Goal: Information Seeking & Learning: Learn about a topic

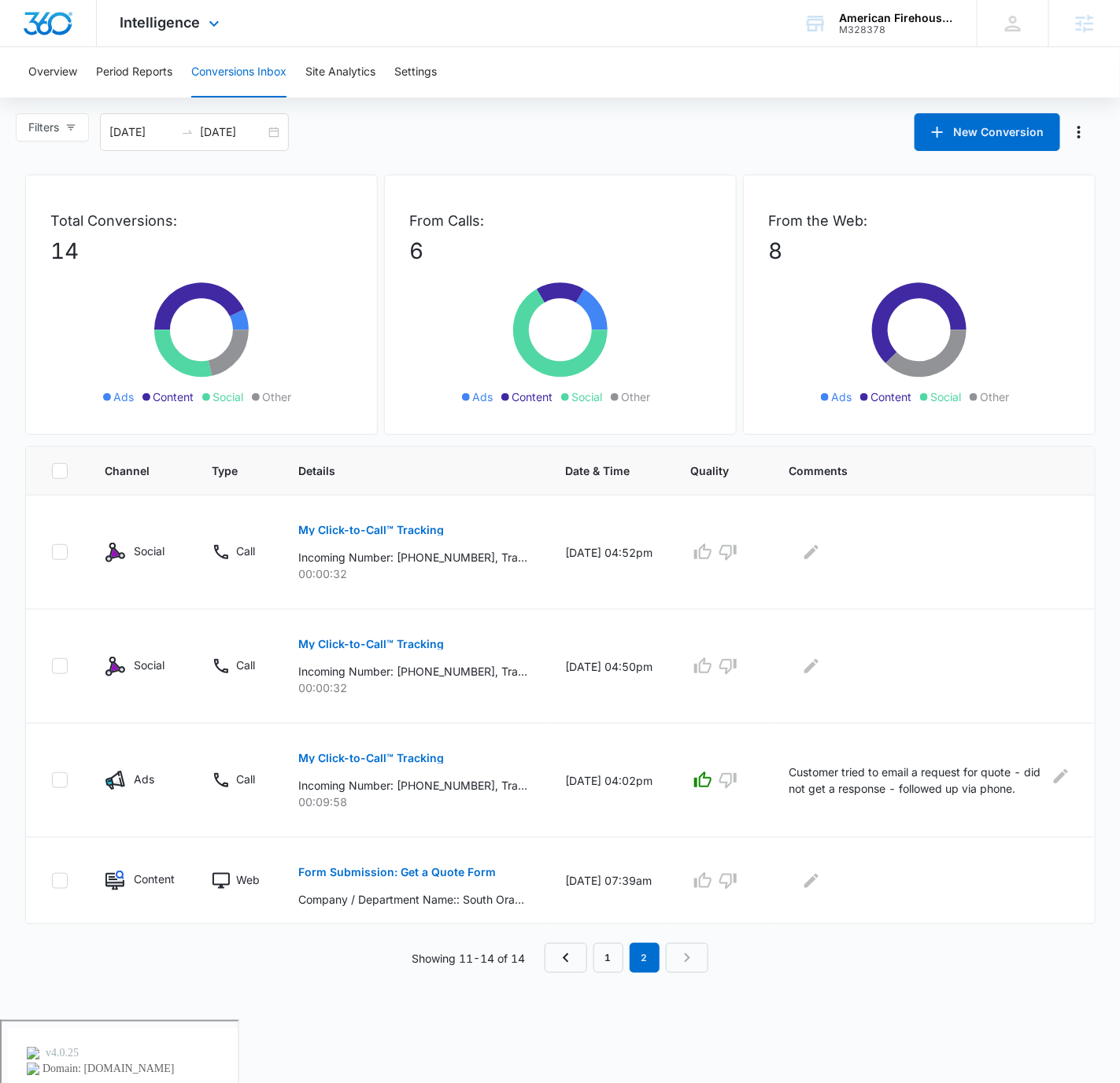
click at [473, 45] on div "Intelligence Apps Reputation Forms CRM Email Social POS Content Ads Intelligenc…" at bounding box center [560, 24] width 1120 height 48
click at [609, 962] on link "1" at bounding box center [609, 958] width 30 height 30
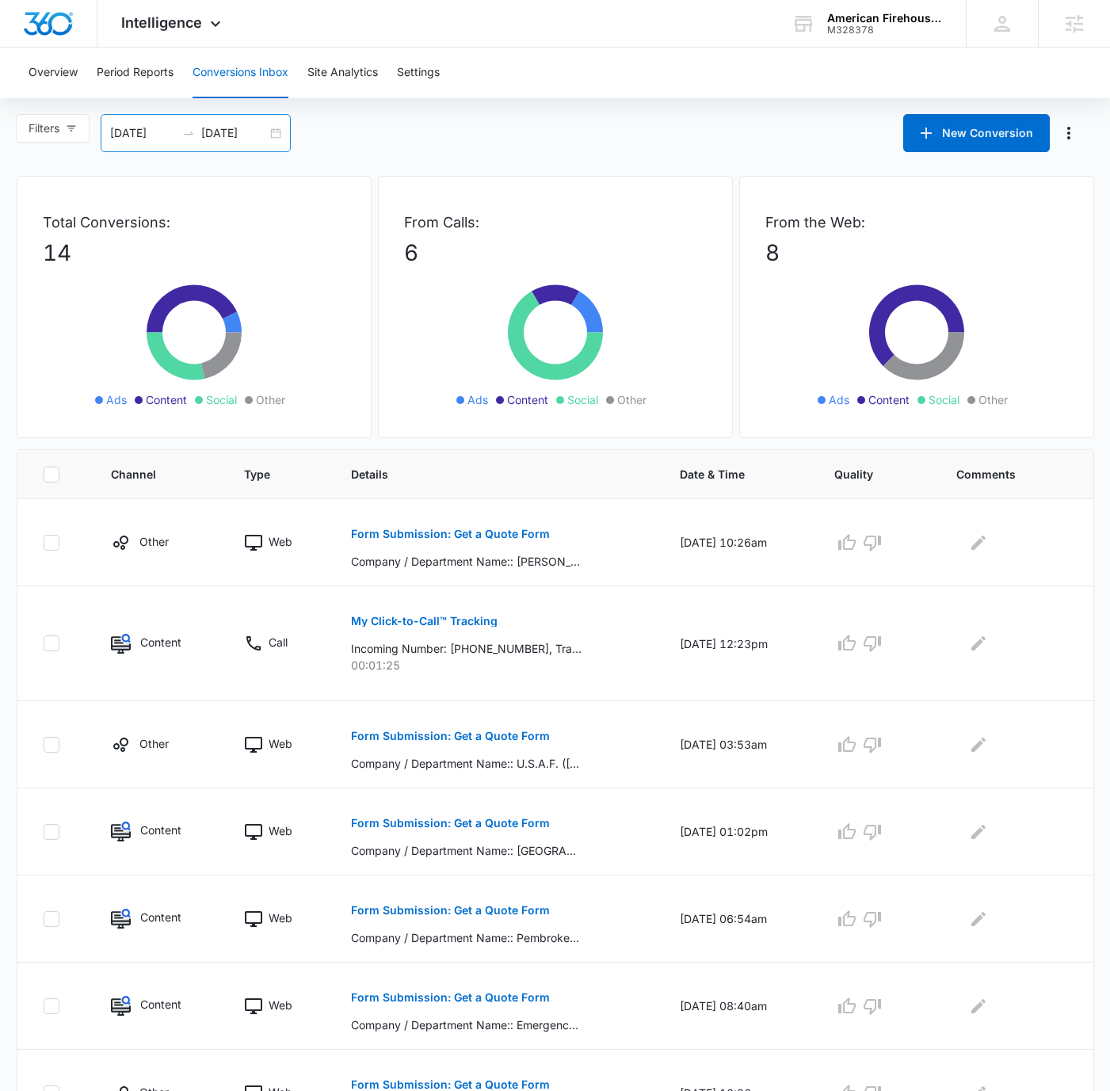
click at [273, 132] on div "[DATE] [DATE]" at bounding box center [196, 133] width 190 height 38
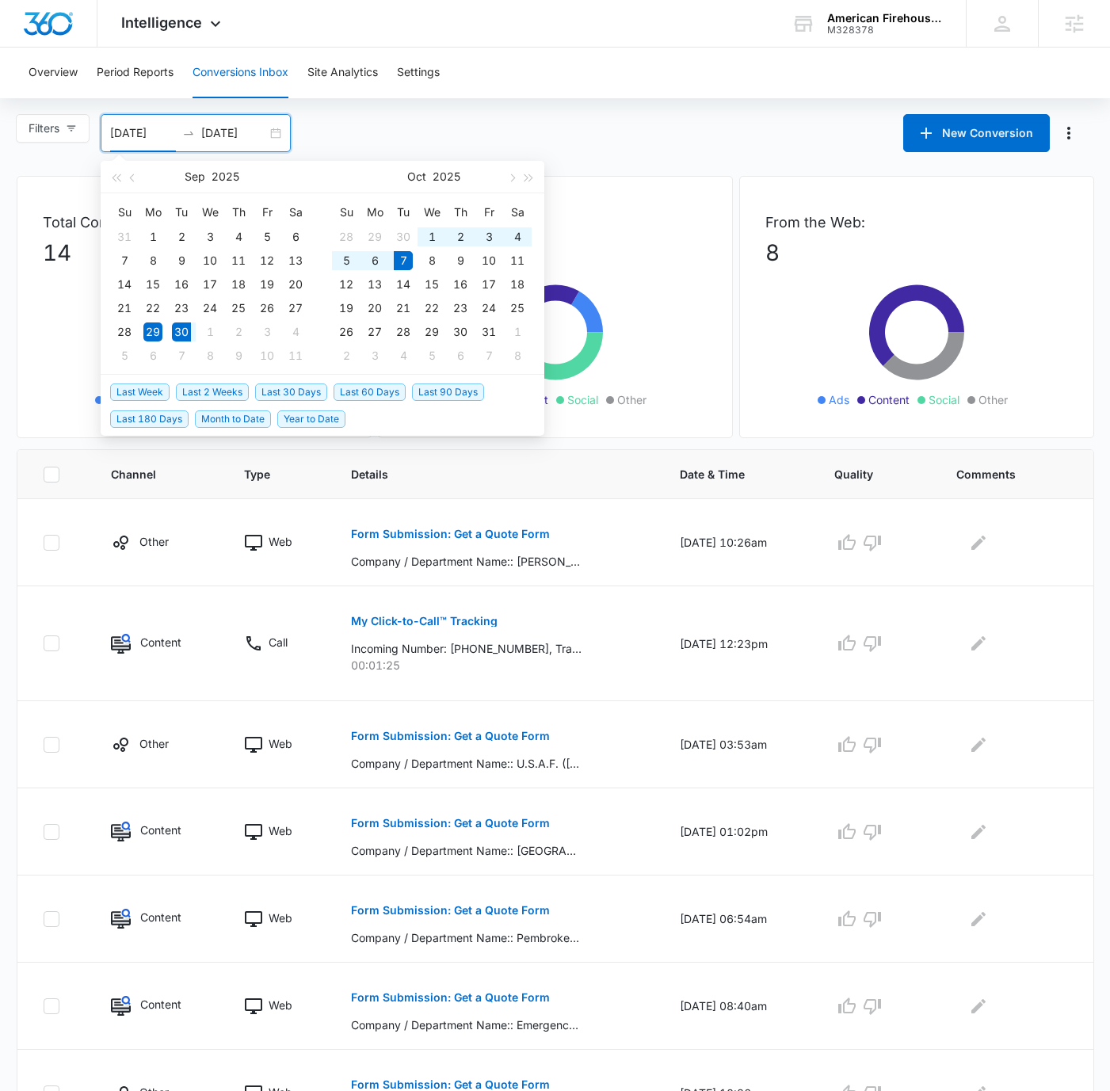
click at [122, 391] on span "Last Week" at bounding box center [139, 392] width 59 height 17
type input "[DATE]"
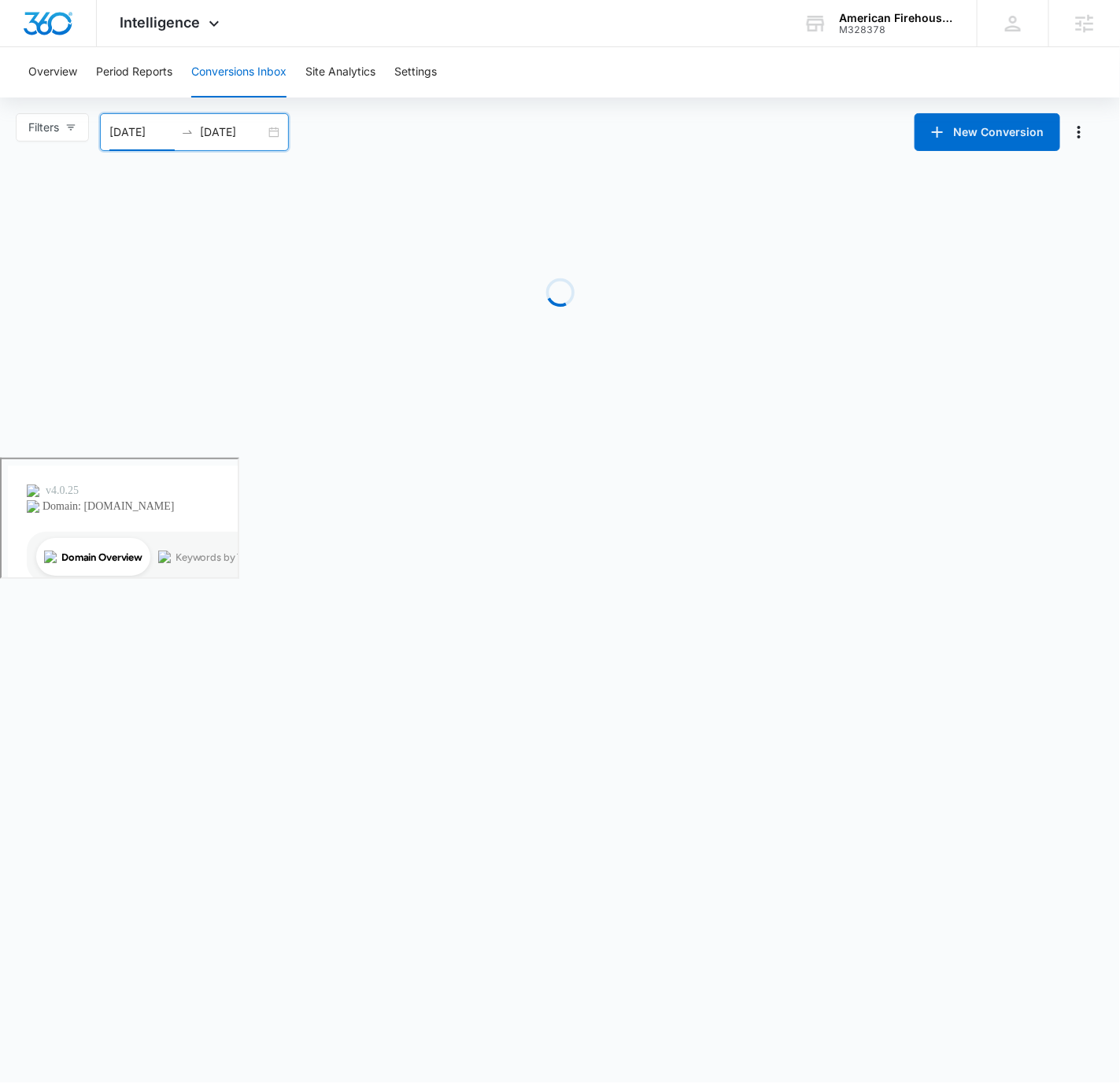
click at [611, 71] on div "Overview Period Reports Conversions Inbox Site Analytics Settings" at bounding box center [560, 72] width 1082 height 51
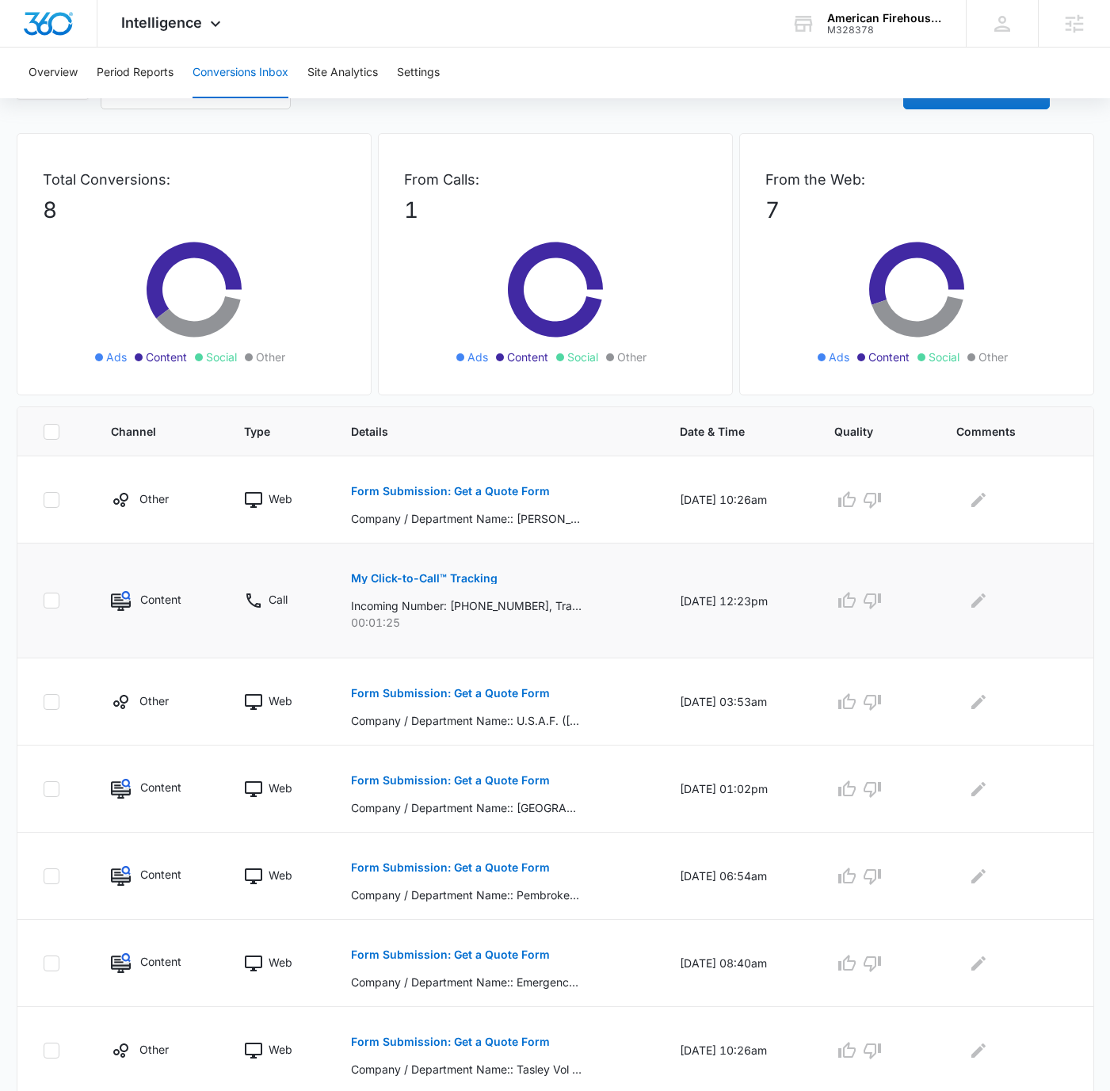
scroll to position [166, 0]
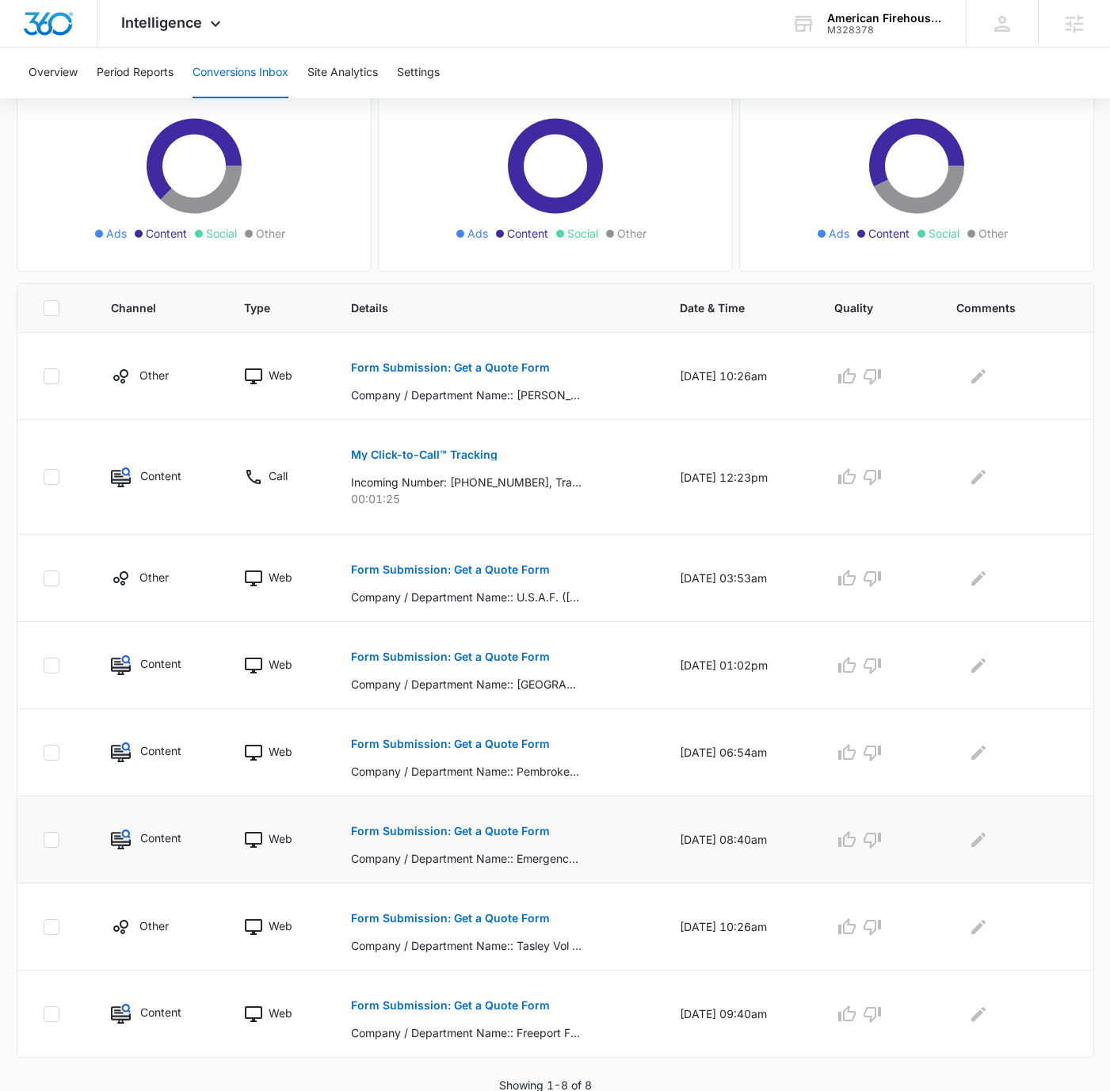
click at [616, 846] on div "Form Submission: Get a Quote Form Company / Department Name:: Emergency Service…" at bounding box center [496, 839] width 291 height 55
click at [505, 832] on p "Form Submission: Get a Quote Form" at bounding box center [450, 831] width 199 height 11
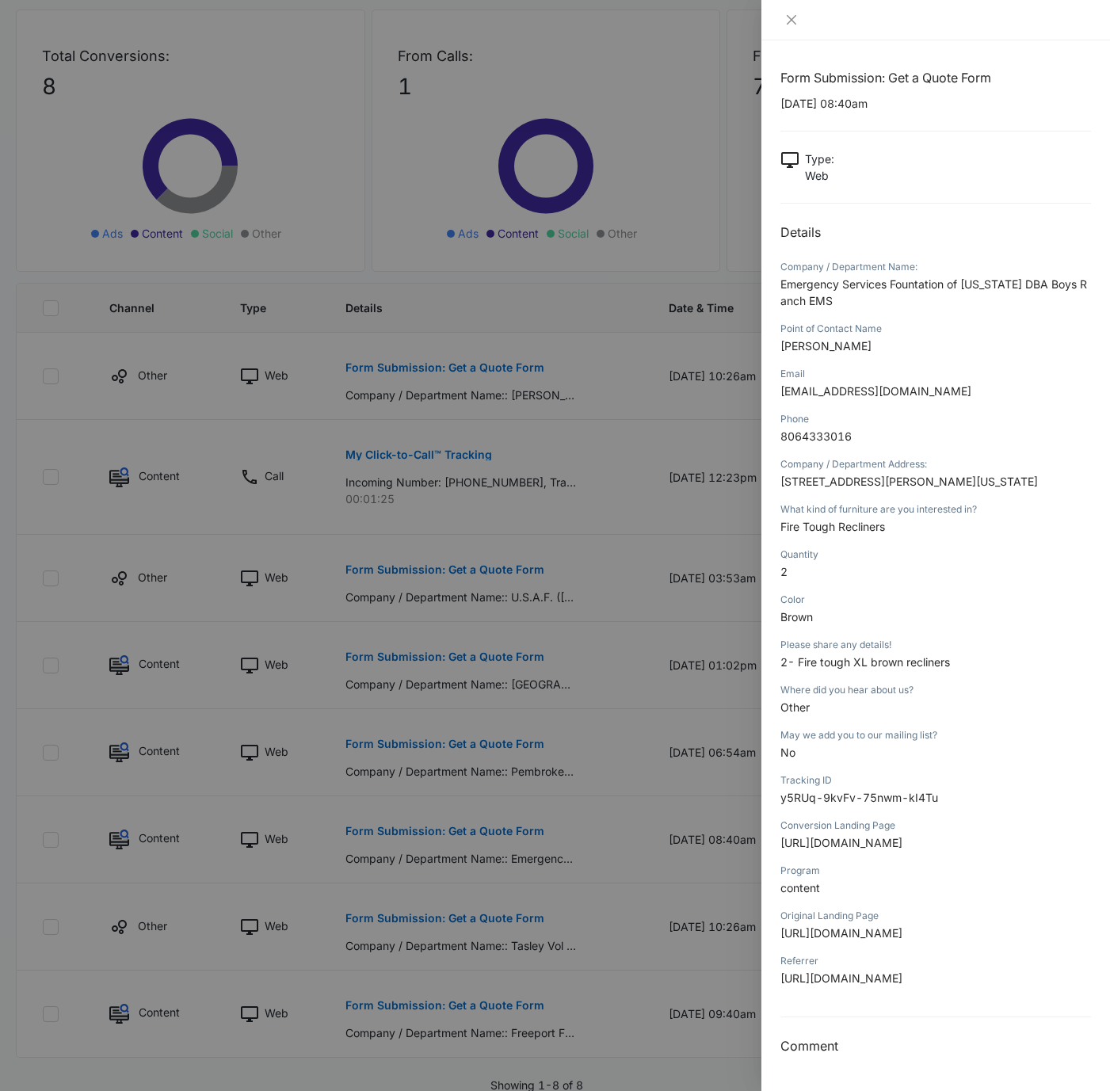
click at [697, 555] on div at bounding box center [555, 545] width 1110 height 1091
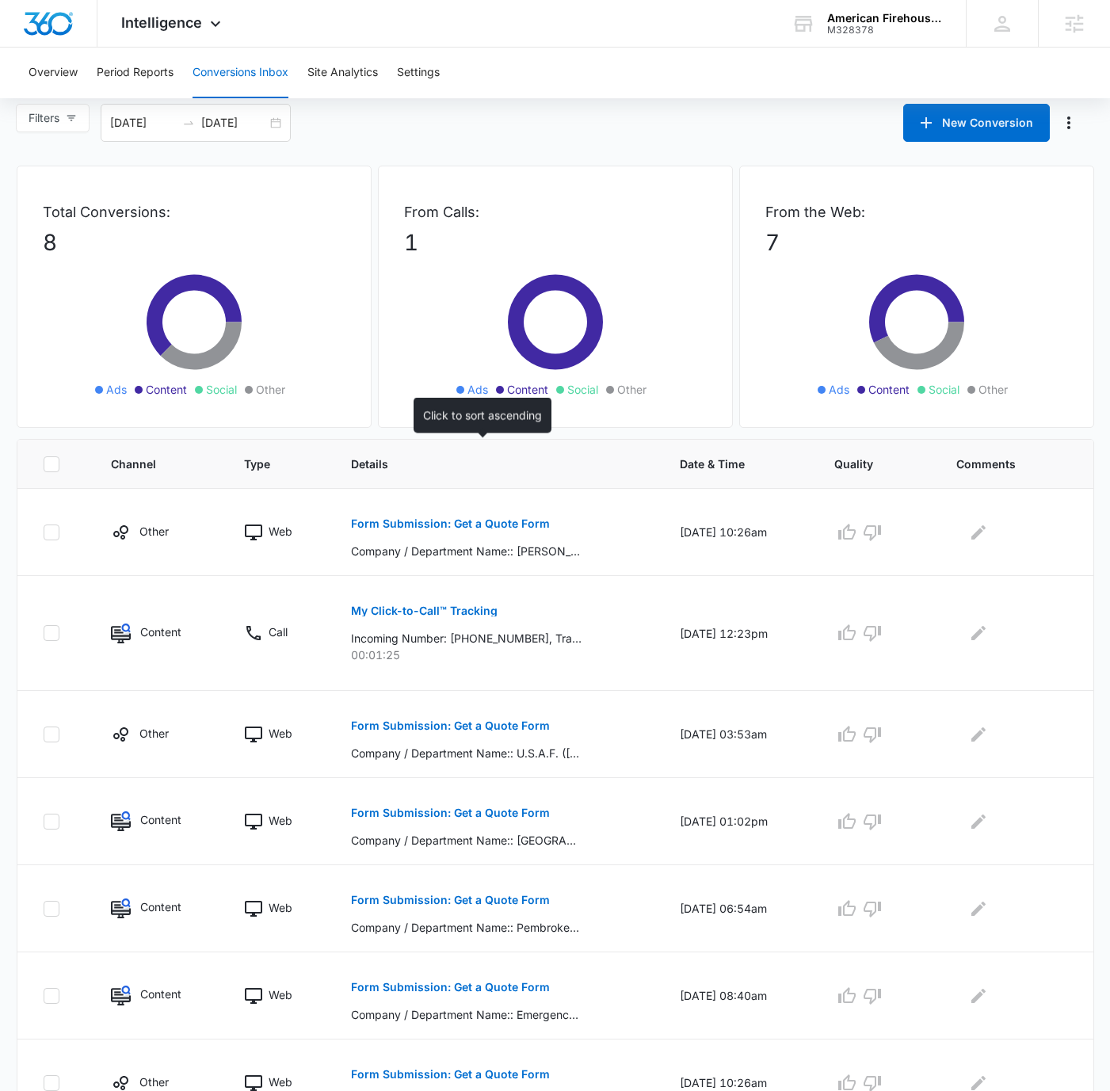
scroll to position [0, 0]
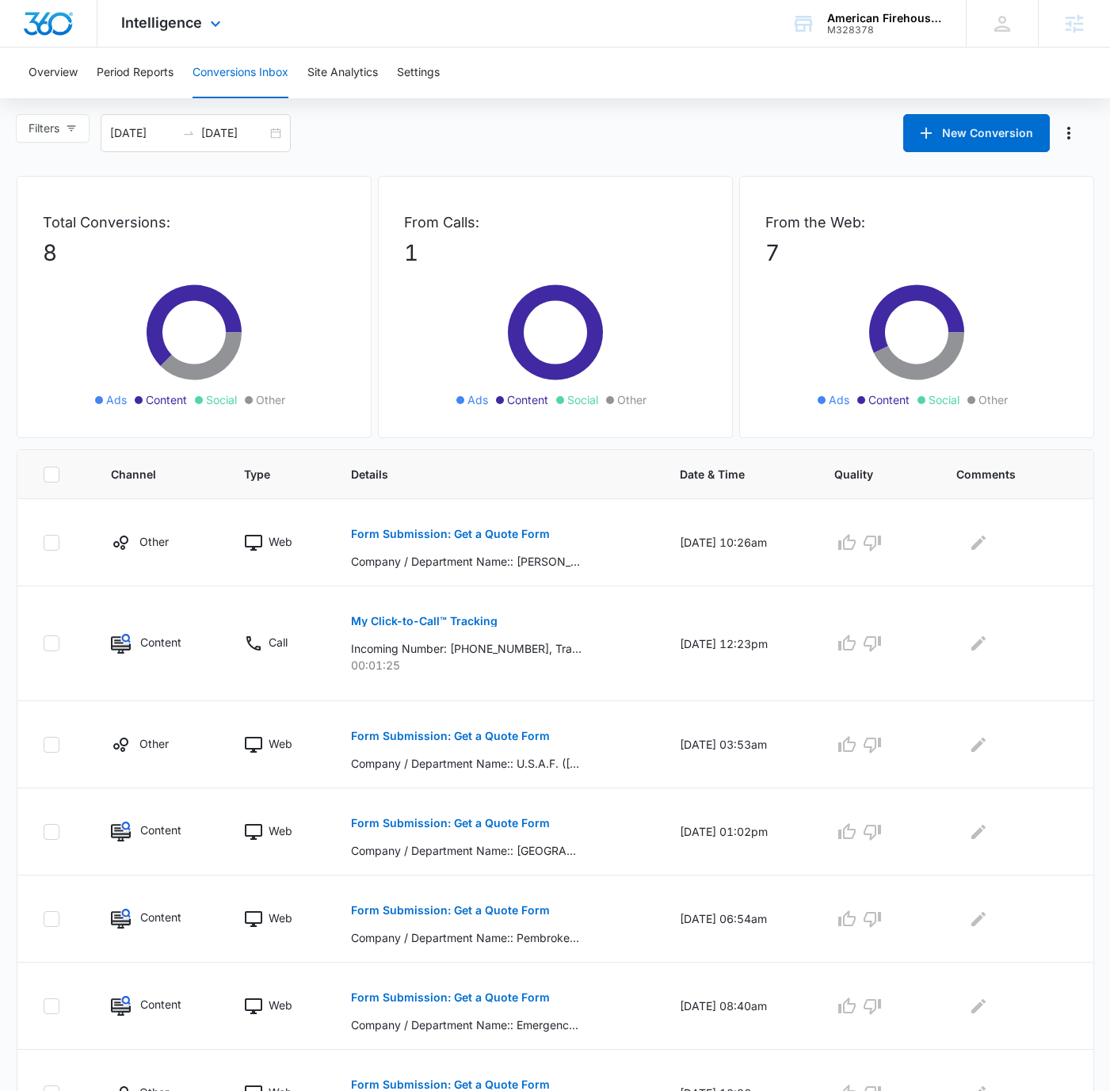
drag, startPoint x: 582, startPoint y: 37, endPoint x: 570, endPoint y: 38, distance: 11.9
click at [582, 38] on div "Intelligence Apps Reputation Forms CRM Email Social POS Content Ads Intelligenc…" at bounding box center [555, 24] width 1110 height 48
click at [190, 25] on span "Intelligence" at bounding box center [161, 22] width 81 height 17
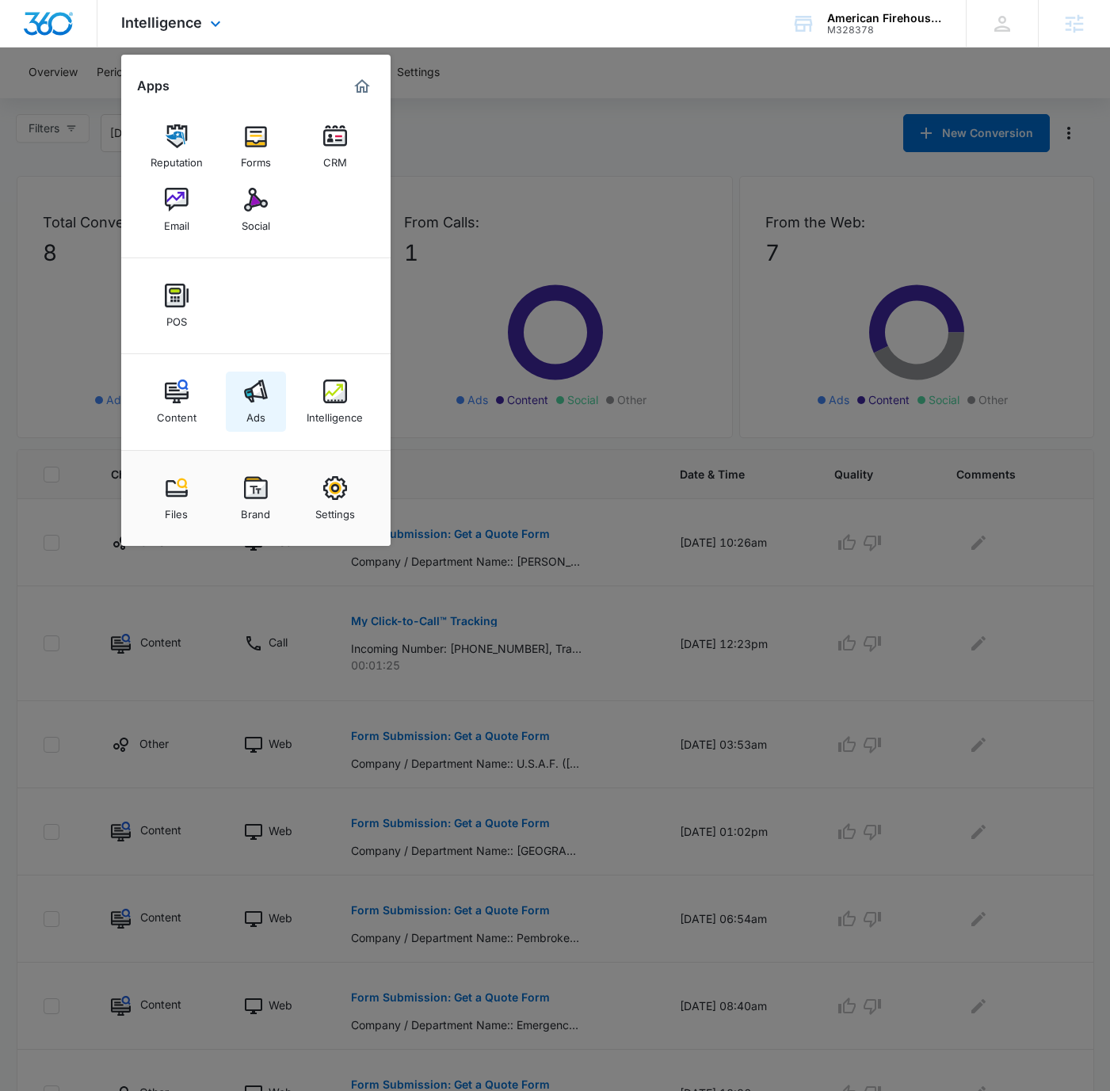
click at [254, 399] on img at bounding box center [256, 392] width 24 height 24
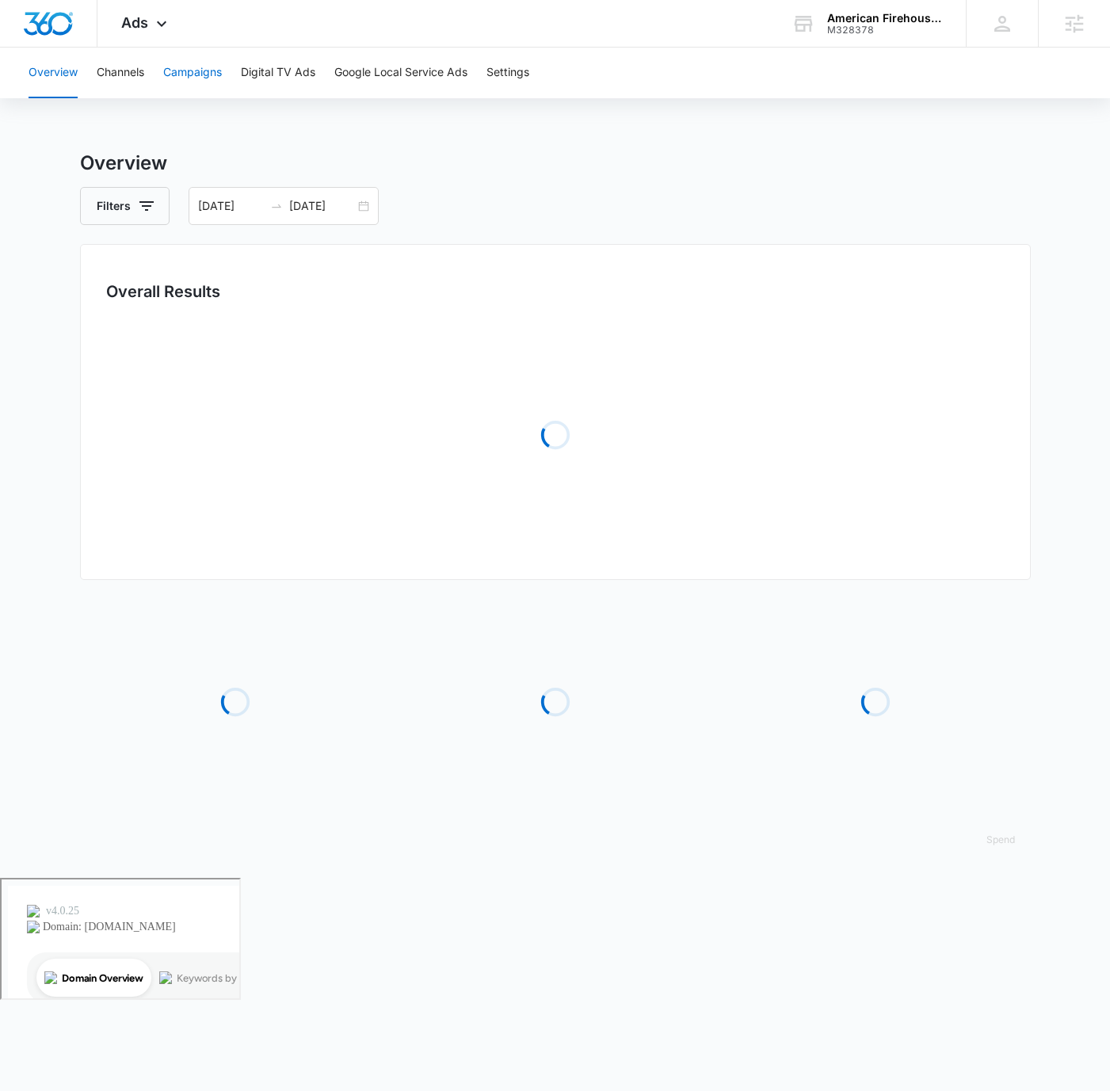
click at [210, 93] on button "Campaigns" at bounding box center [192, 73] width 59 height 51
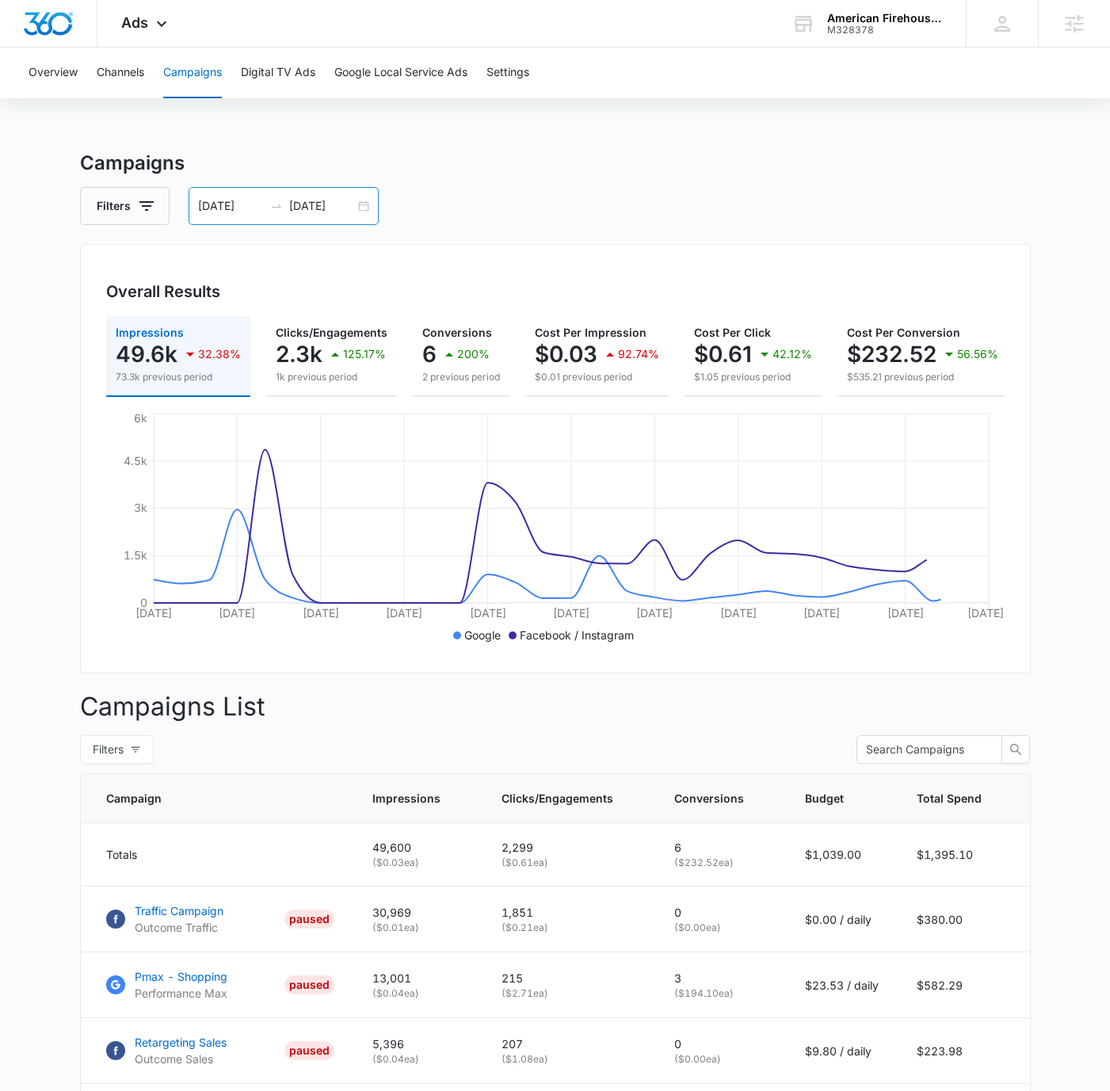
click at [352, 200] on input "[DATE]" at bounding box center [322, 205] width 66 height 17
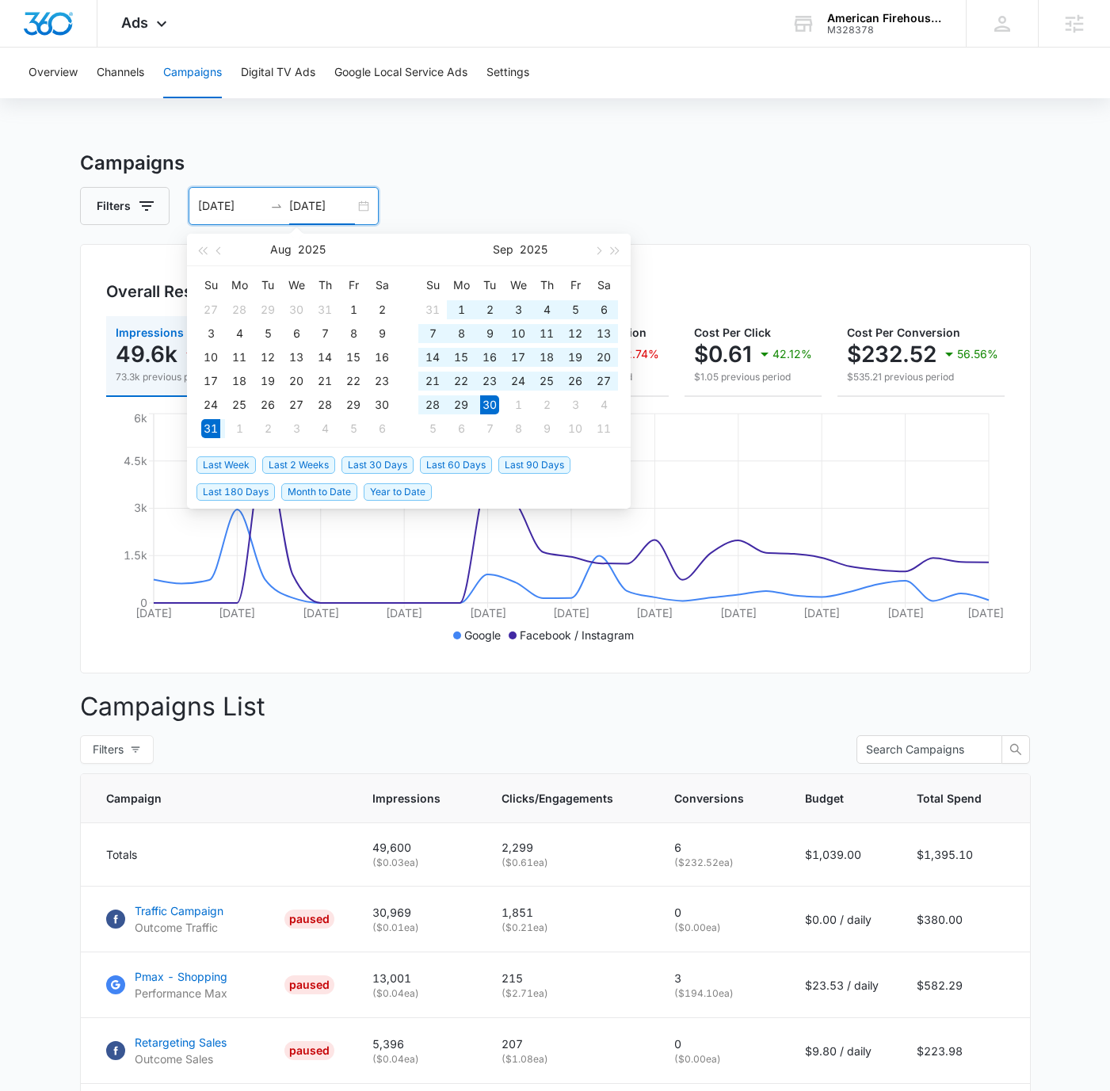
click at [400, 444] on div "Su Mo Tu We Th Fr Sa 27 28 29 30 31 1 2 3 4 5 6 7 8 9 10 11 12 13 14 15 16 17 1…" at bounding box center [298, 356] width 222 height 181
click at [392, 462] on span "Last 30 Days" at bounding box center [378, 465] width 72 height 17
type input "[DATE]"
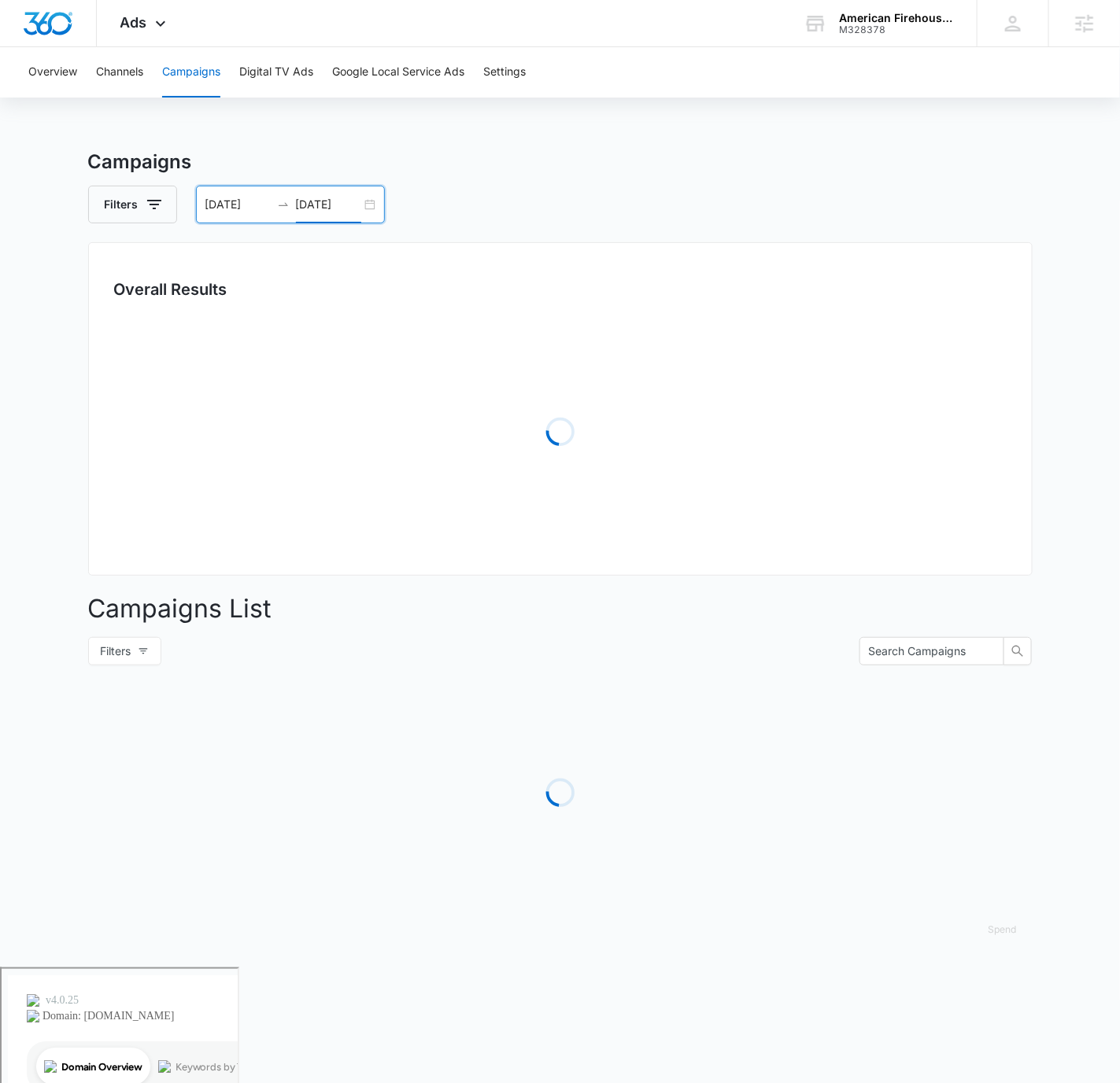
click at [610, 192] on div "Filters [DATE] [DATE]" at bounding box center [560, 204] width 944 height 38
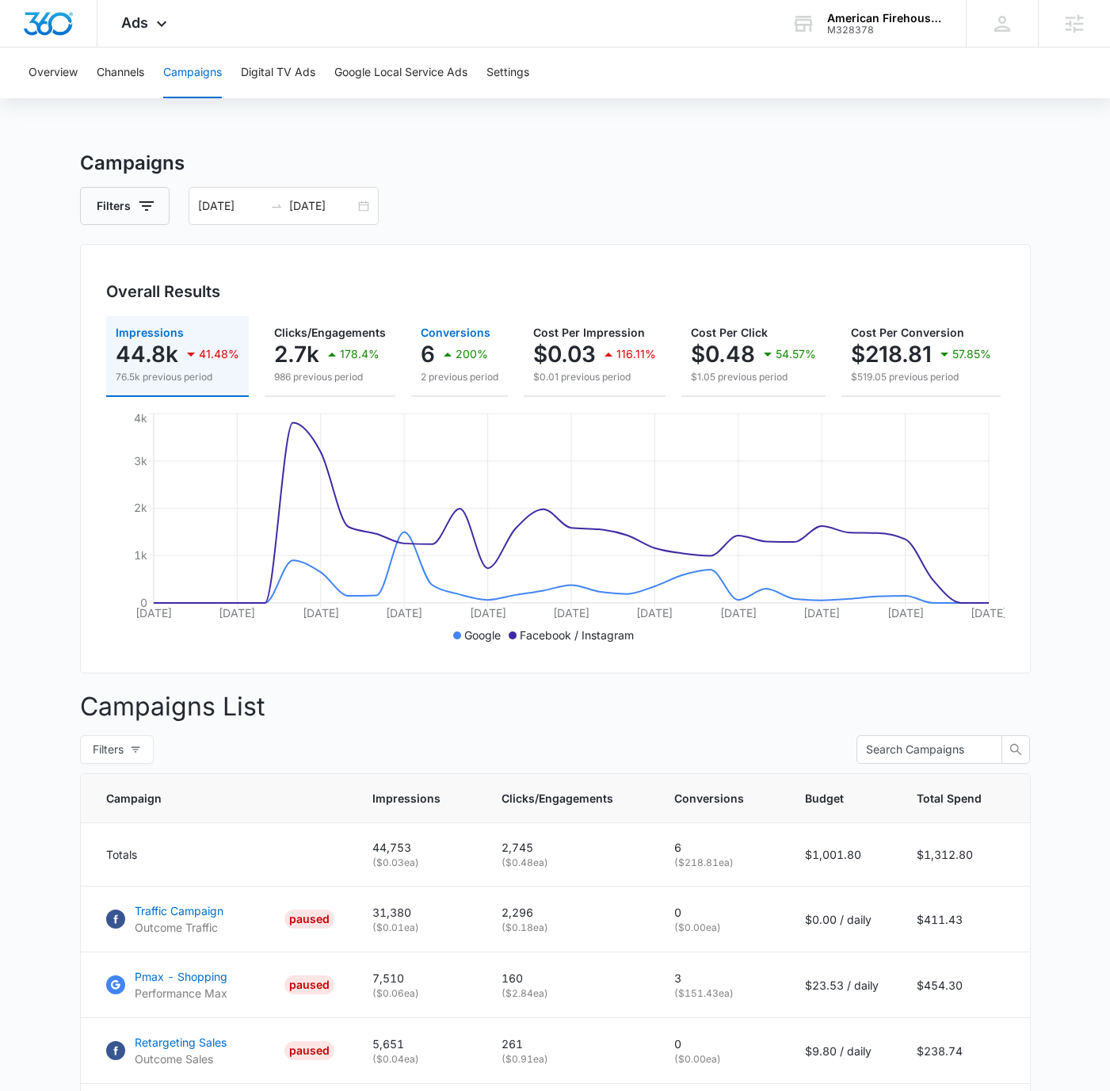
click at [487, 337] on p "Conversions" at bounding box center [460, 332] width 78 height 11
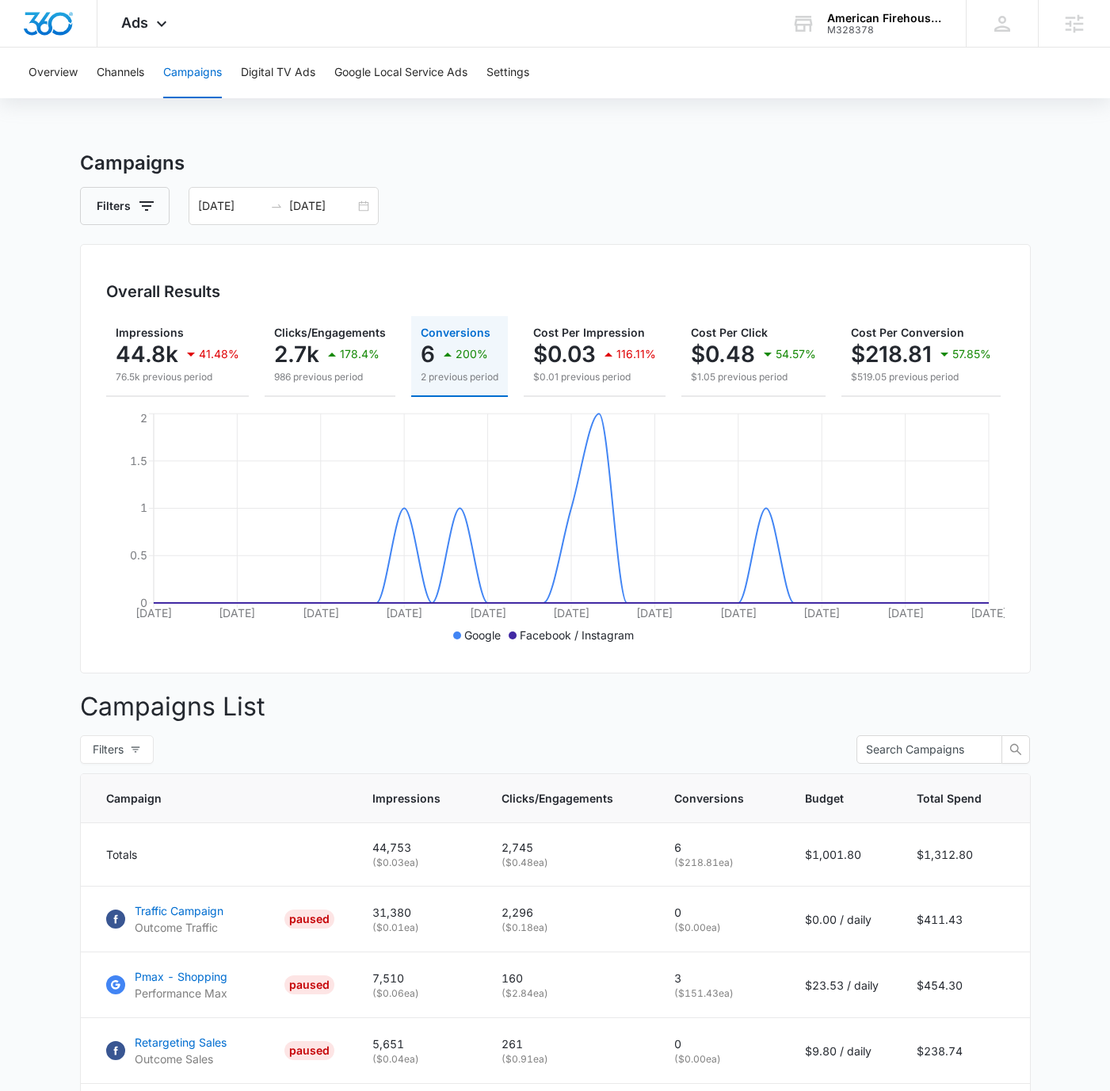
click at [756, 225] on div "Campaigns Filters [DATE] [DATE] Overall Results Impressions 44.8k 41.48% 76.5k …" at bounding box center [555, 705] width 951 height 1113
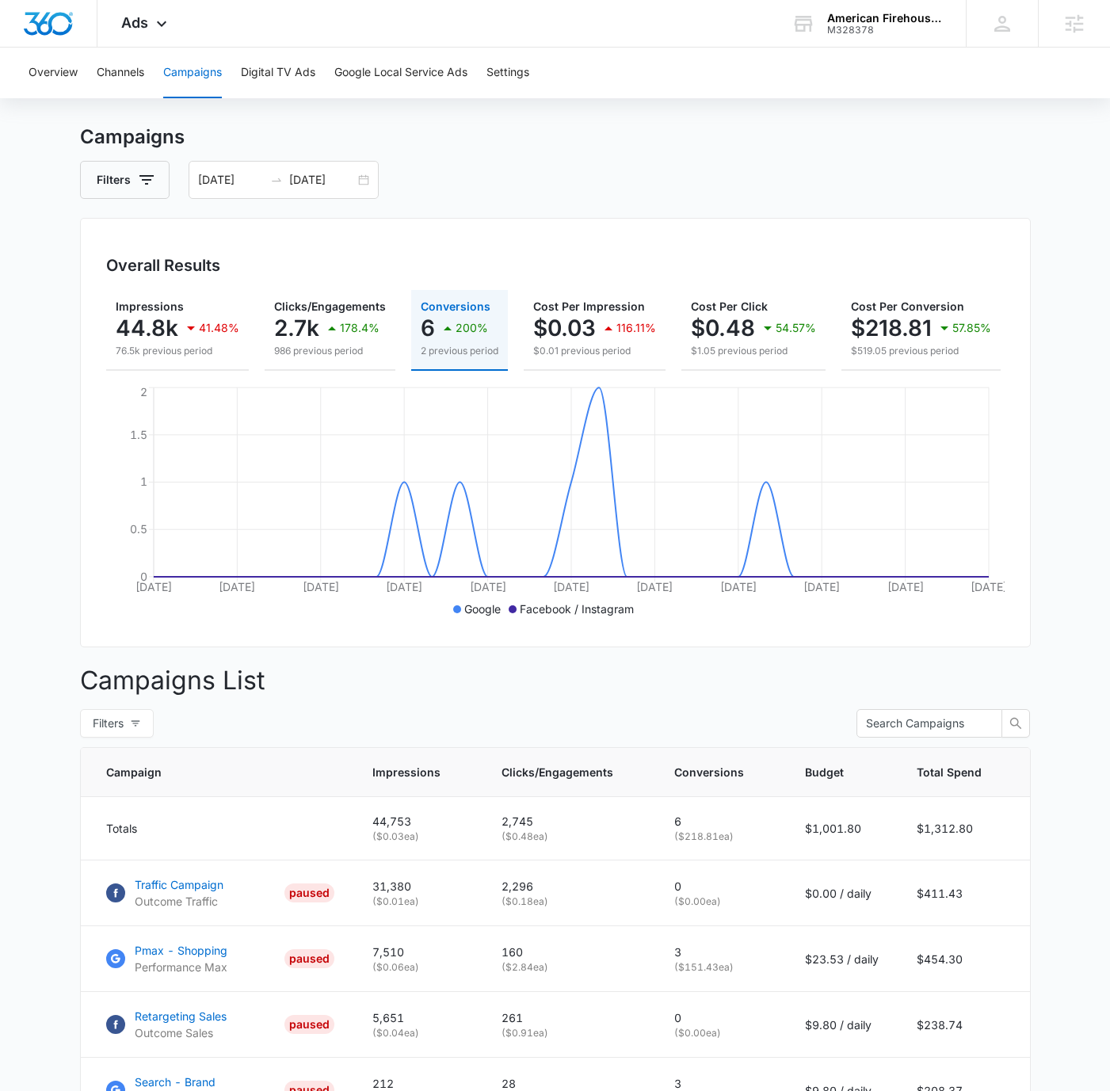
scroll to position [24, 0]
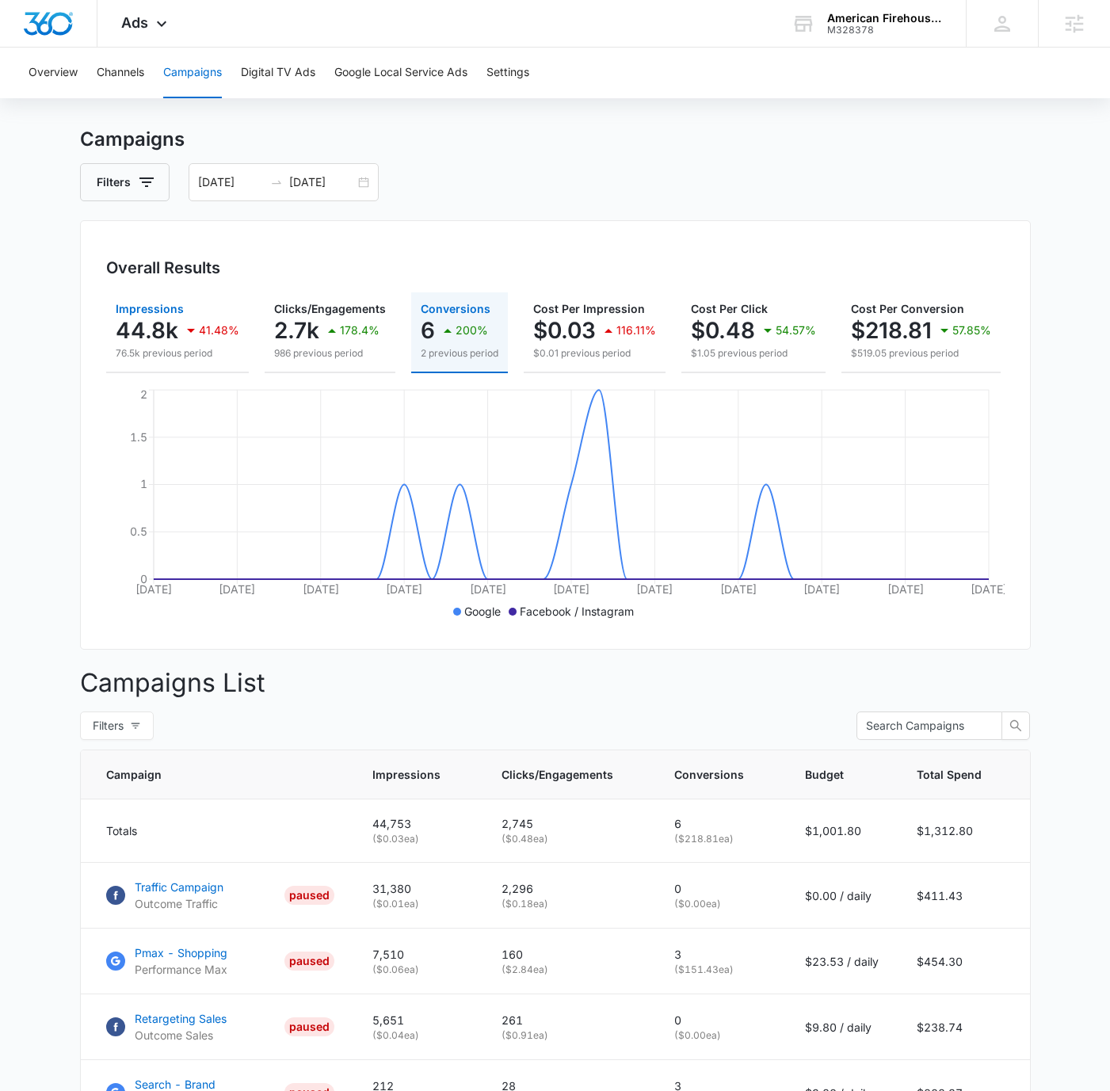
click at [161, 324] on p "44.8k" at bounding box center [147, 330] width 63 height 25
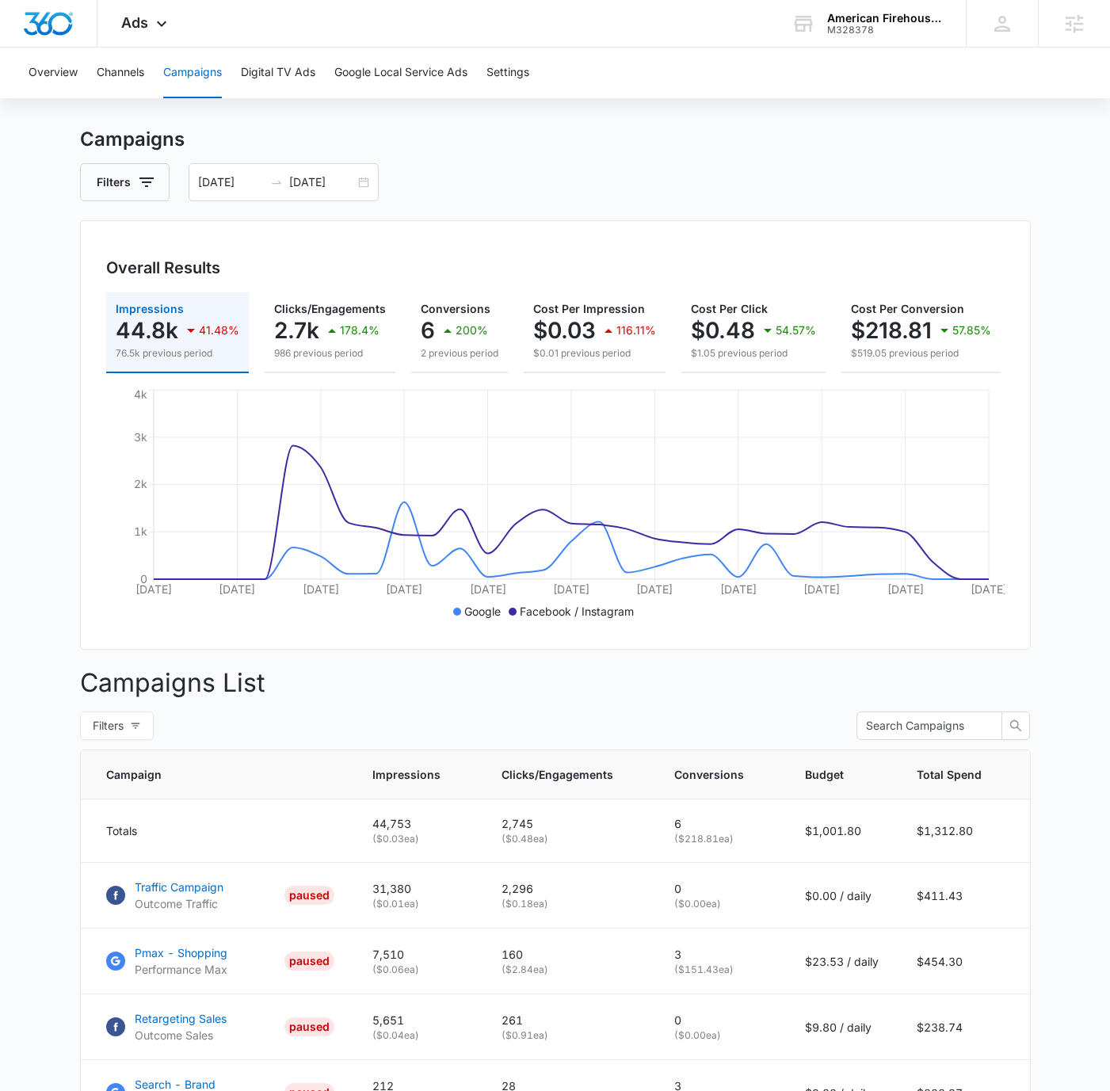
click at [961, 178] on div "Filters [DATE] [DATE]" at bounding box center [555, 182] width 951 height 38
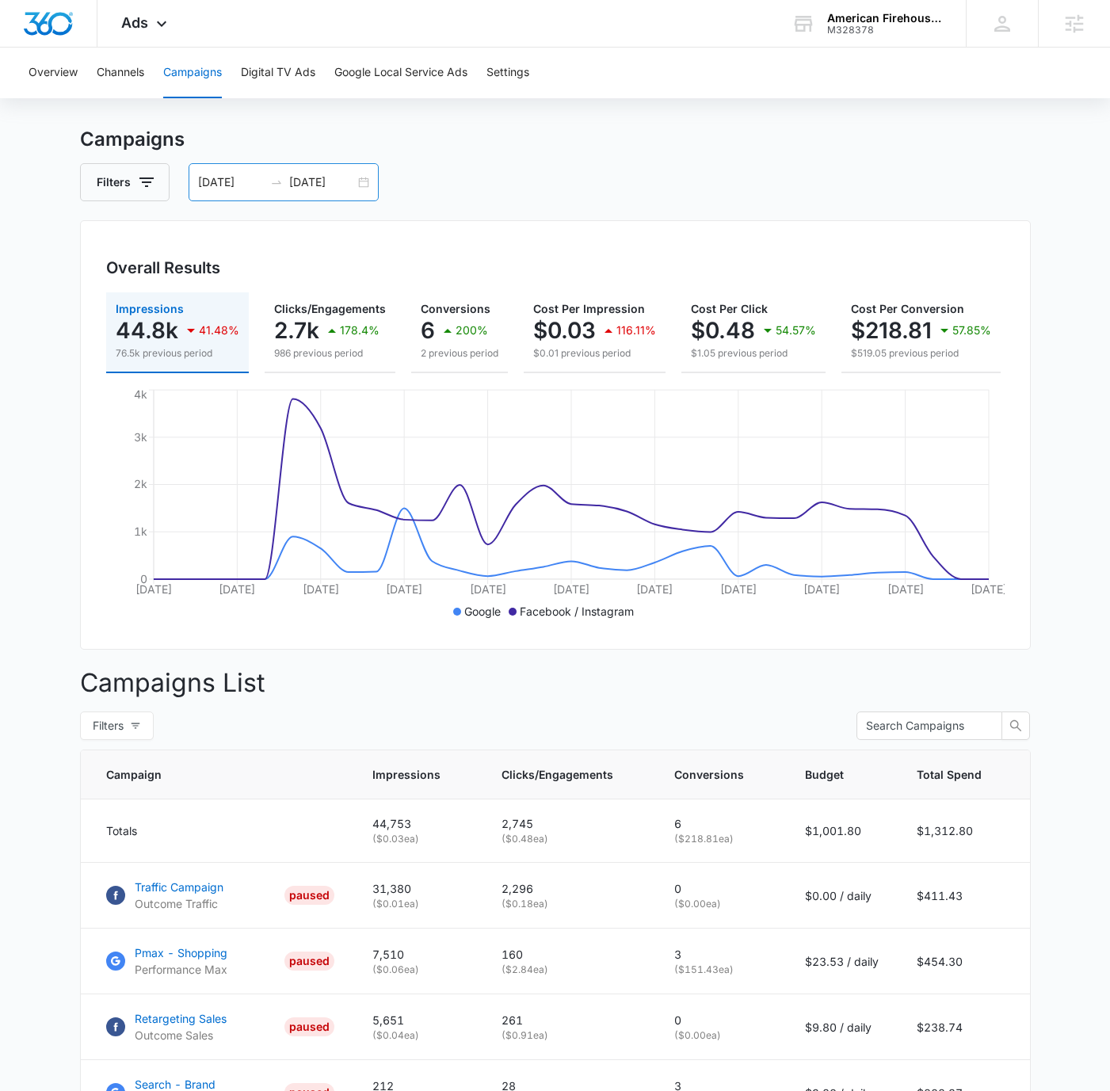
click at [367, 181] on div "[DATE] [DATE]" at bounding box center [284, 182] width 190 height 38
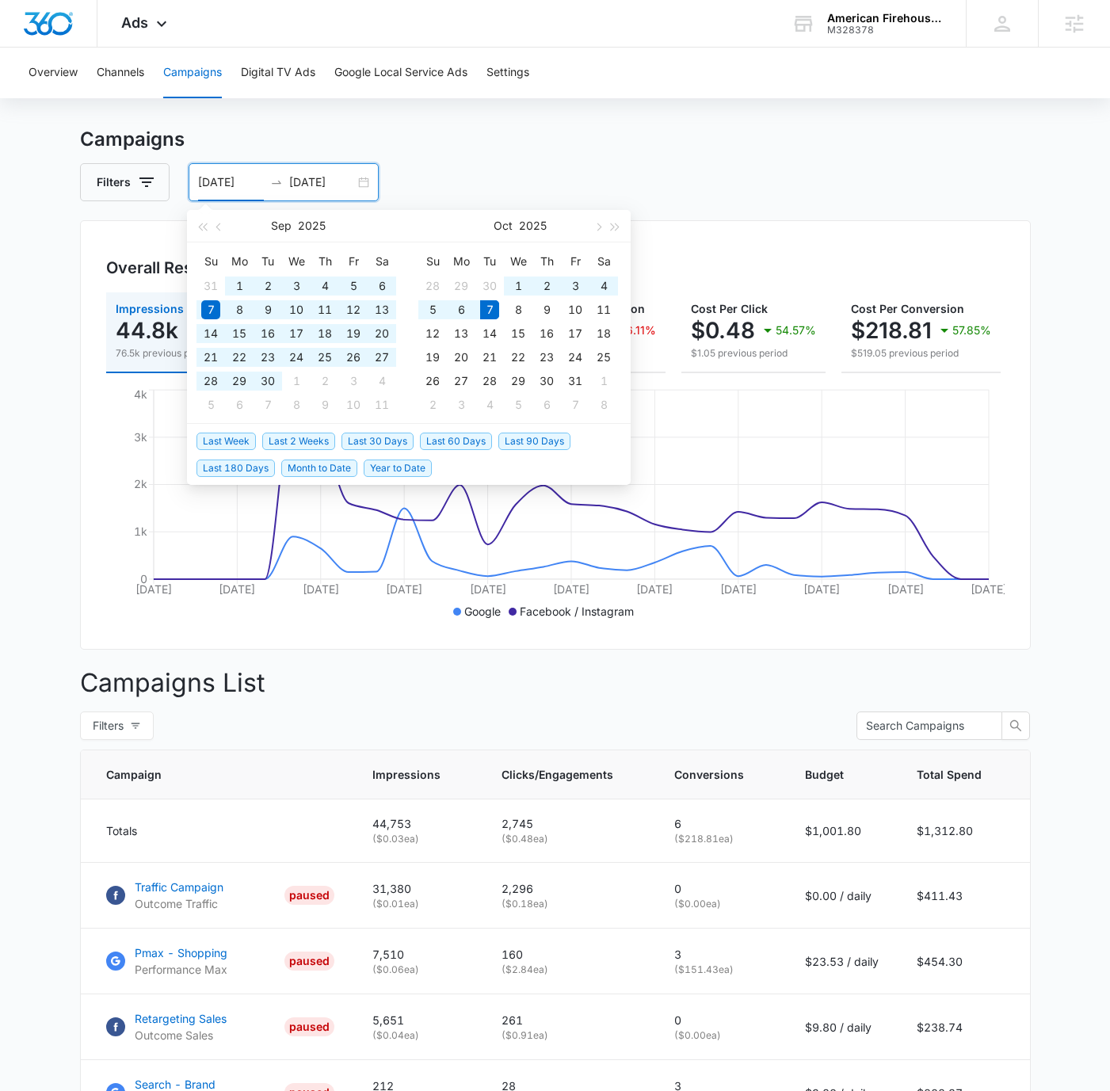
click at [231, 467] on span "Last 180 Days" at bounding box center [236, 468] width 78 height 17
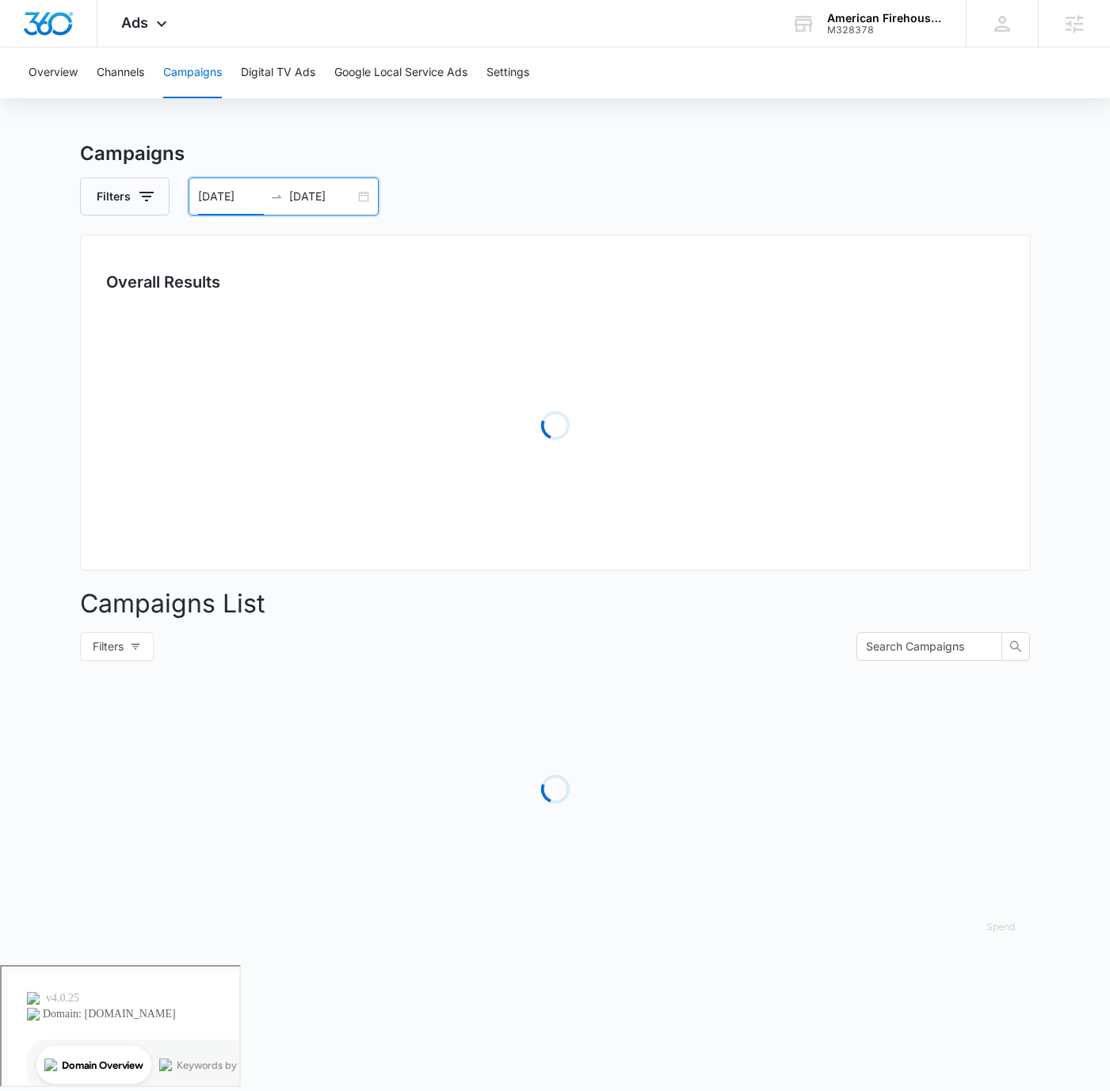
scroll to position [0, 0]
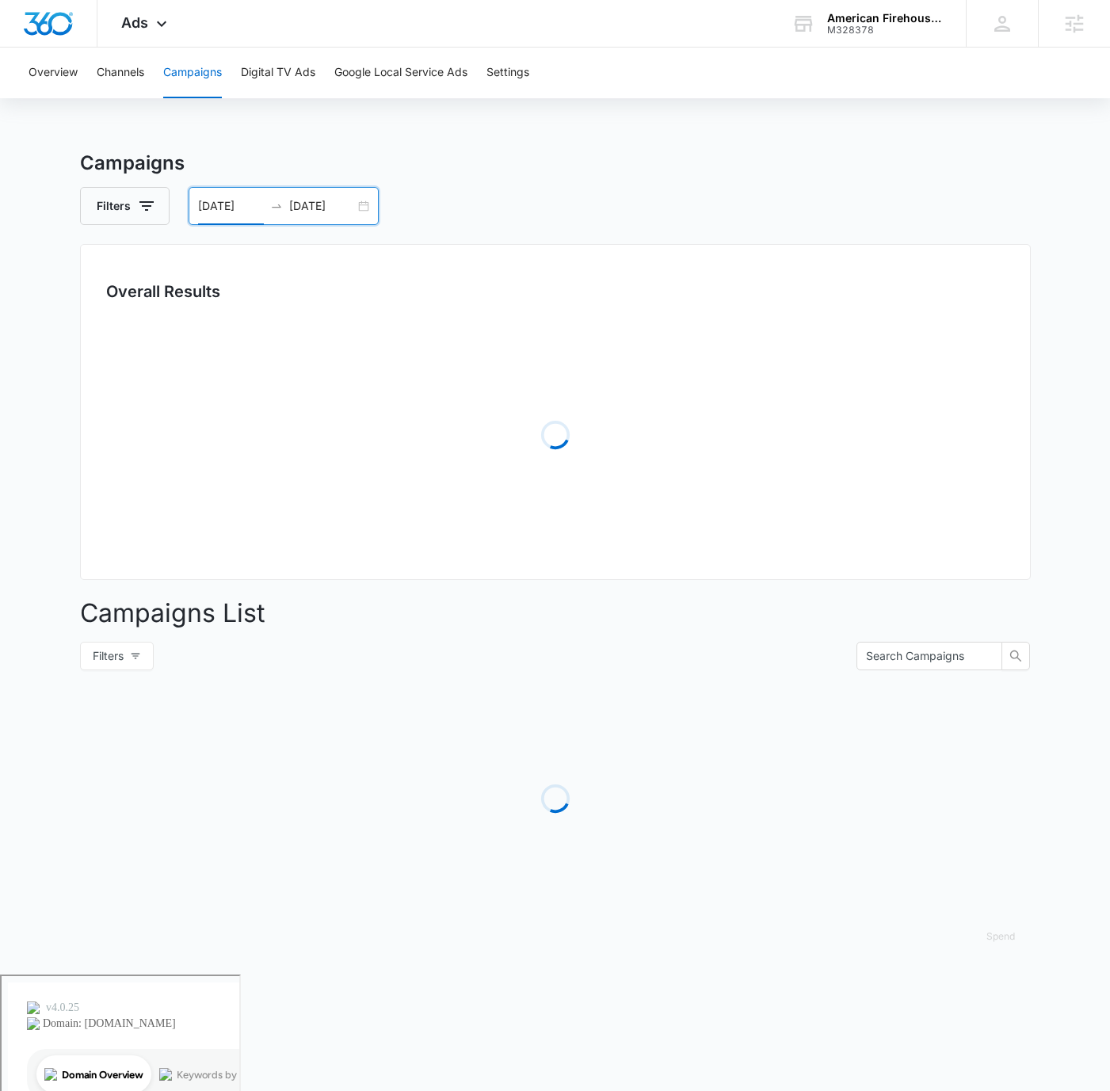
click at [835, 184] on div "Campaigns Filters [DATE] [DATE] Overall Results Loading Campaigns List Filters …" at bounding box center [555, 562] width 951 height 826
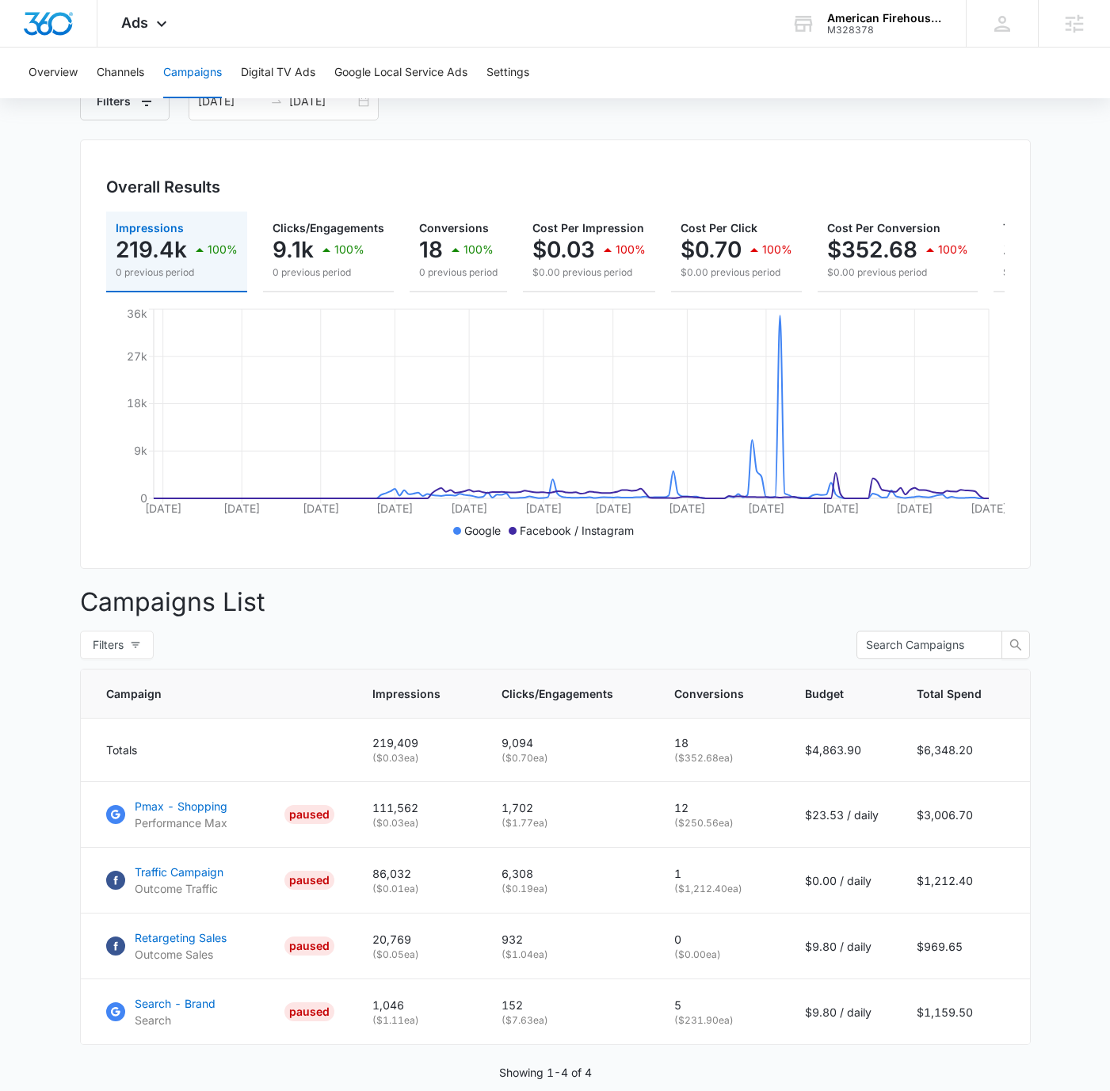
scroll to position [104, 0]
click at [358, 101] on div "[DATE] [DATE]" at bounding box center [284, 102] width 190 height 38
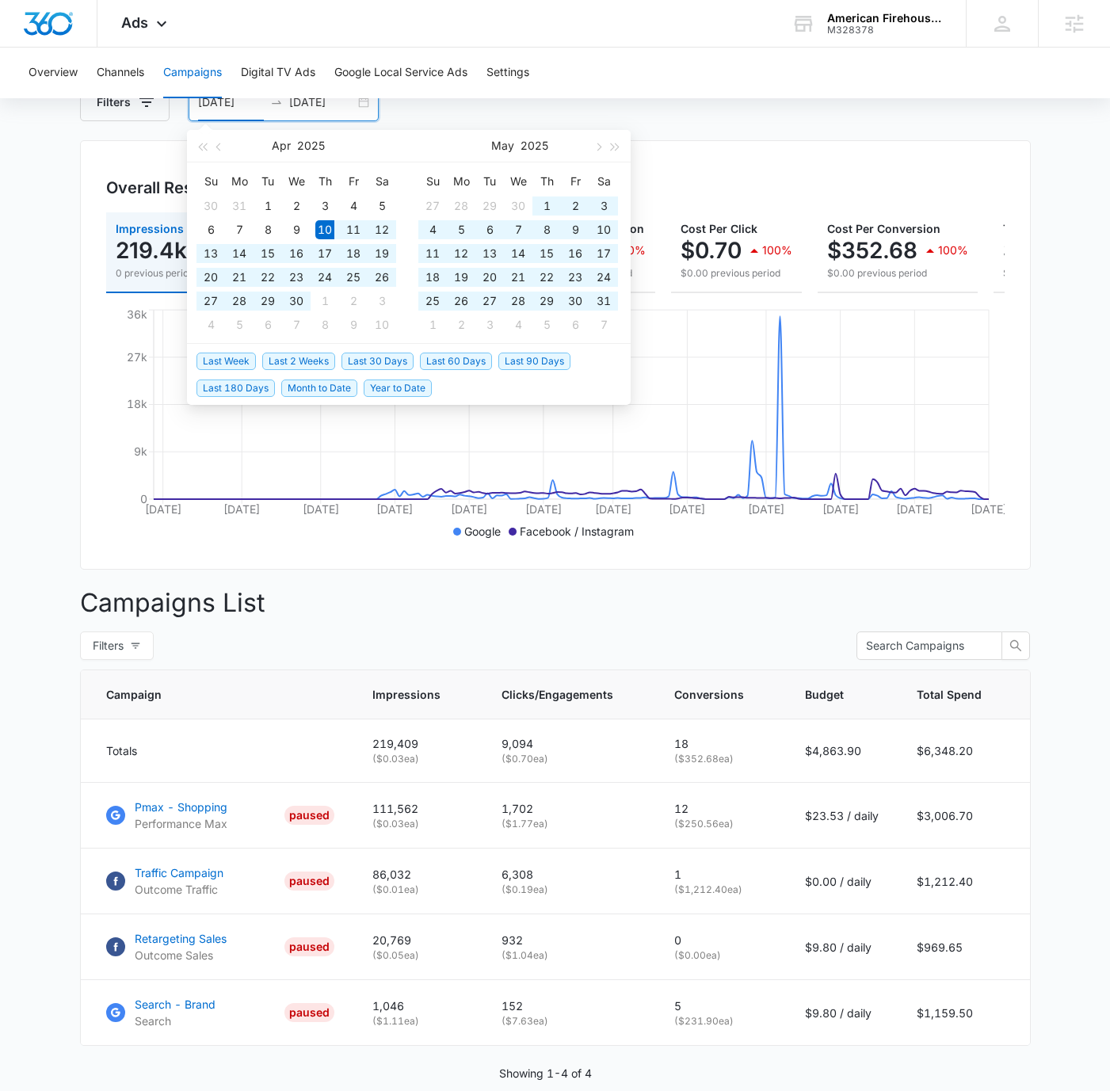
click at [541, 357] on span "Last 90 Days" at bounding box center [535, 361] width 72 height 17
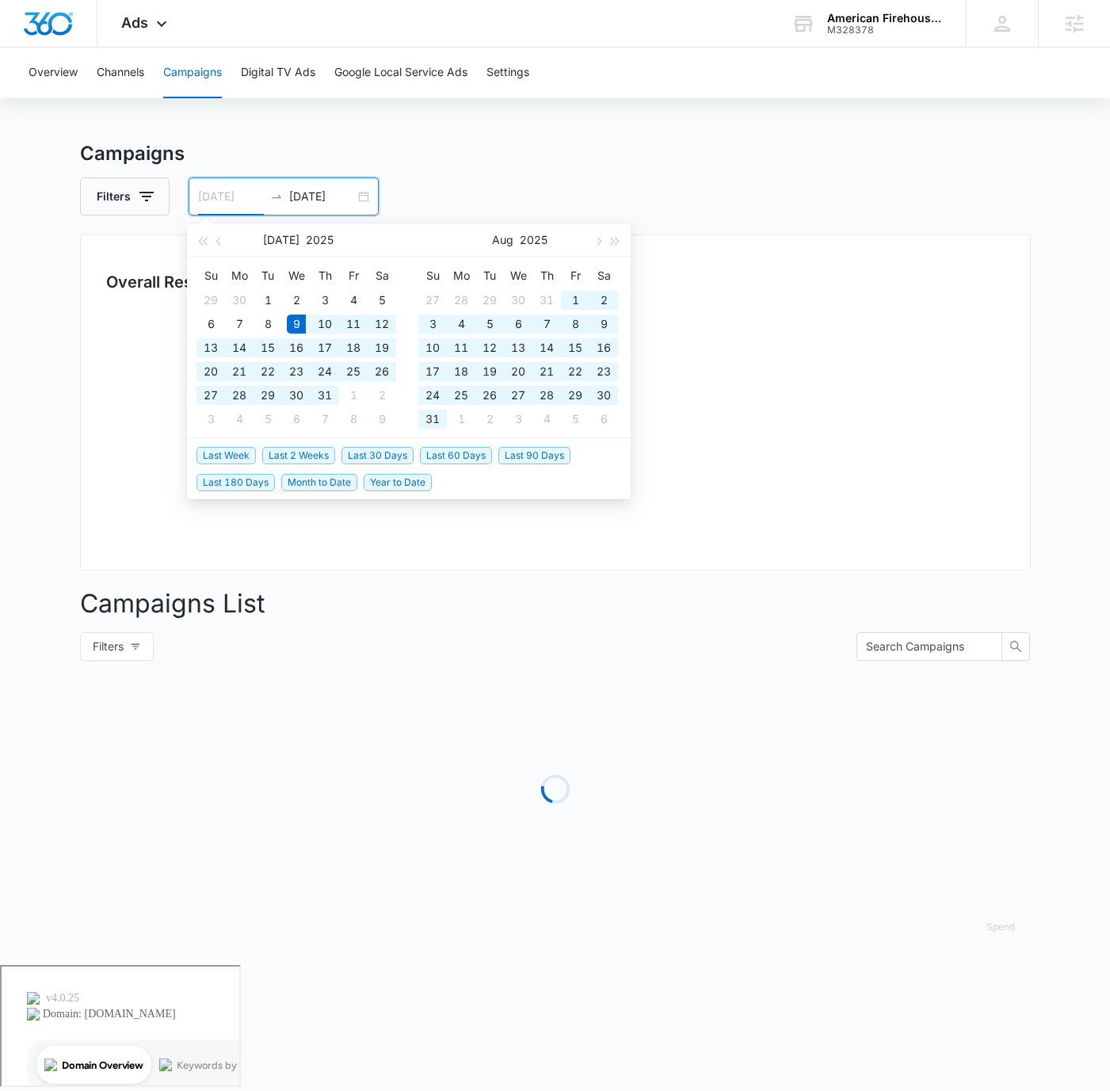
scroll to position [0, 0]
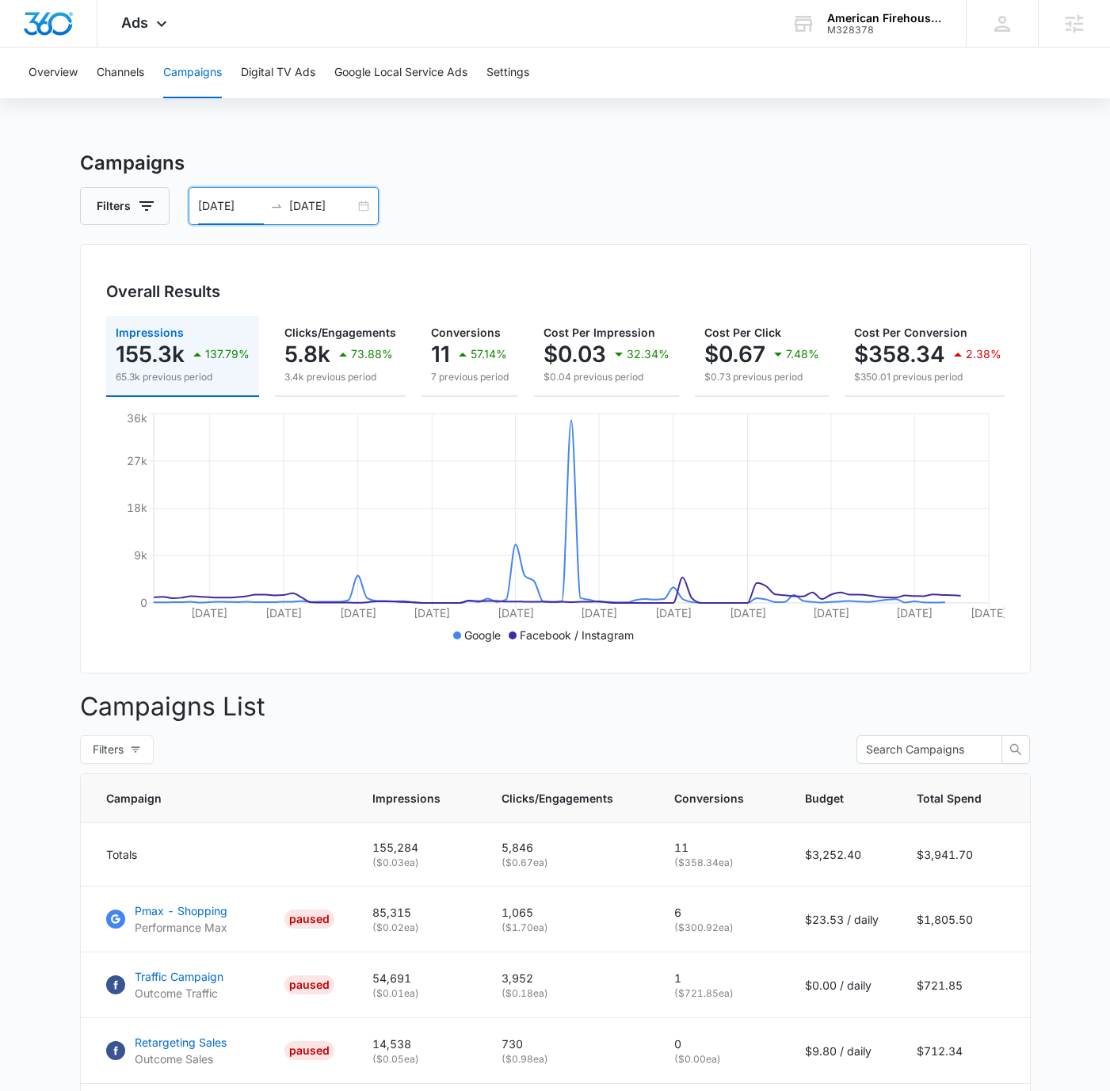
click at [1033, 420] on main "Campaigns Filters [DATE] [DATE] Overall Results Impressions 155.3k 137.79% 65.3…" at bounding box center [555, 705] width 1110 height 1113
click at [899, 172] on h3 "Campaigns" at bounding box center [555, 163] width 951 height 29
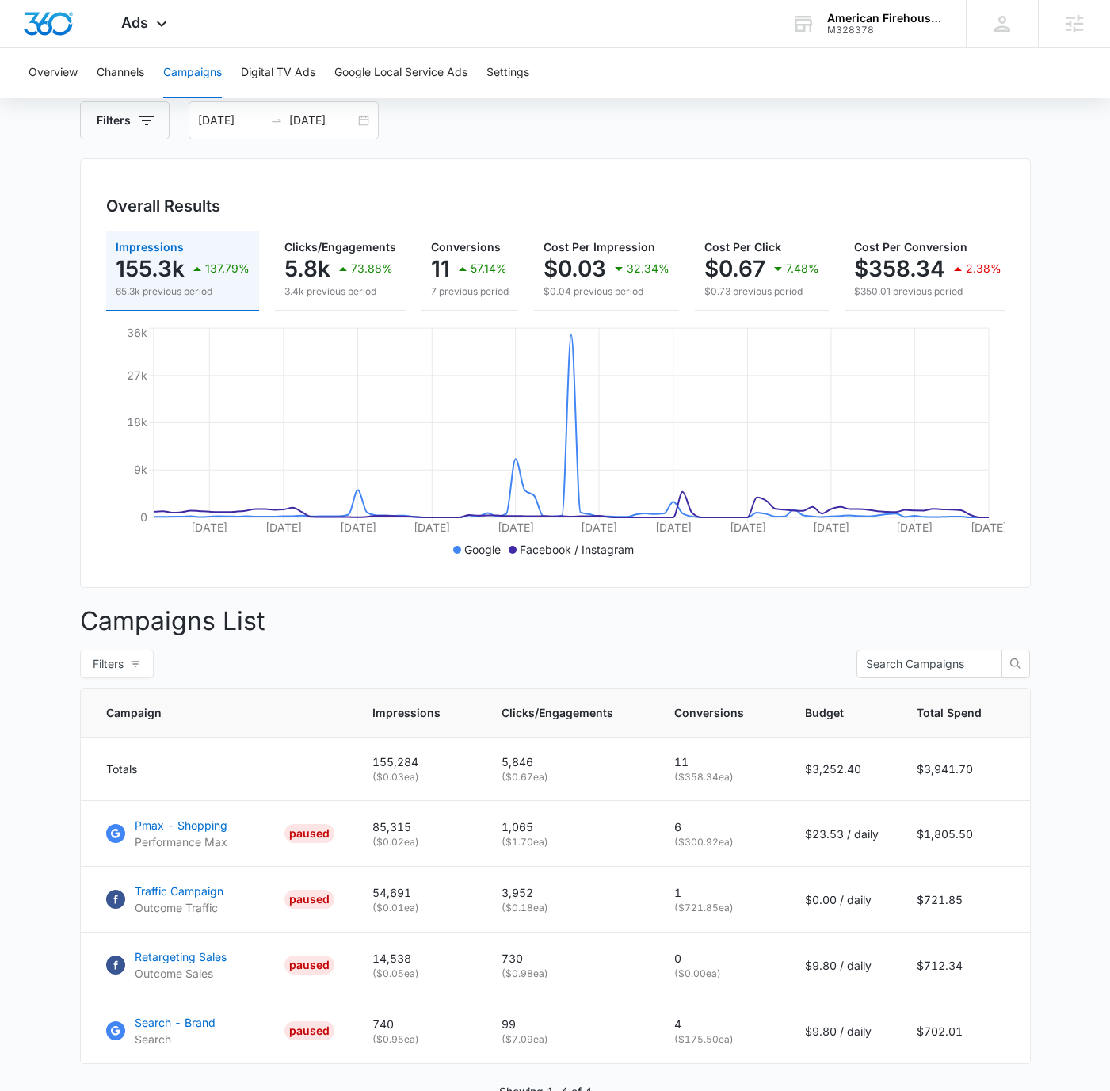
scroll to position [185, 0]
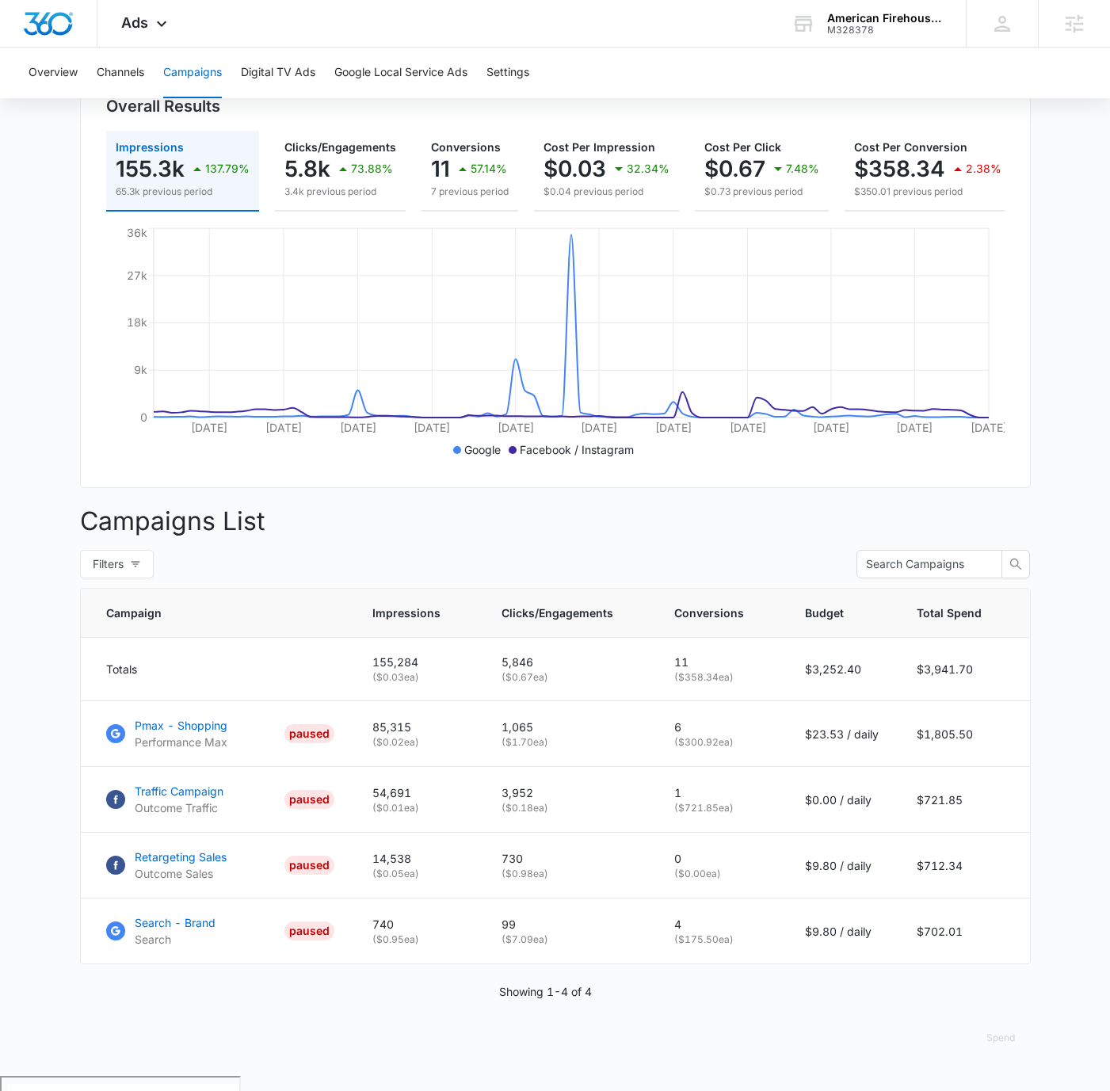
click at [1041, 235] on main "Campaigns Filters [DATE] [DATE] Overall Results Impressions 155.3k 137.79% 65.3…" at bounding box center [555, 520] width 1110 height 1113
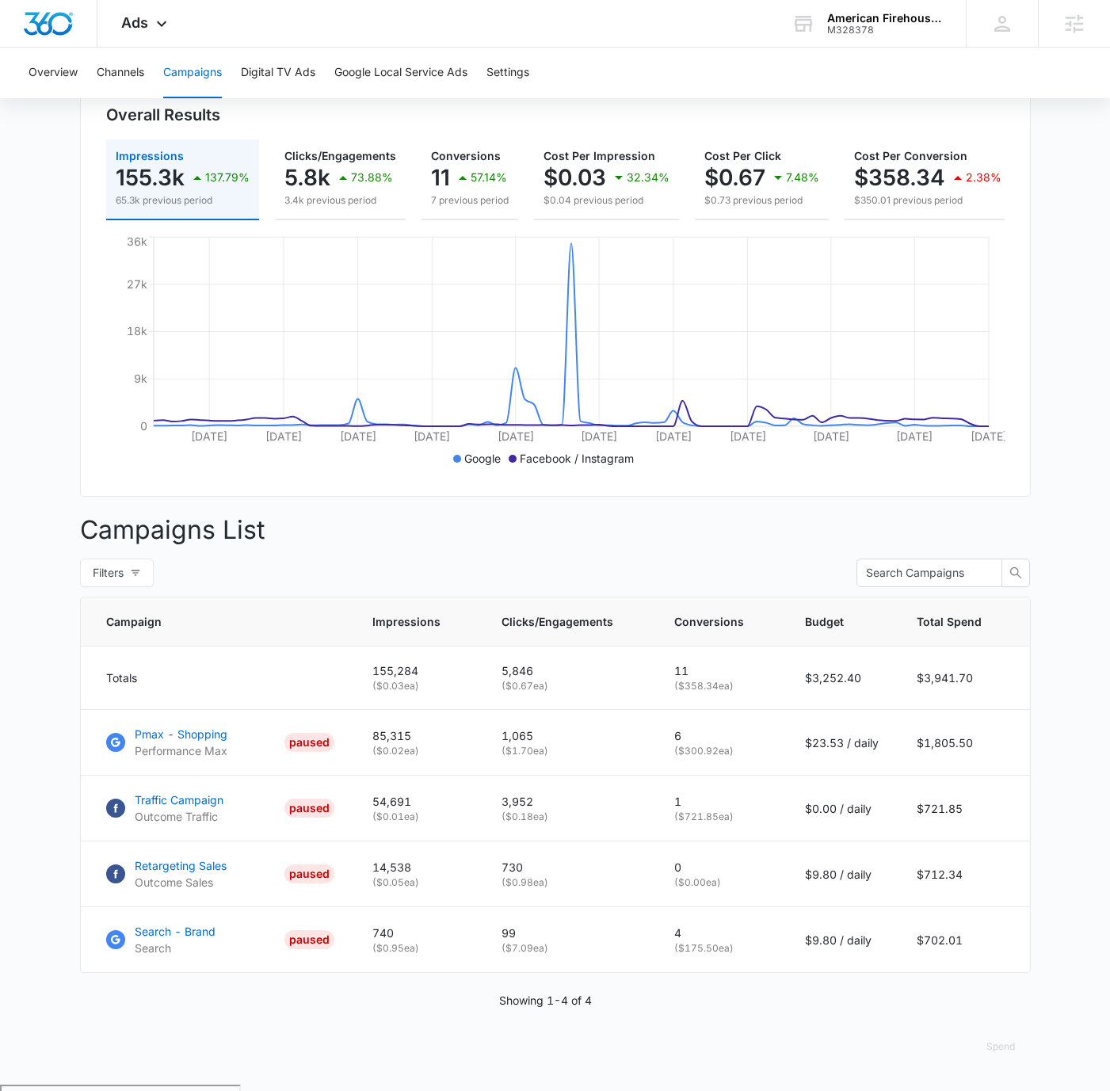
scroll to position [176, 0]
click at [1087, 694] on main "Campaigns Filters [DATE] [DATE] Overall Results Impressions 155.3k 137.79% 65.3…" at bounding box center [555, 529] width 1110 height 1113
drag, startPoint x: 844, startPoint y: 758, endPoint x: 814, endPoint y: 756, distance: 30.2
click at [814, 752] on p "$23.53 / daily" at bounding box center [842, 744] width 74 height 17
copy p "23.53"
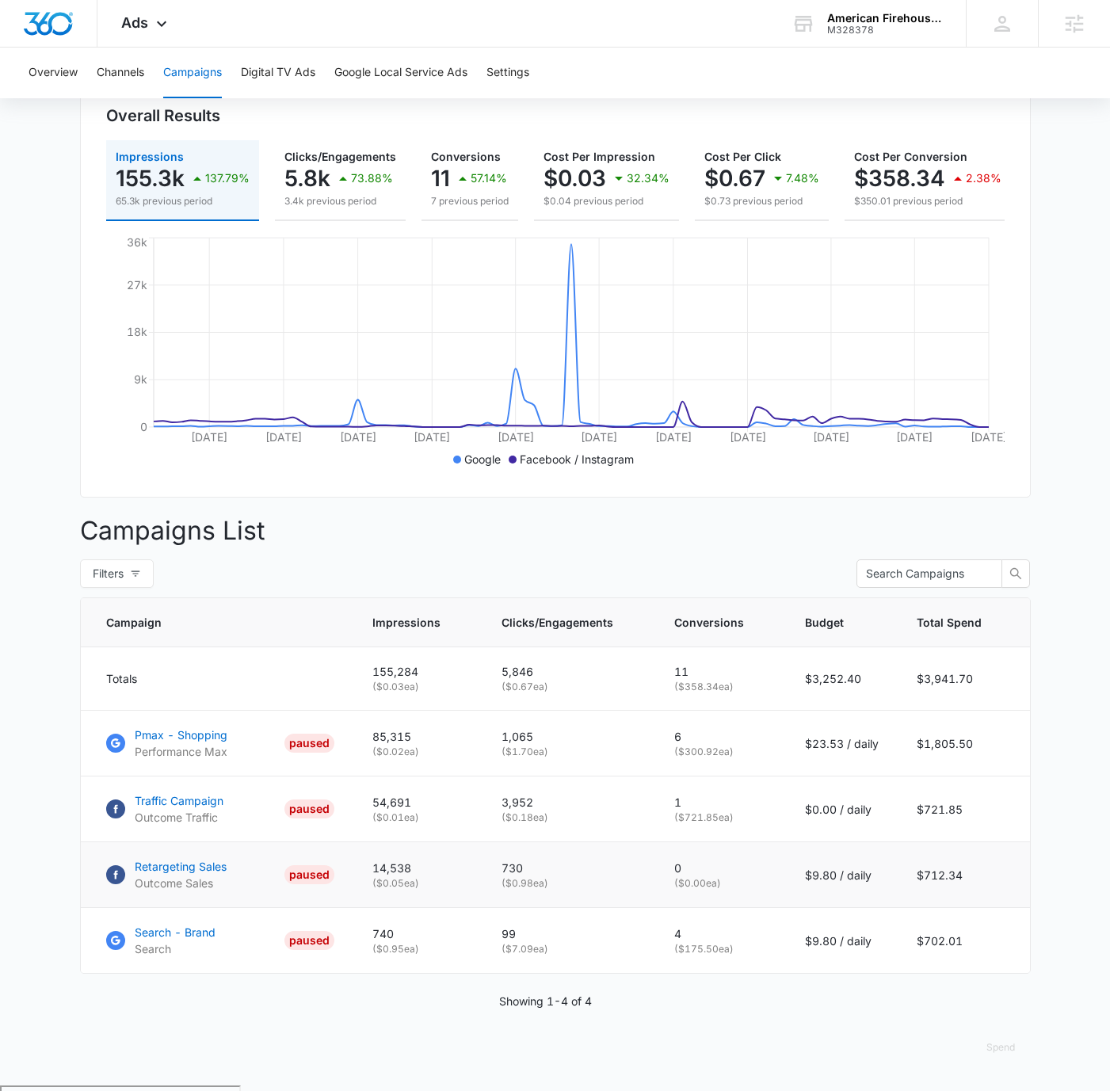
click at [952, 892] on td "$712.34" at bounding box center [964, 876] width 132 height 66
copy td "$712.34"
click at [1048, 501] on main "Campaigns Filters [DATE] [DATE] Overall Results Impressions 155.3k 137.79% 65.3…" at bounding box center [555, 529] width 1110 height 1113
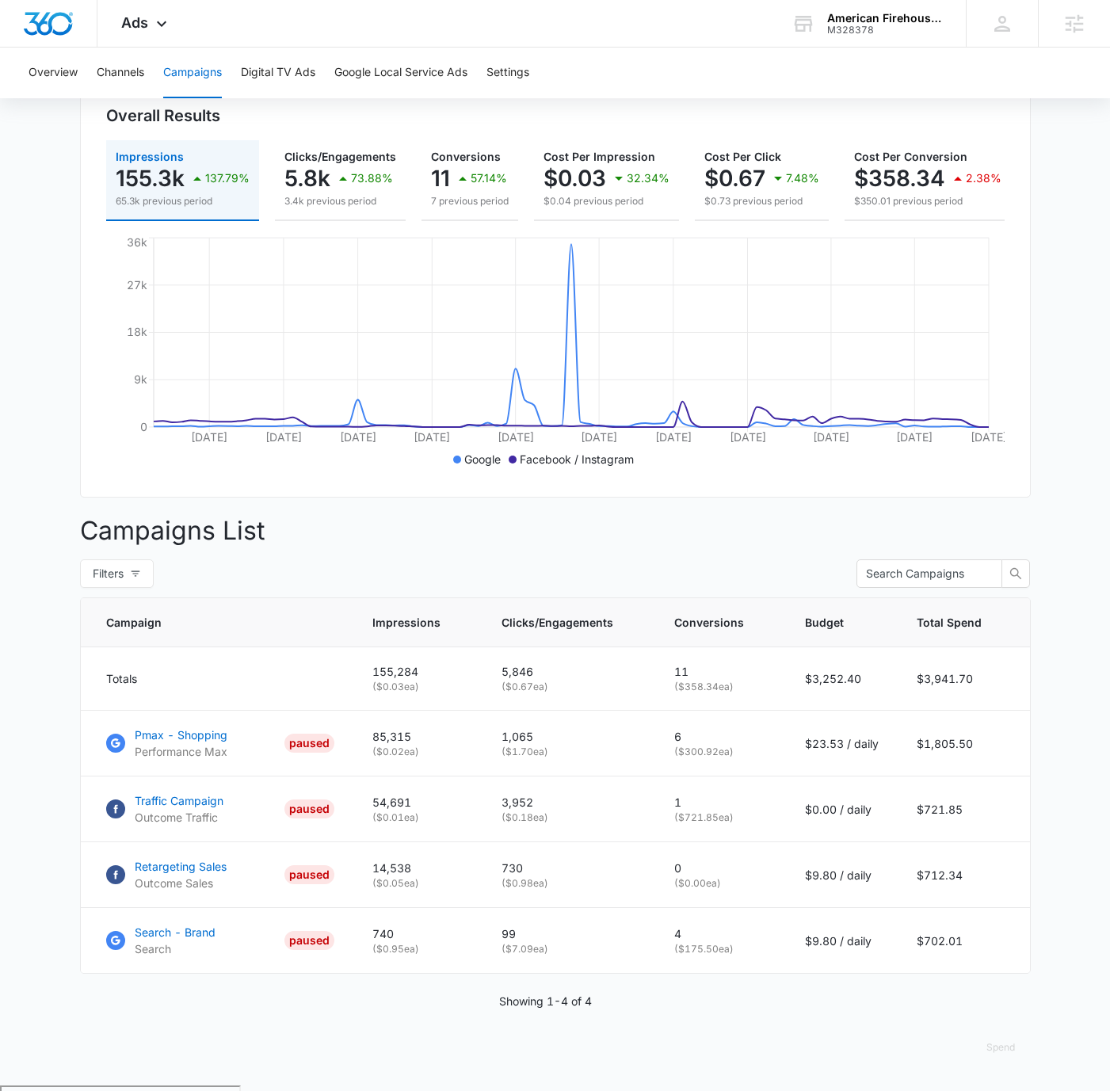
click at [1056, 503] on main "Campaigns Filters [DATE] [DATE] Overall Results Impressions 155.3k 137.79% 65.3…" at bounding box center [555, 529] width 1110 height 1113
drag, startPoint x: 847, startPoint y: 758, endPoint x: 816, endPoint y: 756, distance: 31.0
click at [816, 752] on p "$23.53 / daily" at bounding box center [842, 744] width 74 height 17
copy p "23.53"
click at [1051, 715] on main "Campaigns Filters [DATE] [DATE] Overall Results Impressions 155.3k 137.79% 65.3…" at bounding box center [555, 529] width 1110 height 1113
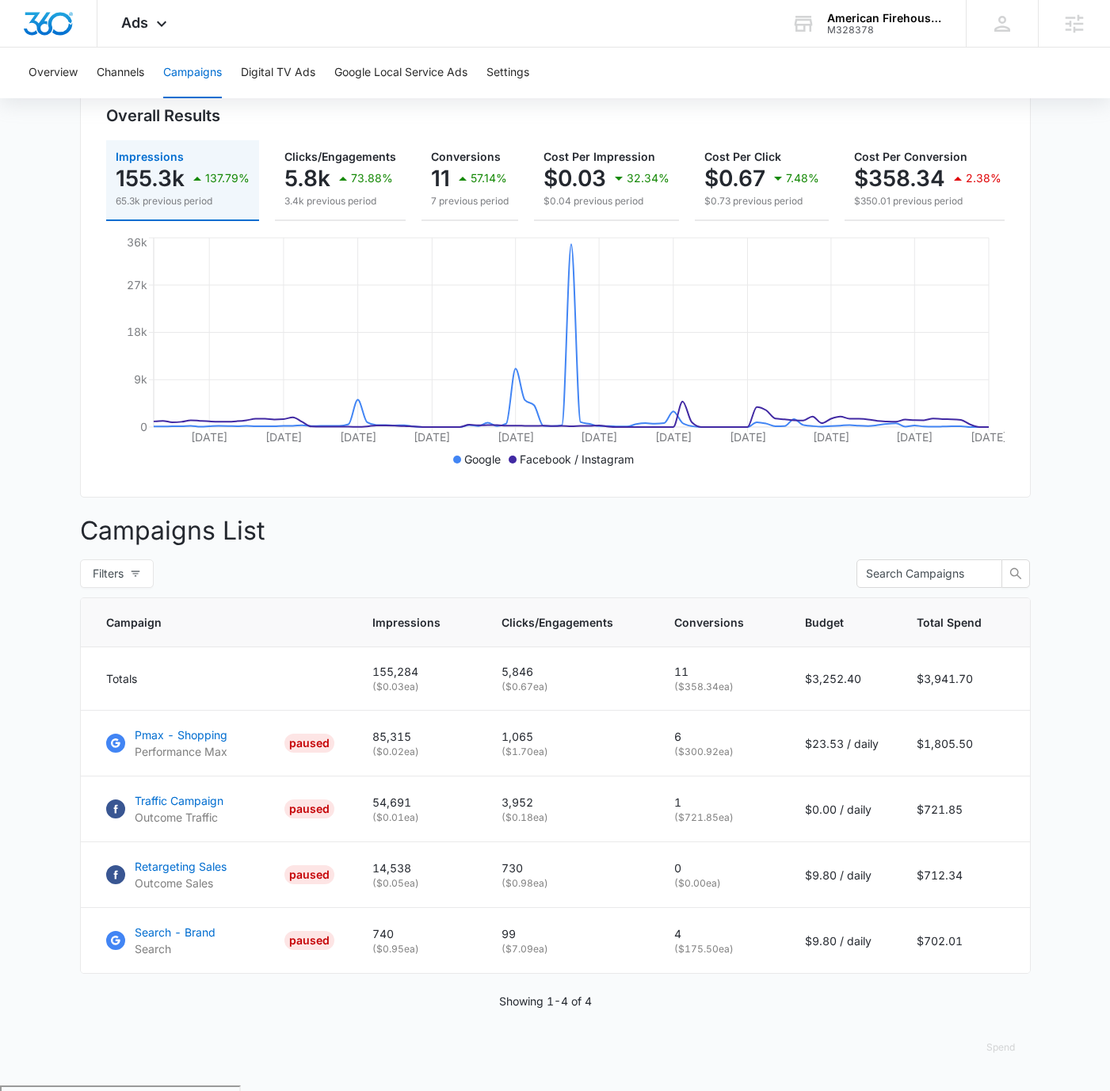
click at [1053, 308] on main "Campaigns Filters [DATE] [DATE] Overall Results Impressions 155.3k 137.79% 65.3…" at bounding box center [555, 529] width 1110 height 1113
click at [1055, 308] on main "Campaigns Filters [DATE] [DATE] Overall Results Impressions 155.3k 137.79% 65.3…" at bounding box center [555, 529] width 1110 height 1113
click at [146, 31] on div "Ads Apps Reputation Forms CRM Email Social POS Content Ads Intelligence Files B…" at bounding box center [145, 23] width 97 height 47
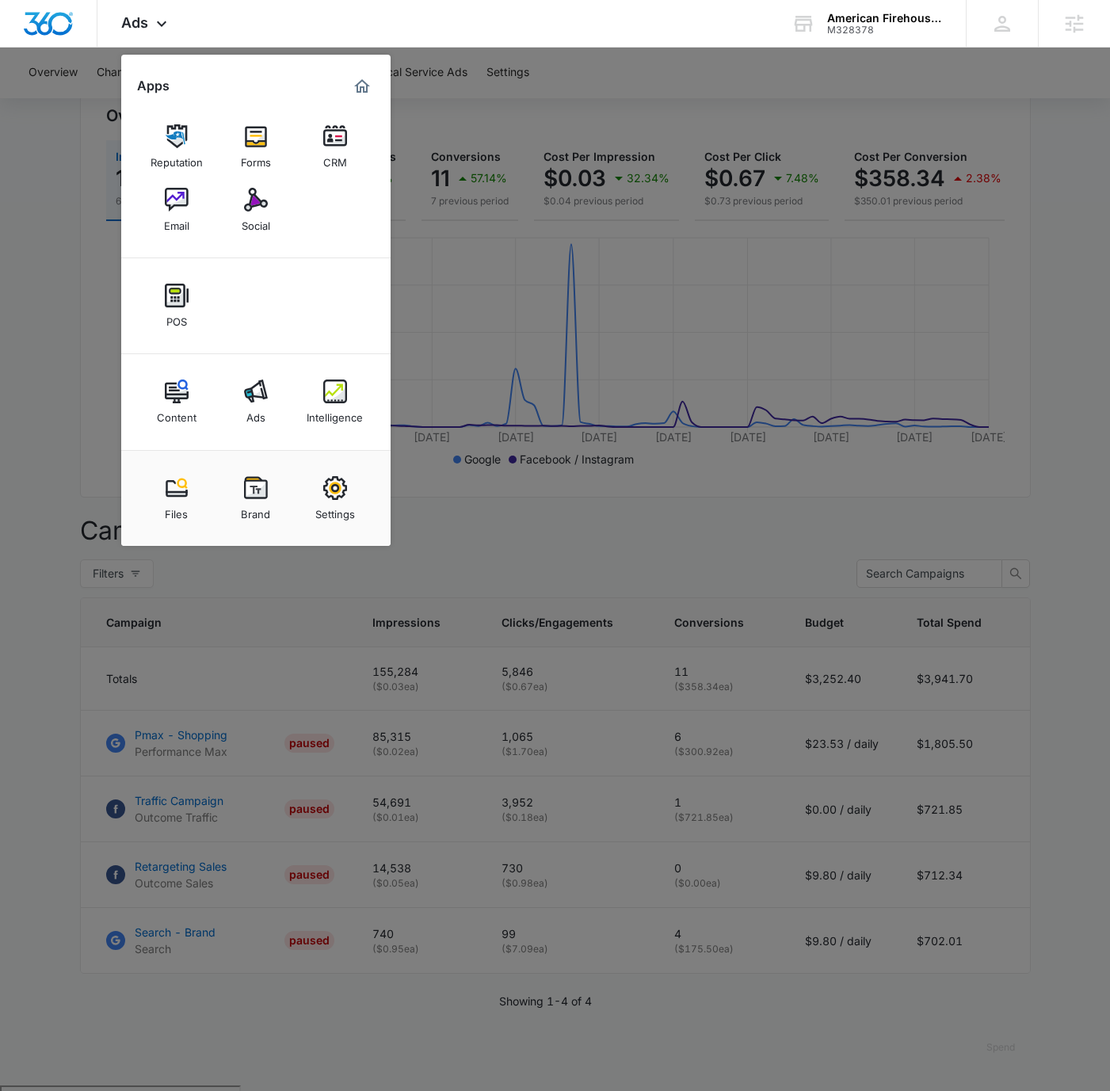
click at [678, 73] on div at bounding box center [555, 545] width 1110 height 1091
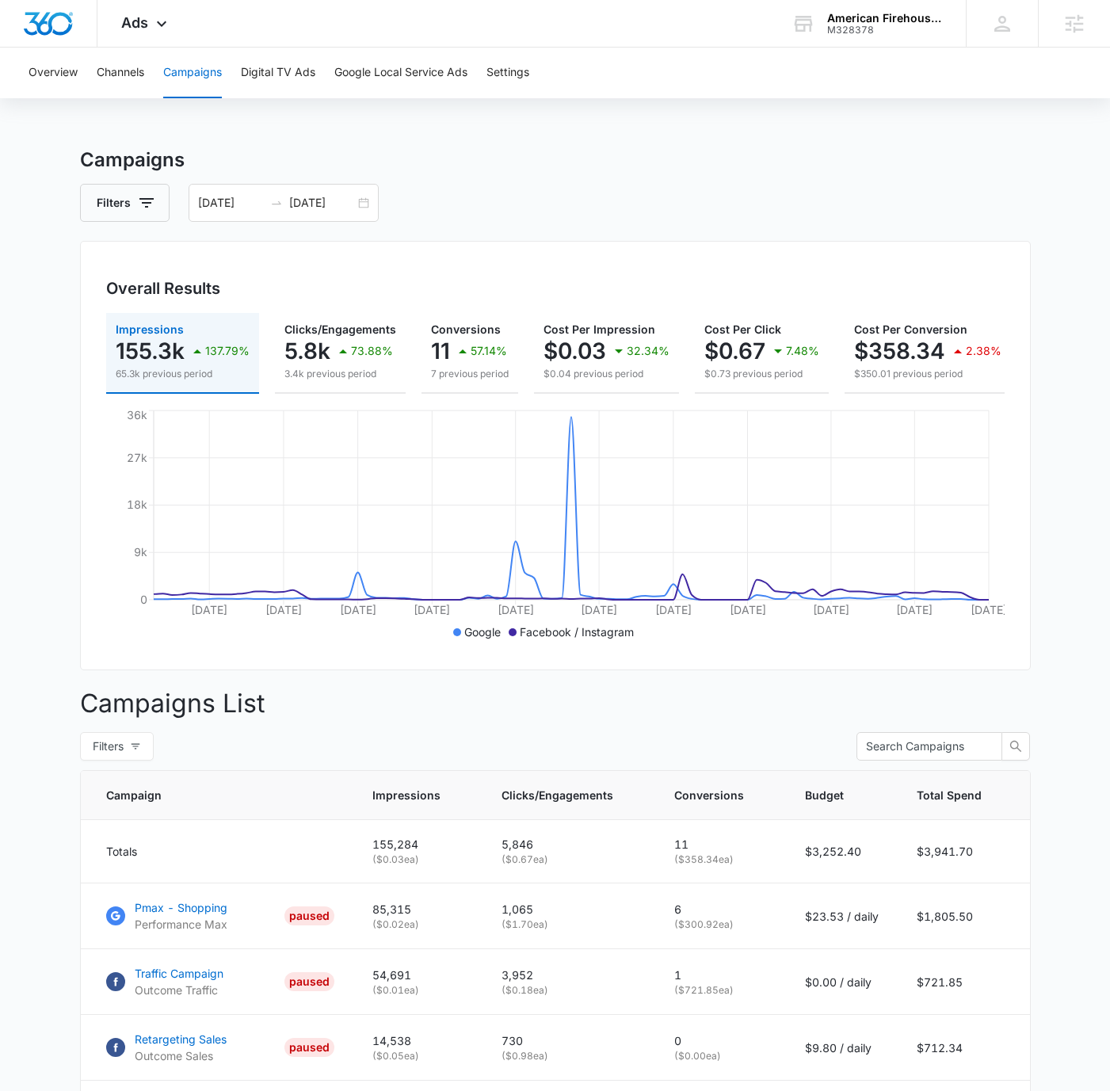
scroll to position [0, 0]
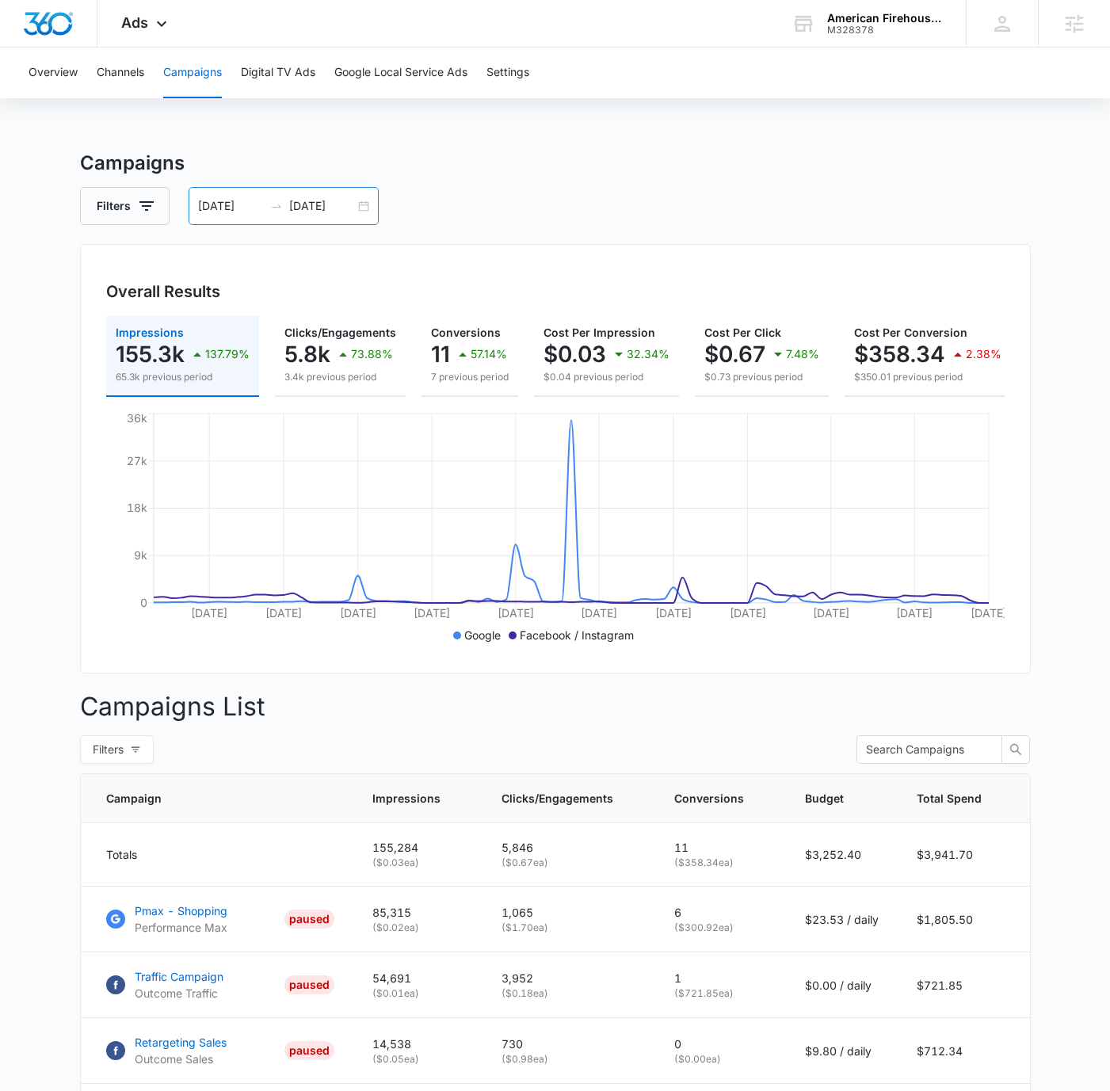
click at [357, 199] on div "[DATE] [DATE]" at bounding box center [284, 206] width 190 height 38
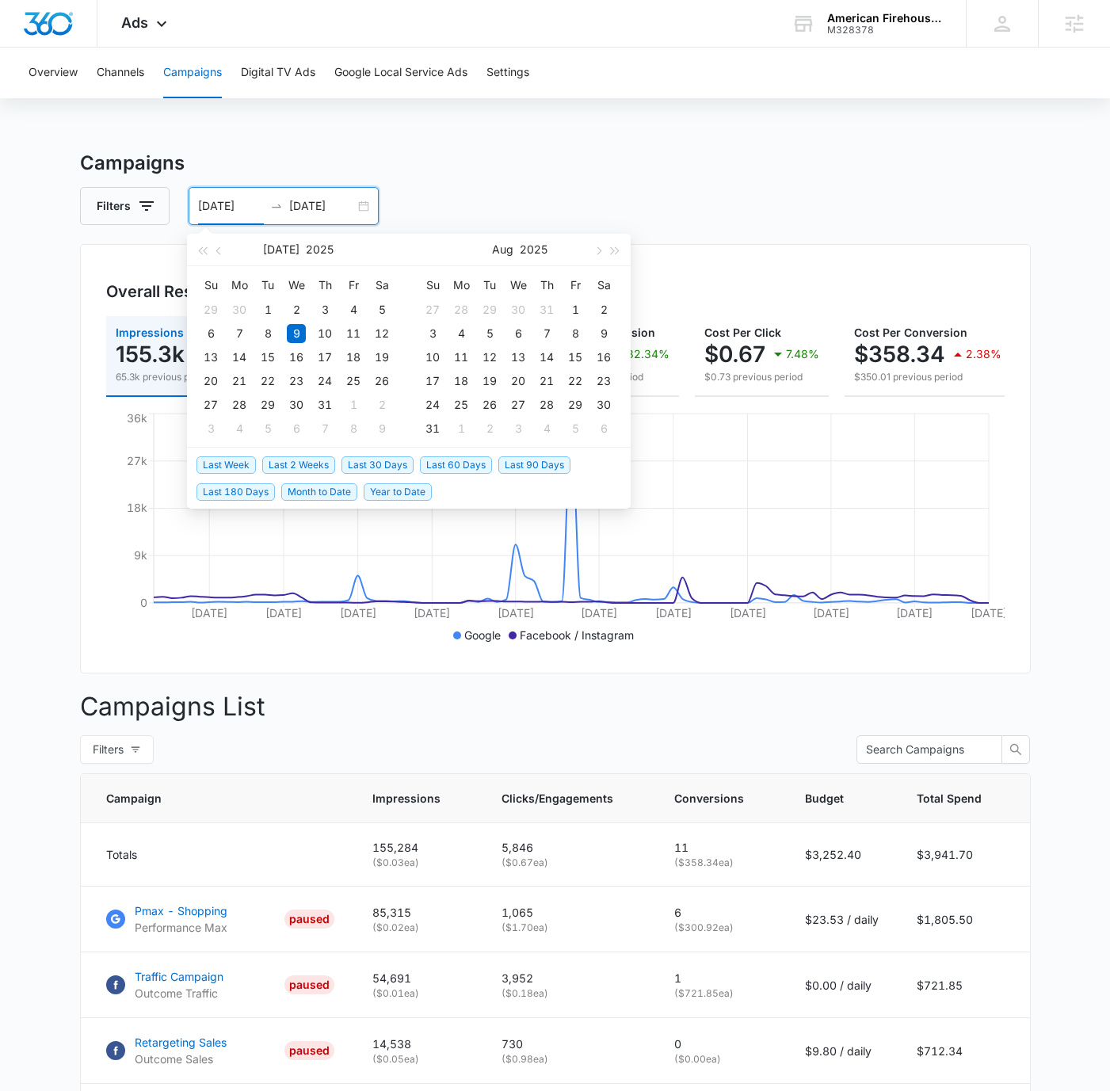
drag, startPoint x: 373, startPoint y: 458, endPoint x: 394, endPoint y: 457, distance: 20.6
click at [373, 458] on span "Last 30 Days" at bounding box center [378, 465] width 72 height 17
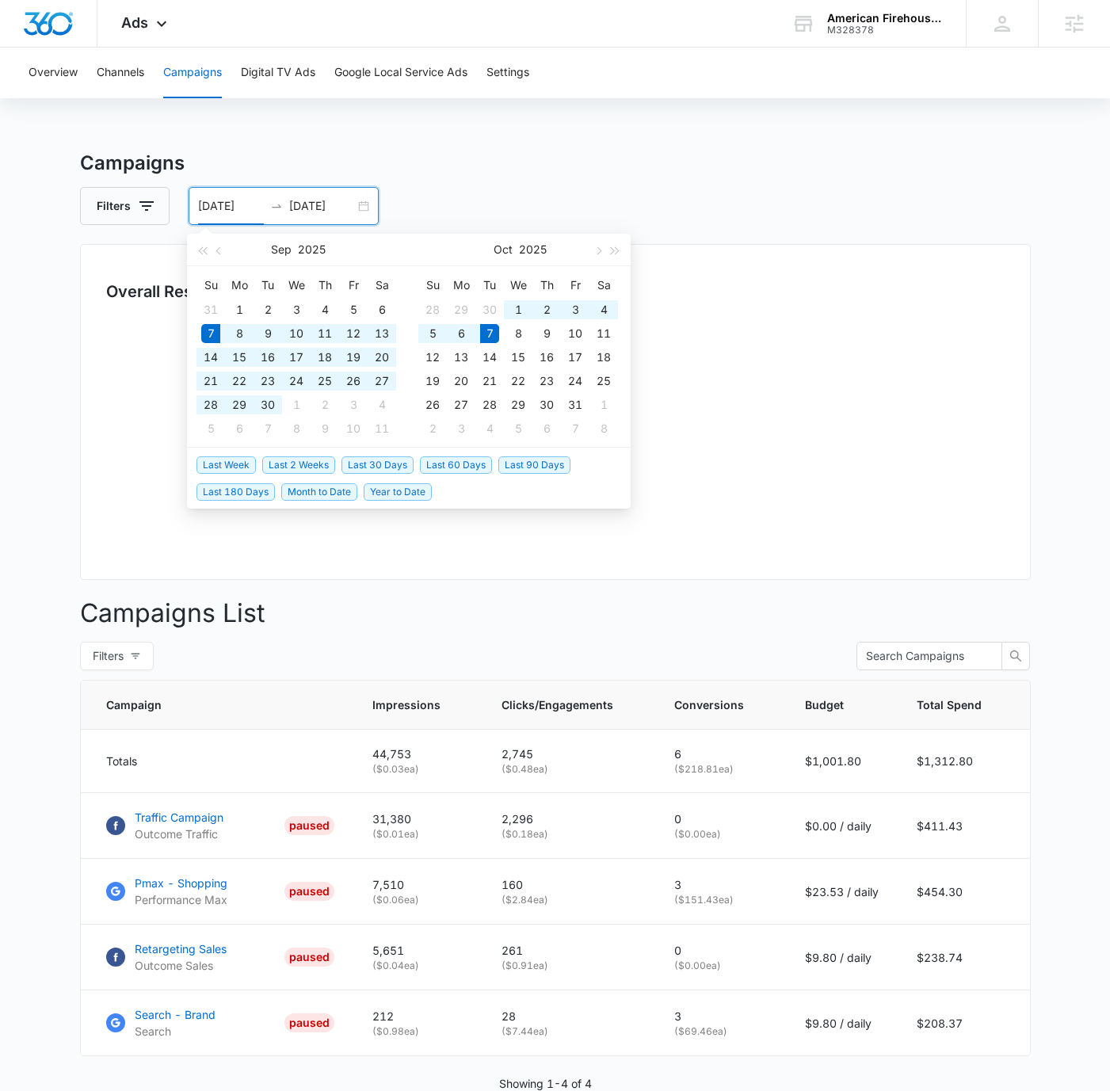
type input "[DATE]"
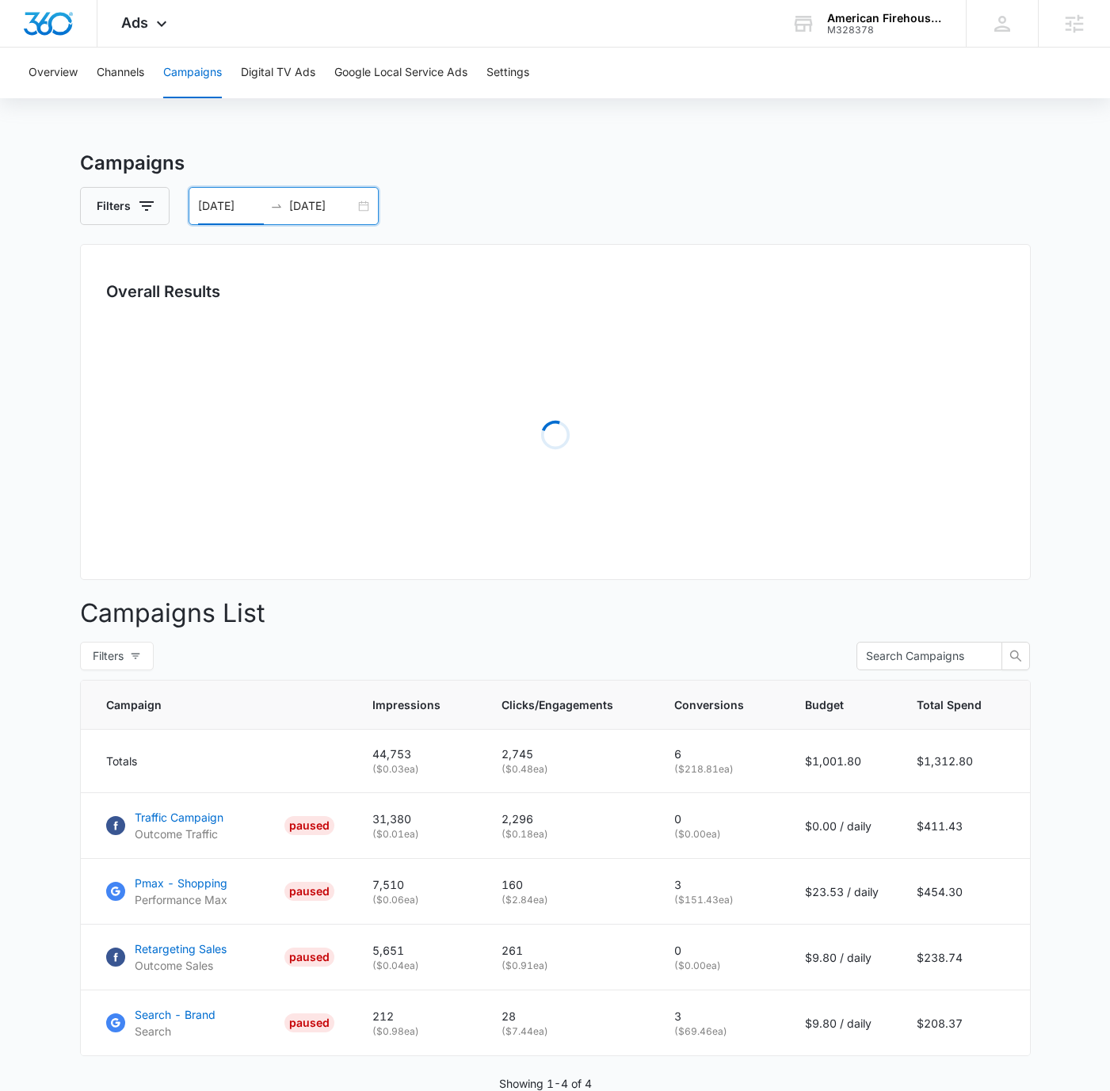
drag, startPoint x: 770, startPoint y: 82, endPoint x: 828, endPoint y: 128, distance: 74.5
click at [770, 81] on div "Overview Channels Campaigns Digital TV Ads Google Local Service Ads Settings" at bounding box center [555, 73] width 1072 height 51
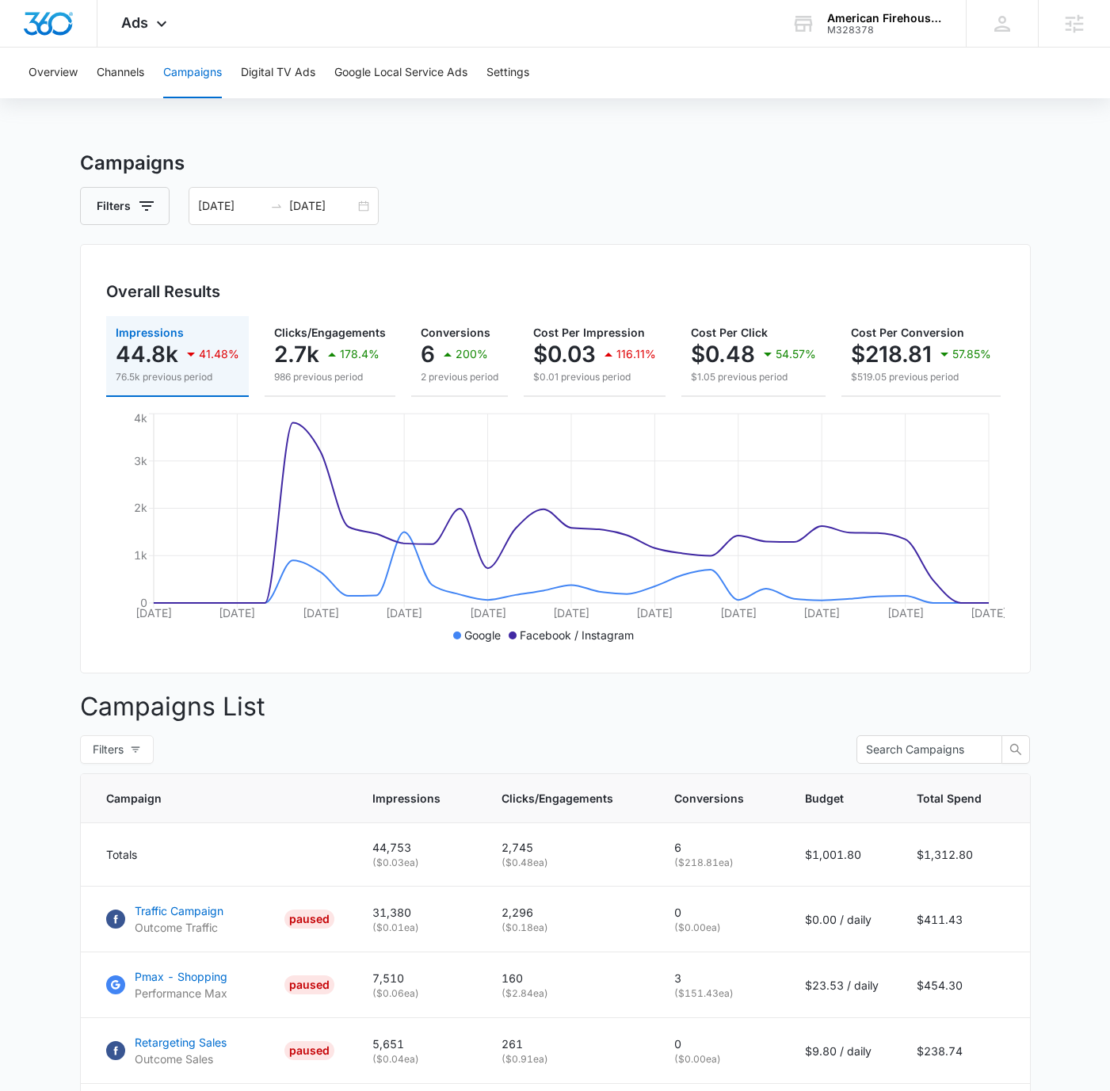
click at [857, 171] on h3 "Campaigns" at bounding box center [555, 163] width 951 height 29
click at [674, 114] on div "Overview Channels Campaigns Digital TV Ads Google Local Service Ads Settings Ca…" at bounding box center [555, 655] width 1110 height 1214
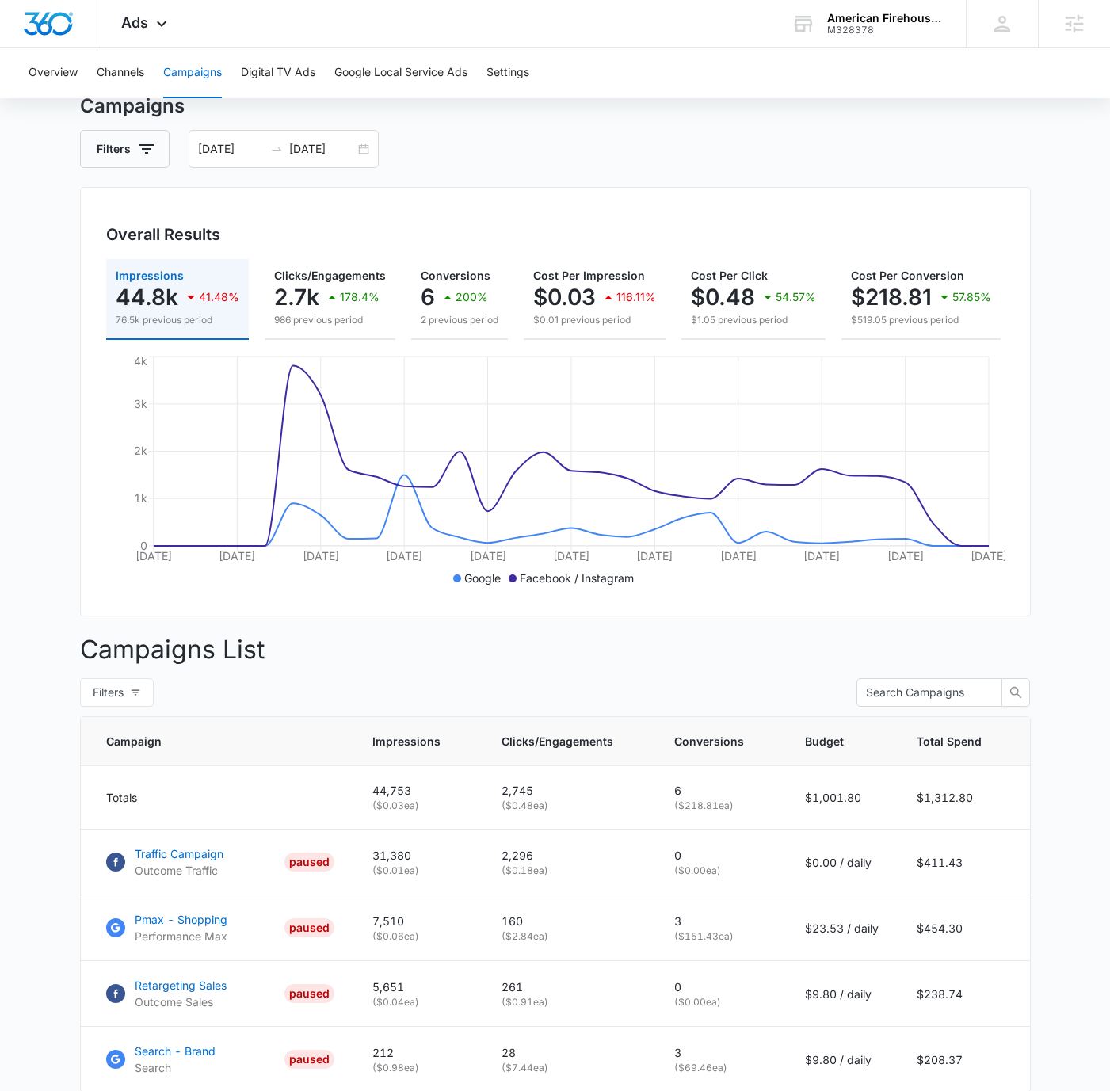
scroll to position [48, 0]
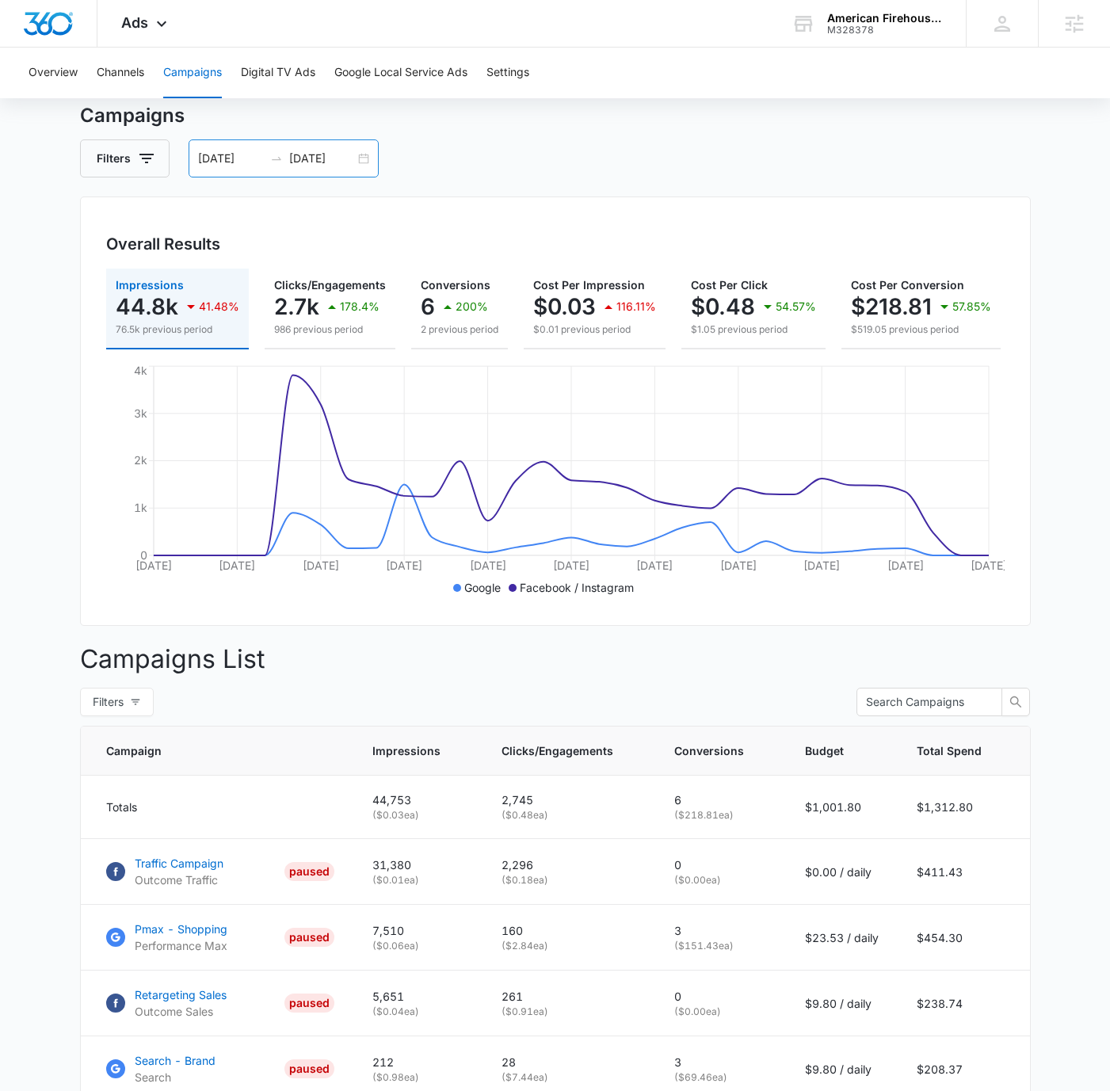
click at [240, 163] on input "[DATE]" at bounding box center [231, 158] width 66 height 17
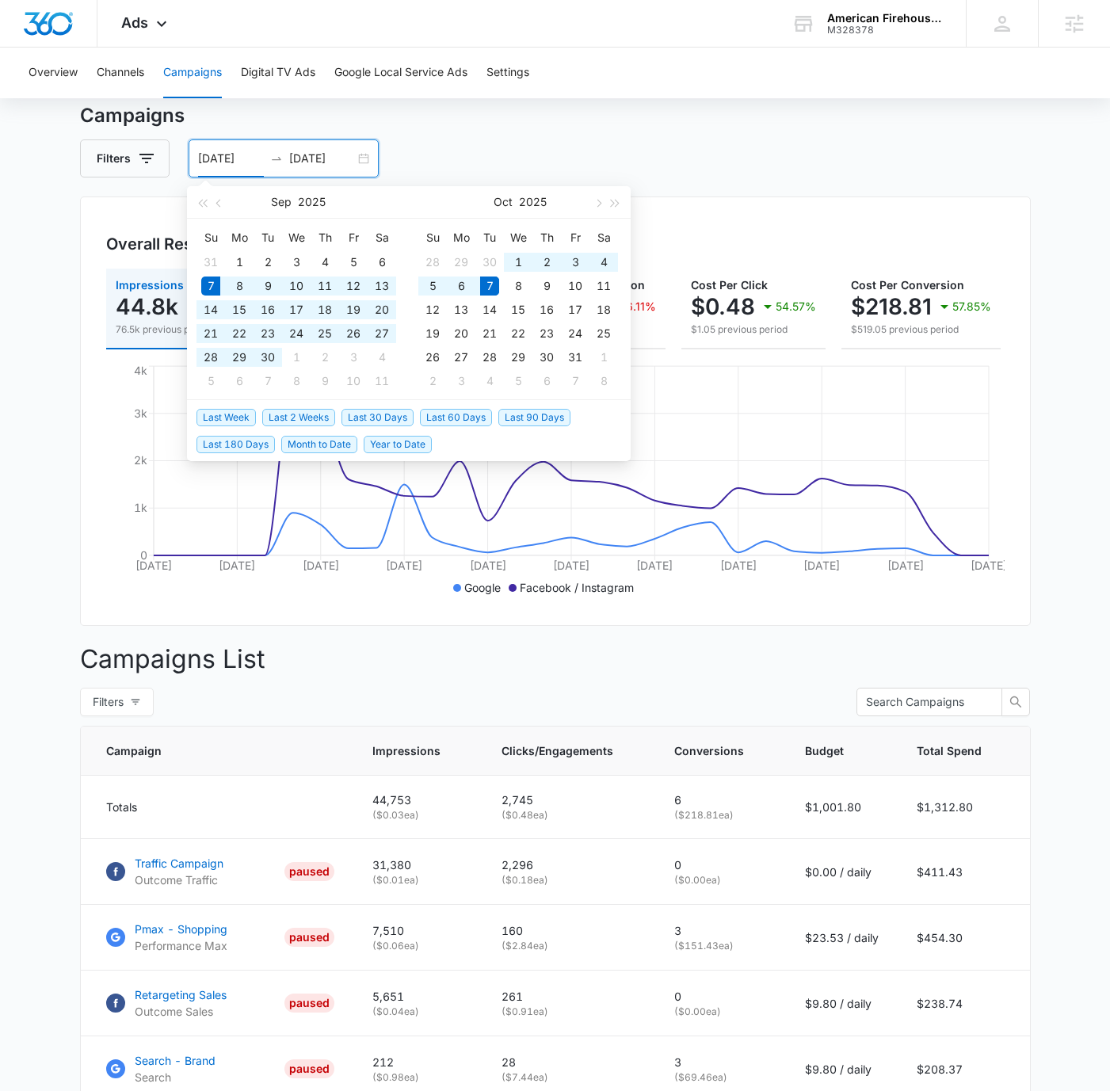
click at [210, 151] on input "[DATE]" at bounding box center [231, 158] width 66 height 17
click at [519, 78] on button "Settings" at bounding box center [508, 73] width 43 height 51
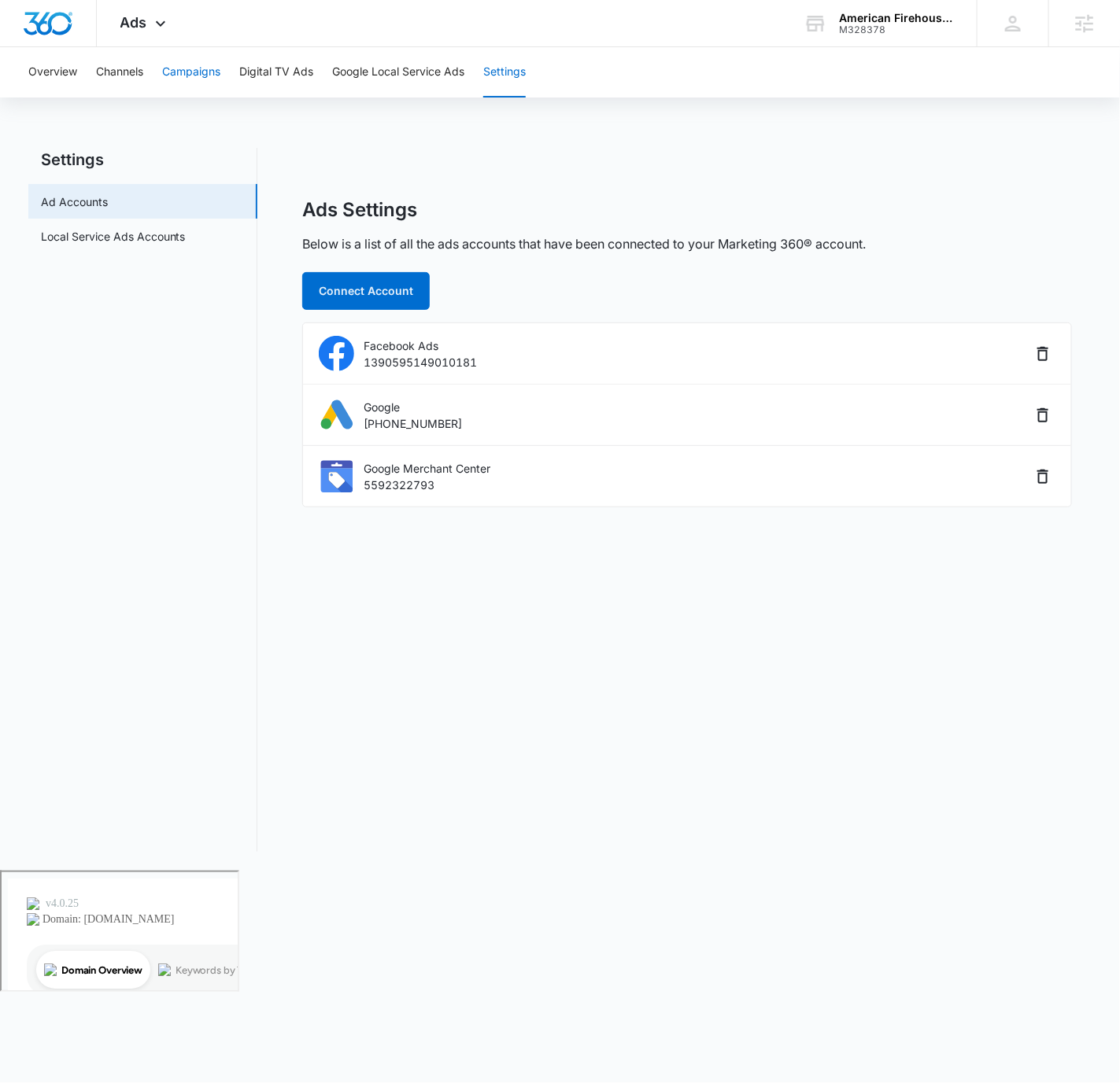
click at [212, 62] on button "Campaigns" at bounding box center [191, 72] width 59 height 51
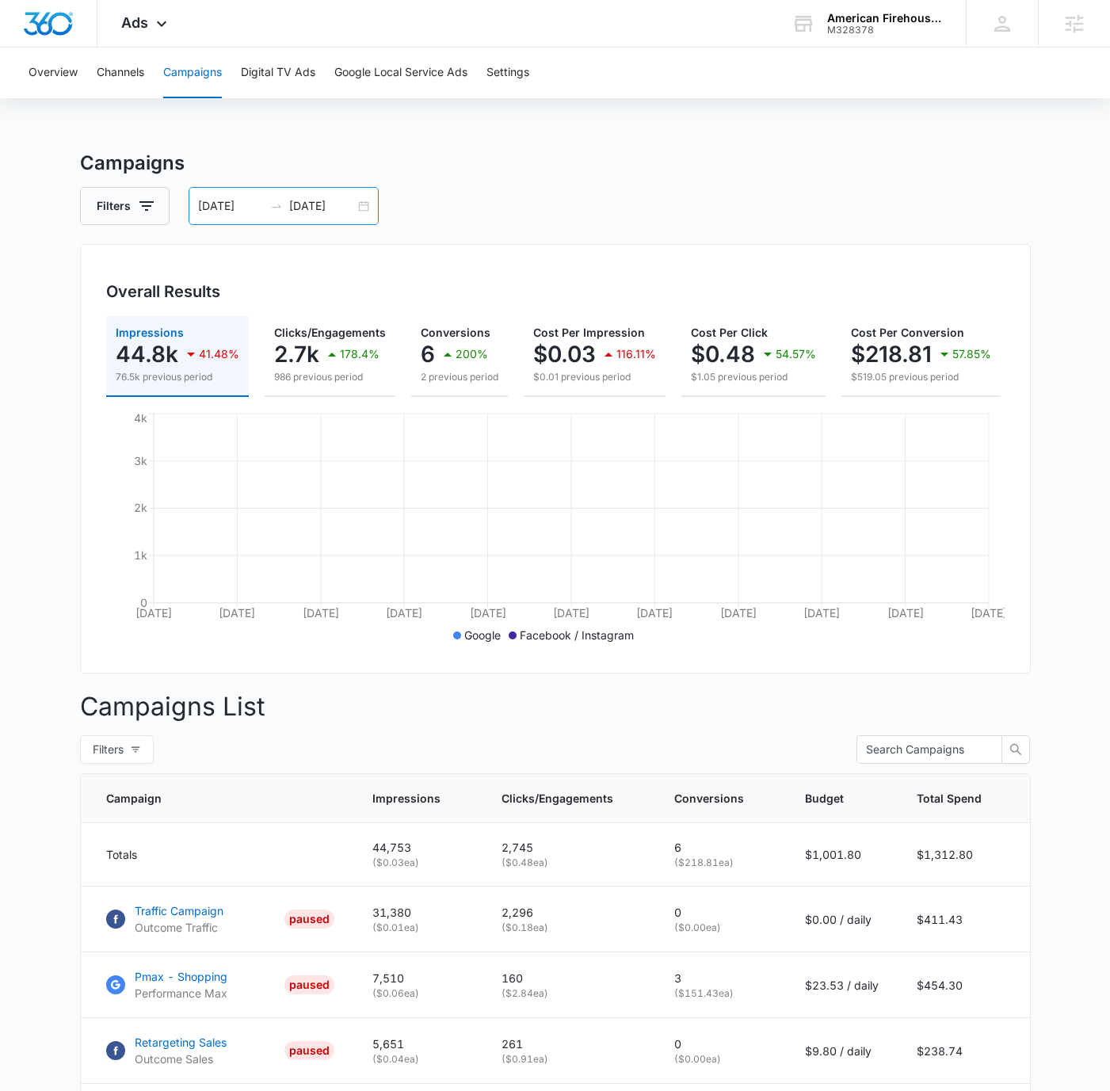
click at [218, 201] on input "[DATE]" at bounding box center [231, 205] width 66 height 17
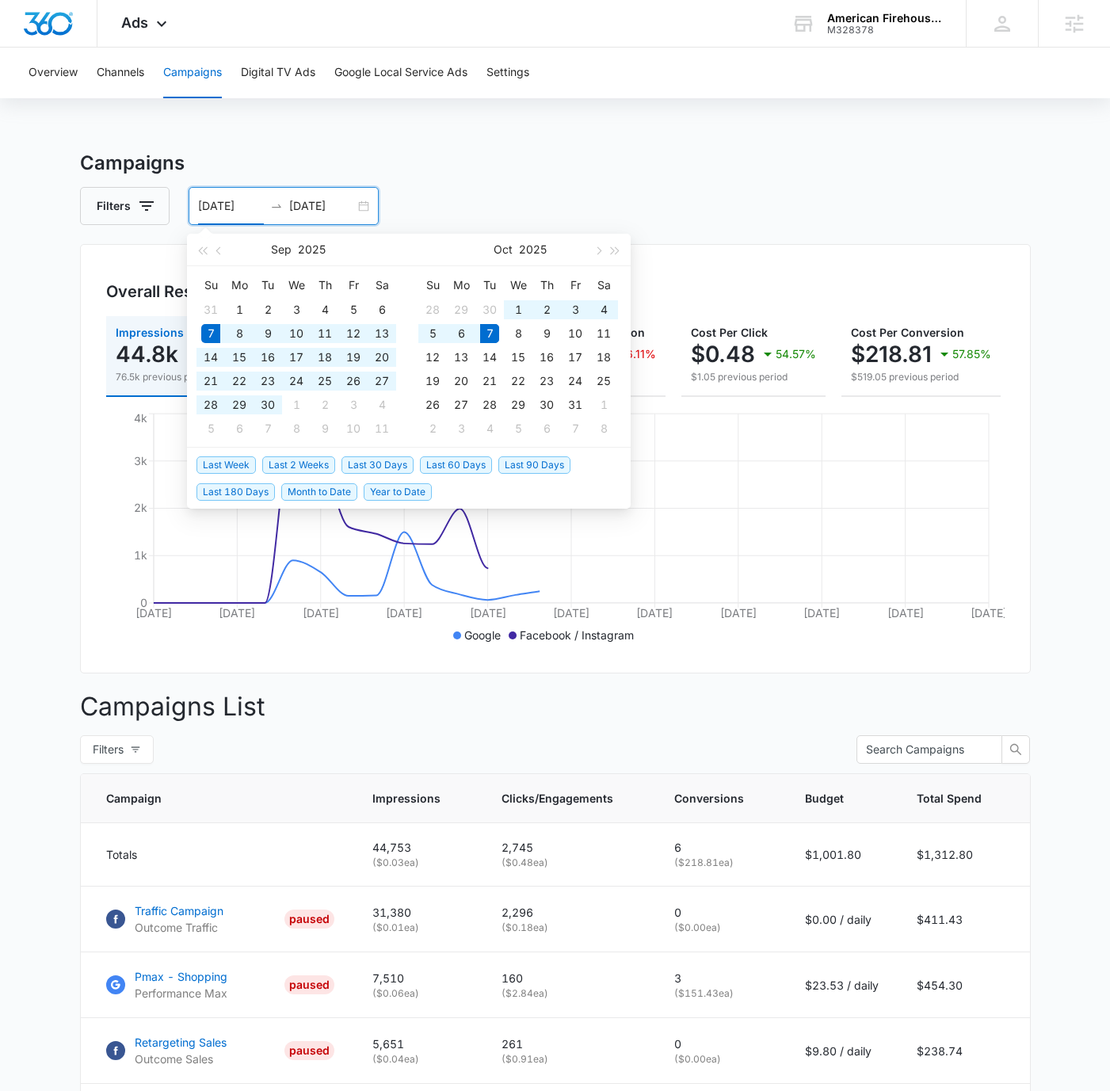
click at [227, 201] on input "[DATE]" at bounding box center [231, 205] width 66 height 17
click at [201, 203] on input "[DATE]" at bounding box center [231, 205] width 66 height 17
click at [209, 203] on input "[DATE]" at bounding box center [231, 205] width 66 height 17
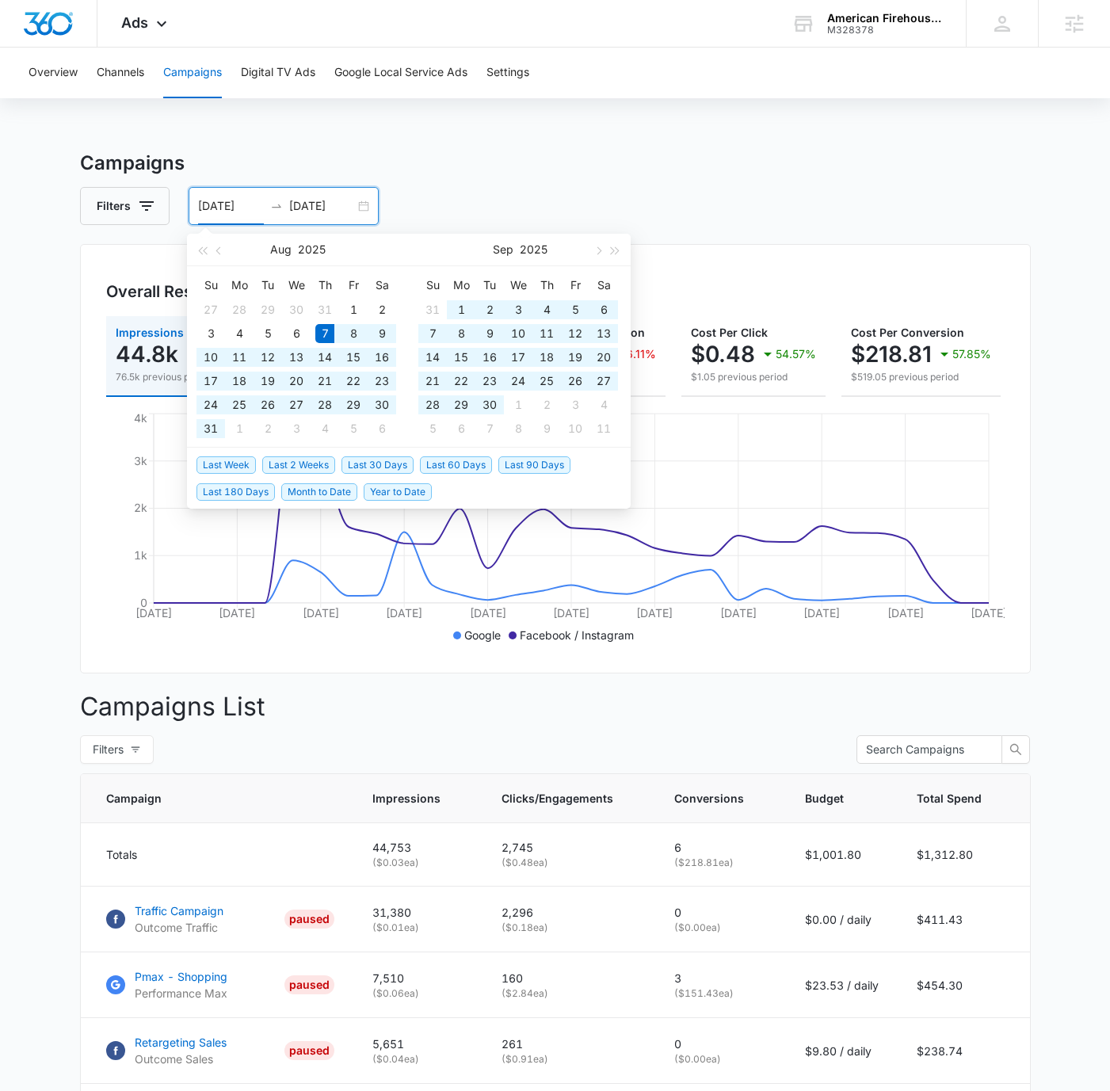
type input "[DATE]"
click at [297, 204] on input "[DATE]" at bounding box center [322, 205] width 66 height 17
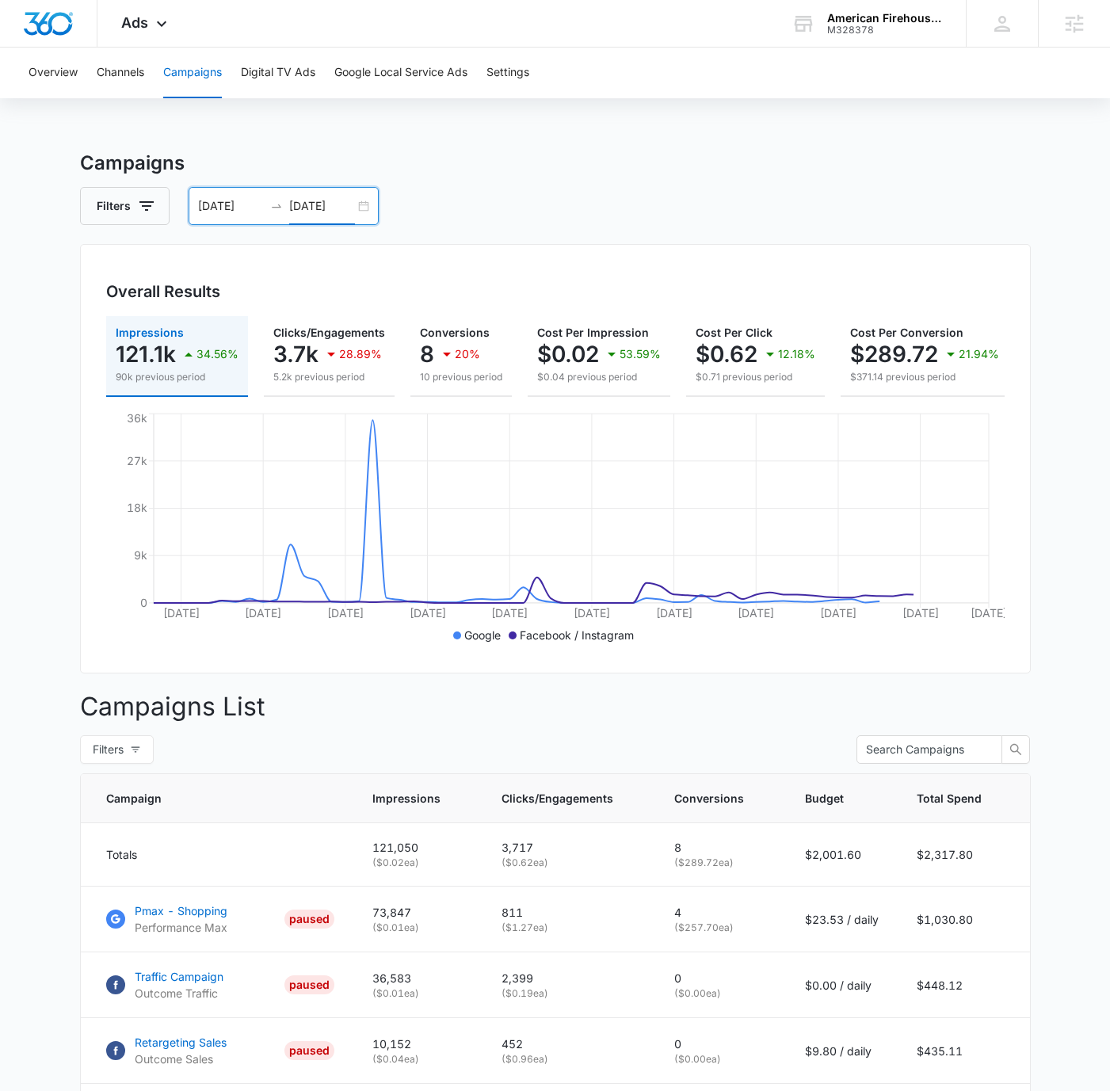
click at [297, 202] on input "[DATE]" at bounding box center [322, 205] width 66 height 17
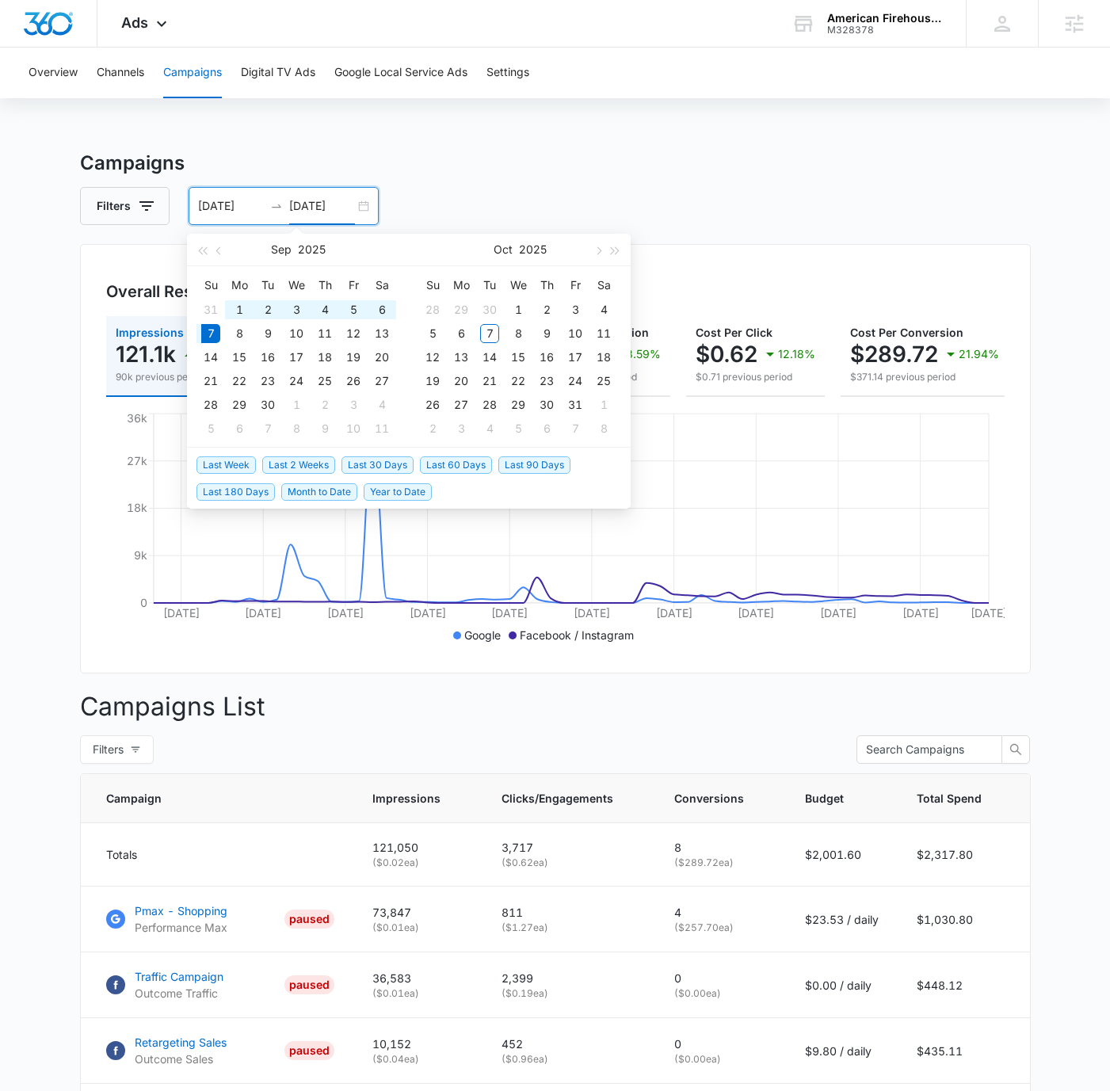
type input "[DATE]"
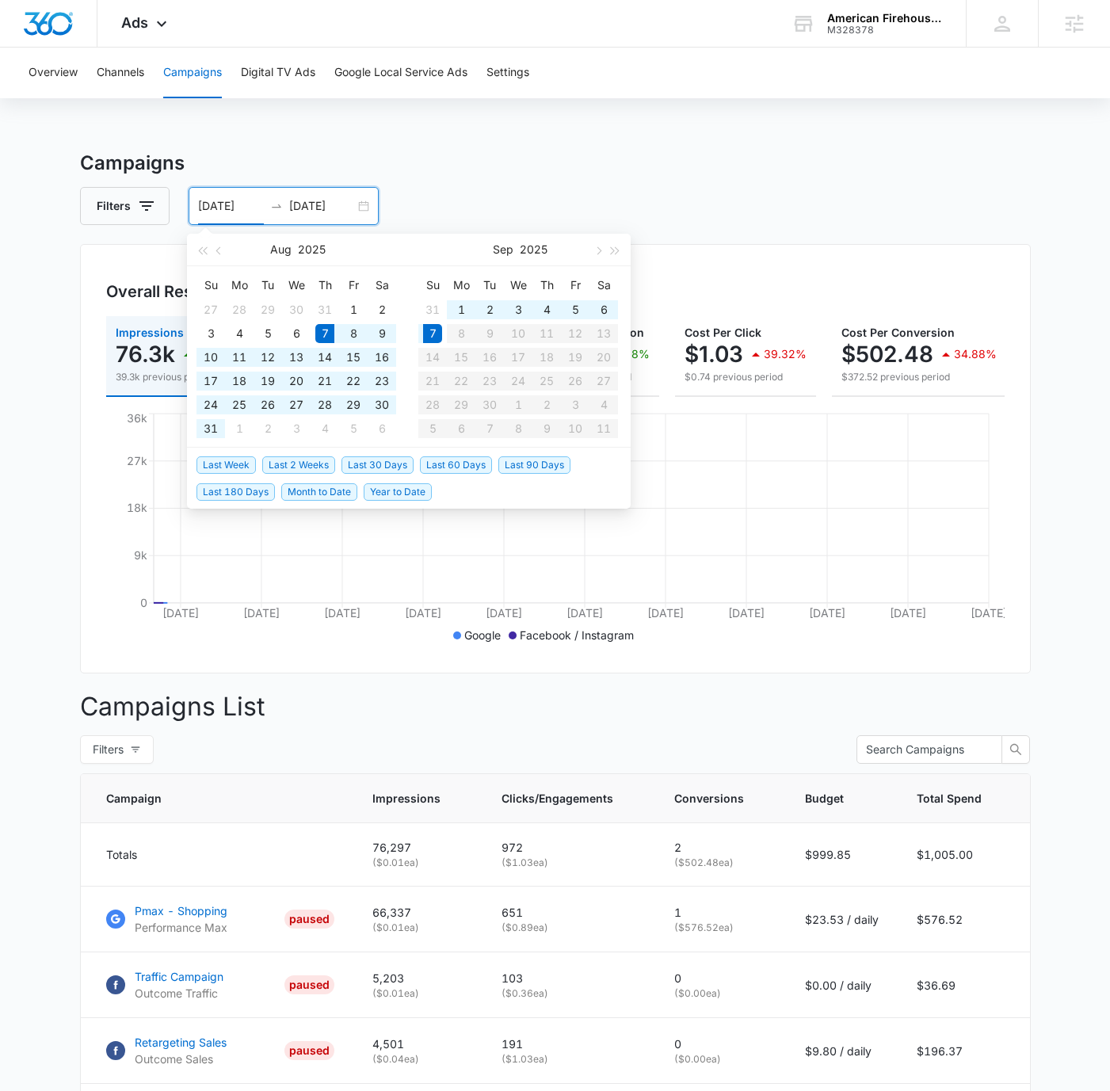
click at [579, 187] on div "Filters [DATE] [DATE]" at bounding box center [555, 206] width 951 height 38
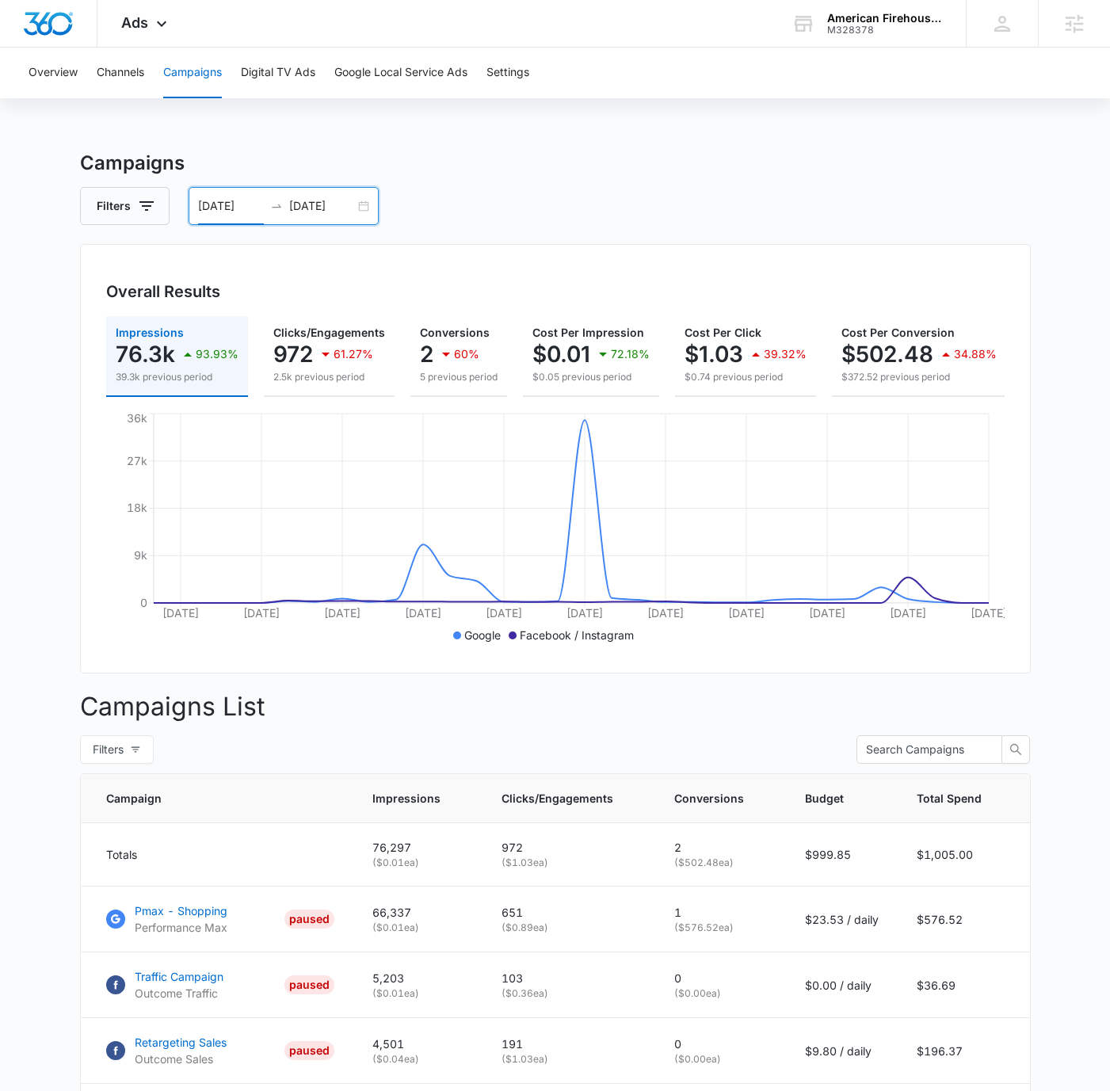
click at [300, 201] on input "[DATE]" at bounding box center [322, 205] width 66 height 17
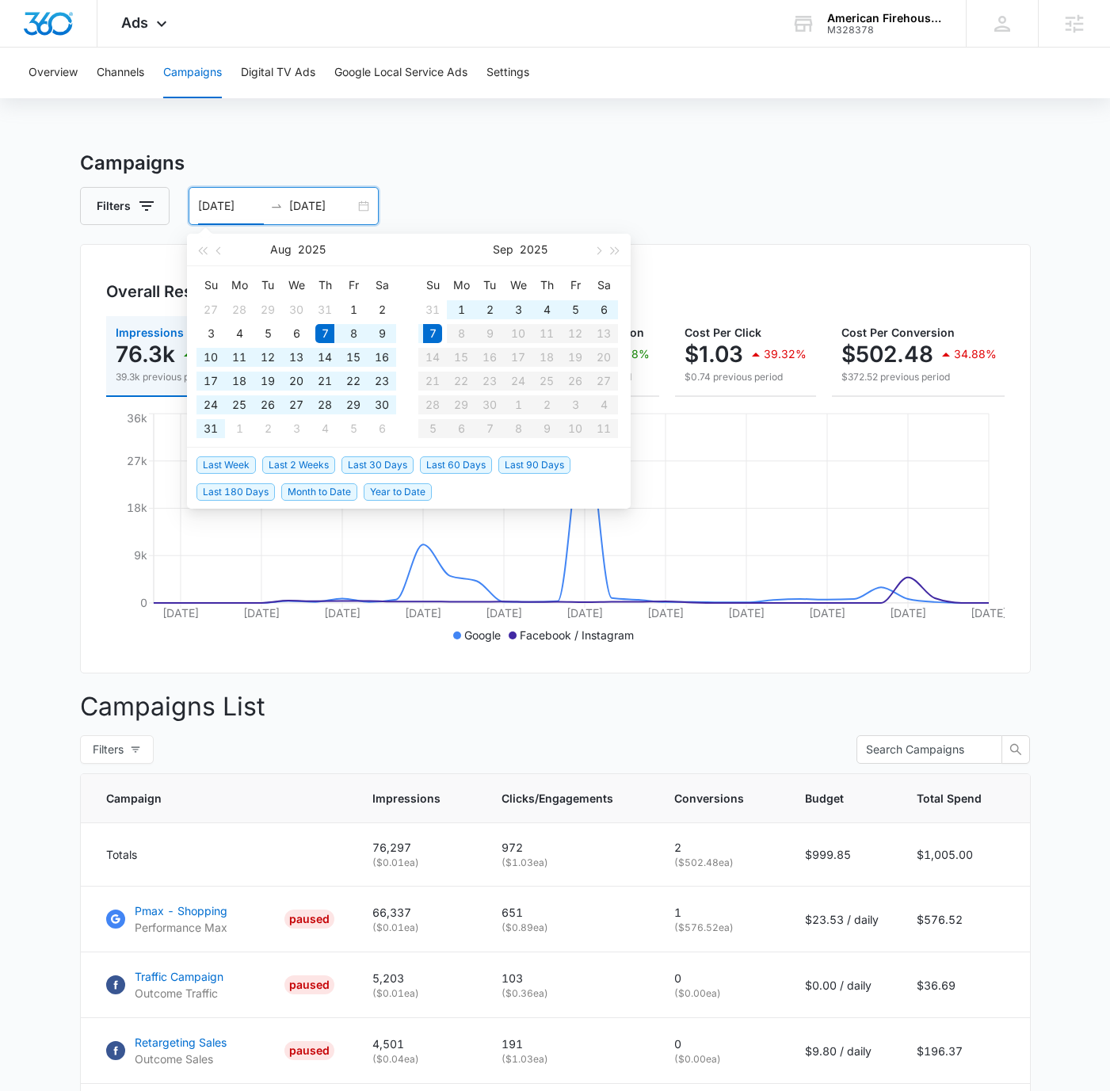
click at [208, 201] on input "[DATE]" at bounding box center [231, 205] width 66 height 17
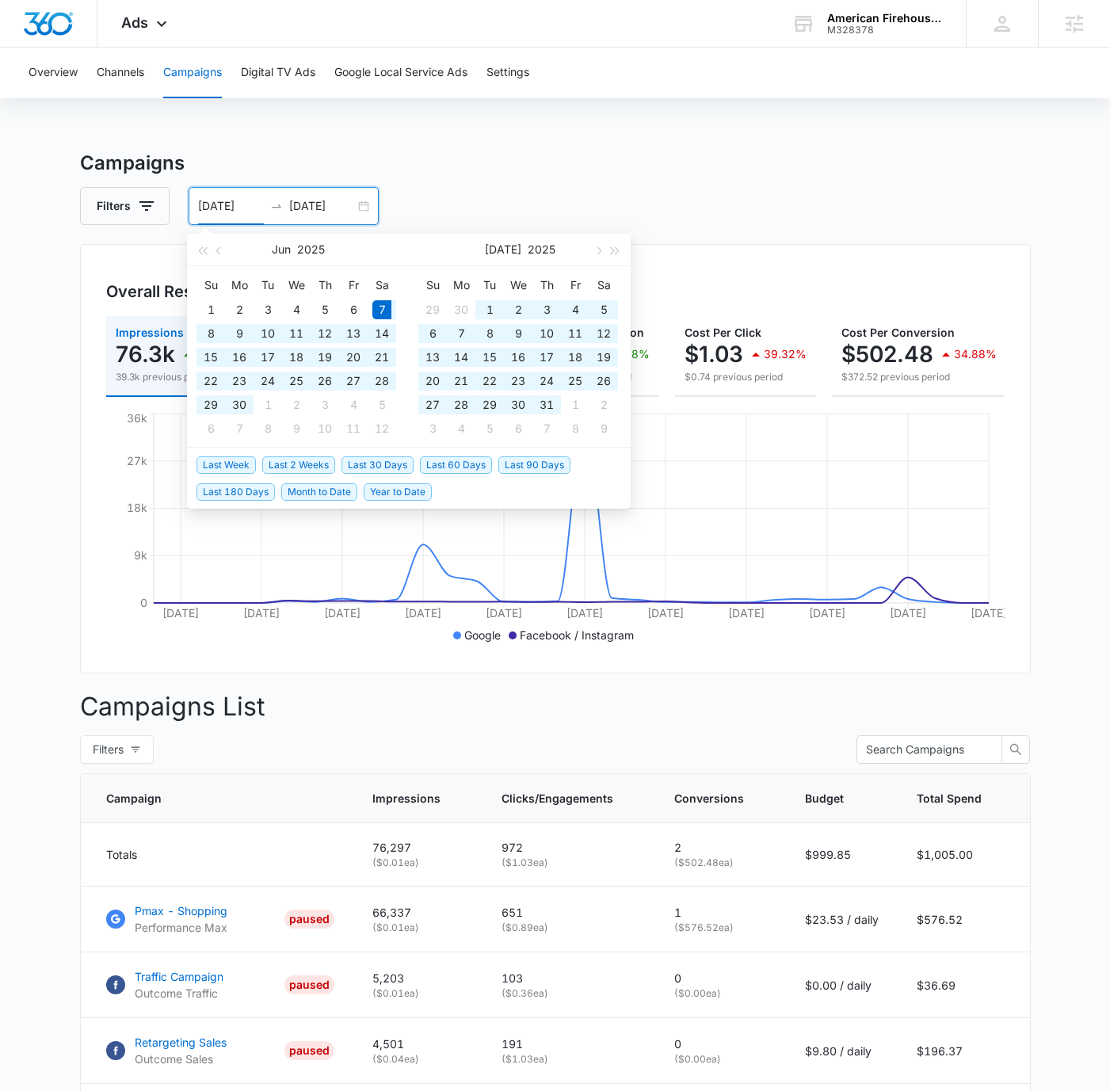
type input "[DATE]"
click at [301, 204] on input "[DATE]" at bounding box center [322, 205] width 66 height 17
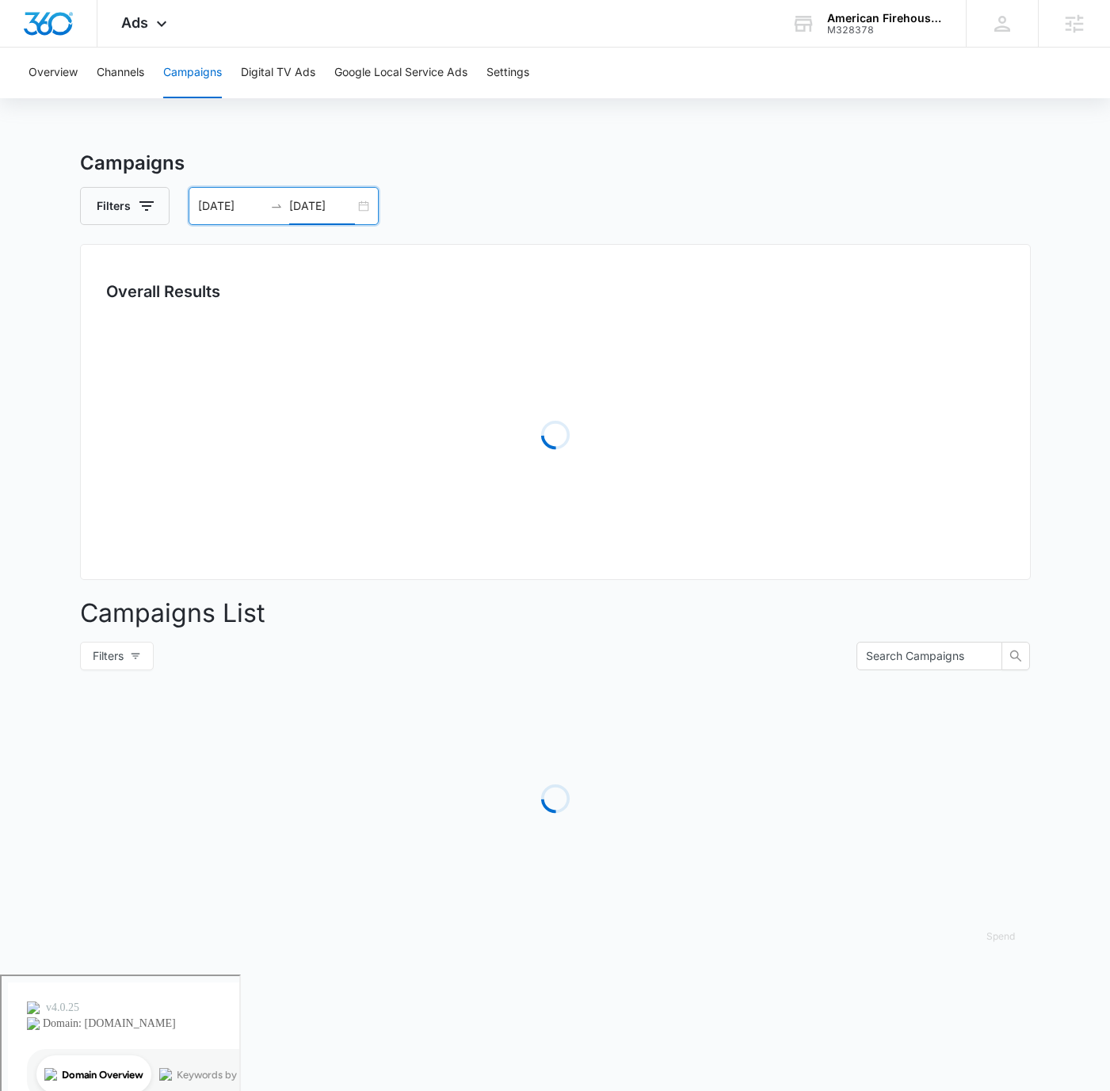
type input "[DATE]"
click at [919, 120] on div "Overview Channels Campaigns Digital TV Ads Google Local Service Ads Settings Ca…" at bounding box center [555, 511] width 1110 height 927
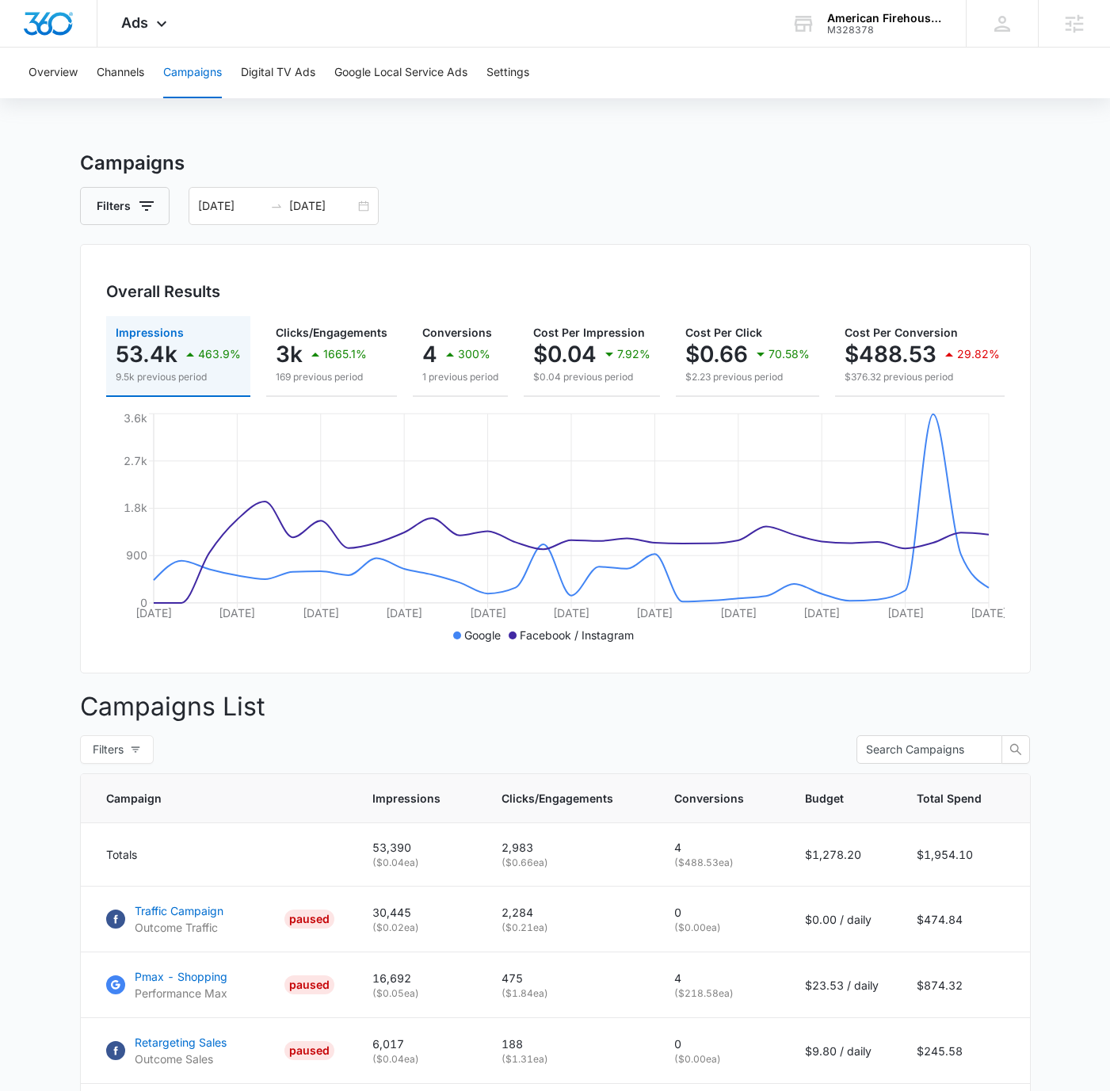
click at [654, 131] on div "Overview Channels Campaigns Digital TV Ads Google Local Service Ads Settings Ca…" at bounding box center [555, 655] width 1110 height 1214
click at [618, 153] on h3 "Campaigns" at bounding box center [555, 163] width 951 height 29
click at [601, 192] on div "Filters [DATE] [DATE]" at bounding box center [555, 206] width 951 height 38
click at [932, 208] on div "Filters [DATE] [DATE]" at bounding box center [555, 206] width 951 height 38
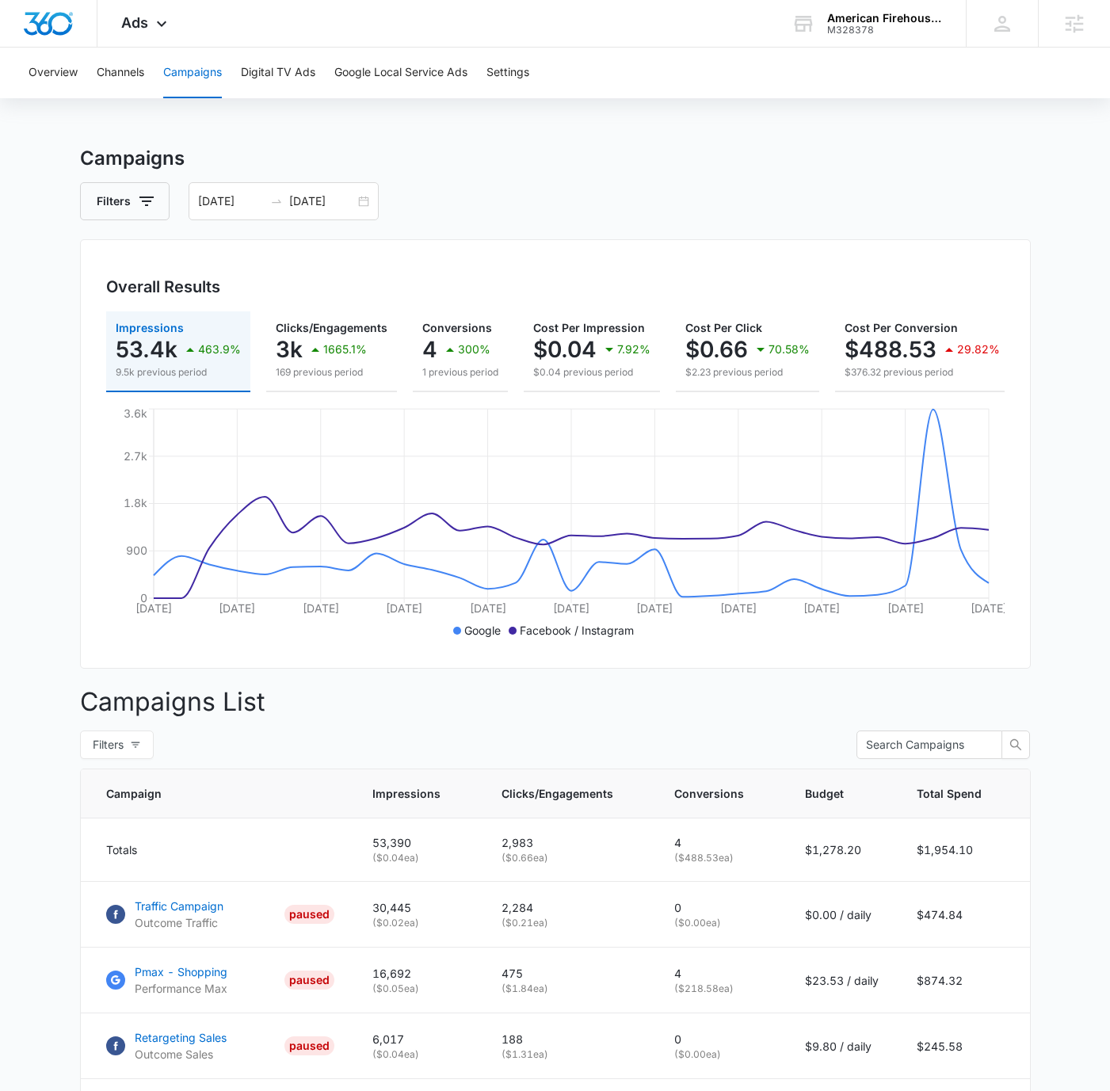
scroll to position [10, 0]
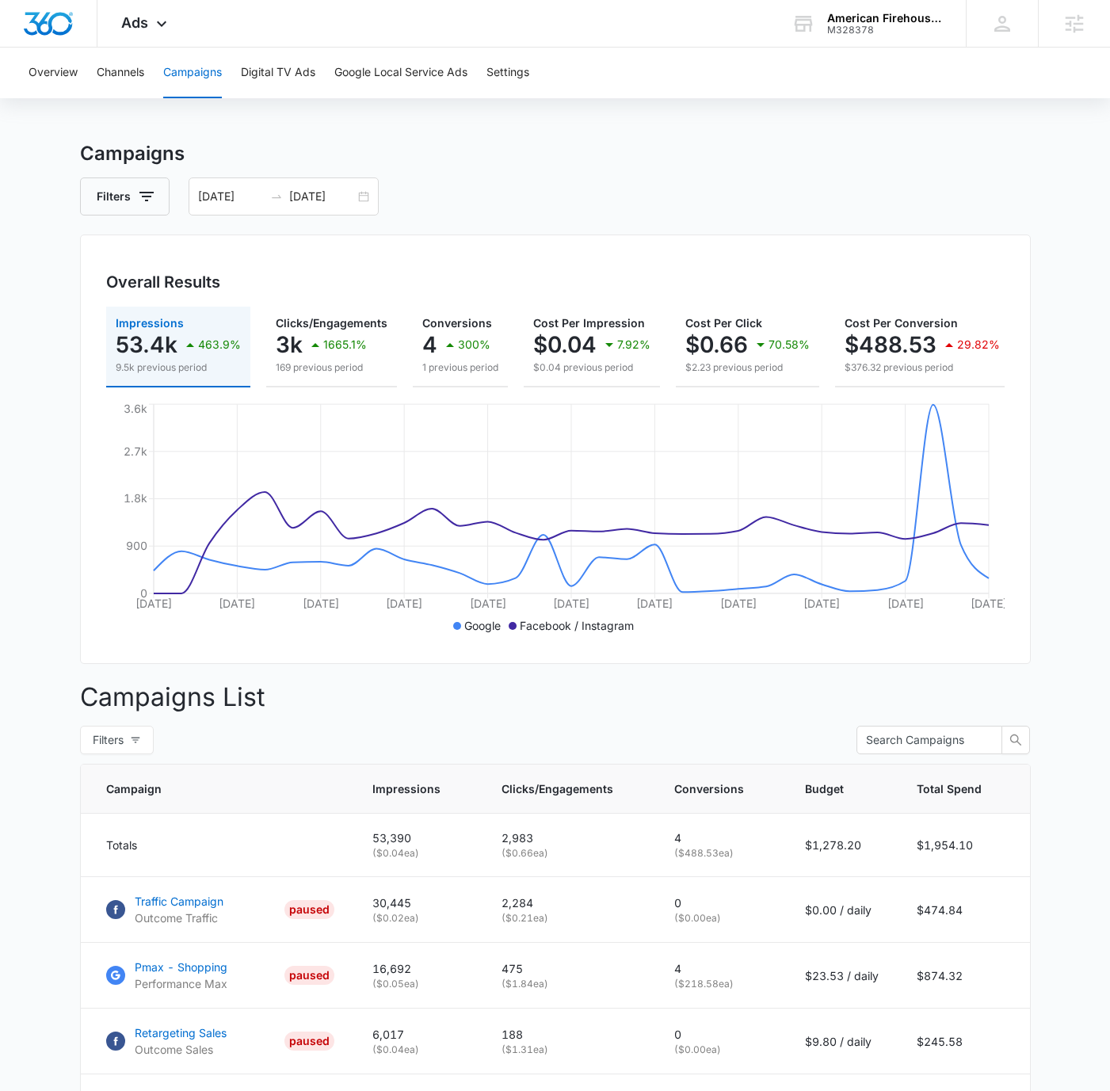
click at [711, 192] on div "Filters [DATE] [DATE]" at bounding box center [555, 197] width 951 height 38
click at [207, 191] on input "[DATE]" at bounding box center [231, 196] width 66 height 17
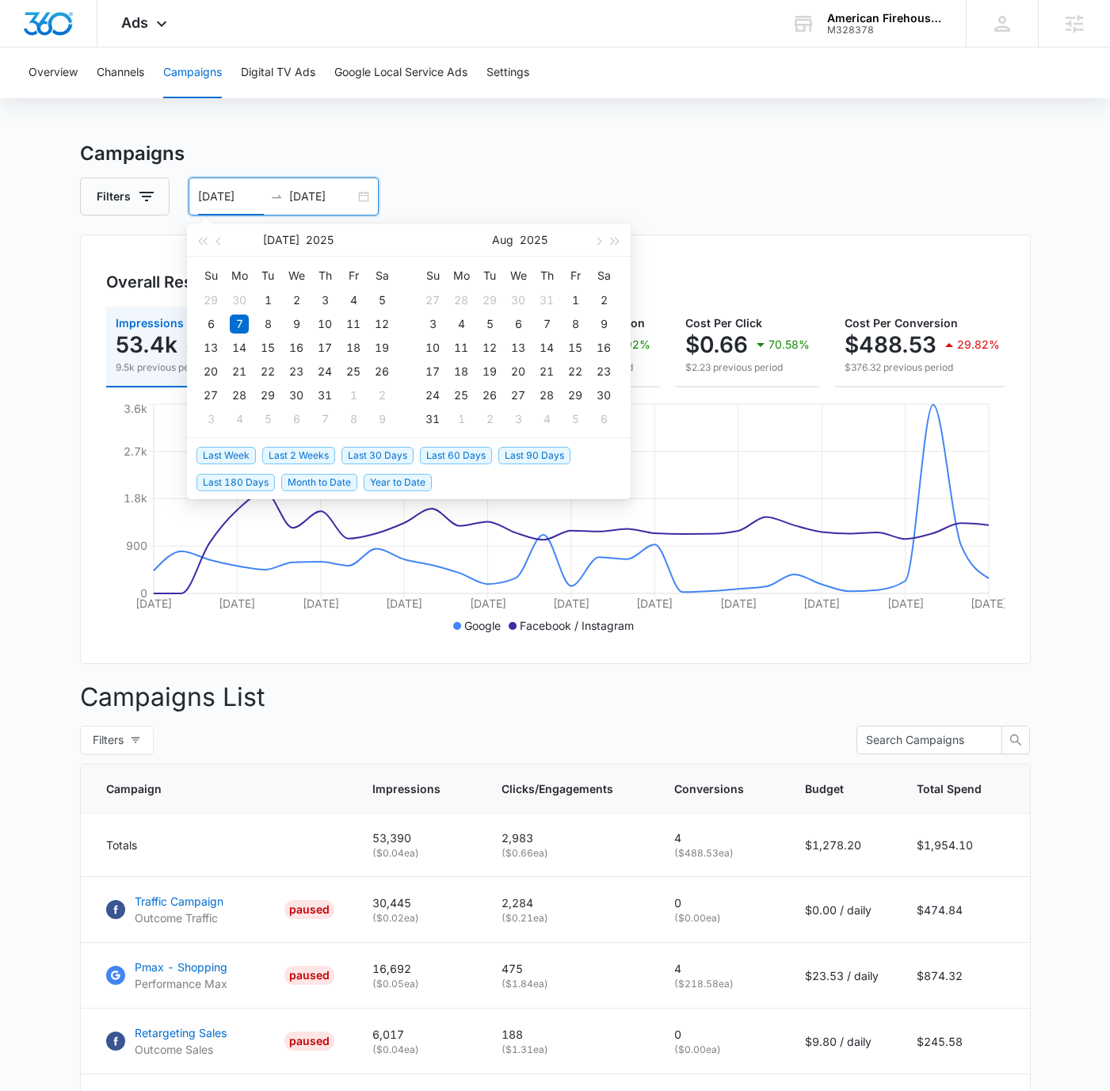
type input "[DATE]"
click at [301, 193] on input "[DATE]" at bounding box center [322, 196] width 66 height 17
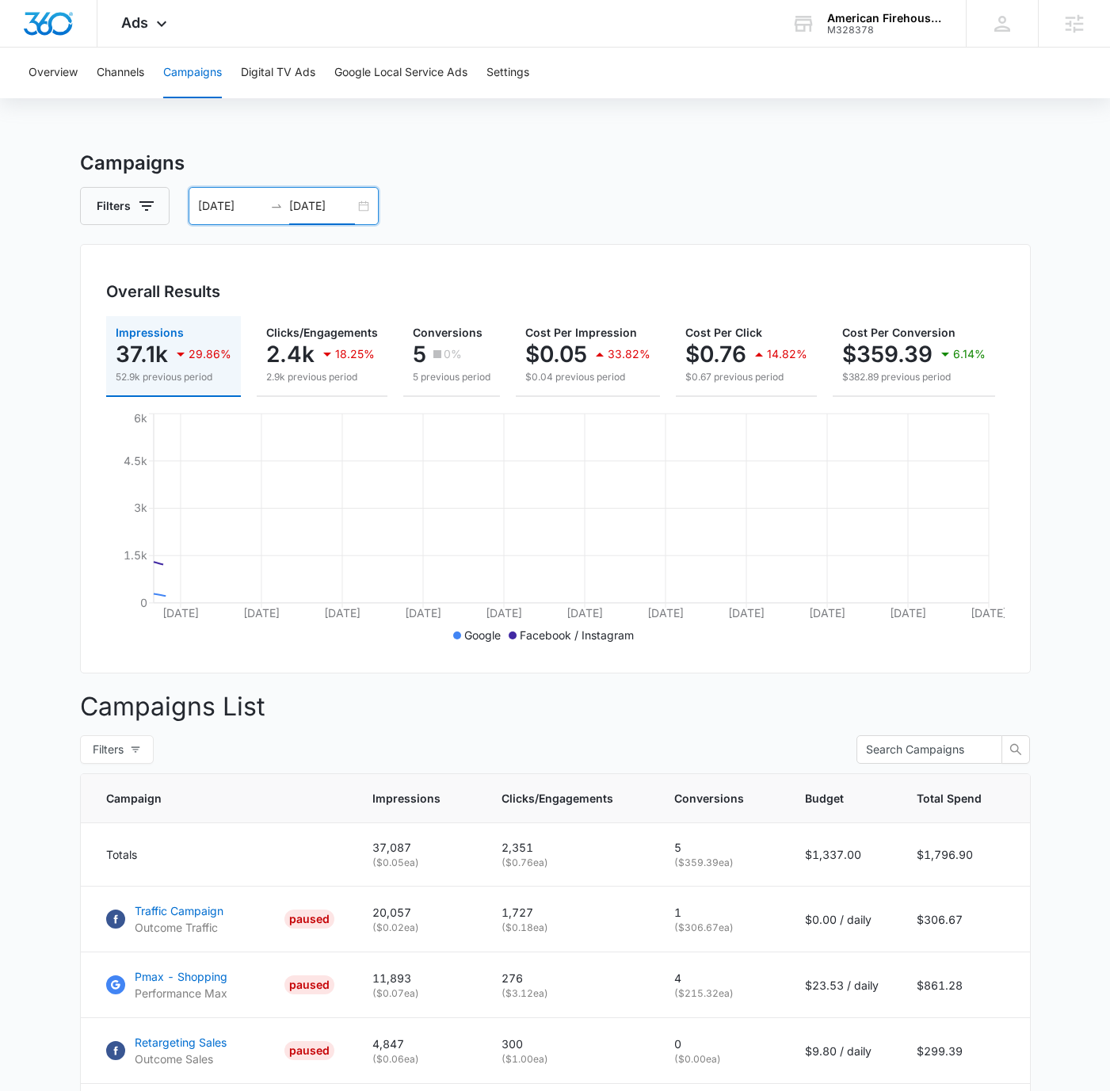
type input "[DATE]"
click at [666, 136] on div "Overview Channels Campaigns Digital TV Ads Google Local Service Ads Settings Ca…" at bounding box center [555, 655] width 1110 height 1214
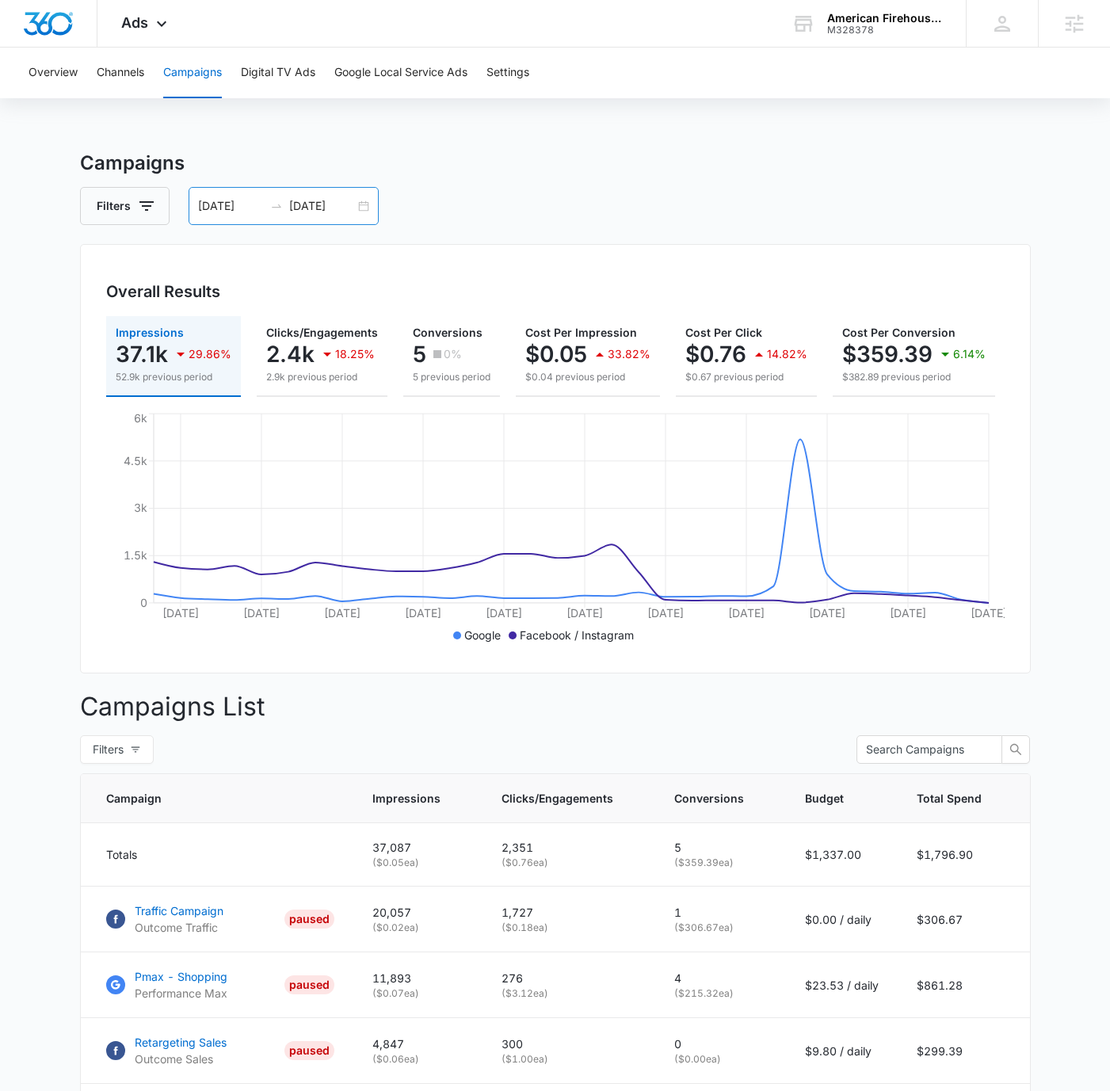
click at [205, 199] on input "[DATE]" at bounding box center [231, 205] width 66 height 17
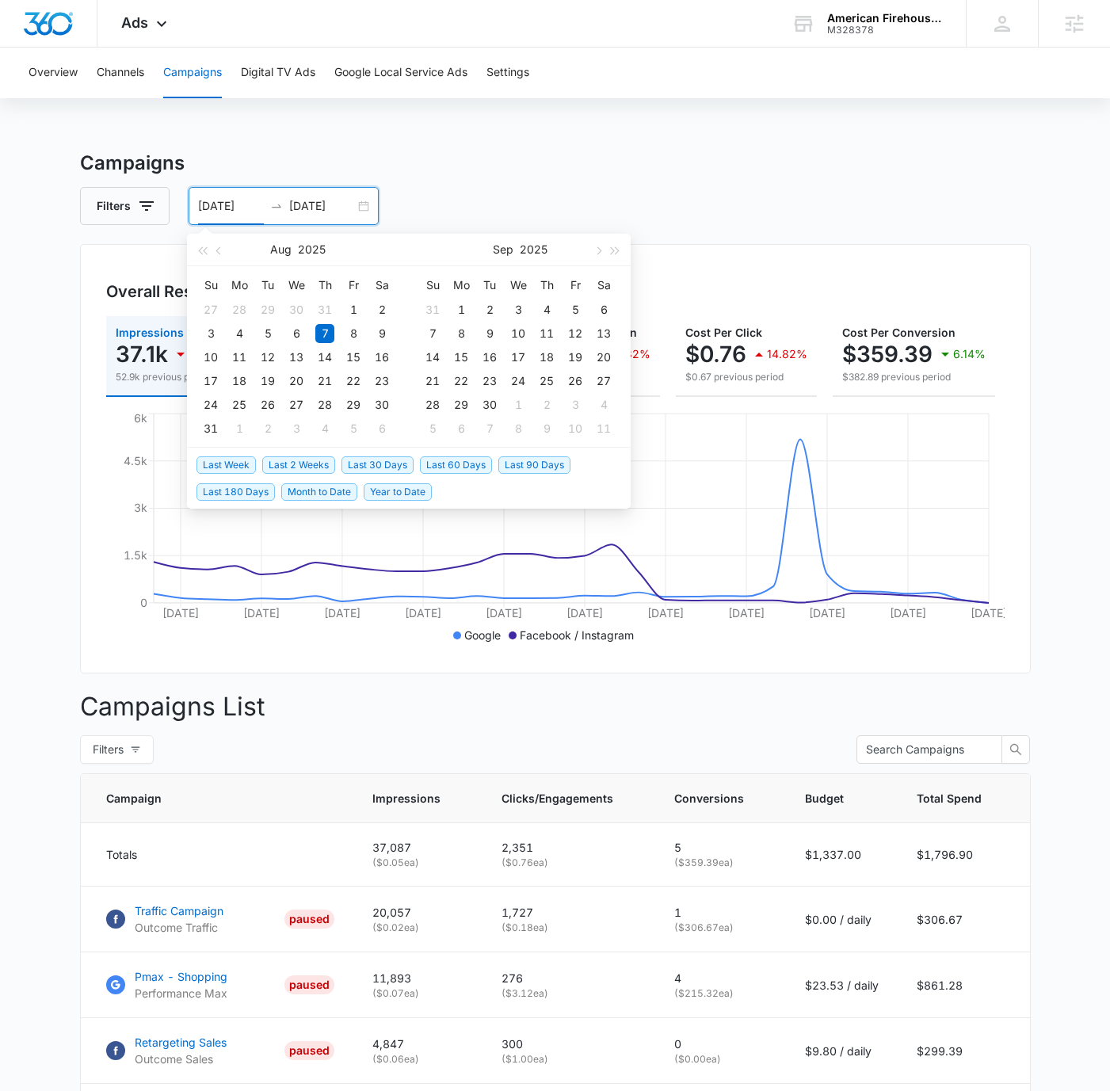
type input "[DATE]"
click at [300, 204] on input "[DATE]" at bounding box center [322, 205] width 66 height 17
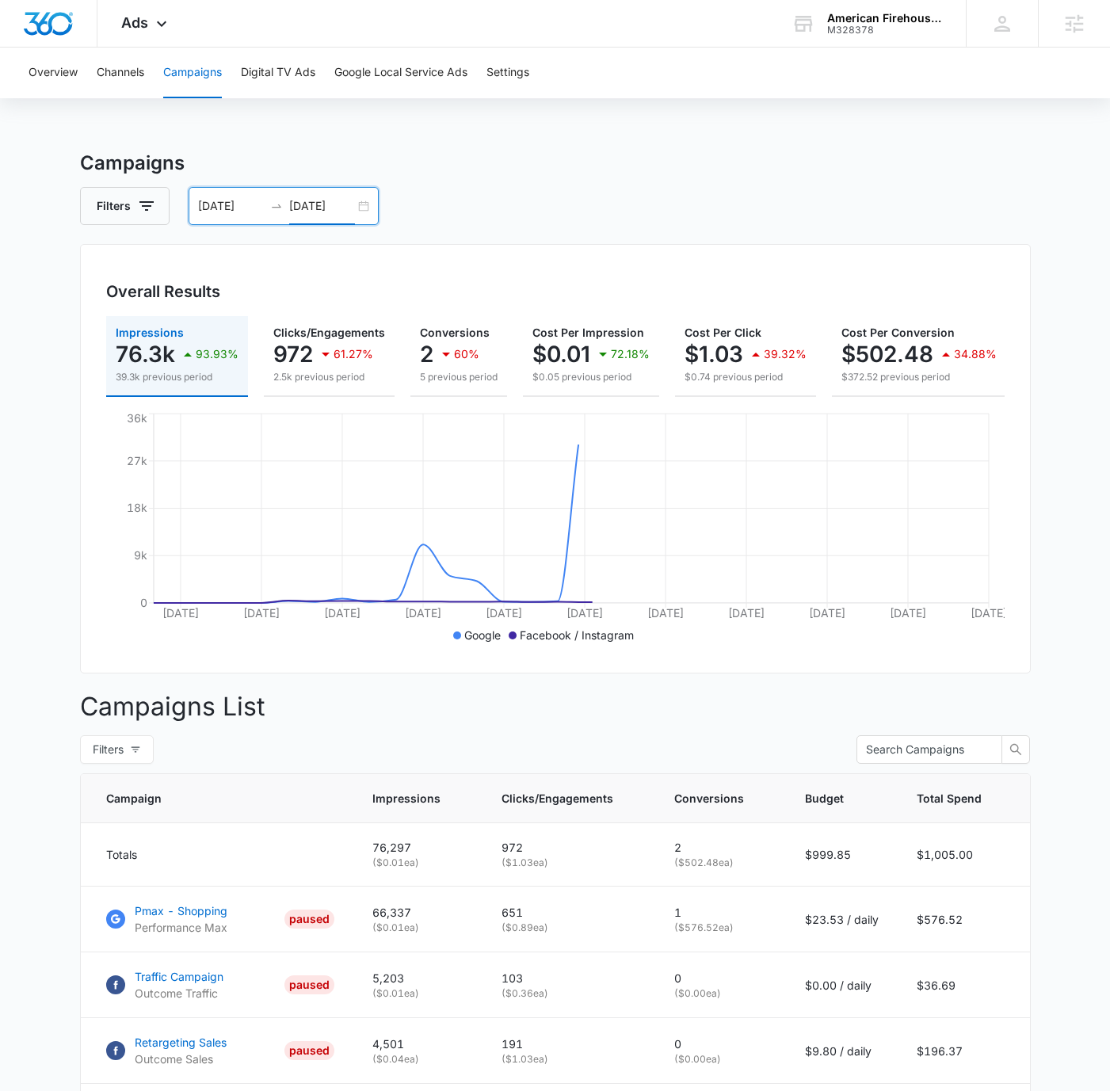
type input "[DATE]"
click at [362, 205] on div "[DATE] [DATE]" at bounding box center [284, 206] width 190 height 38
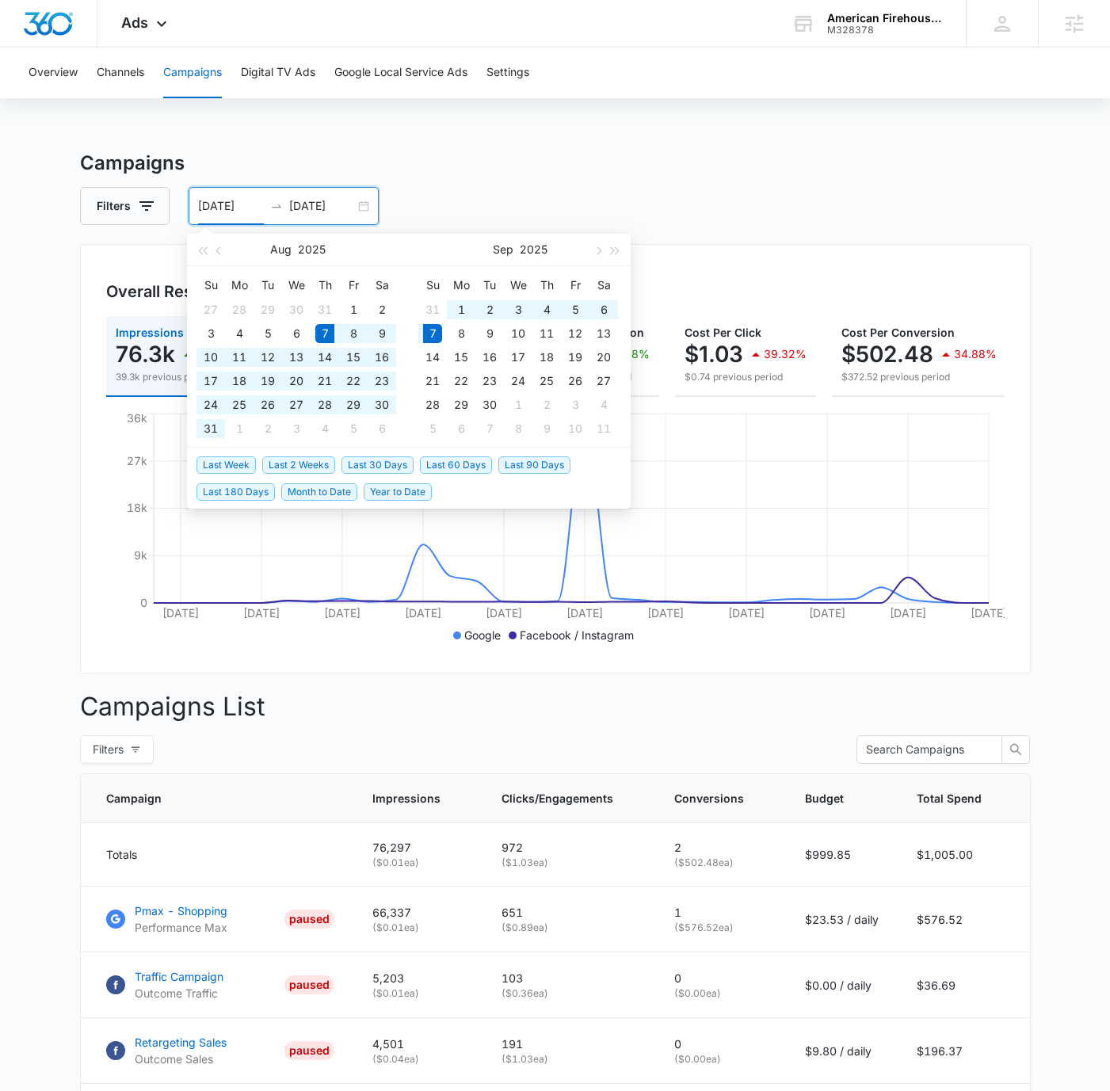
click at [380, 460] on span "Last 30 Days" at bounding box center [378, 465] width 72 height 17
type input "[DATE]"
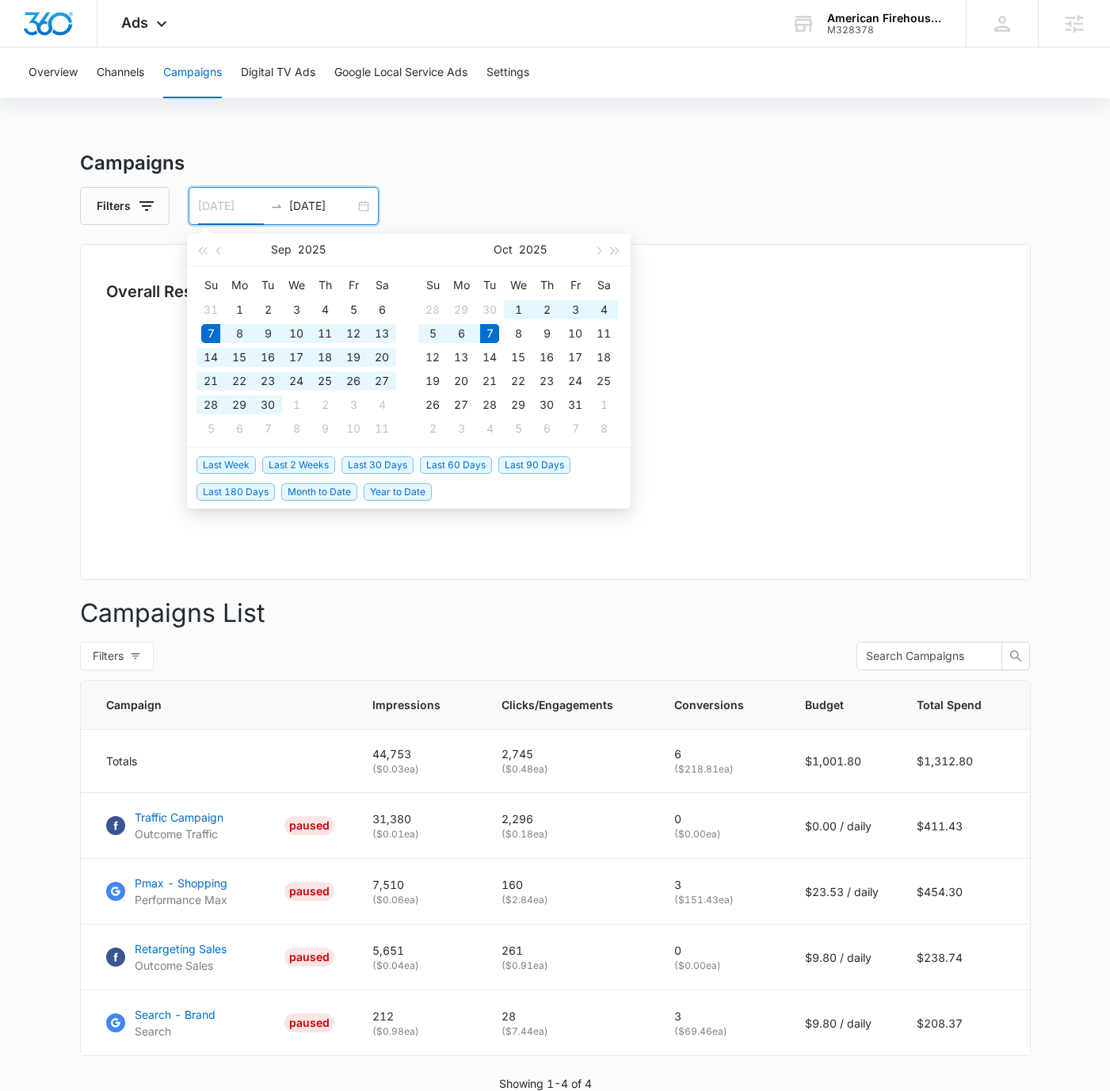
type input "[DATE]"
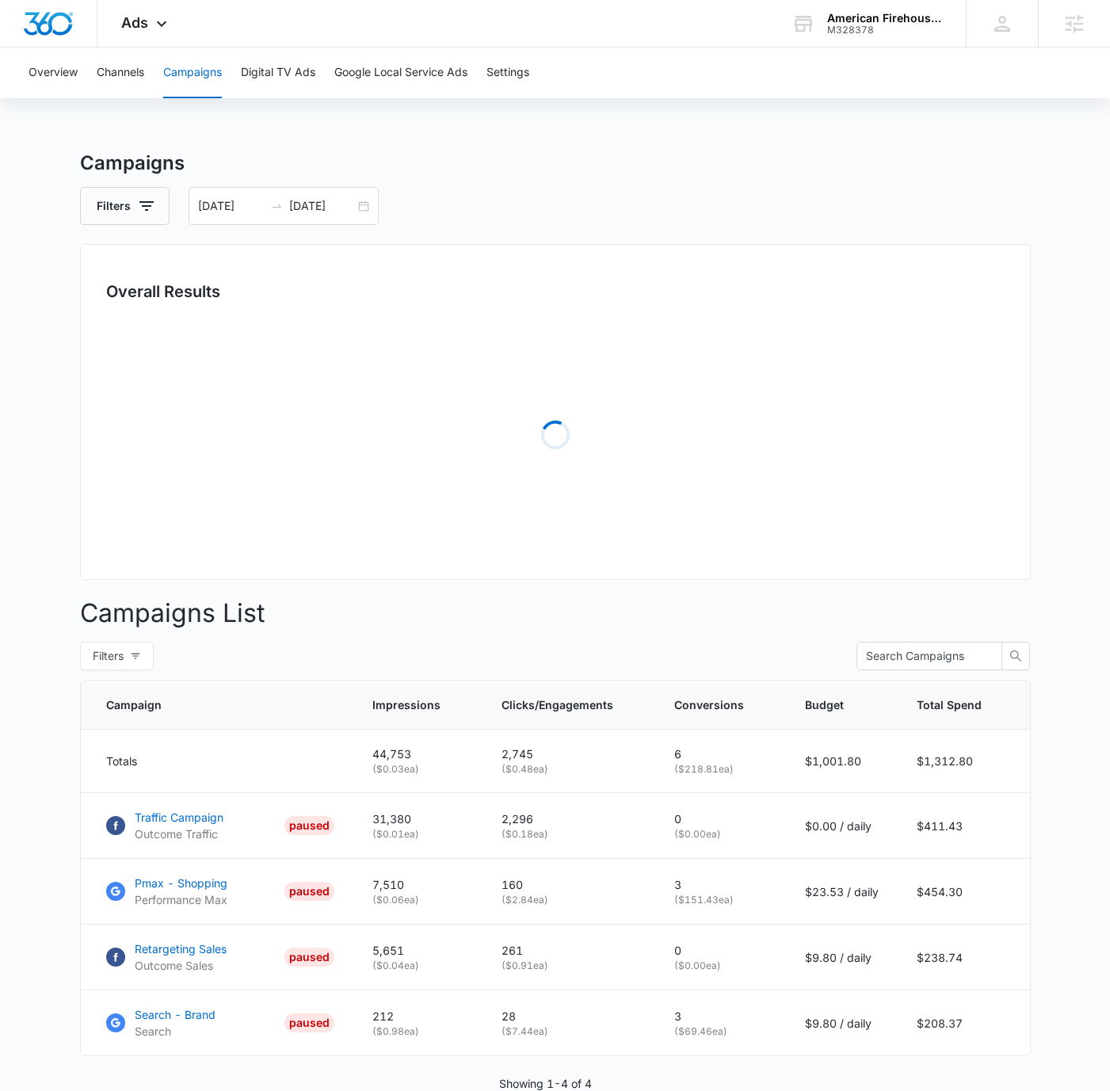
click at [743, 160] on h3 "Campaigns" at bounding box center [555, 163] width 951 height 29
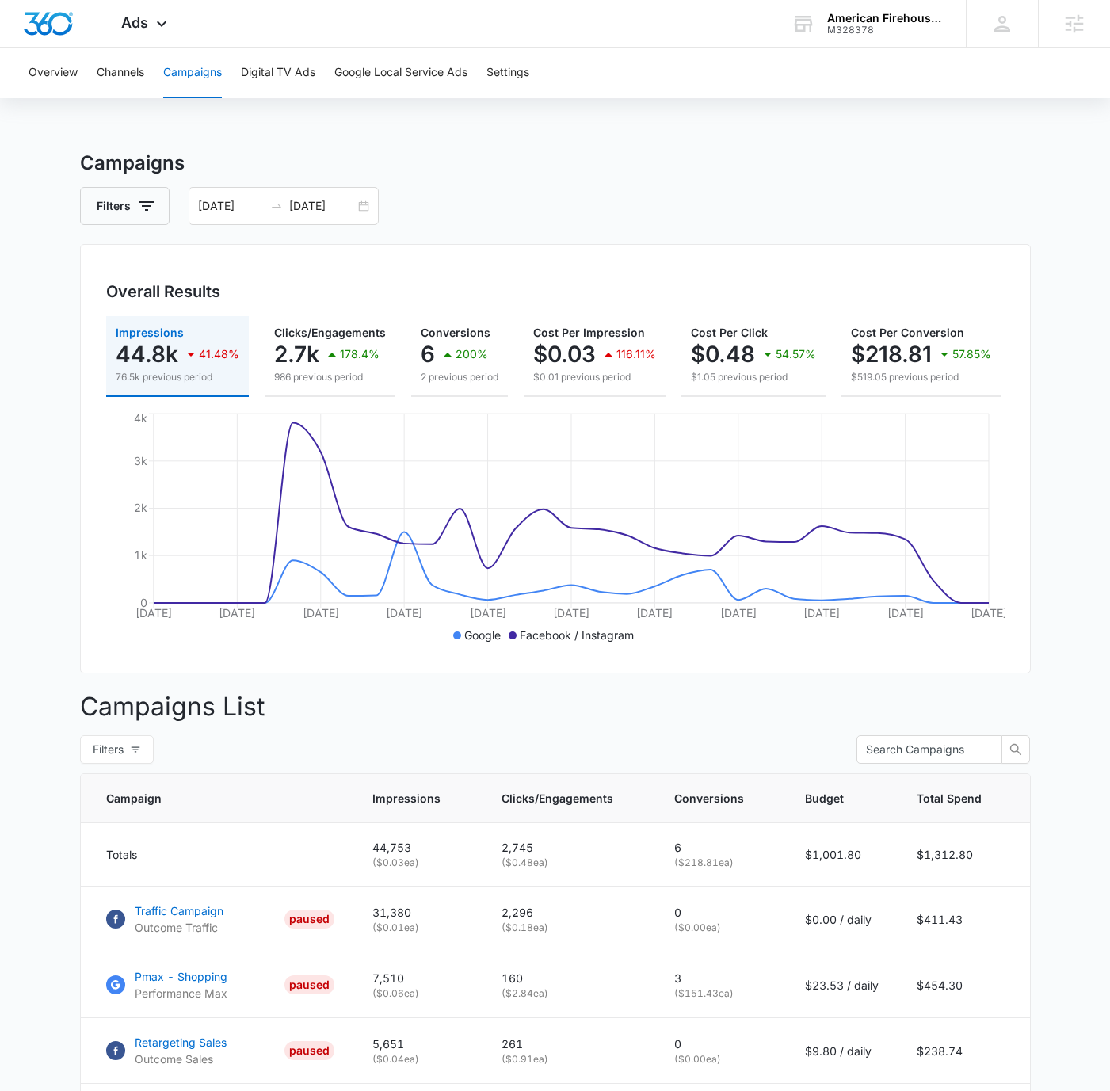
click at [673, 220] on div "Filters [DATE] [DATE]" at bounding box center [555, 206] width 951 height 38
click at [148, 21] on div "Ads Apps Reputation Forms CRM Email Social POS Content Ads Intelligence Files B…" at bounding box center [145, 23] width 97 height 47
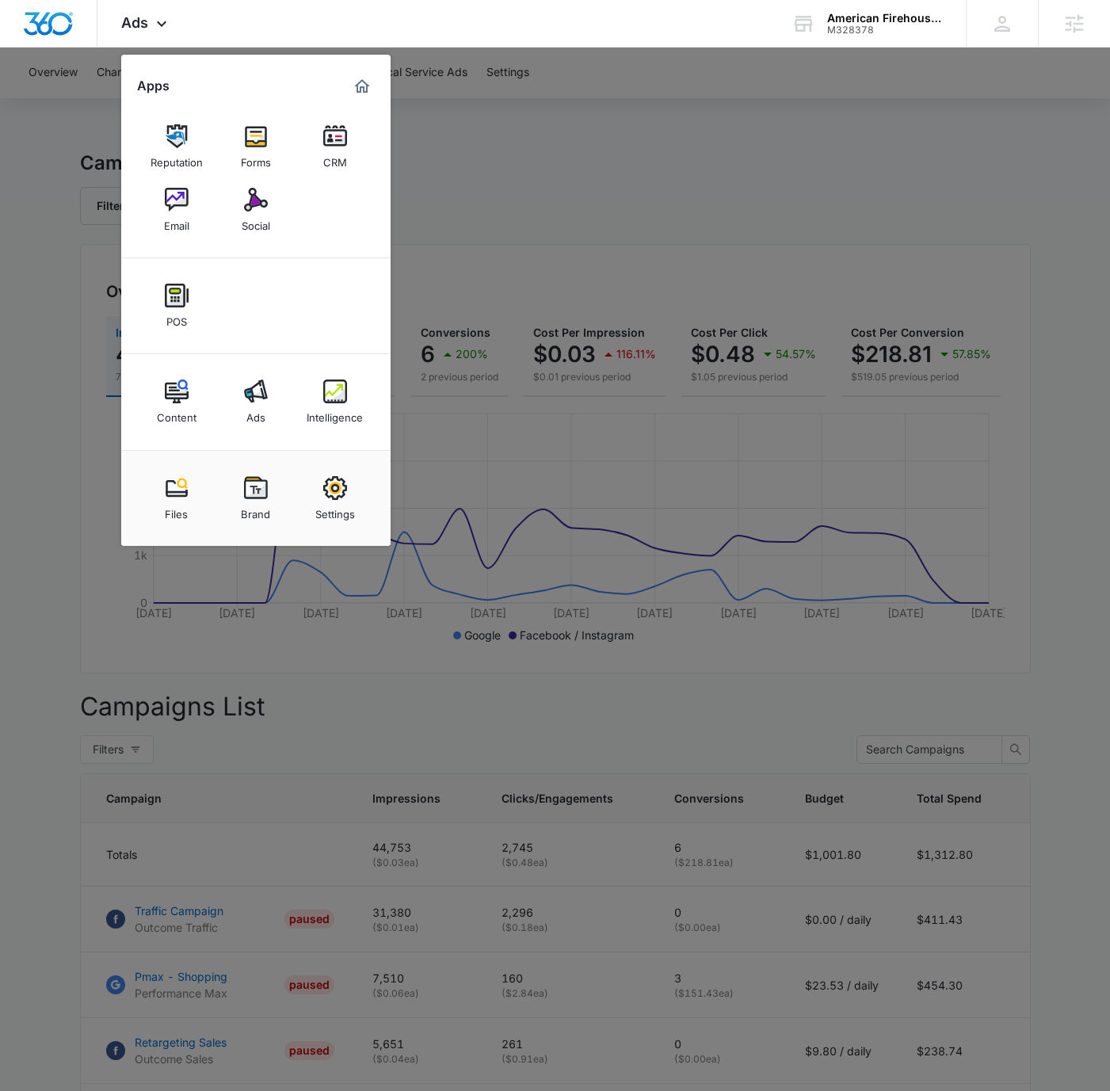
click at [724, 198] on div at bounding box center [555, 545] width 1110 height 1091
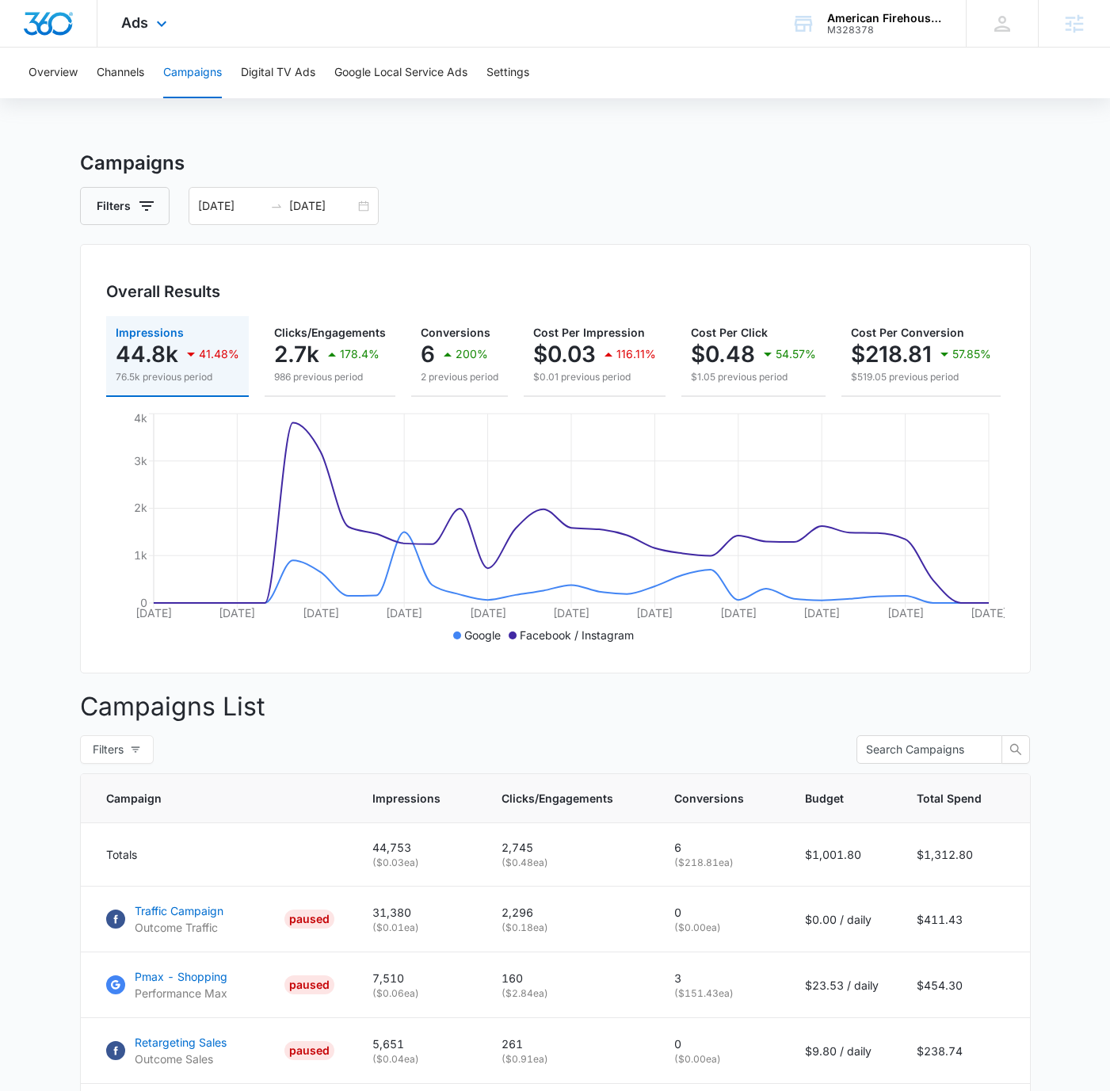
click at [127, 39] on div "Ads Apps Reputation Forms CRM Email Social POS Content Ads Intelligence Files B…" at bounding box center [145, 23] width 97 height 47
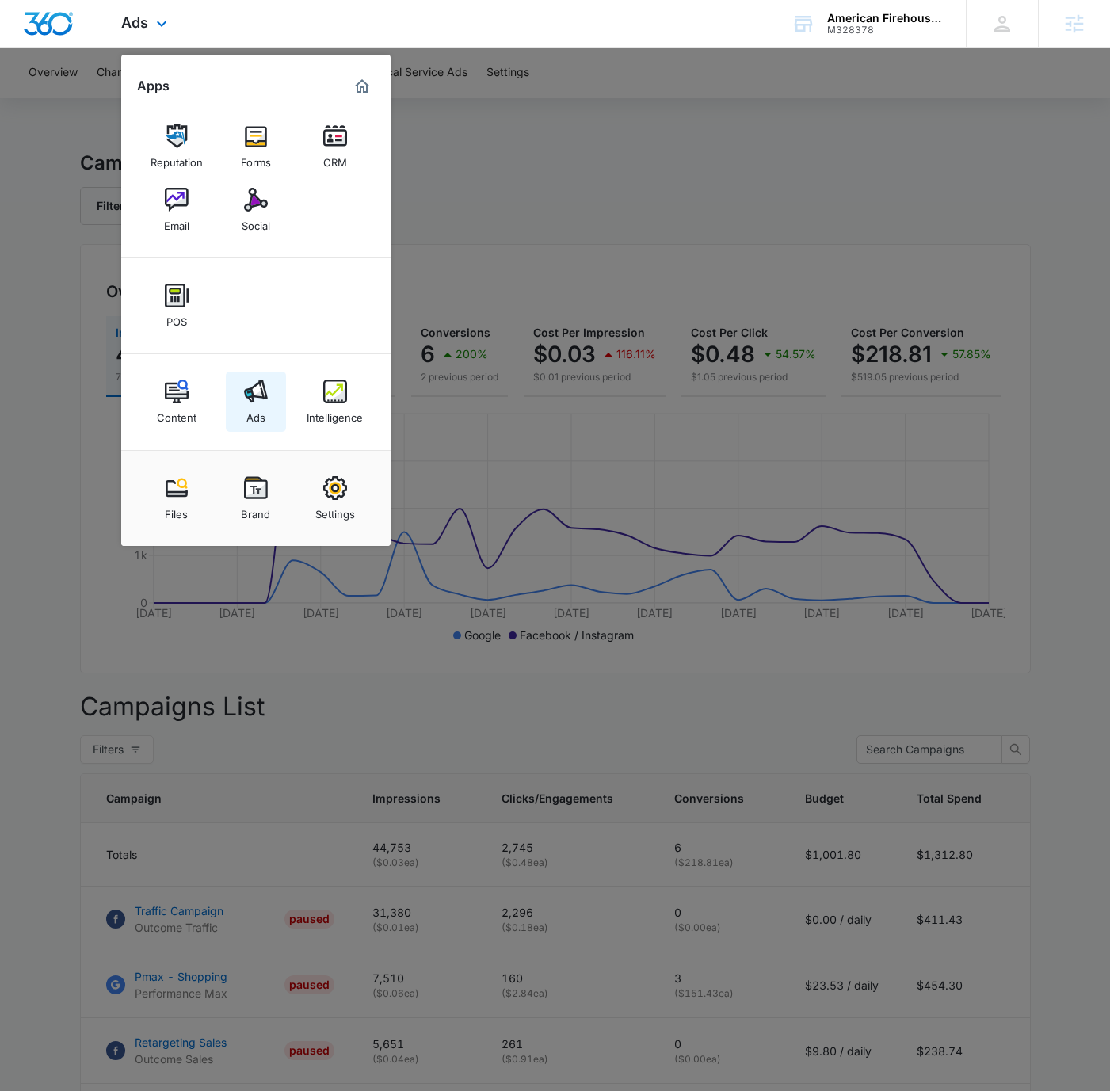
click at [251, 384] on img at bounding box center [256, 392] width 24 height 24
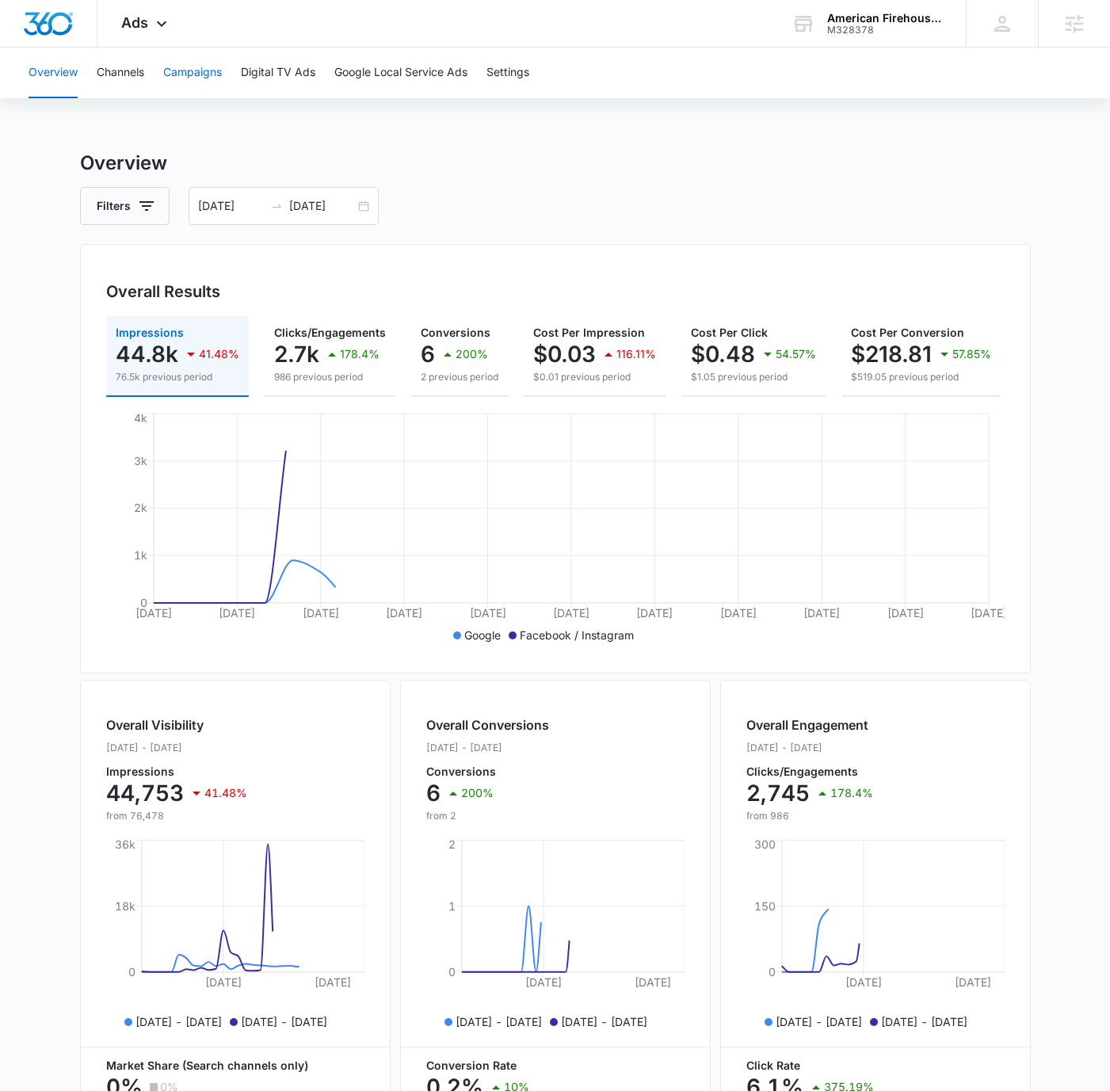
click at [181, 71] on button "Campaigns" at bounding box center [192, 73] width 59 height 51
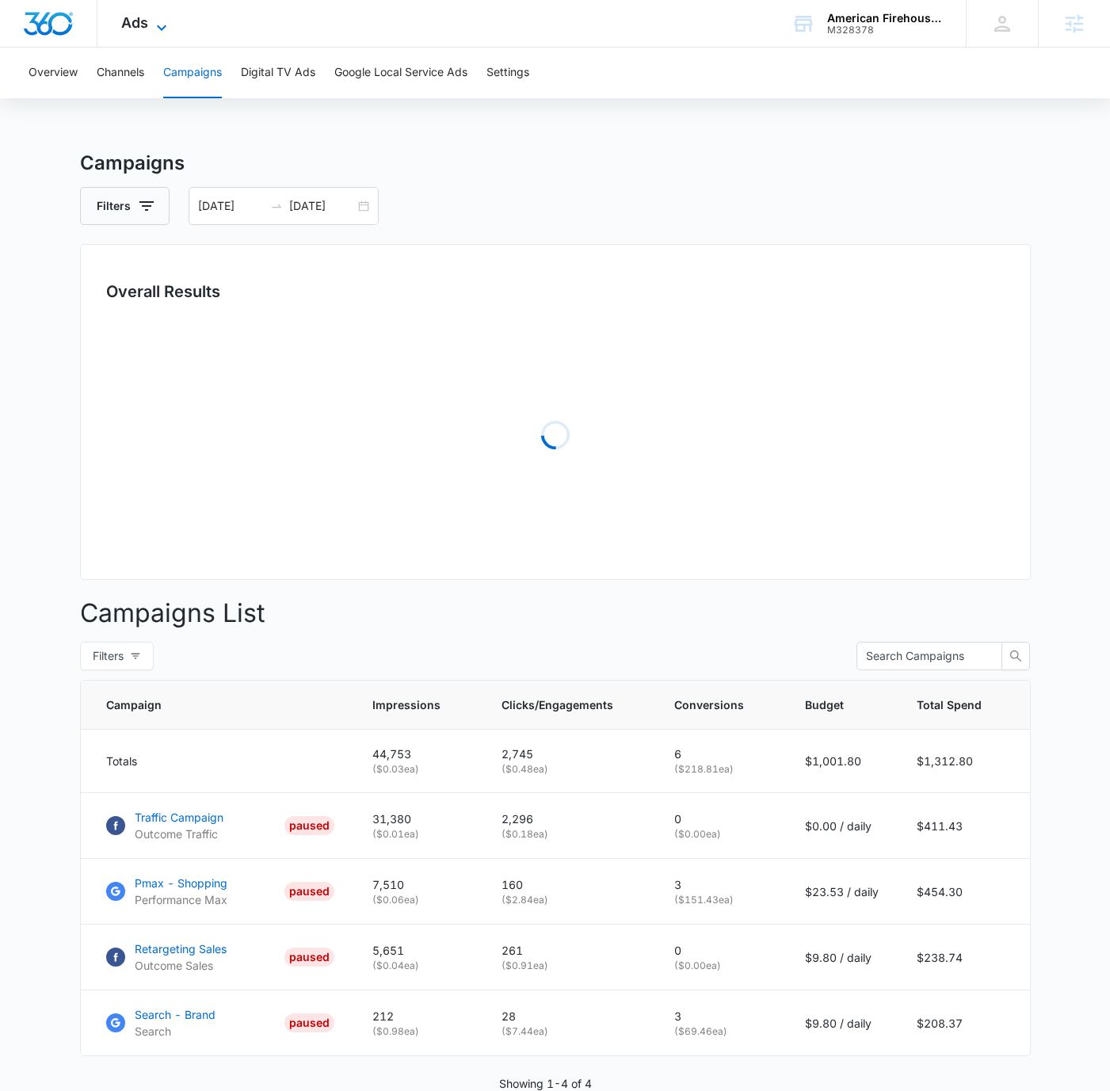
click at [158, 18] on icon at bounding box center [161, 27] width 19 height 19
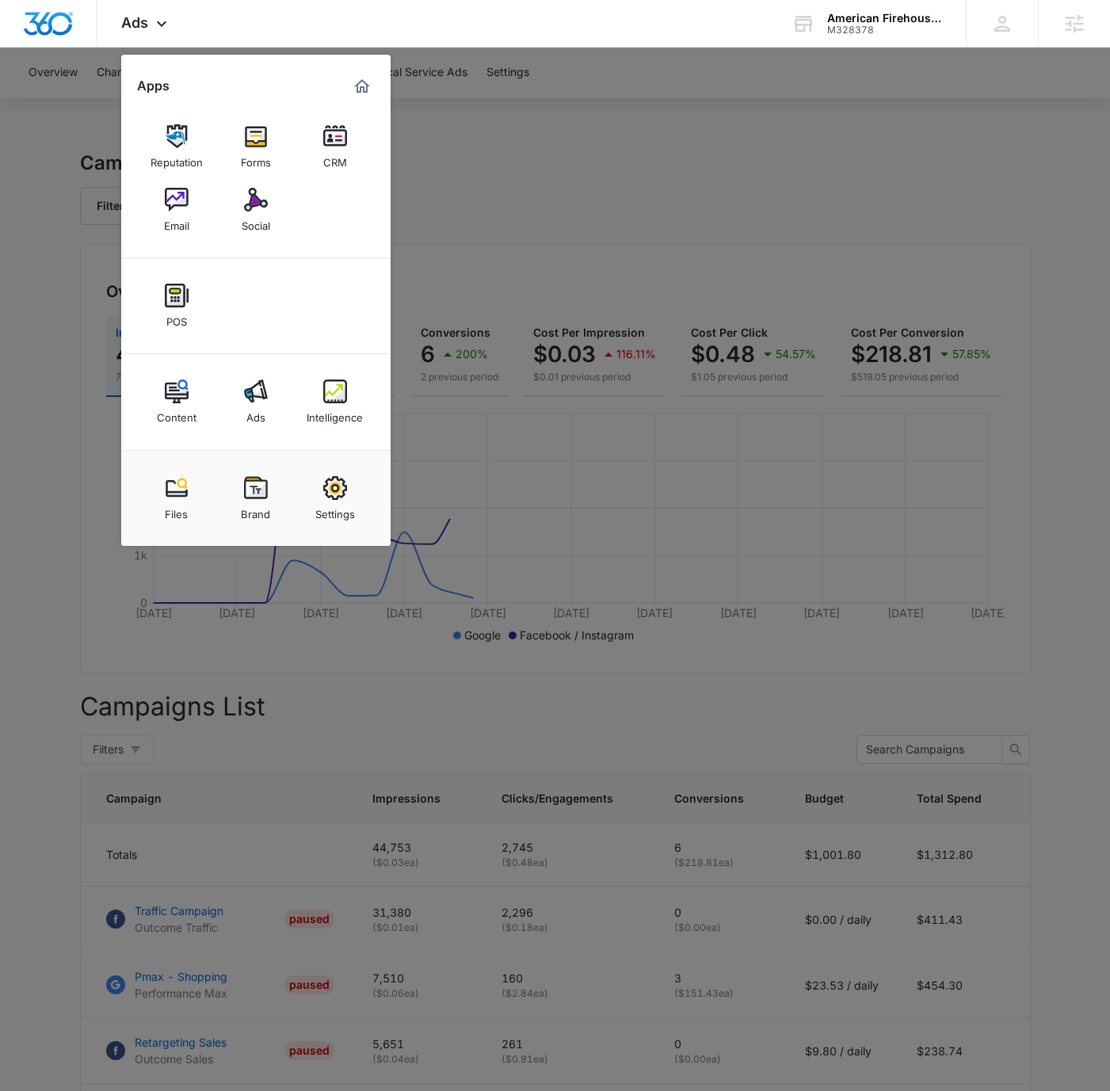
click at [332, 388] on img at bounding box center [335, 392] width 24 height 24
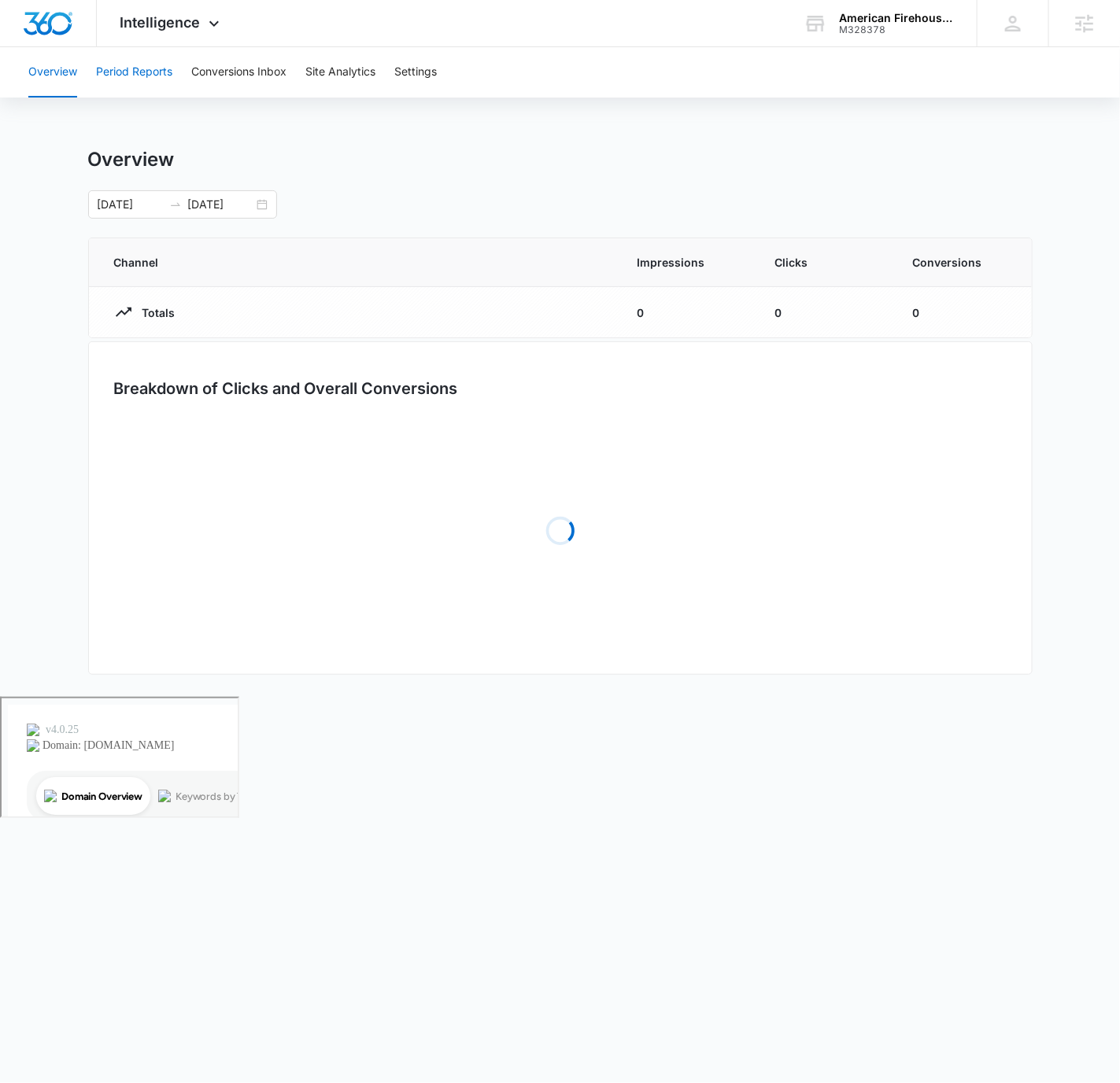
click at [129, 66] on button "Period Reports" at bounding box center [134, 72] width 76 height 51
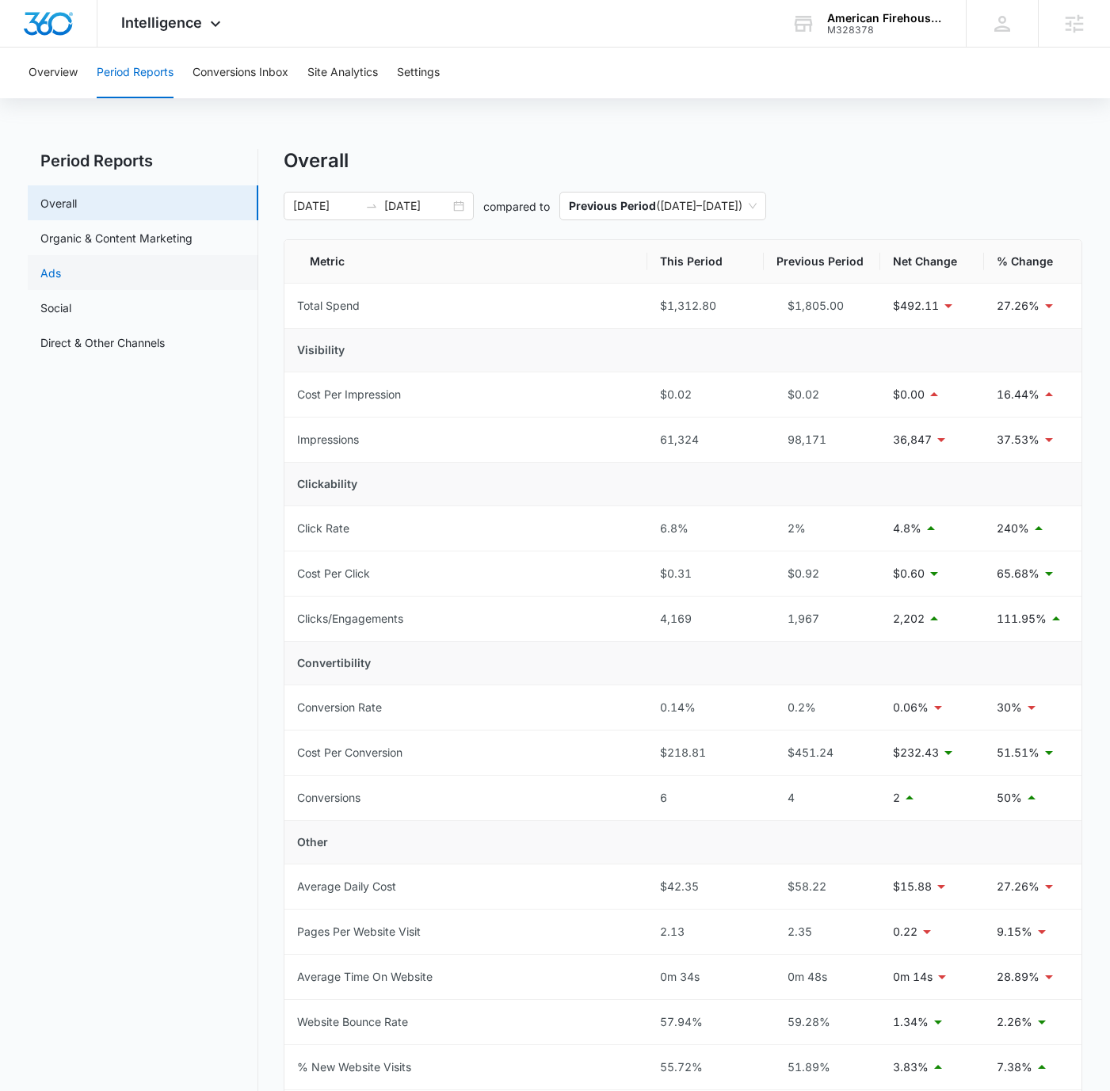
click at [61, 278] on link "Ads" at bounding box center [50, 273] width 21 height 17
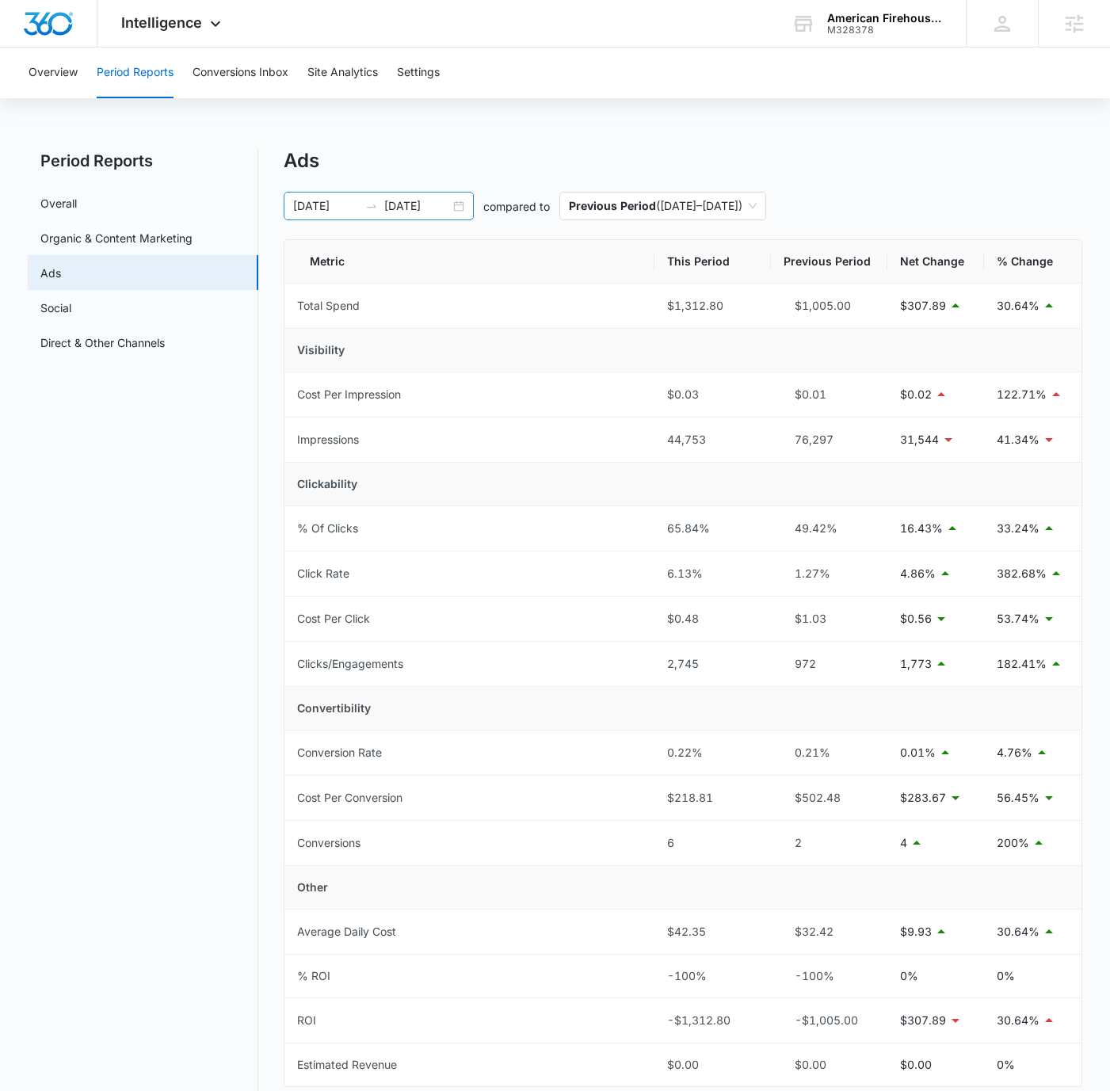
click at [306, 201] on input "[DATE]" at bounding box center [326, 205] width 66 height 17
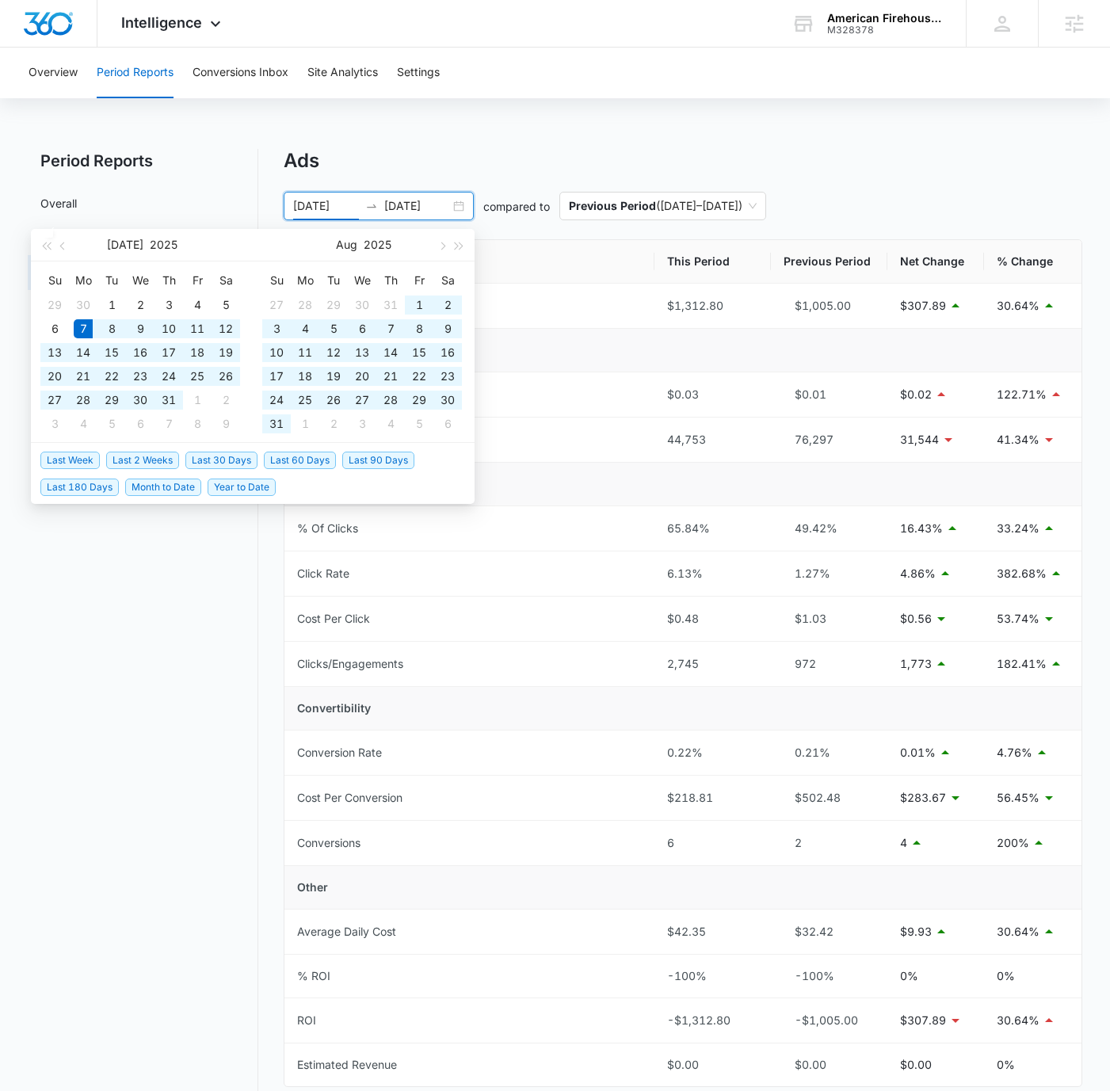
type input "[DATE]"
click at [395, 201] on input "[DATE]" at bounding box center [417, 205] width 66 height 17
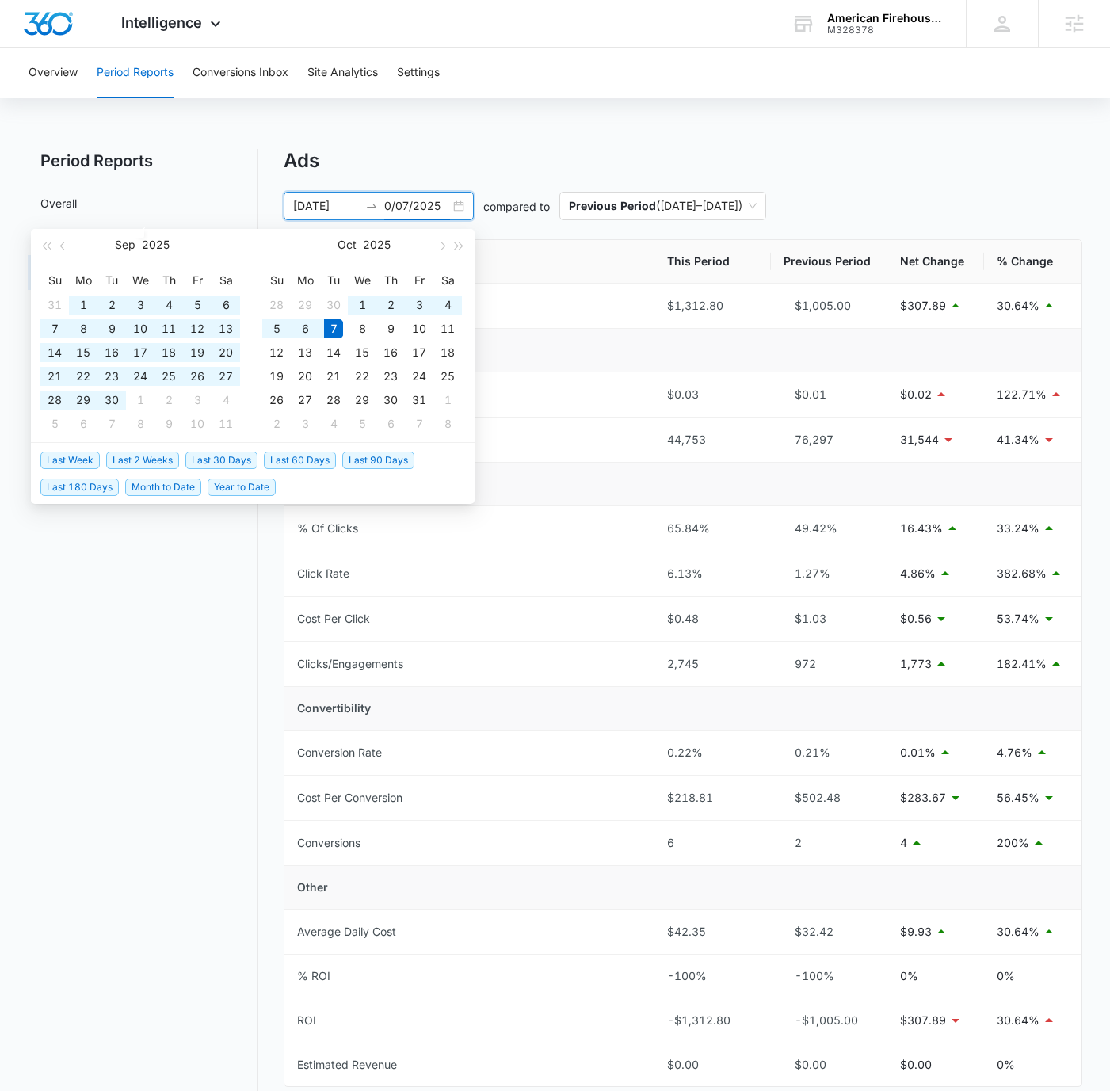
type input "[DATE]"
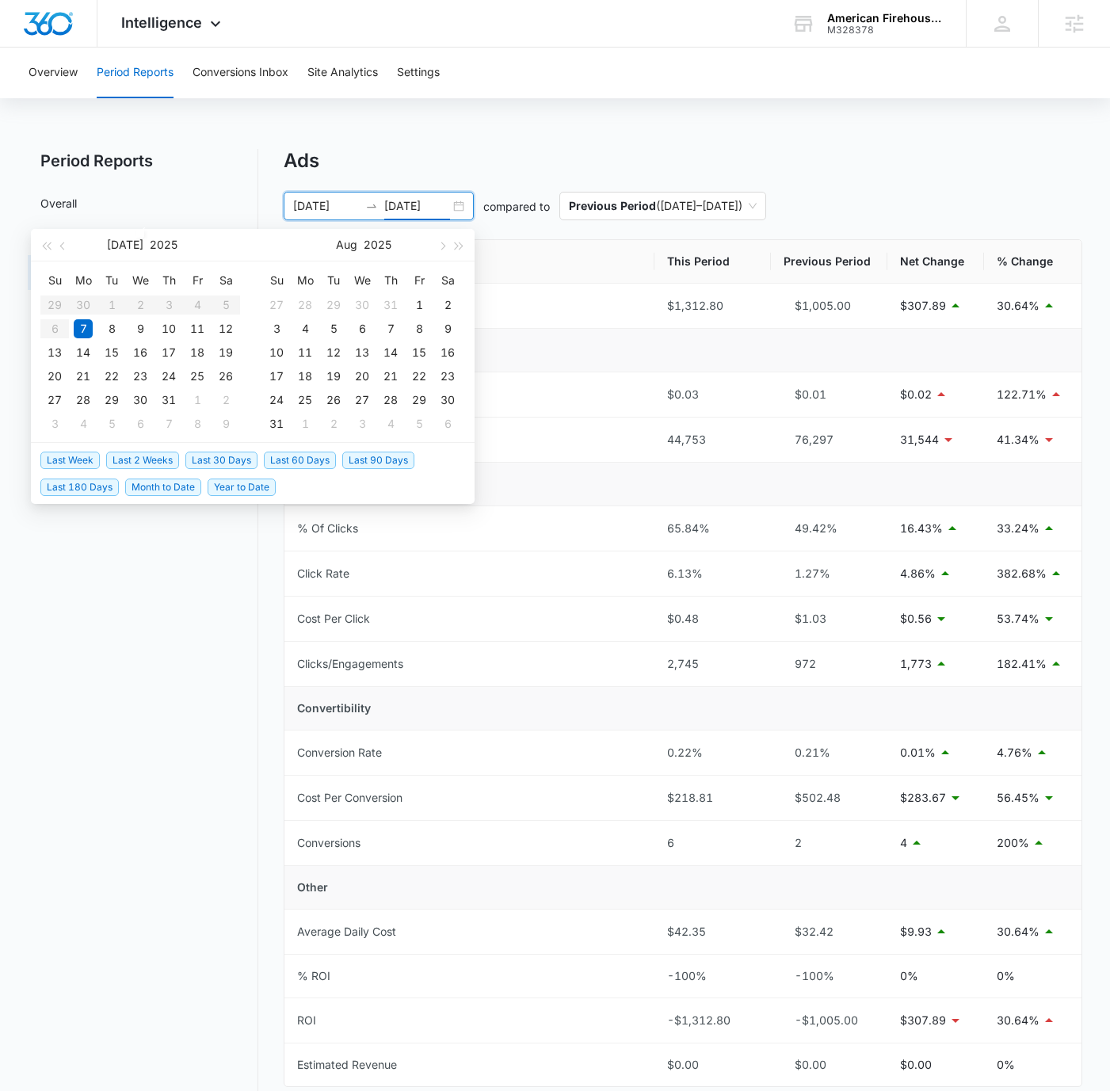
type input "[DATE]"
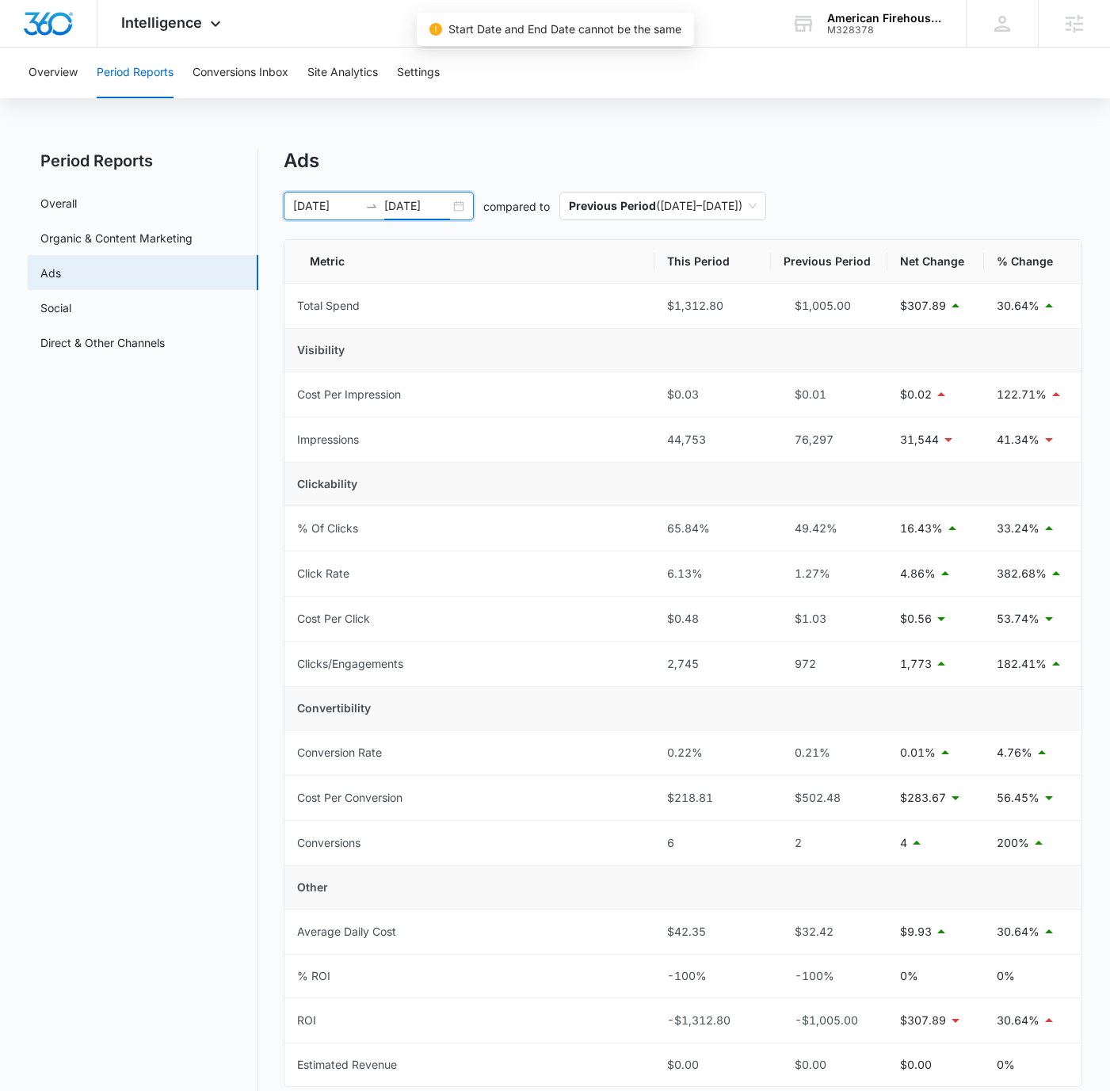
click at [396, 205] on input "[DATE]" at bounding box center [417, 205] width 66 height 17
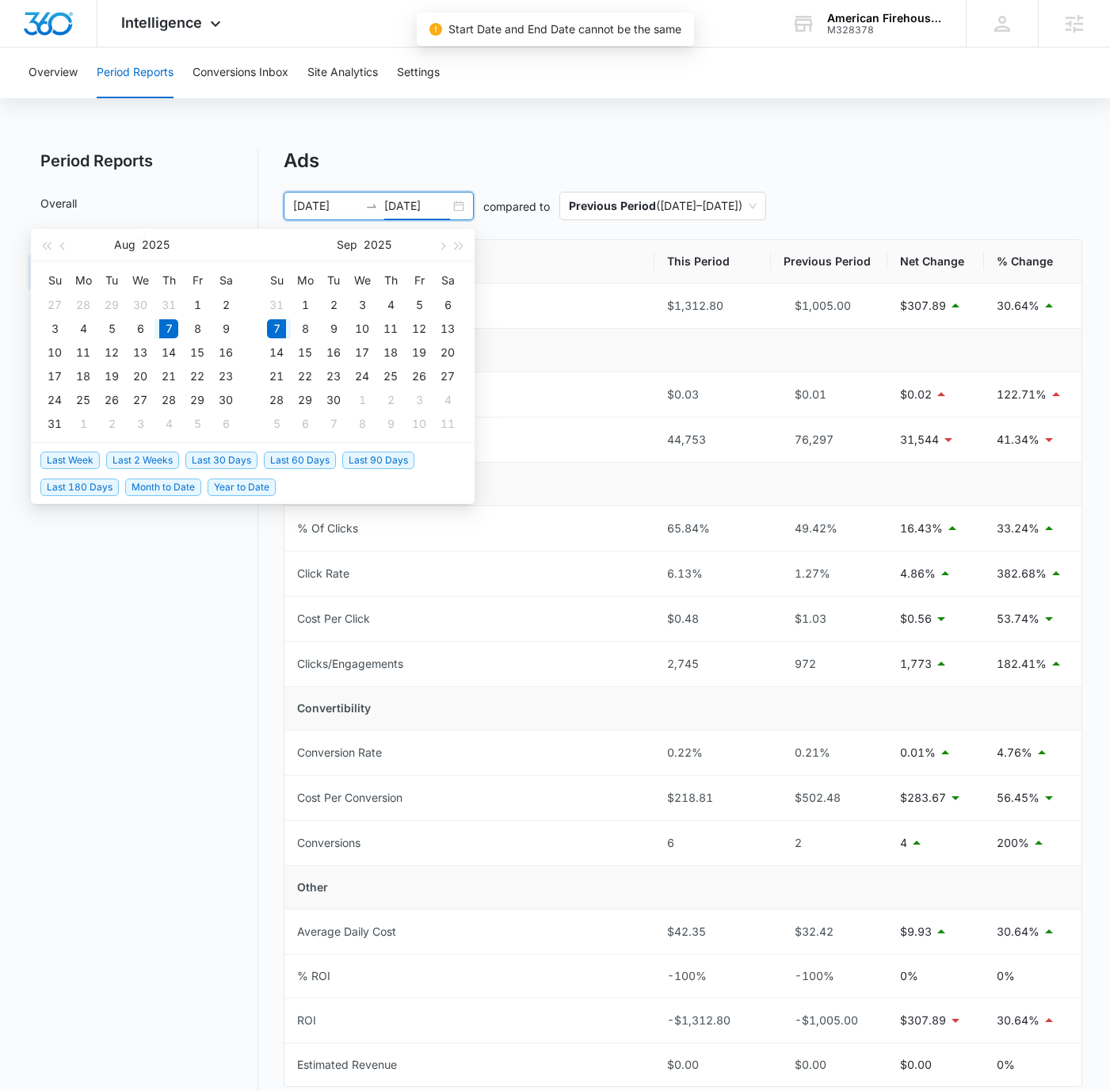
type input "[DATE]"
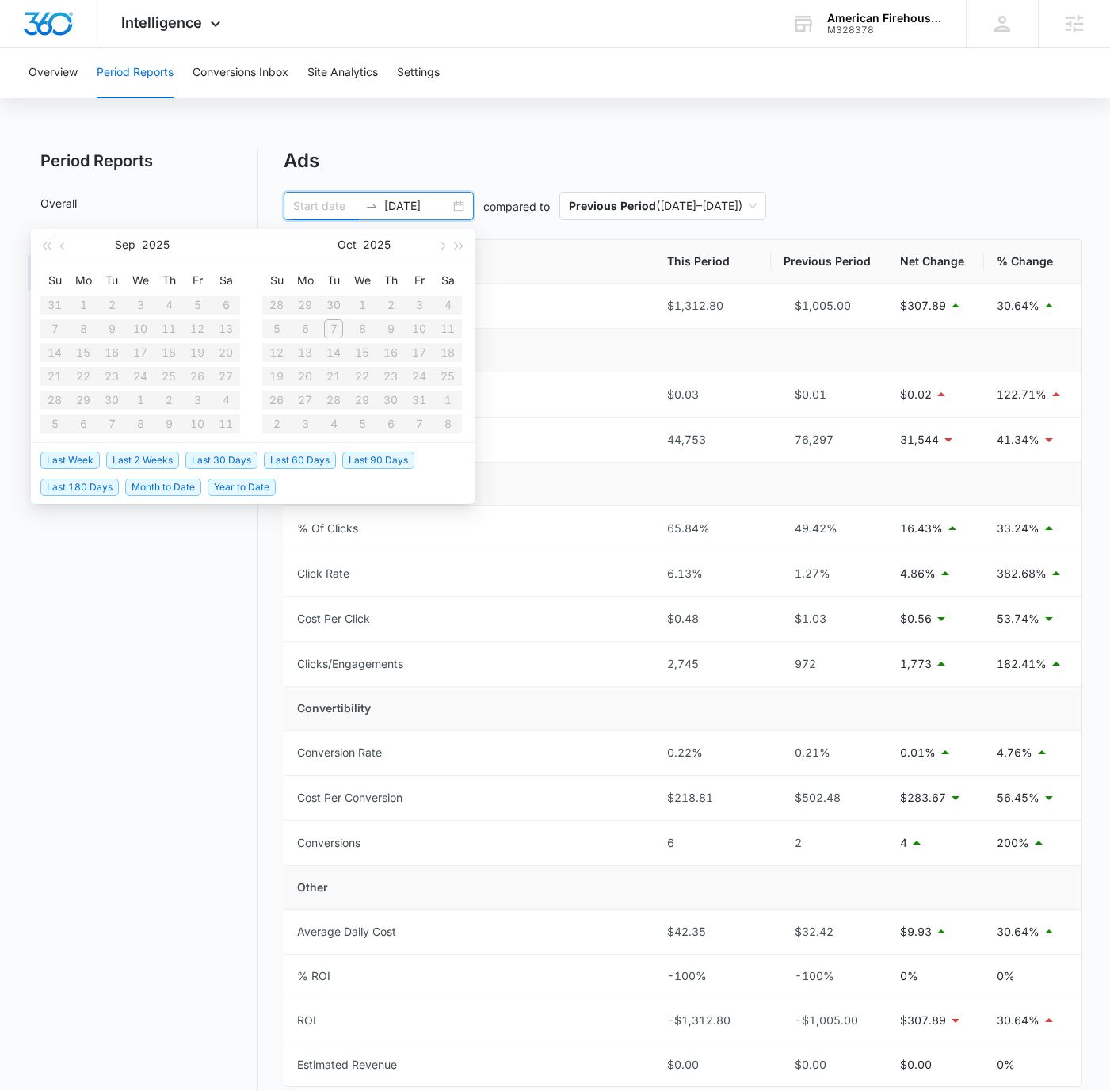
type input "[DATE]"
click at [481, 141] on div "Overview Period Reports Conversions Inbox Site Analytics Settings Period Report…" at bounding box center [555, 606] width 1110 height 1116
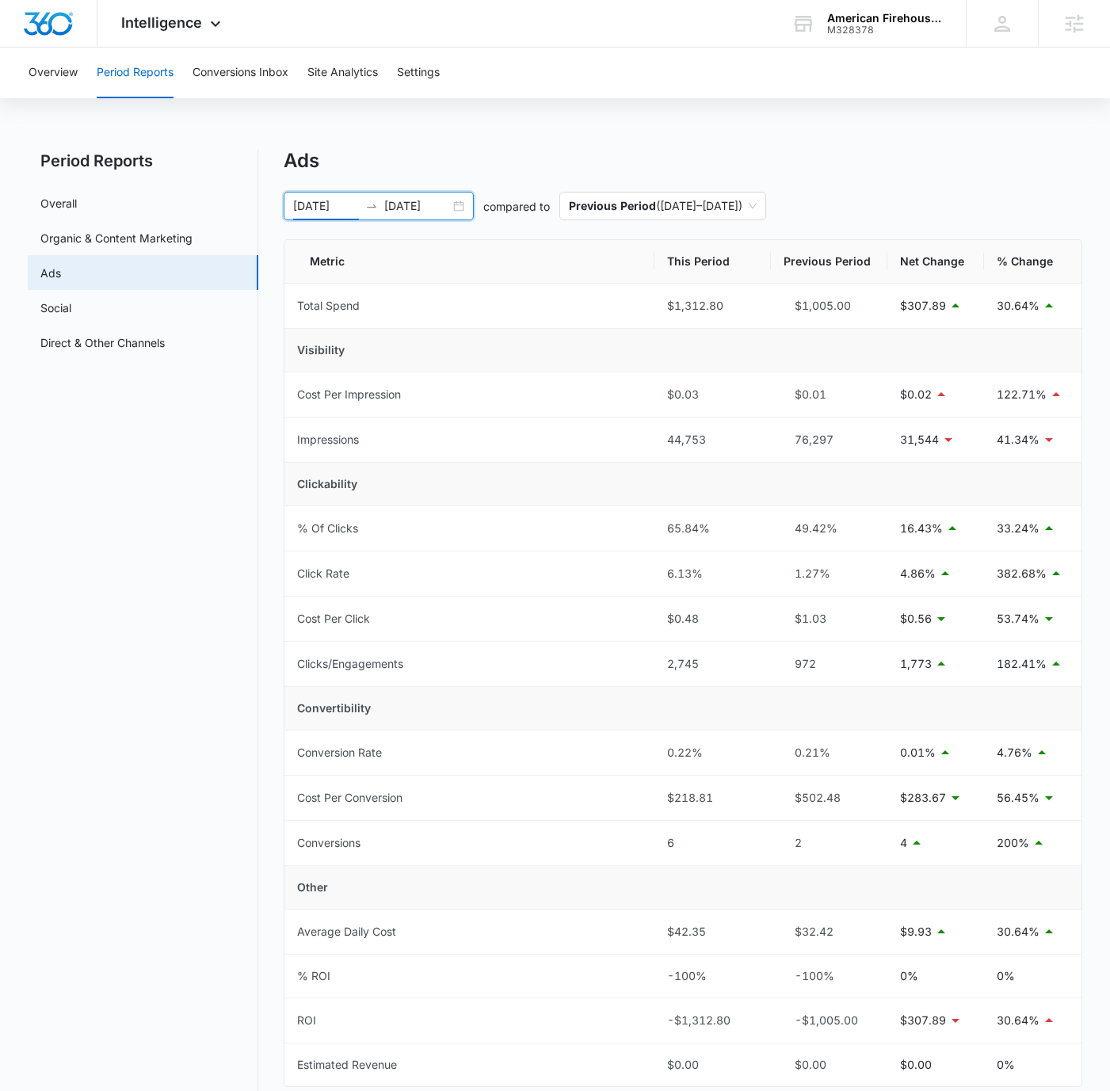
click at [305, 204] on input "[DATE]" at bounding box center [326, 205] width 66 height 17
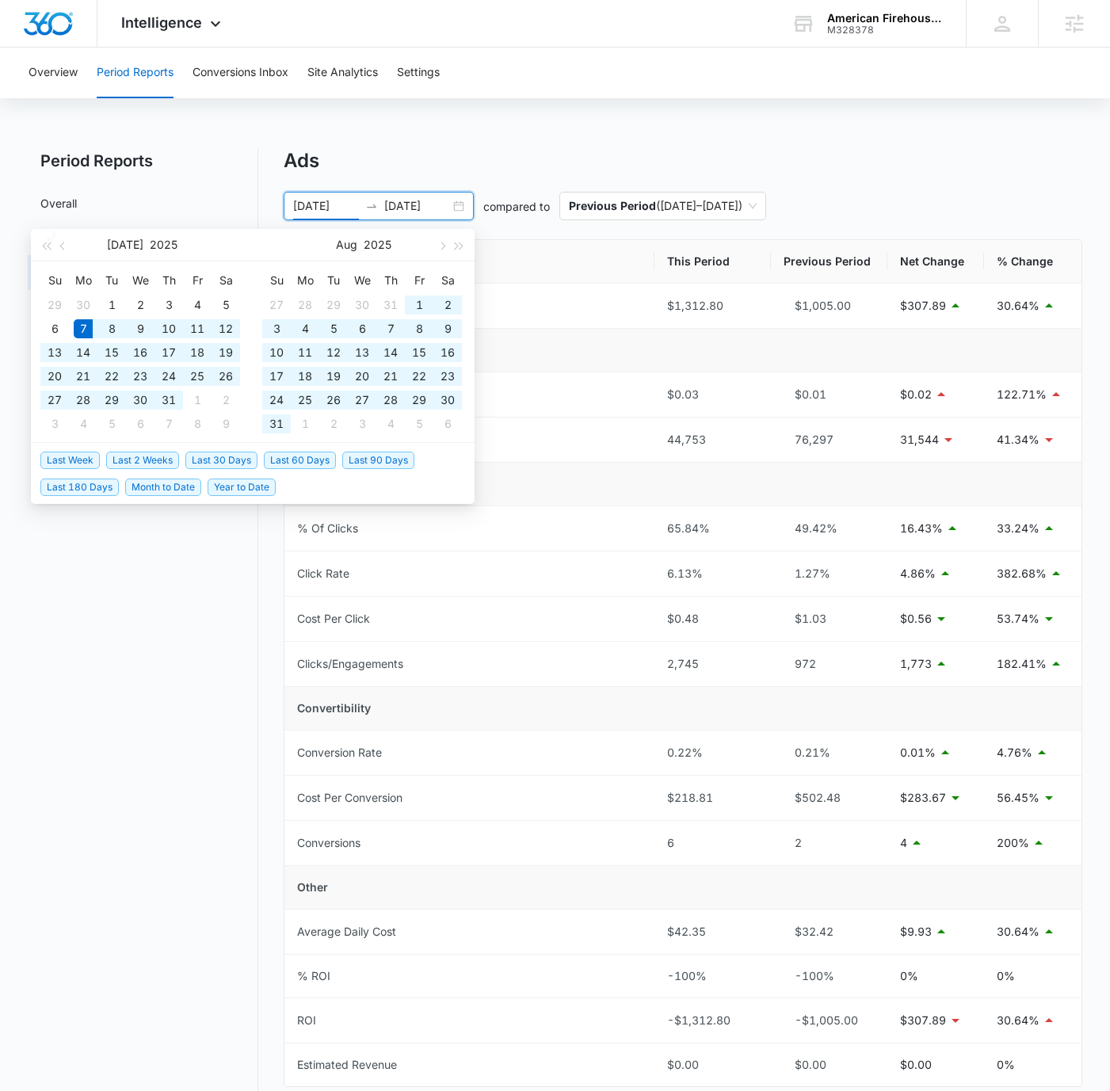
type input "[DATE]"
click at [394, 204] on input "[DATE]" at bounding box center [417, 205] width 66 height 17
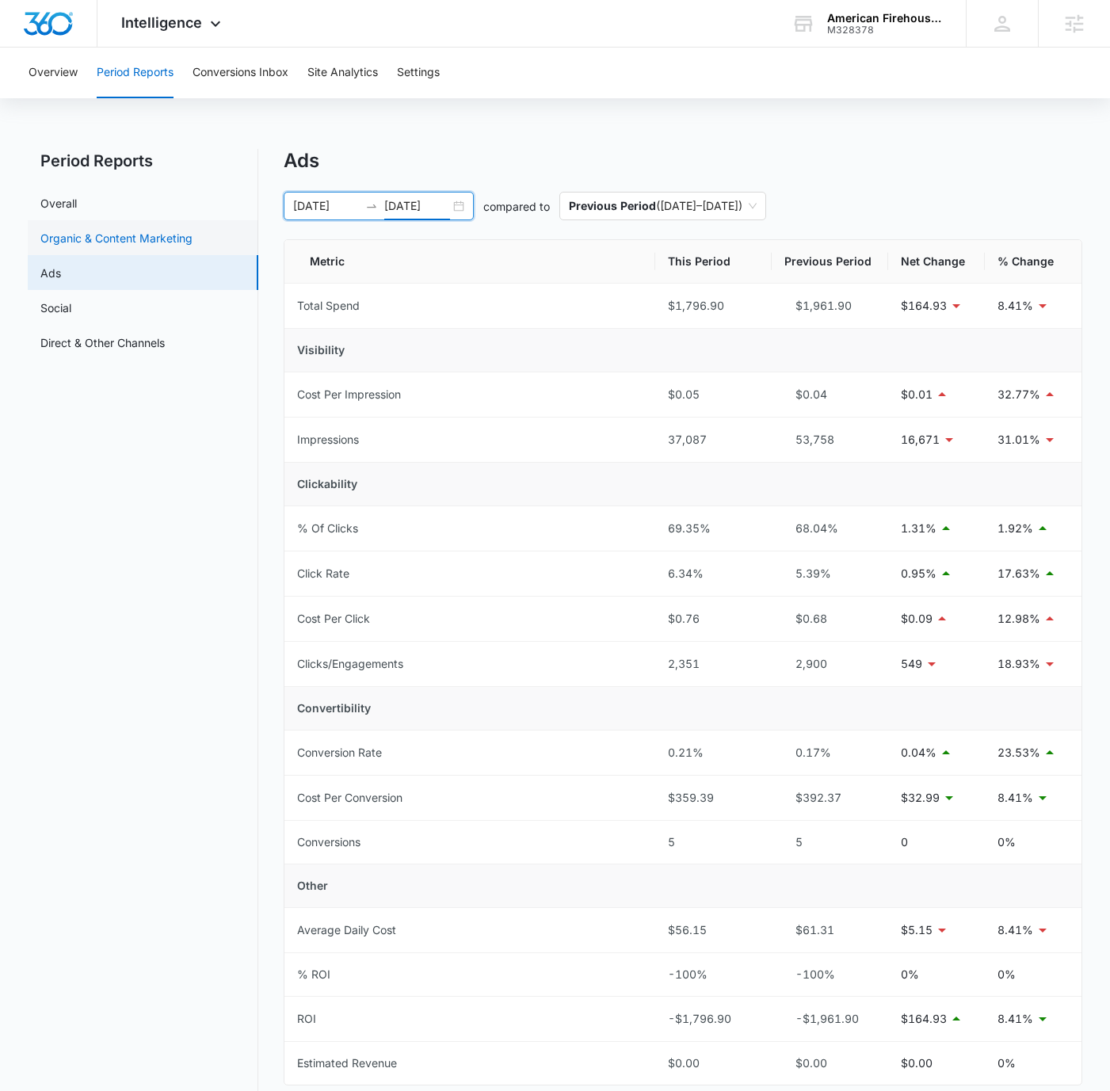
type input "[DATE]"
click at [116, 243] on link "Organic & Content Marketing" at bounding box center [116, 238] width 152 height 17
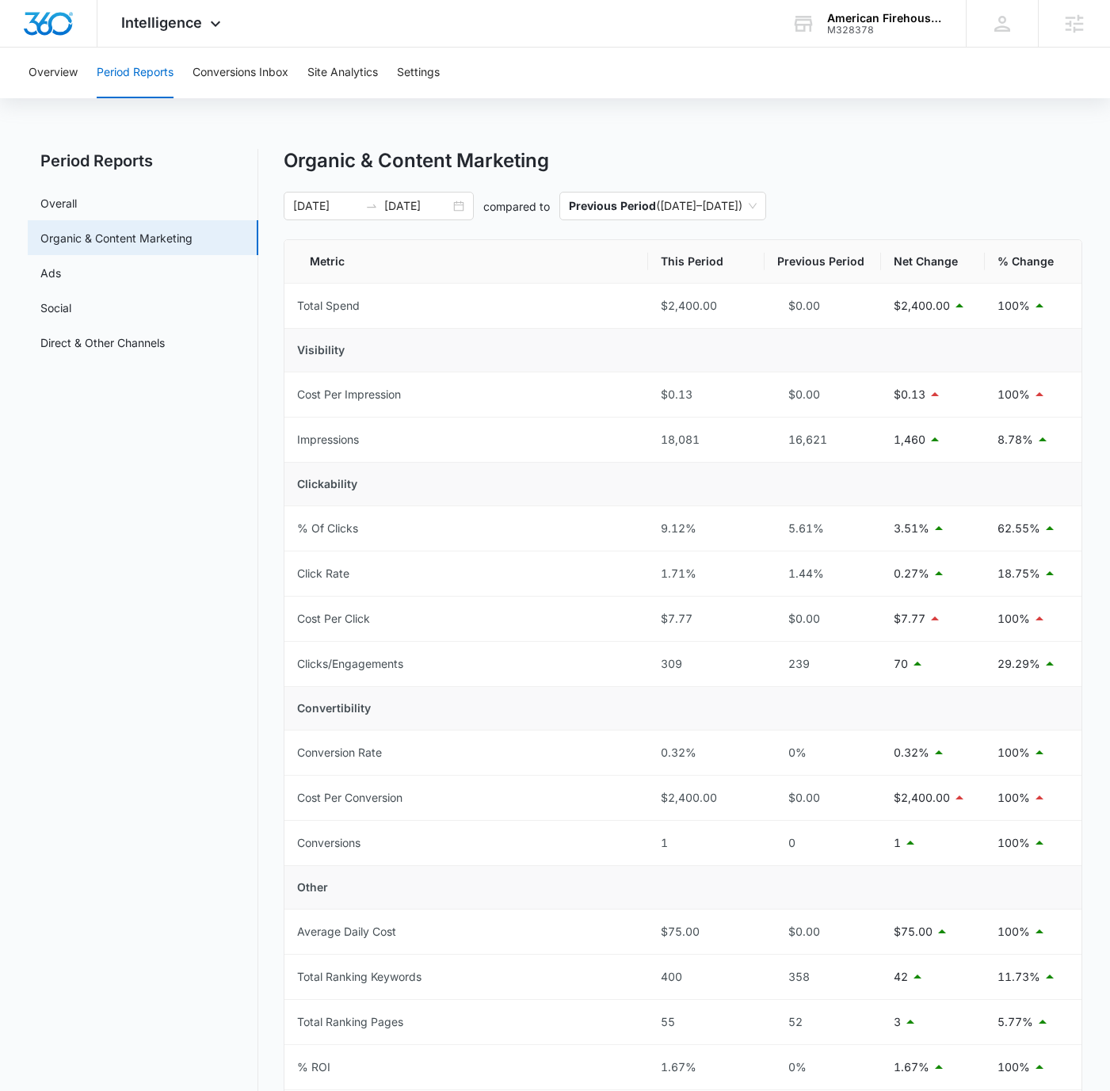
click at [724, 143] on div "Overview Period Reports Conversions Inbox Site Analytics Settings Period Report…" at bounding box center [555, 653] width 1110 height 1210
click at [125, 343] on link "Direct & Other Channels" at bounding box center [102, 342] width 124 height 17
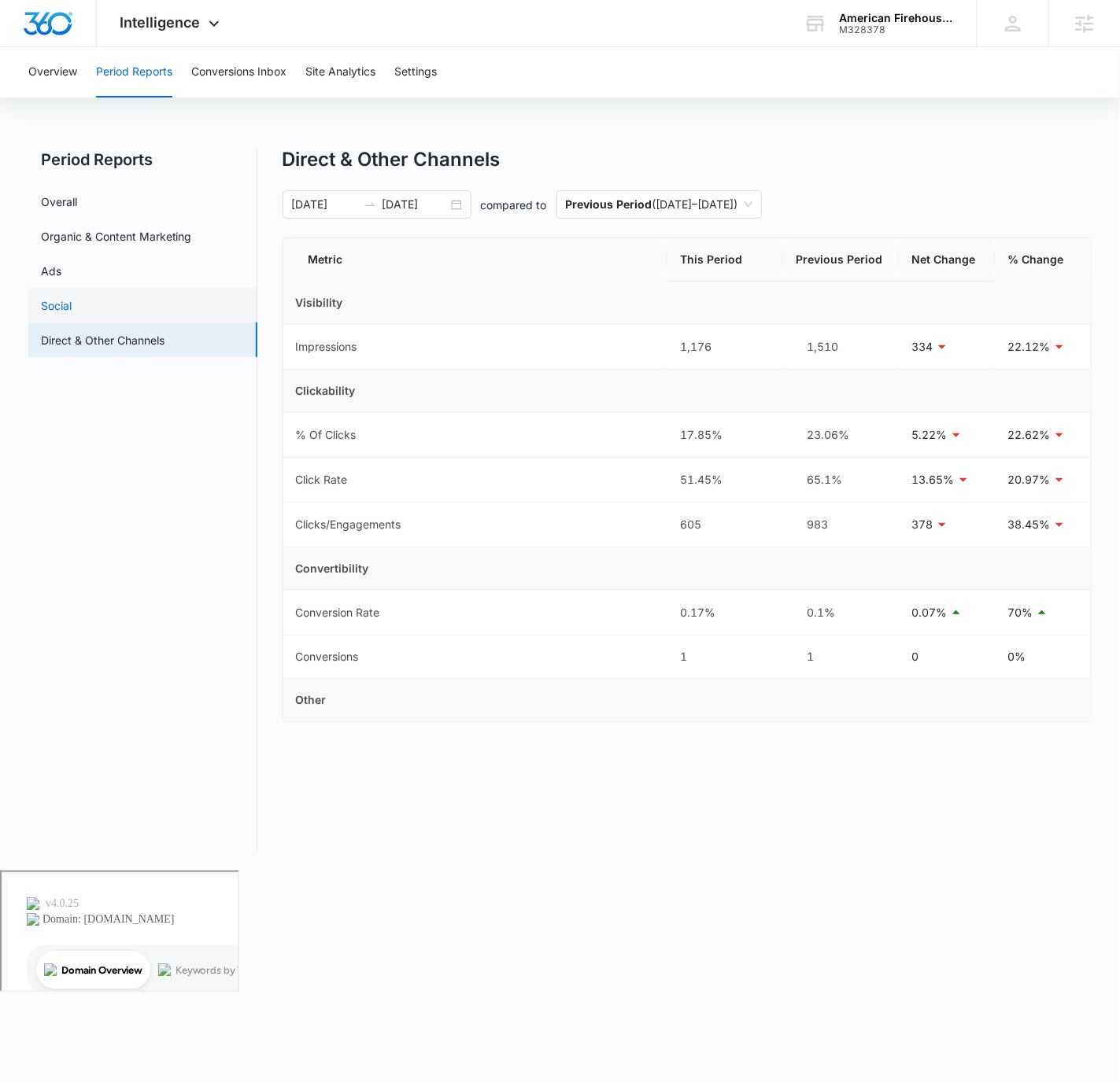
click at [71, 299] on link "Social" at bounding box center [56, 306] width 31 height 17
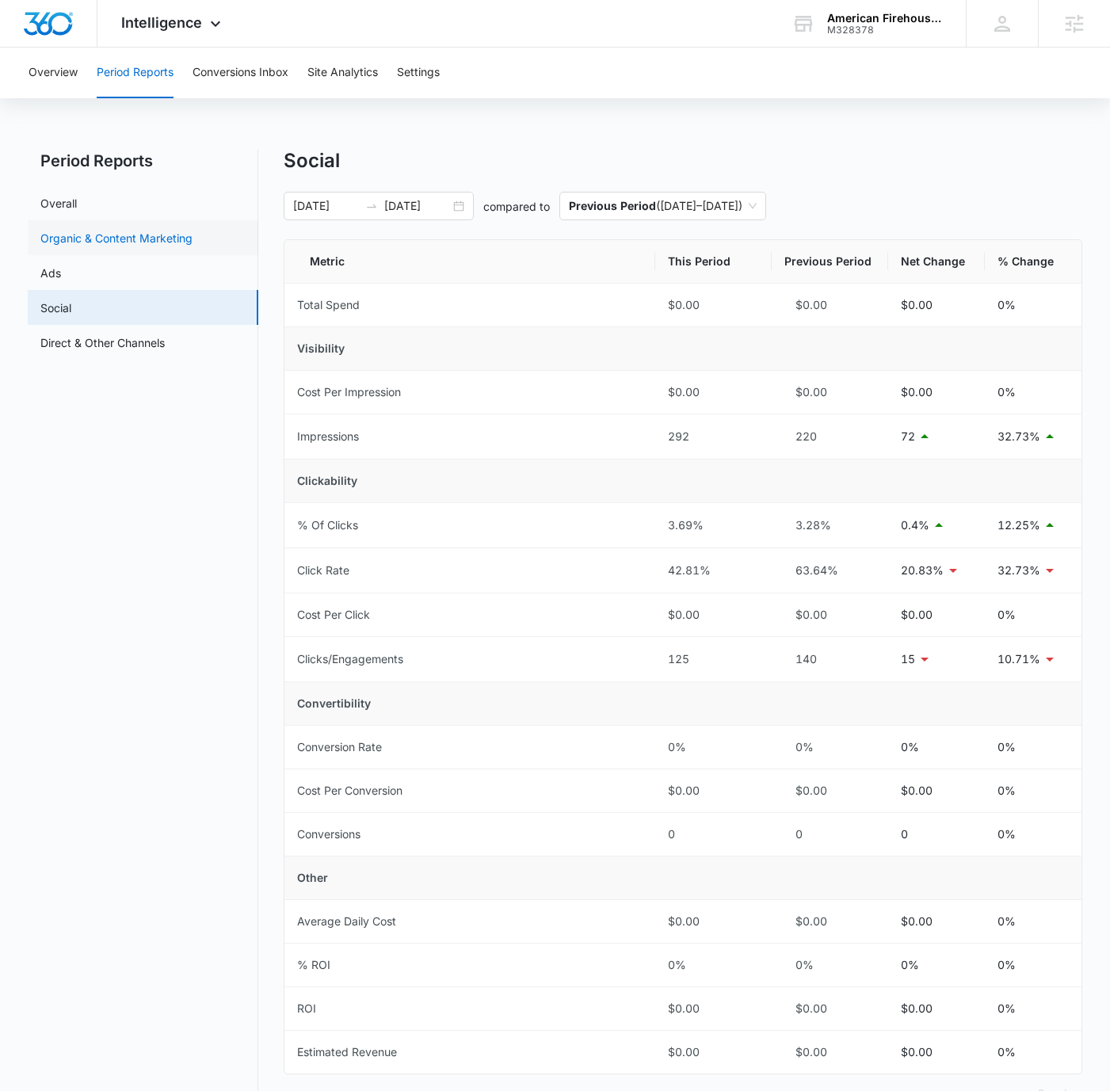
click at [137, 244] on link "Organic & Content Marketing" at bounding box center [116, 238] width 152 height 17
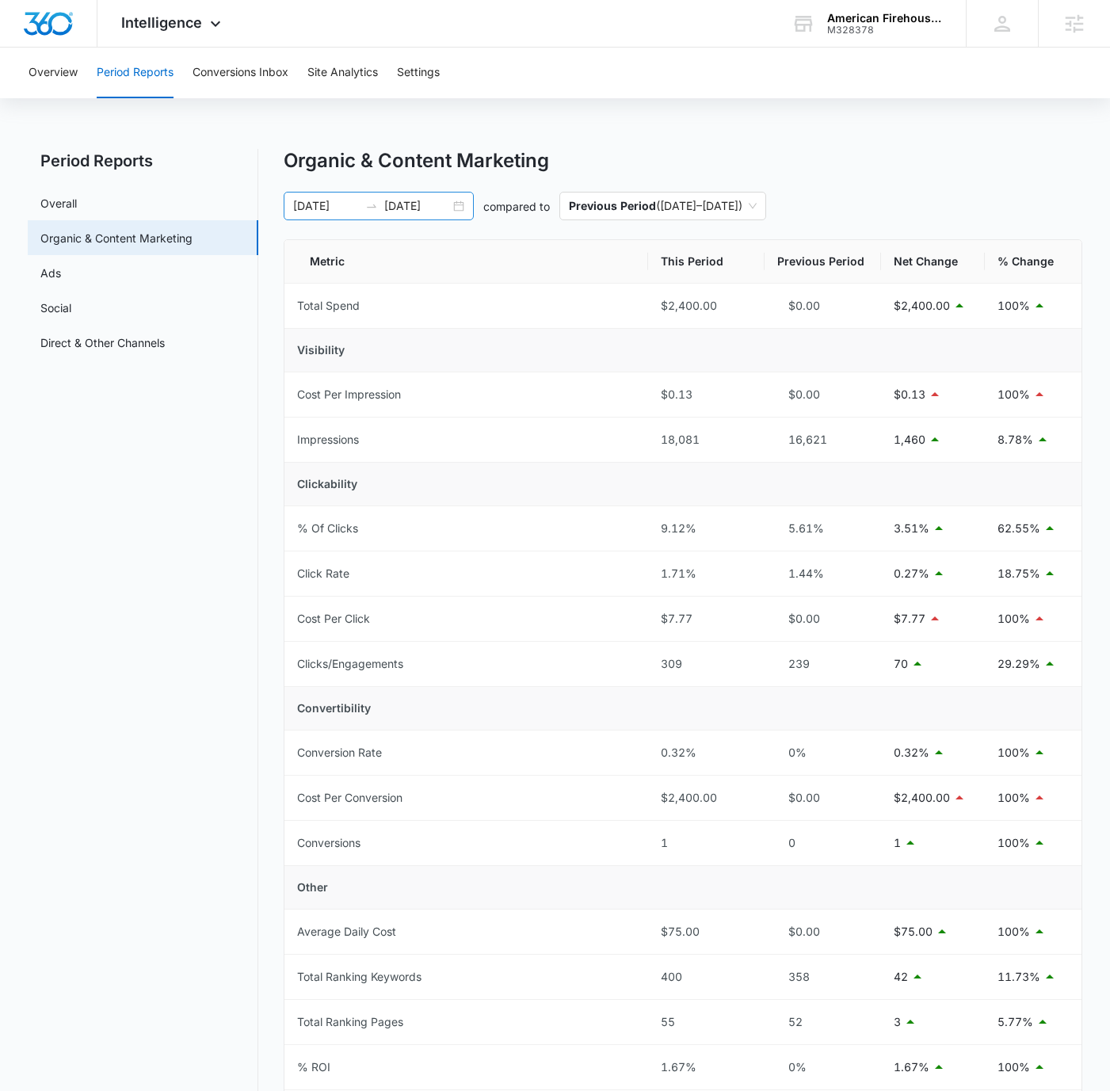
click at [303, 204] on input "[DATE]" at bounding box center [326, 205] width 66 height 17
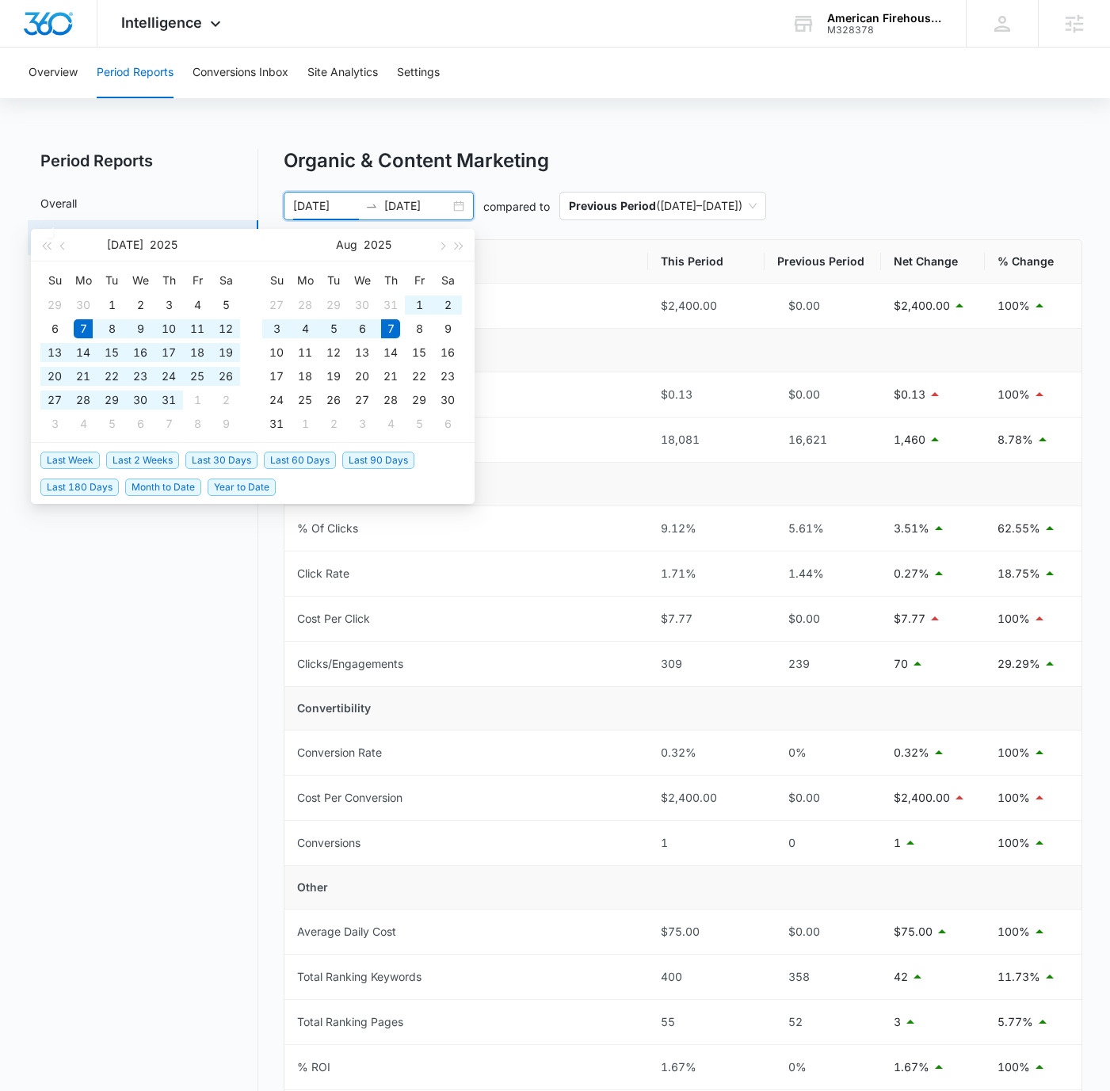
click at [308, 204] on input "[DATE]" at bounding box center [326, 205] width 66 height 17
click at [304, 203] on input "[DATE]" at bounding box center [326, 205] width 66 height 17
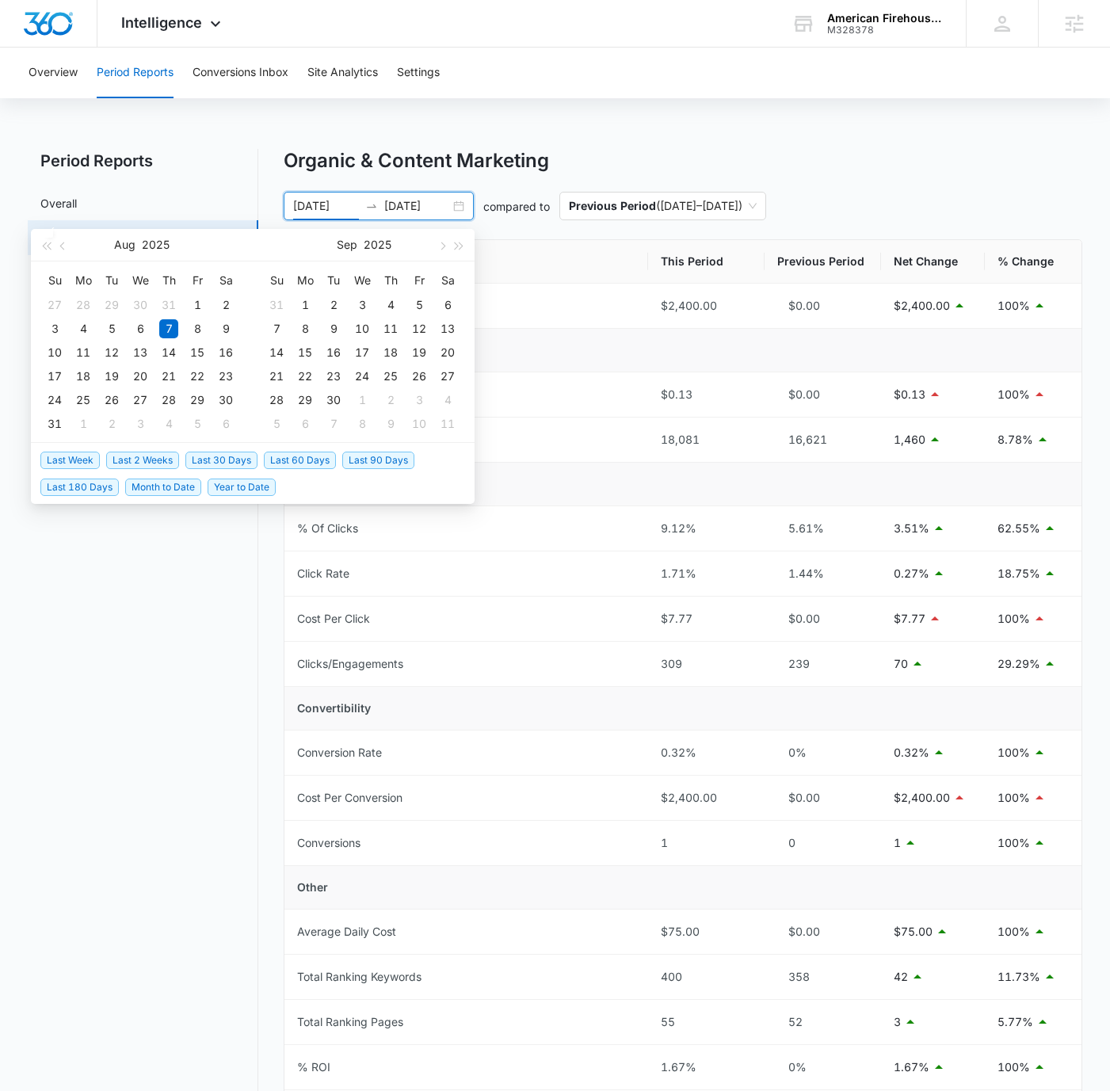
type input "[DATE]"
click at [398, 201] on input "[DATE]" at bounding box center [417, 205] width 66 height 17
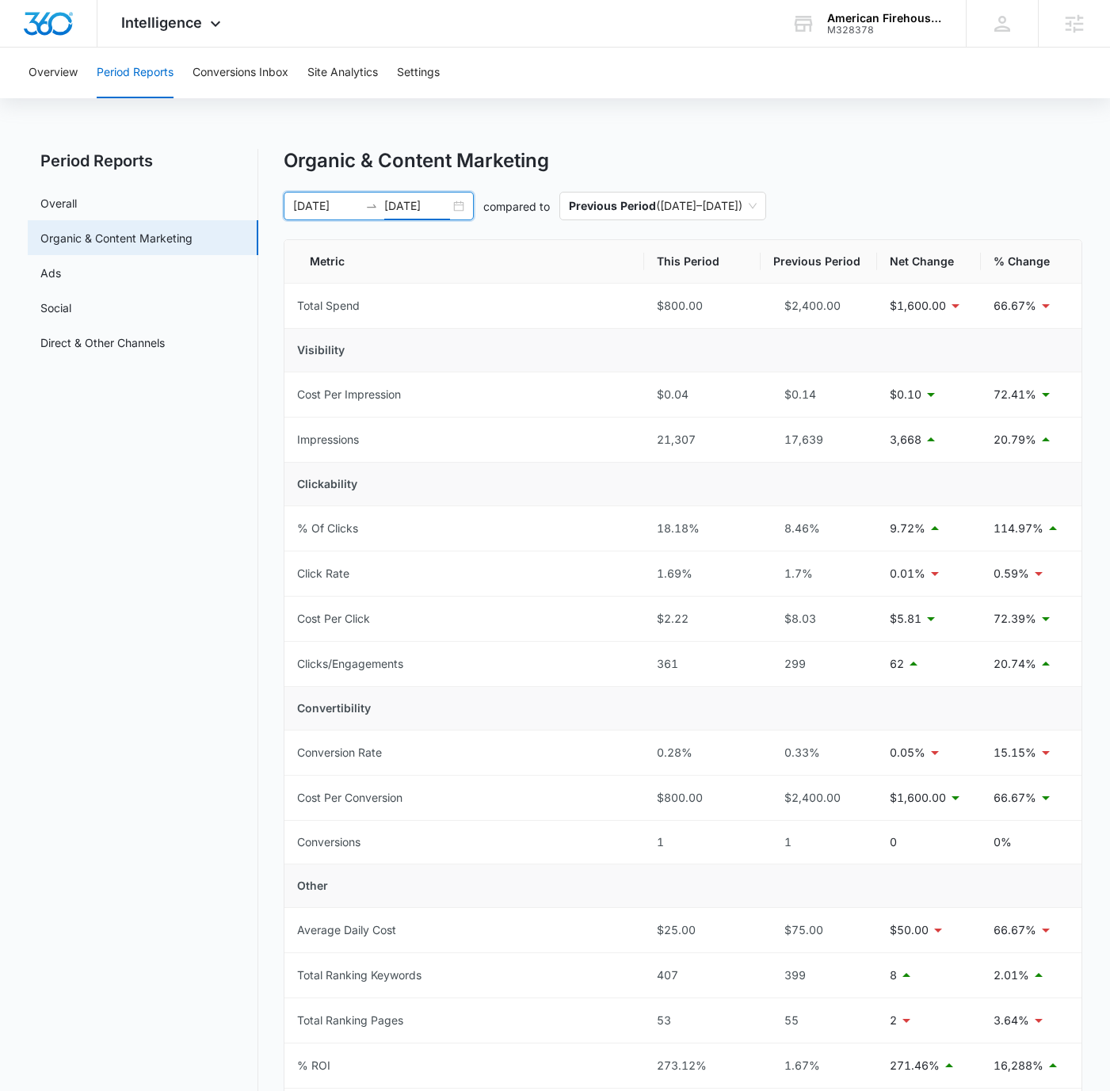
type input "[DATE]"
click at [621, 127] on div "Overview Period Reports Conversions Inbox Site Analytics Settings Period Report…" at bounding box center [555, 652] width 1110 height 1208
click at [880, 169] on div "Organic & Content Marketing" at bounding box center [683, 161] width 799 height 24
click at [881, 179] on div "Organic & Content Marketing [DATE] [DATE] compared to Previous Period ( [DATE] …" at bounding box center [683, 683] width 799 height 1068
click at [77, 203] on link "Overall" at bounding box center [58, 203] width 36 height 17
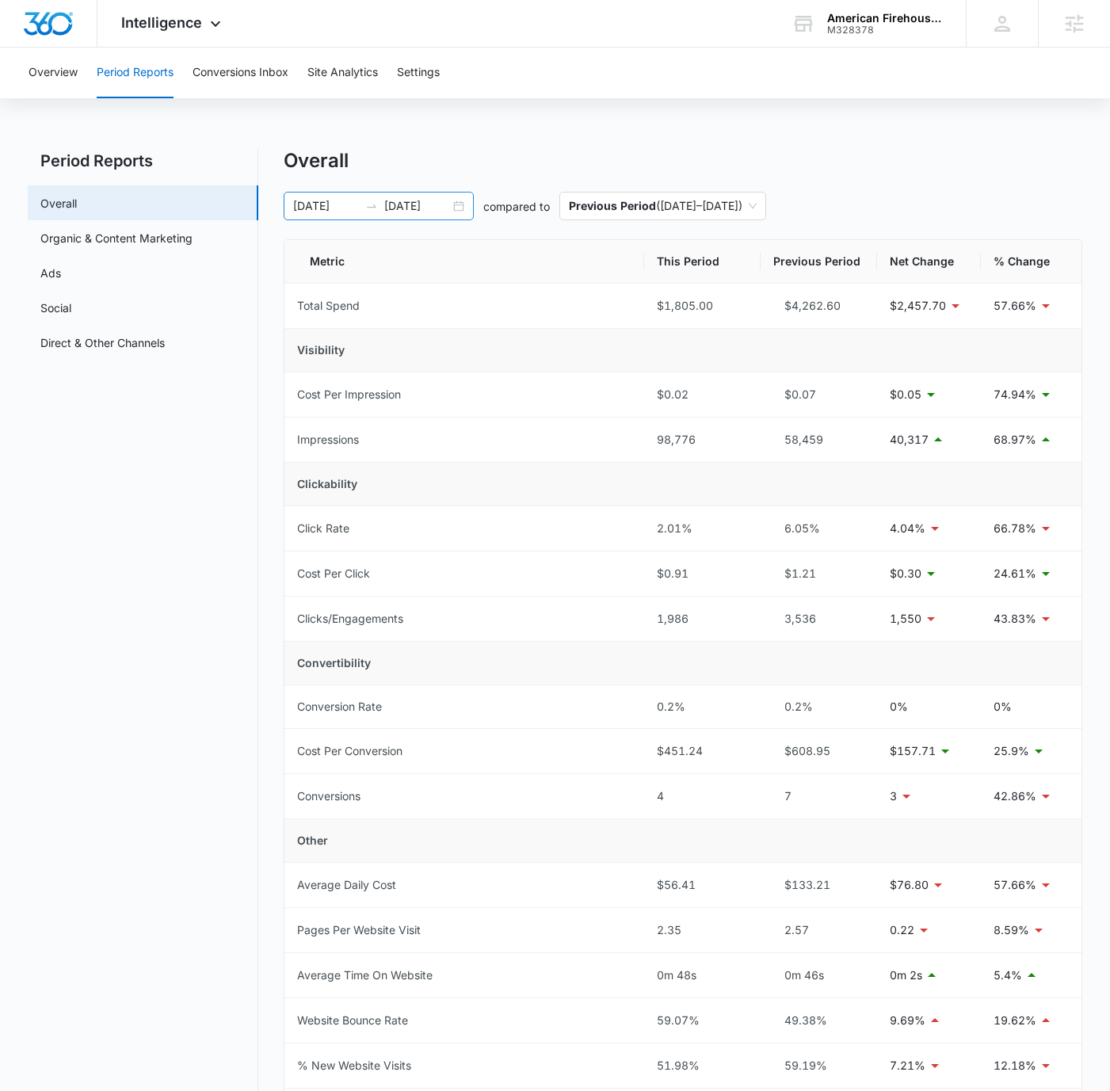
click at [453, 211] on div "[DATE] [DATE]" at bounding box center [379, 206] width 190 height 29
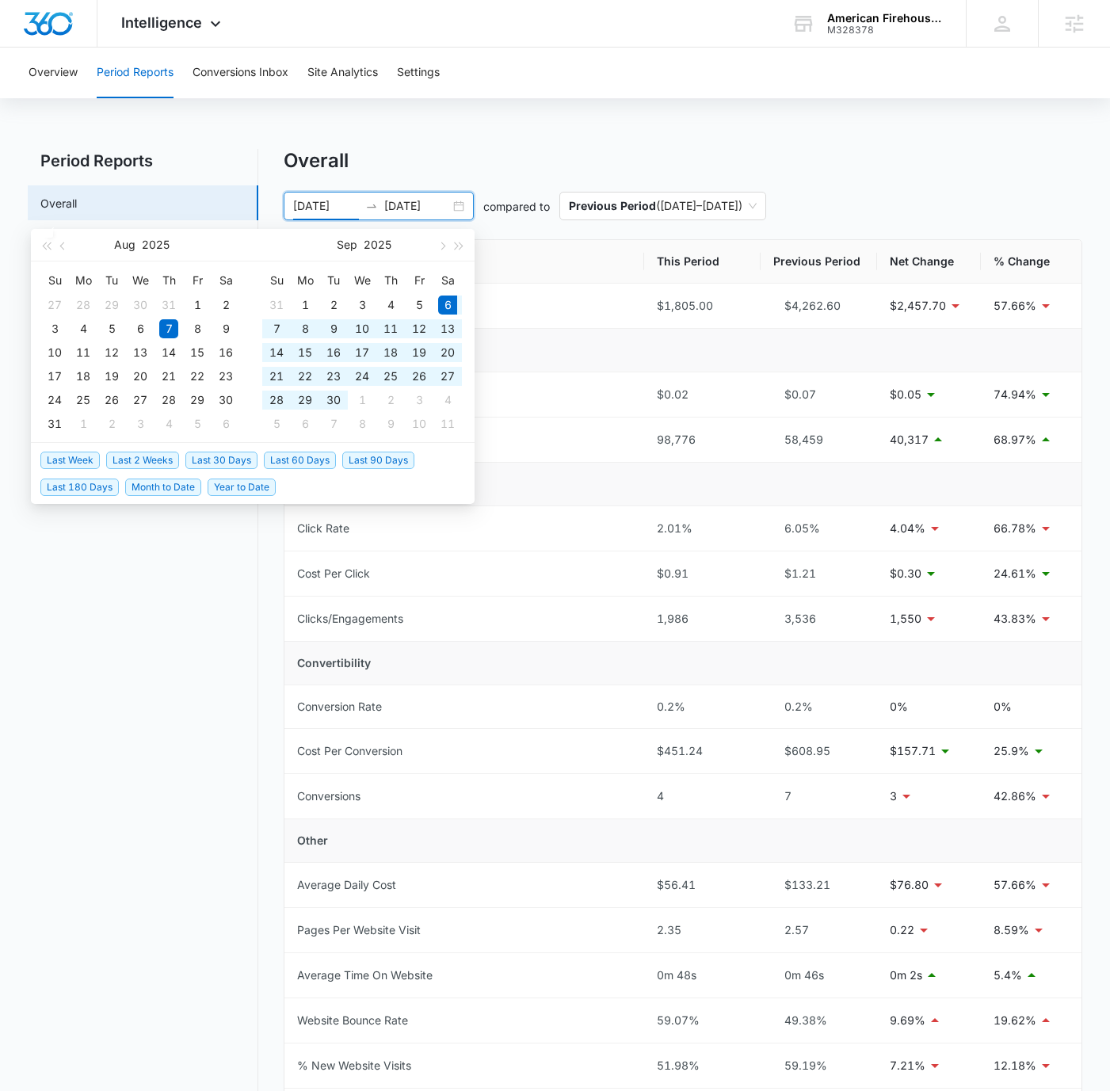
click at [208, 458] on span "Last 30 Days" at bounding box center [221, 460] width 72 height 17
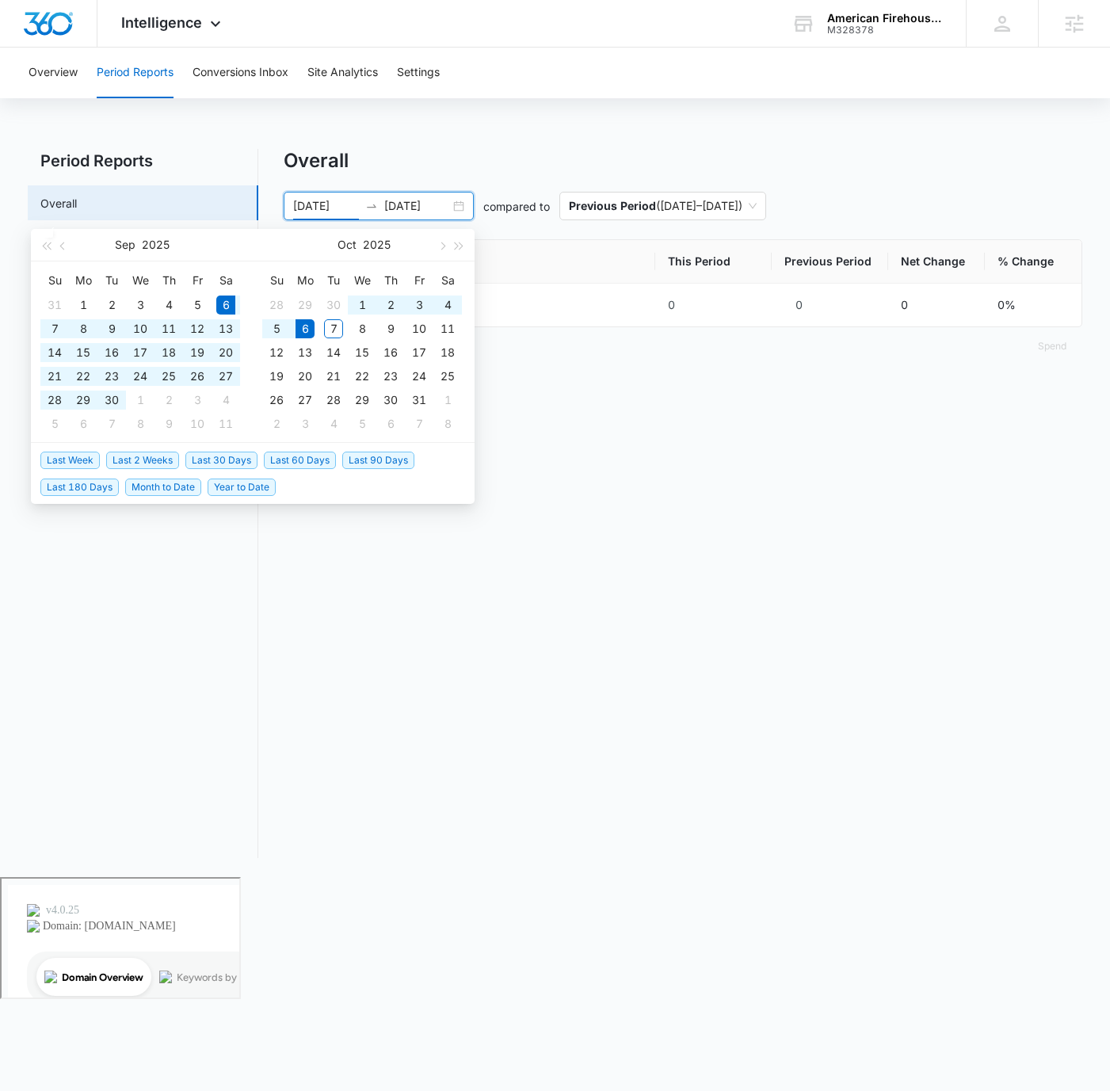
type input "[DATE]"
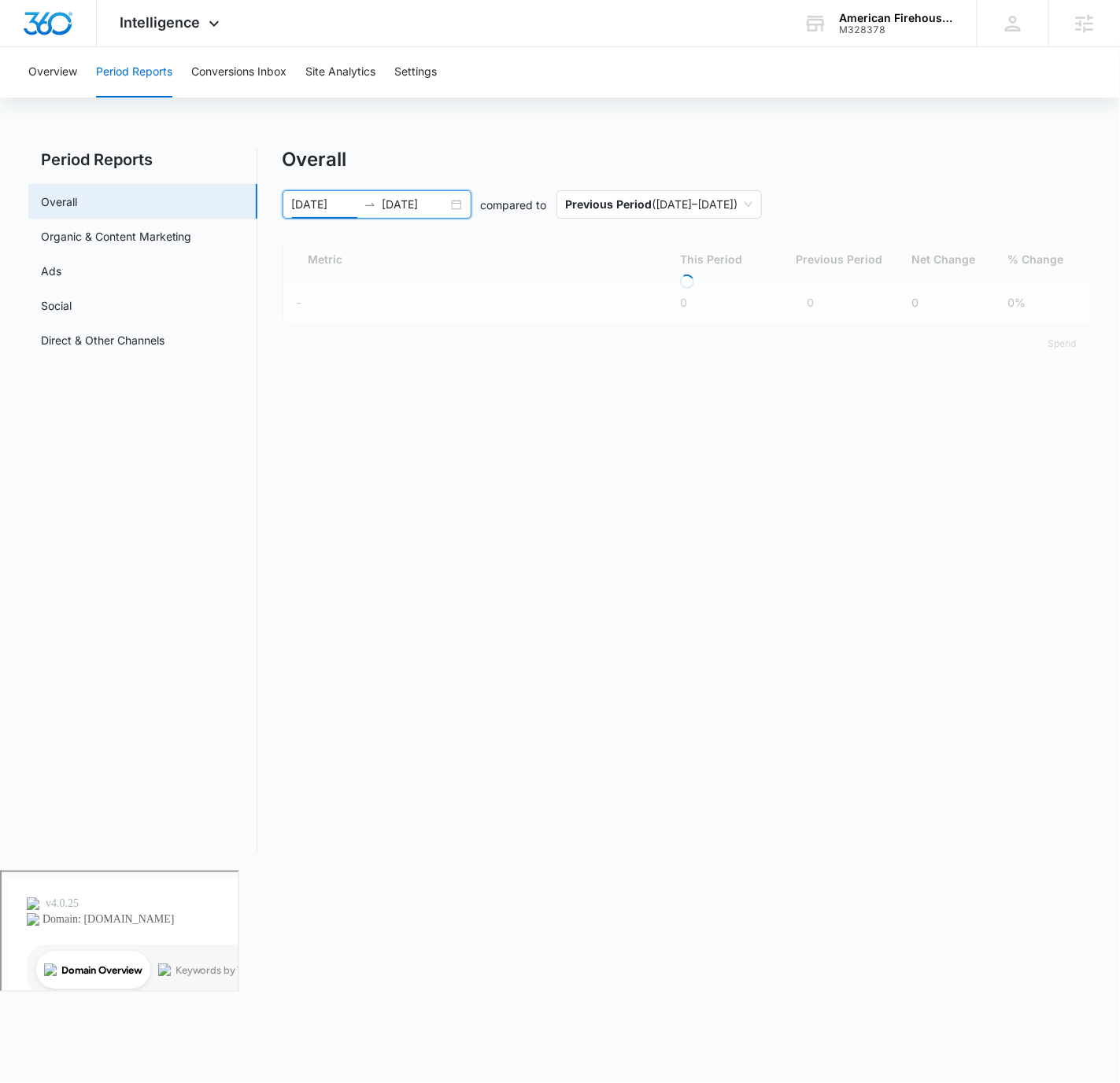
click at [771, 119] on div "Overview Period Reports Conversions Inbox Site Analytics Settings Period Report…" at bounding box center [560, 460] width 1120 height 824
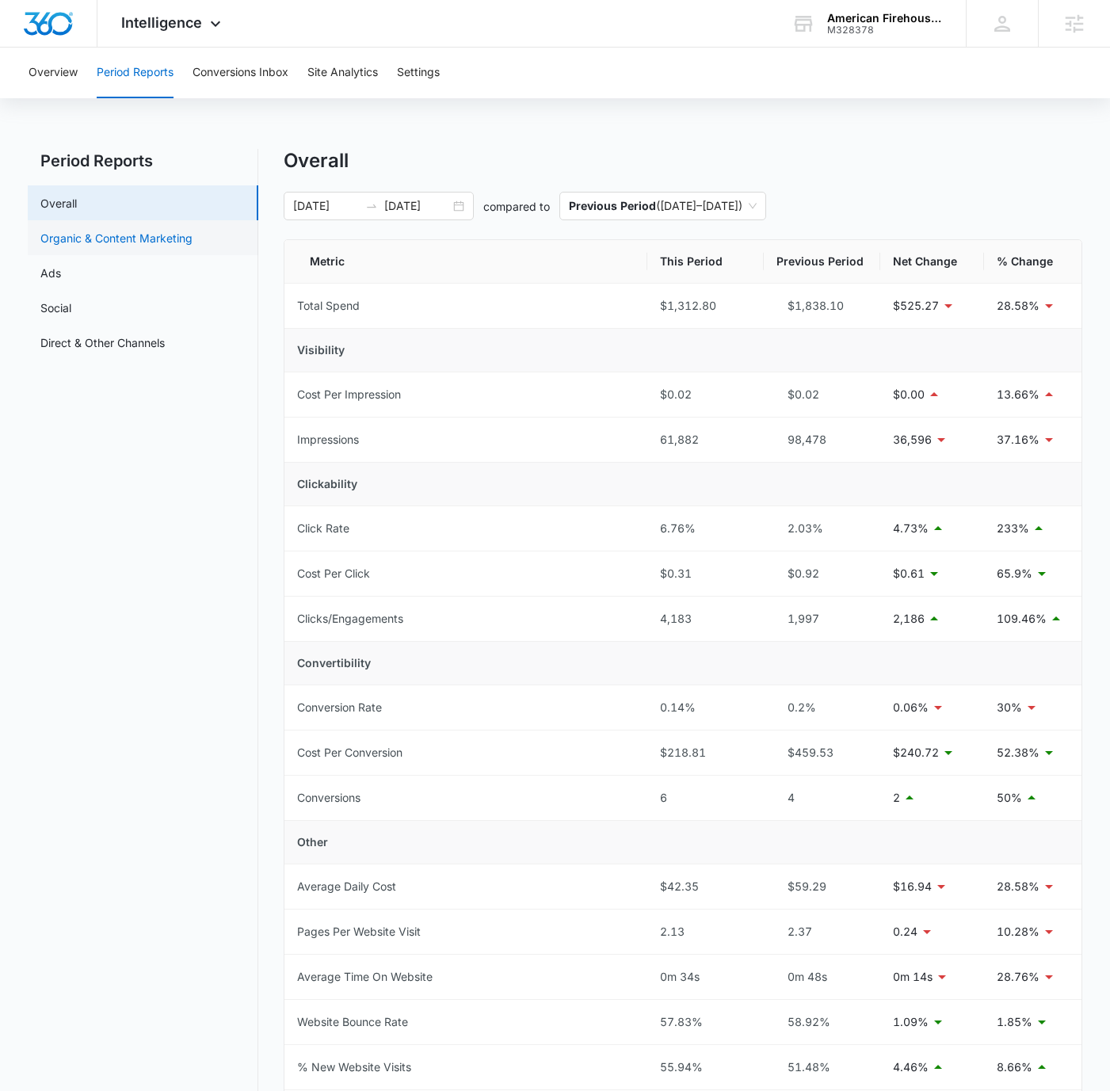
click at [110, 230] on link "Organic & Content Marketing" at bounding box center [116, 238] width 152 height 17
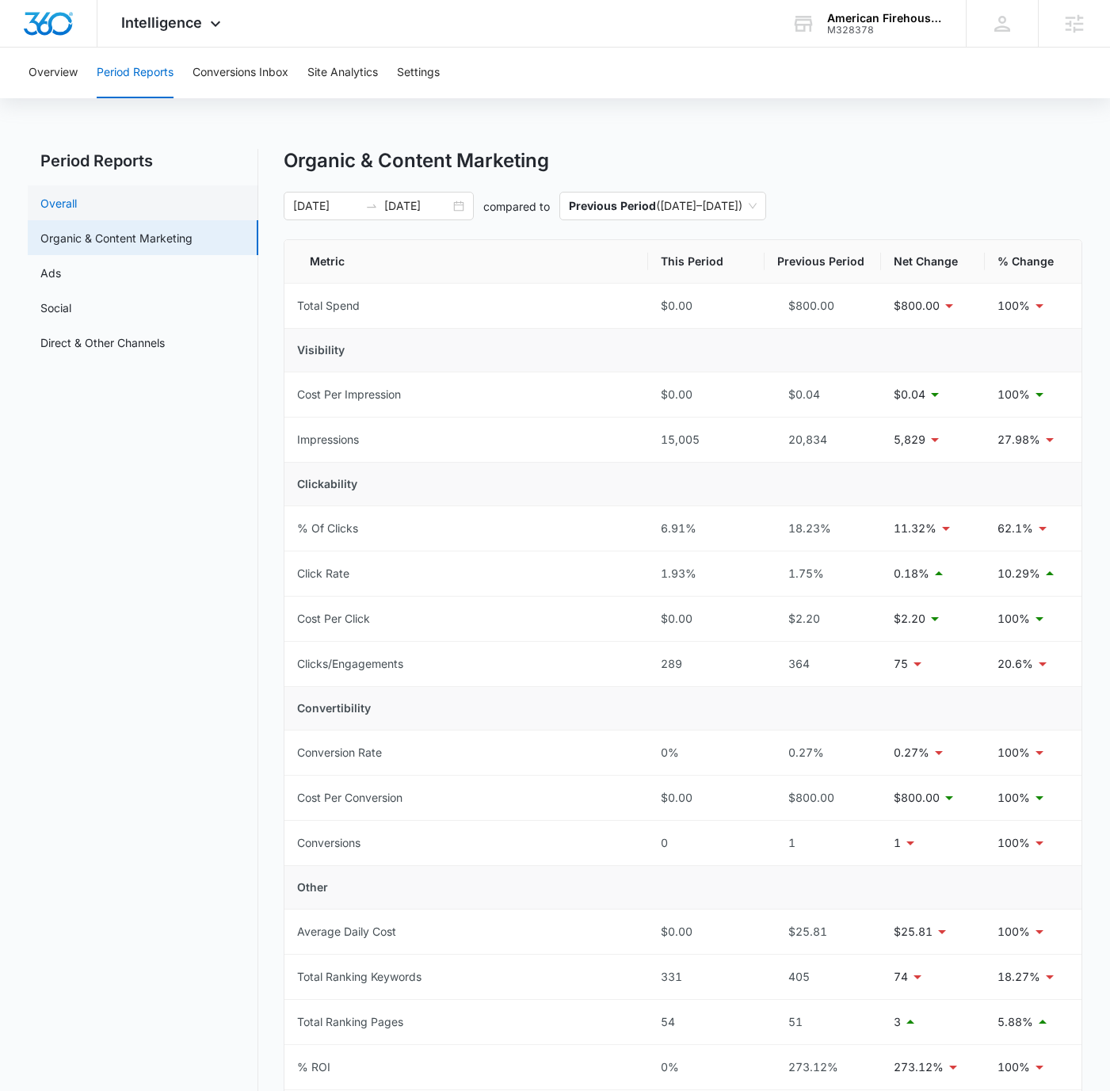
click at [77, 204] on link "Overall" at bounding box center [58, 203] width 36 height 17
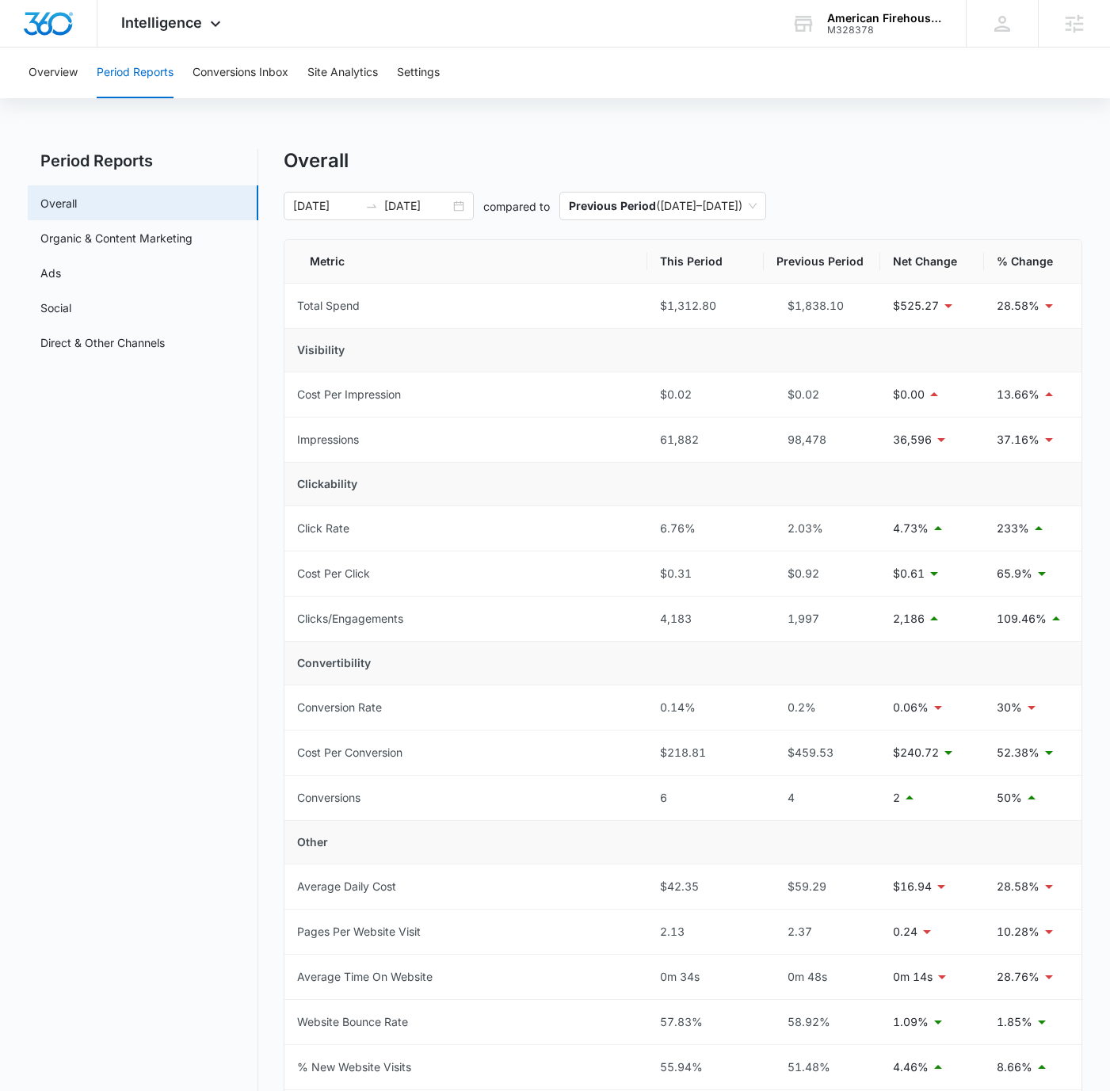
click at [704, 111] on div "Overview Period Reports Conversions Inbox Site Analytics Settings Period Report…" at bounding box center [555, 720] width 1110 height 1345
click at [266, 74] on button "Conversions Inbox" at bounding box center [241, 73] width 96 height 51
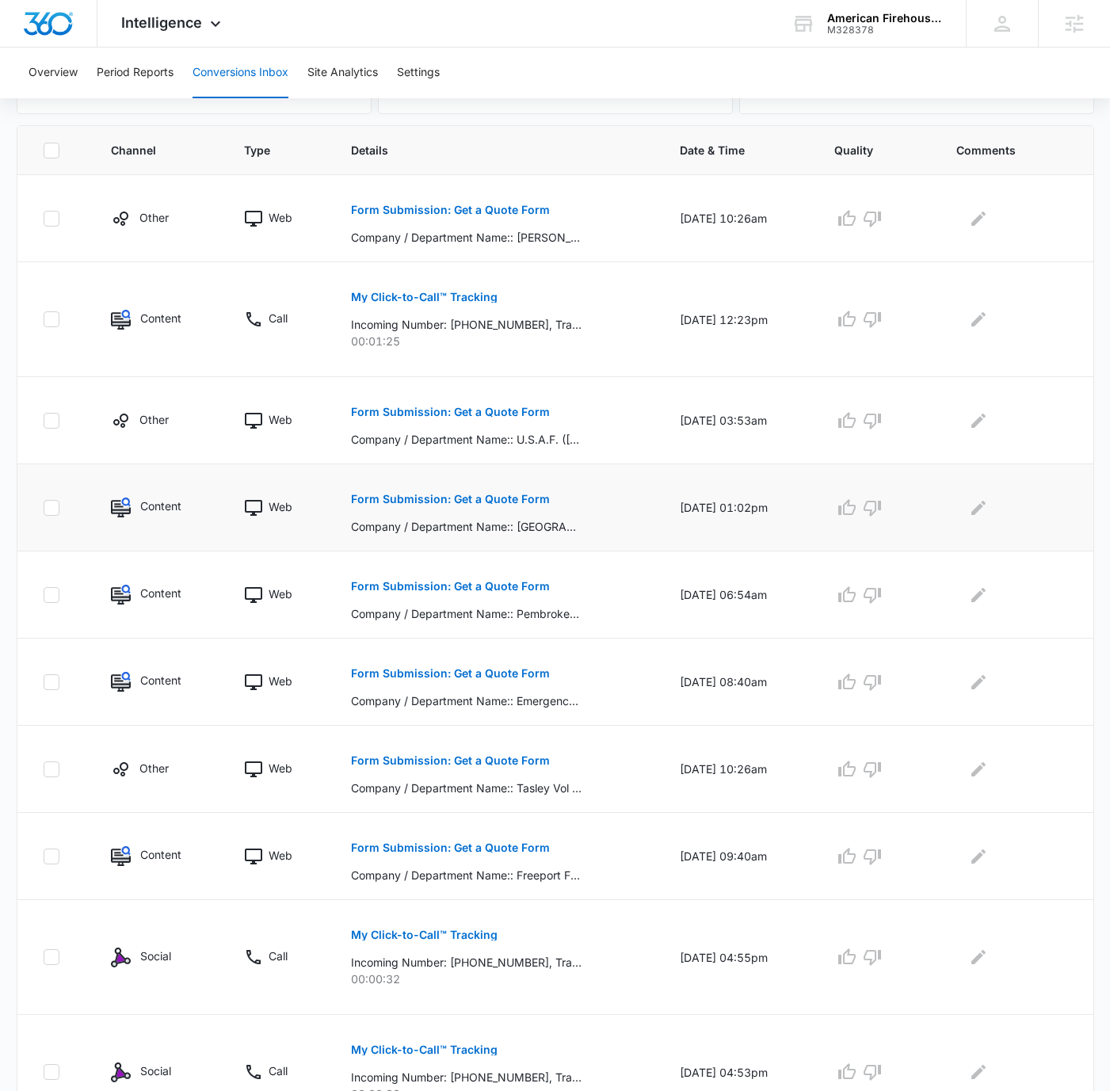
scroll to position [409, 0]
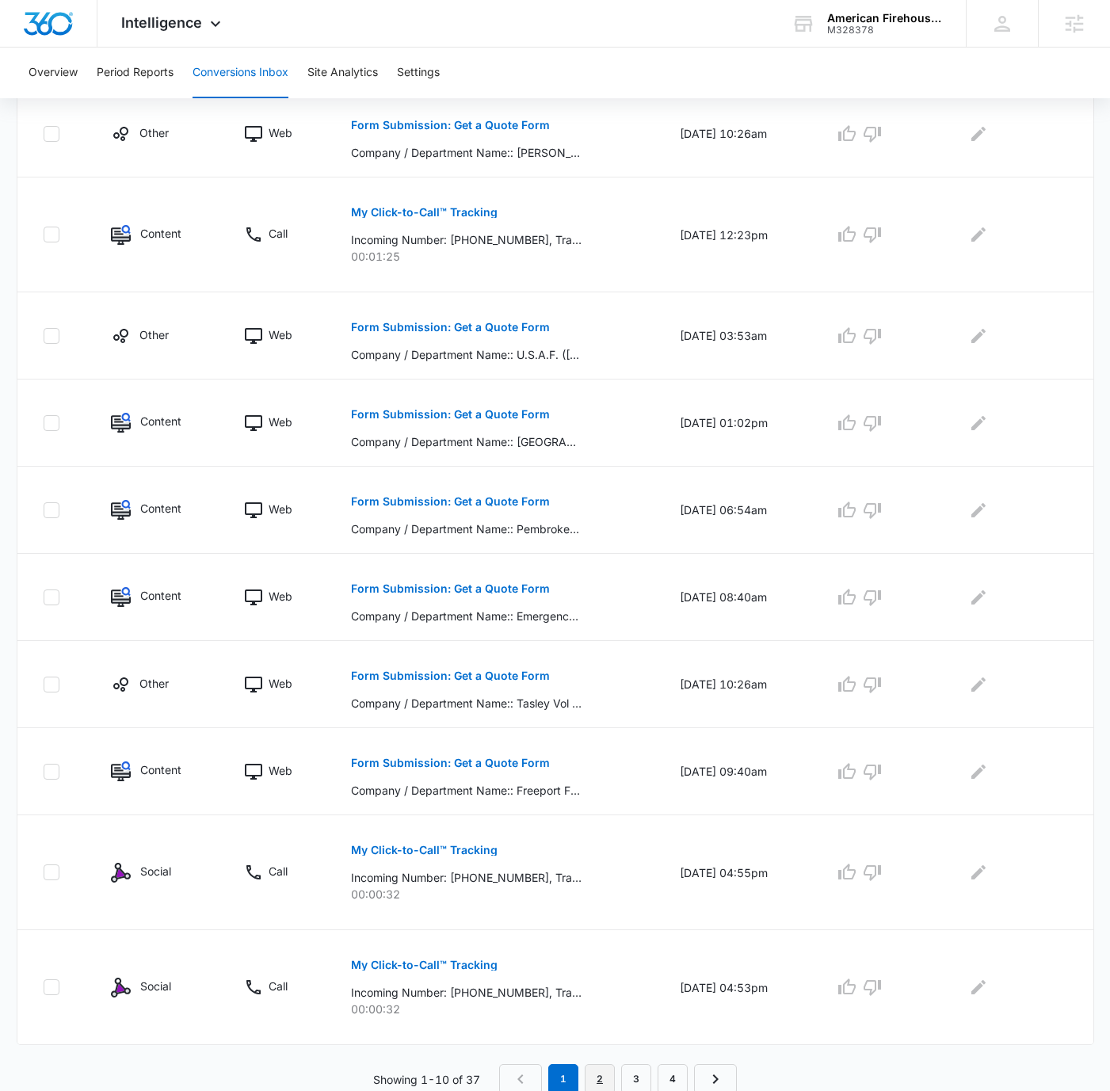
click at [604, 1079] on link "2" at bounding box center [600, 1079] width 30 height 30
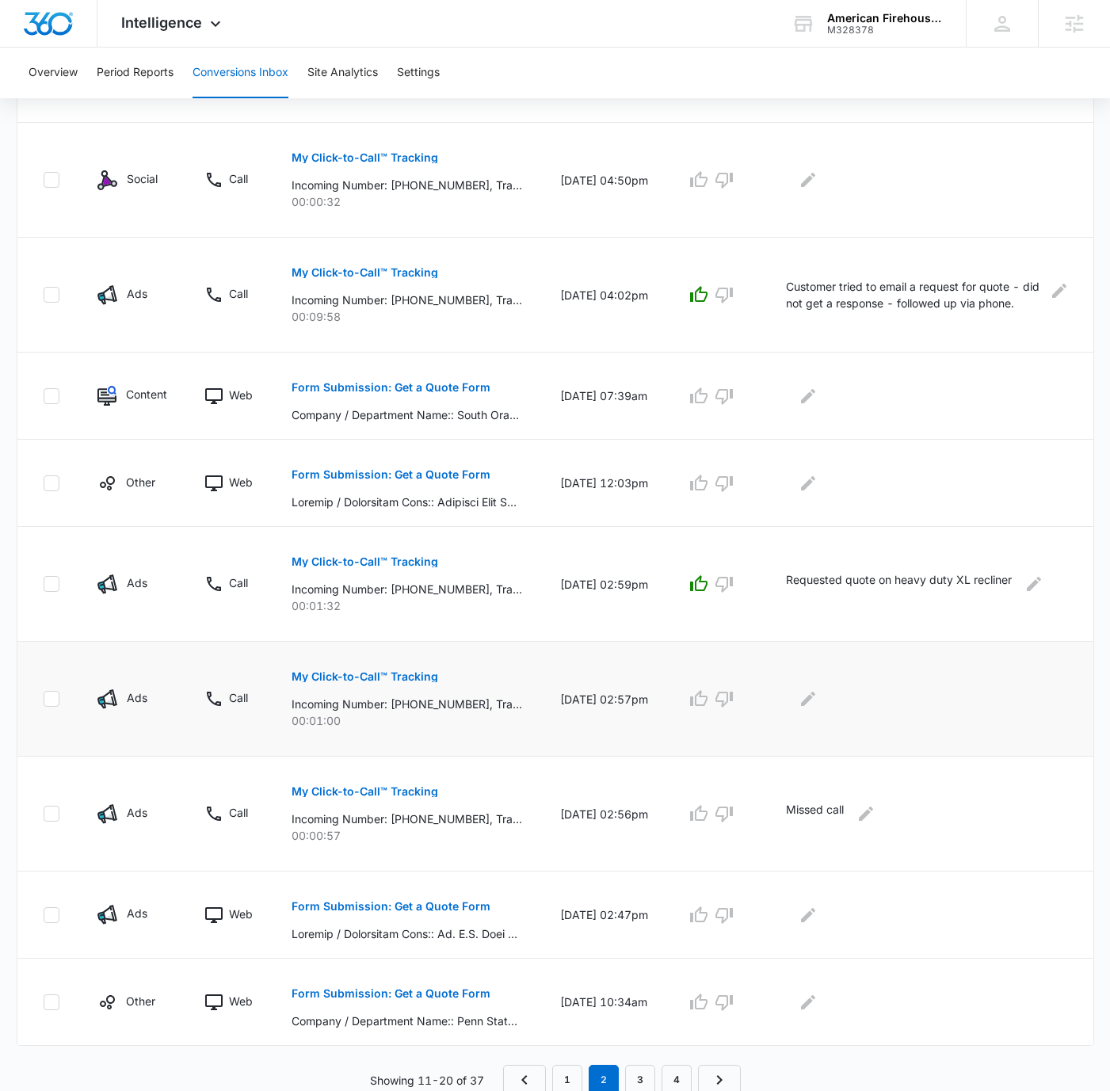
scroll to position [492, 0]
click at [642, 1076] on link "3" at bounding box center [640, 1079] width 30 height 30
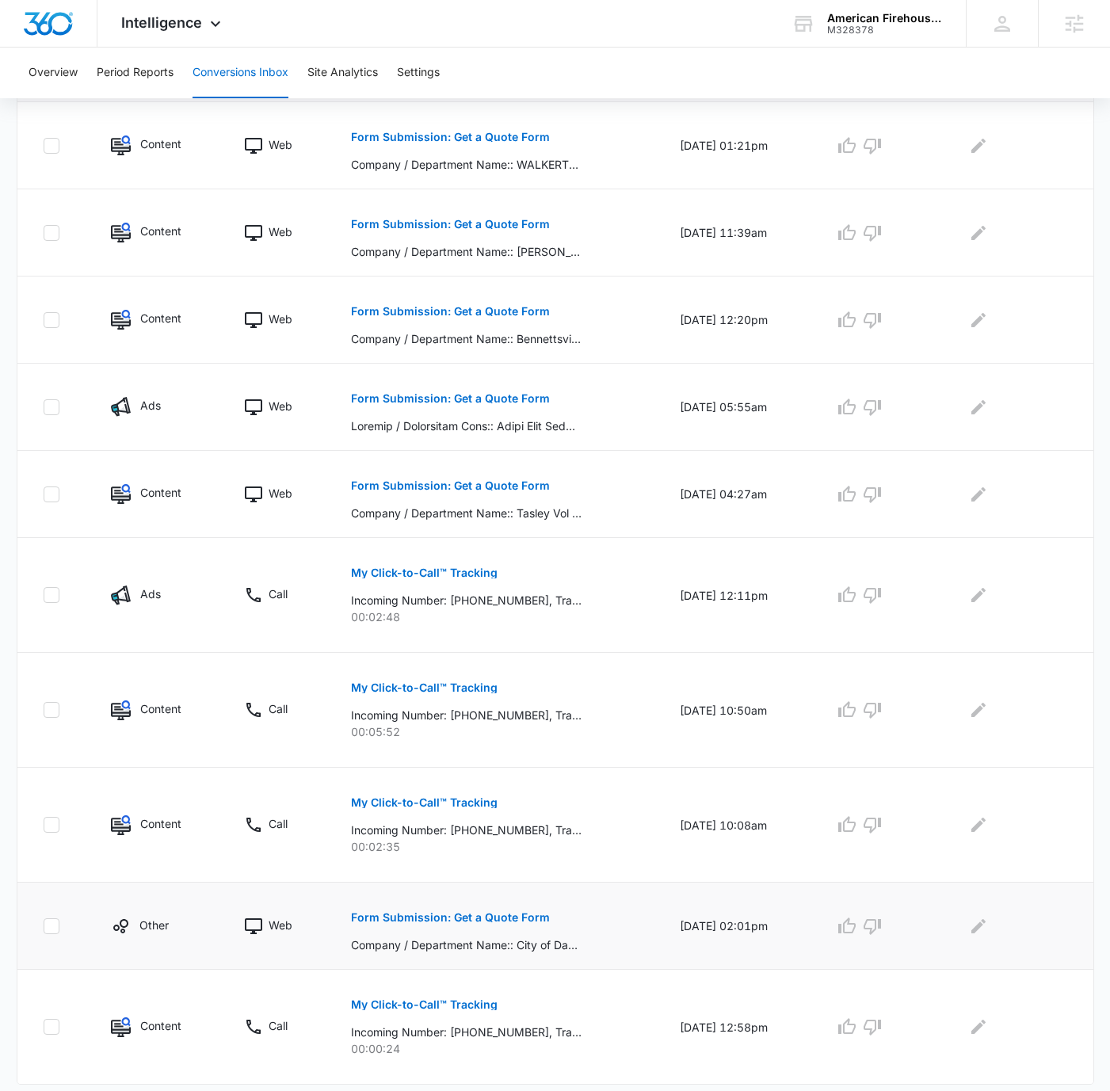
scroll to position [437, 0]
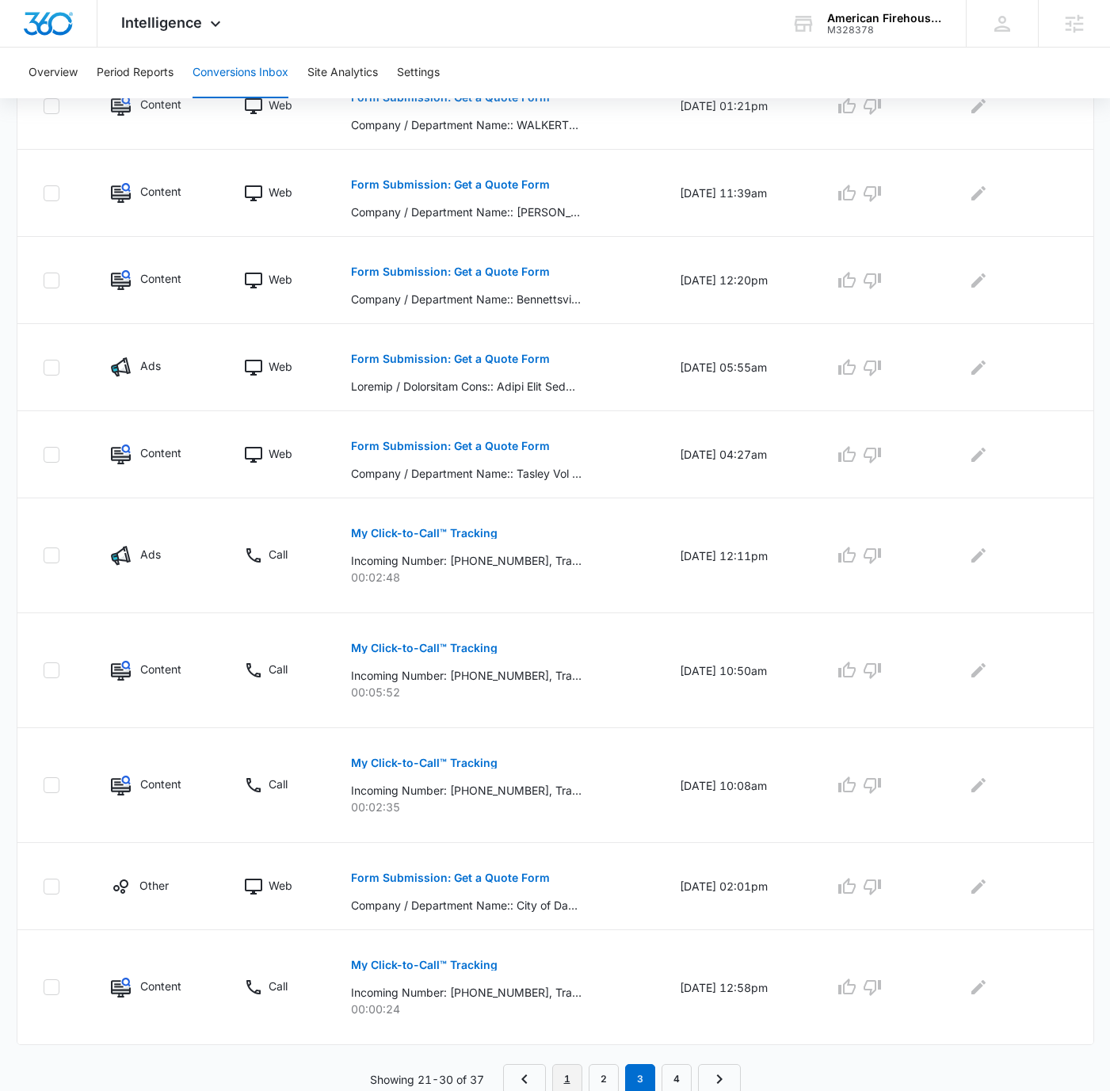
click at [576, 1074] on link "1" at bounding box center [567, 1079] width 30 height 30
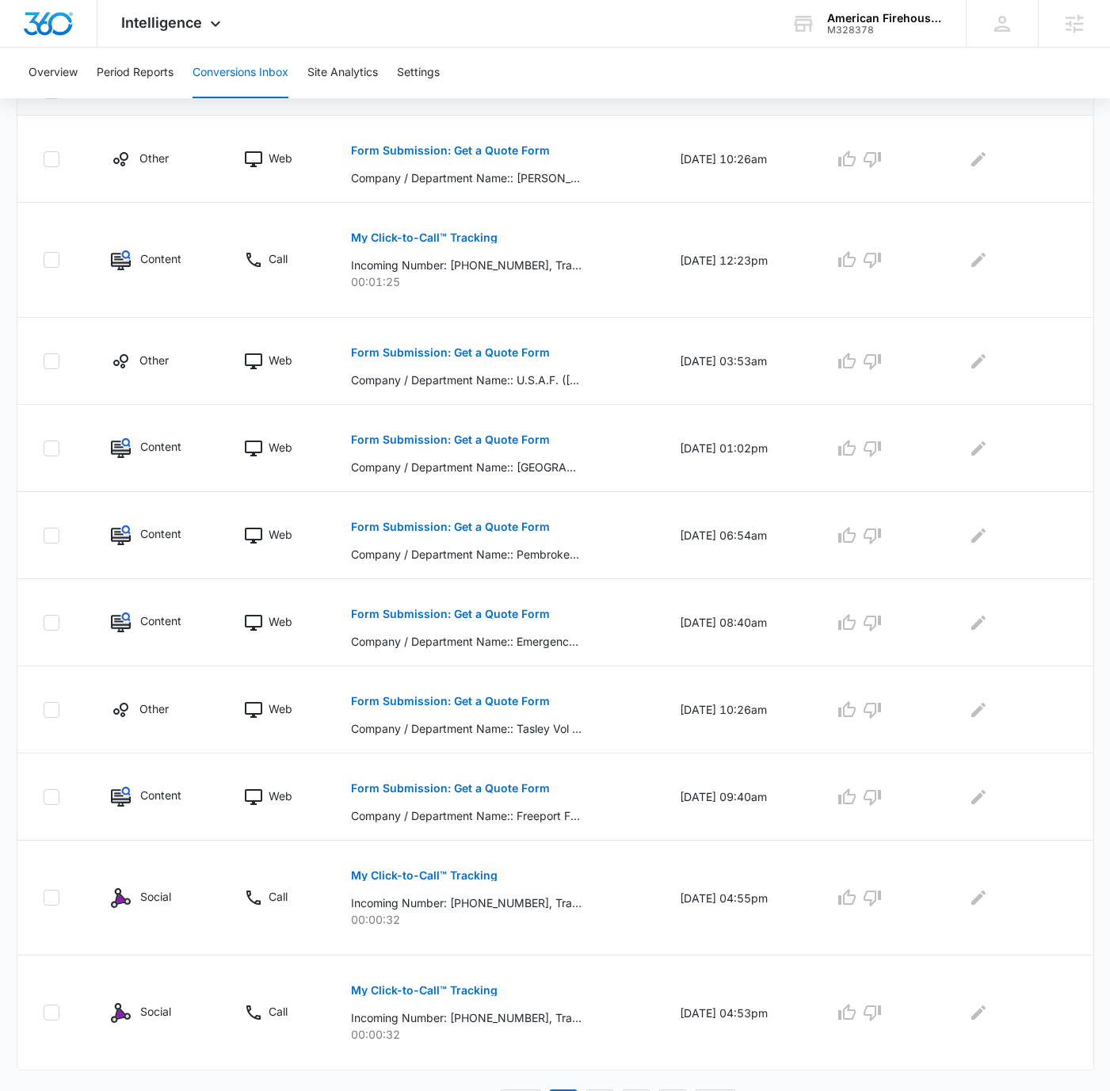
scroll to position [383, 0]
click at [126, 75] on button "Period Reports" at bounding box center [135, 73] width 77 height 51
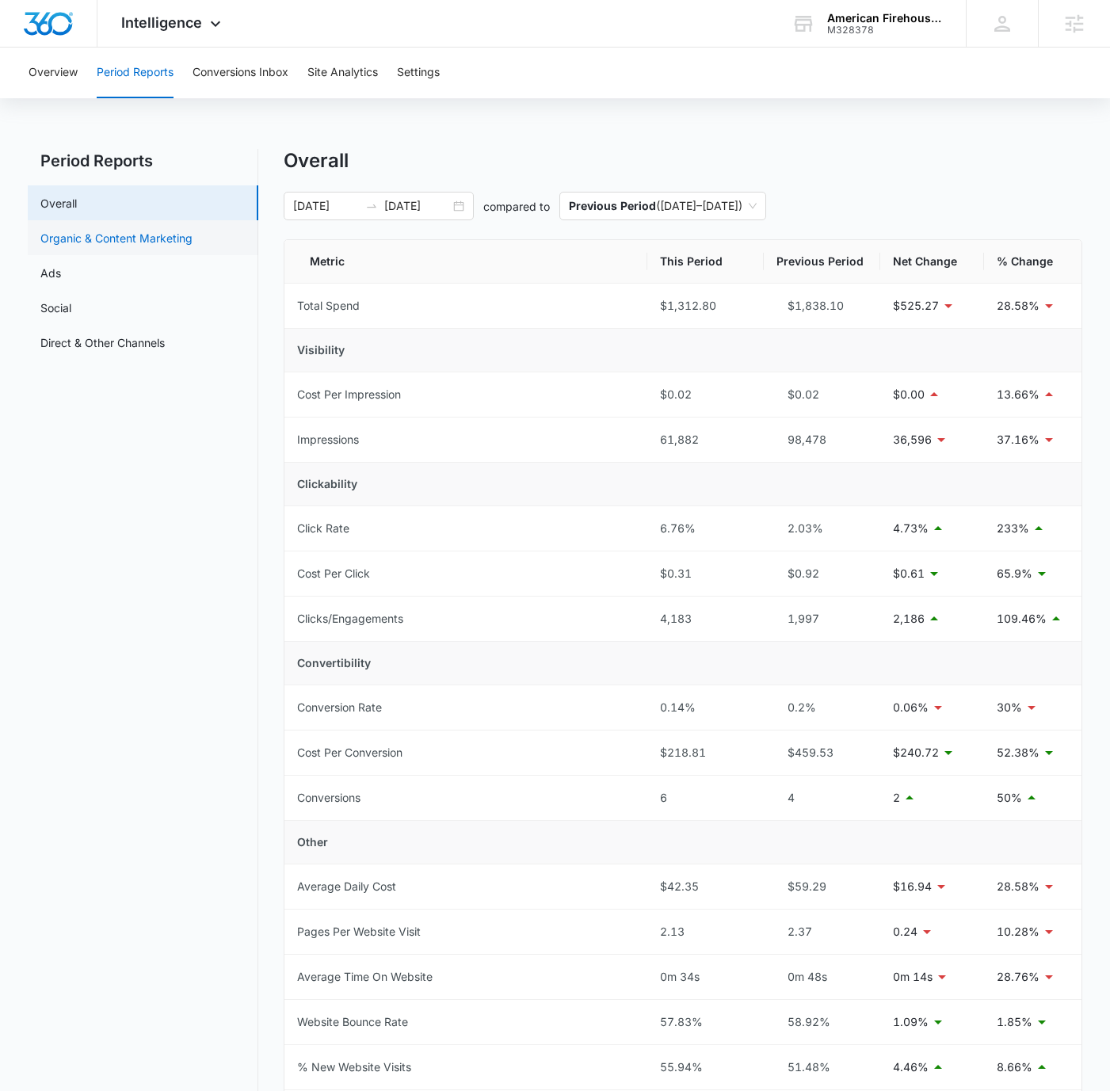
click at [153, 247] on link "Organic & Content Marketing" at bounding box center [116, 238] width 152 height 17
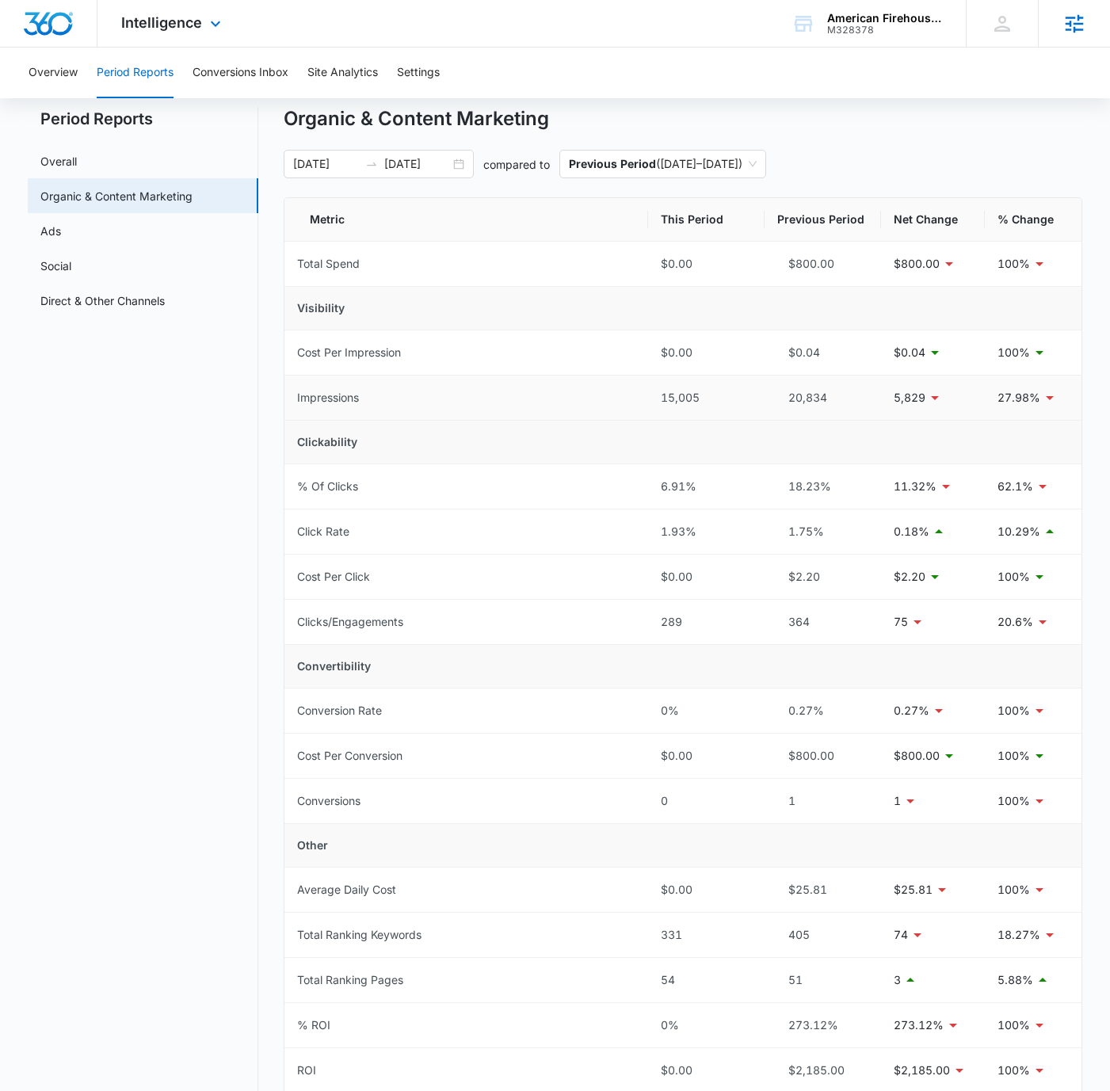
scroll to position [69, 0]
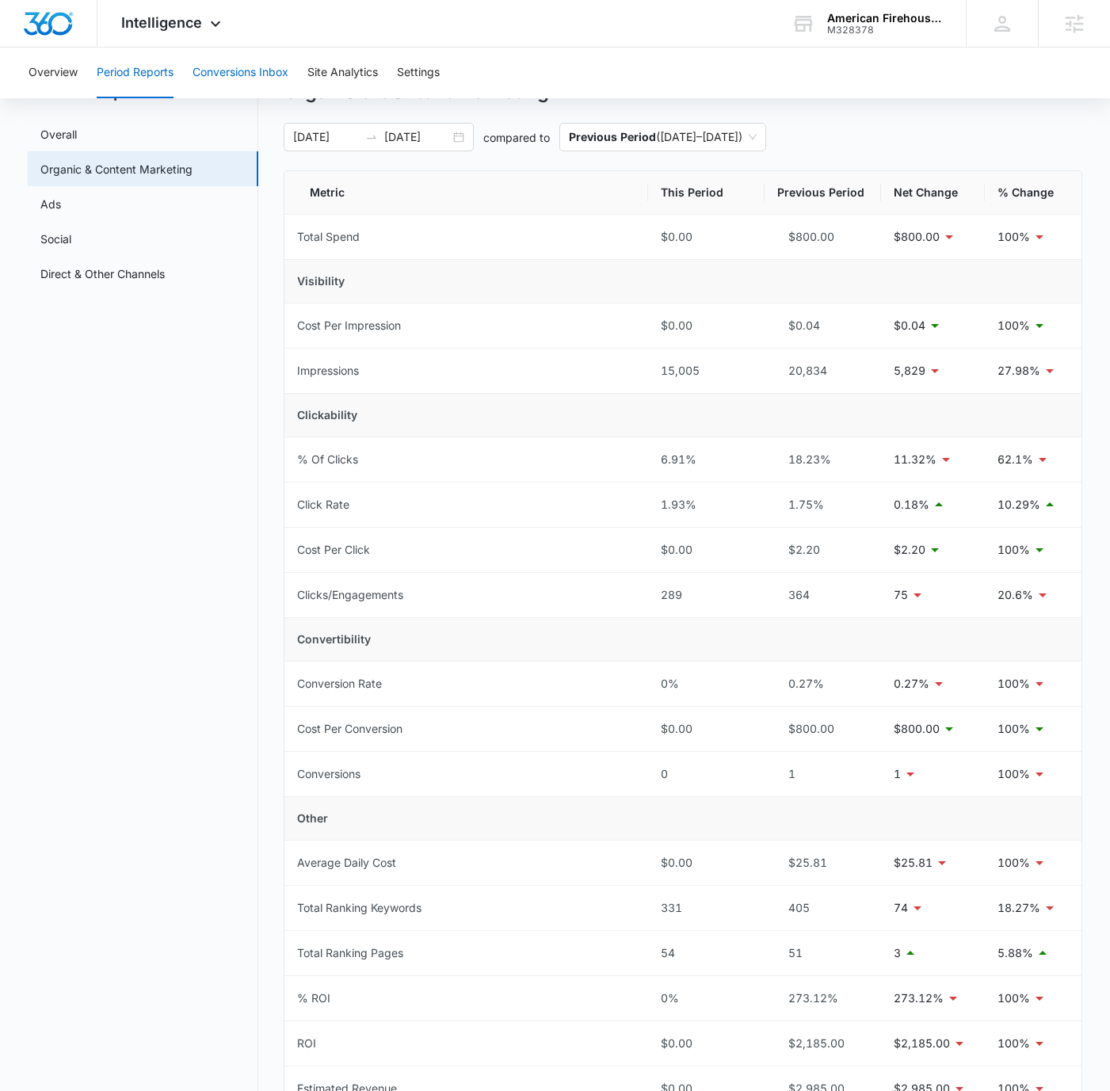
click at [266, 66] on button "Conversions Inbox" at bounding box center [241, 73] width 96 height 51
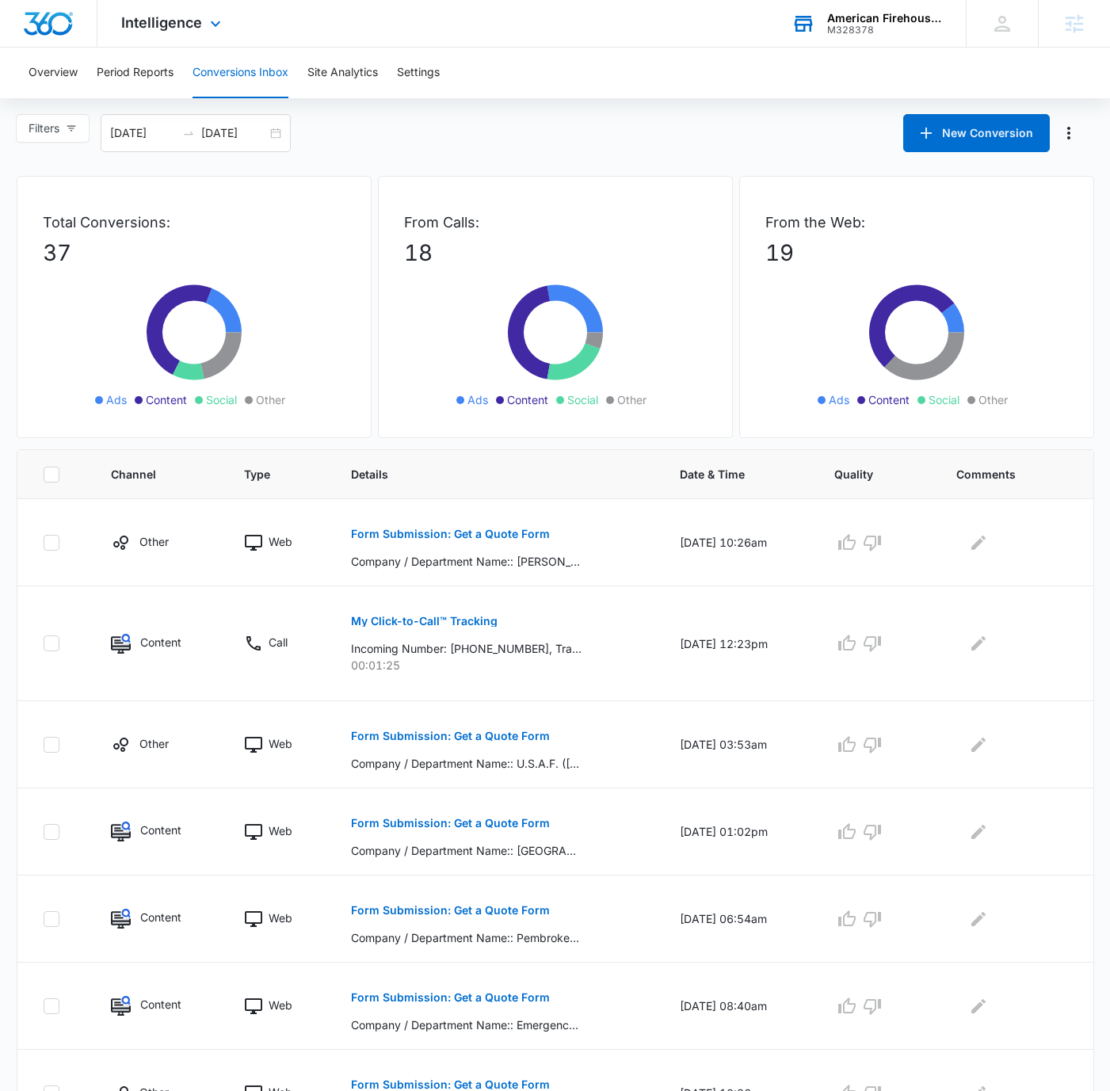
click at [819, 27] on div "American Firehouse Furniture M328378 Your Accounts View All" at bounding box center [867, 23] width 198 height 47
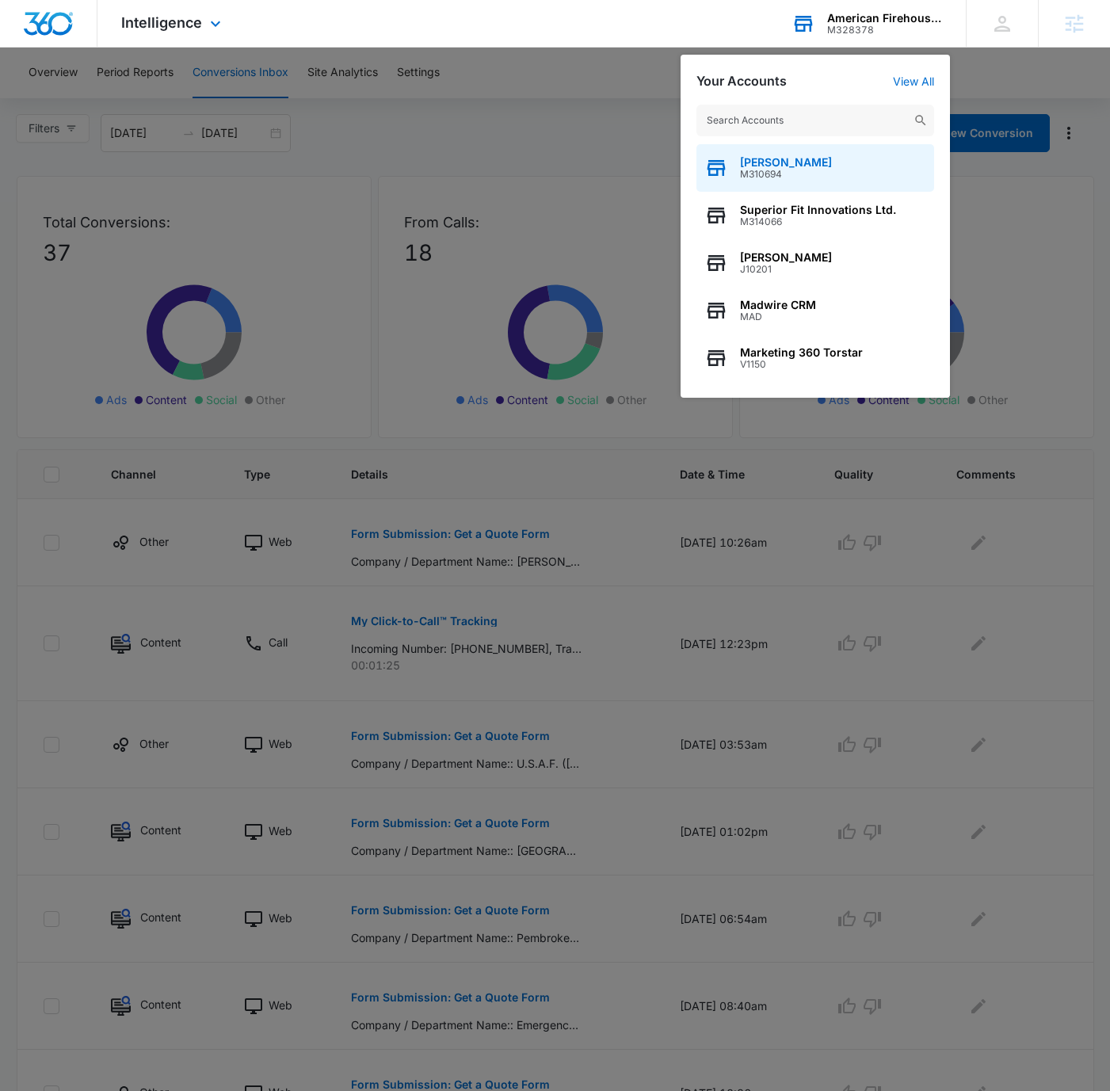
click at [799, 159] on span "[PERSON_NAME]" at bounding box center [786, 162] width 92 height 13
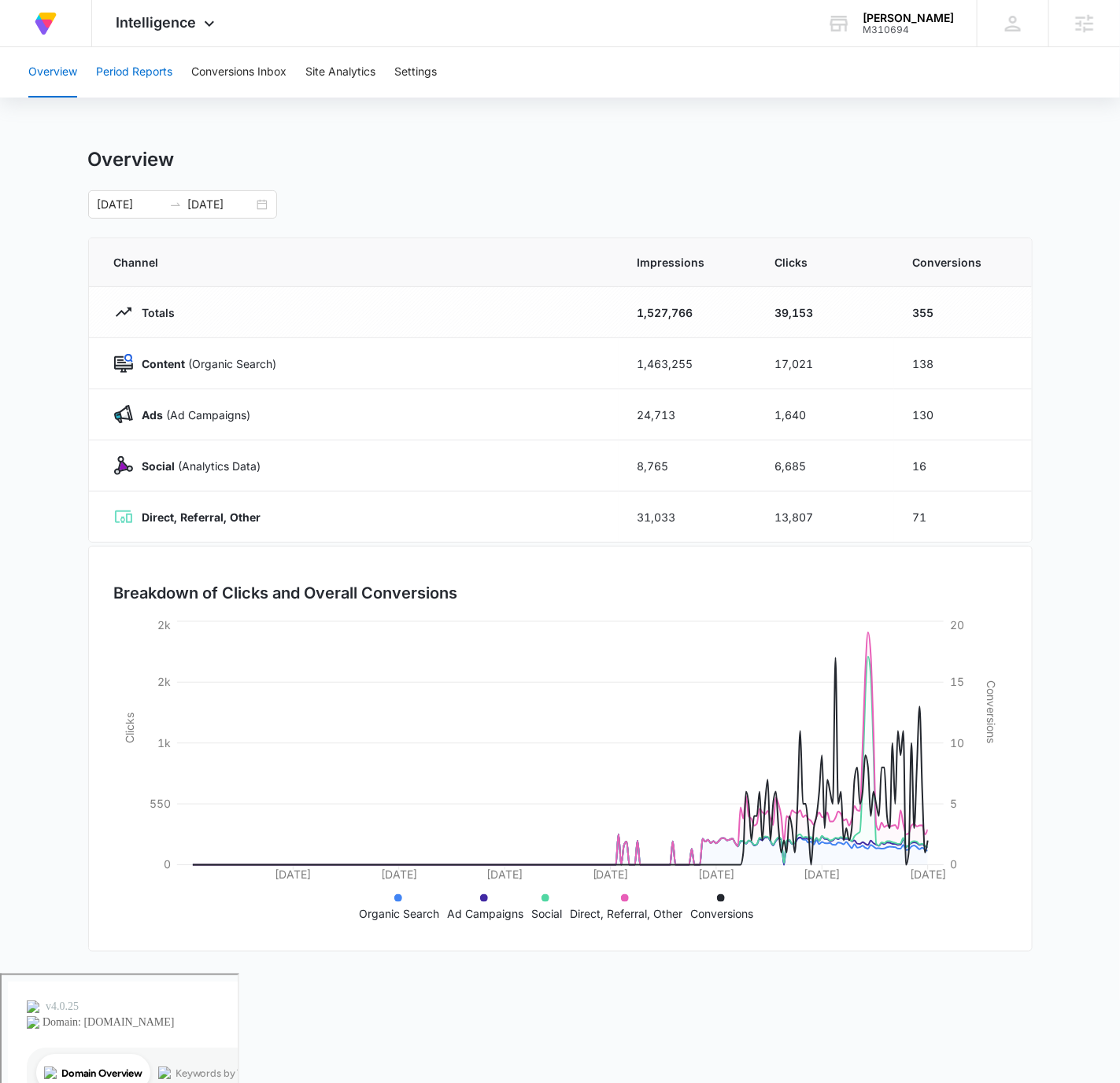
click at [142, 65] on button "Period Reports" at bounding box center [134, 72] width 76 height 51
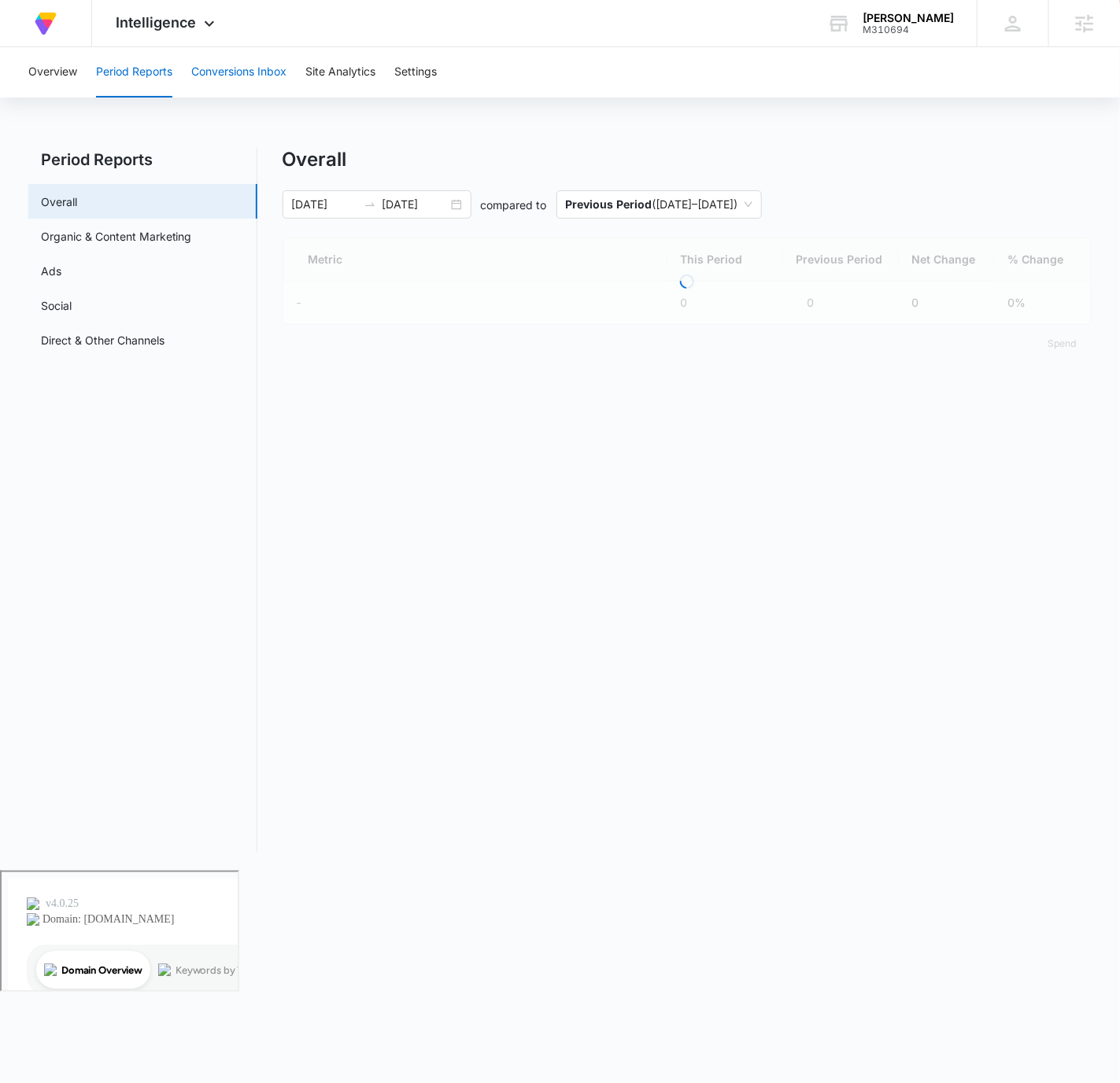
click at [210, 68] on button "Conversions Inbox" at bounding box center [239, 72] width 95 height 51
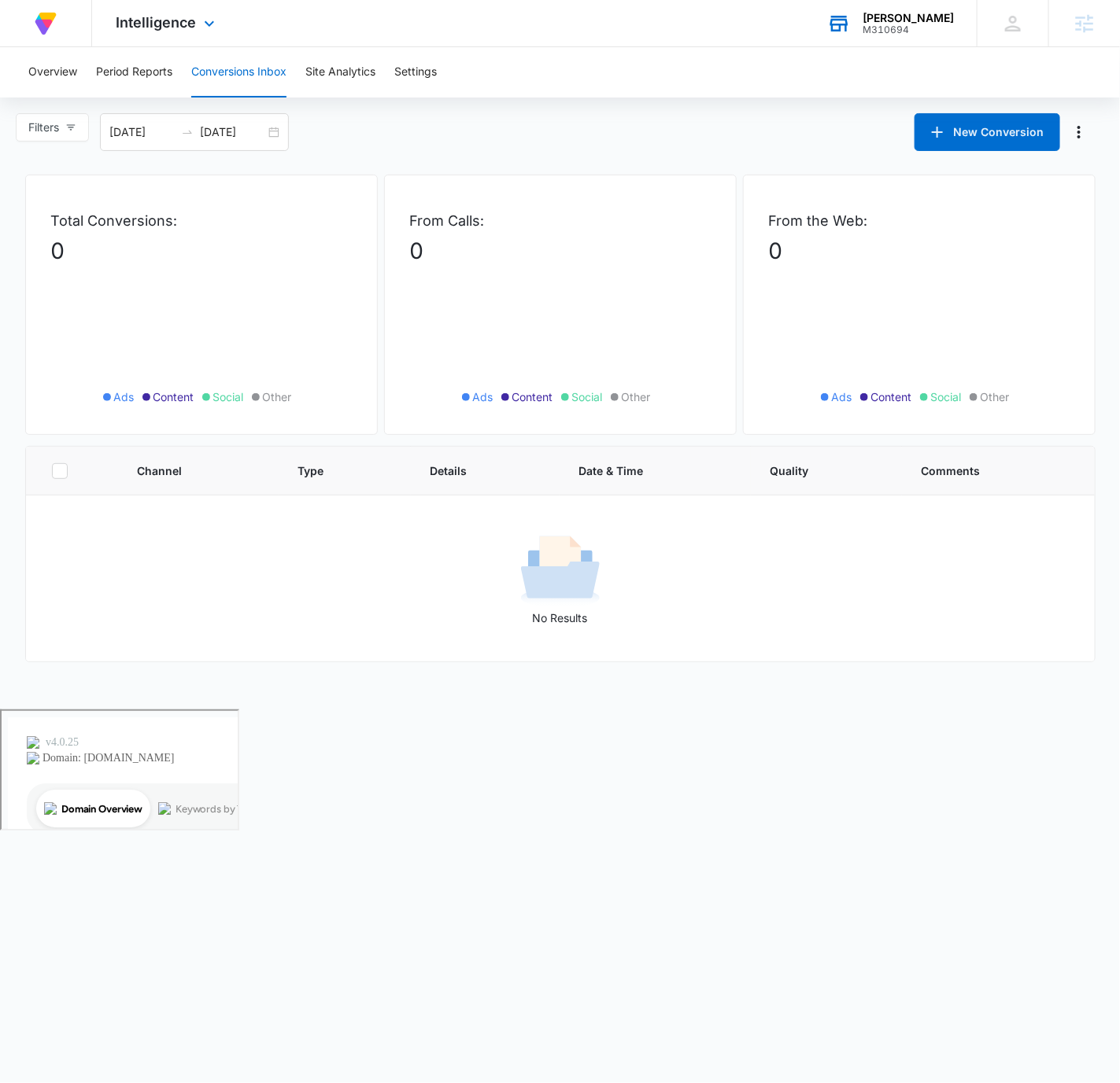
click at [863, 25] on div "M310694" at bounding box center [909, 30] width 91 height 11
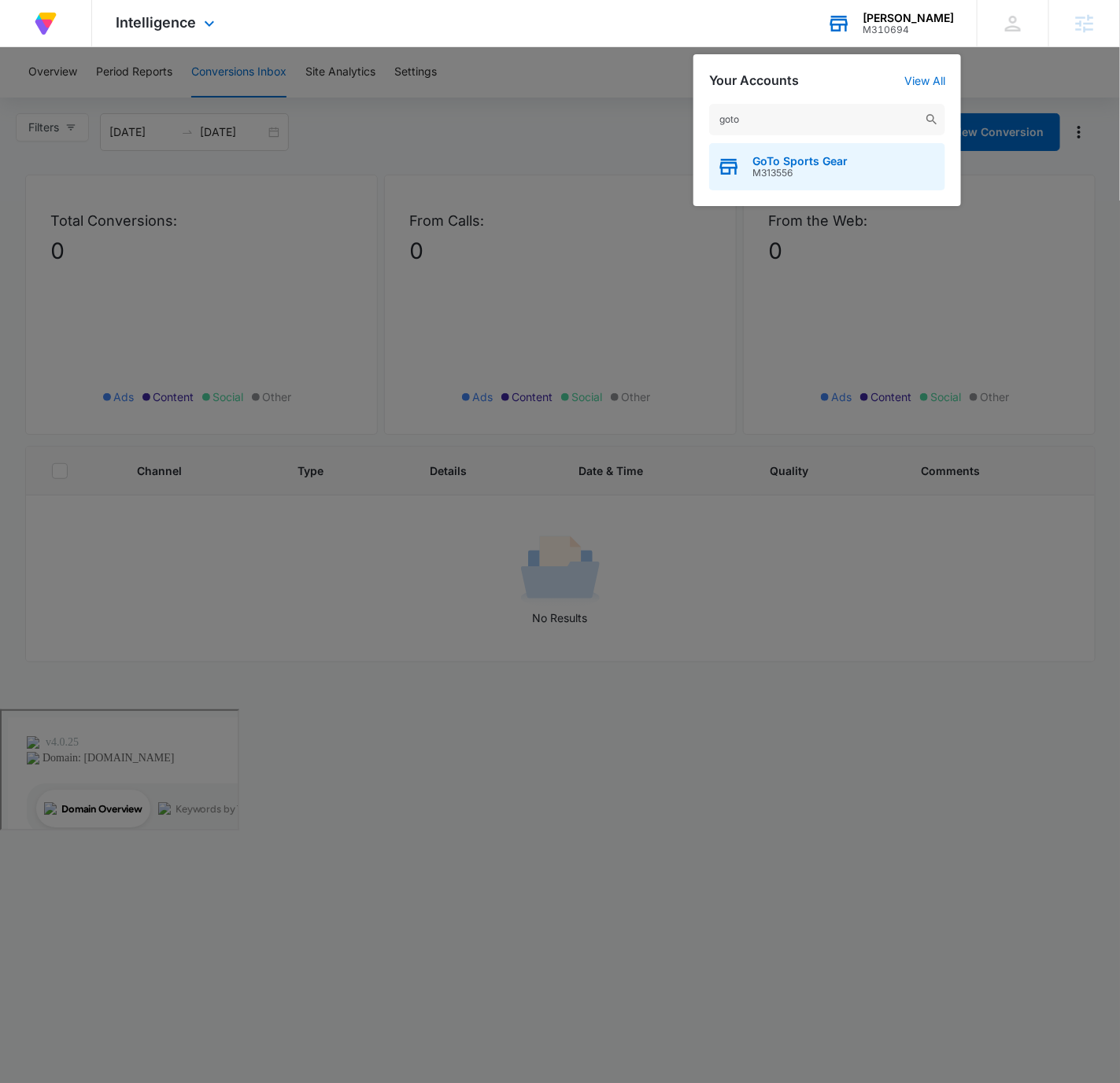
type input "goto"
click at [868, 165] on div "GoTo Sports Gear M313556" at bounding box center [827, 167] width 236 height 48
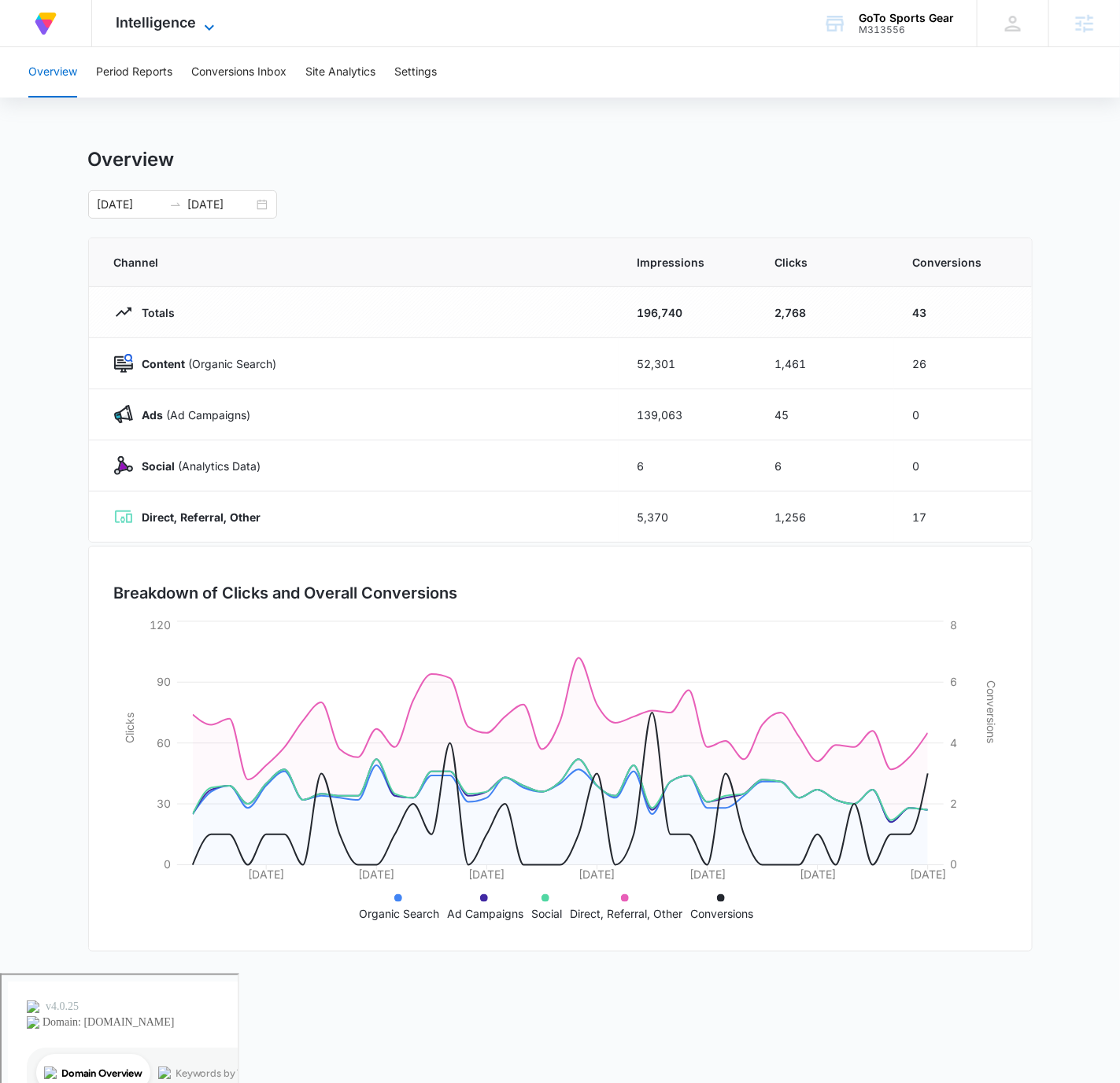
click at [180, 20] on span "Intelligence" at bounding box center [156, 22] width 80 height 17
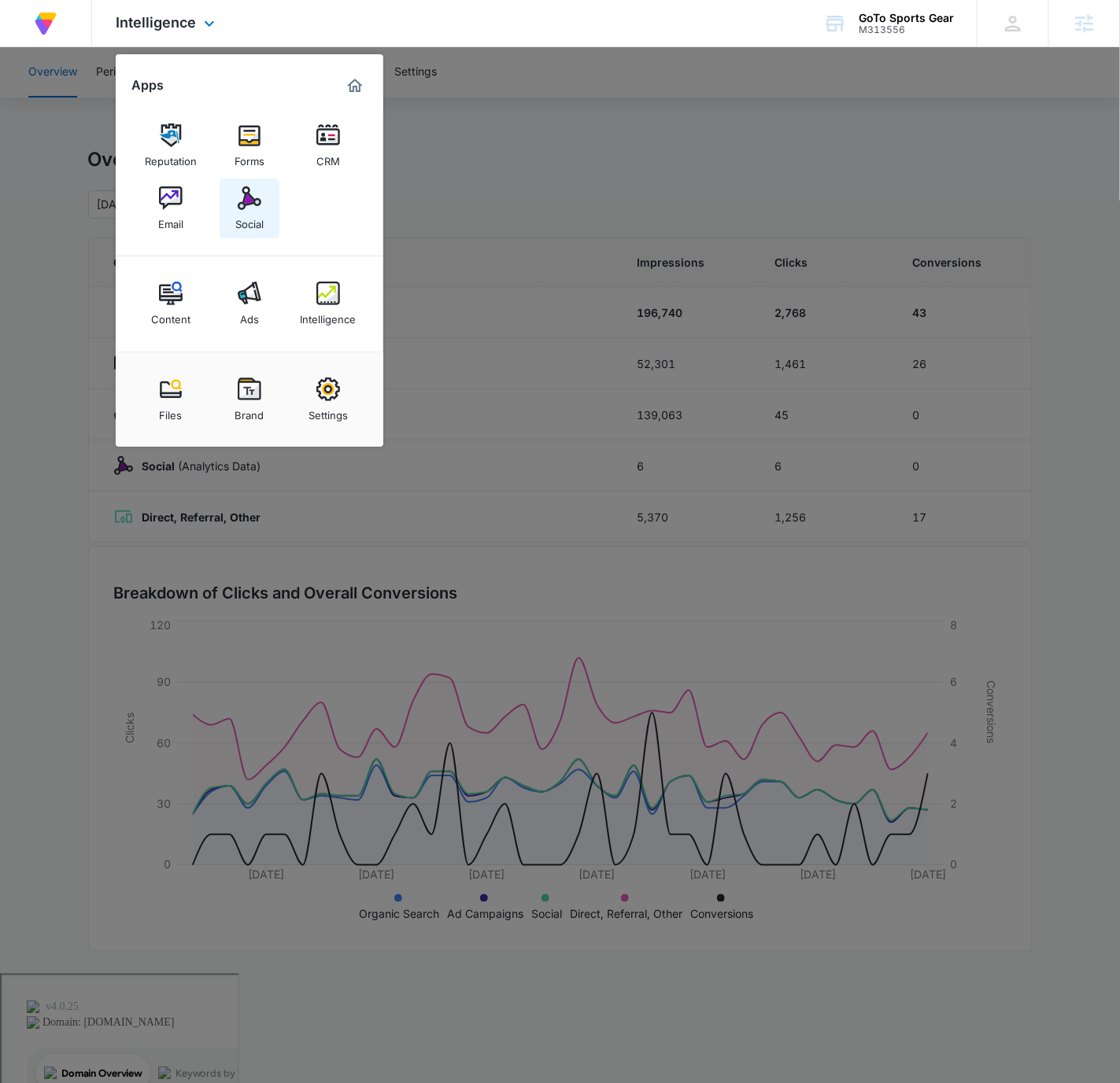
click at [266, 204] on link "Social" at bounding box center [249, 208] width 60 height 60
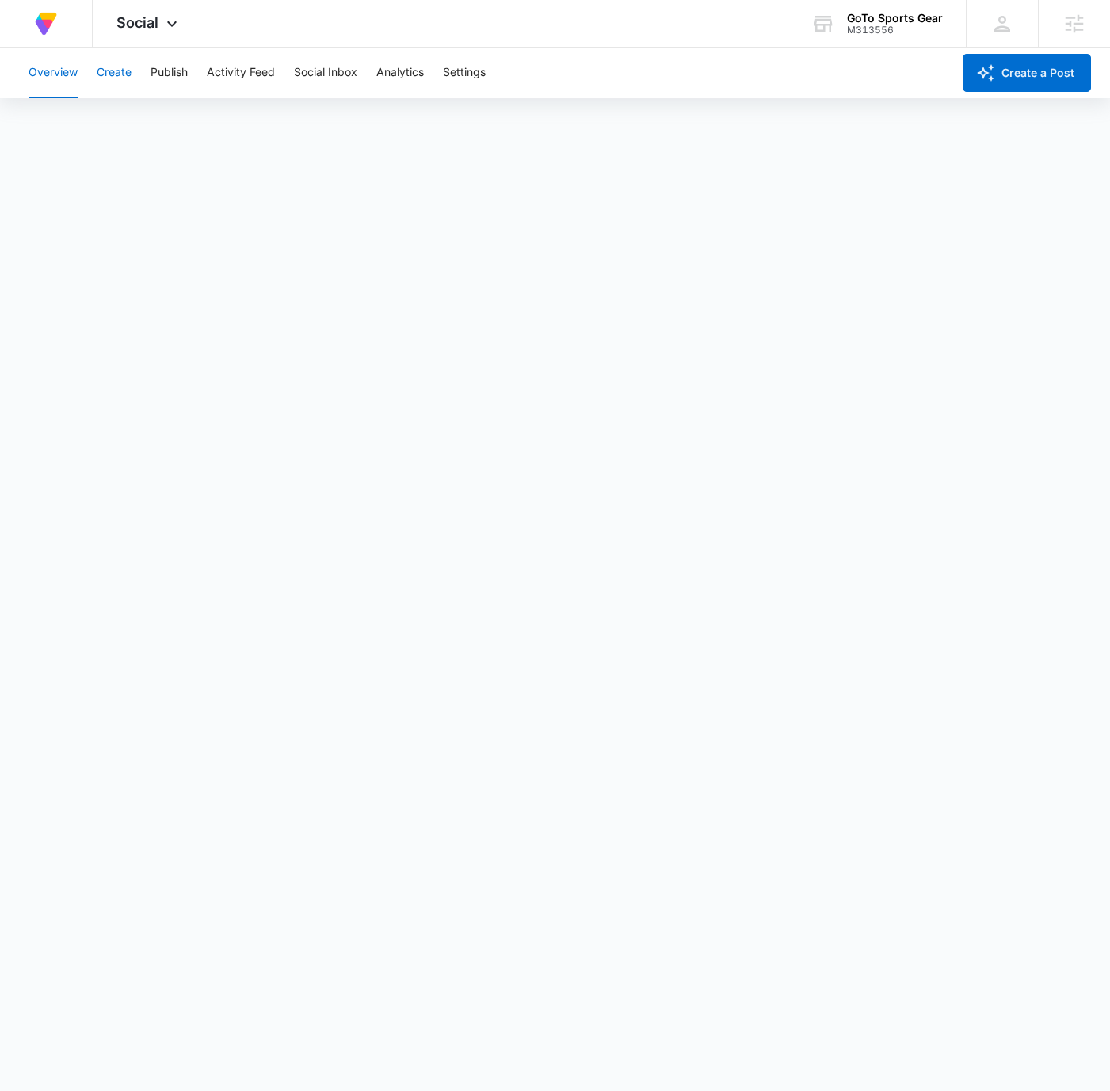
click at [123, 73] on button "Create" at bounding box center [114, 73] width 35 height 51
click at [143, 23] on span "Social" at bounding box center [138, 22] width 42 height 17
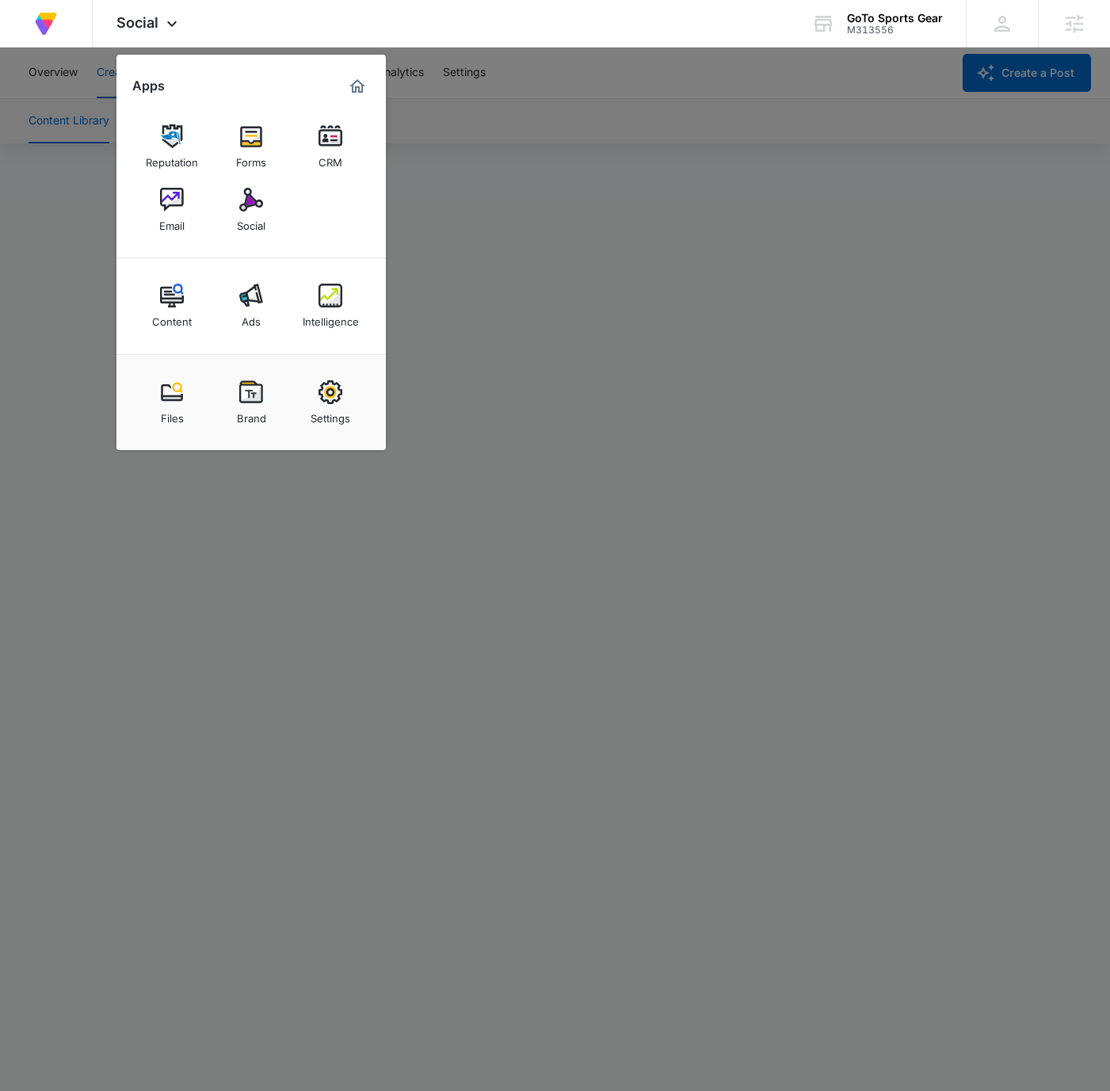
click at [577, 87] on div at bounding box center [555, 545] width 1110 height 1091
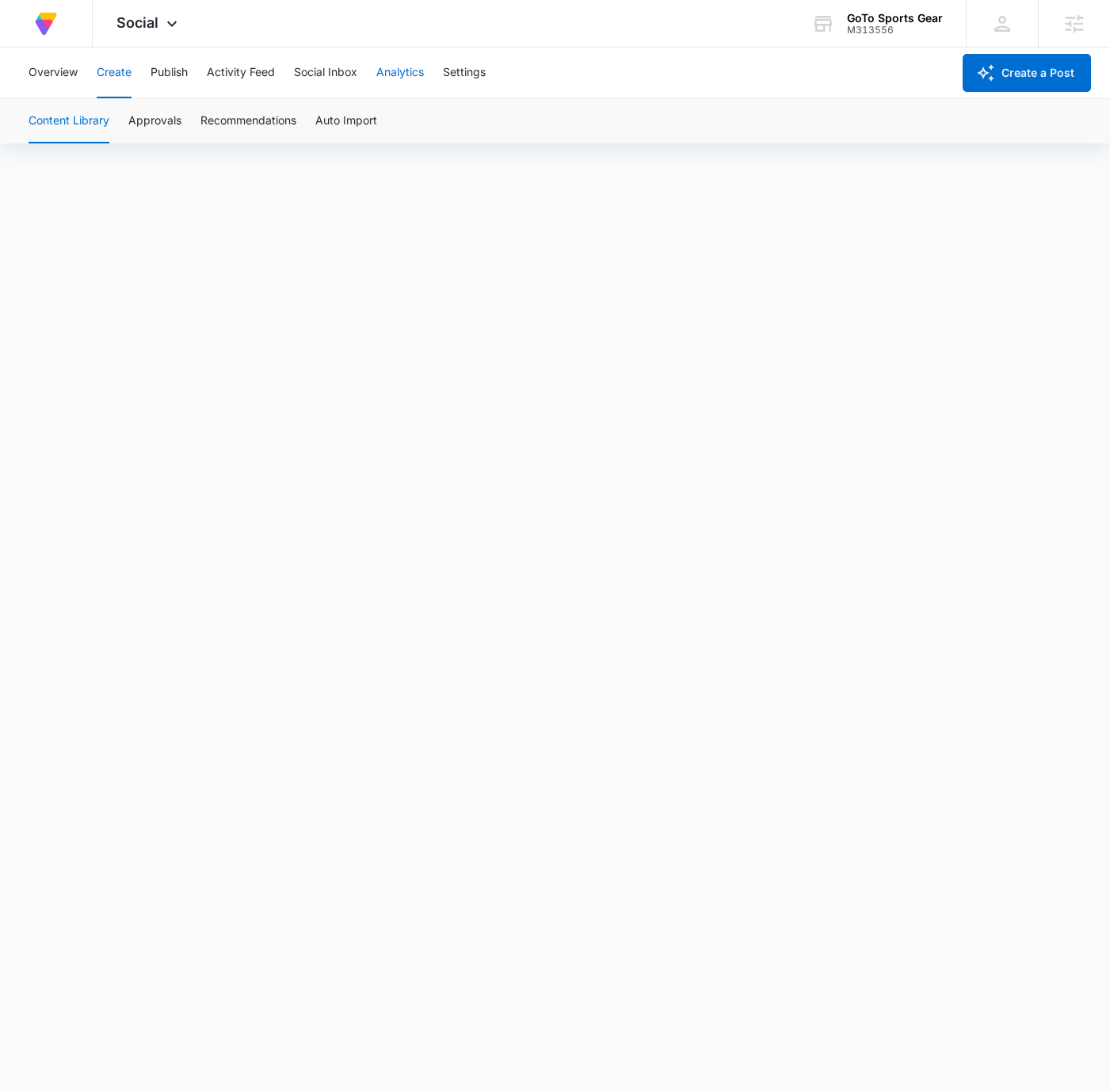
click at [392, 77] on button "Analytics" at bounding box center [400, 73] width 48 height 51
click at [510, 117] on button "Reports" at bounding box center [521, 121] width 40 height 44
click at [176, 12] on div "Social Apps Reputation Forms CRM Email Social Content Ads Intelligence Files Br…" at bounding box center [149, 23] width 113 height 47
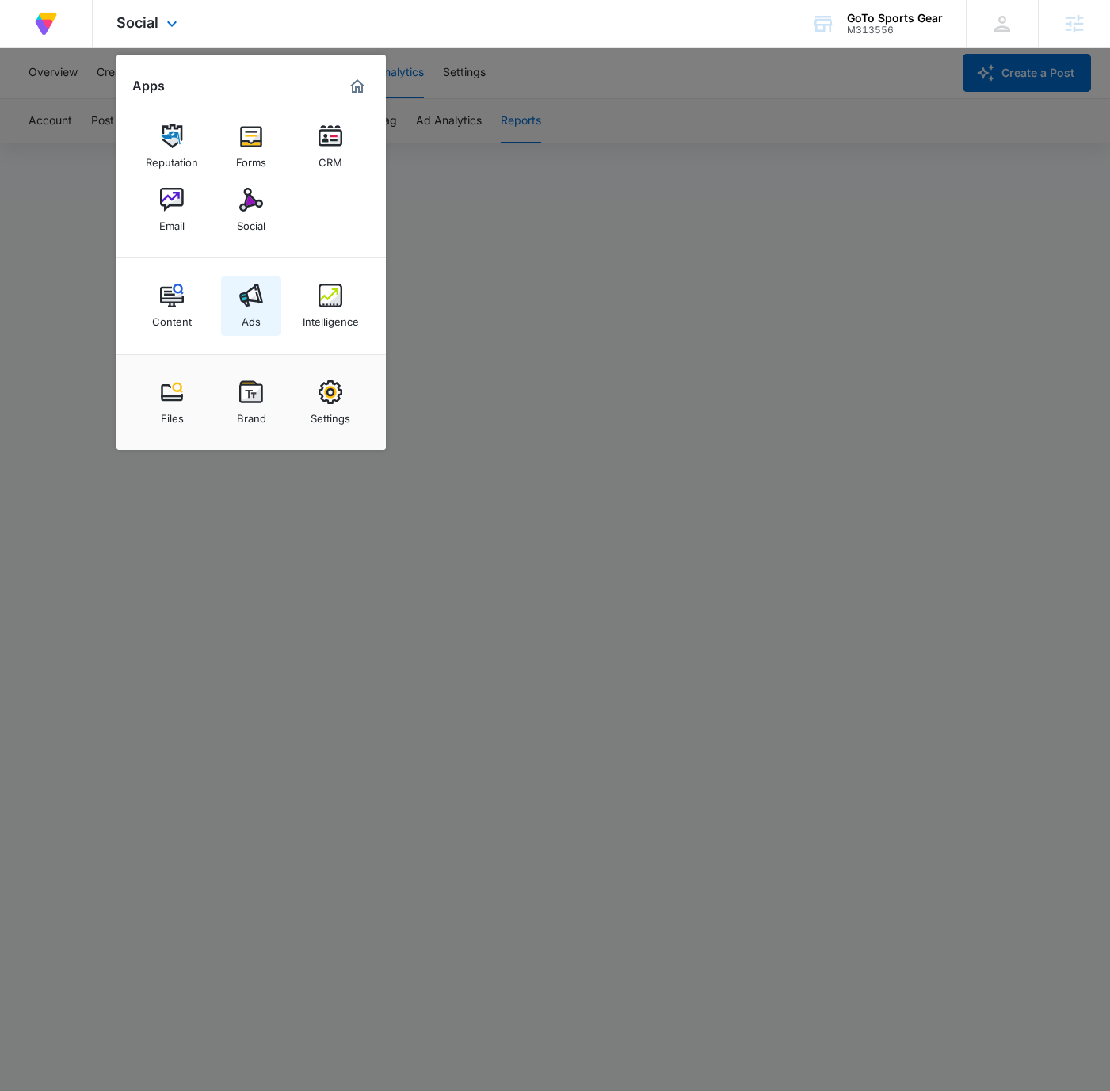
click at [261, 309] on link "Ads" at bounding box center [251, 306] width 60 height 60
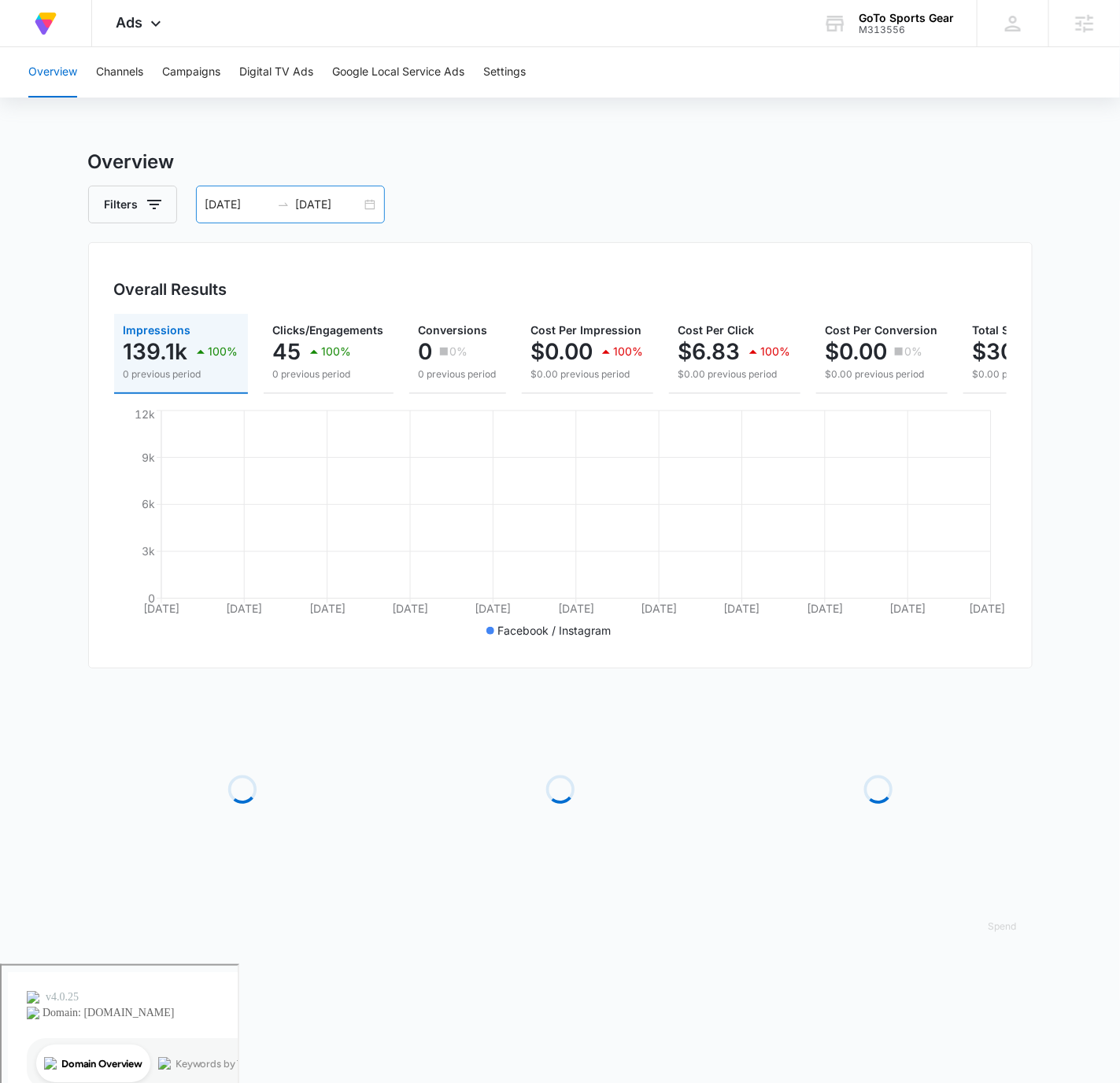
click at [373, 203] on div "[DATE] [DATE]" at bounding box center [290, 204] width 189 height 38
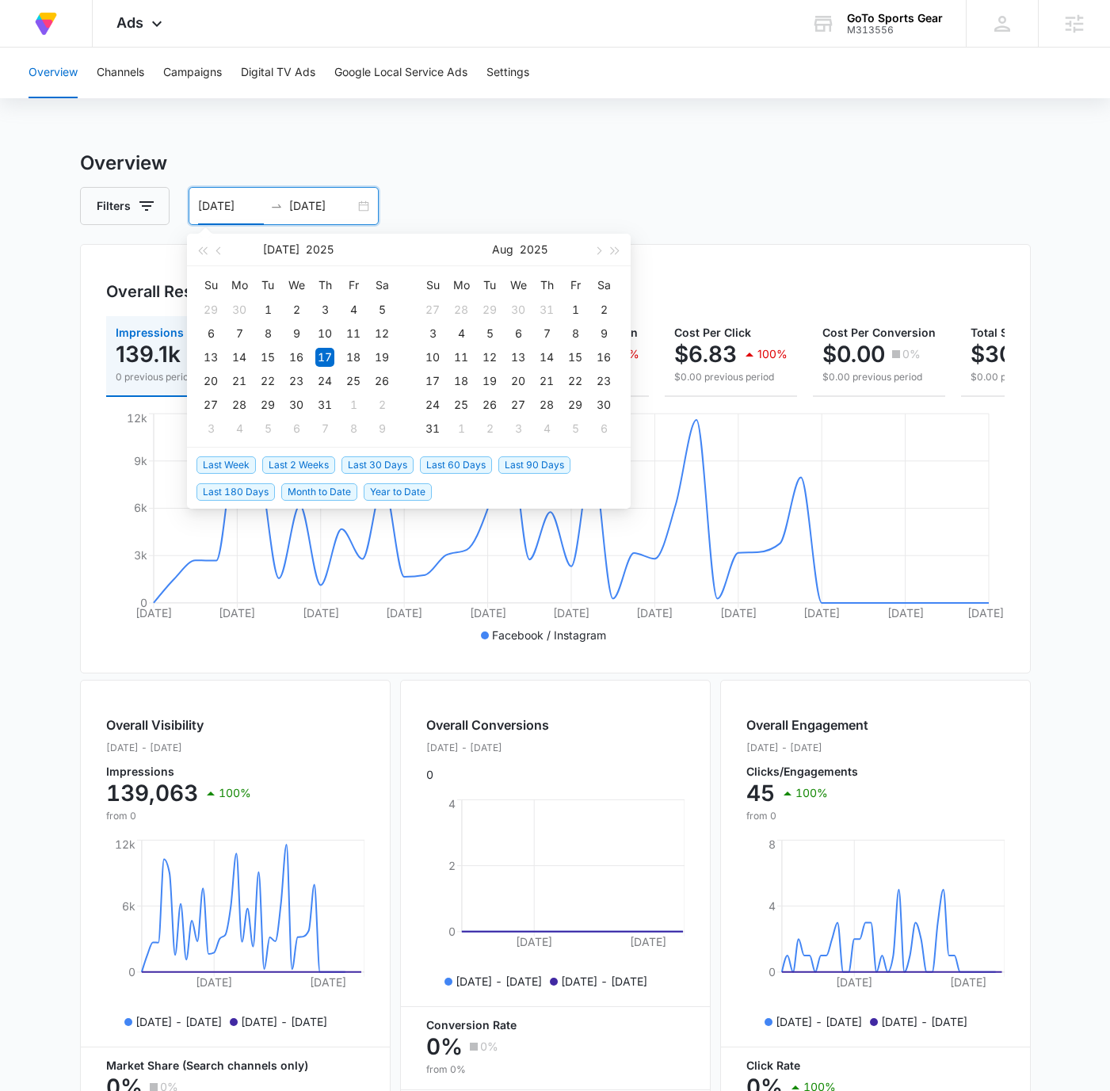
click at [384, 467] on span "Last 30 Days" at bounding box center [378, 465] width 72 height 17
type input "[DATE]"
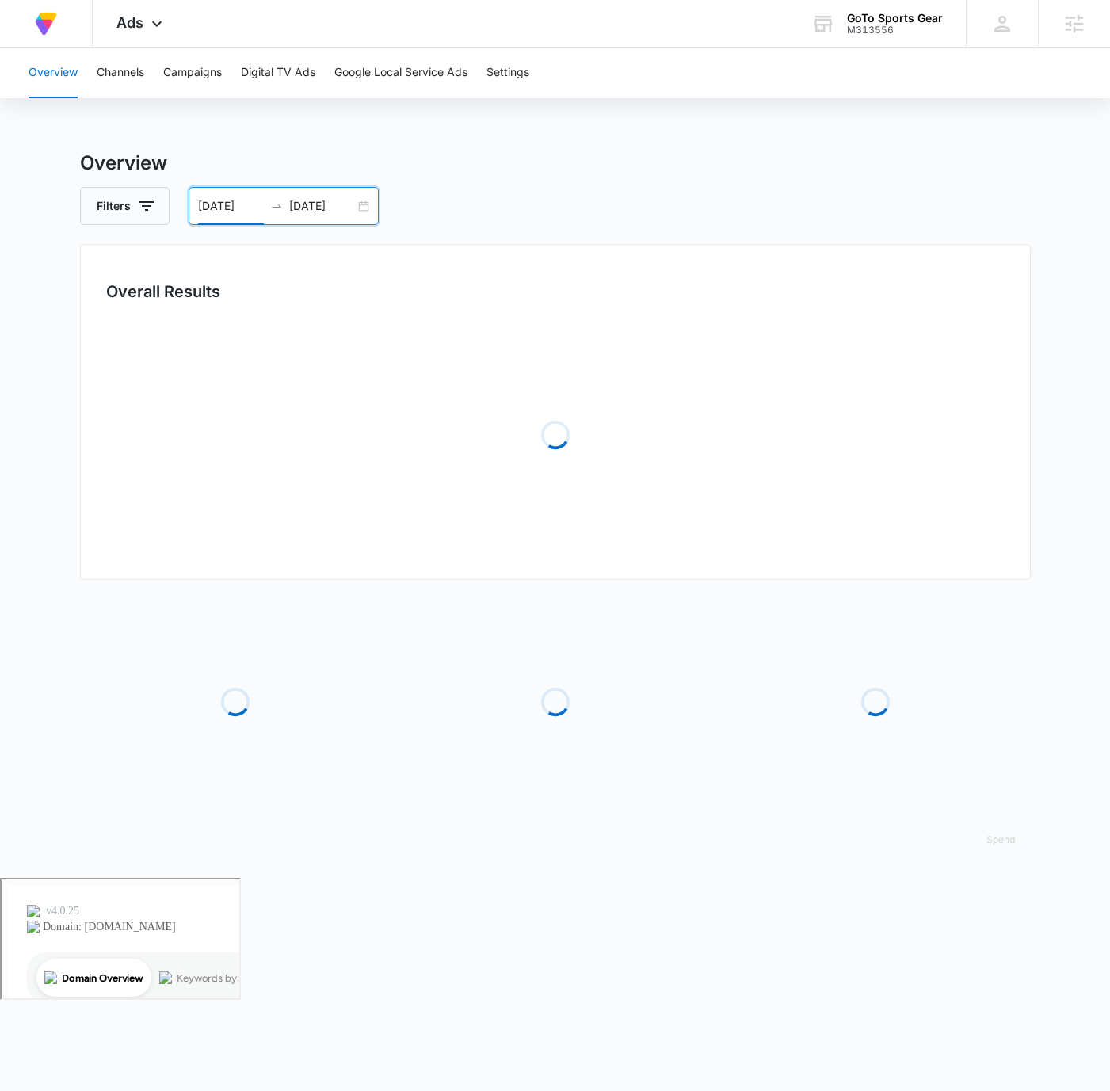
drag, startPoint x: 544, startPoint y: 169, endPoint x: 158, endPoint y: 172, distance: 386.0
click at [538, 167] on h3 "Overview" at bounding box center [555, 163] width 951 height 29
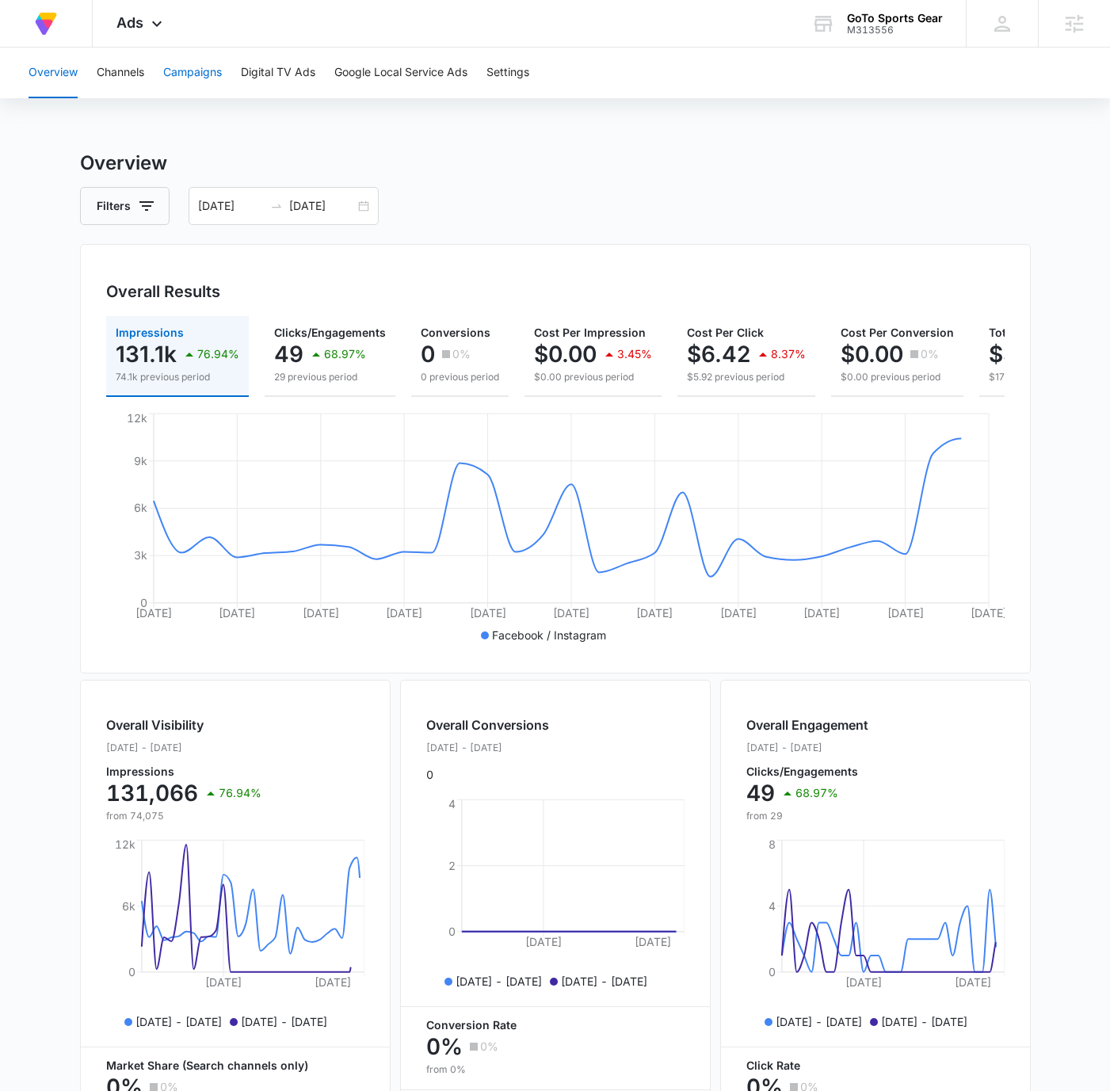
click at [180, 86] on button "Campaigns" at bounding box center [192, 73] width 59 height 51
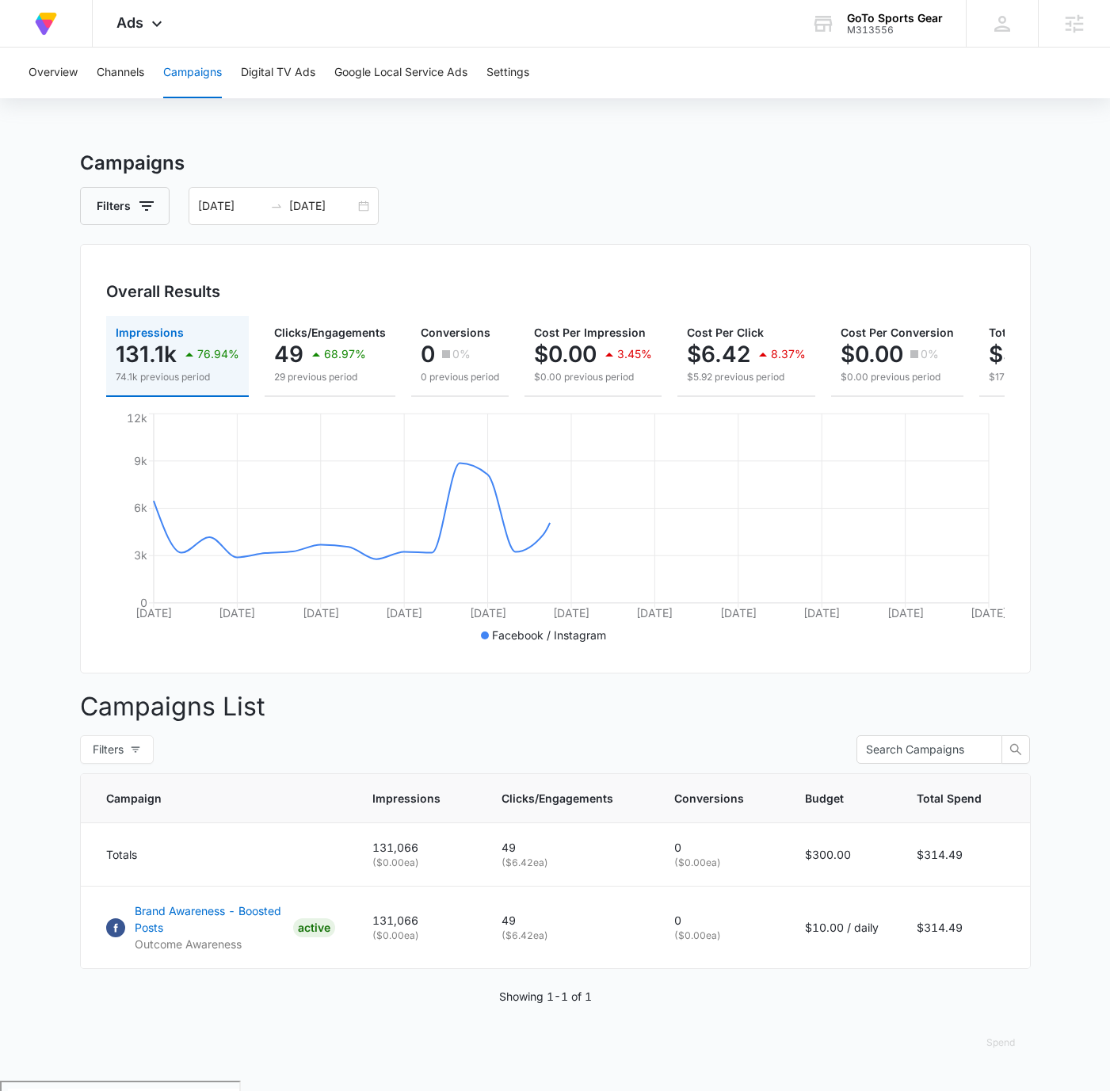
scroll to position [6, 0]
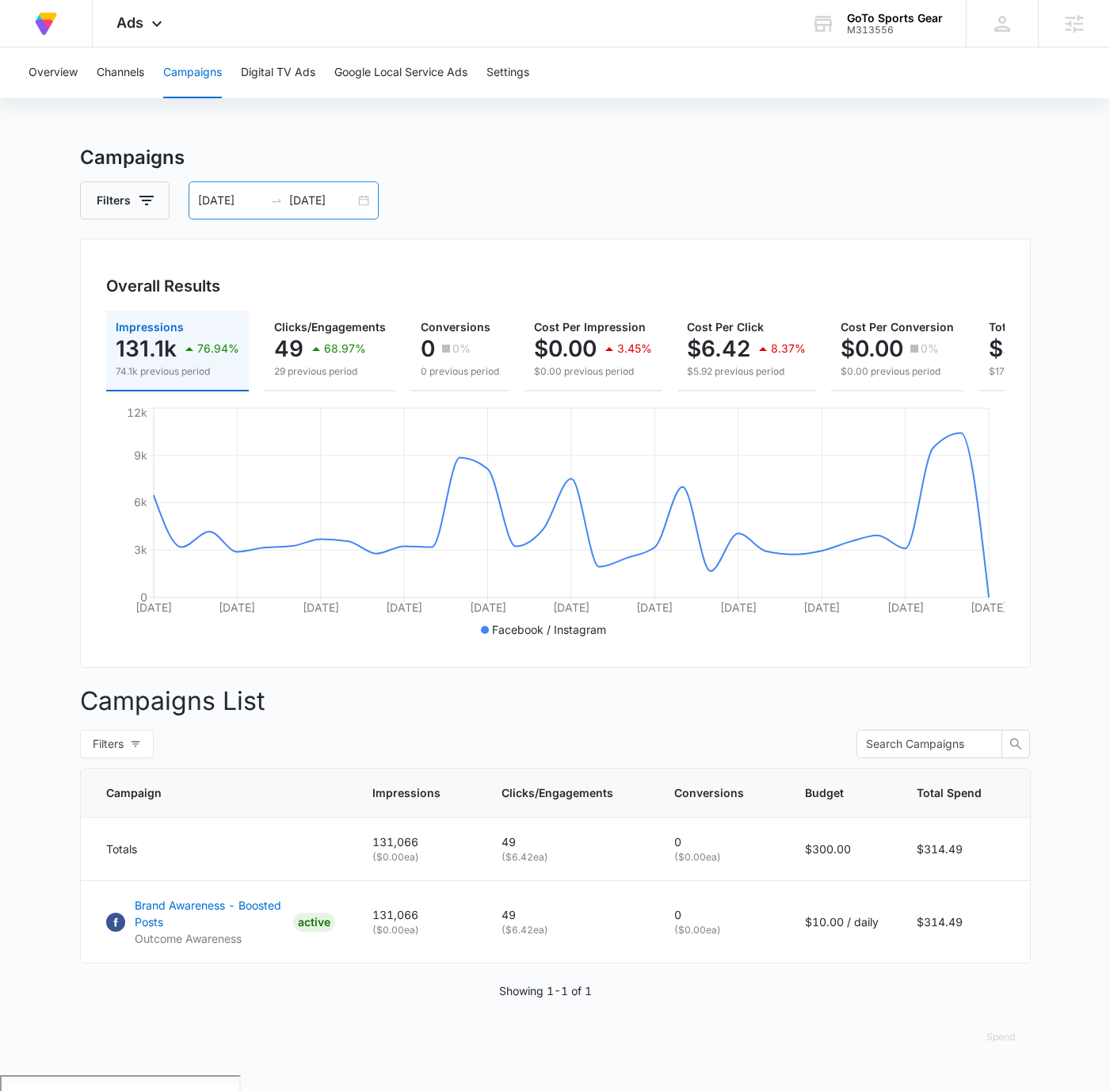
click at [367, 192] on div "[DATE] [DATE]" at bounding box center [284, 201] width 190 height 38
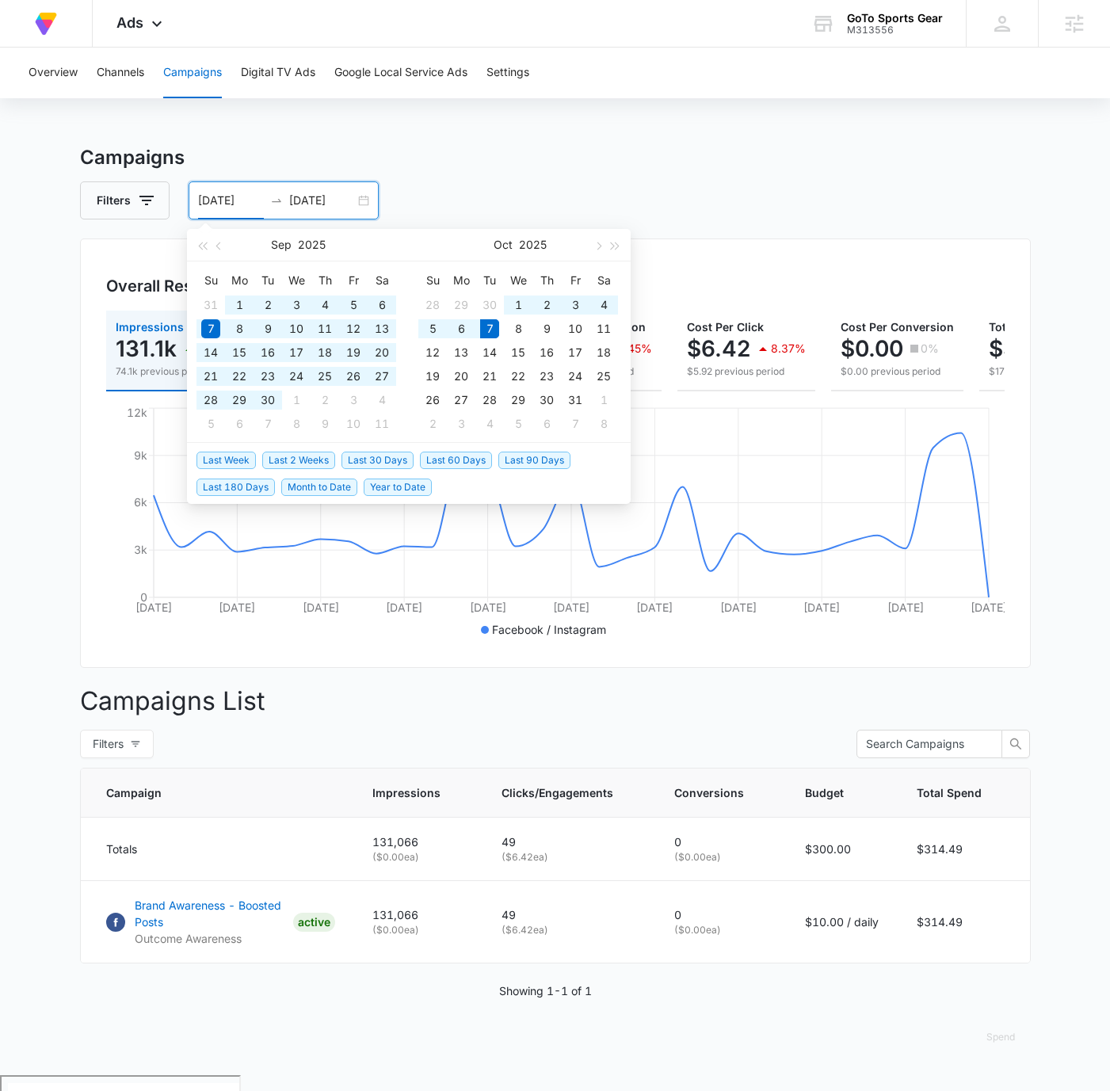
click at [533, 453] on span "Last 90 Days" at bounding box center [535, 460] width 72 height 17
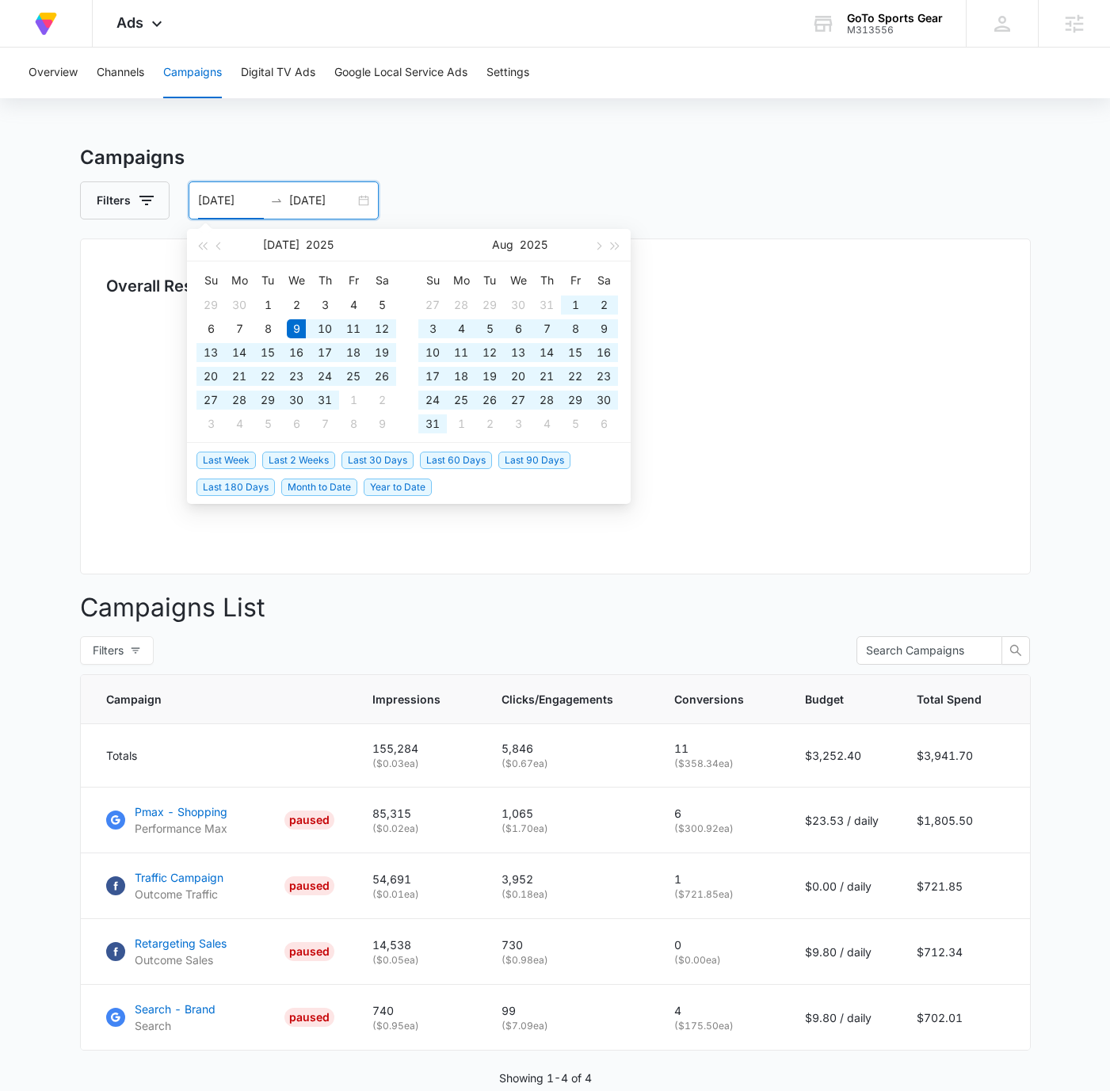
type input "[DATE]"
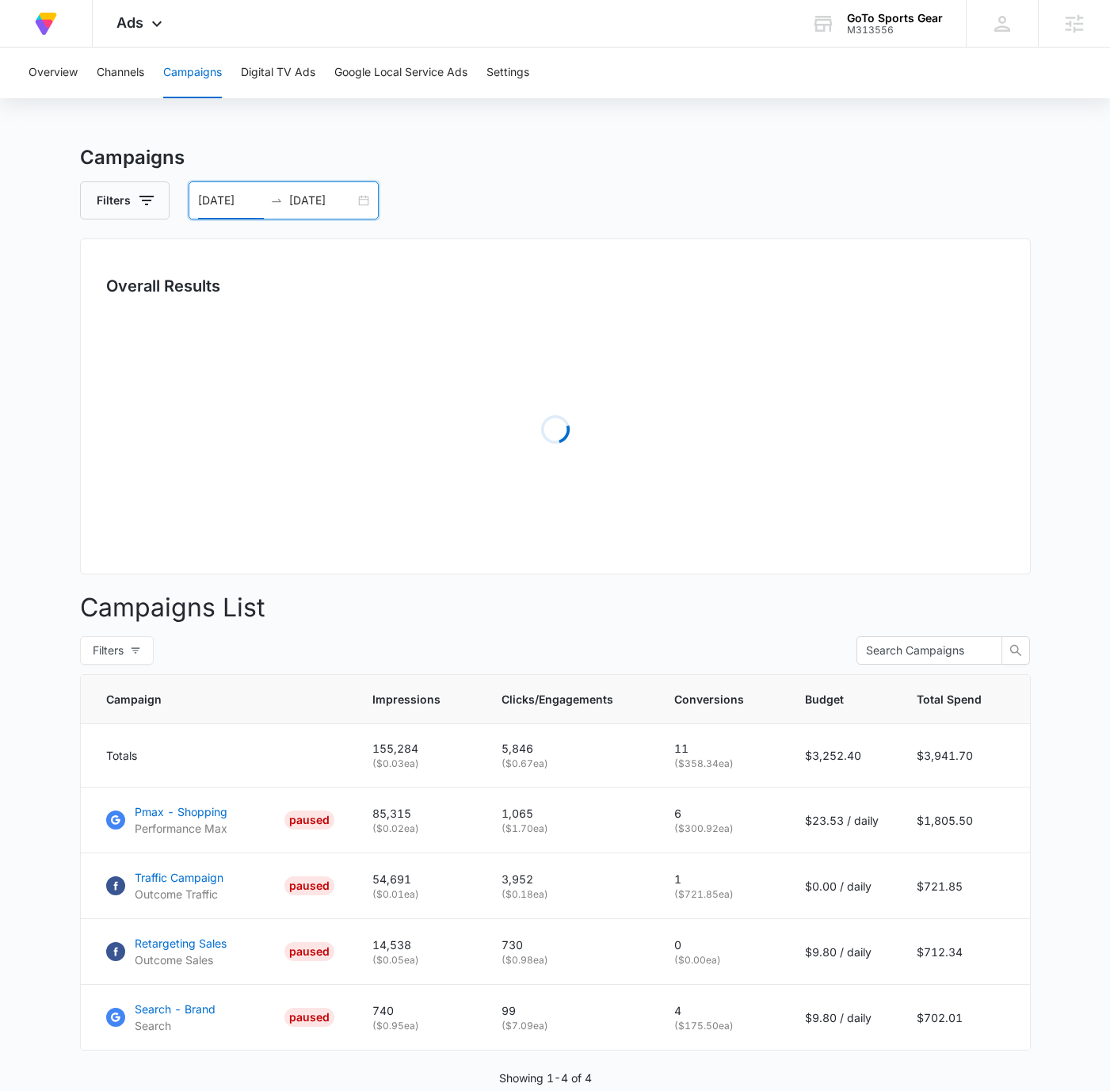
click at [698, 200] on div "Filters [DATE] [DATE]" at bounding box center [555, 201] width 951 height 38
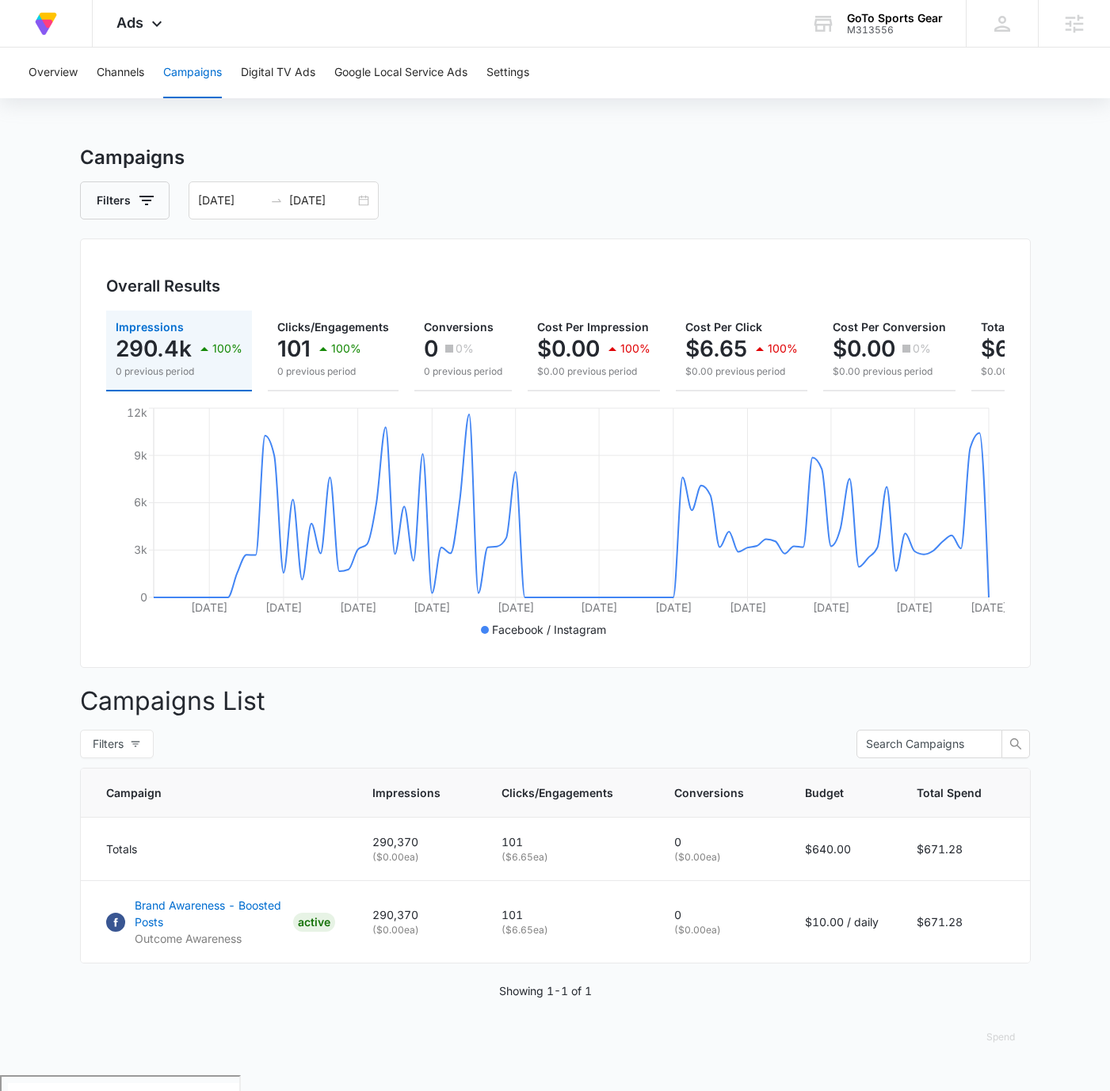
click at [699, 159] on h3 "Campaigns" at bounding box center [555, 157] width 951 height 29
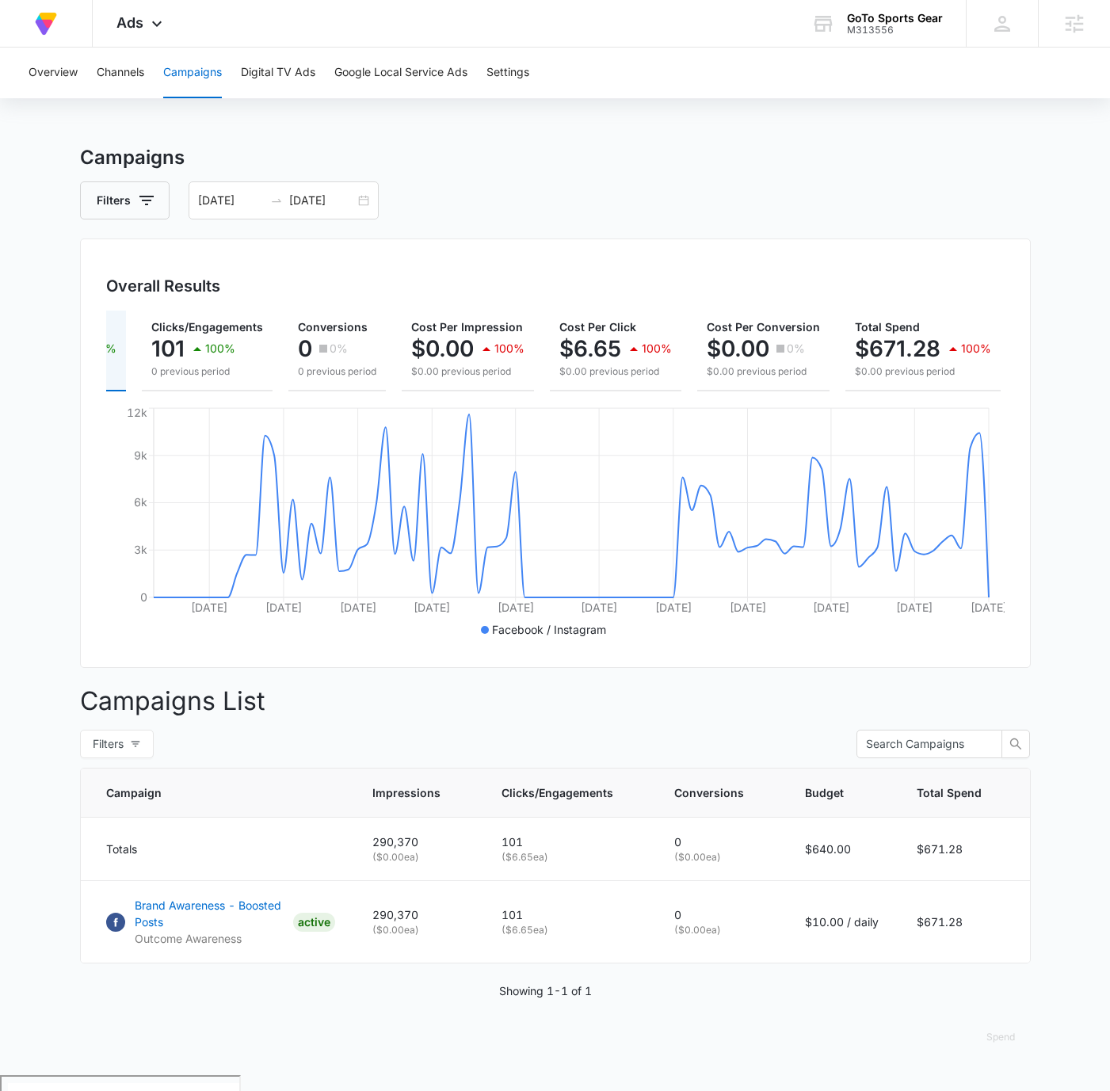
scroll to position [0, 0]
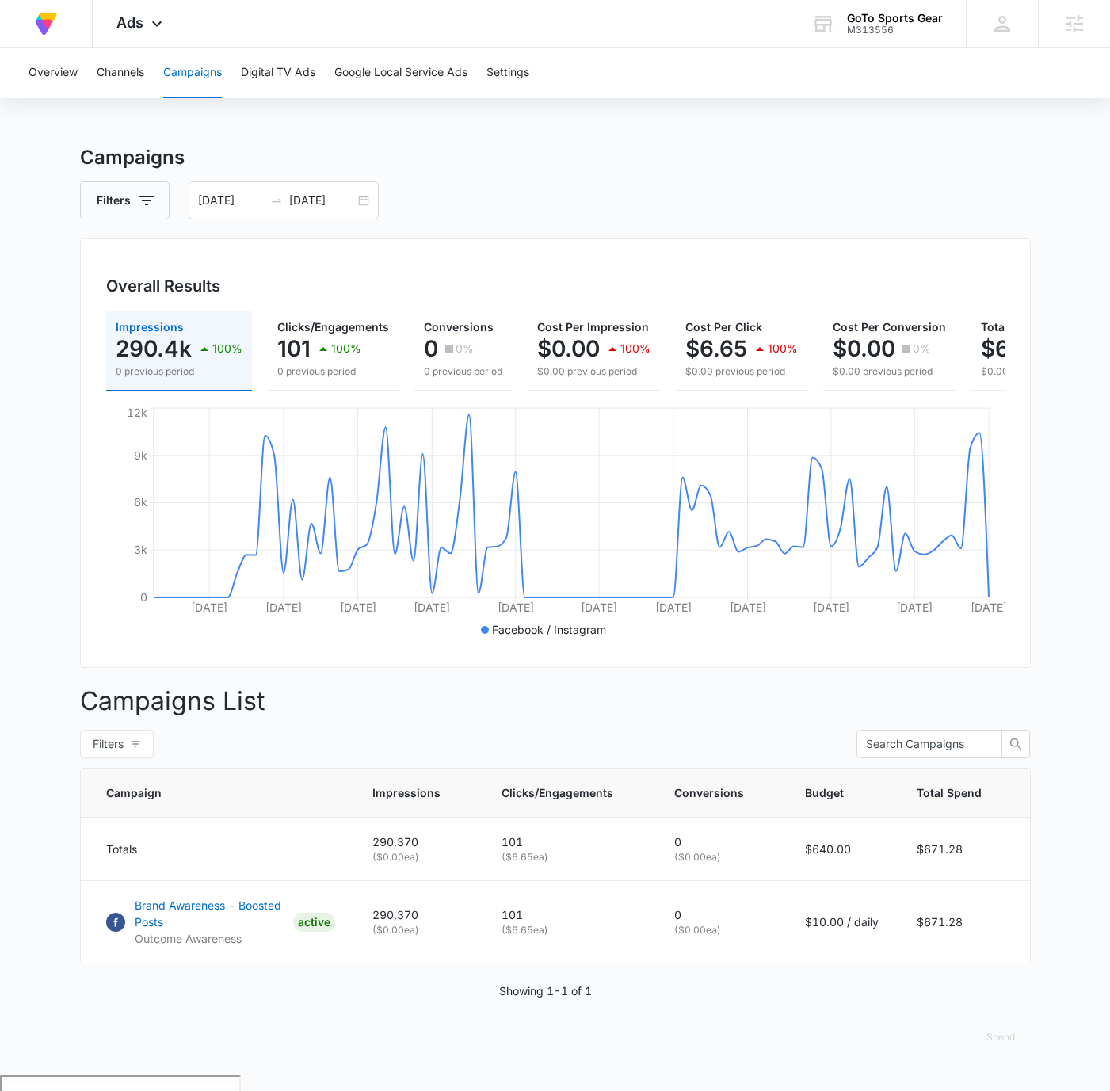
click at [897, 126] on div "Overview Channels Campaigns Digital TV Ads Google Local Service Ads Settings Ca…" at bounding box center [555, 559] width 1110 height 1034
click at [921, 150] on h3 "Campaigns" at bounding box center [555, 157] width 951 height 29
click at [920, 151] on h3 "Campaigns" at bounding box center [555, 157] width 951 height 29
click at [160, 28] on icon at bounding box center [156, 27] width 19 height 19
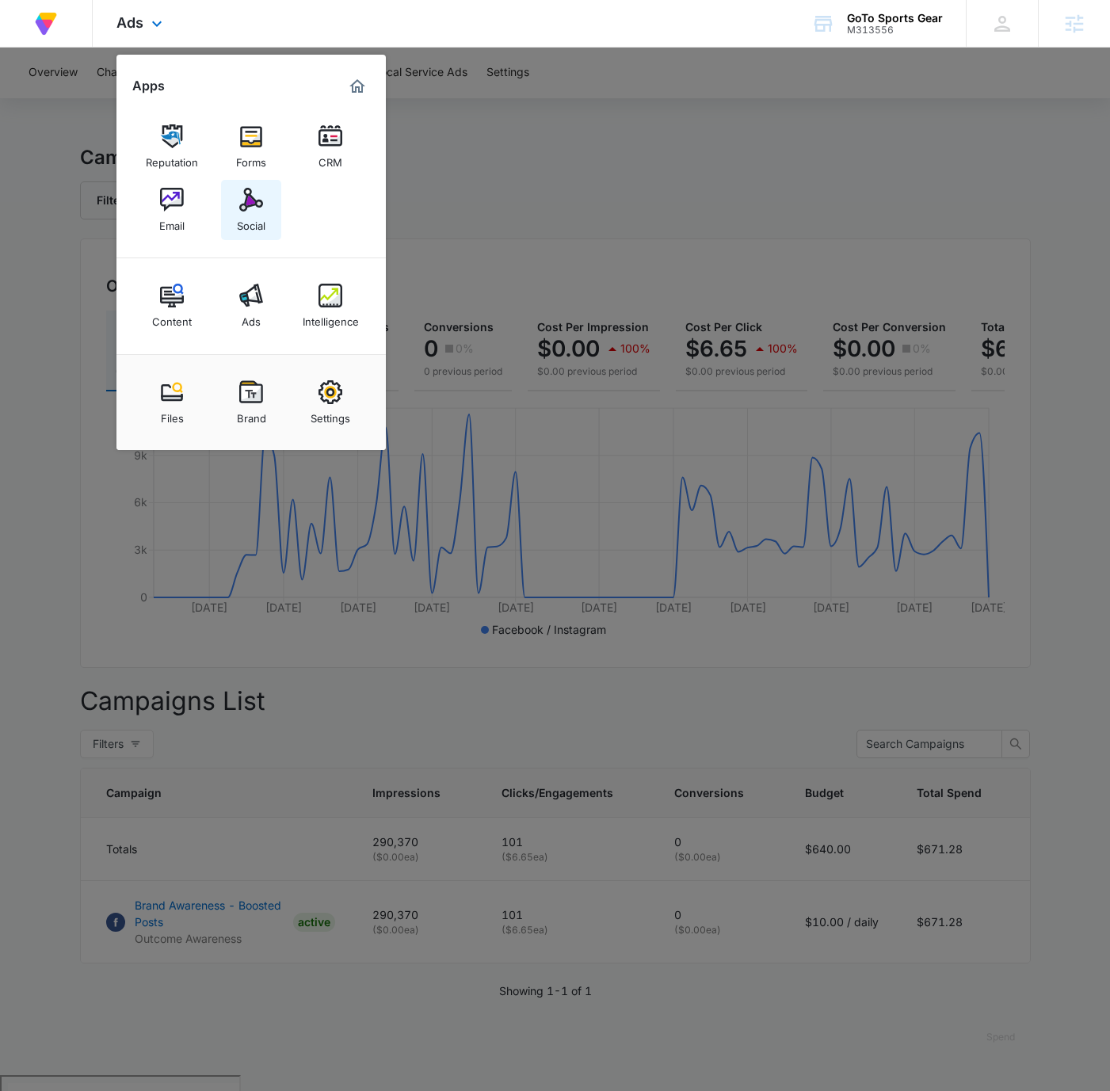
click at [260, 206] on img at bounding box center [251, 200] width 24 height 24
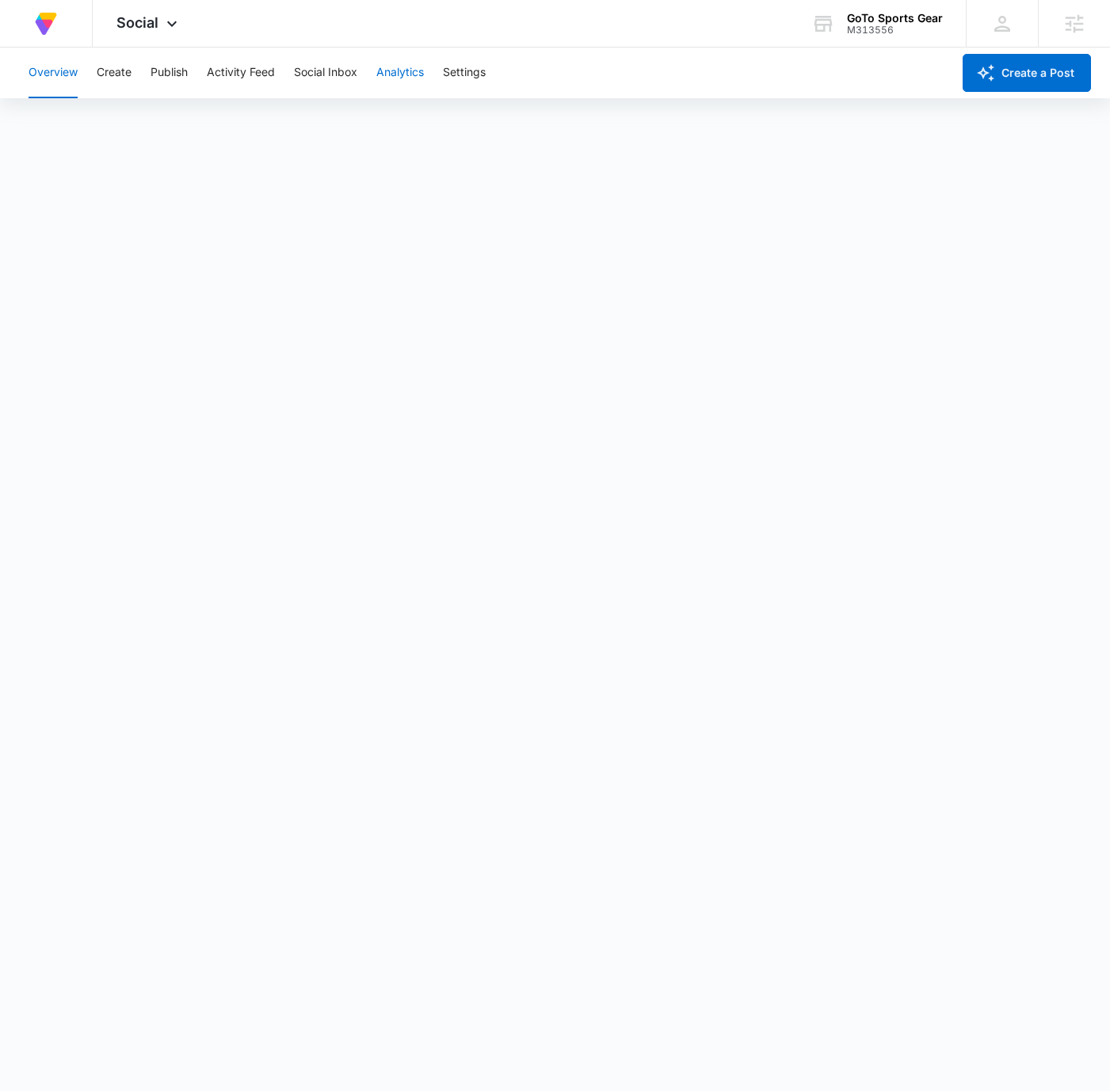
click at [407, 75] on button "Analytics" at bounding box center [400, 73] width 48 height 51
click at [522, 109] on button "Reports" at bounding box center [521, 121] width 40 height 44
click at [170, 21] on icon at bounding box center [171, 27] width 19 height 19
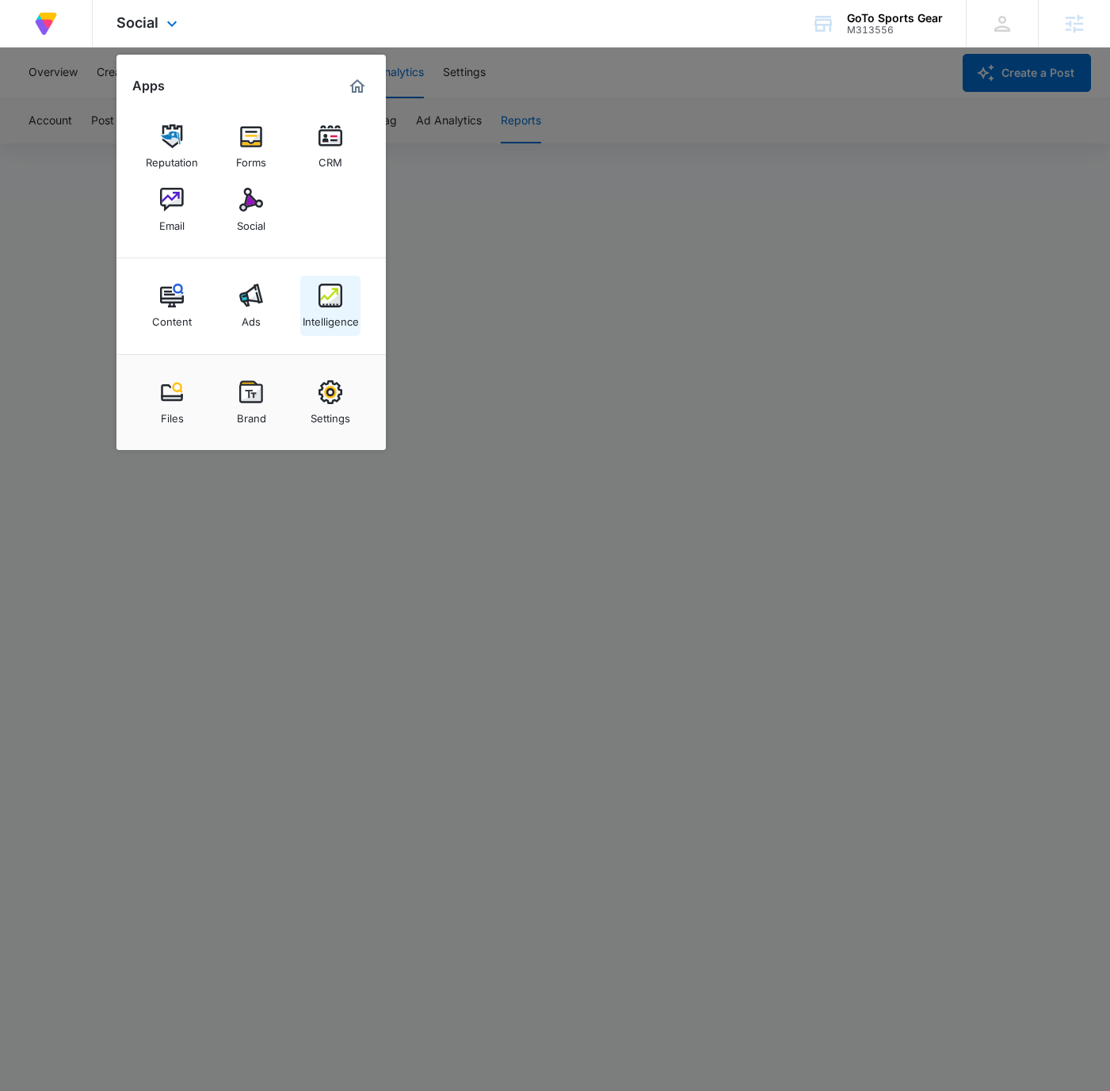
click at [324, 300] on img at bounding box center [331, 296] width 24 height 24
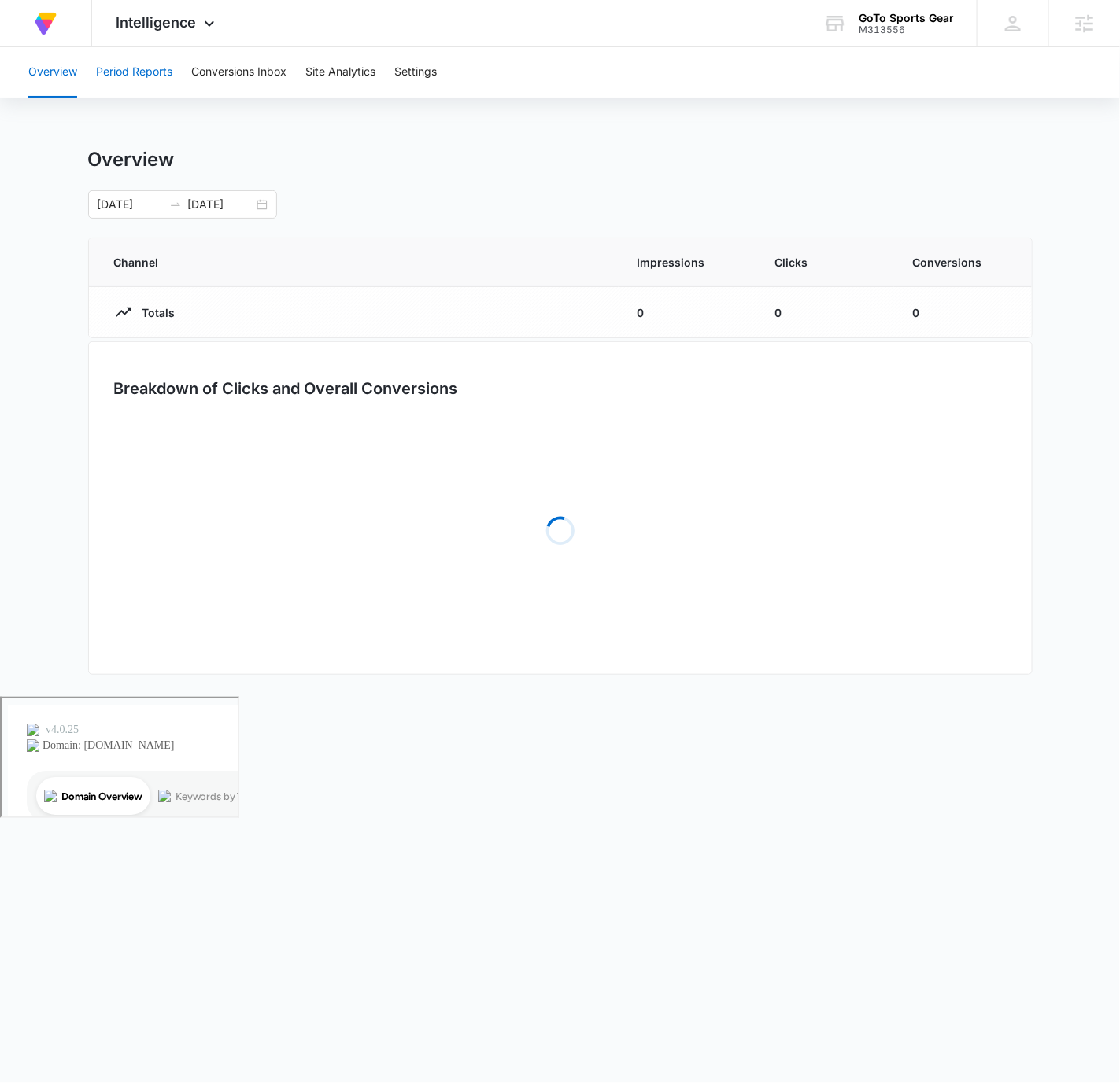
click at [121, 81] on button "Period Reports" at bounding box center [134, 72] width 76 height 51
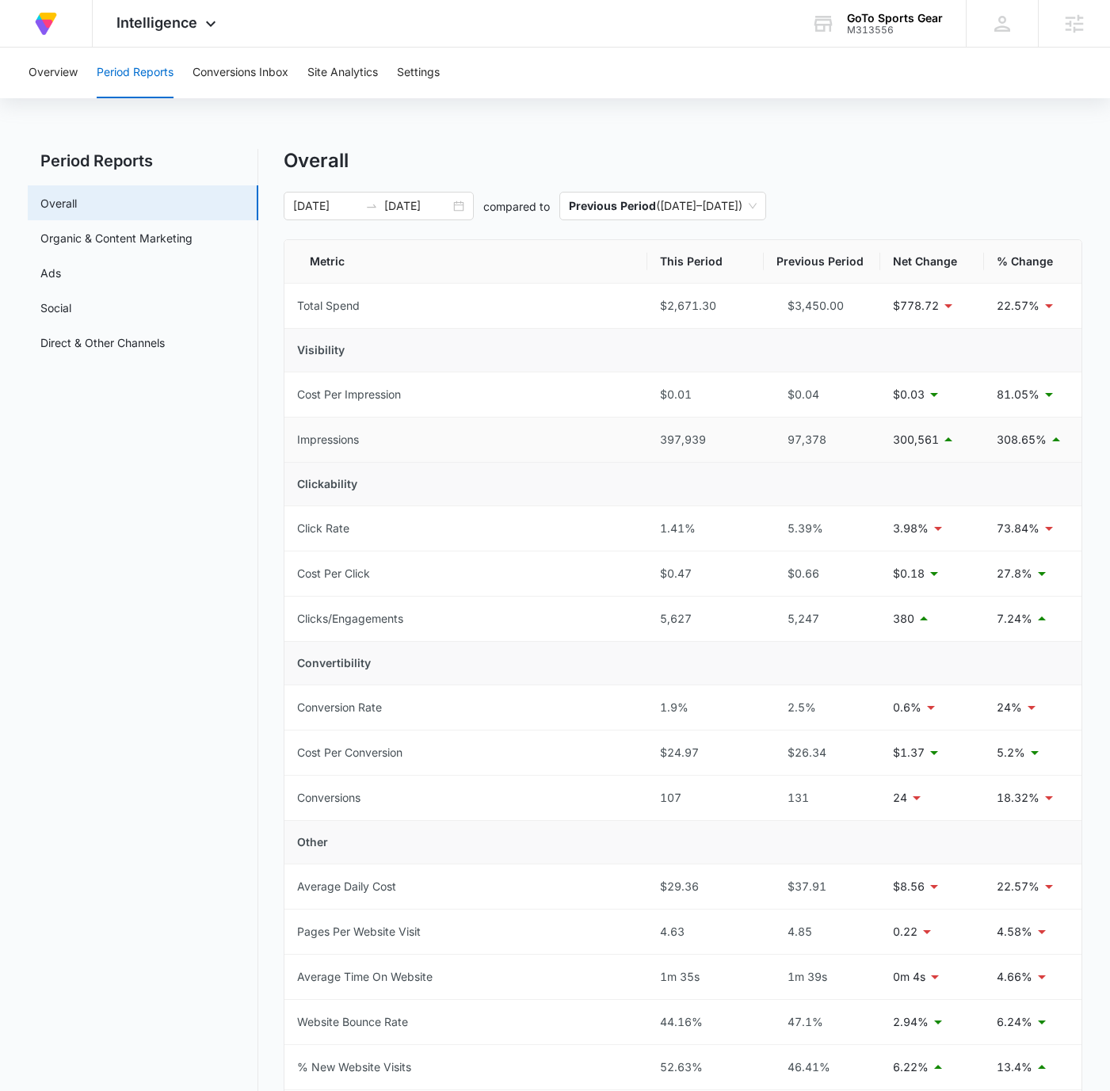
click at [700, 434] on div "397,939" at bounding box center [705, 439] width 91 height 17
click at [672, 622] on div "5,627" at bounding box center [705, 618] width 91 height 17
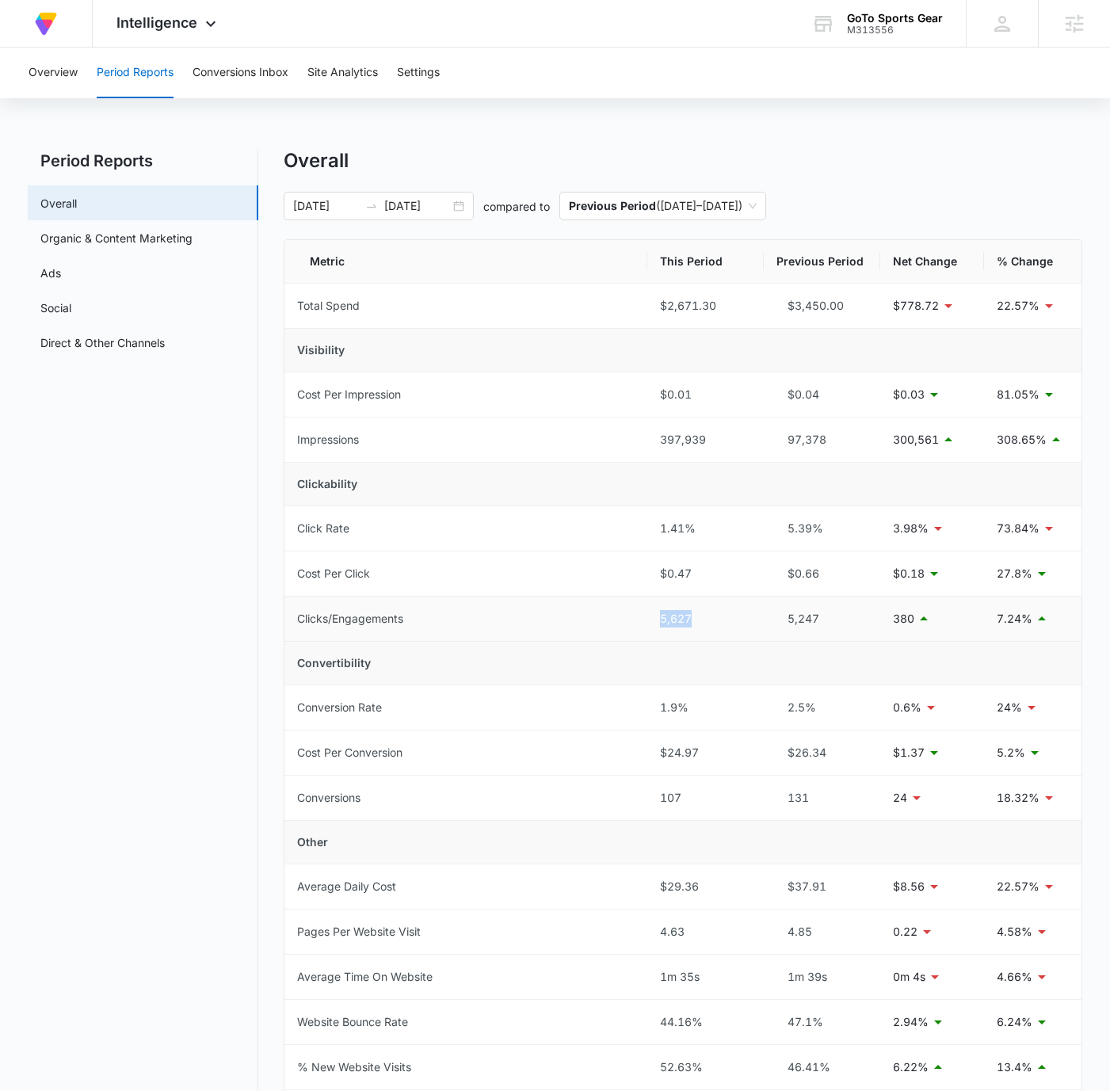
click at [682, 621] on div "5,627" at bounding box center [705, 618] width 91 height 17
click at [675, 702] on div "1.9%" at bounding box center [705, 707] width 91 height 17
click at [674, 797] on div "107" at bounding box center [705, 797] width 91 height 17
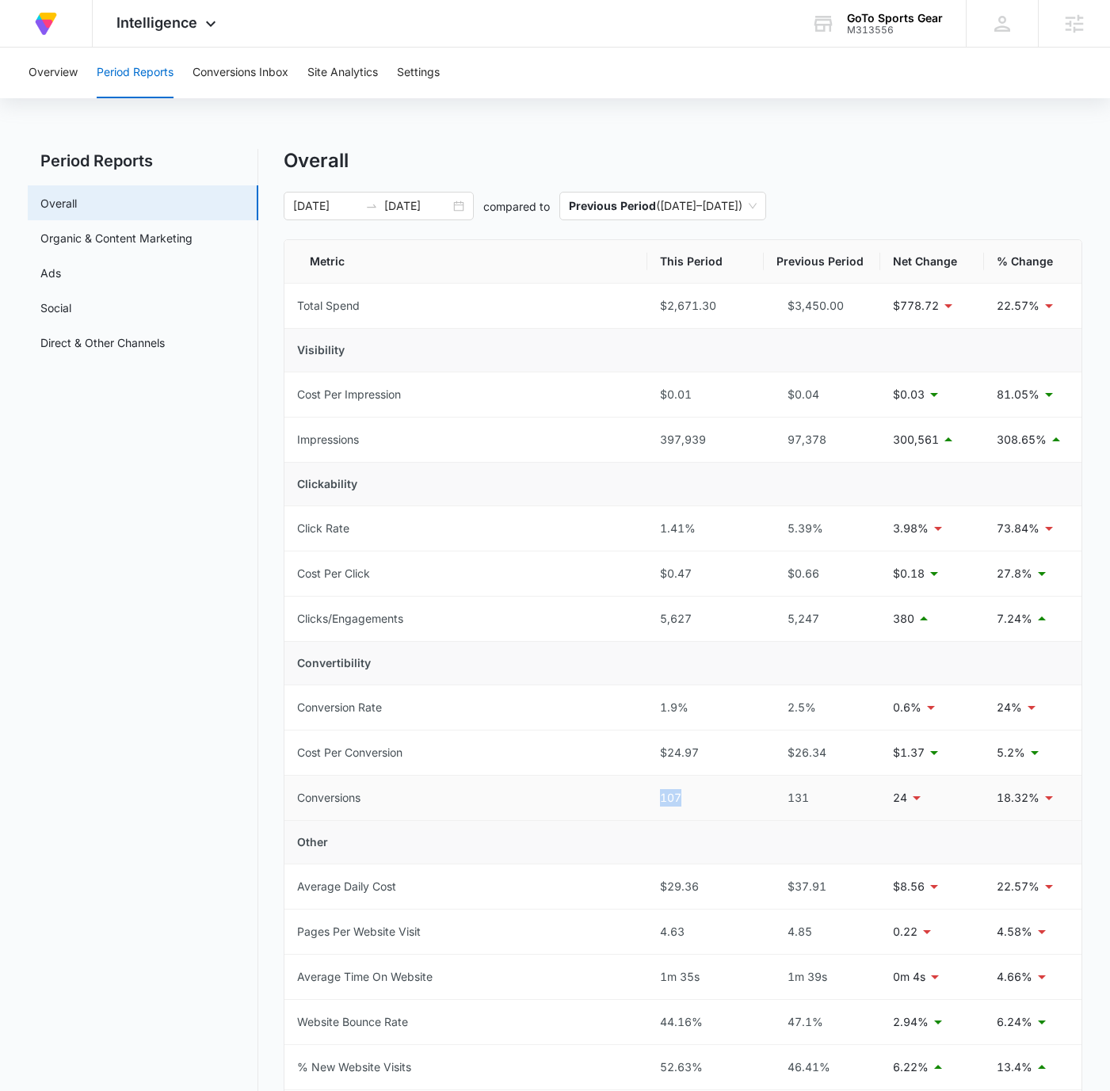
click at [674, 797] on div "107" at bounding box center [705, 797] width 91 height 17
click at [675, 797] on div "107" at bounding box center [705, 797] width 91 height 17
click at [61, 281] on link "Ads" at bounding box center [50, 273] width 21 height 17
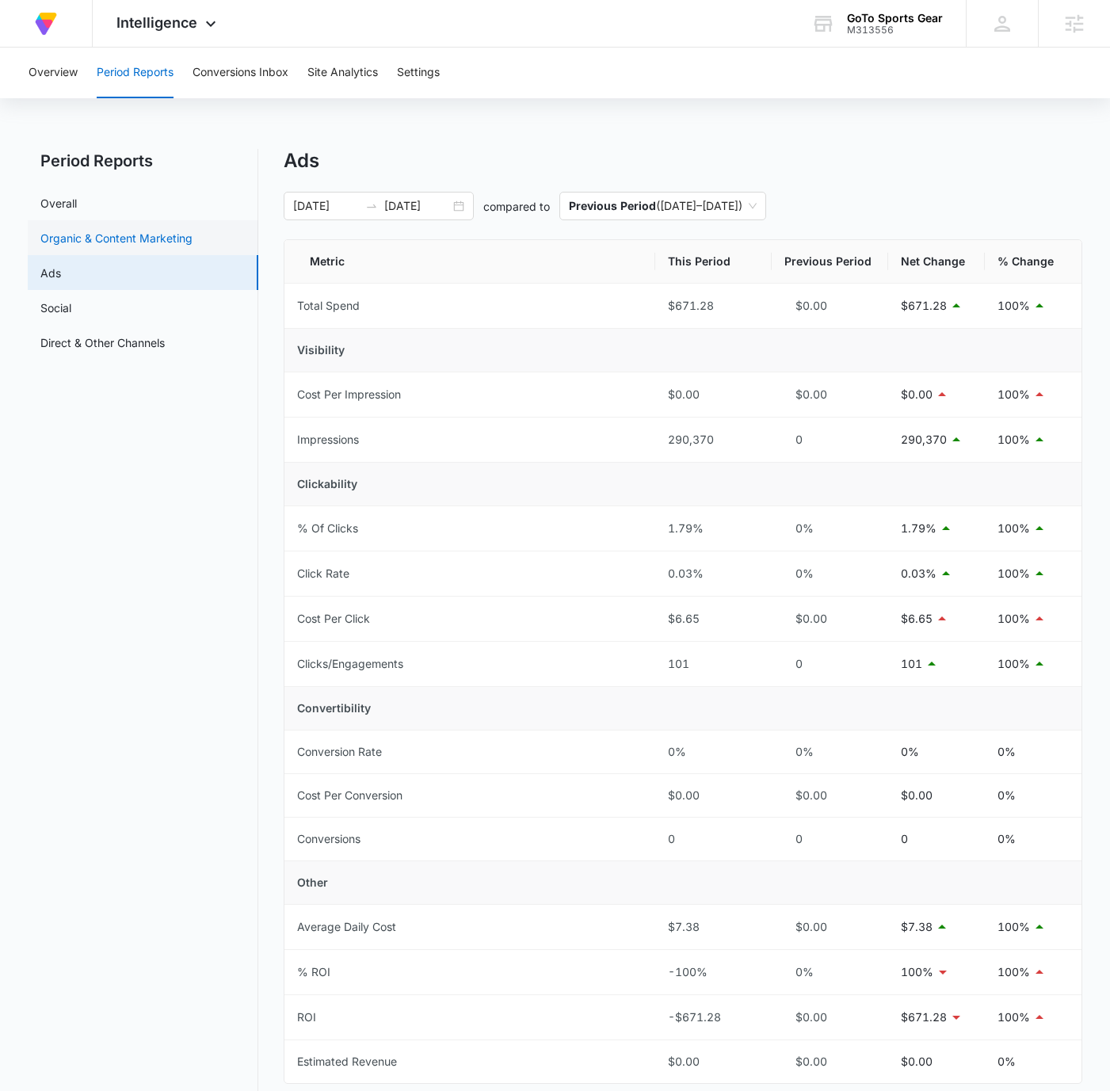
click at [128, 244] on link "Organic & Content Marketing" at bounding box center [116, 238] width 152 height 17
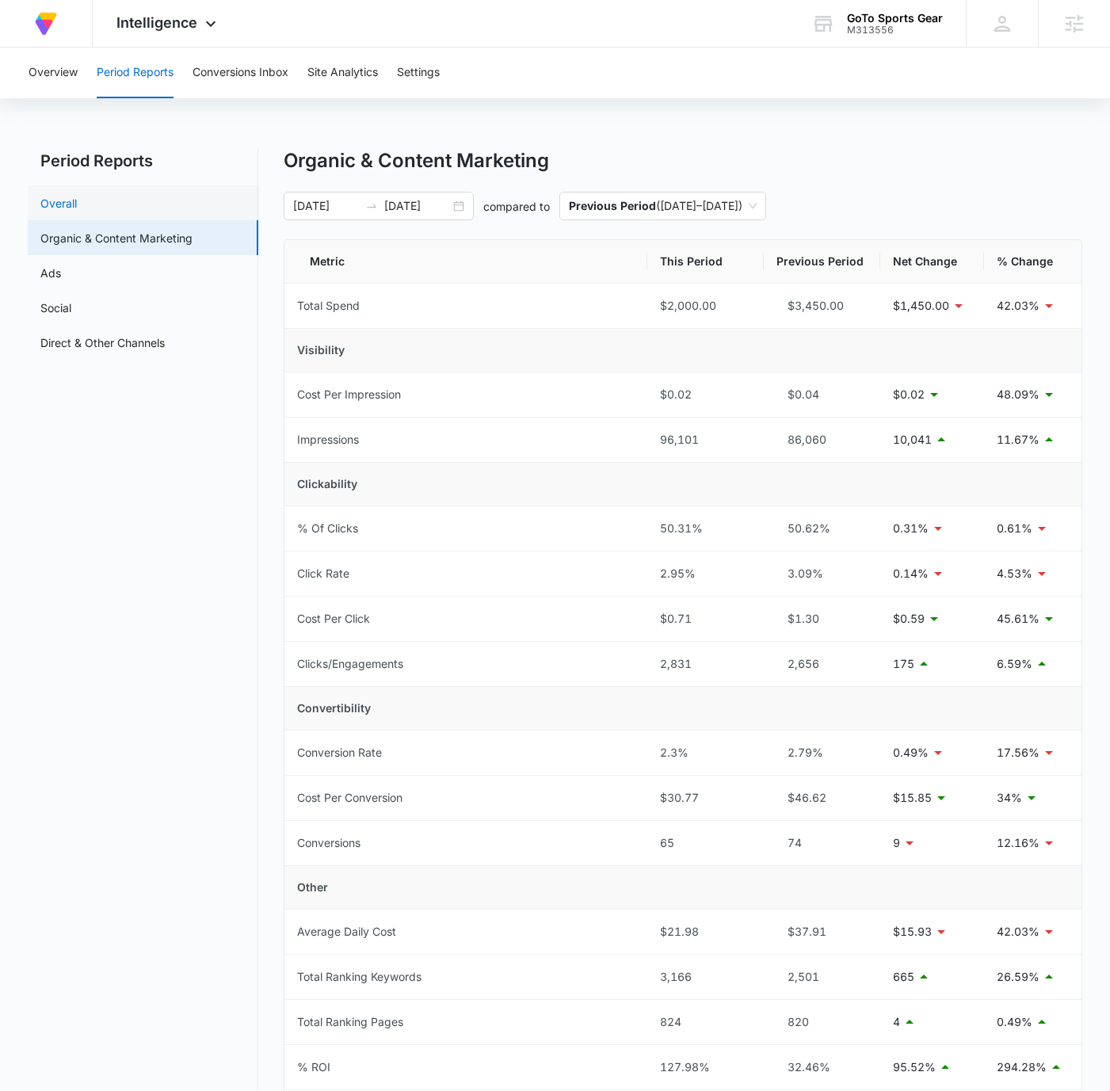
click at [77, 202] on link "Overall" at bounding box center [58, 203] width 36 height 17
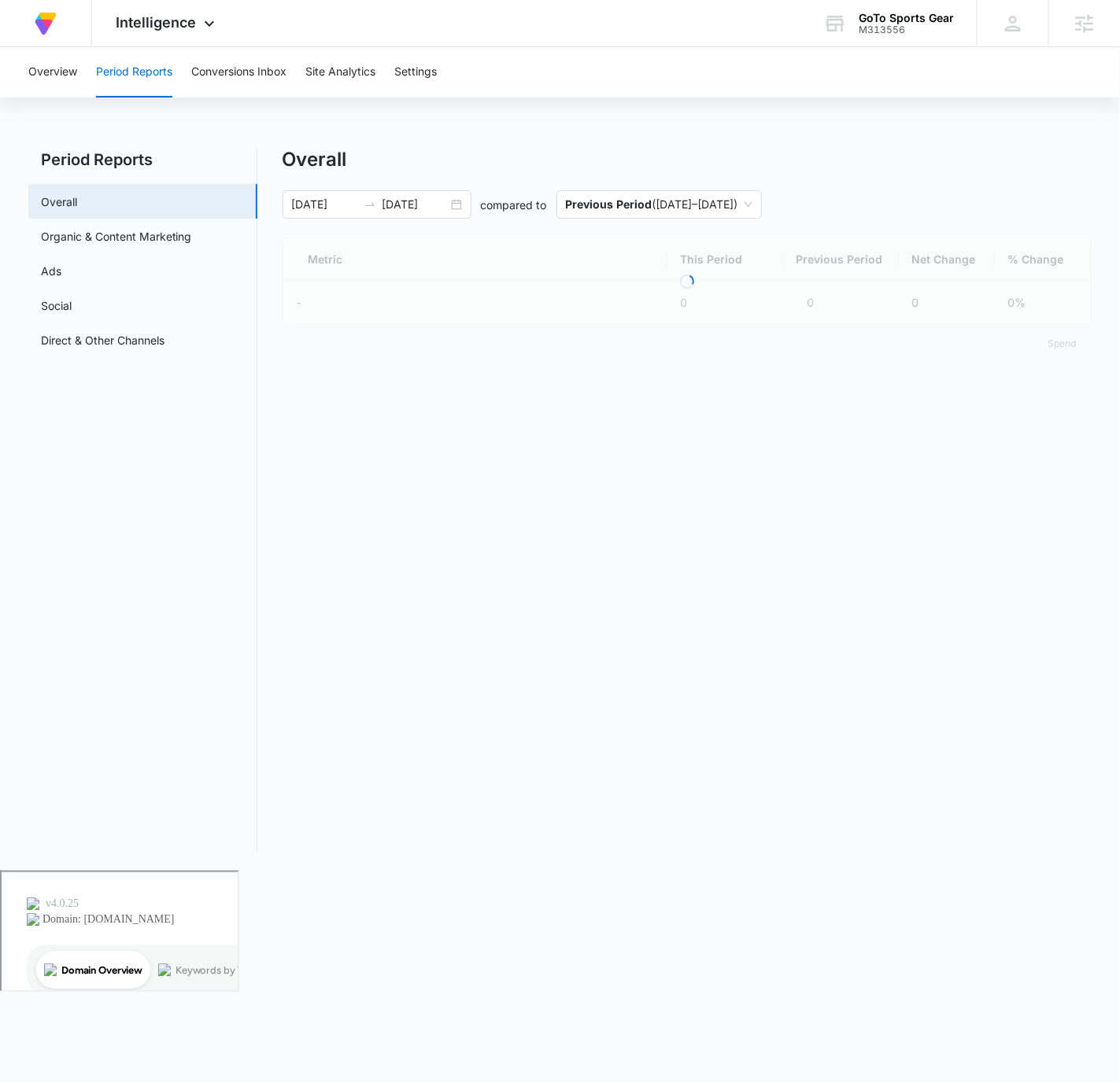
click at [848, 93] on div "Overview Period Reports Conversions Inbox Site Analytics Settings" at bounding box center [560, 72] width 1082 height 51
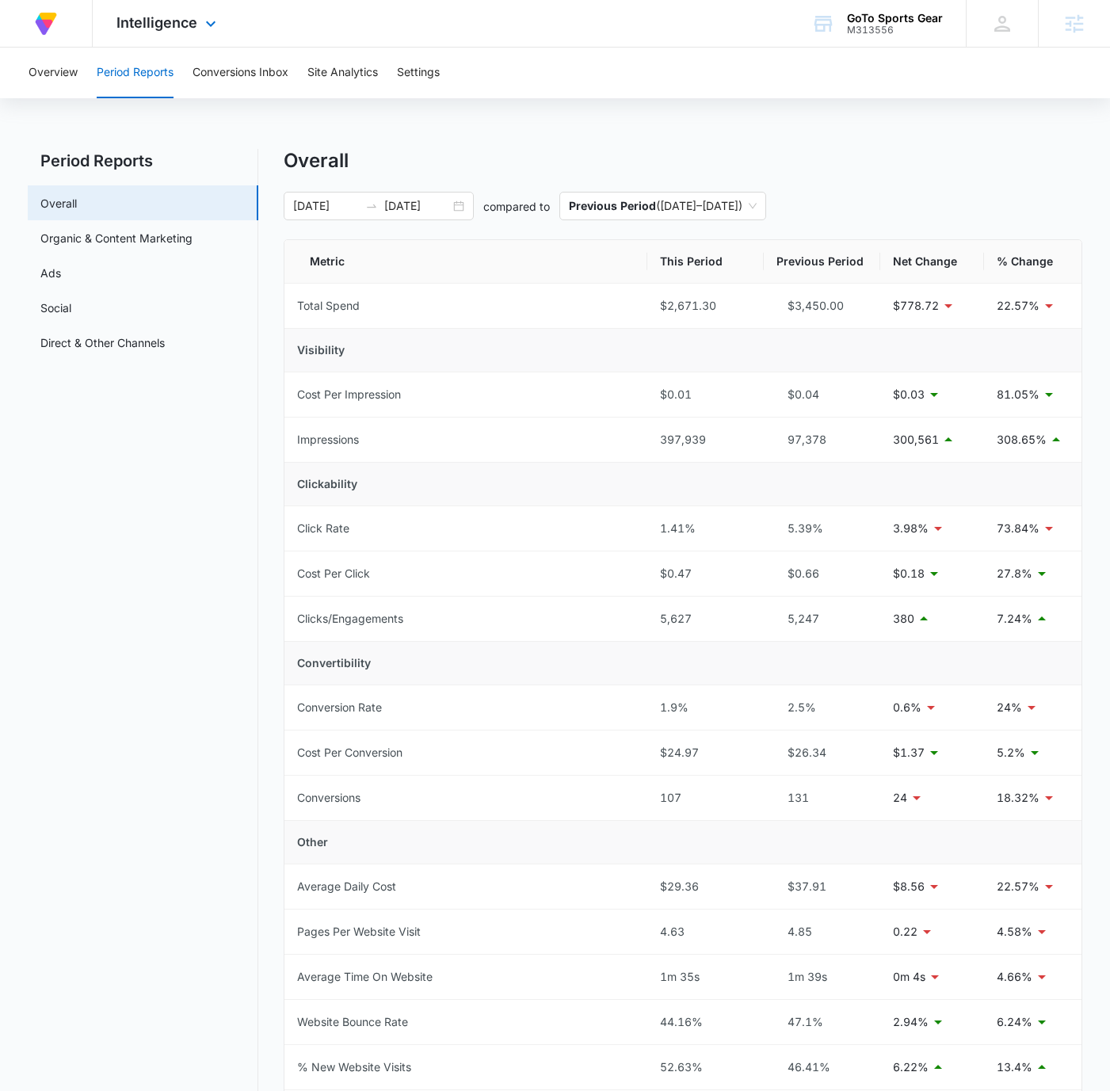
click at [645, 32] on div "At Volusion, we work hard to [PERSON_NAME] a great work environment where every…" at bounding box center [555, 24] width 1110 height 48
click at [411, 24] on div "At Volusion, we work hard to [PERSON_NAME] a great work environment where every…" at bounding box center [555, 24] width 1110 height 48
click at [178, 36] on div "Intelligence Apps Reputation Forms CRM Email Social Content Ads Intelligence Fi…" at bounding box center [168, 23] width 151 height 47
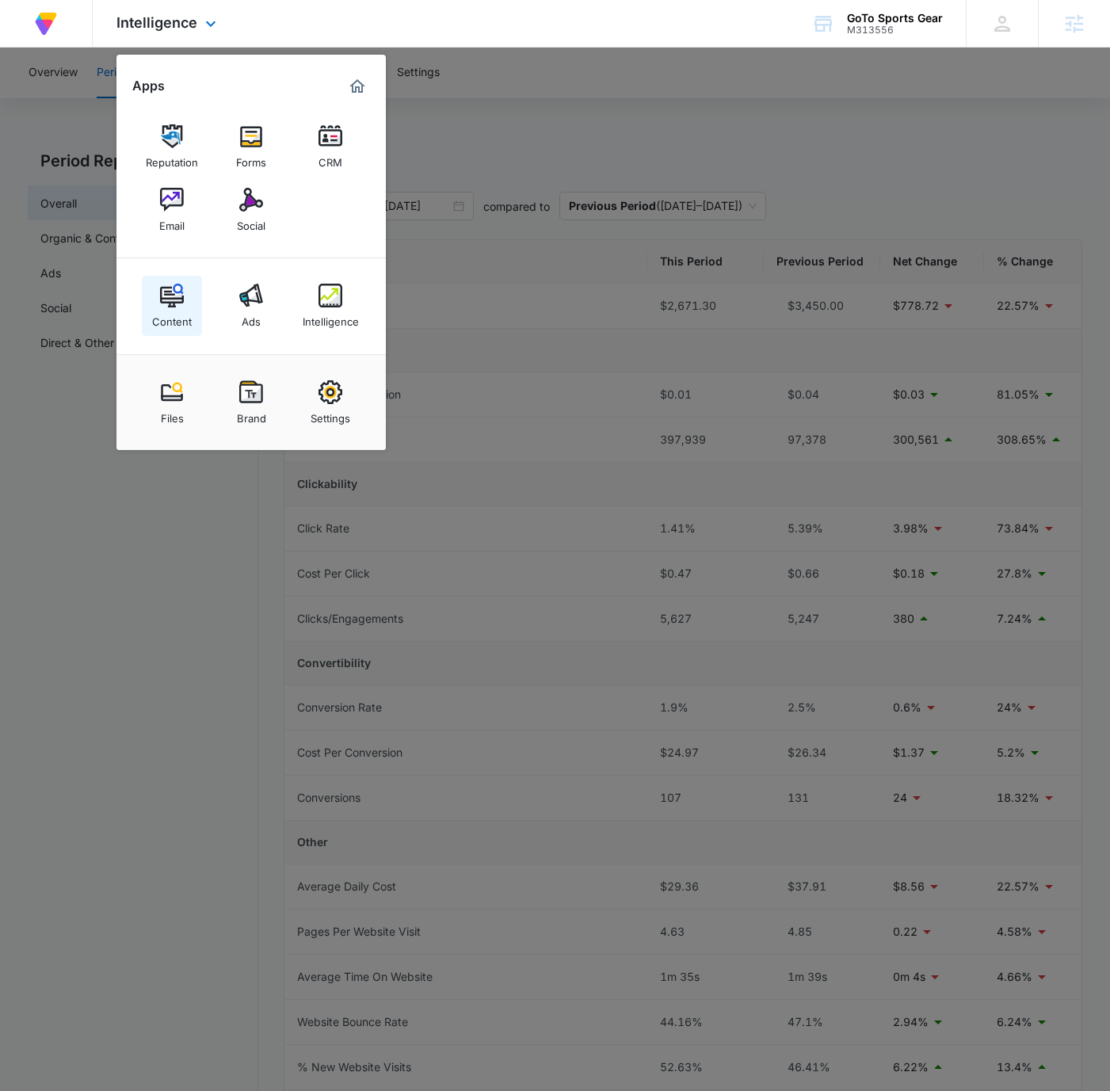
click at [182, 308] on div "Content" at bounding box center [172, 318] width 40 height 21
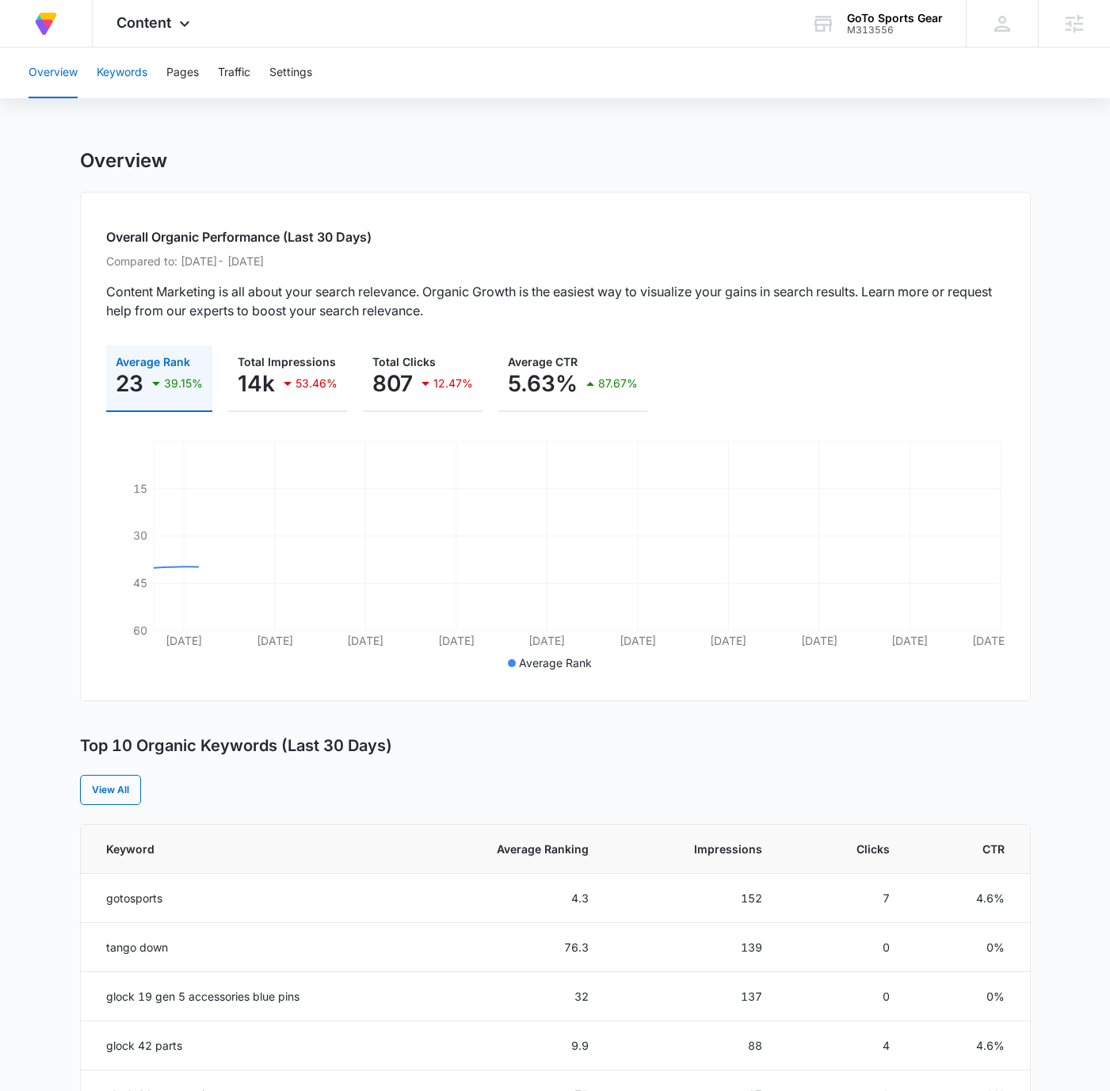
click at [122, 78] on button "Keywords" at bounding box center [122, 73] width 51 height 51
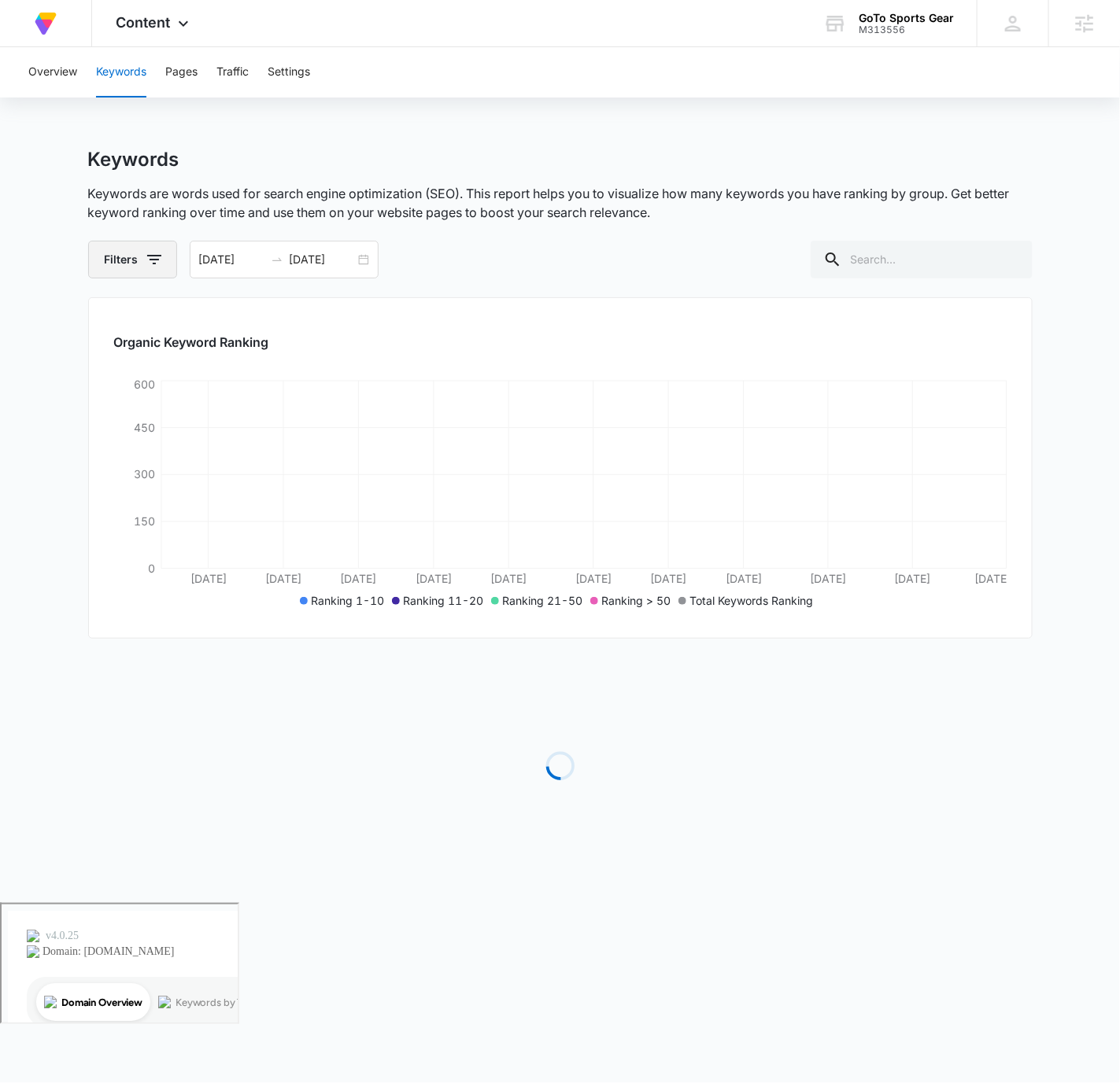
click at [149, 256] on icon "button" at bounding box center [154, 260] width 14 height 10
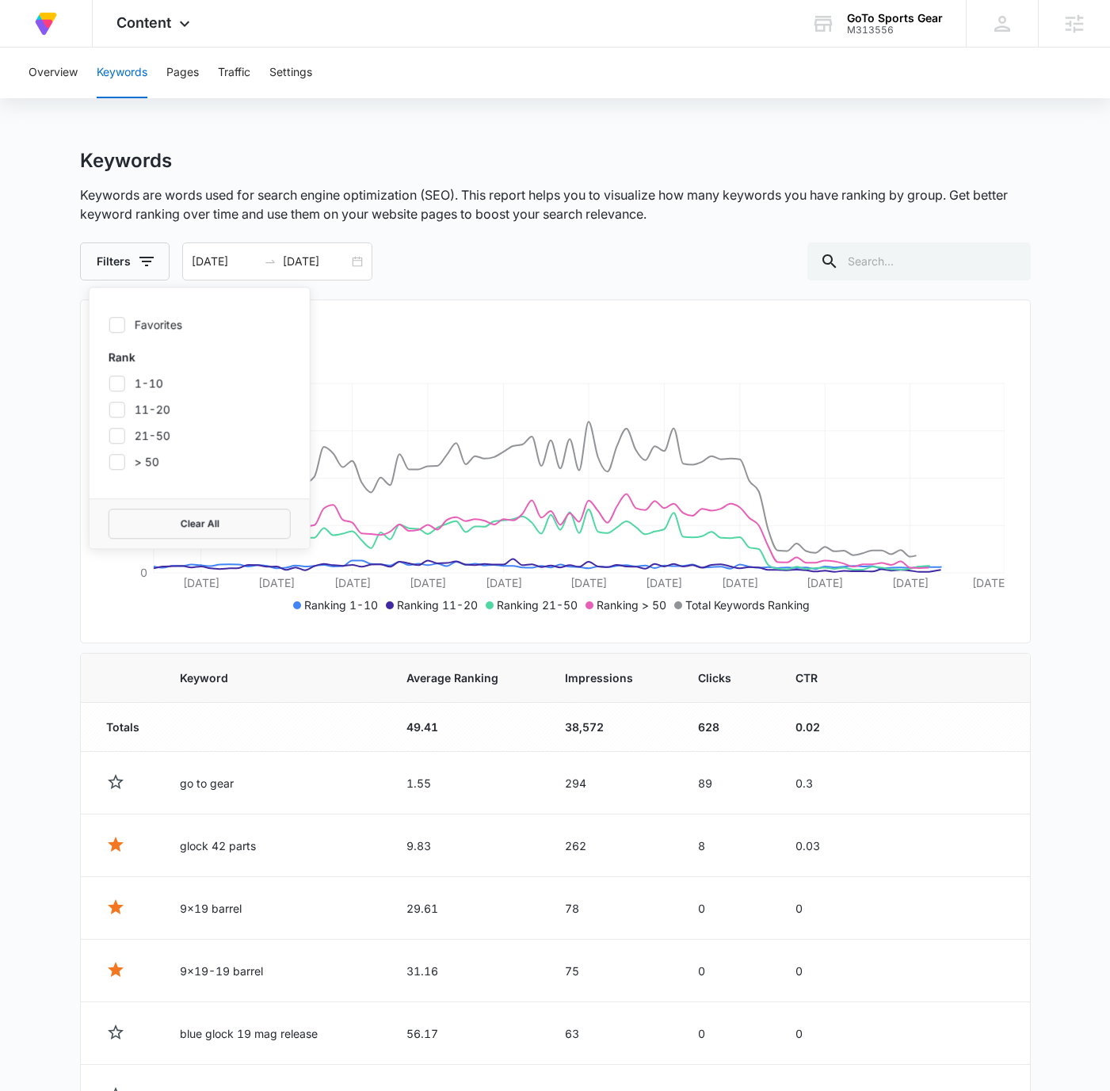
click at [117, 327] on icon at bounding box center [117, 325] width 14 height 14
click at [109, 325] on input "Favorites" at bounding box center [109, 324] width 1 height 1
checkbox input "true"
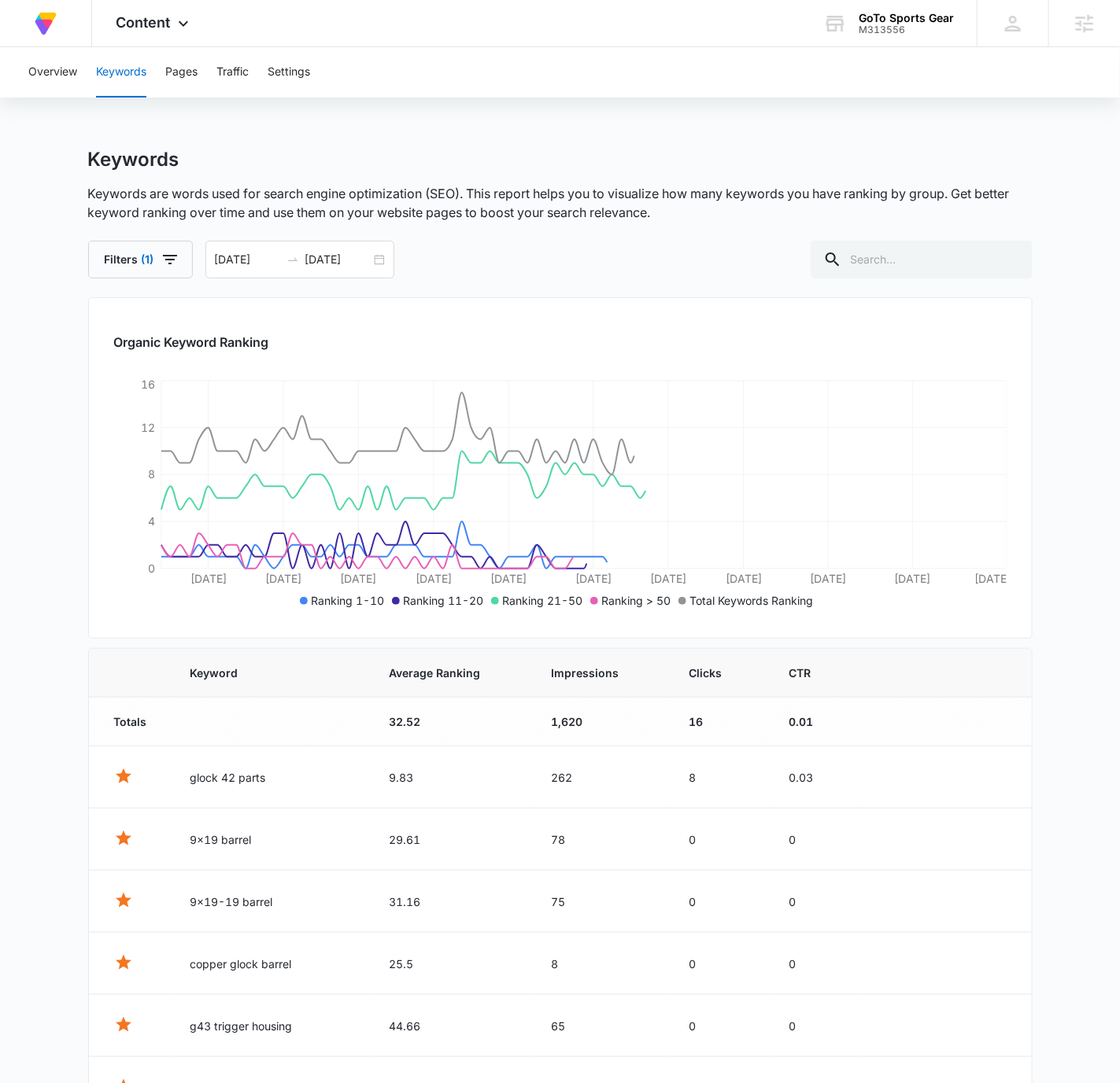
click at [385, 256] on div "Filters (1) [DATE] [DATE]" at bounding box center [560, 260] width 944 height 38
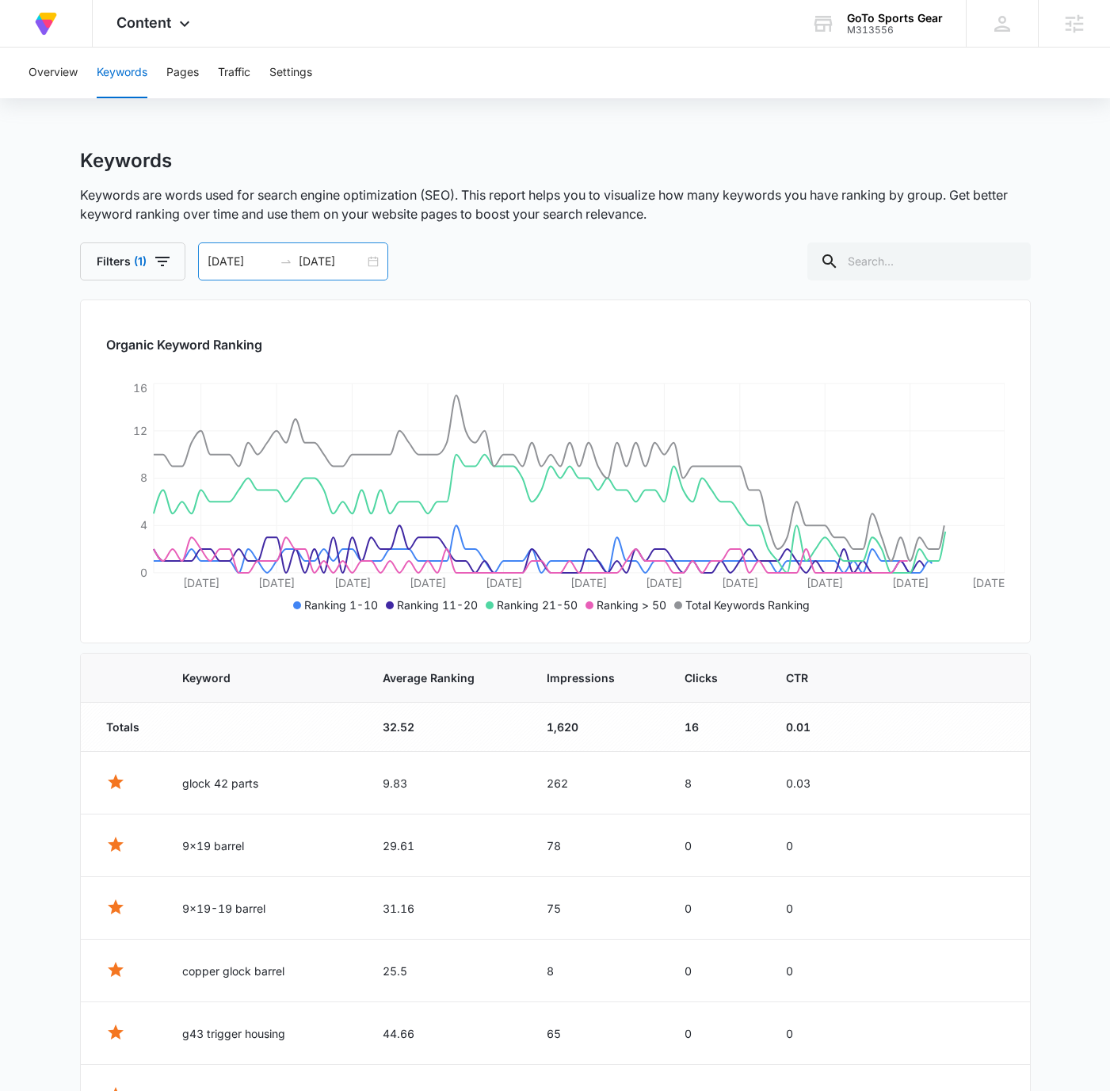
click at [372, 260] on div "[DATE] [DATE]" at bounding box center [293, 262] width 190 height 38
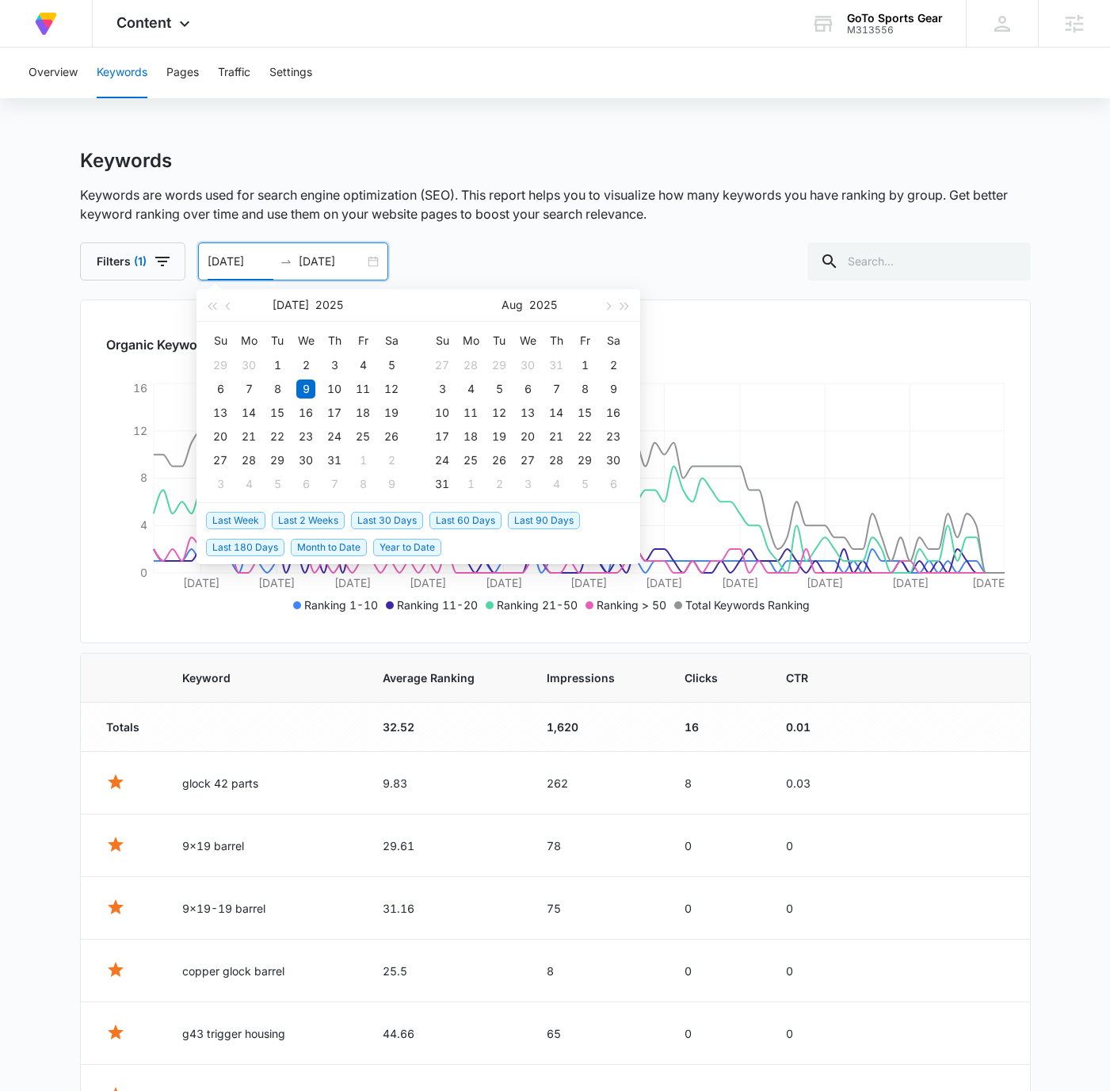
click at [380, 529] on li "Last 30 Days" at bounding box center [390, 519] width 78 height 27
click at [406, 512] on span "Last 30 Days" at bounding box center [387, 520] width 72 height 17
type input "[DATE]"
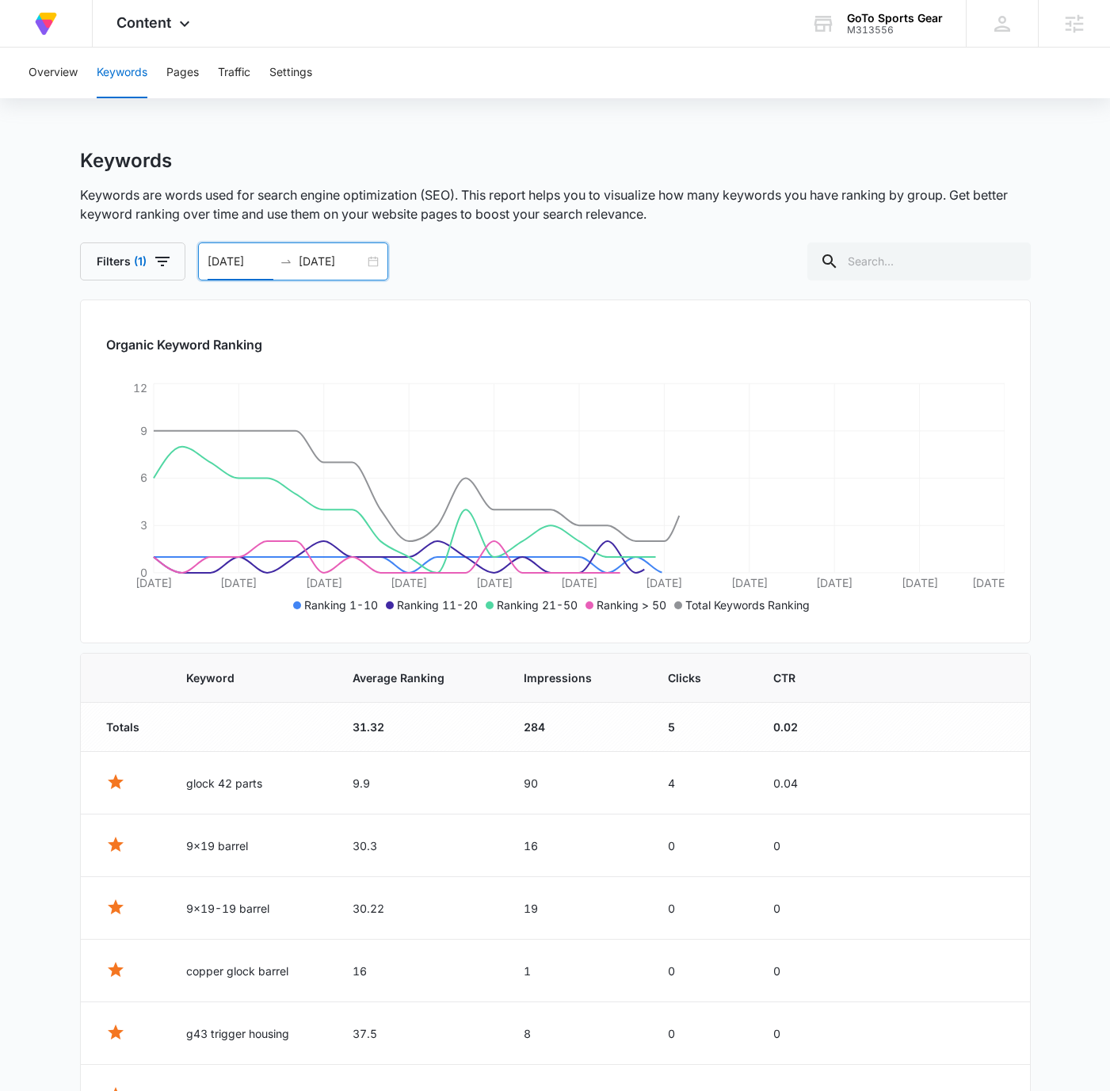
click at [617, 215] on p "Keywords are words used for search engine optimization (SEO). This report helps…" at bounding box center [555, 204] width 951 height 38
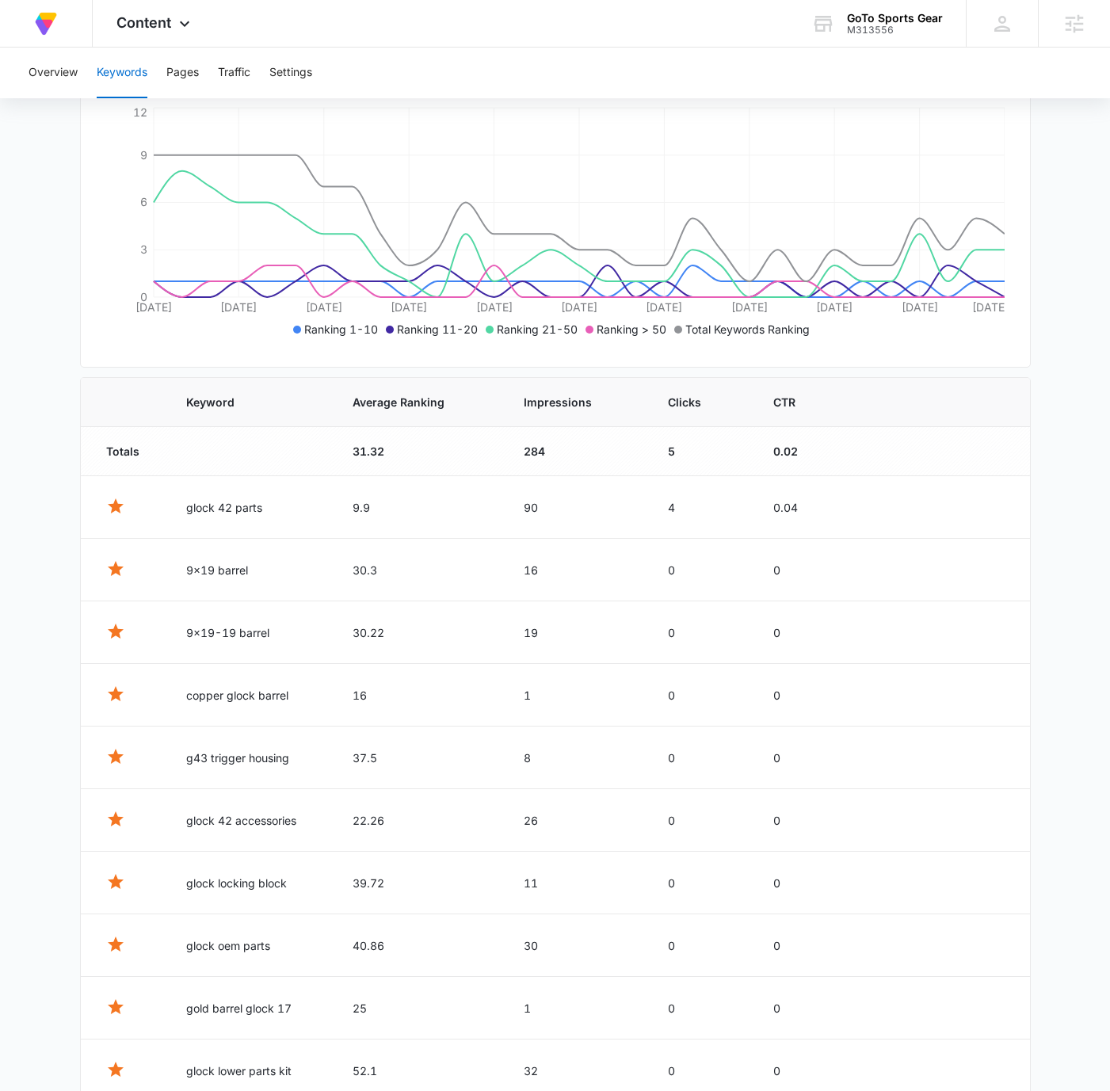
scroll to position [371, 0]
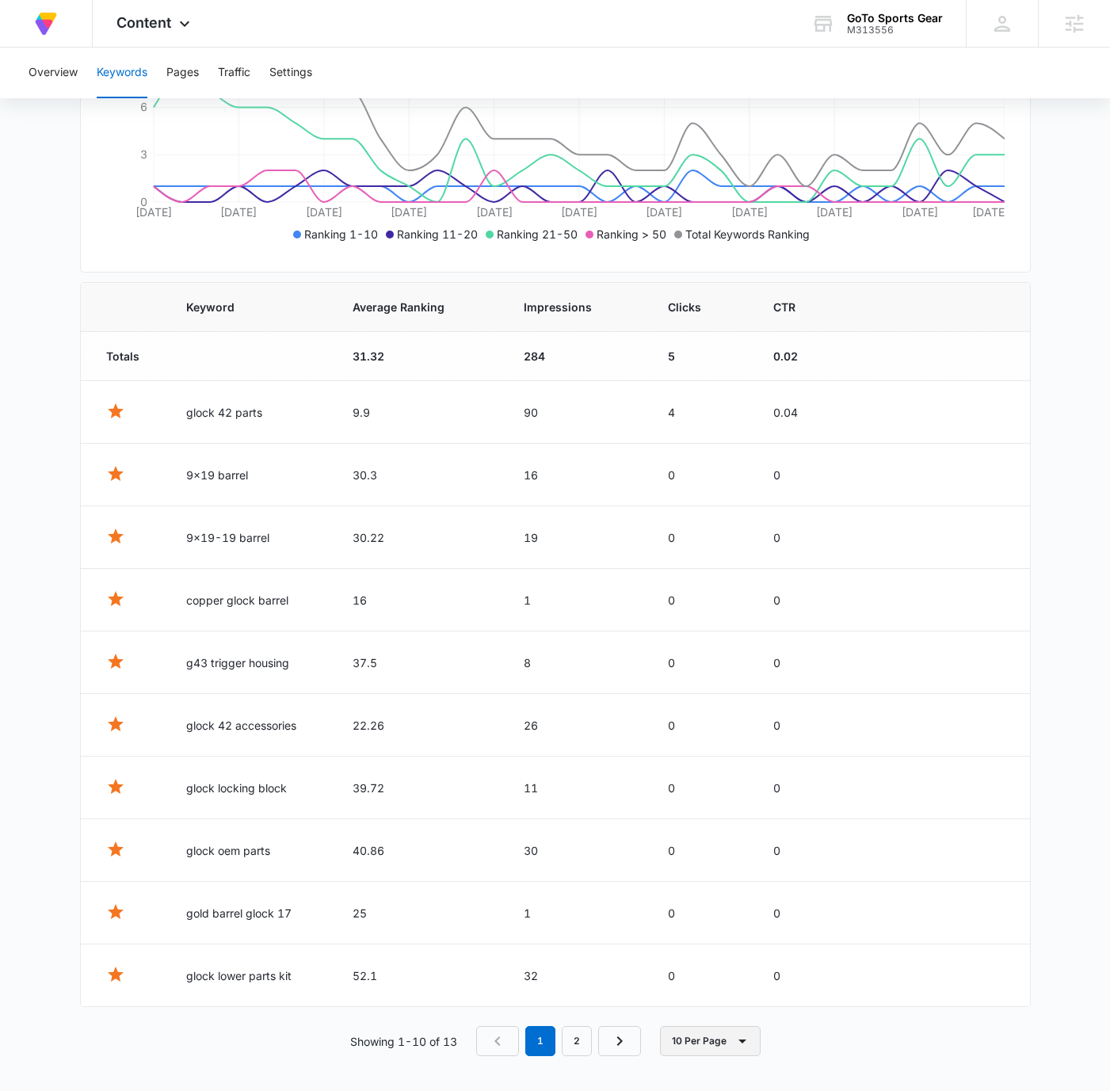
click at [711, 1032] on button "10 Per Page" at bounding box center [710, 1041] width 101 height 30
click at [720, 975] on button "50 Per Page" at bounding box center [724, 968] width 127 height 24
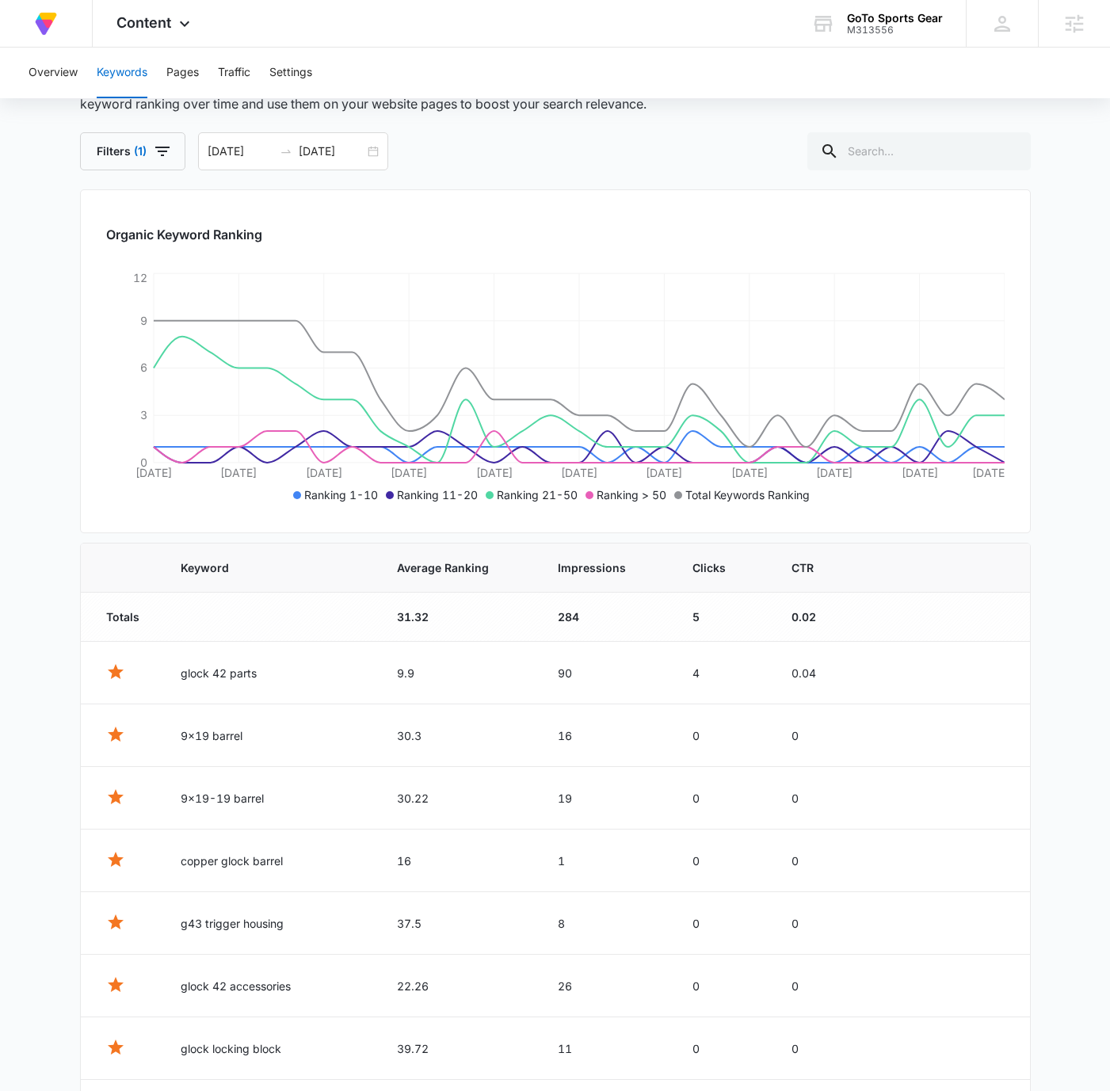
scroll to position [0, 0]
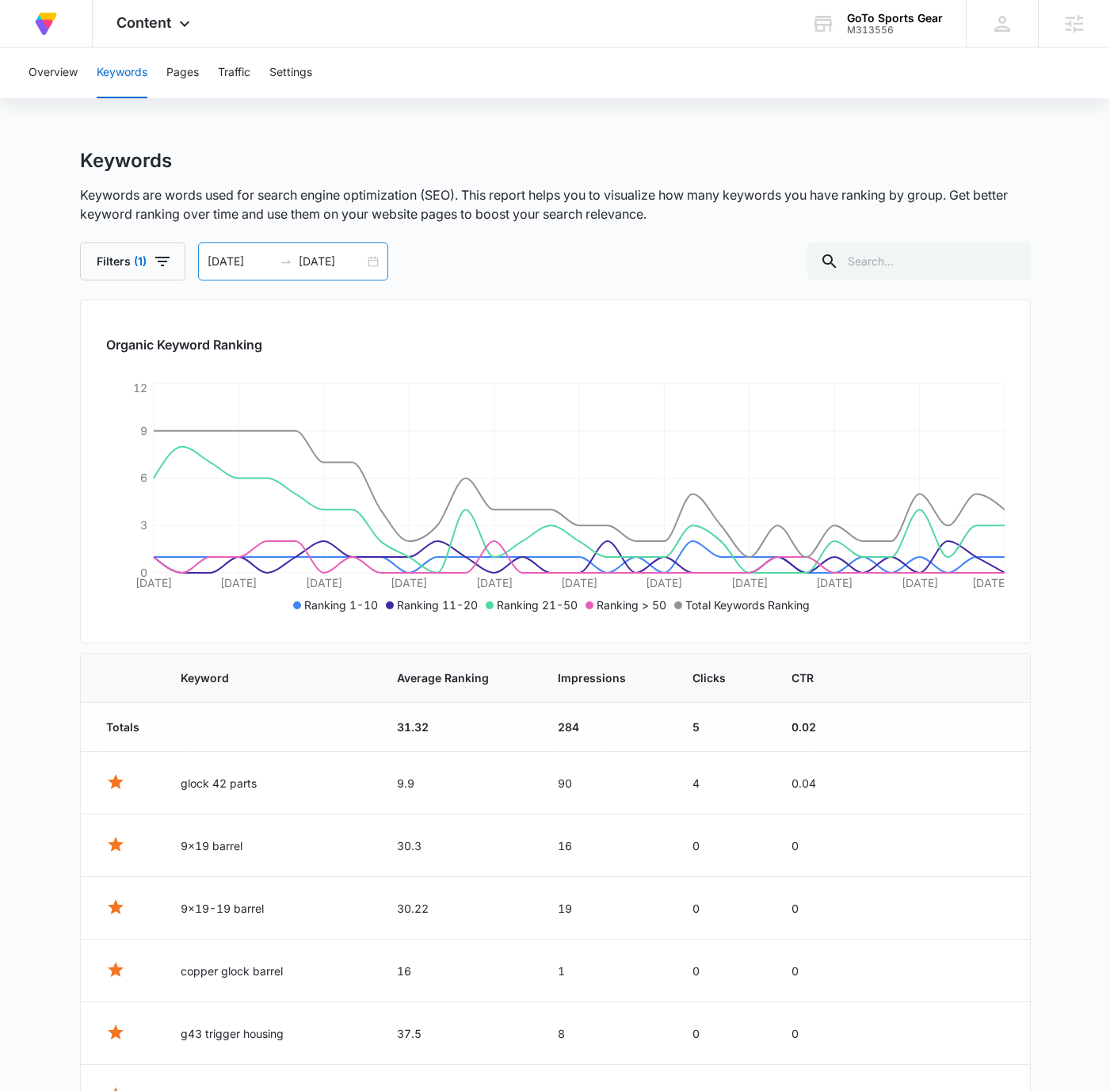
click at [218, 258] on input "[DATE]" at bounding box center [241, 261] width 66 height 17
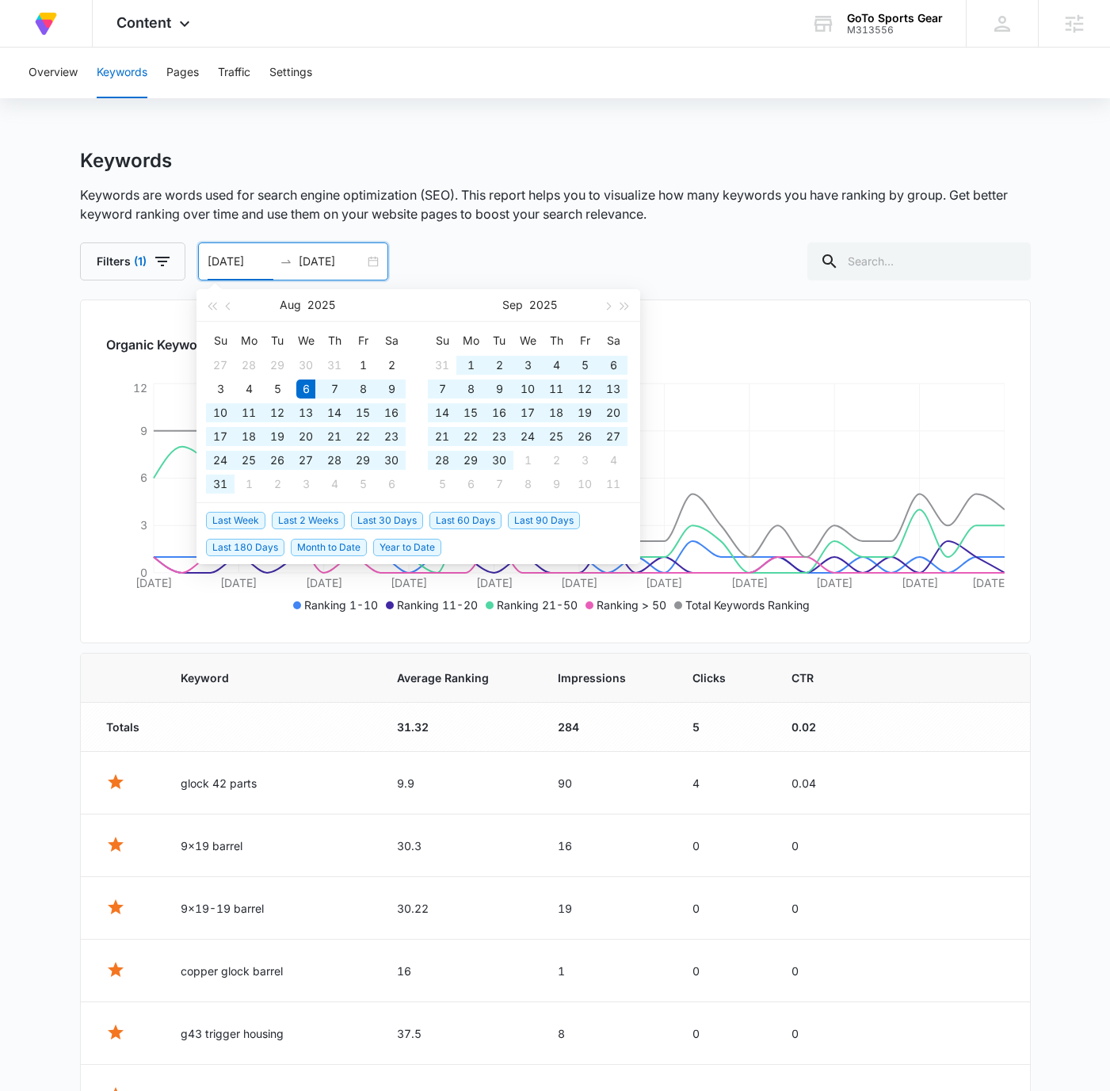
type input "[DATE]"
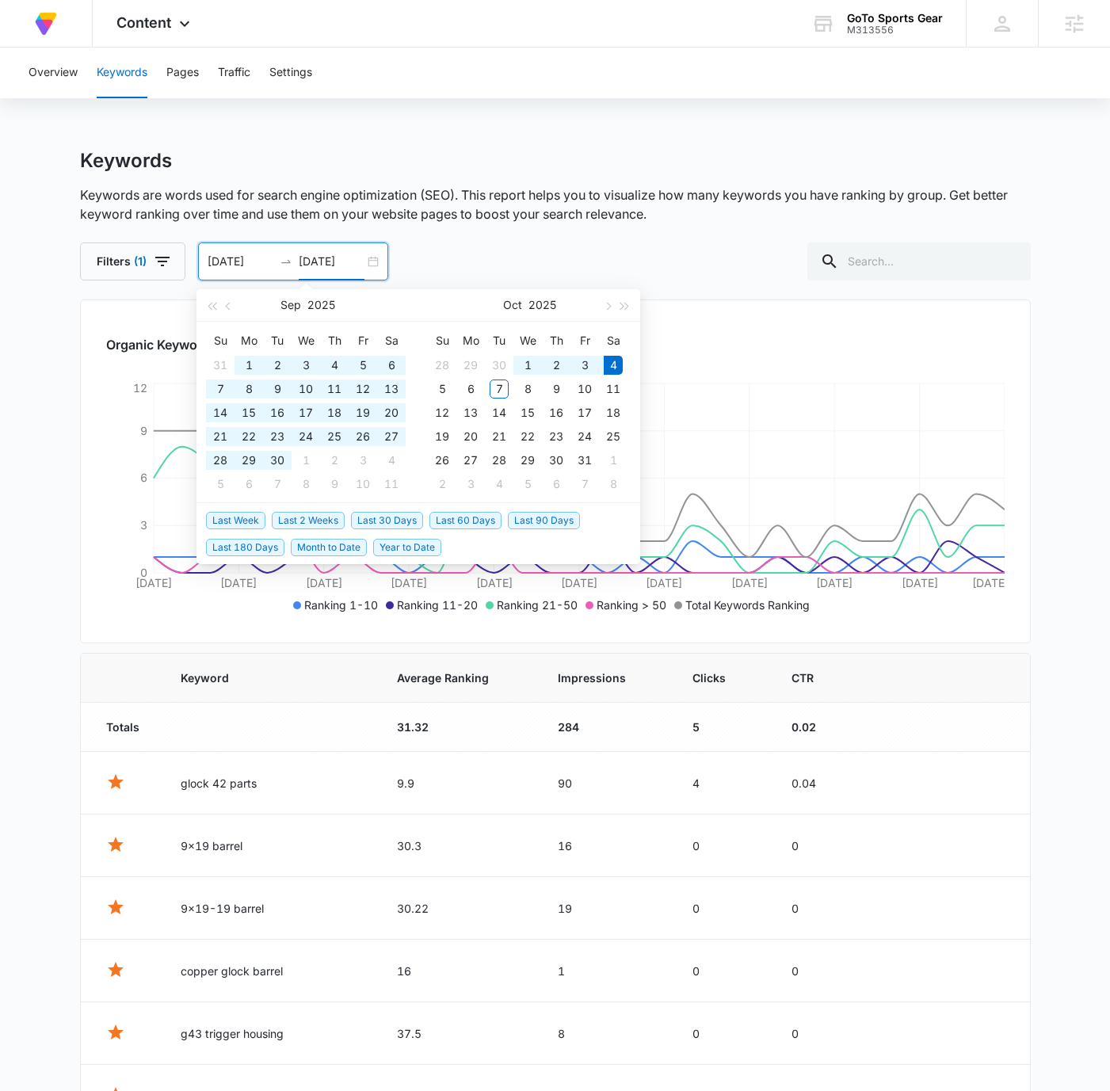
click at [305, 258] on input "[DATE]" at bounding box center [332, 261] width 66 height 17
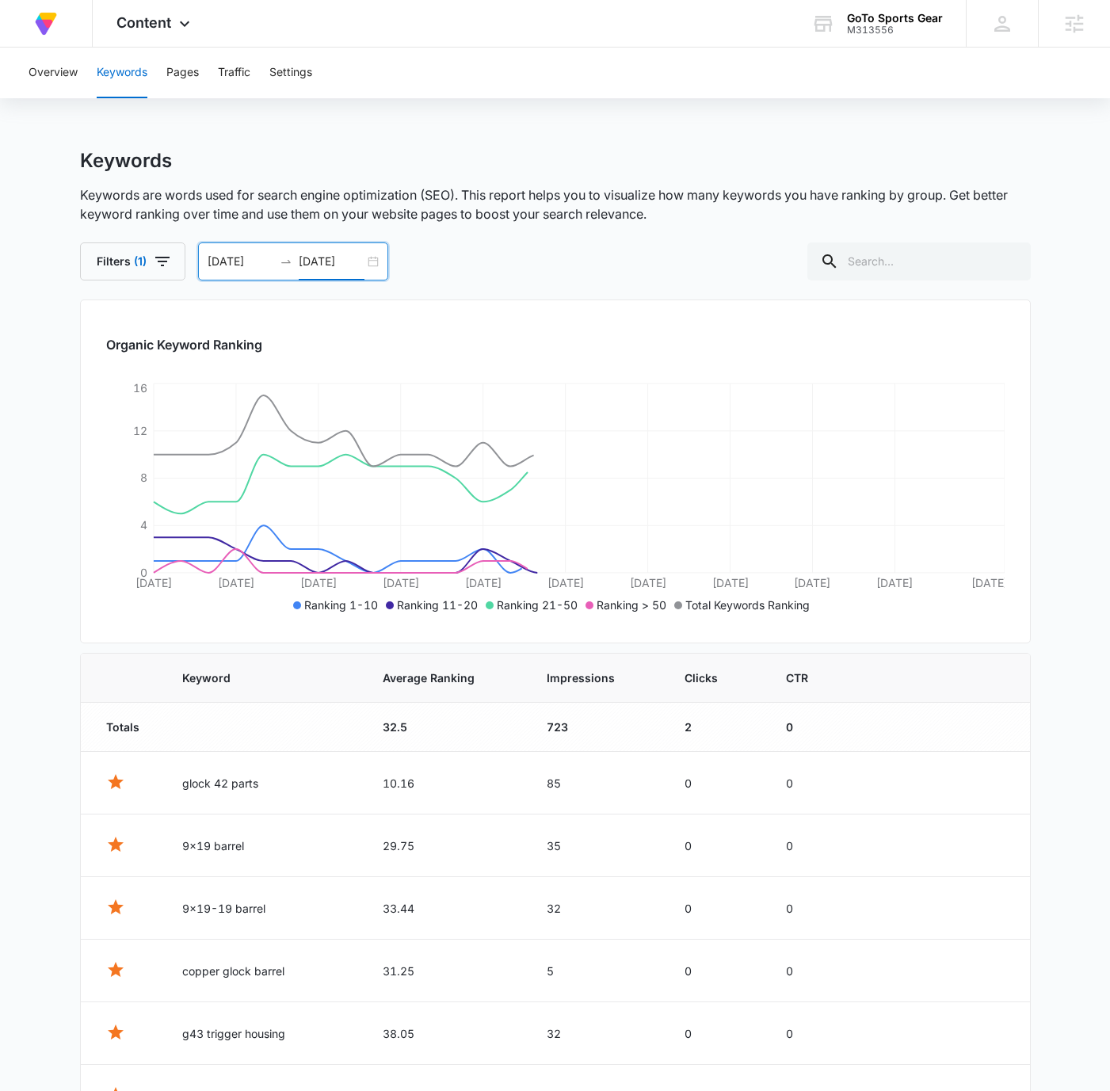
type input "[DATE]"
click at [565, 133] on div "Overview Keywords Pages Traffic Settings Keywords Keywords are words used for s…" at bounding box center [555, 757] width 1110 height 1418
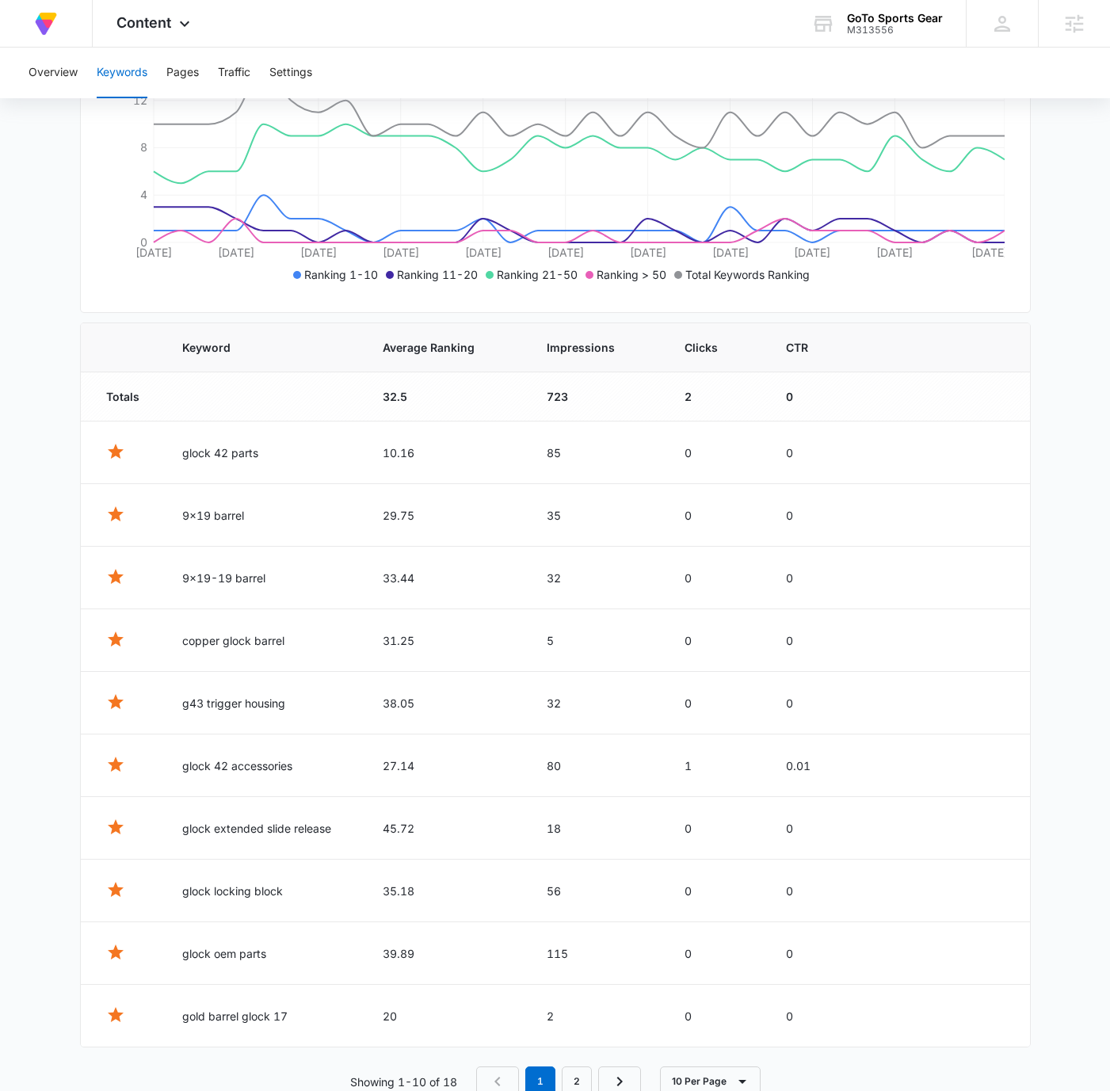
scroll to position [371, 0]
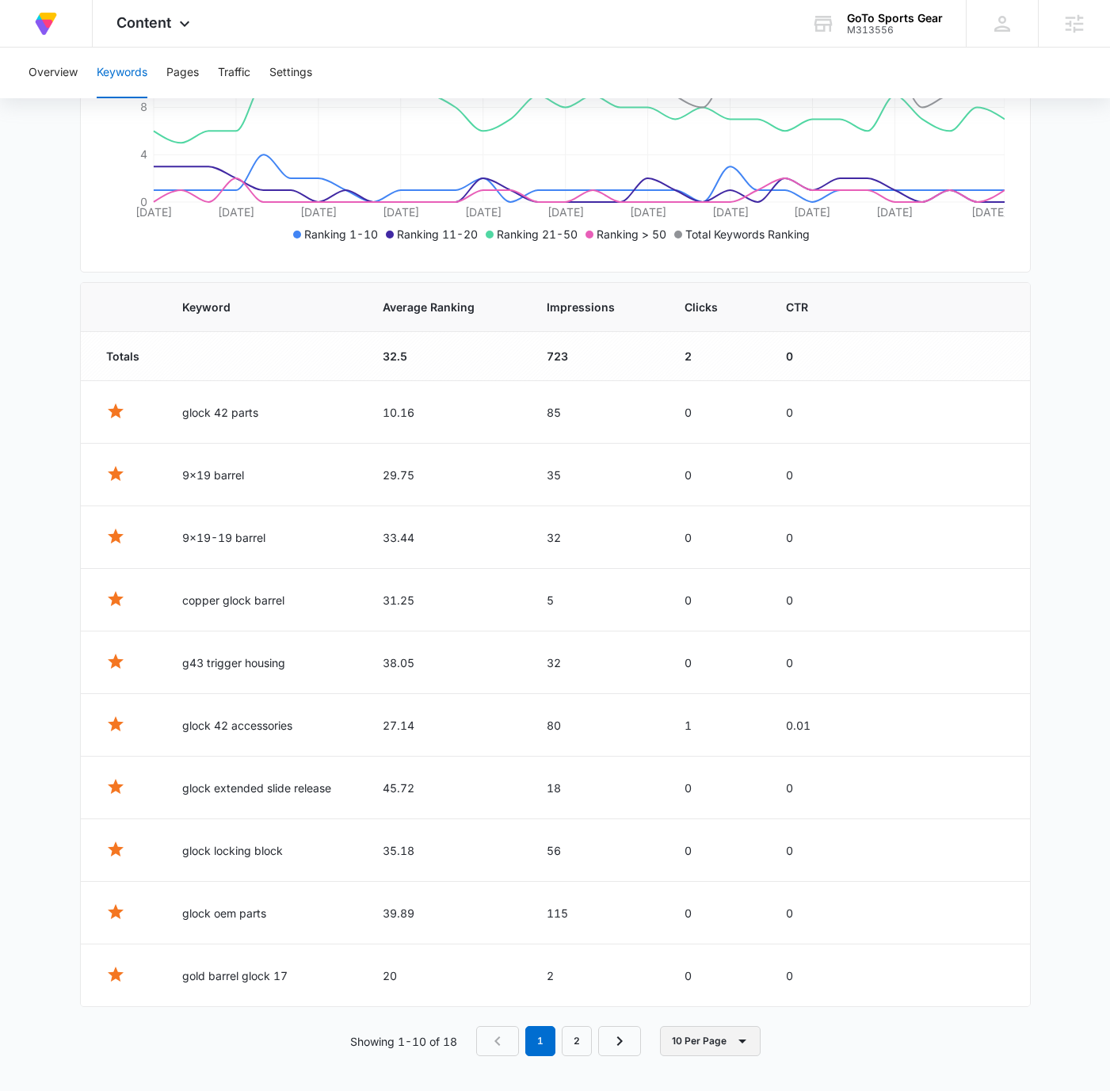
click at [737, 1038] on icon "button" at bounding box center [742, 1041] width 19 height 19
click at [734, 962] on div "50 Per Page" at bounding box center [715, 967] width 70 height 11
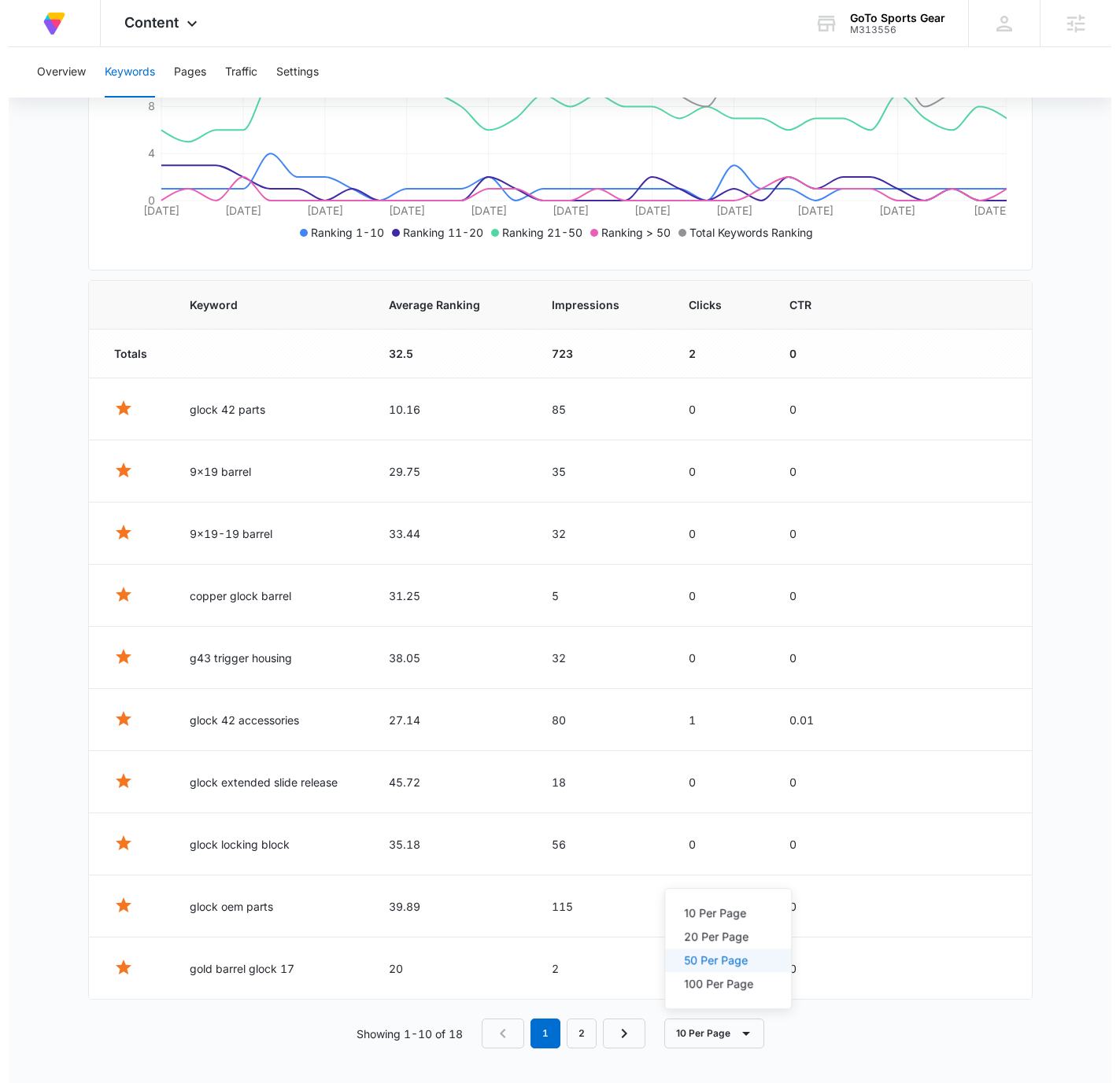
scroll to position [0, 0]
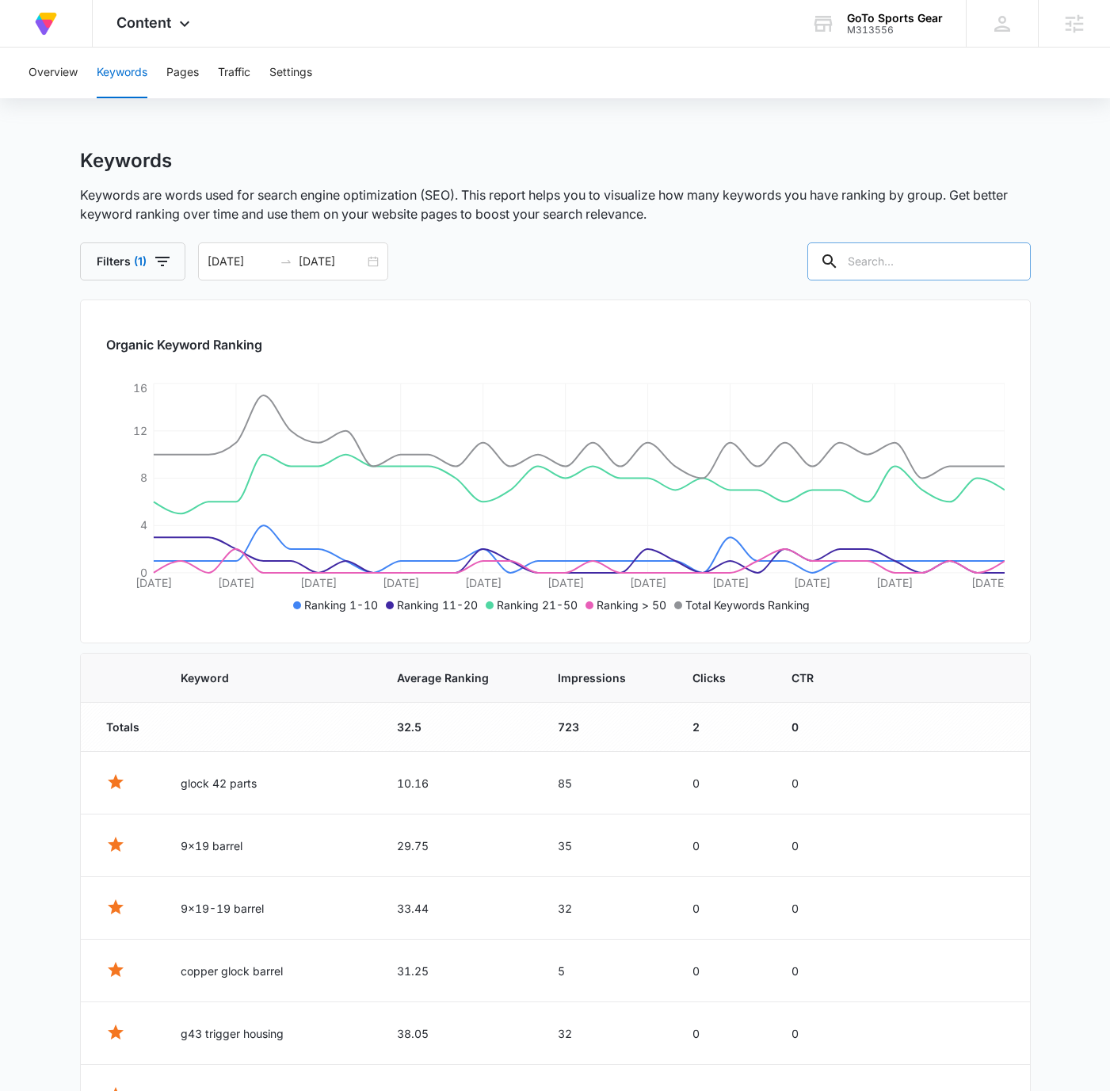
click at [977, 265] on input "text" at bounding box center [920, 262] width 224 height 38
paste input "g43x lower parts kit"
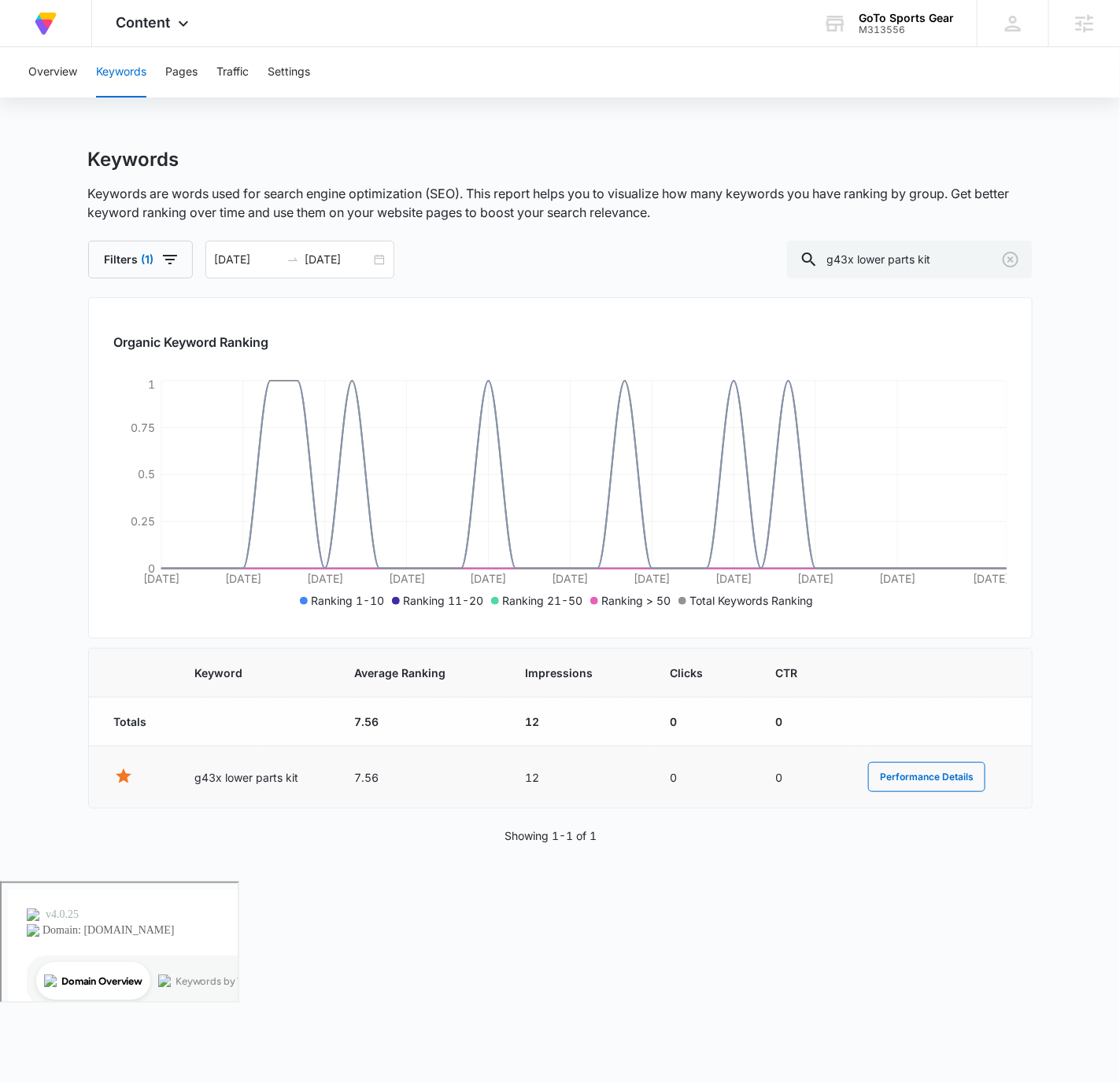
click at [358, 780] on td "7.56" at bounding box center [421, 777] width 172 height 63
copy td "7.56"
click at [525, 779] on td "12" at bounding box center [579, 777] width 145 height 63
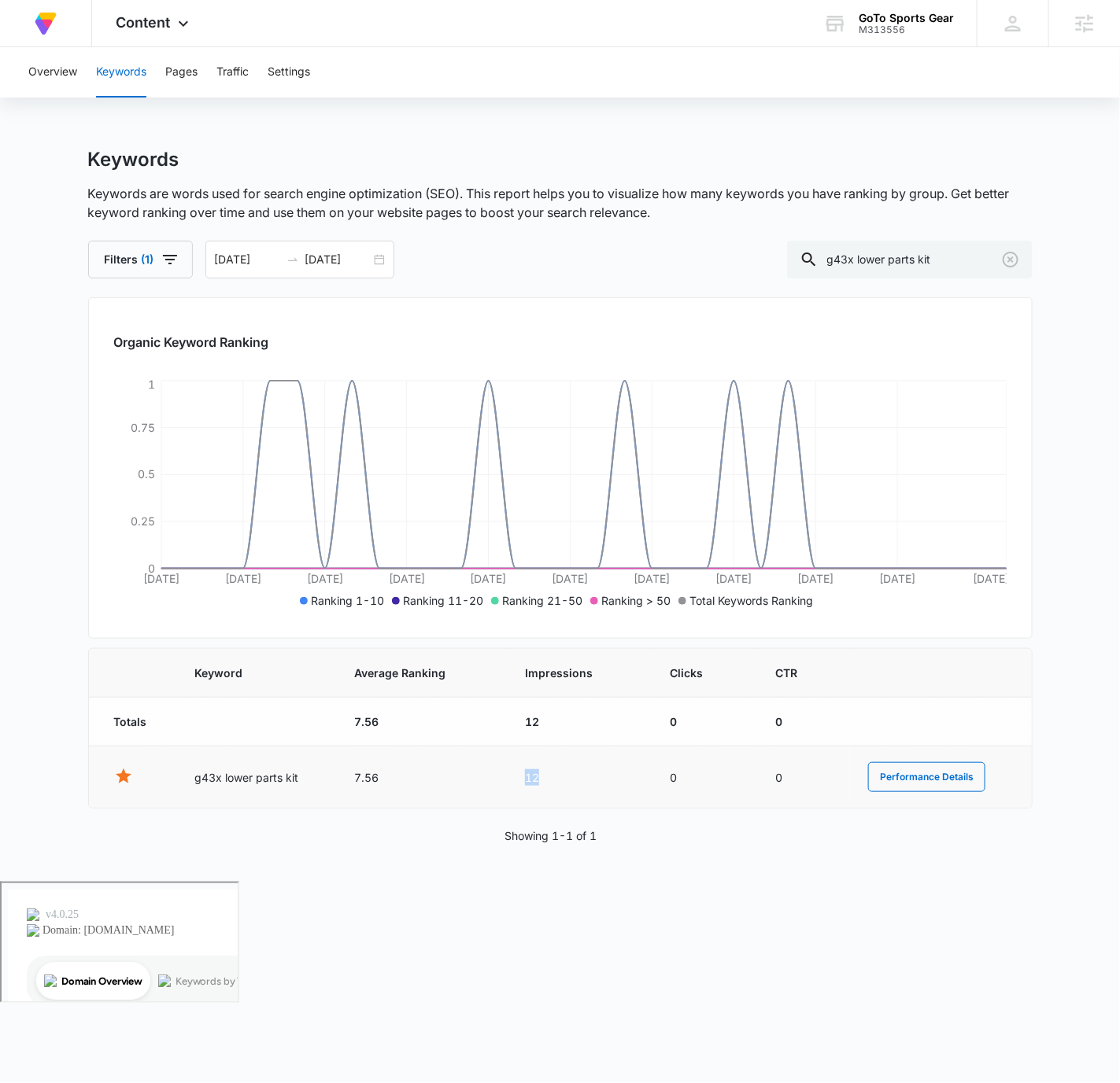
click at [525, 779] on td "12" at bounding box center [579, 777] width 145 height 63
copy td "12"
click at [936, 256] on input "g43x lower parts kit" at bounding box center [910, 260] width 245 height 38
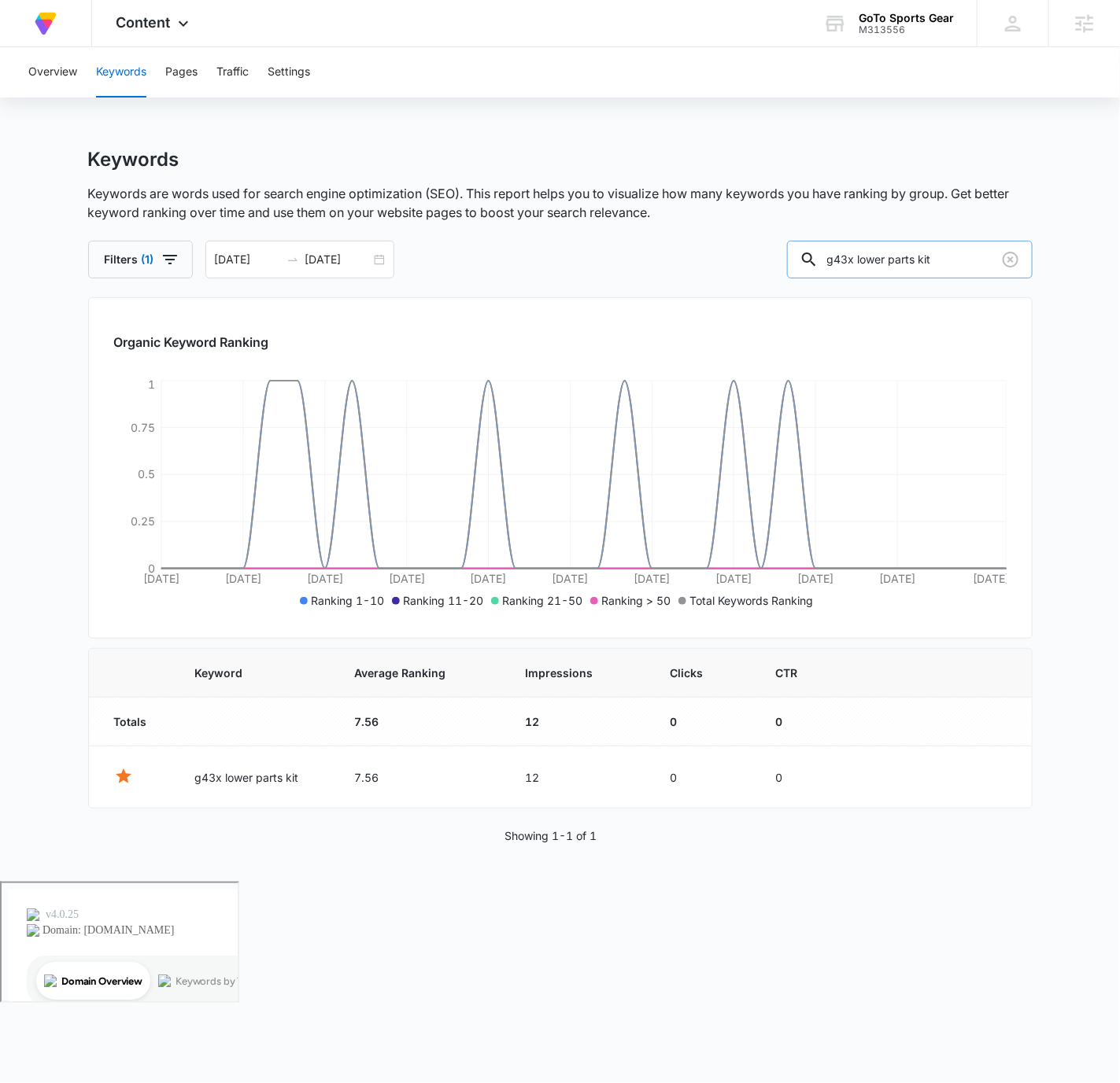
paste input "43x"
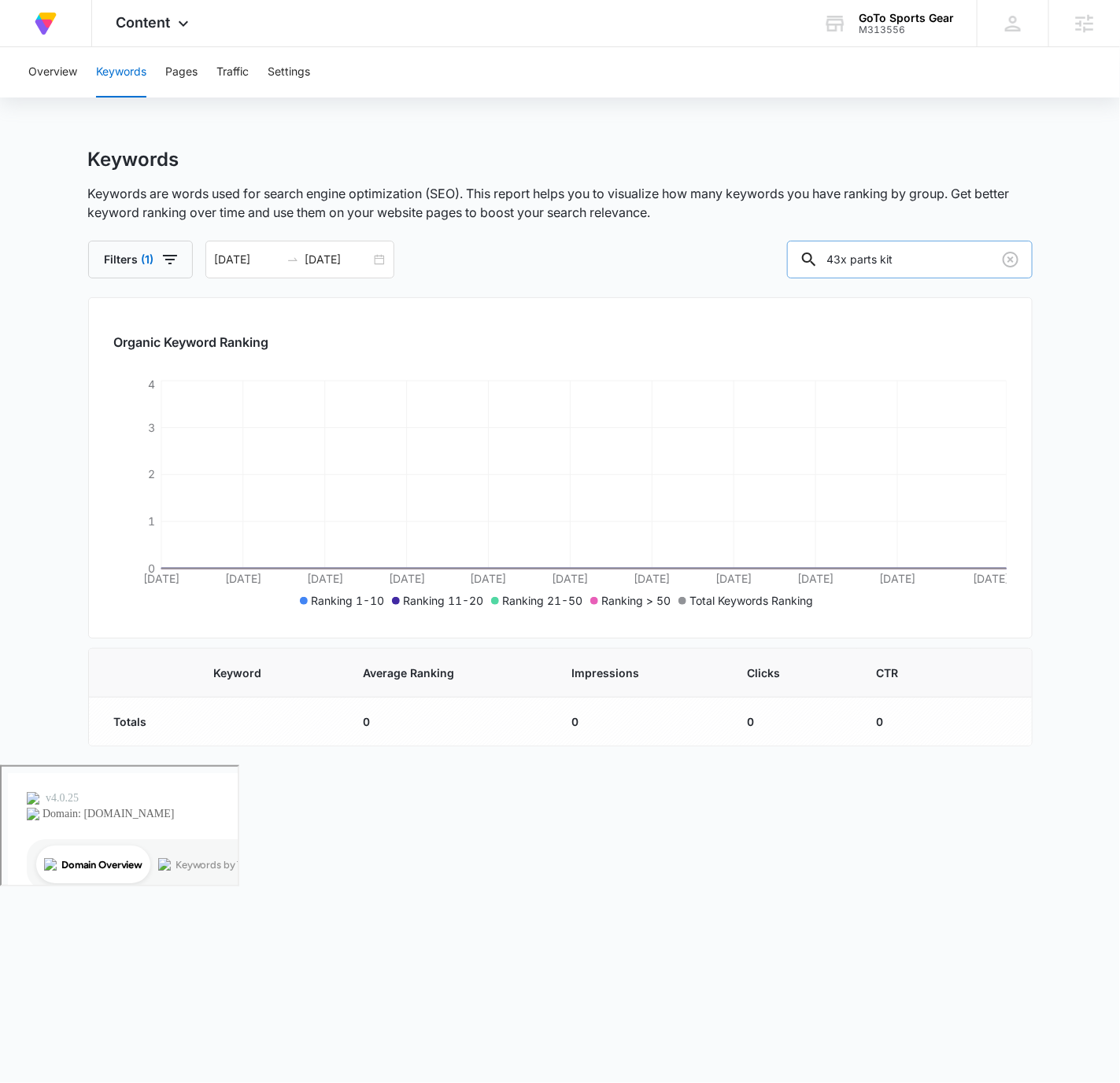
click at [931, 258] on input "43x parts kit" at bounding box center [910, 260] width 245 height 38
paste input "9mm compensator glock"
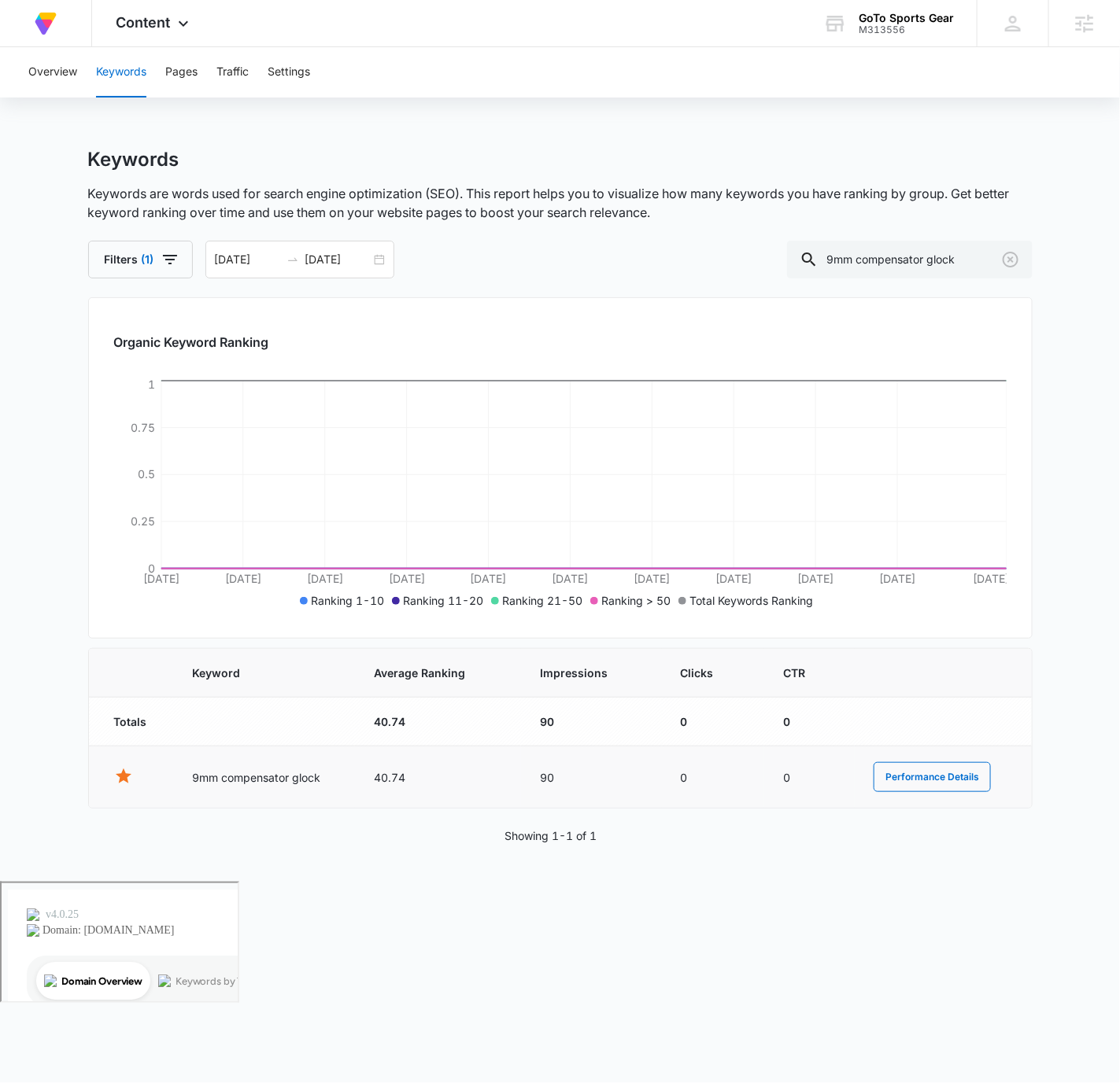
click at [267, 773] on td "9mm compensator glock" at bounding box center [263, 777] width 182 height 63
copy td "9mm compensator glock"
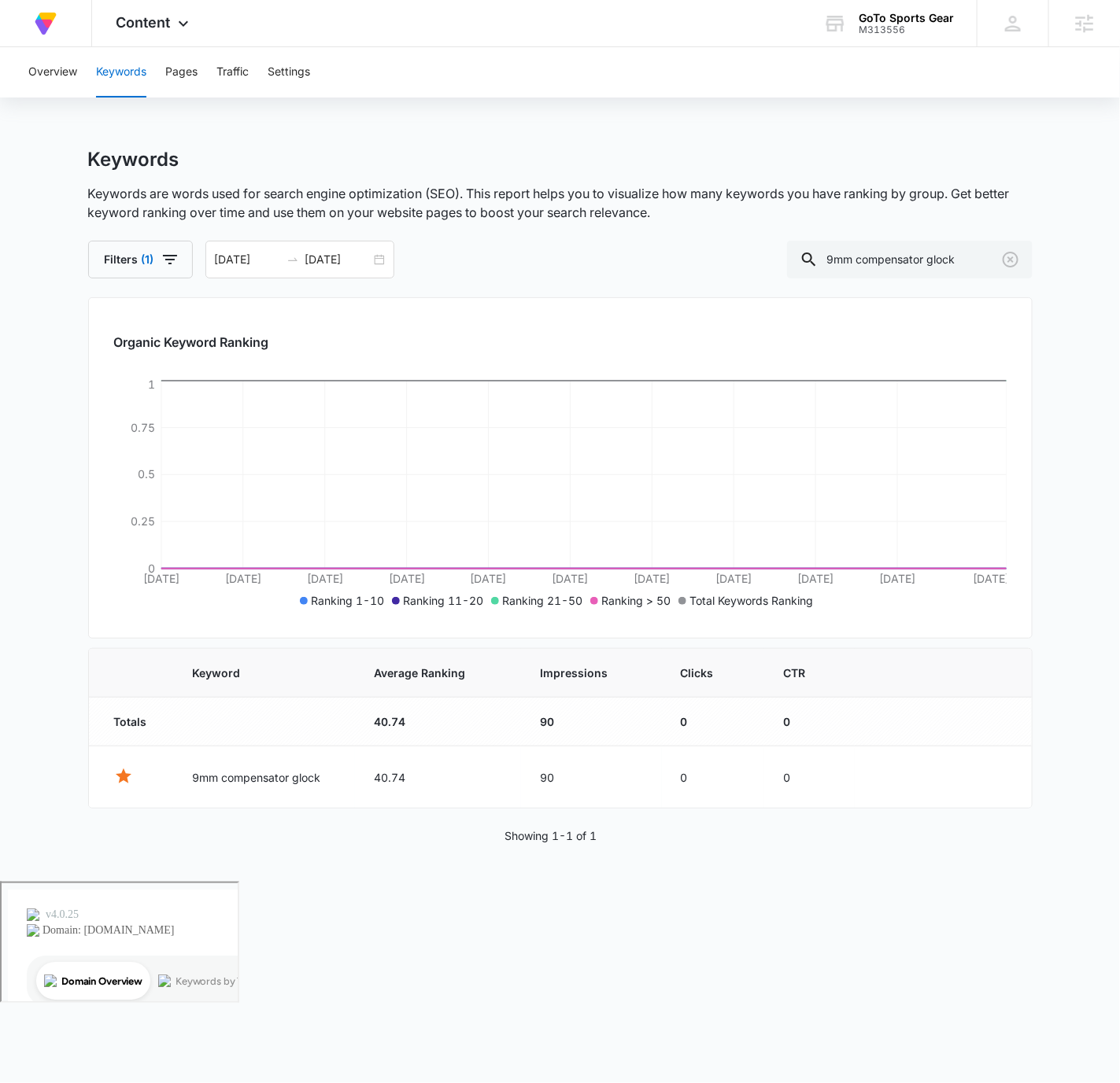
click at [271, 823] on div "Keyword Average Ranking Impressions Clicks CTR Totals 40.74 90 0 0 9mm compensa…" at bounding box center [560, 745] width 944 height 196
click at [387, 768] on td "40.74" at bounding box center [437, 777] width 166 height 63
click at [386, 773] on td "40.74" at bounding box center [437, 777] width 166 height 63
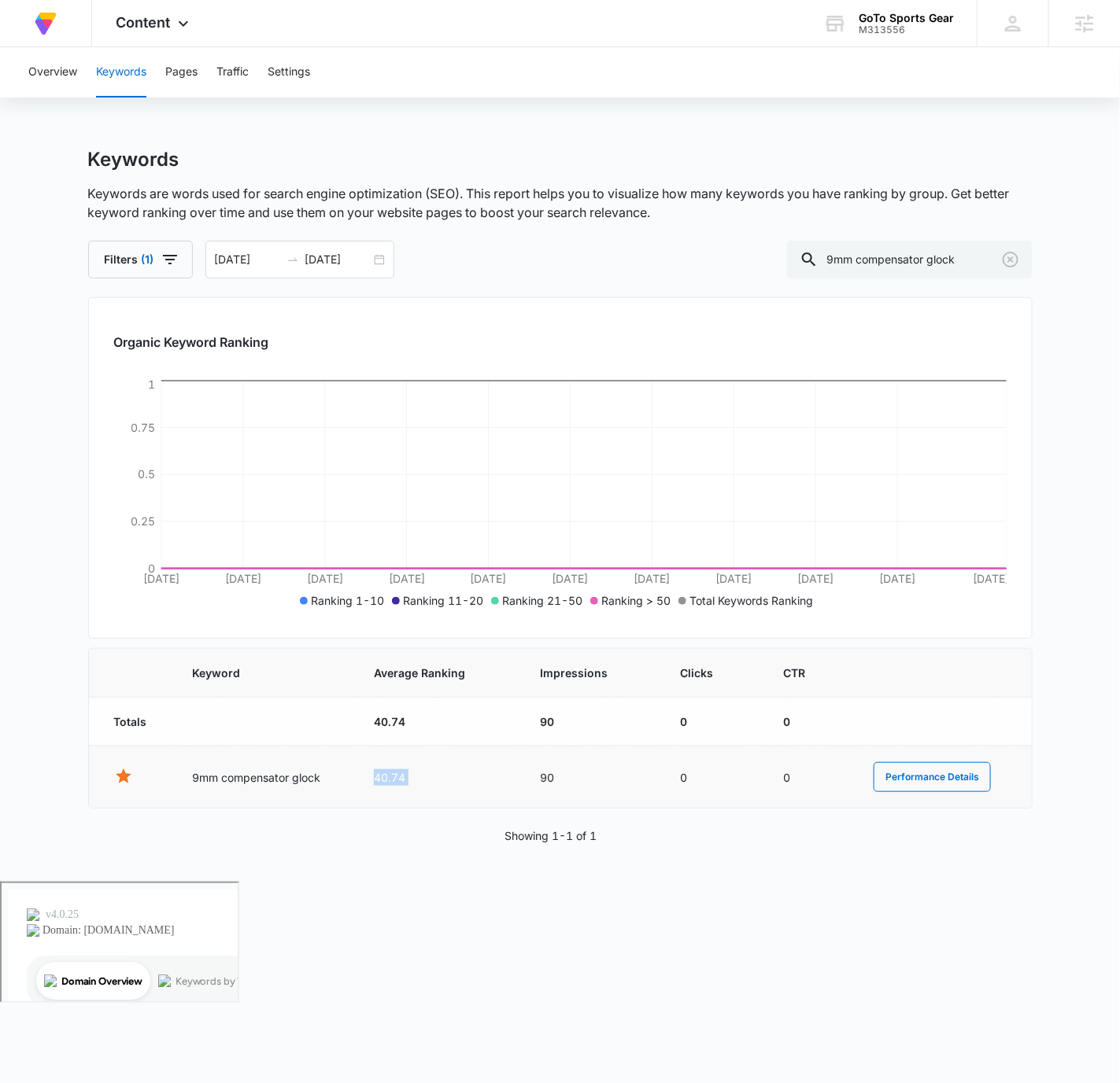
copy td "40.74"
click at [548, 776] on td "90" at bounding box center [591, 777] width 140 height 63
copy td "90"
click at [950, 256] on input "9mm compensator glock" at bounding box center [910, 260] width 245 height 38
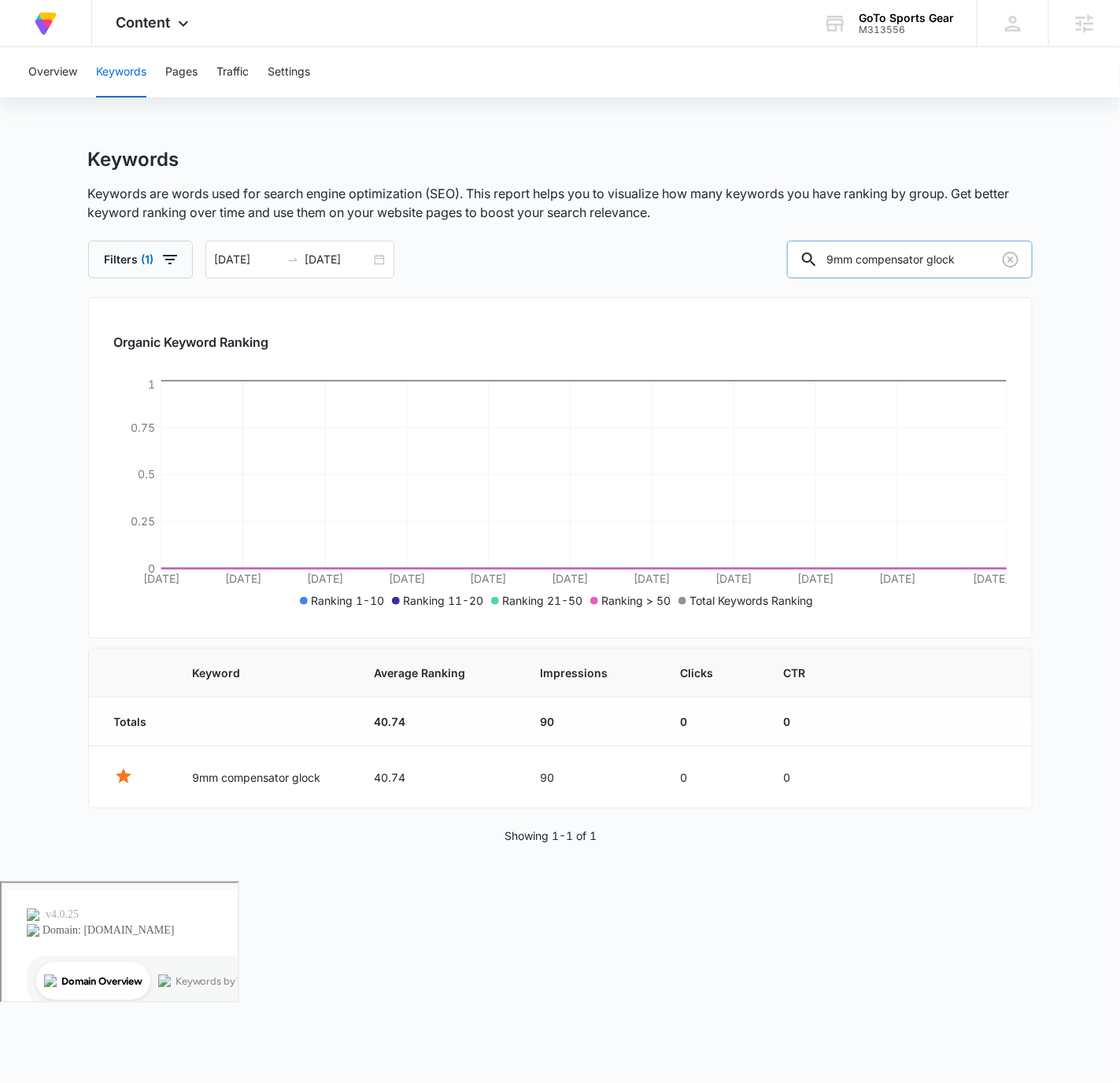
click at [950, 256] on input "9mm compensator glock" at bounding box center [910, 260] width 245 height 38
paste input "x19 barrel"
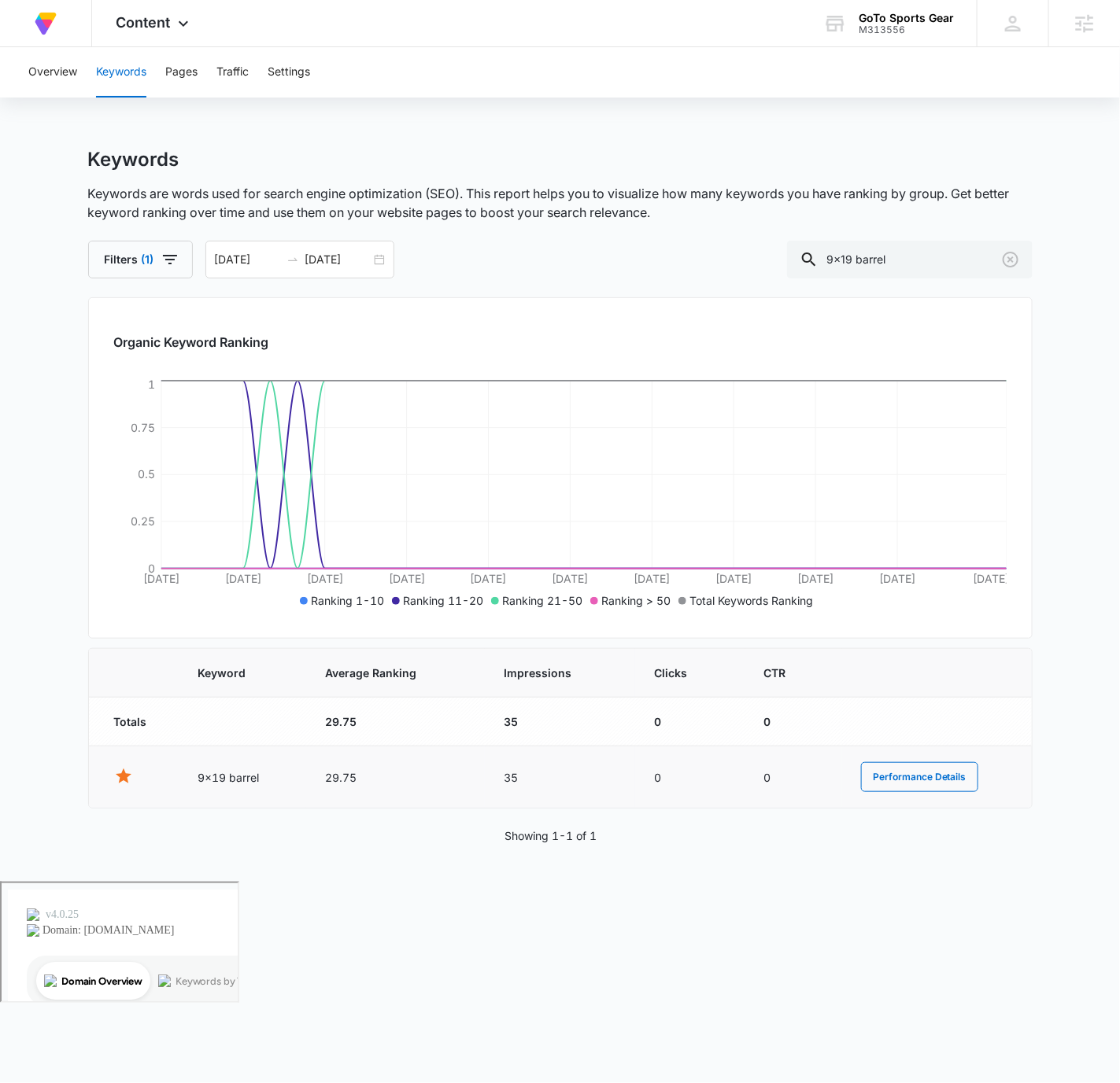
click at [337, 776] on td "29.75" at bounding box center [394, 777] width 178 height 63
copy td "29.75"
click at [510, 779] on td "35" at bounding box center [559, 777] width 150 height 63
click at [509, 779] on td "35" at bounding box center [559, 777] width 150 height 63
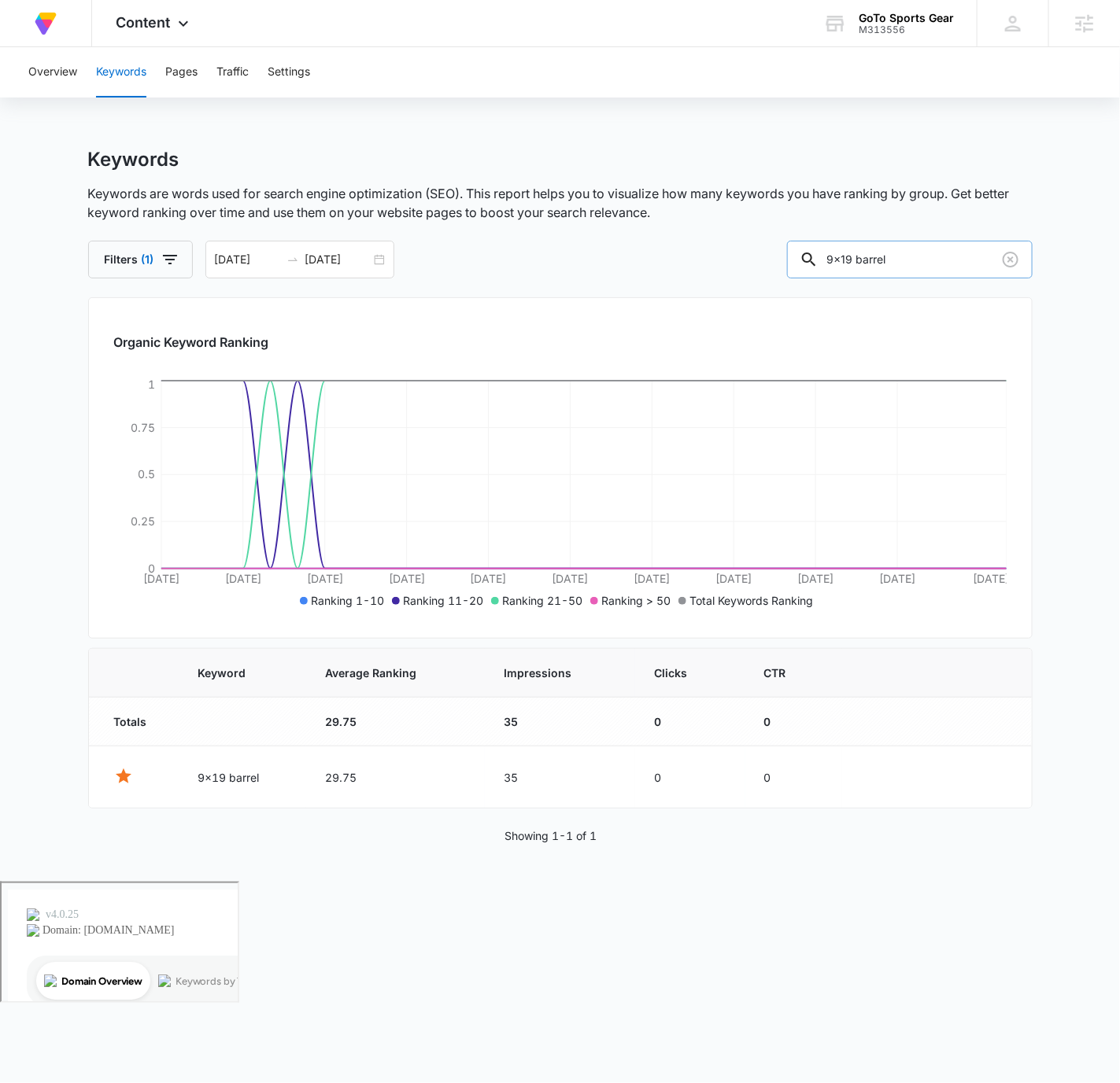
click at [931, 253] on input "9x19 barrel" at bounding box center [910, 260] width 245 height 38
paste input "9x19-19"
click at [931, 253] on input "9x19 9x19-19 barrel" at bounding box center [910, 260] width 245 height 38
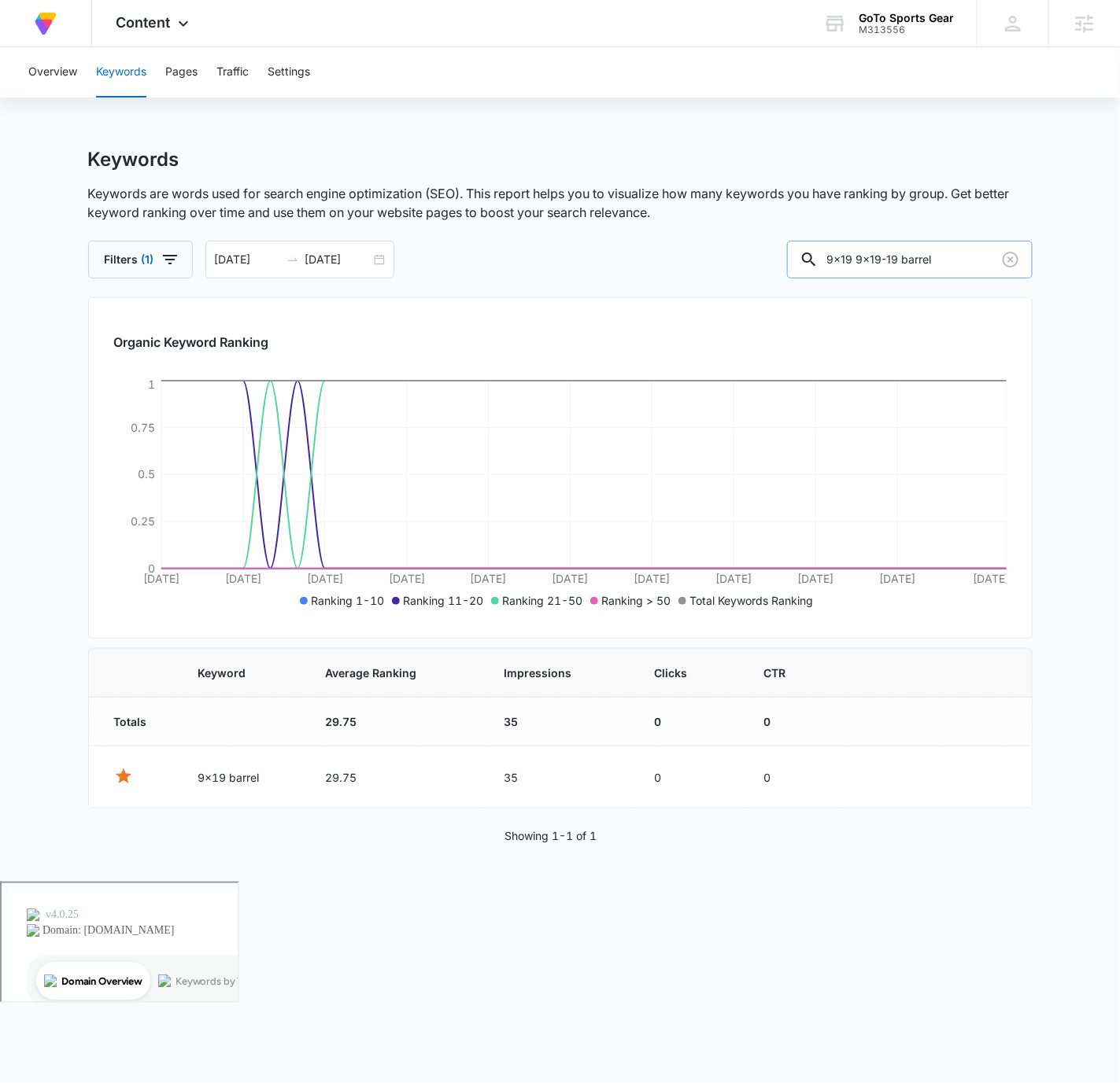
click at [931, 253] on input "9x19 9x19-19 barrel" at bounding box center [910, 260] width 245 height 38
paste input "text"
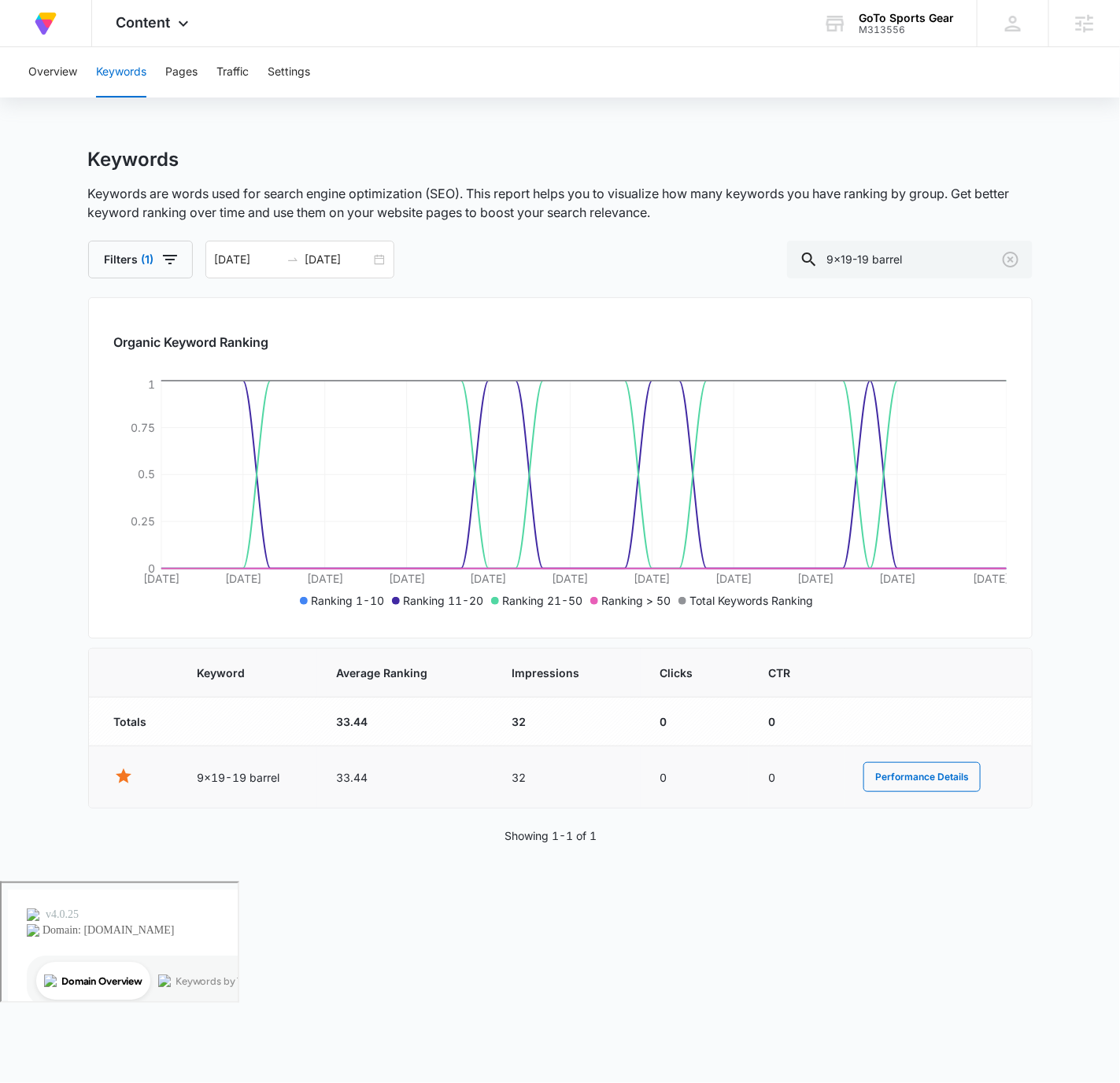
click at [335, 780] on td "33.44" at bounding box center [404, 777] width 176 height 63
click at [352, 777] on td "33.44" at bounding box center [404, 777] width 176 height 63
click at [351, 777] on td "33.44" at bounding box center [404, 777] width 176 height 63
click at [518, 782] on td "32" at bounding box center [566, 777] width 148 height 63
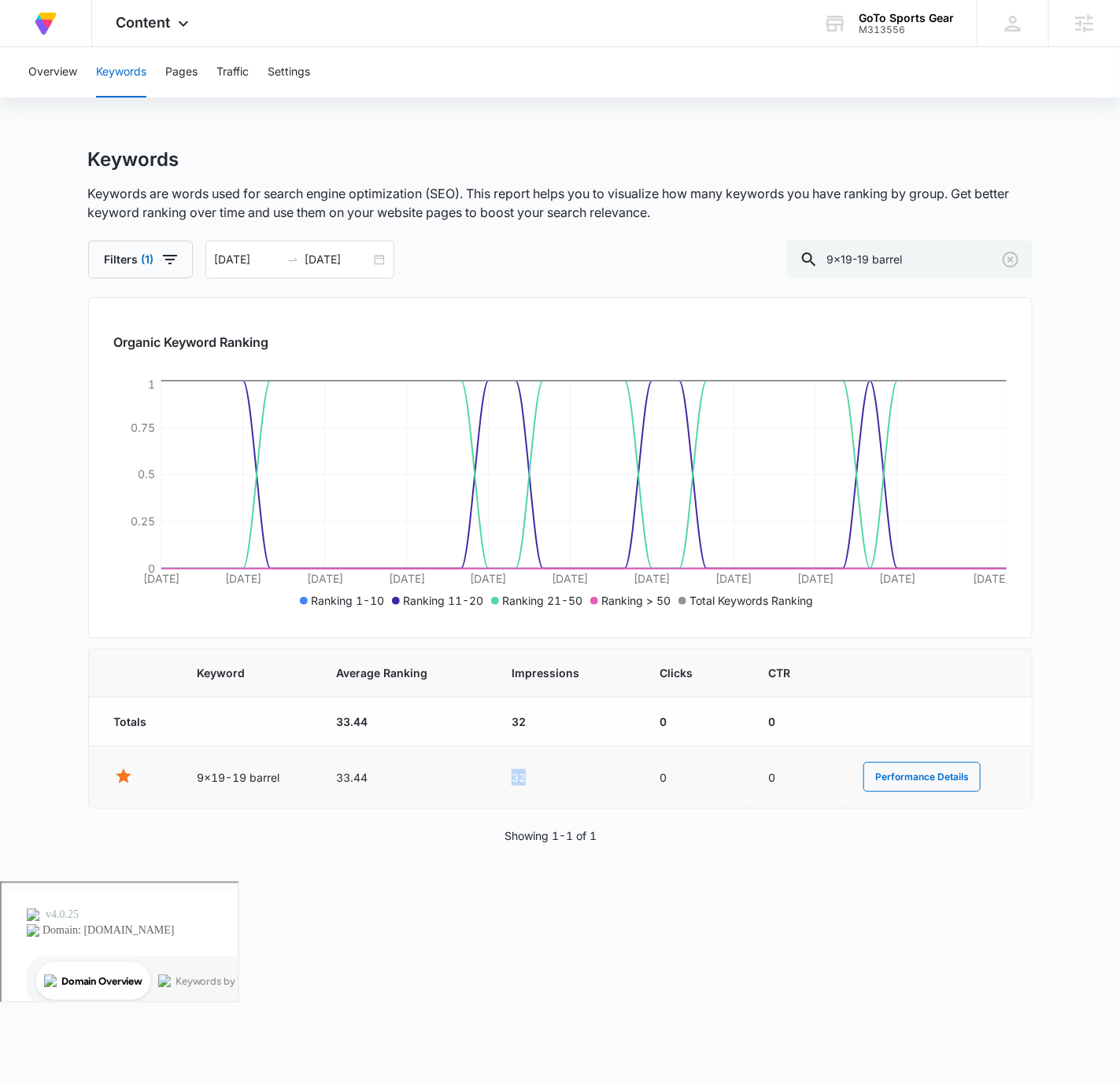
click at [518, 781] on td "32" at bounding box center [566, 777] width 148 height 63
click at [901, 259] on input "9x19-19 barrel" at bounding box center [910, 260] width 245 height 38
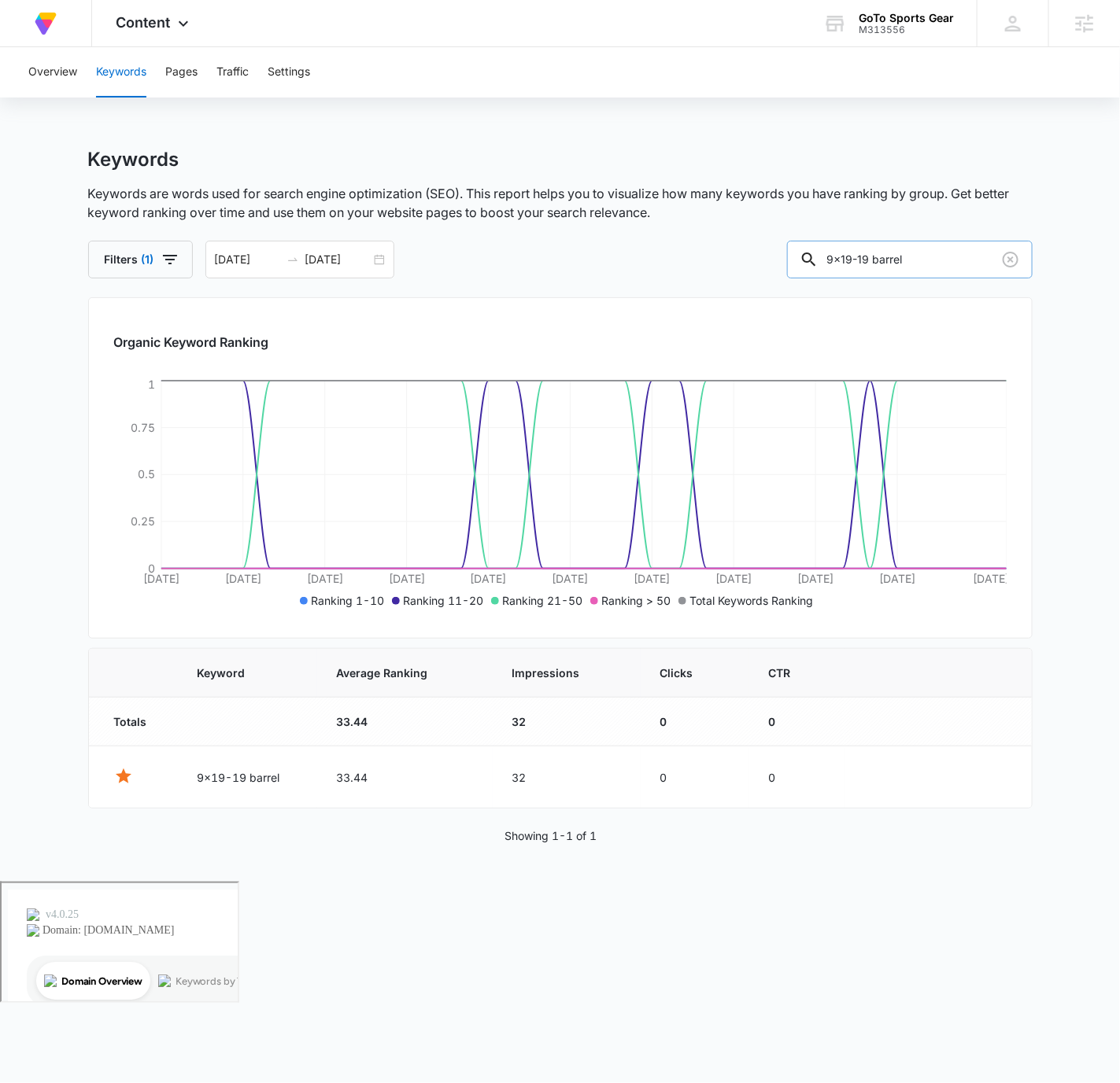
paste input "copper glock"
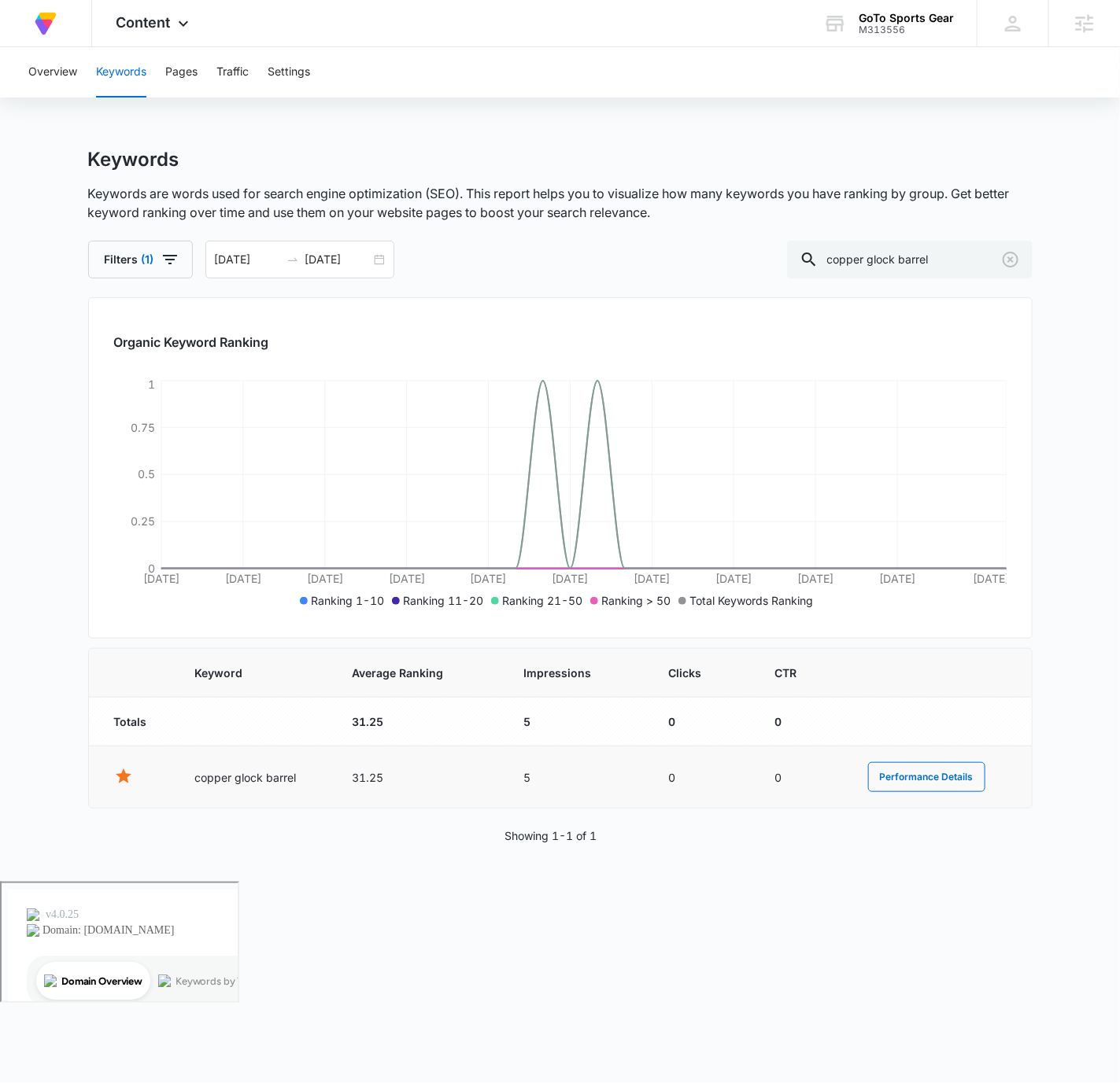
click at [373, 774] on td "31.25" at bounding box center [418, 777] width 172 height 63
click at [931, 256] on input "copper glock barrel" at bounding box center [910, 260] width 245 height 38
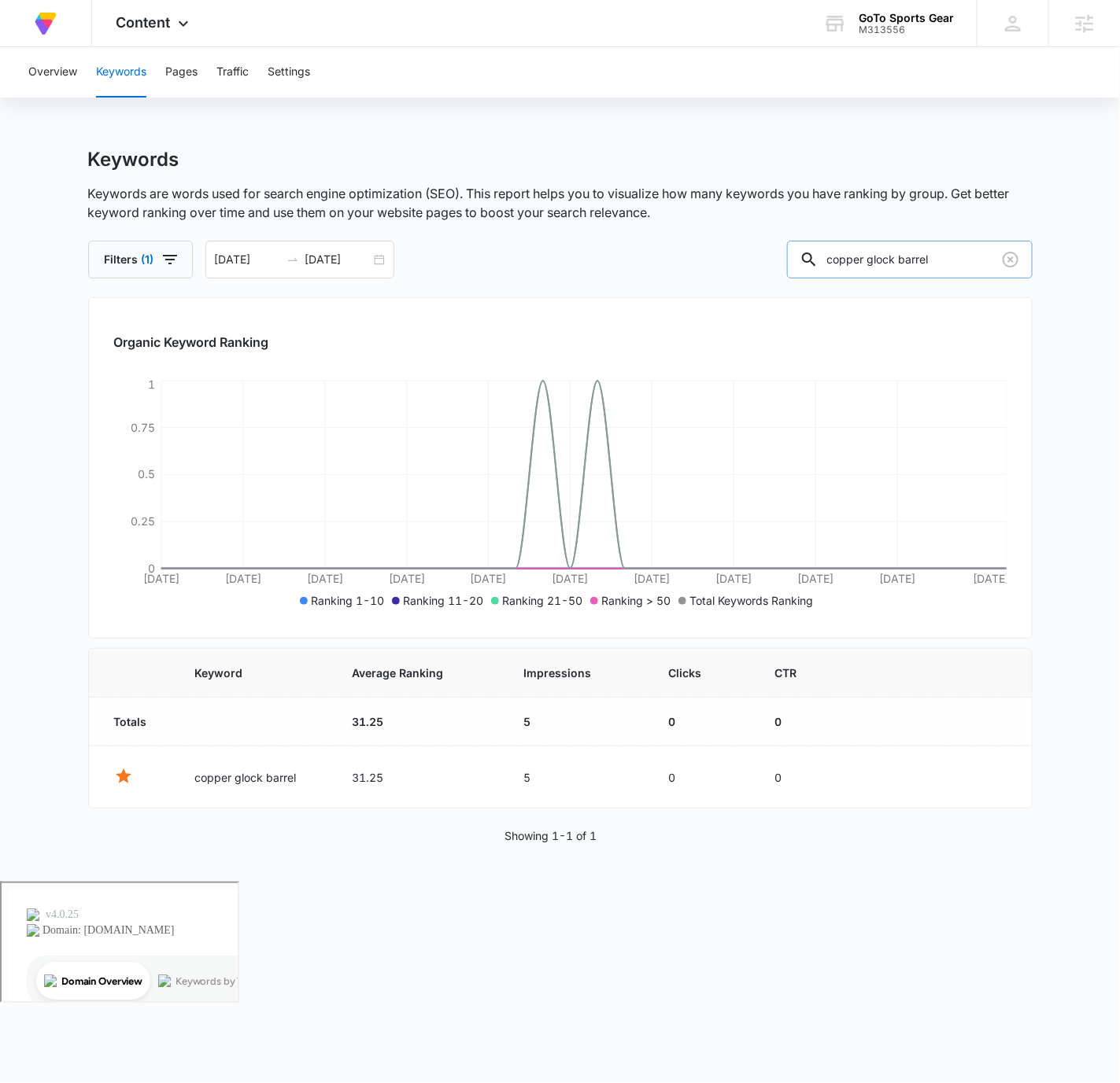
paste input "g43 trigger housing"
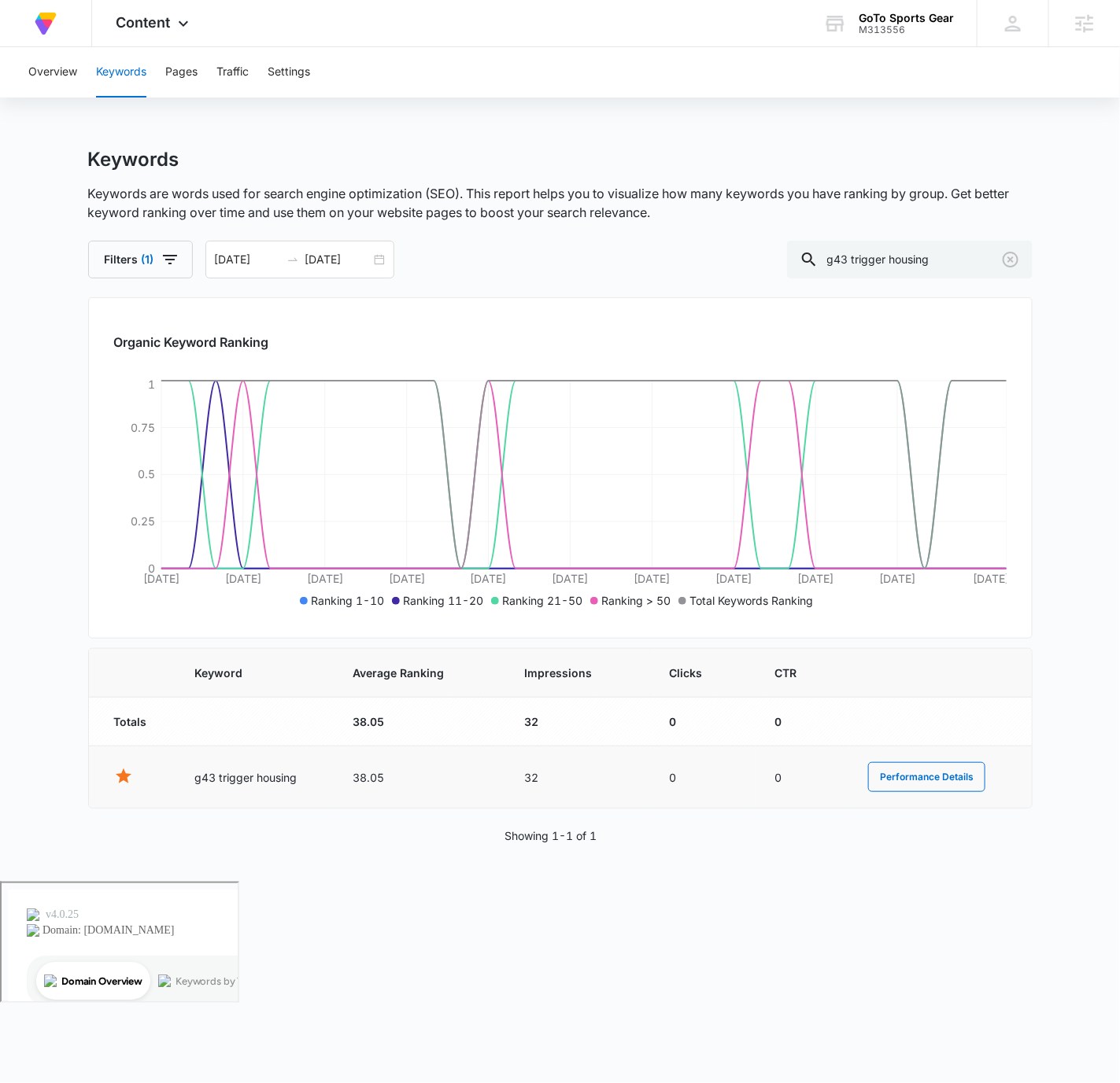
click at [372, 776] on td "38.05" at bounding box center [419, 777] width 172 height 63
click at [938, 260] on input "g43 trigger housing" at bounding box center [910, 260] width 245 height 38
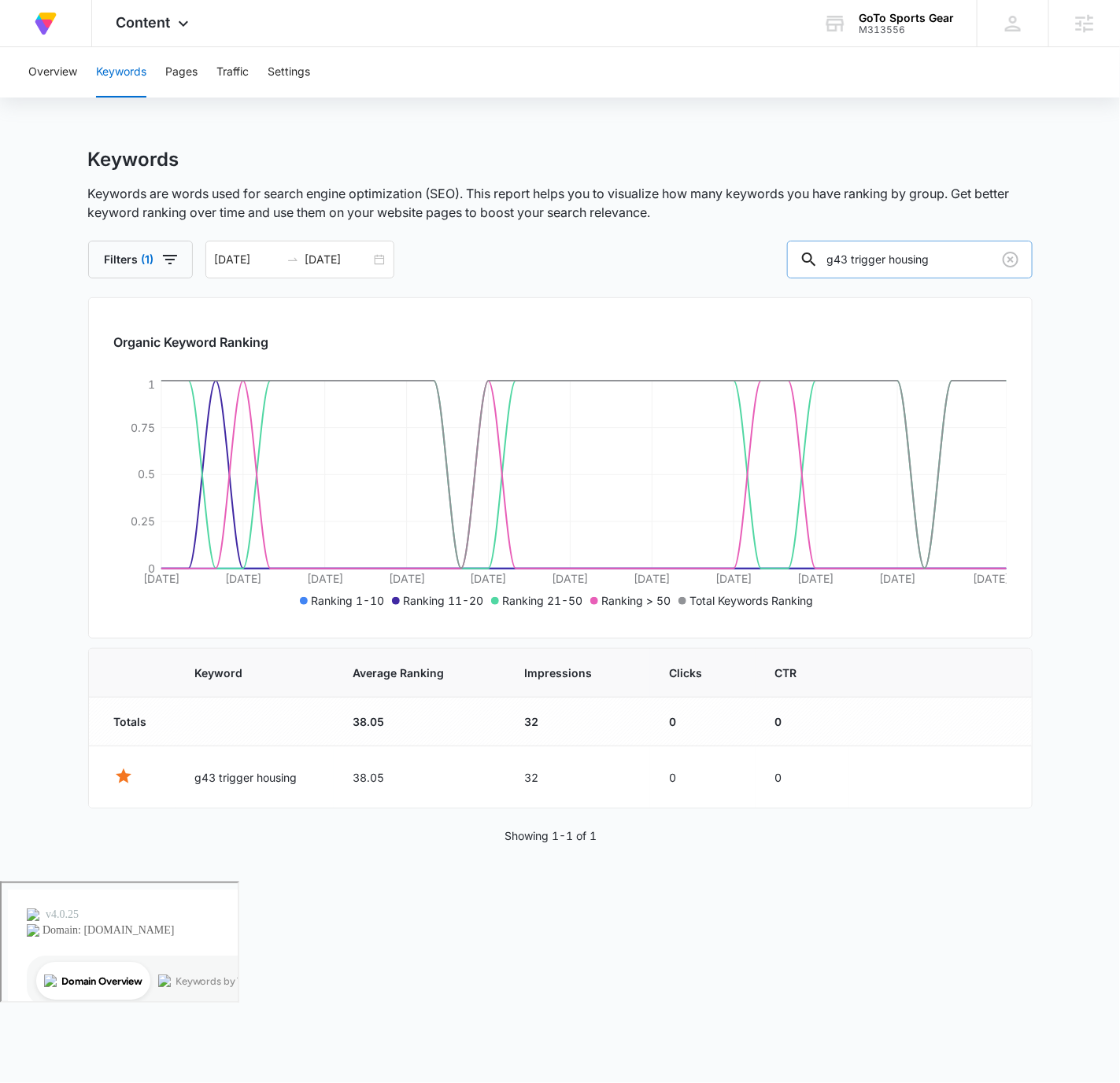
paste input "x lower parts kit"
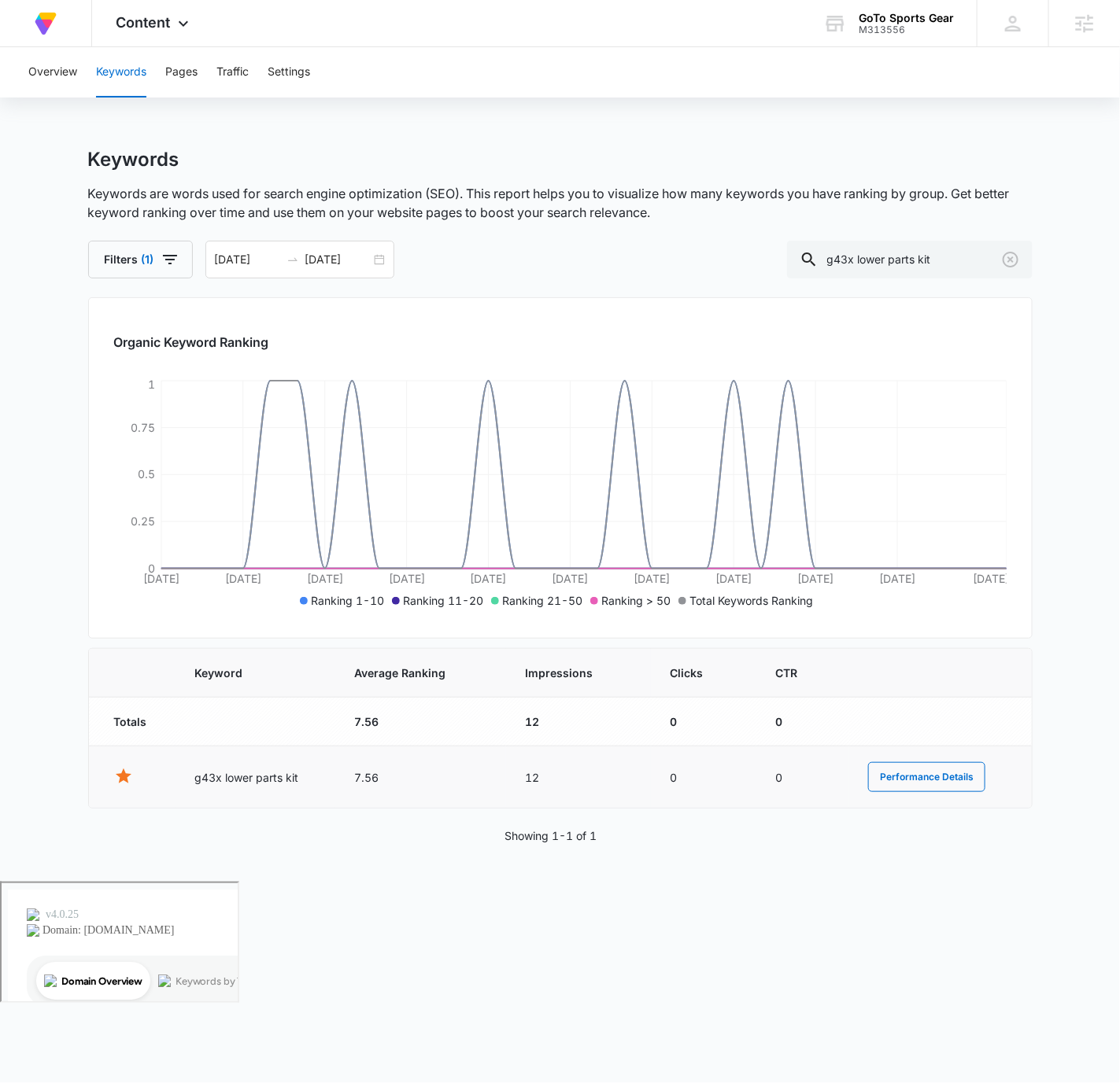
click at [365, 776] on td "7.56" at bounding box center [421, 777] width 172 height 63
click at [531, 776] on td "12" at bounding box center [579, 777] width 145 height 63
click at [929, 265] on input "g43x lower parts kit" at bounding box center [910, 260] width 245 height 38
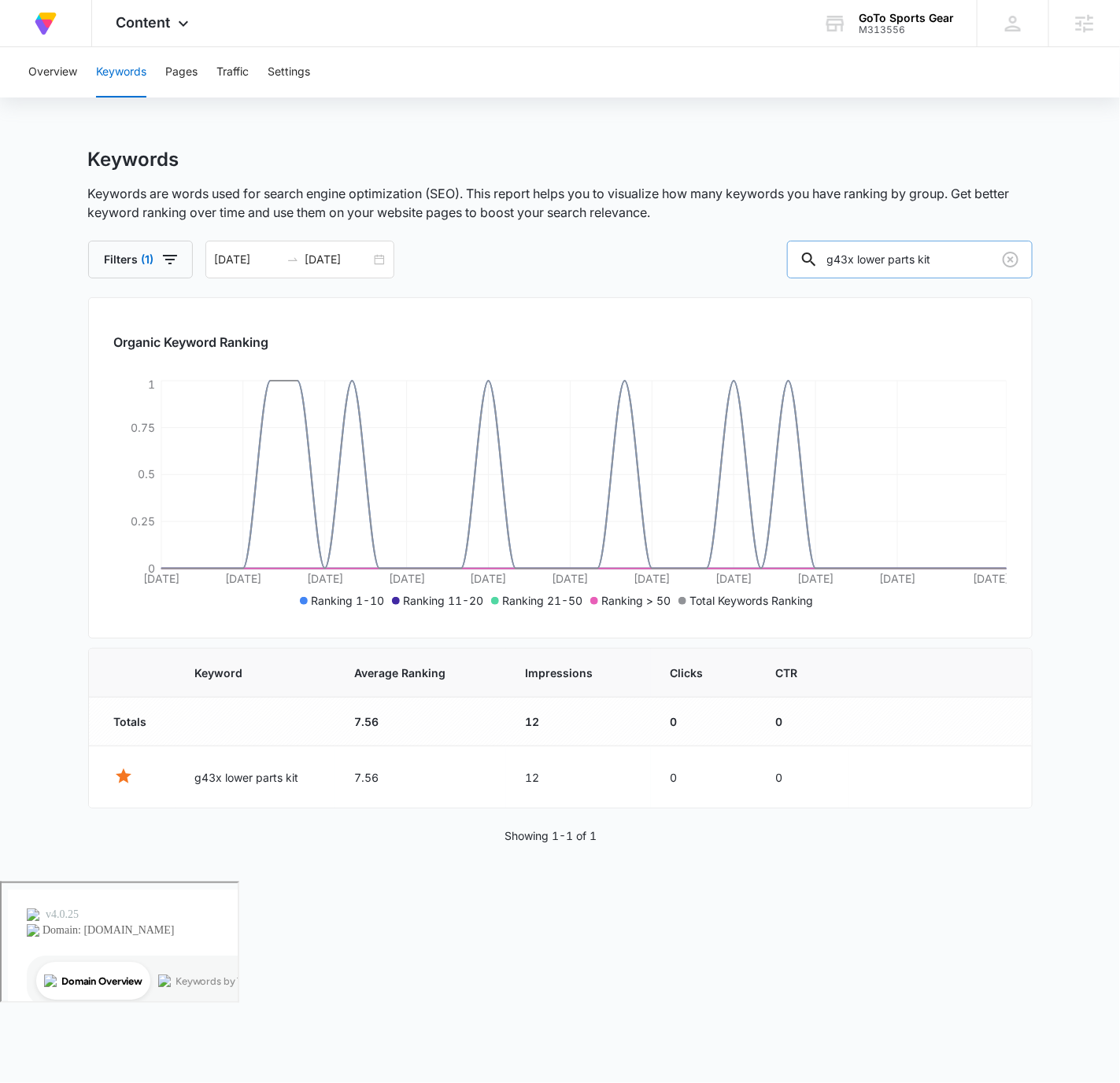
click at [929, 264] on input "g43x lower parts kit" at bounding box center [910, 260] width 245 height 38
click at [928, 264] on input "g43x lower parts kit" at bounding box center [910, 260] width 245 height 38
paste input "lock 17 extended mag release"
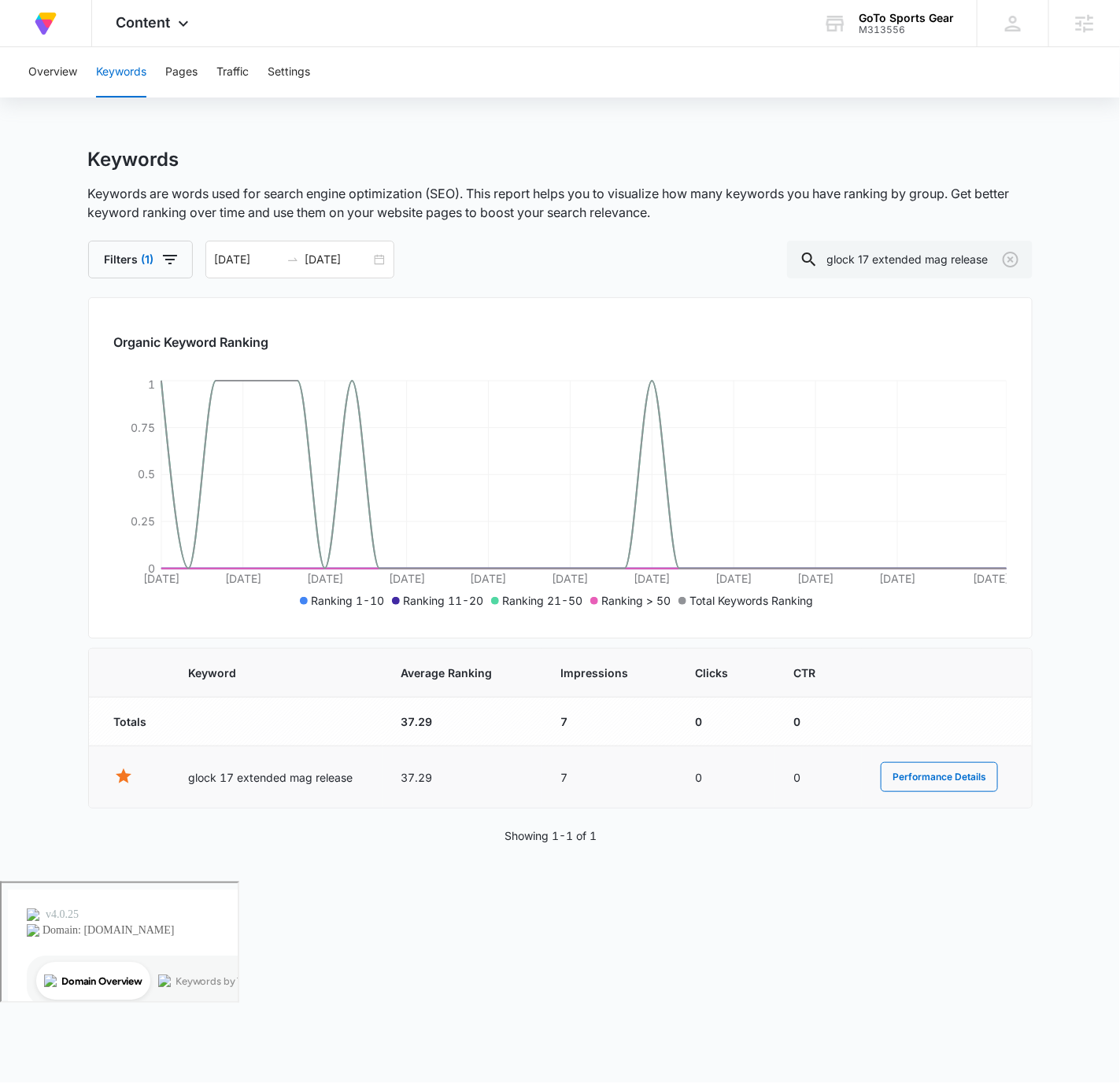
click at [418, 777] on td "37.29" at bounding box center [462, 777] width 160 height 63
click at [921, 256] on input "glock 17 extended mag release" at bounding box center [910, 260] width 245 height 38
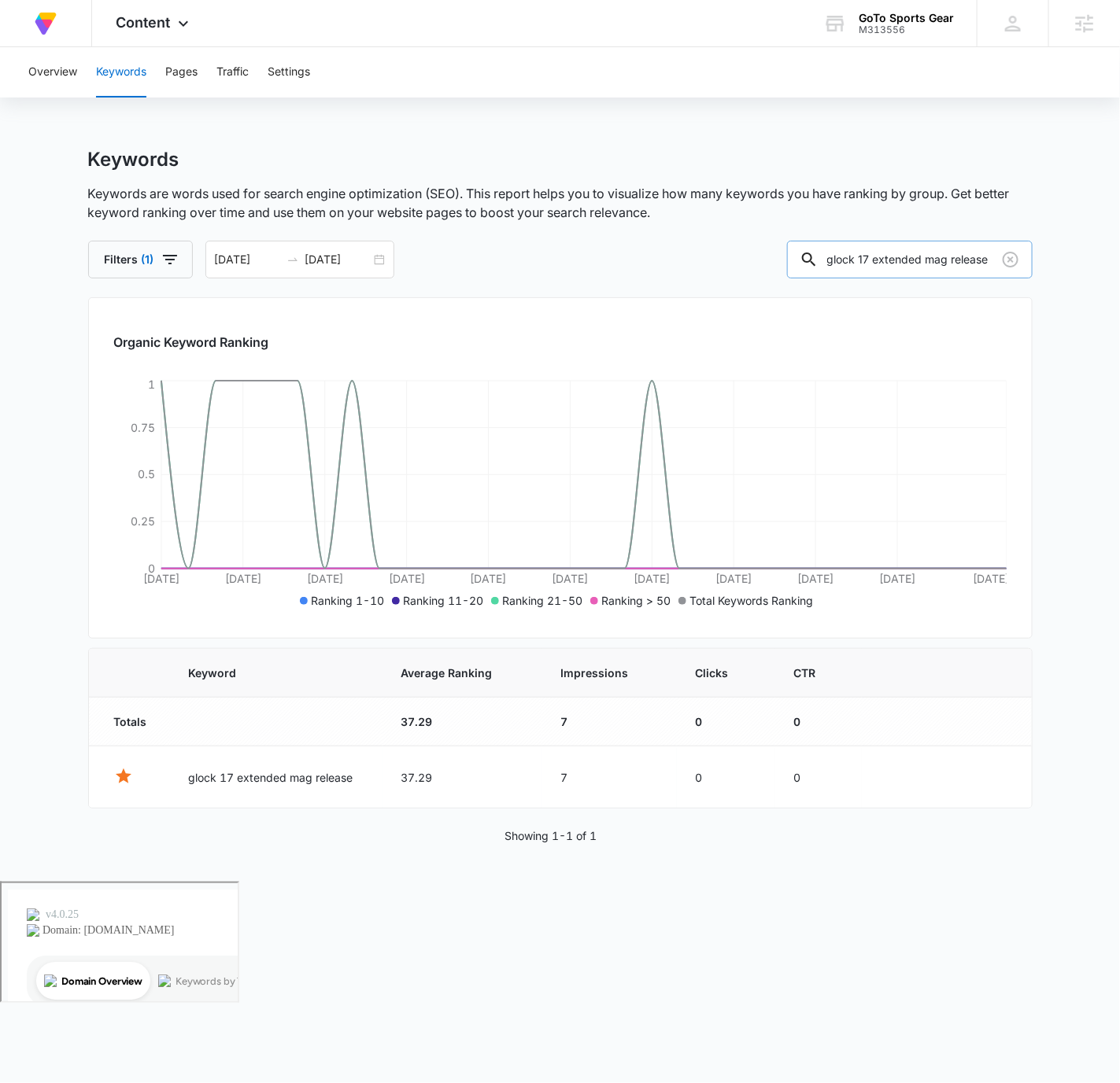
click at [921, 256] on input "glock 17 extended mag release" at bounding box center [910, 260] width 245 height 38
paste input "20 lower kit"
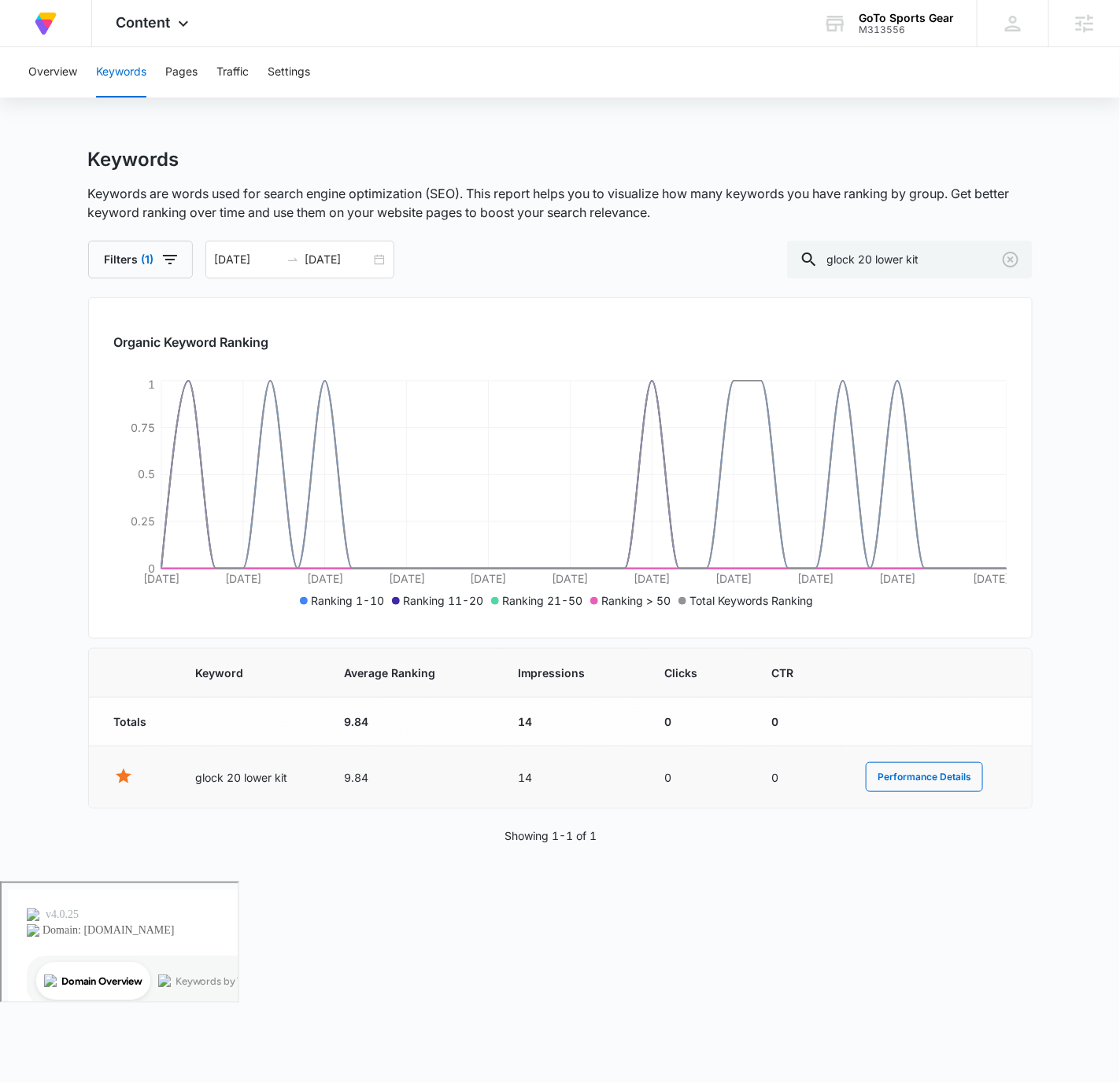
click at [355, 770] on td "9.84" at bounding box center [411, 777] width 174 height 63
click at [354, 771] on td "9.84" at bounding box center [411, 777] width 174 height 63
click at [932, 251] on input "glock 20 lower kit" at bounding box center [910, 260] width 245 height 38
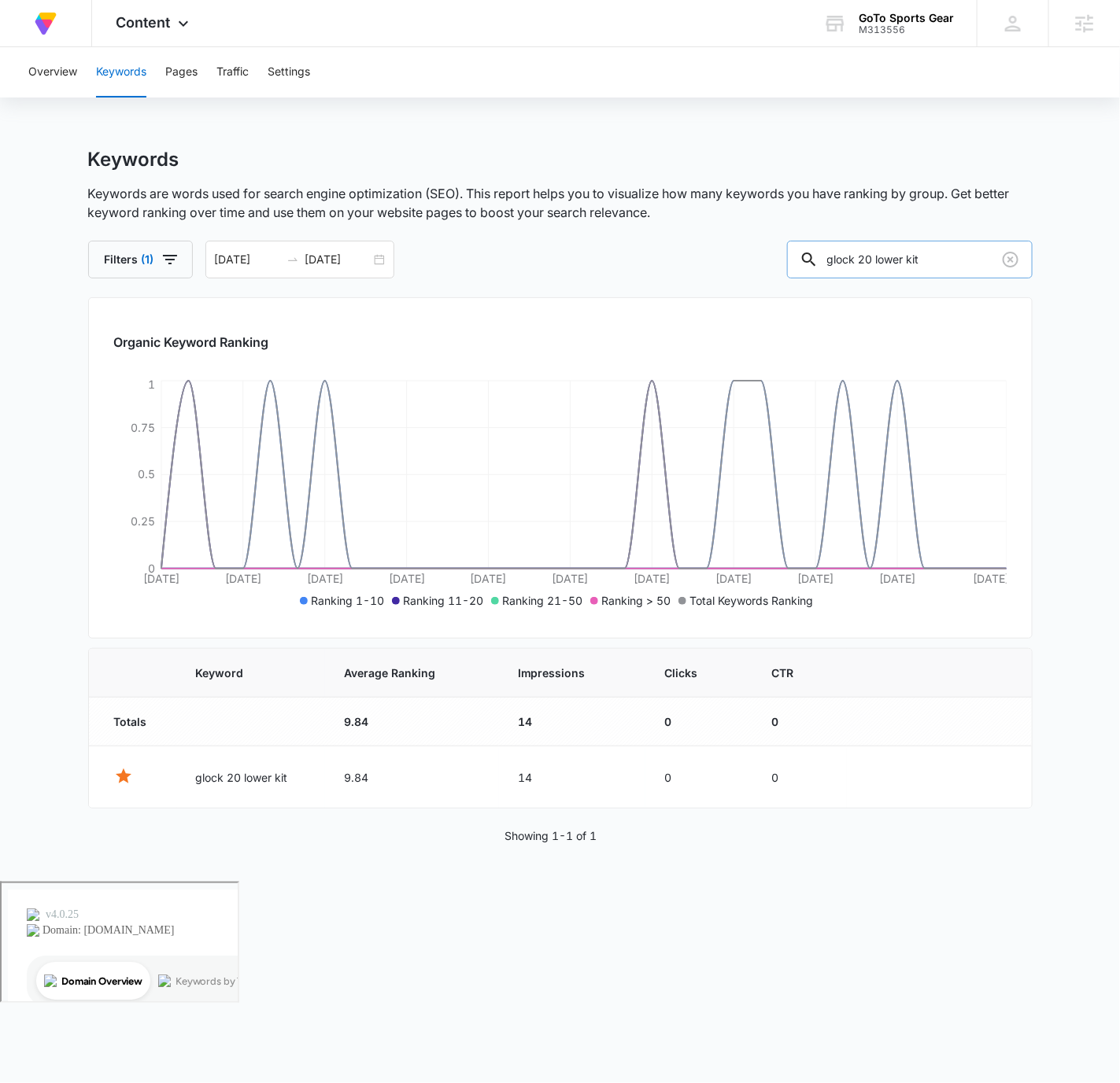
paste input "42 accessories"
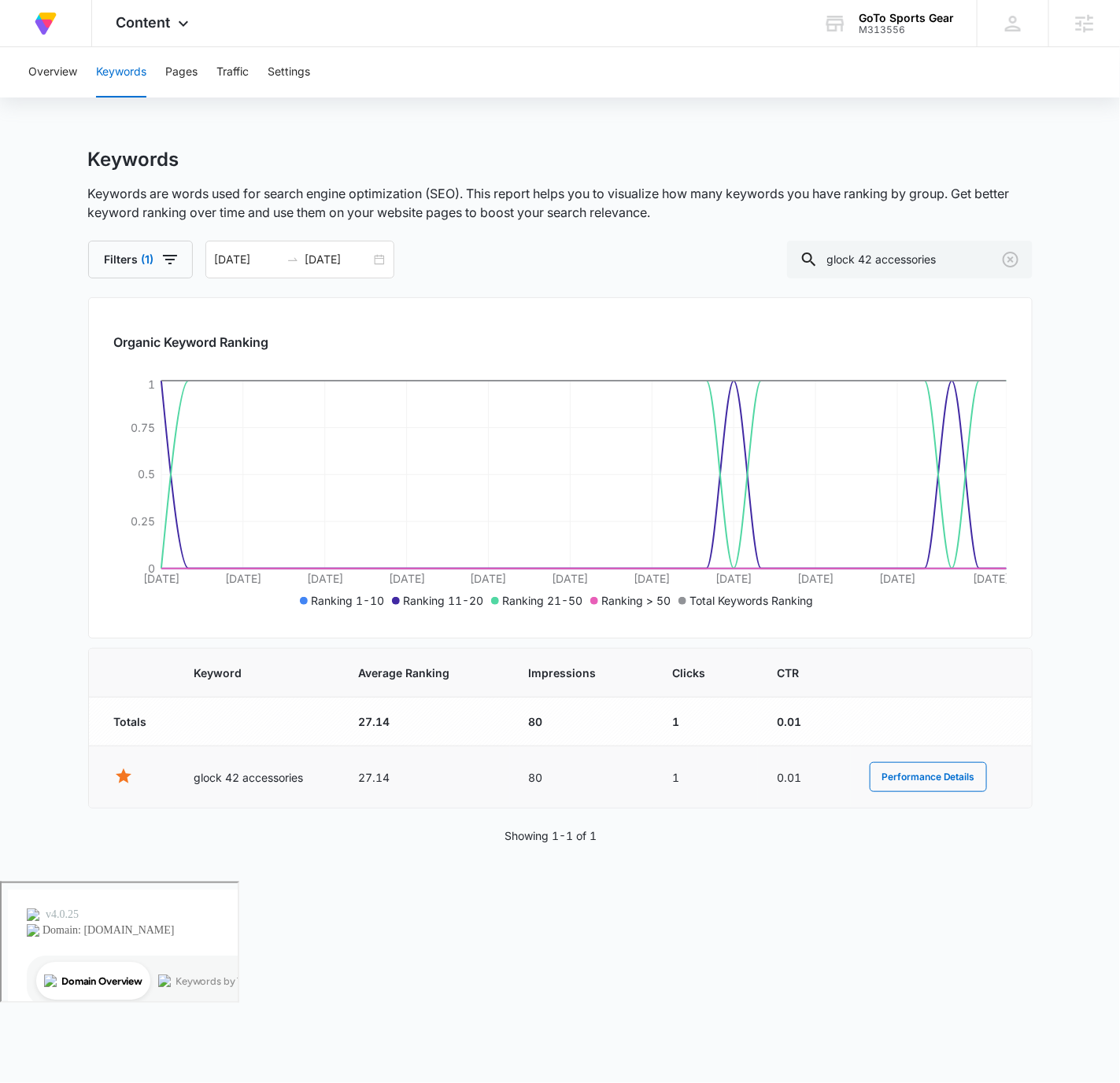
click at [377, 777] on td "27.14" at bounding box center [424, 777] width 170 height 63
click at [343, 793] on td "27.14" at bounding box center [424, 777] width 170 height 63
click at [902, 264] on input "glock 42 accessories" at bounding box center [910, 260] width 245 height 38
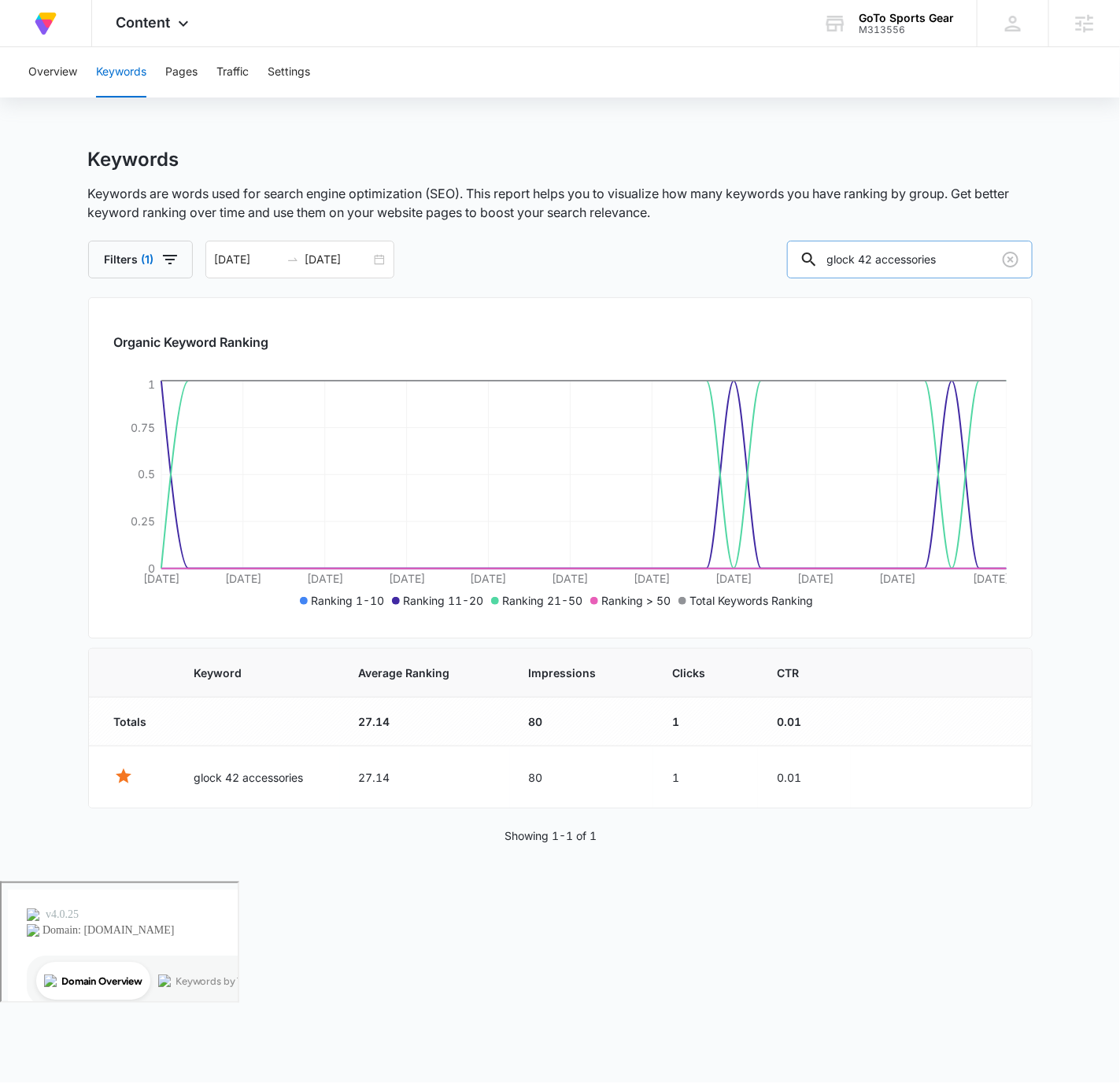
click at [902, 264] on input "glock 42 accessories" at bounding box center [910, 260] width 245 height 38
paste input "part"
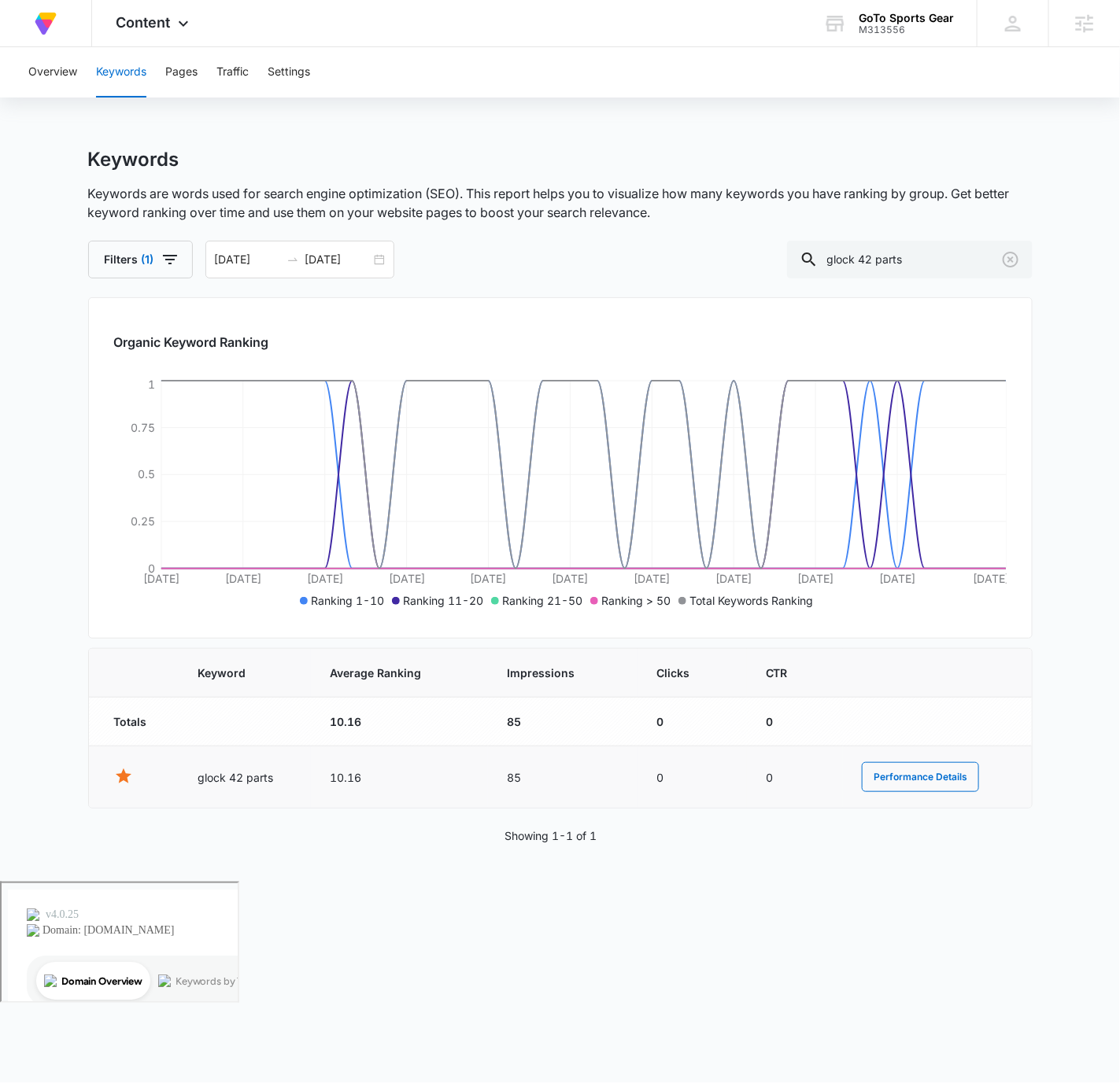
click at [347, 773] on td "10.16" at bounding box center [399, 777] width 177 height 63
click at [971, 251] on input "glock 42 parts" at bounding box center [910, 260] width 245 height 38
click at [971, 252] on input "glock 42 parts" at bounding box center [910, 260] width 245 height 38
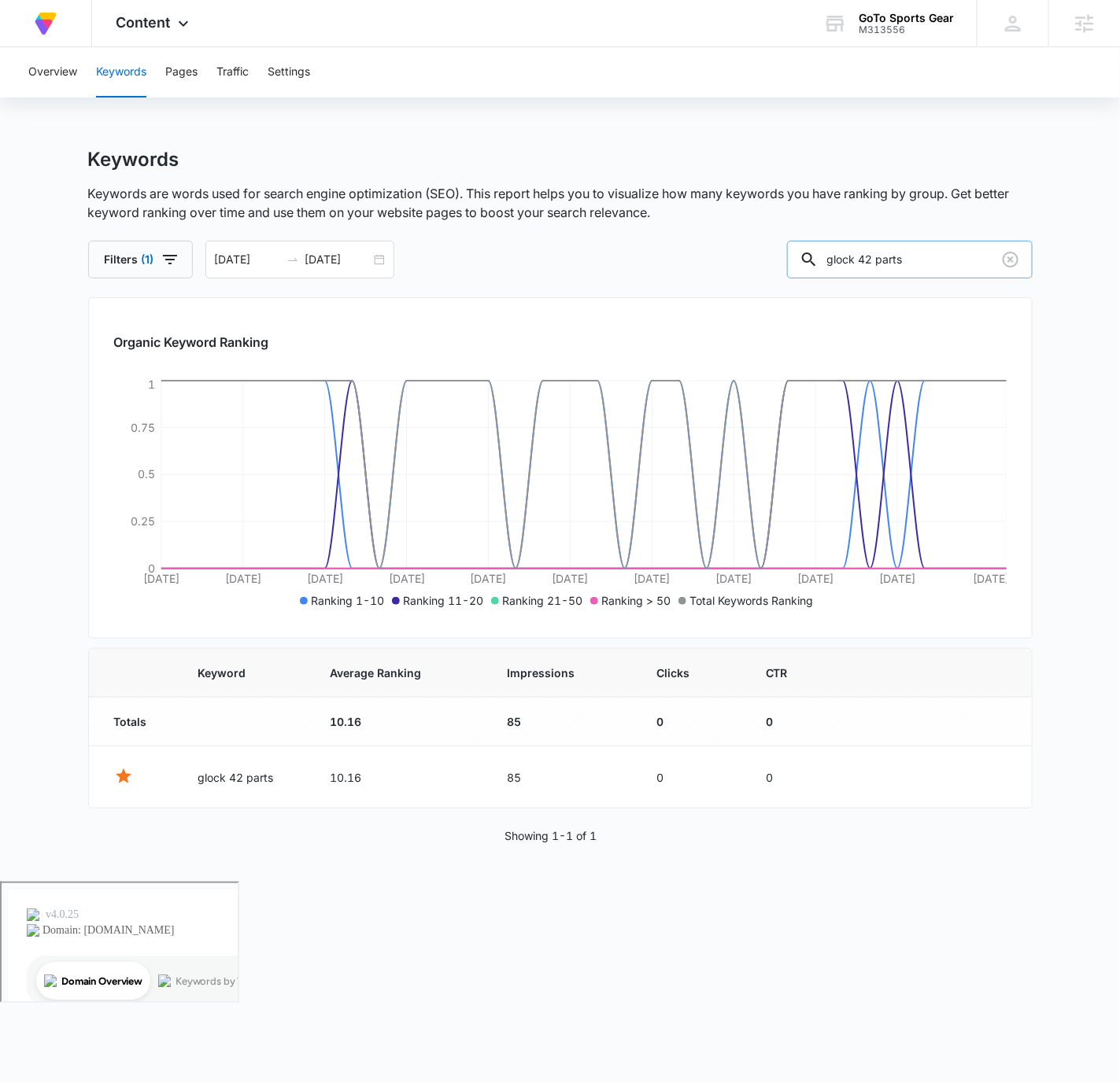
click at [971, 252] on input "glock 42 parts" at bounding box center [910, 260] width 245 height 38
paste input "3x upper slide parts oem"
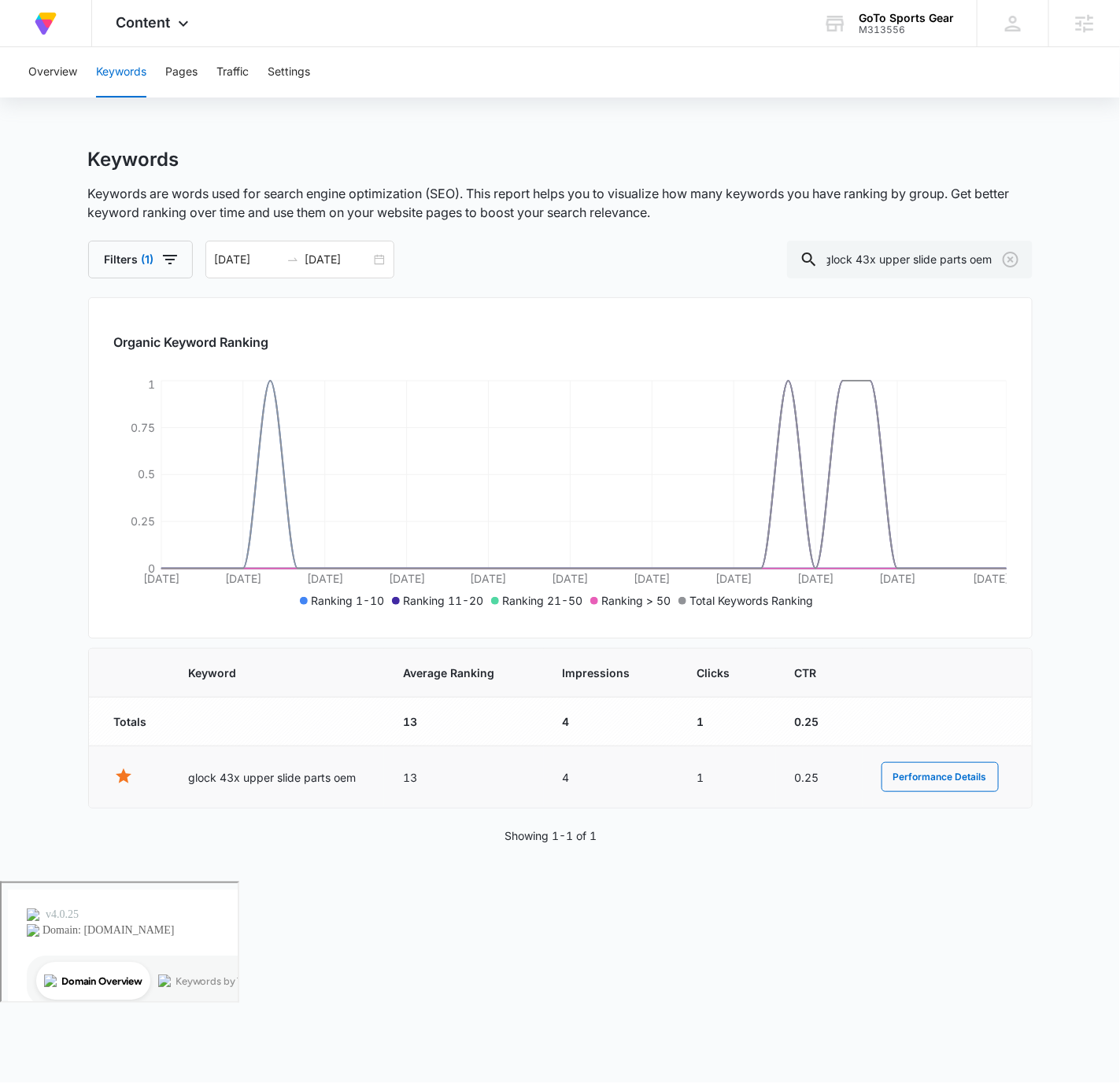
click at [415, 776] on td "13" at bounding box center [464, 777] width 159 height 63
click at [406, 775] on td "13" at bounding box center [464, 777] width 159 height 63
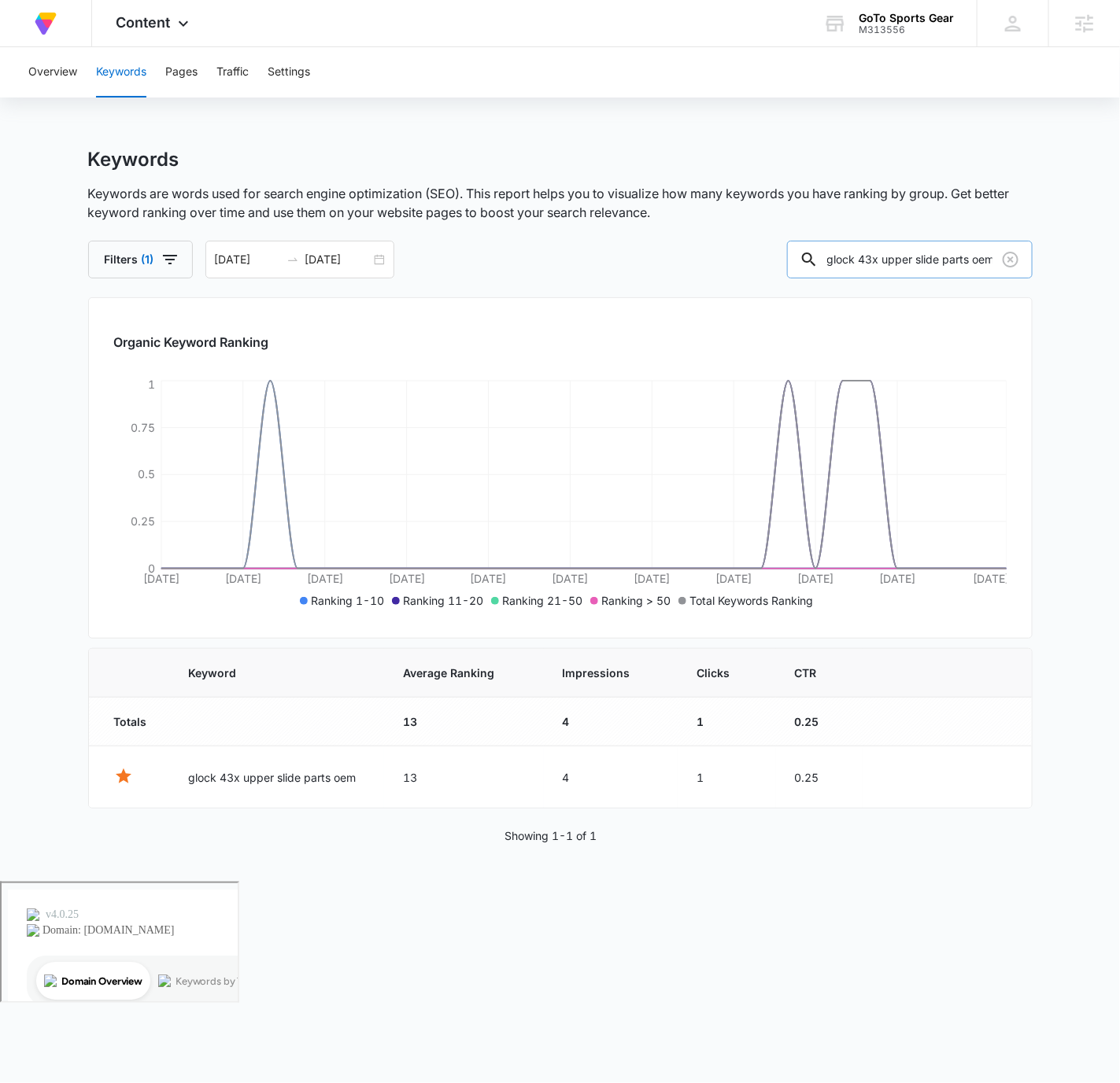
click at [926, 256] on input "glock 43x upper slide parts oem" at bounding box center [910, 260] width 245 height 38
paste input "2 accessories"
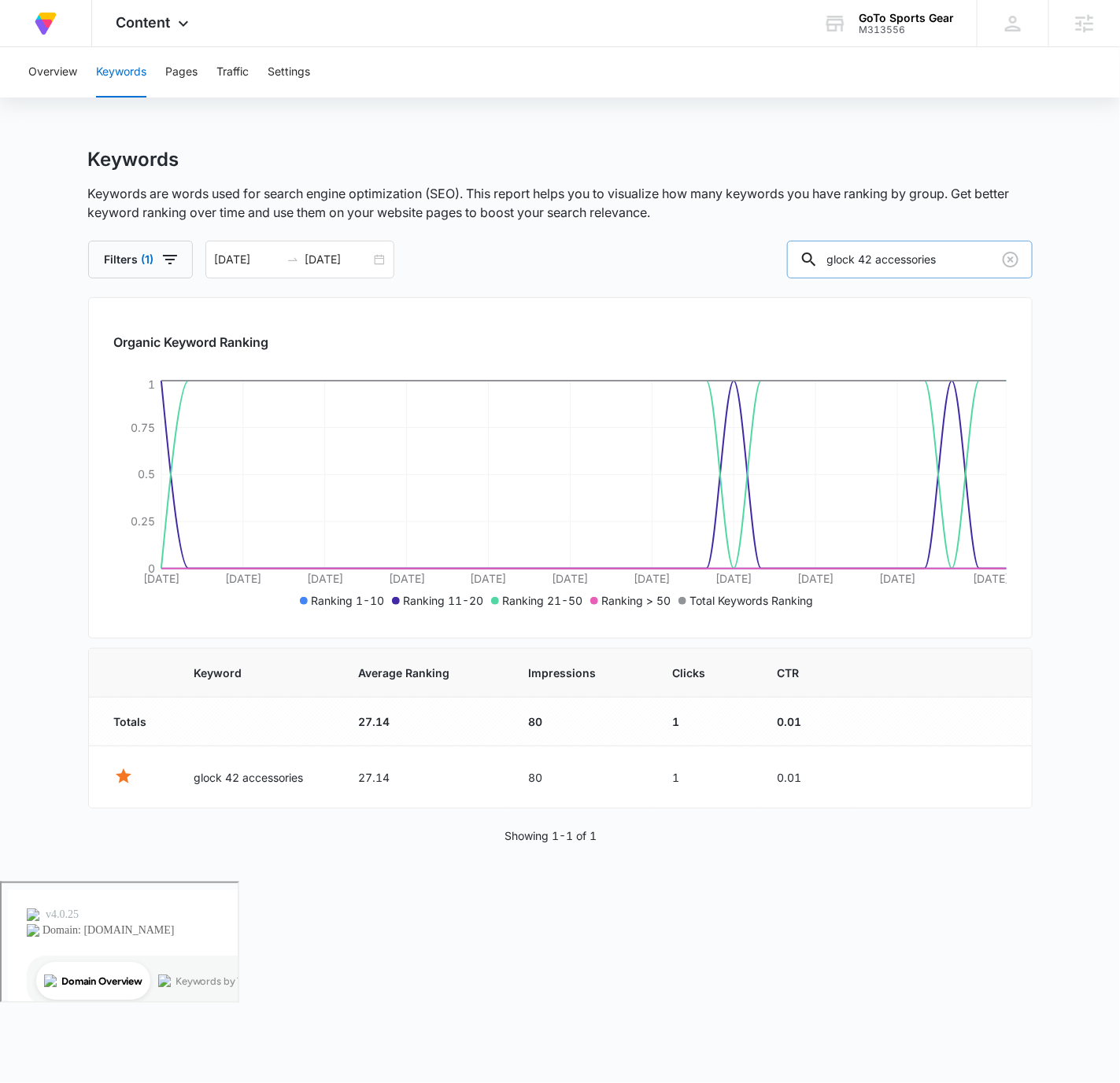
click at [925, 255] on input "glock 42 accessories" at bounding box center [910, 260] width 245 height 38
paste input "locking block"
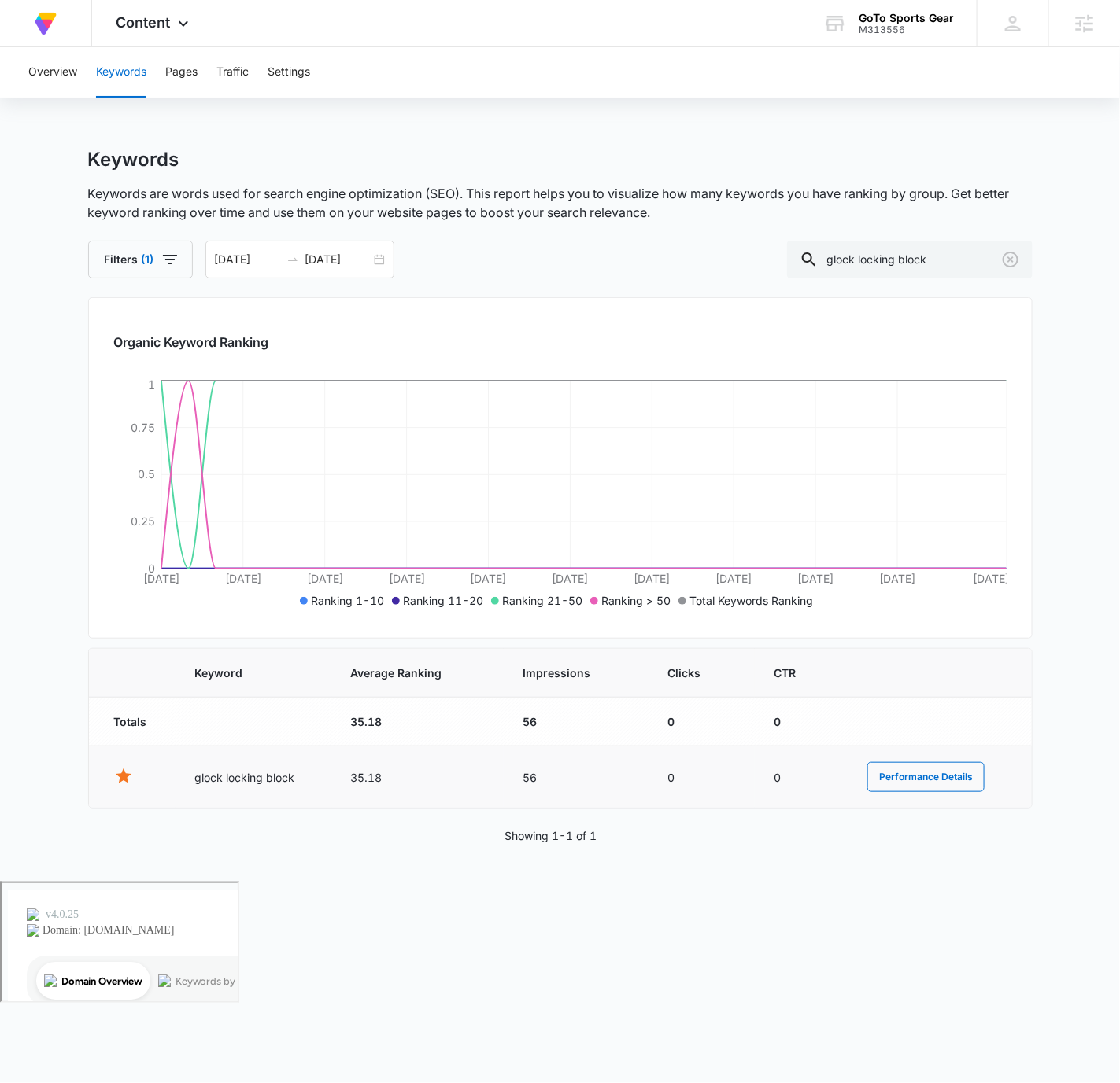
click at [358, 780] on td "35.18" at bounding box center [418, 777] width 173 height 63
click at [935, 248] on input "glock locking block" at bounding box center [910, 260] width 245 height 38
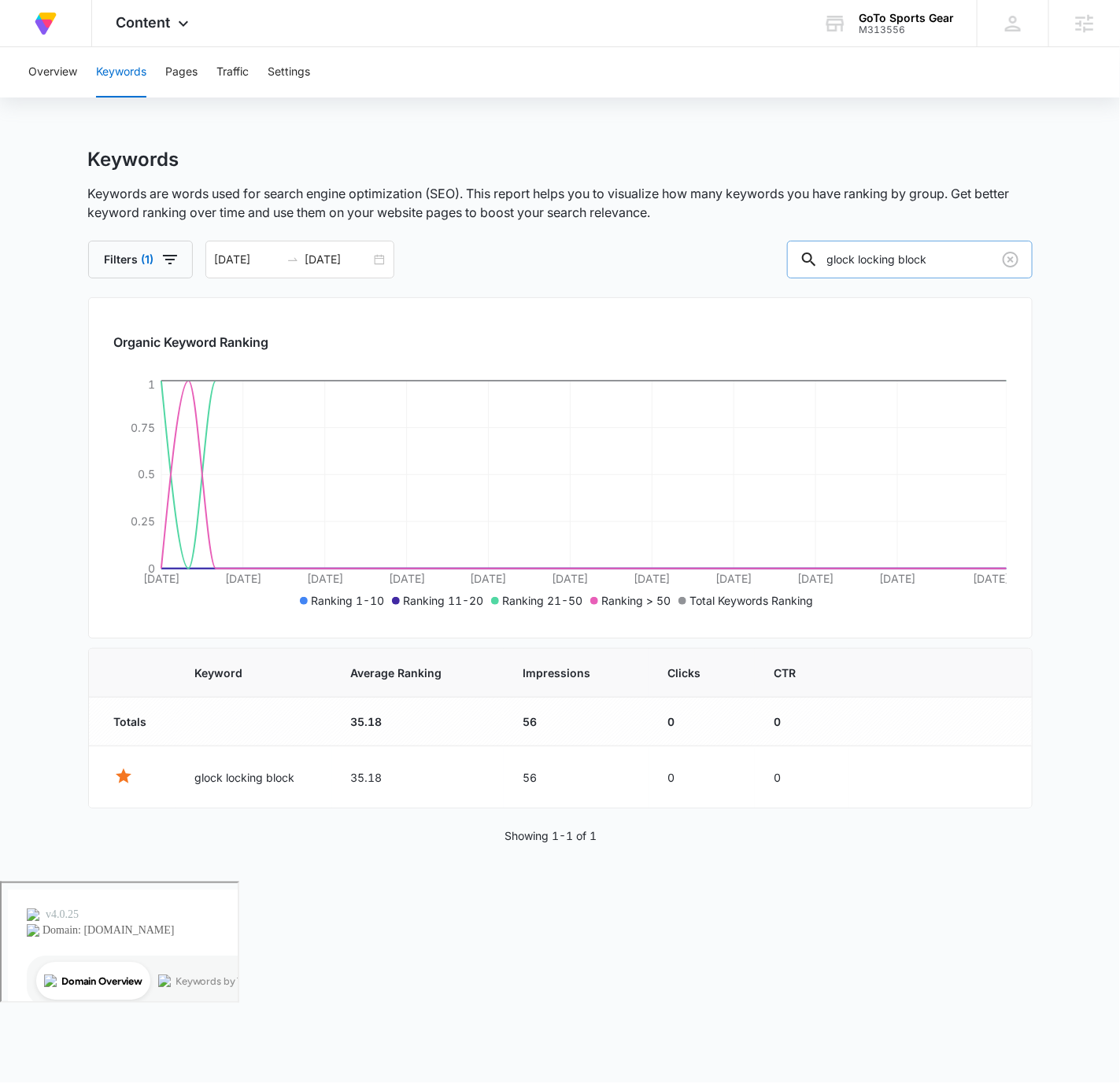
click at [935, 248] on input "glock locking block" at bounding box center [910, 260] width 245 height 38
paste input "wer parts kit"
type input "glock lower parts kit"
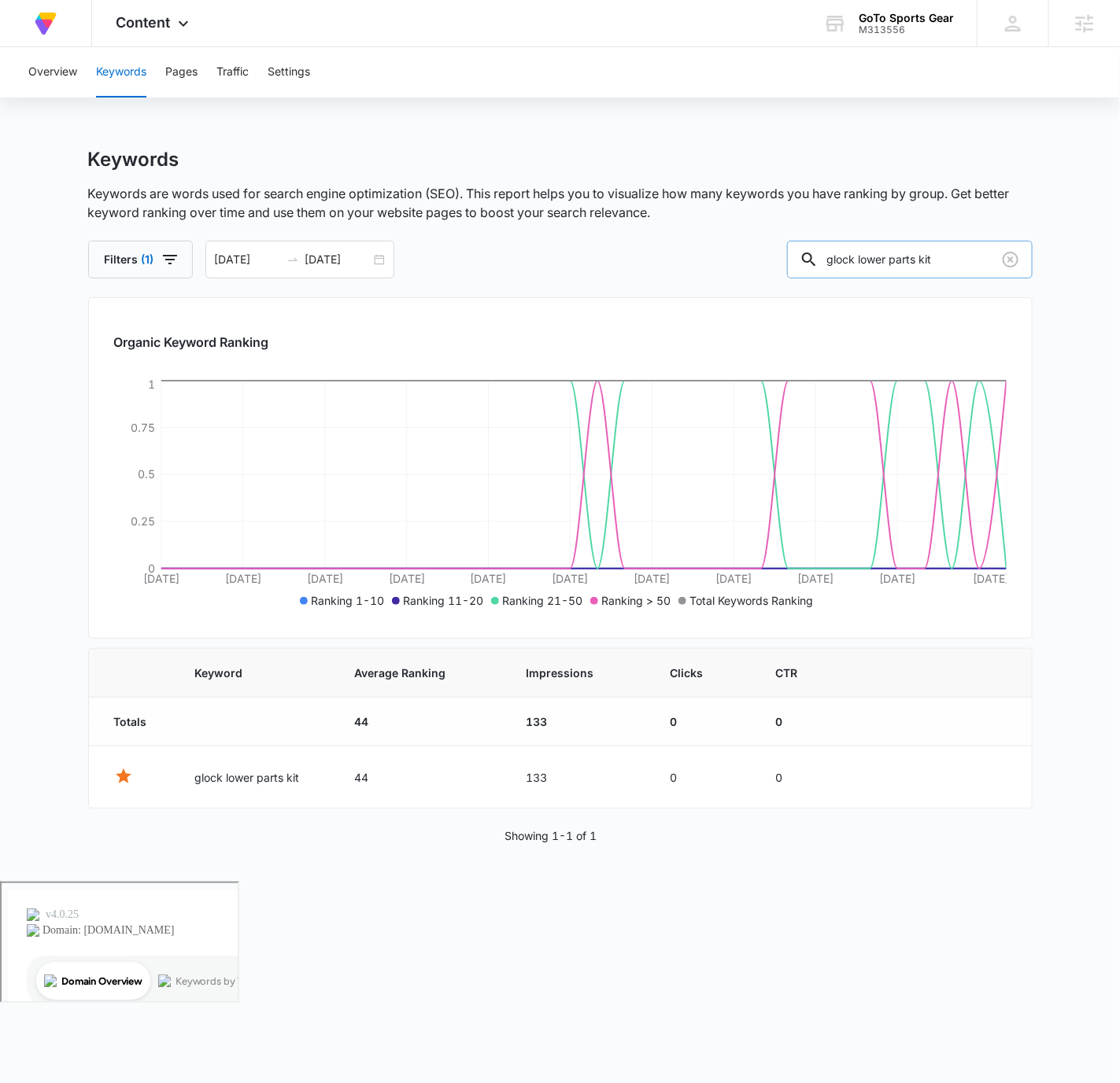
click at [911, 270] on input "glock lower parts kit" at bounding box center [910, 260] width 245 height 38
click at [910, 270] on input "glock lower parts kit" at bounding box center [910, 260] width 245 height 38
paste input "oem parts"
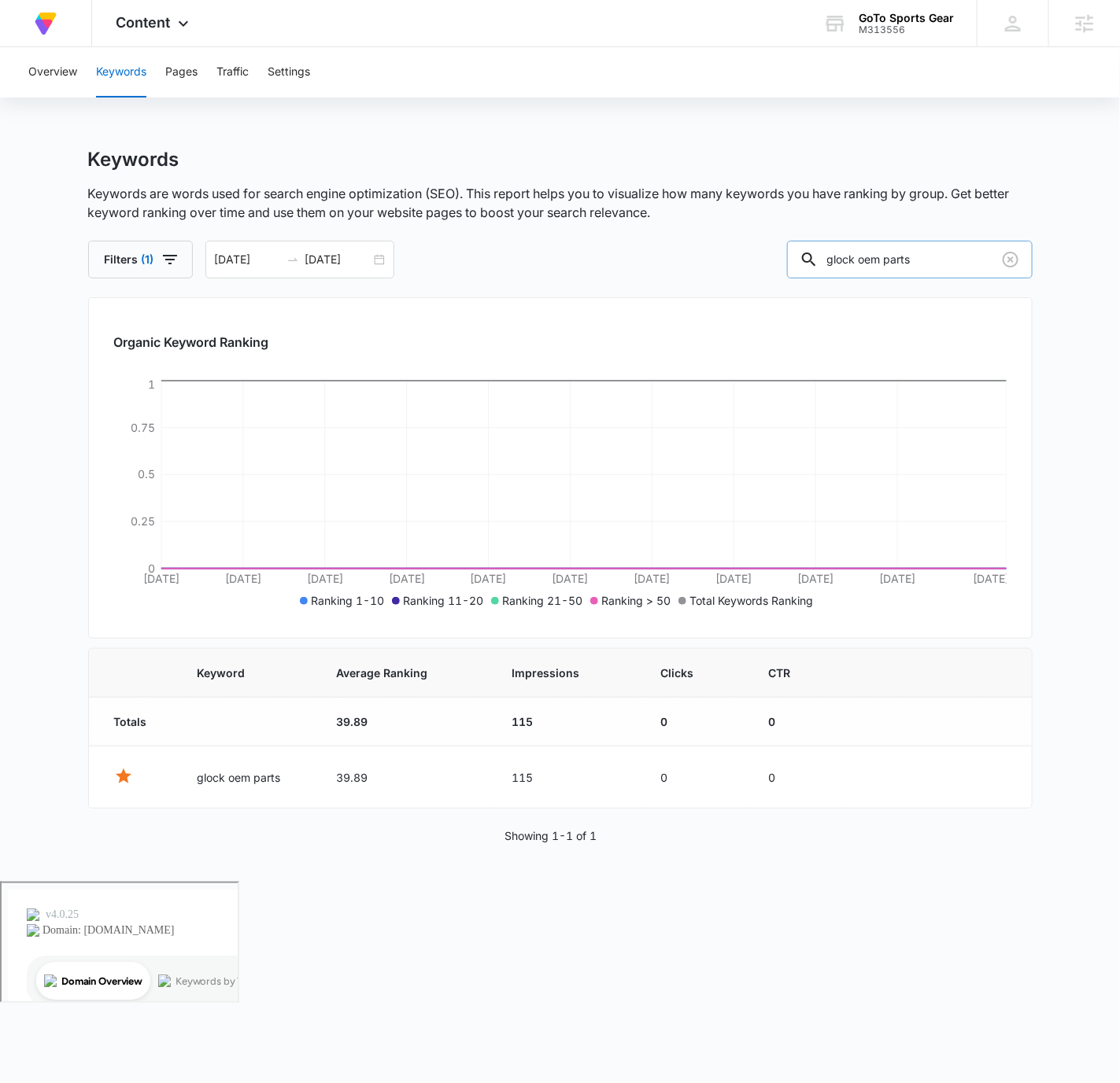
click at [835, 261] on input "glock oem parts" at bounding box center [910, 260] width 245 height 38
click at [885, 256] on input "glock oem parts" at bounding box center [910, 260] width 245 height 38
paste input "old barrel glock 17"
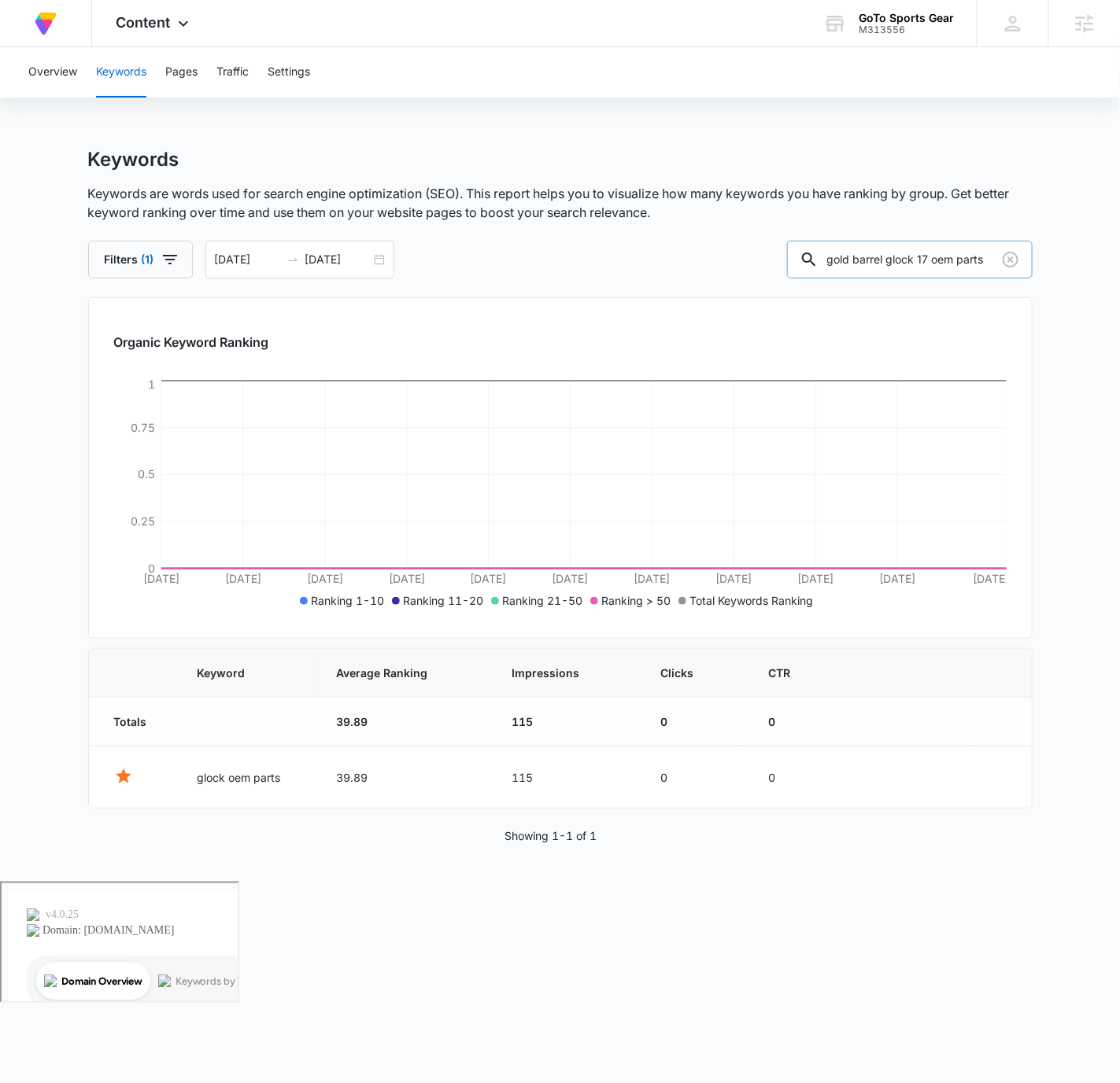
click at [887, 256] on input "gold barrel glock 17 oem parts" at bounding box center [910, 260] width 245 height 38
click at [886, 256] on input "gold barrel glock 17 oem parts" at bounding box center [910, 260] width 245 height 38
click at [883, 256] on input "gold barrel glock 17 oem parts" at bounding box center [910, 260] width 245 height 38
paste input "gold barrel glock 17"
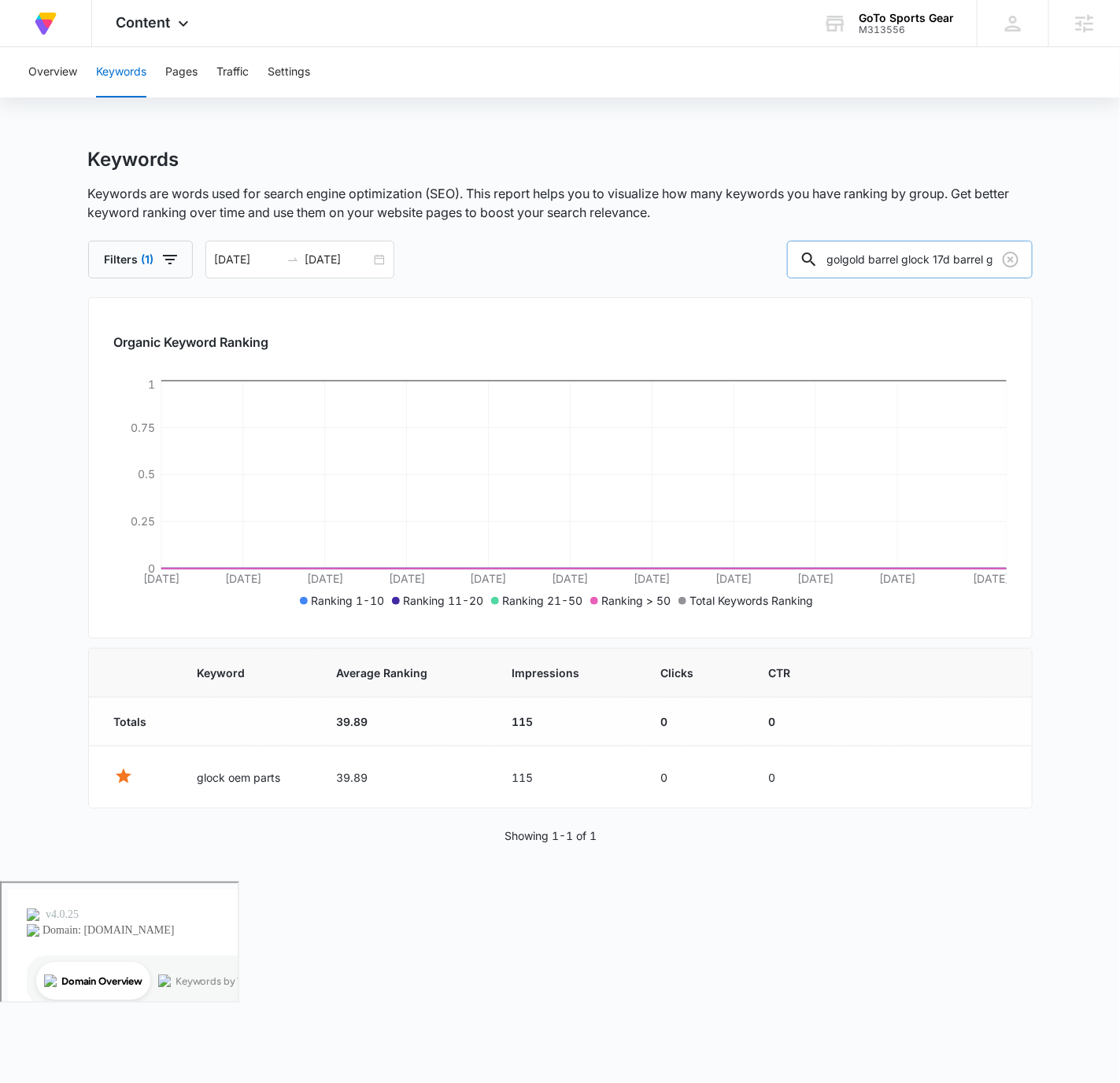
click at [883, 256] on input "golgold barrel glock 17d barrel glock 17 oem parts" at bounding box center [910, 260] width 245 height 38
click at [881, 256] on input "golgold barrel glock 17d barrel glock 17 oem parts" at bounding box center [910, 260] width 245 height 38
paste input "d barrel glock 17"
click at [922, 252] on input "gold barrel glock 17" at bounding box center [910, 260] width 245 height 38
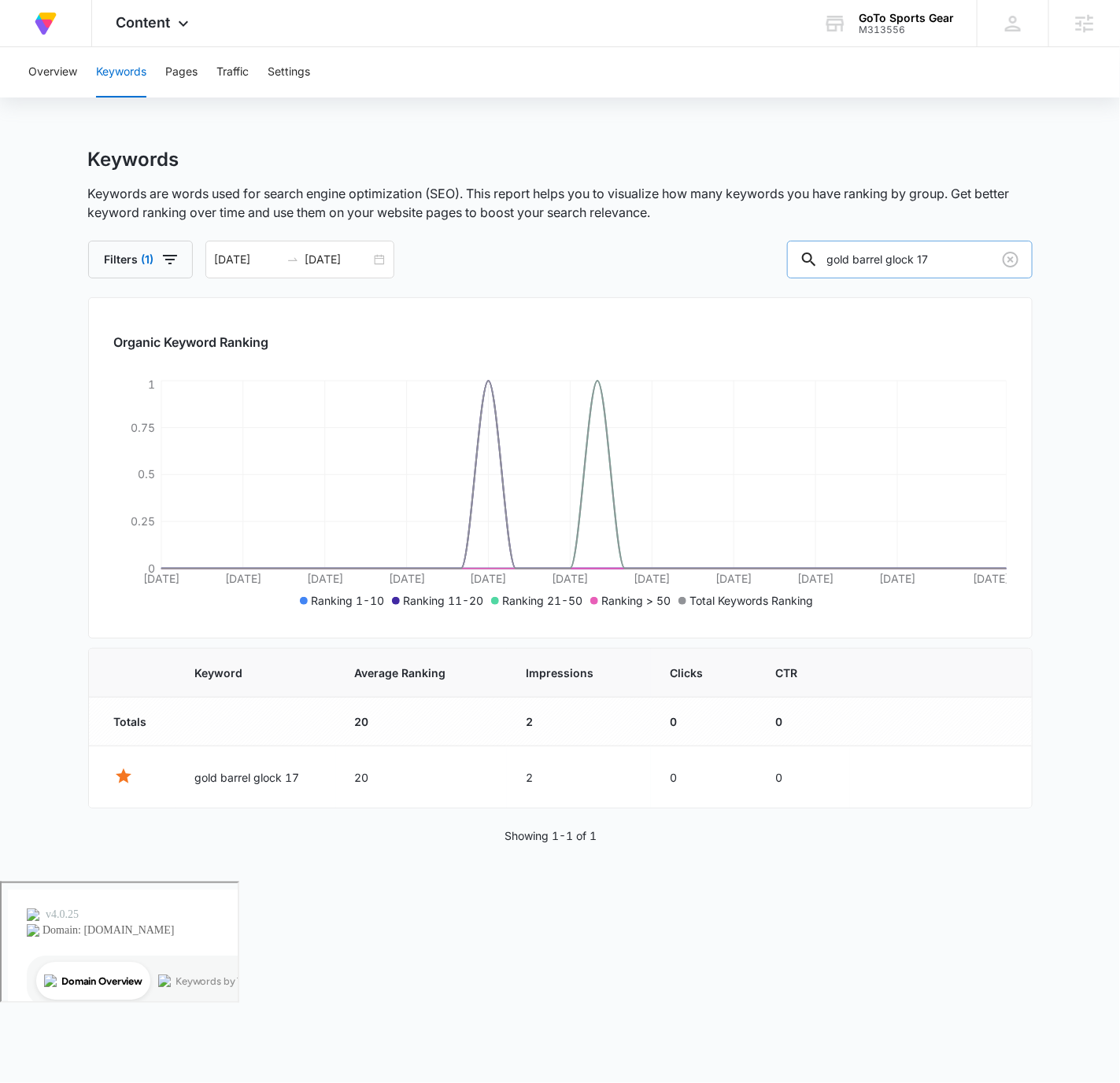
click at [922, 252] on input "gold barrel glock 17" at bounding box center [910, 260] width 245 height 38
paste input "lock extended slide release"
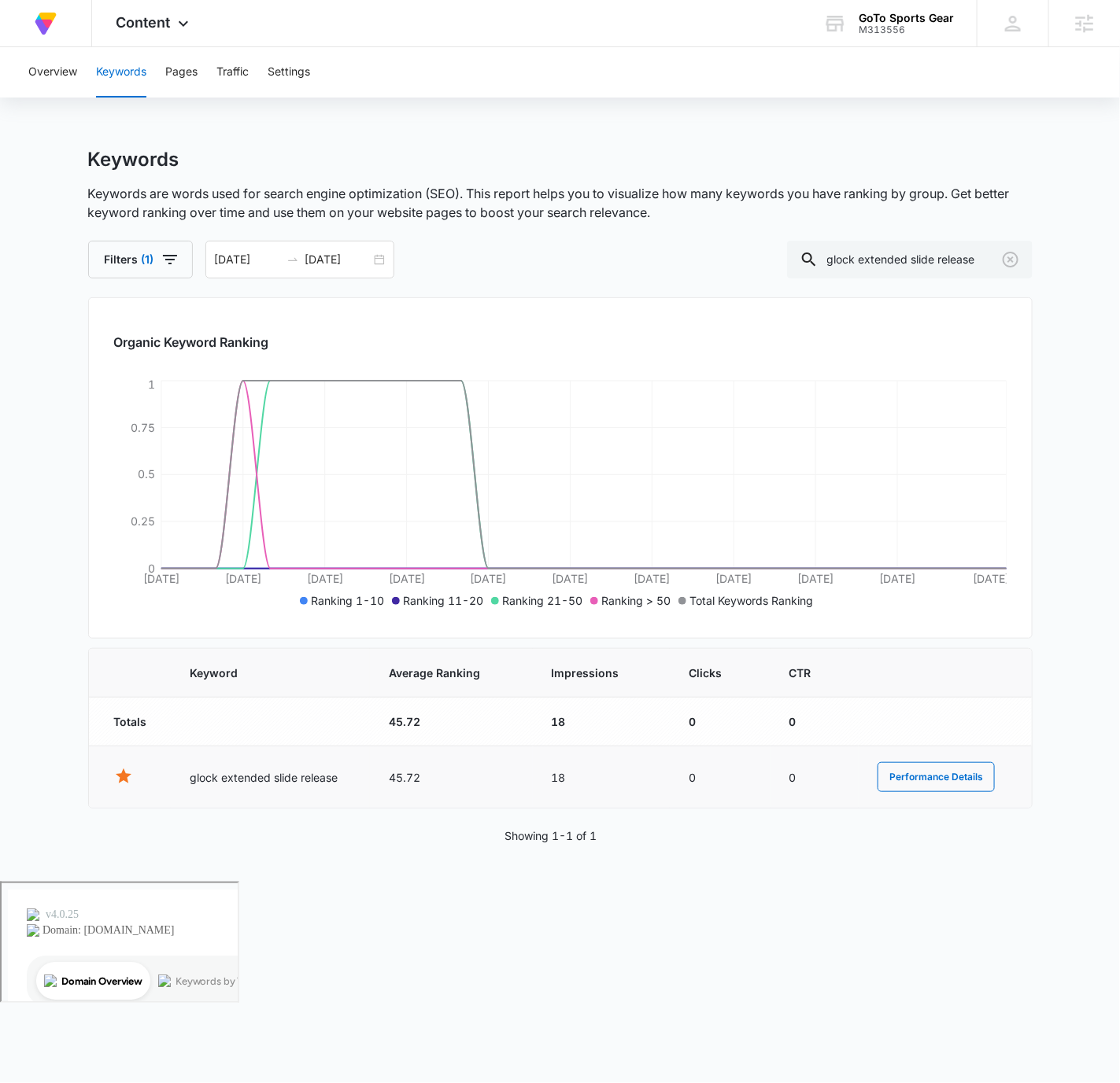
click at [411, 779] on td "45.72" at bounding box center [452, 777] width 163 height 63
click at [898, 254] on input "glock extended slide release" at bounding box center [910, 260] width 245 height 38
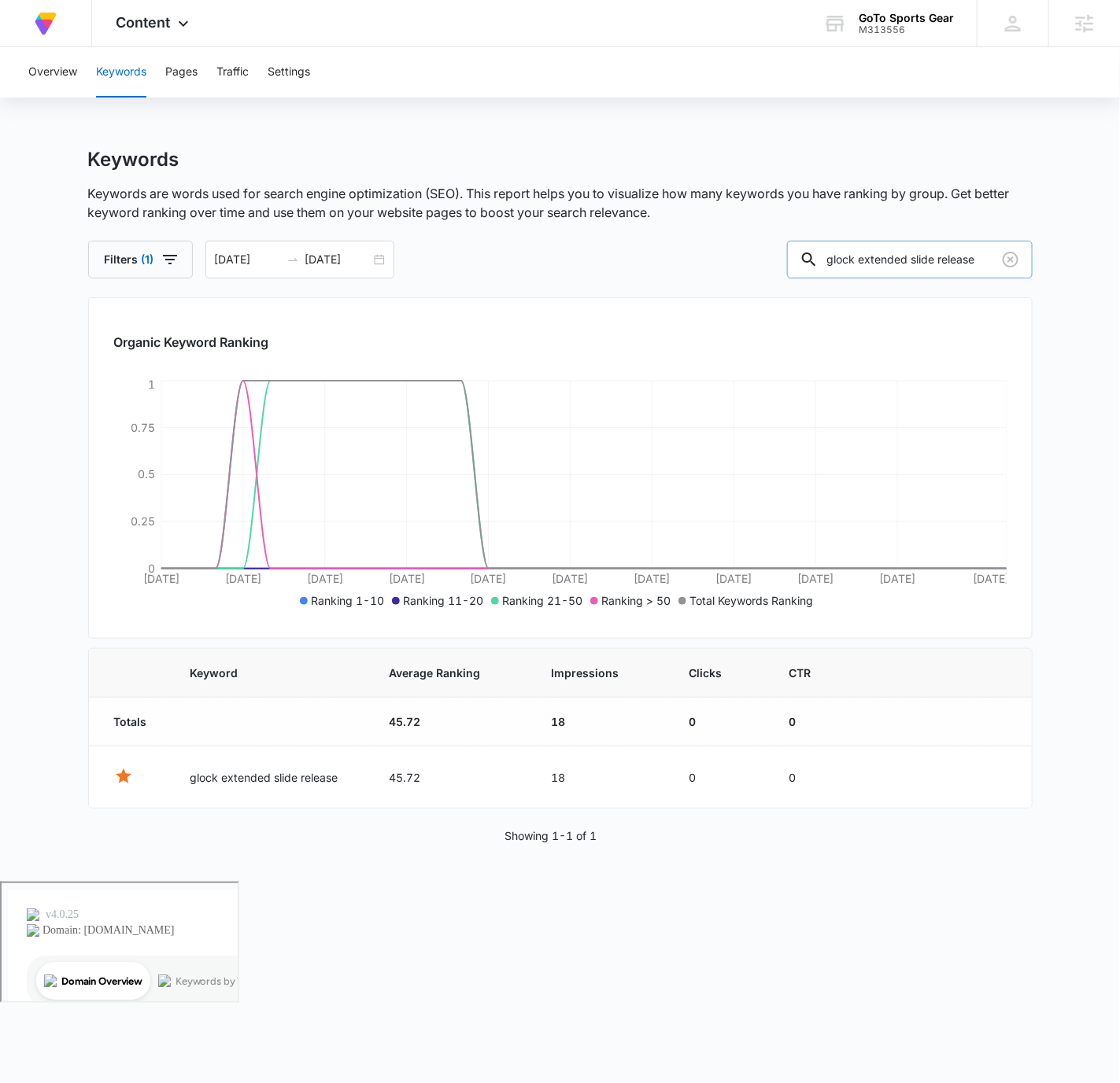
click at [898, 254] on input "glock extended slide release" at bounding box center [910, 260] width 245 height 38
paste input "43x flat face trigger"
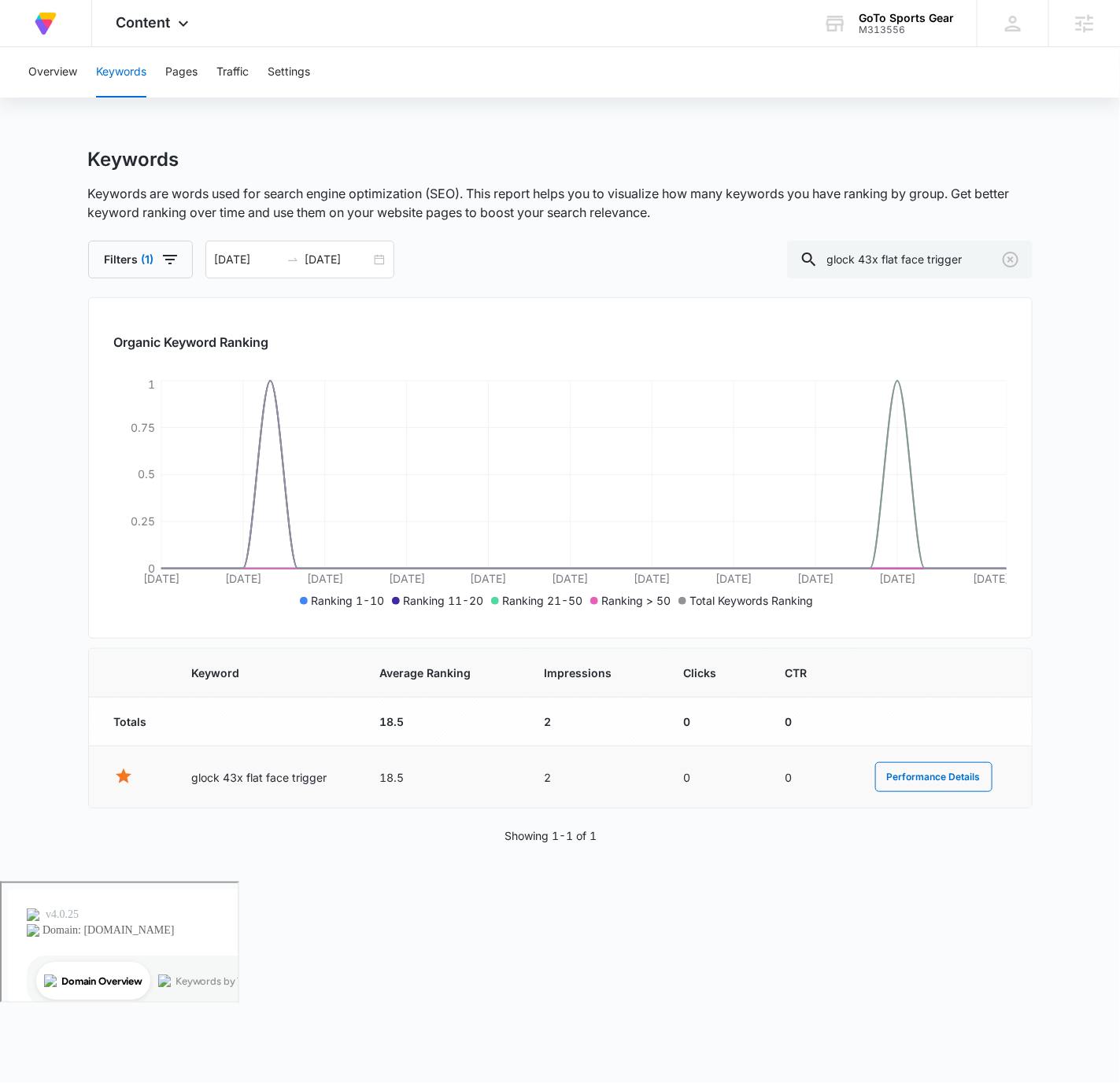
click at [381, 775] on td "18.5" at bounding box center [443, 777] width 165 height 63
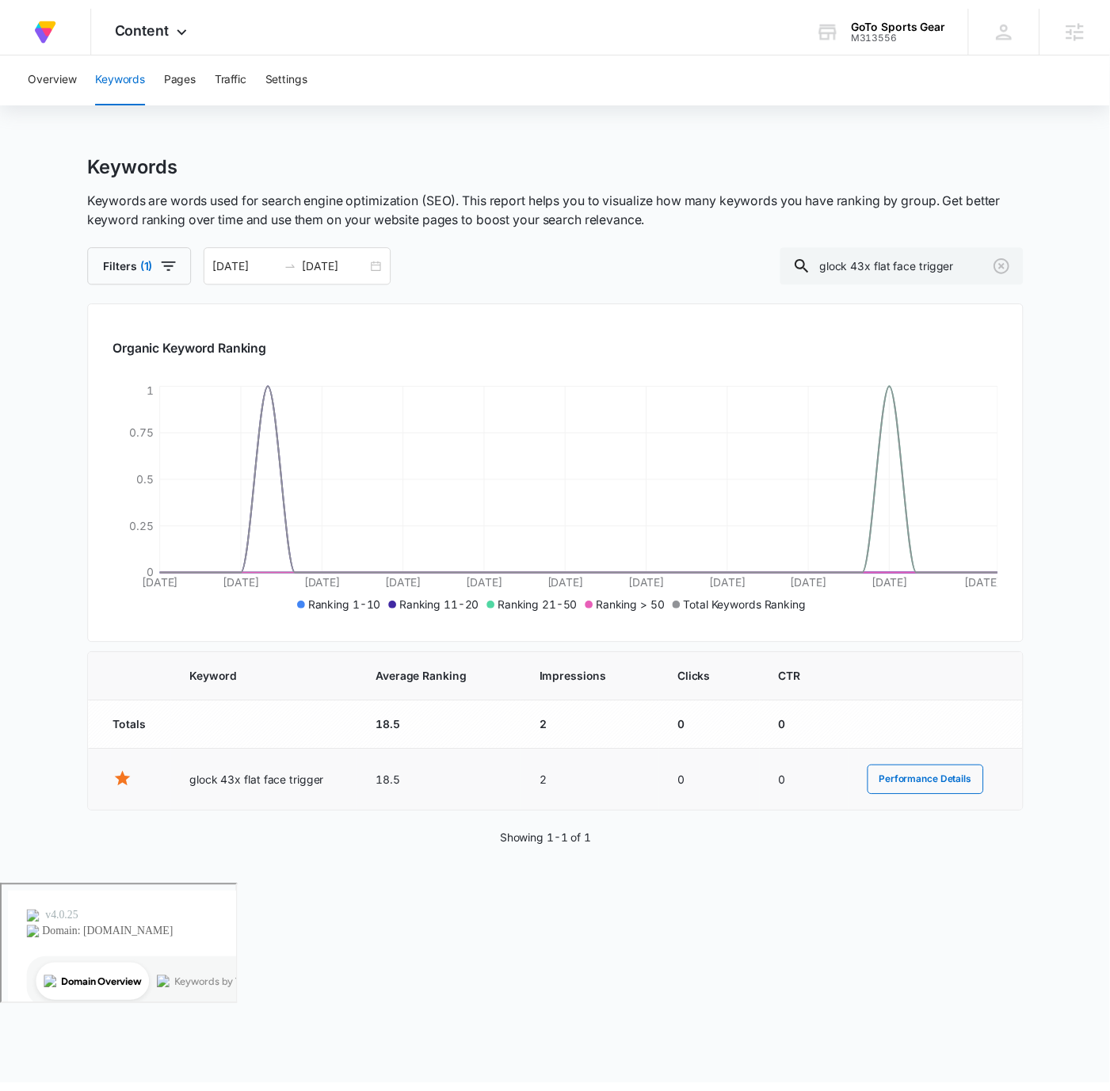
scroll to position [0, 0]
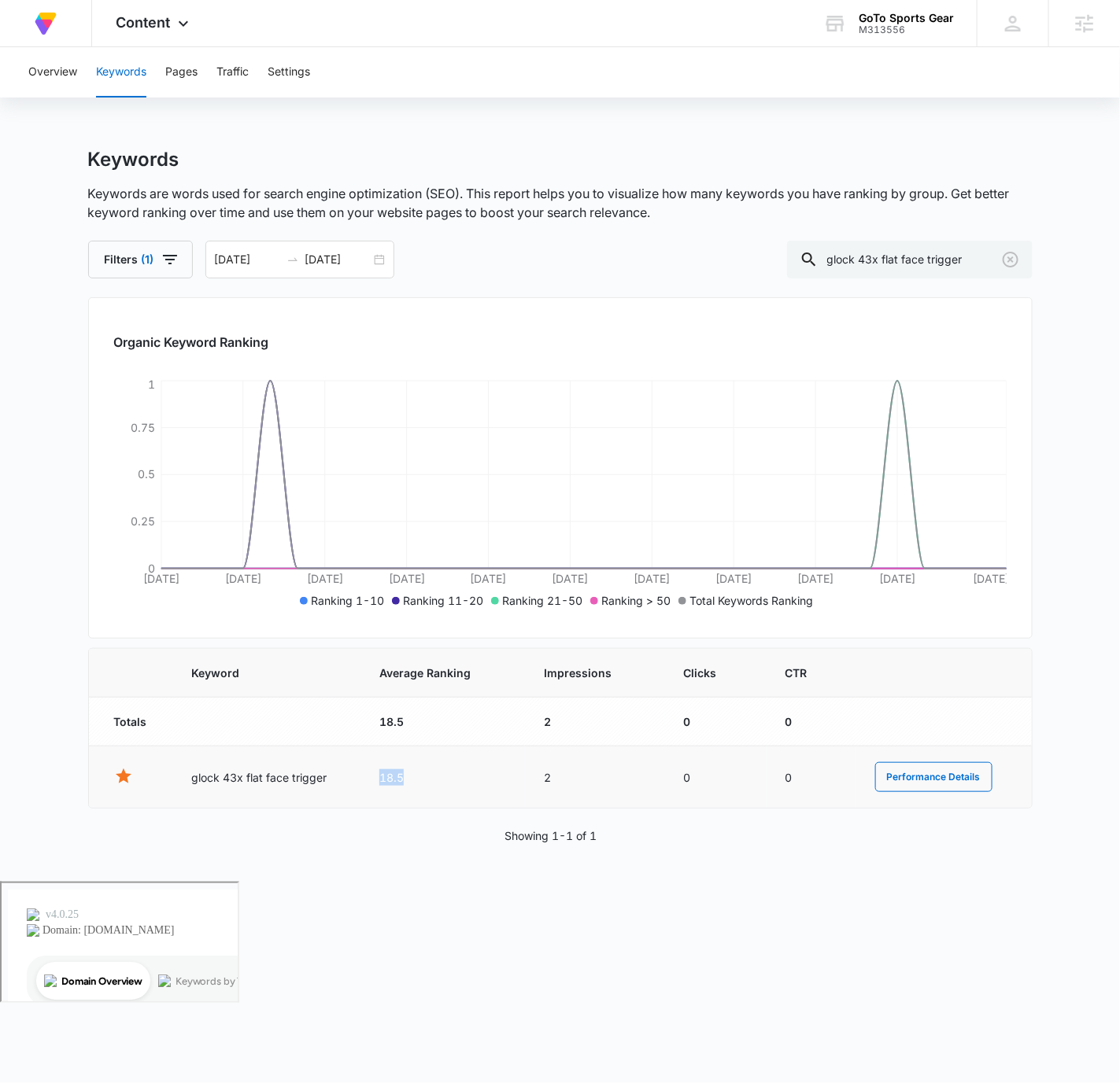
click at [381, 775] on td "18.5" at bounding box center [443, 777] width 165 height 63
click at [938, 258] on input "glock 43x flat face trigger" at bounding box center [910, 260] width 245 height 38
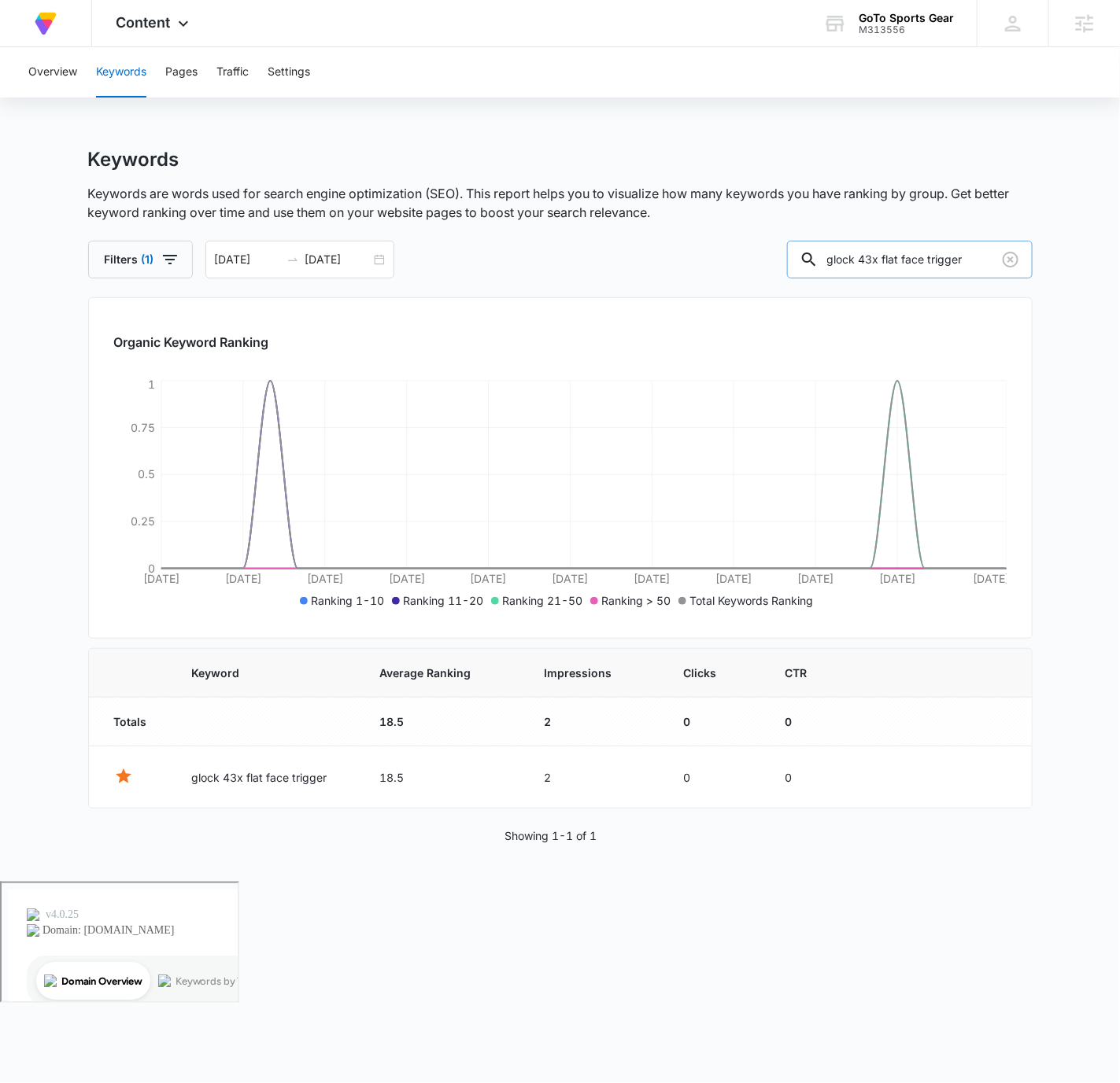
paste input "extended slide release"
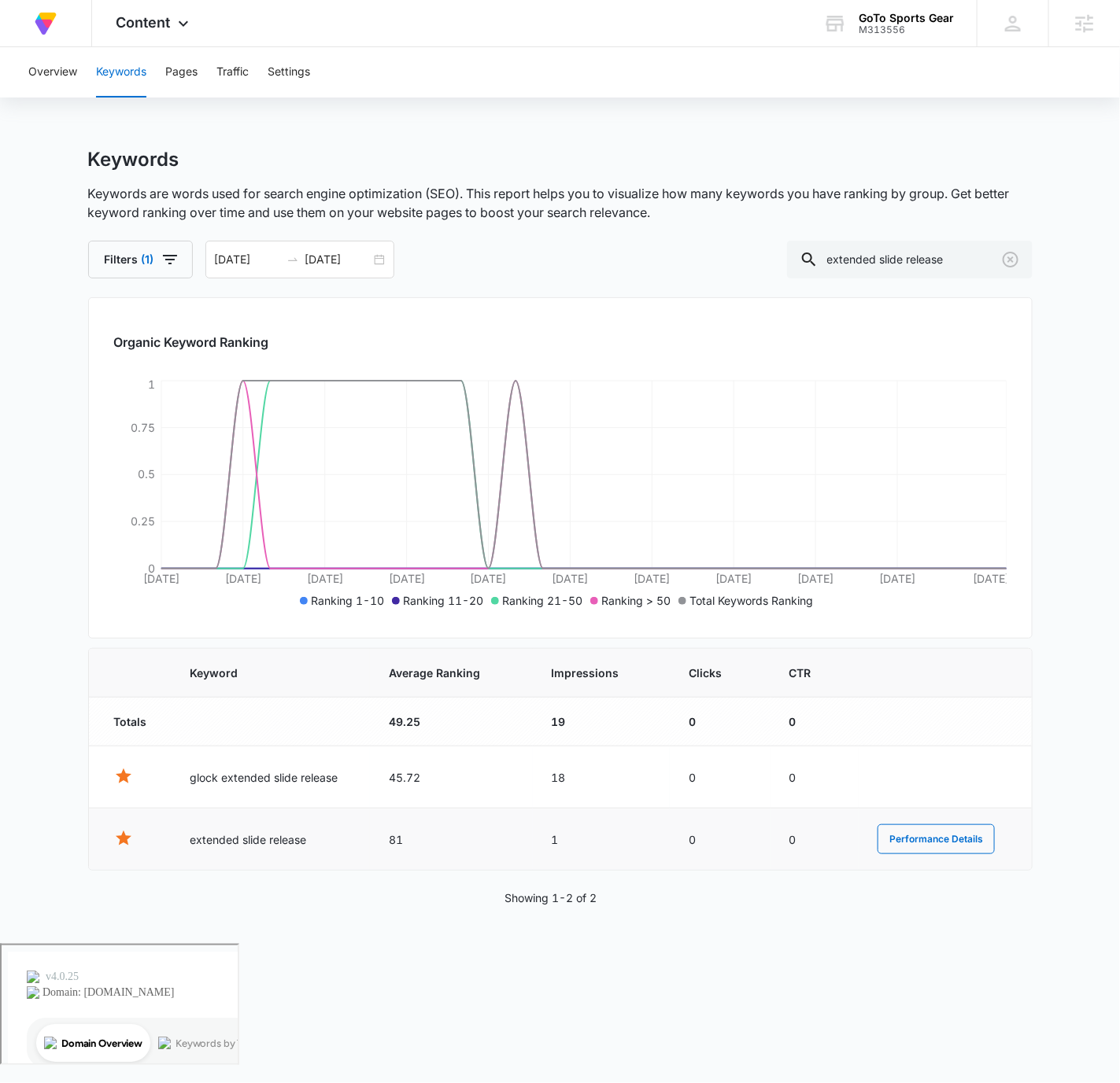
click at [400, 841] on td "81" at bounding box center [452, 840] width 163 height 63
click at [289, 782] on td "glock extended slide release" at bounding box center [270, 777] width 200 height 63
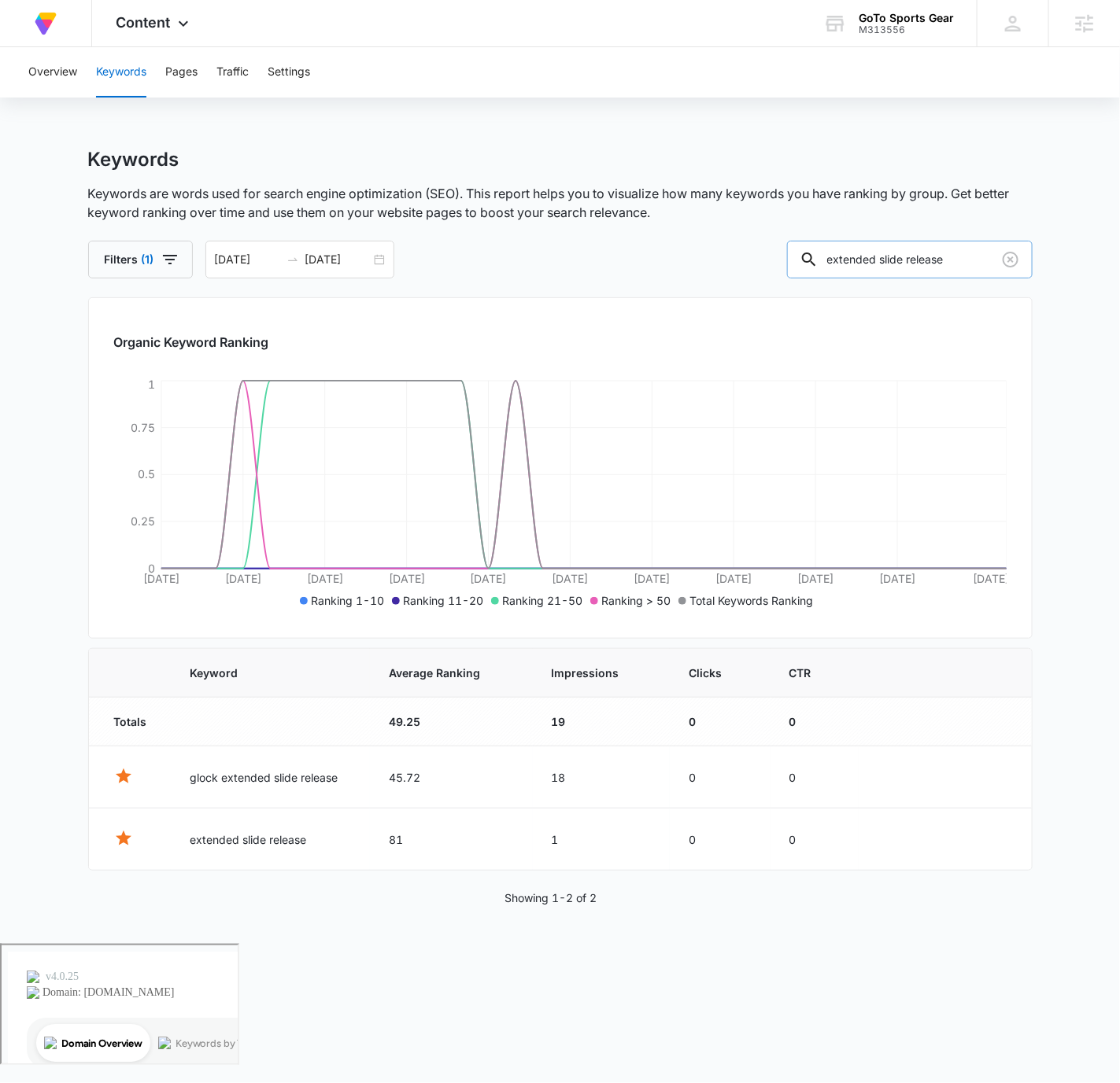
click at [936, 262] on input "extended slide release" at bounding box center [910, 260] width 245 height 38
paste input "glock 17 slide stop"
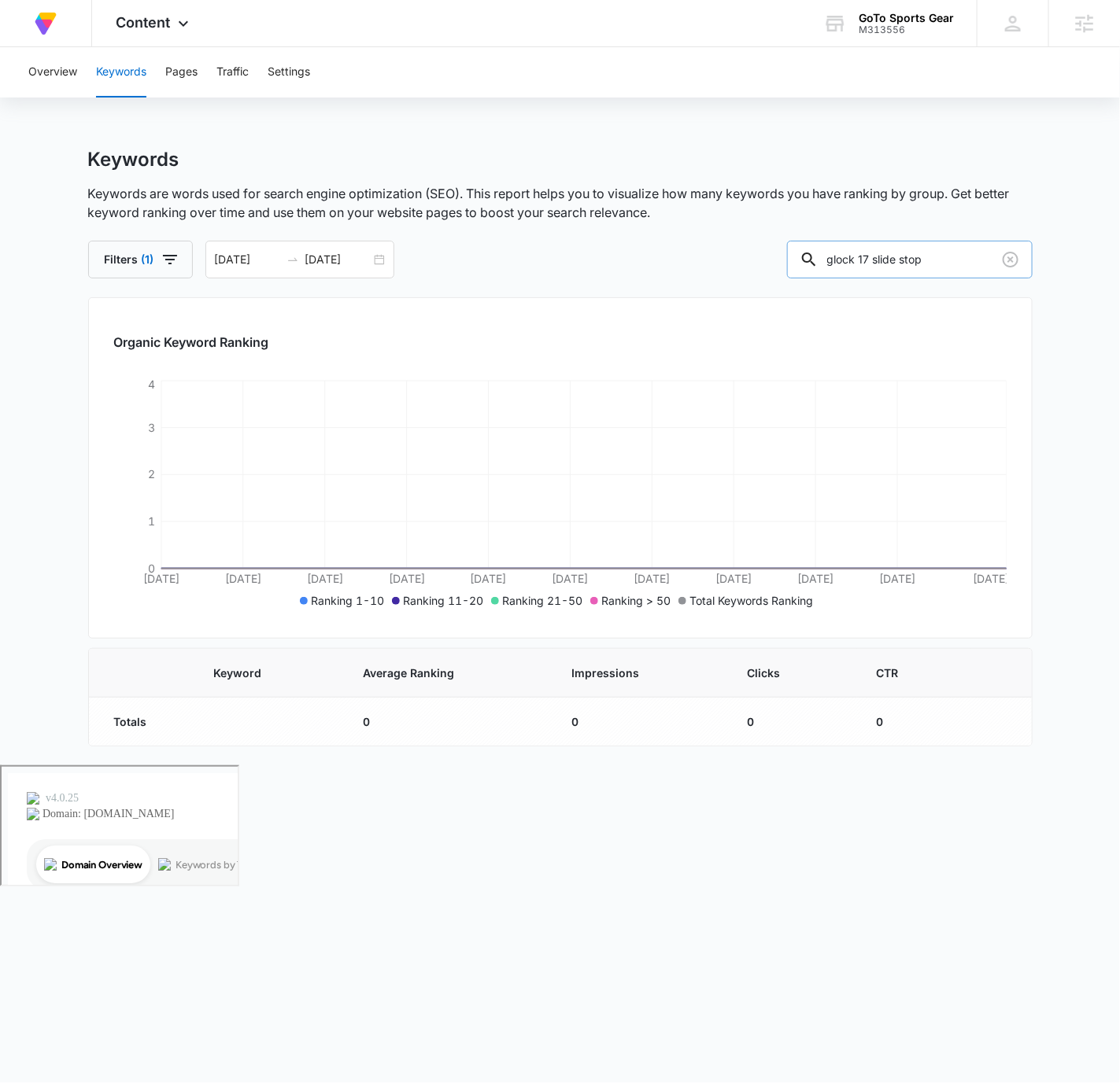
click at [977, 254] on input "glock 17 slide stop" at bounding box center [910, 260] width 245 height 38
paste input "extended slide release"
type input "extended slide release"
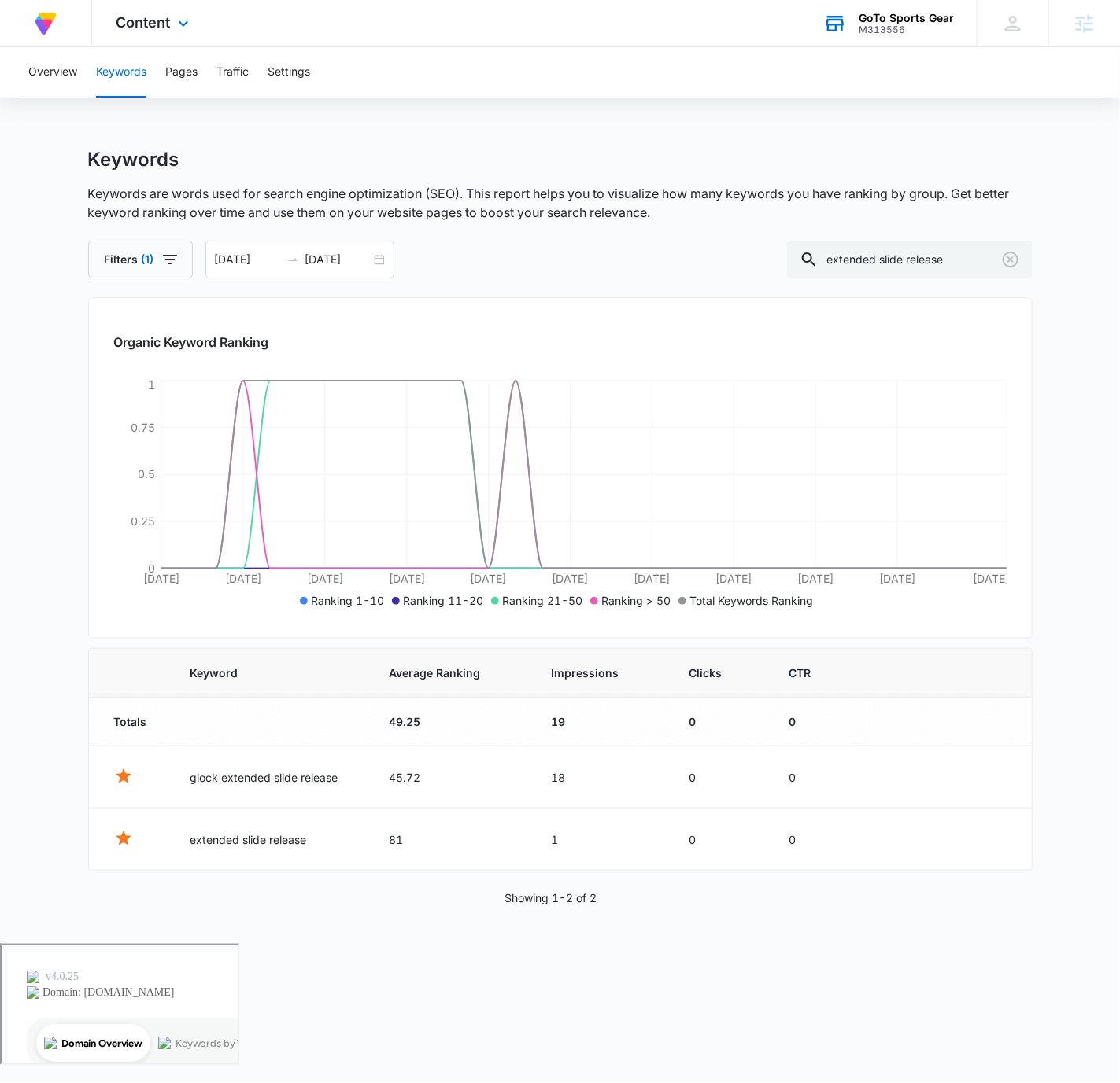
click at [888, 30] on div "M313556" at bounding box center [907, 30] width 95 height 11
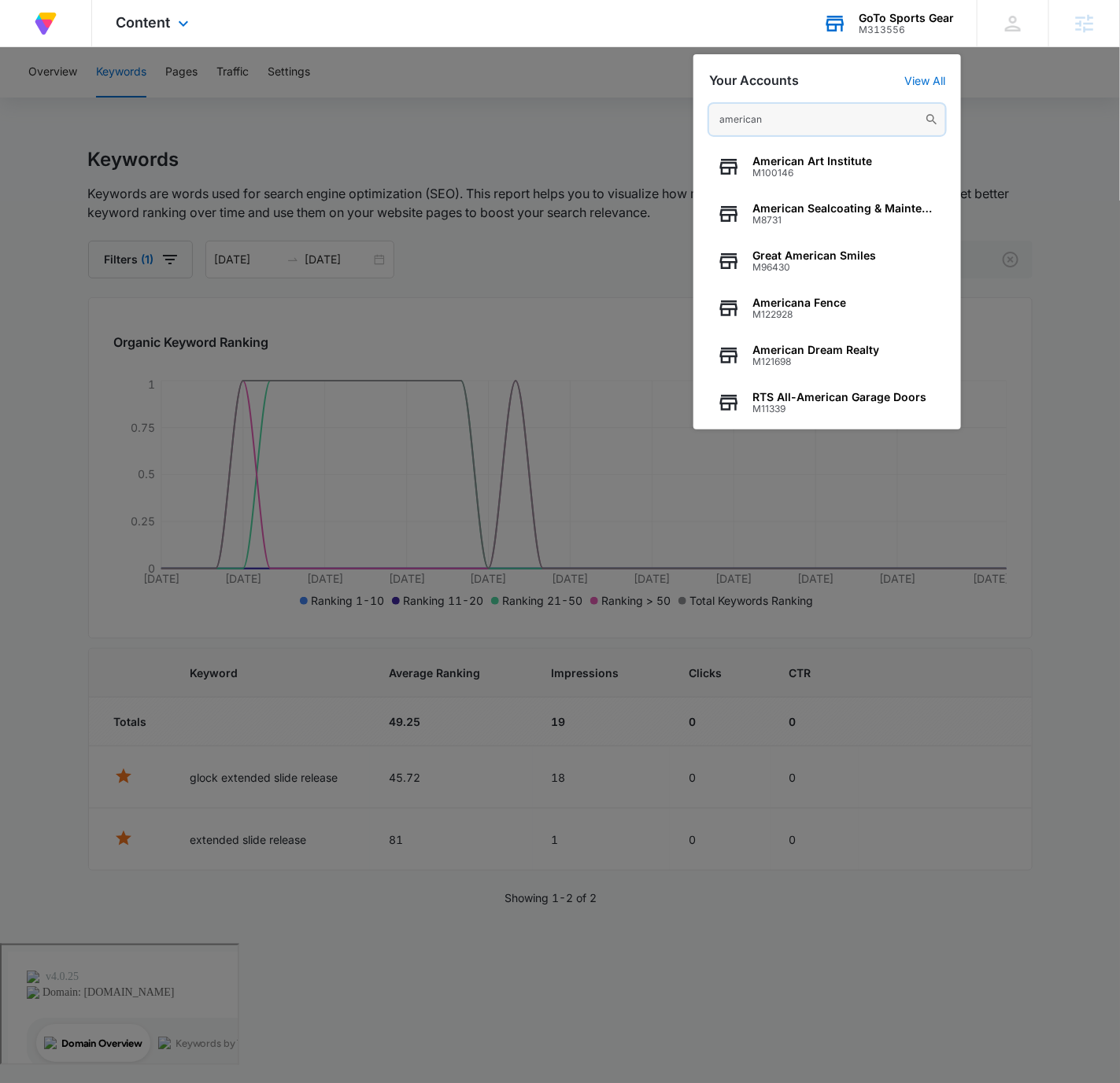
click at [740, 122] on input "american" at bounding box center [827, 120] width 236 height 32
paste input "M328378"
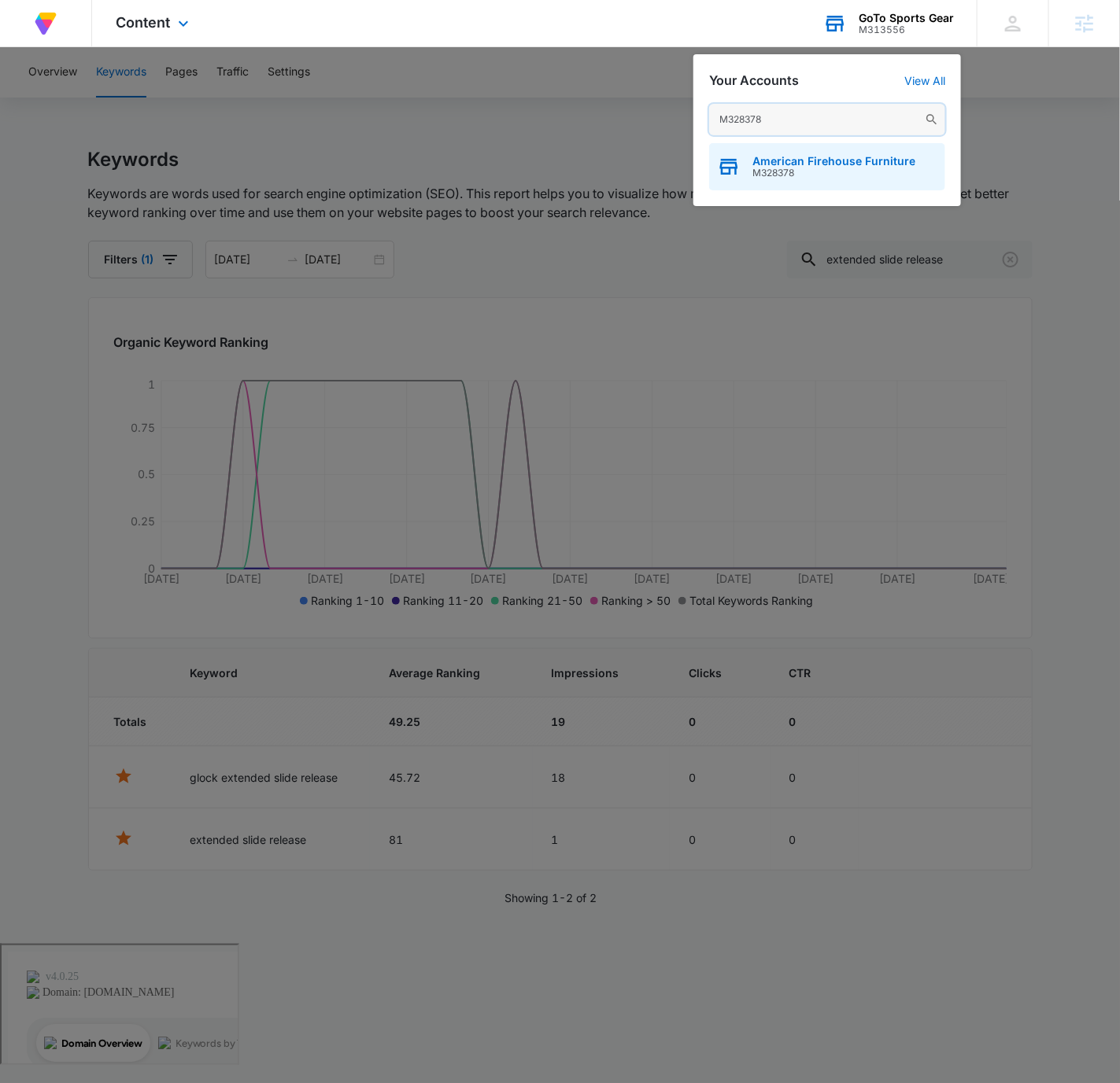
type input "M328378"
click at [823, 165] on span "American Firehouse Furniture" at bounding box center [834, 161] width 163 height 13
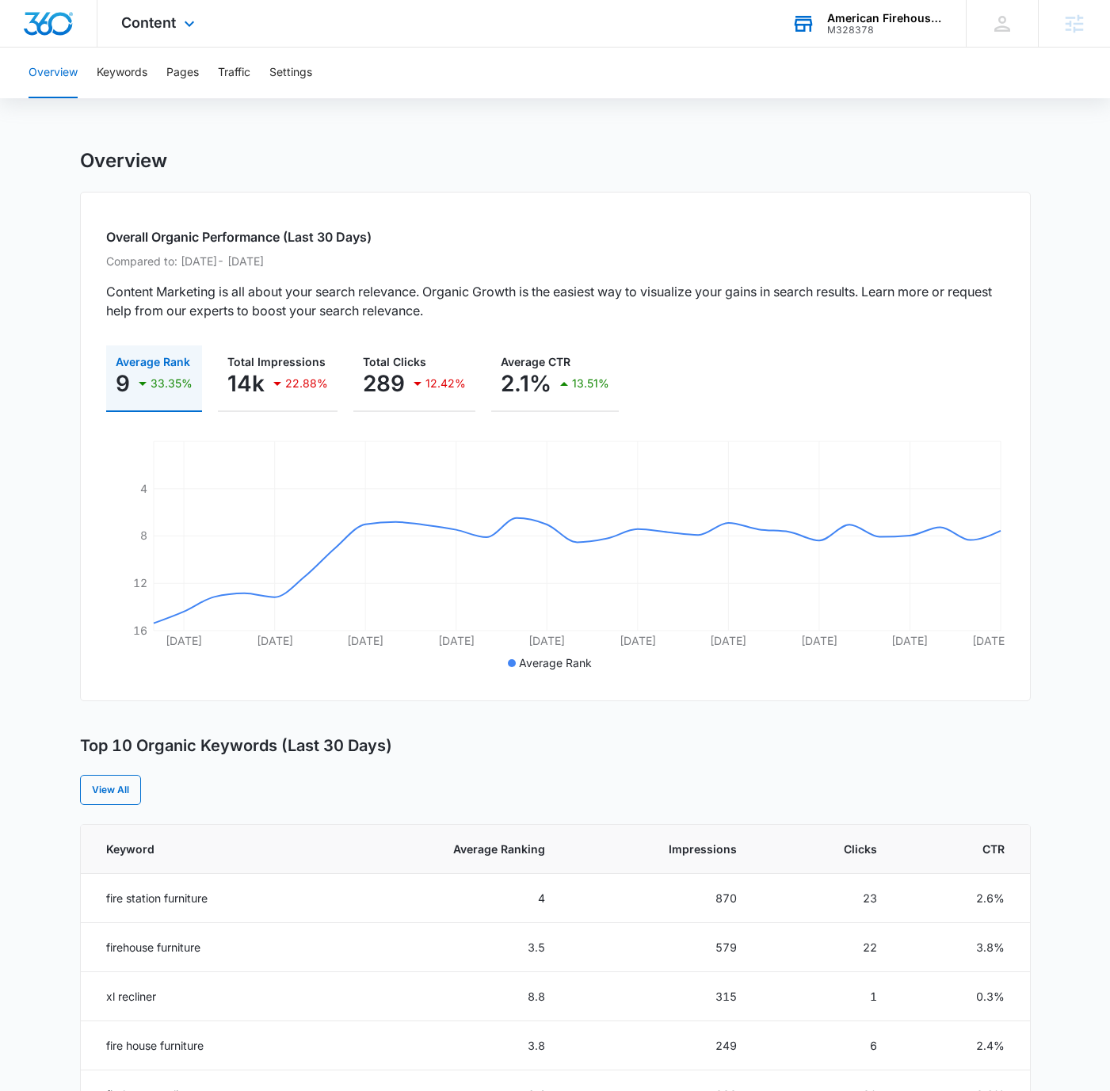
click at [823, 168] on div "Overview" at bounding box center [555, 161] width 951 height 24
click at [189, 18] on icon at bounding box center [189, 27] width 19 height 19
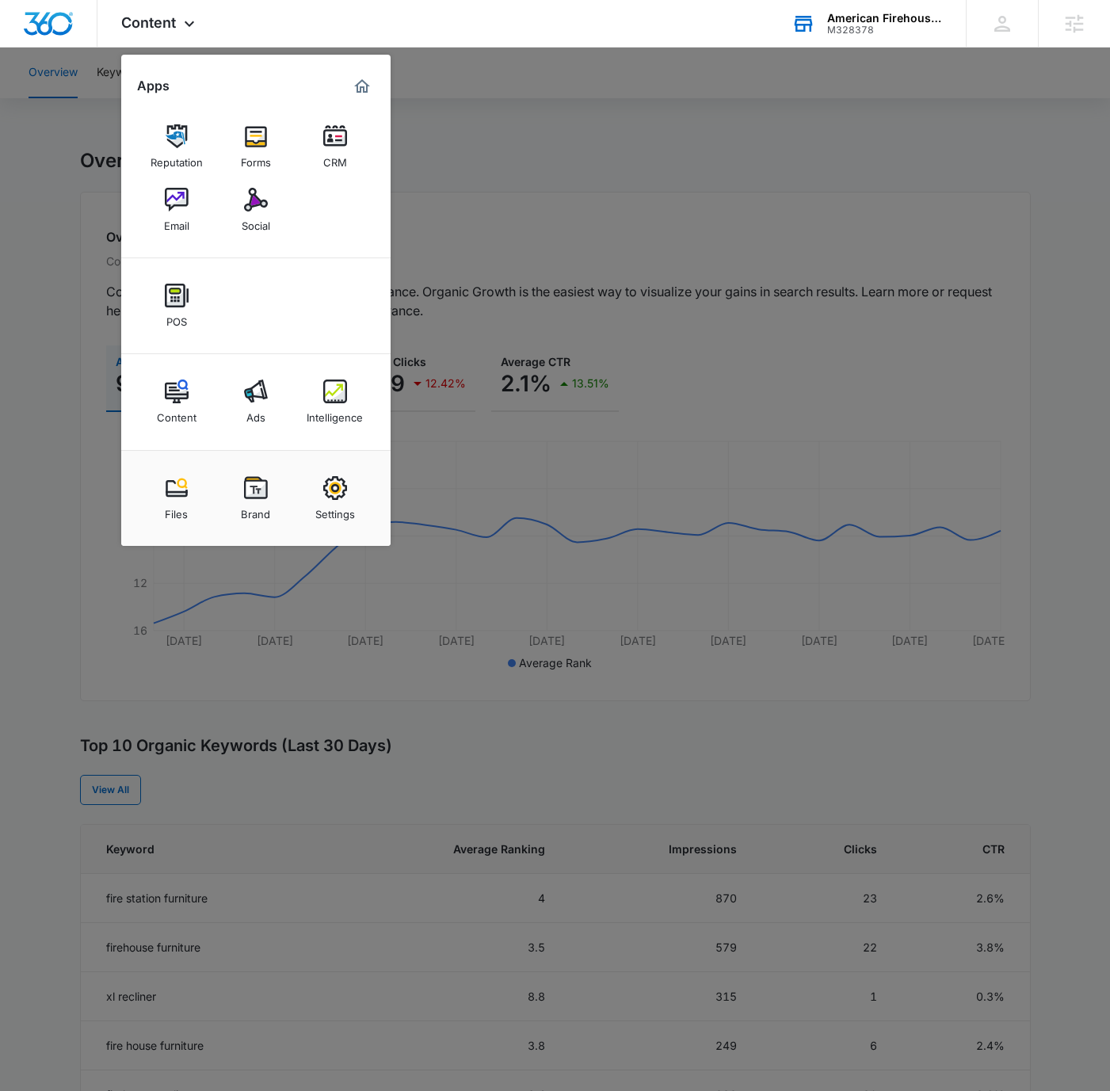
click at [759, 164] on div at bounding box center [555, 545] width 1110 height 1091
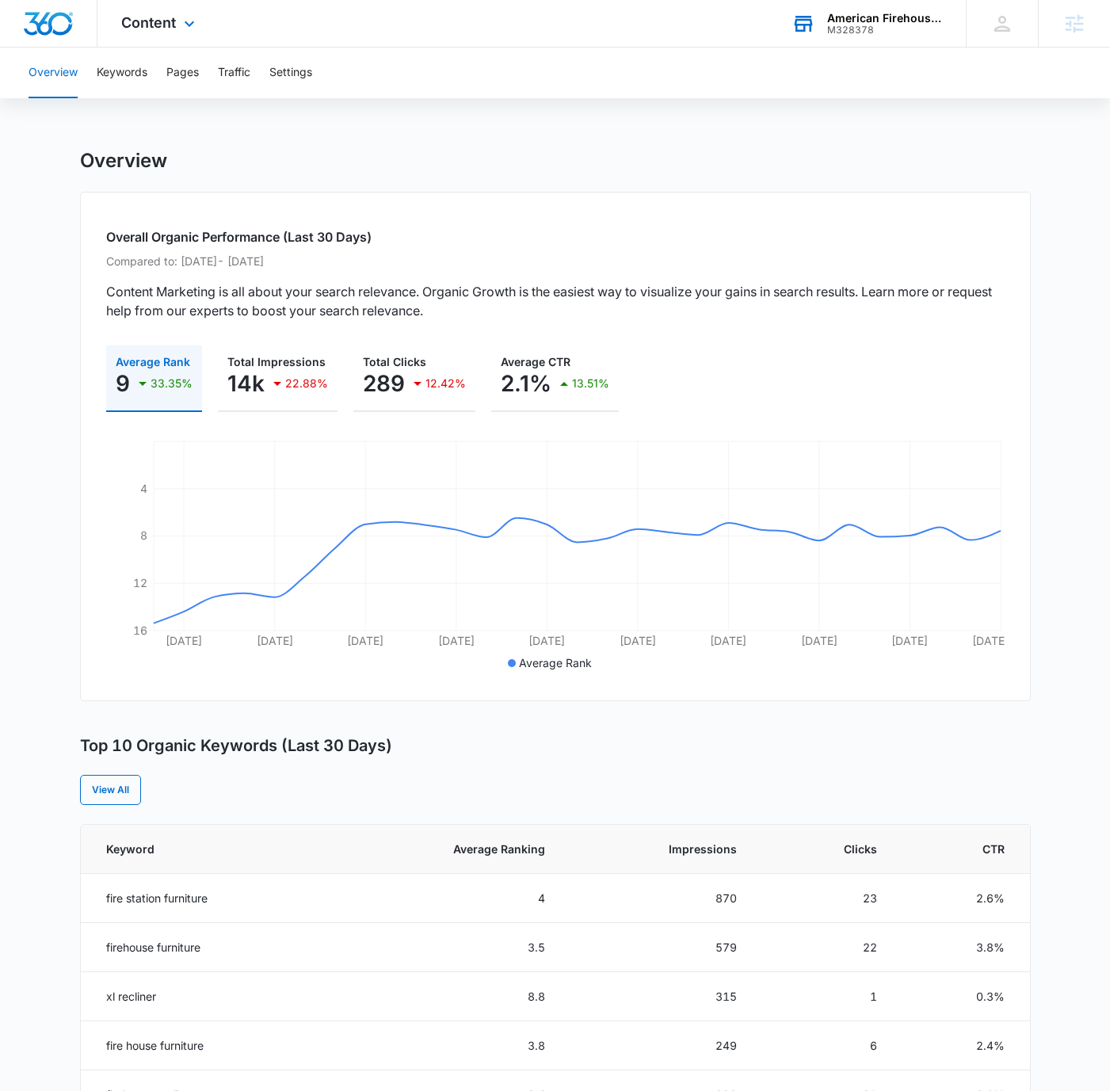
click at [204, 15] on div "Content Apps Reputation Forms CRM Email Social POS Content Ads Intelligence Fil…" at bounding box center [159, 23] width 125 height 47
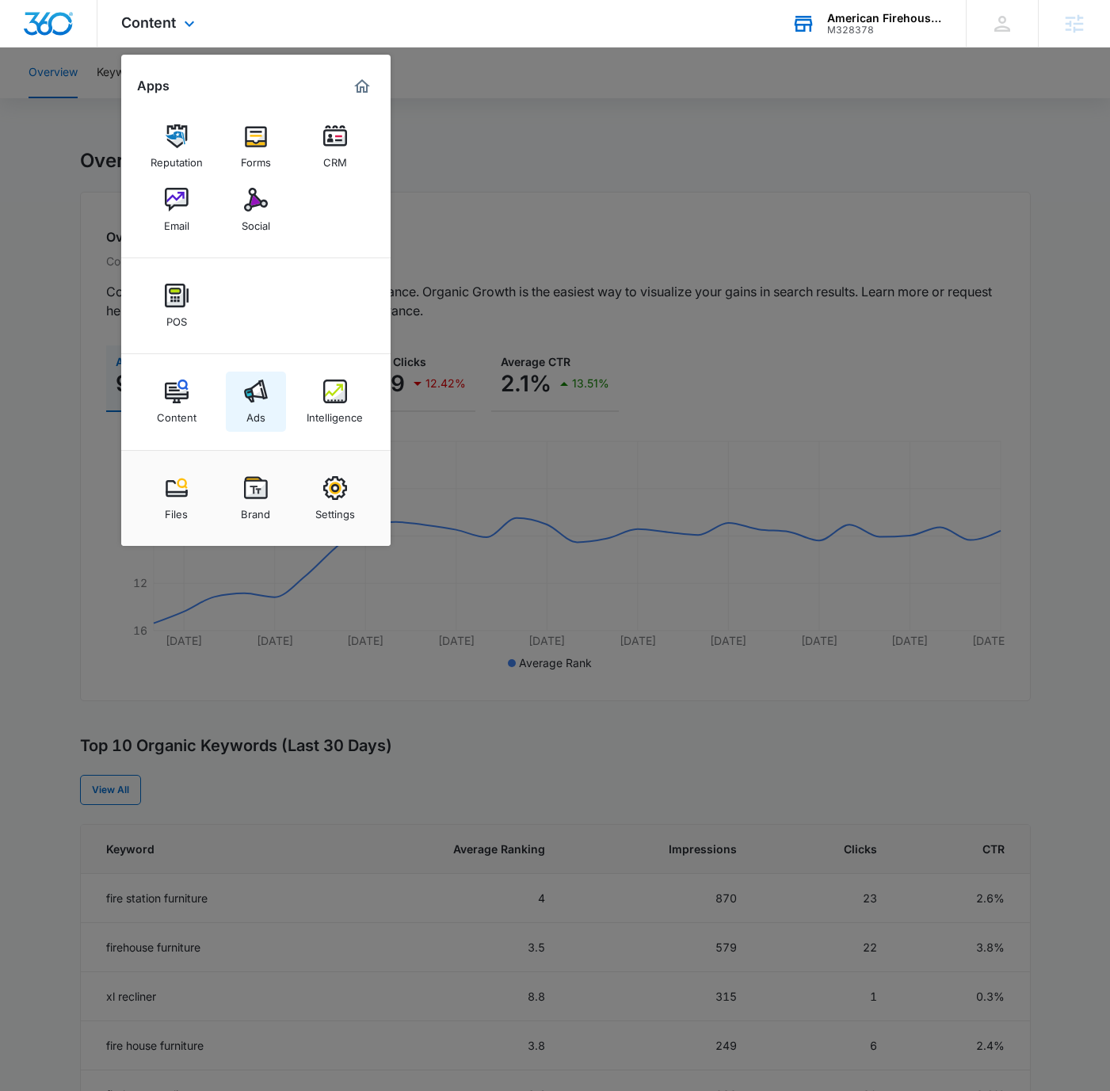
click at [261, 399] on img at bounding box center [256, 392] width 24 height 24
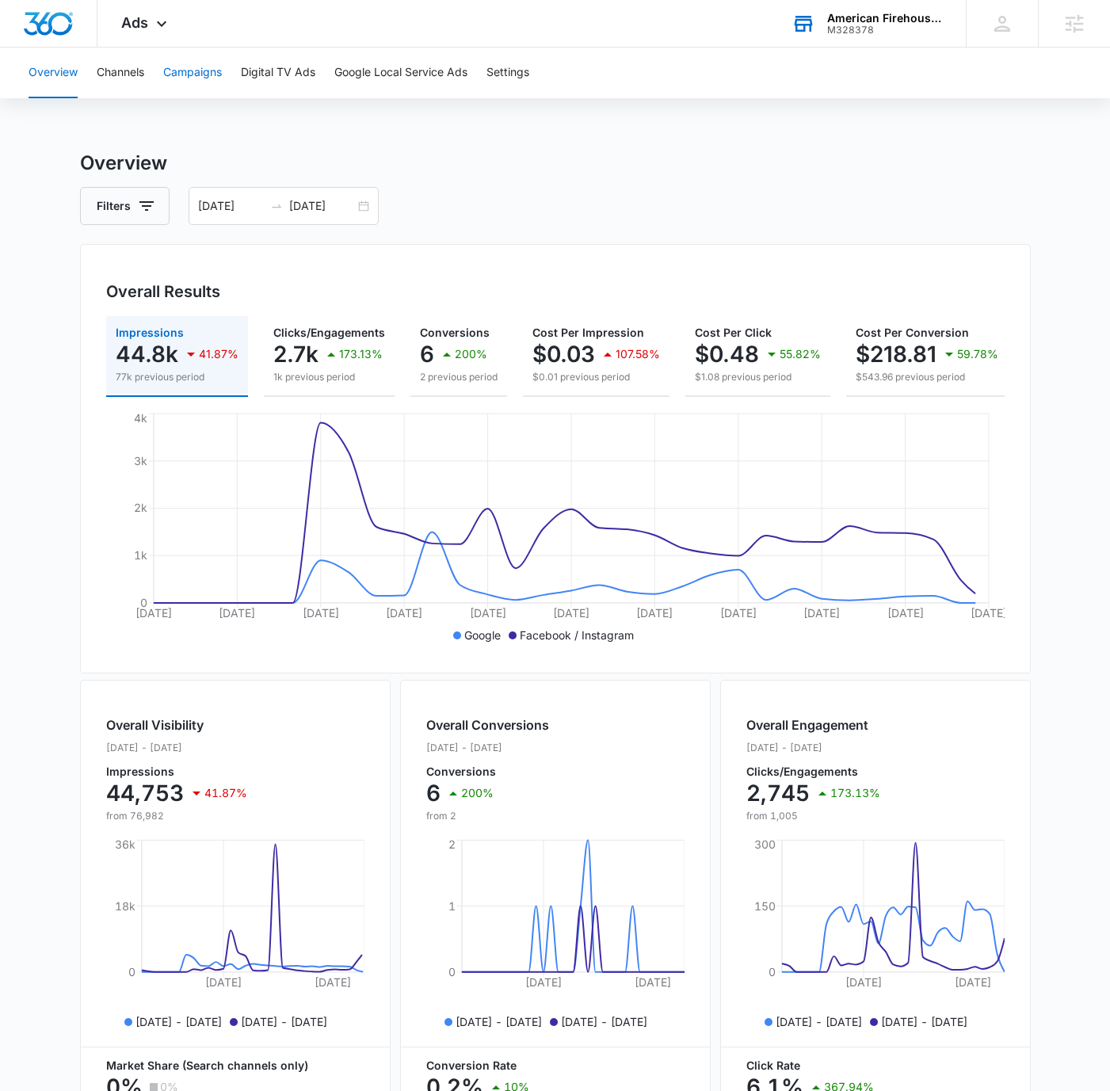
click at [196, 80] on button "Campaigns" at bounding box center [192, 73] width 59 height 51
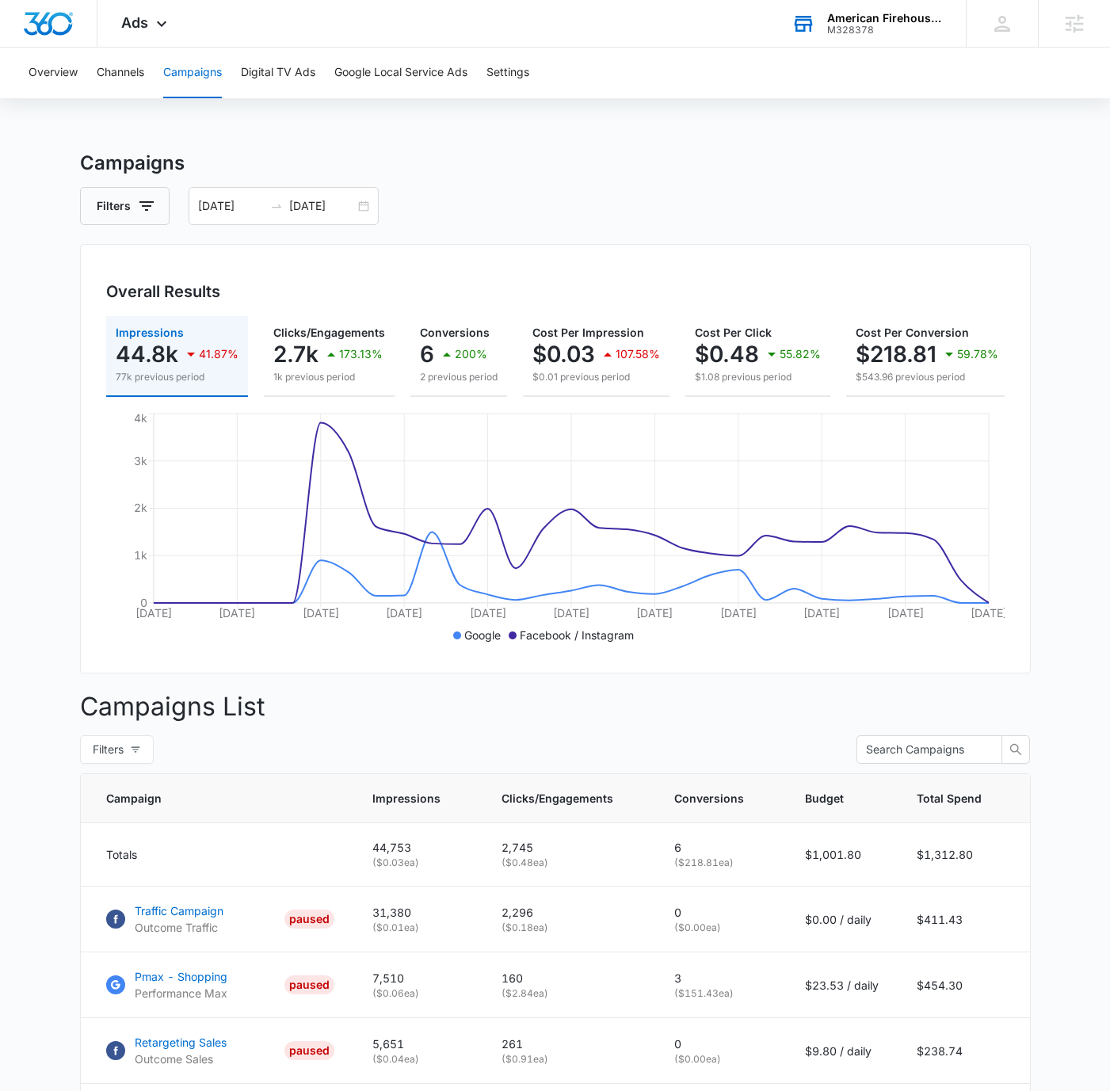
click at [691, 175] on h3 "Campaigns" at bounding box center [555, 163] width 951 height 29
click at [171, 12] on div "Ads Apps Reputation Forms CRM Email Social POS Content Ads Intelligence Files B…" at bounding box center [145, 23] width 97 height 47
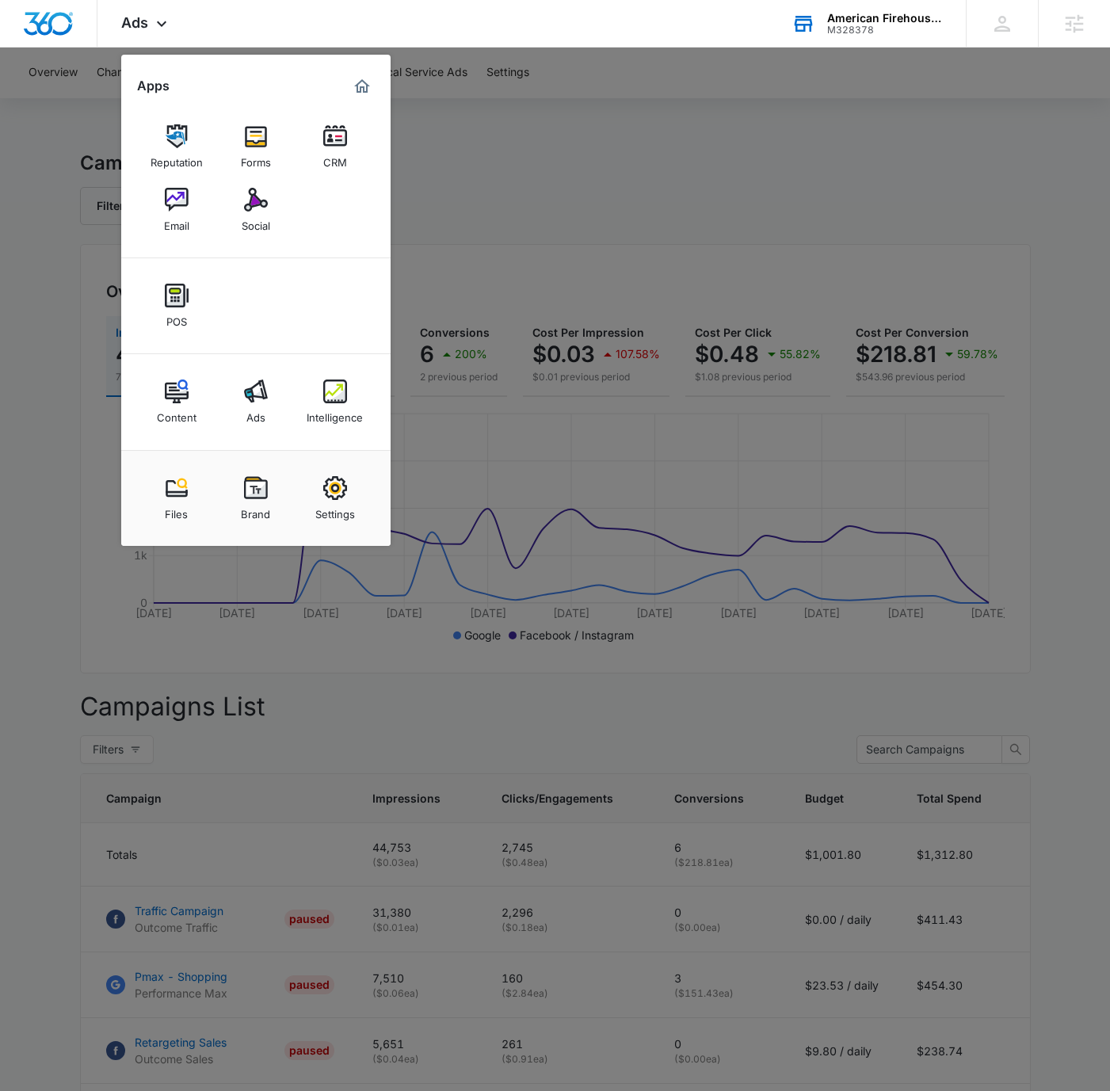
click at [340, 380] on img at bounding box center [335, 392] width 24 height 24
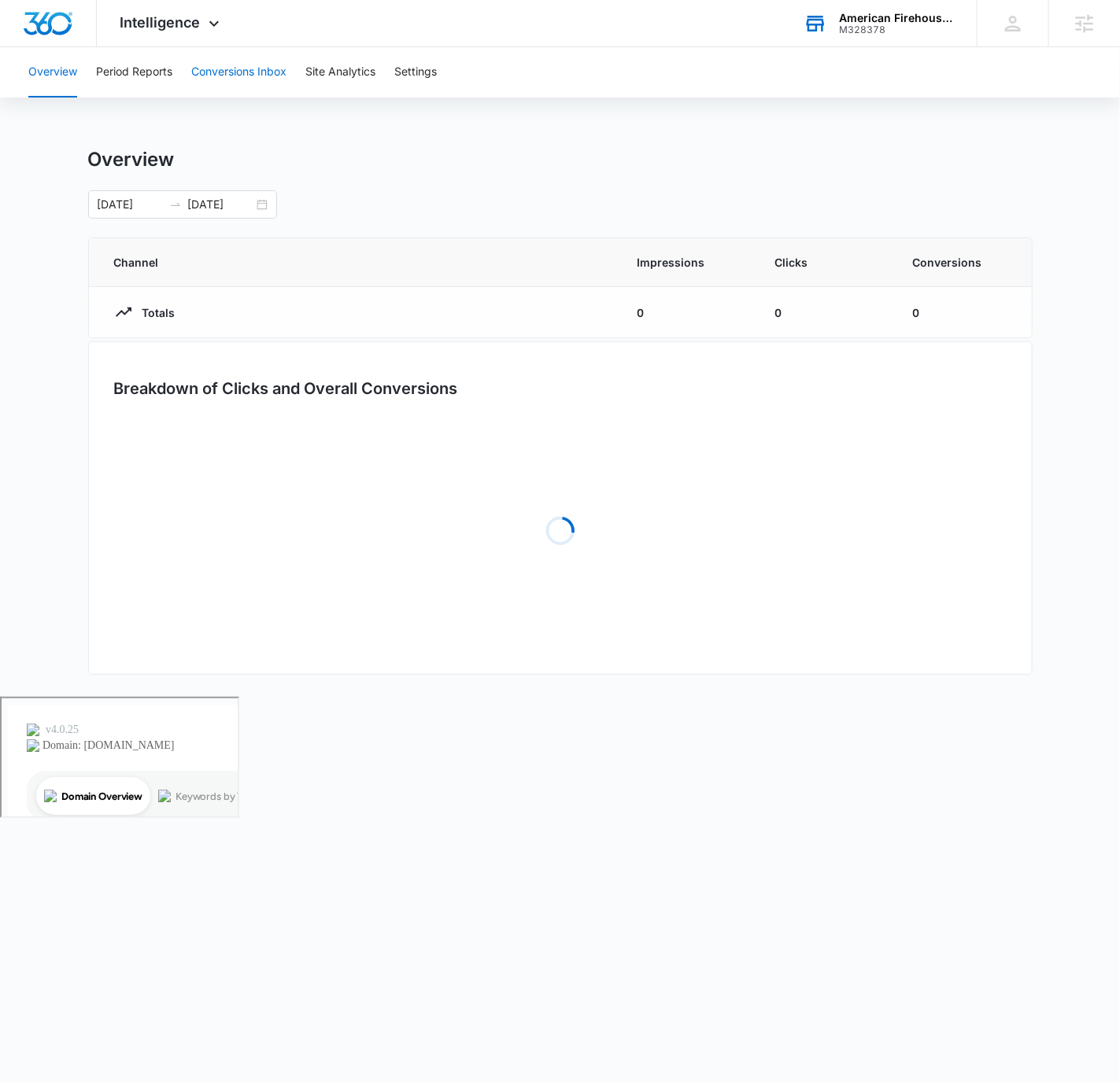
click at [227, 74] on button "Conversions Inbox" at bounding box center [239, 72] width 95 height 51
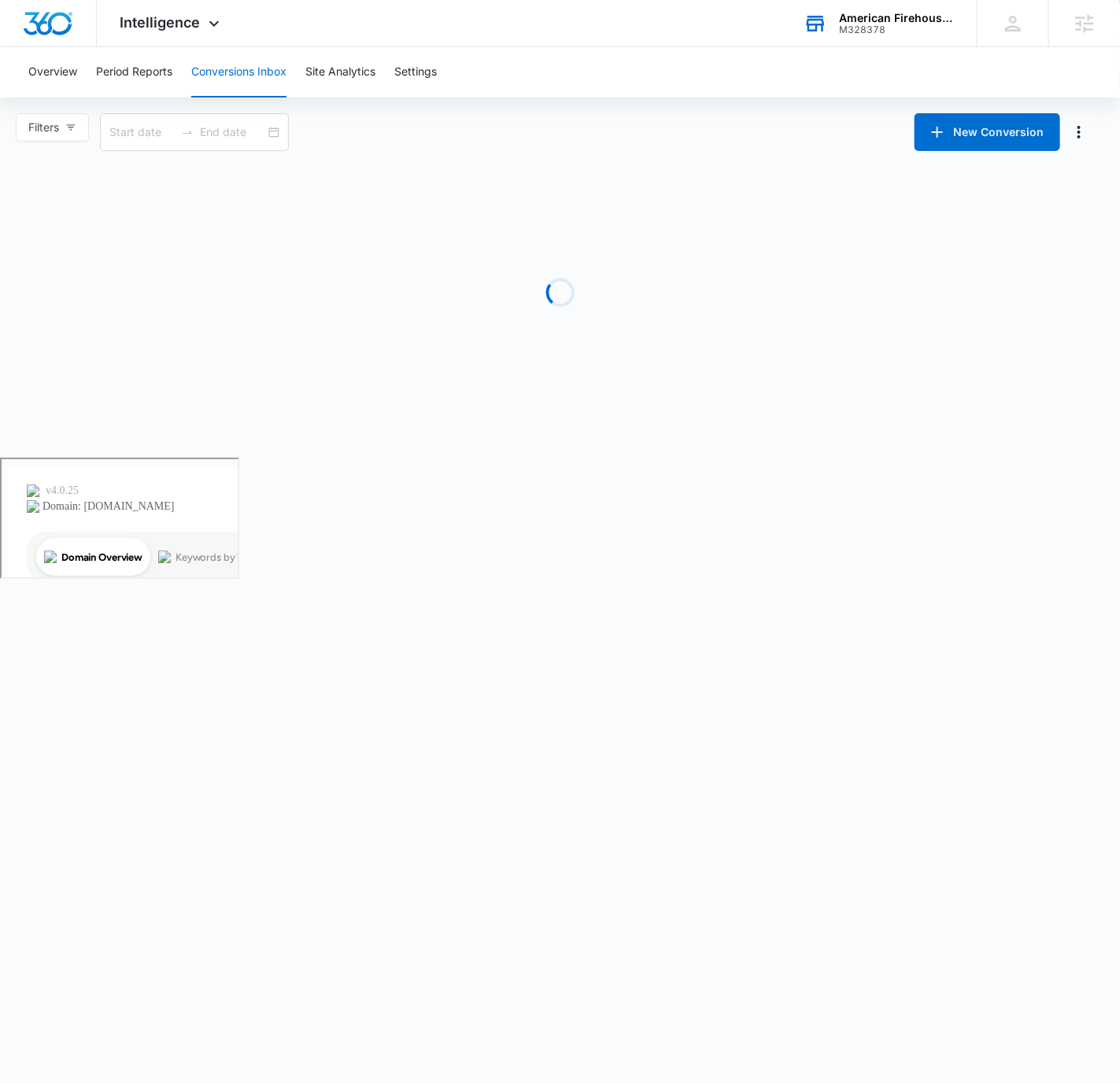
type input "[DATE]"
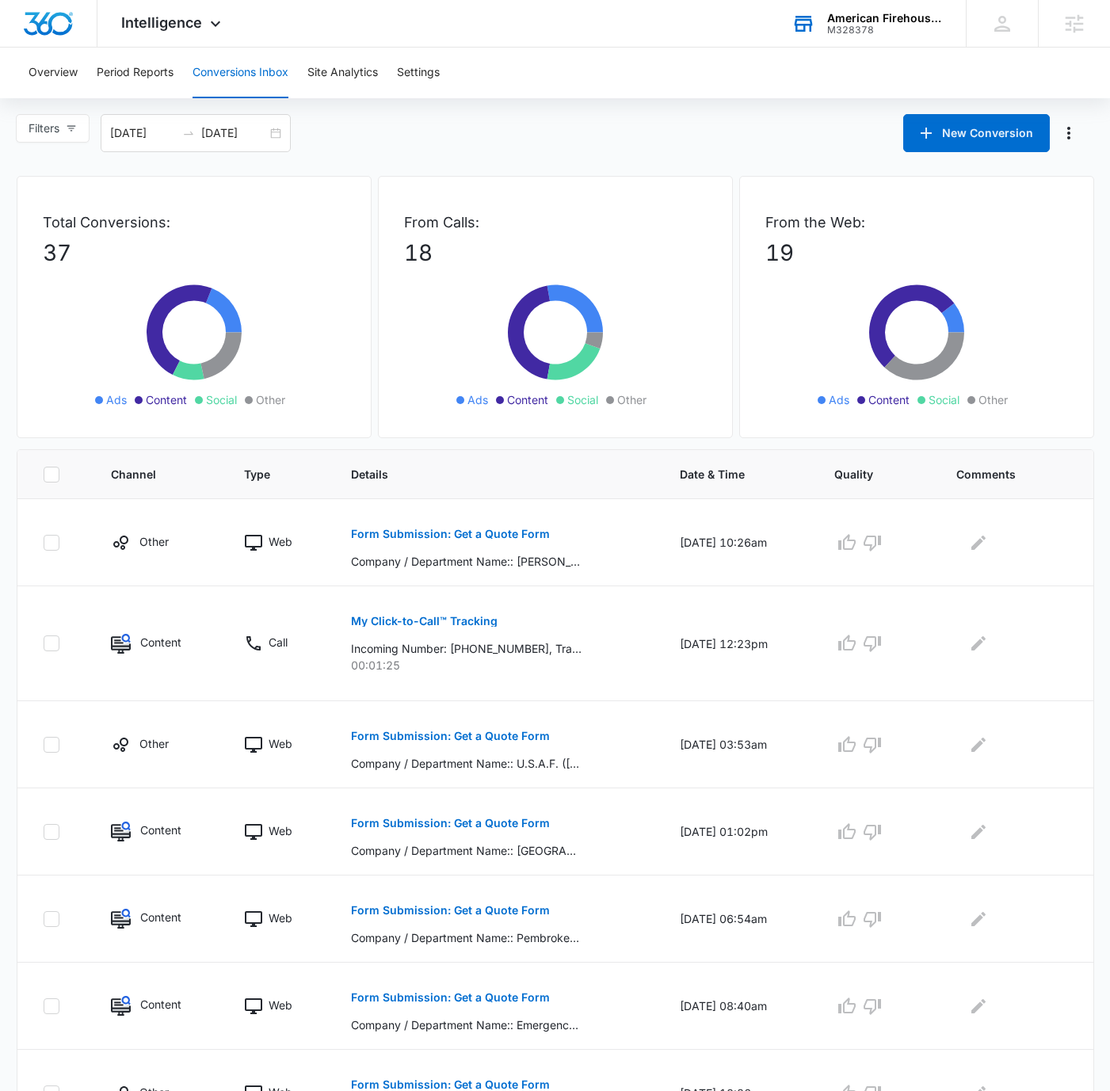
click at [55, 254] on p "37" at bounding box center [194, 252] width 303 height 33
click at [578, 142] on div "Filters [DATE] [DATE] New Conversion" at bounding box center [555, 133] width 1110 height 38
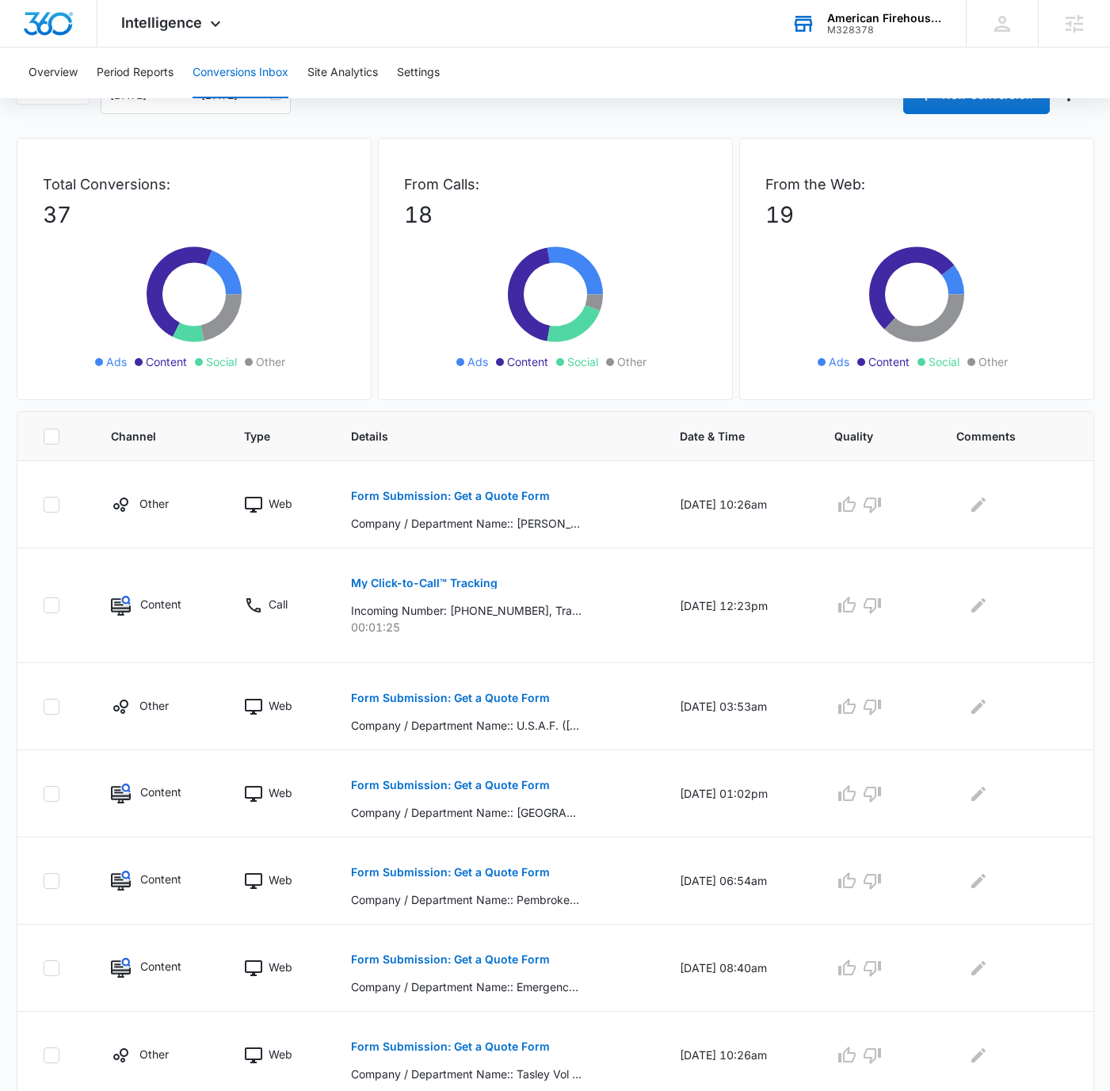
scroll to position [33, 0]
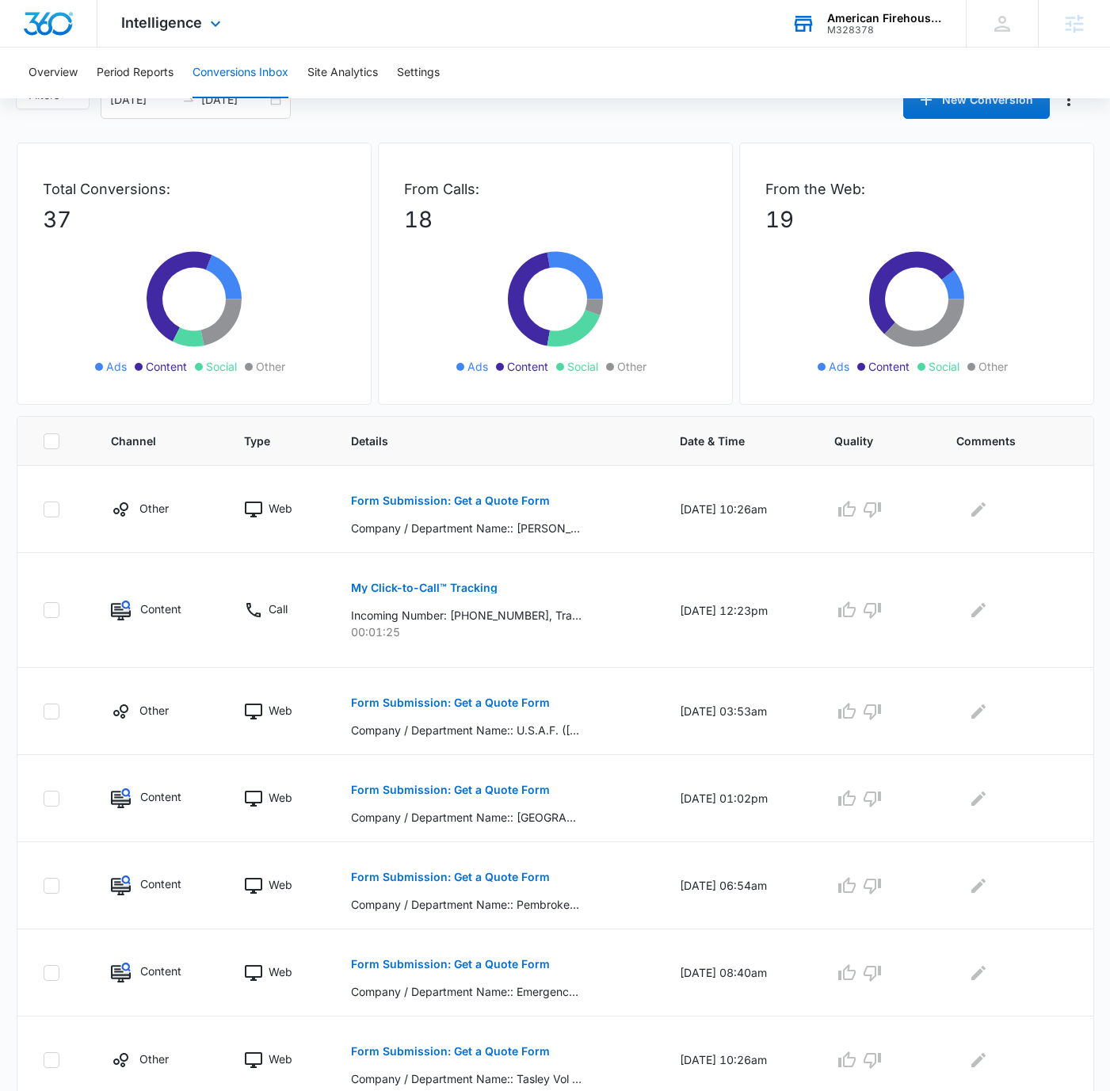
click at [632, 36] on div "Intelligence Apps Reputation Forms CRM Email Social POS Content Ads Intelligenc…" at bounding box center [555, 24] width 1110 height 48
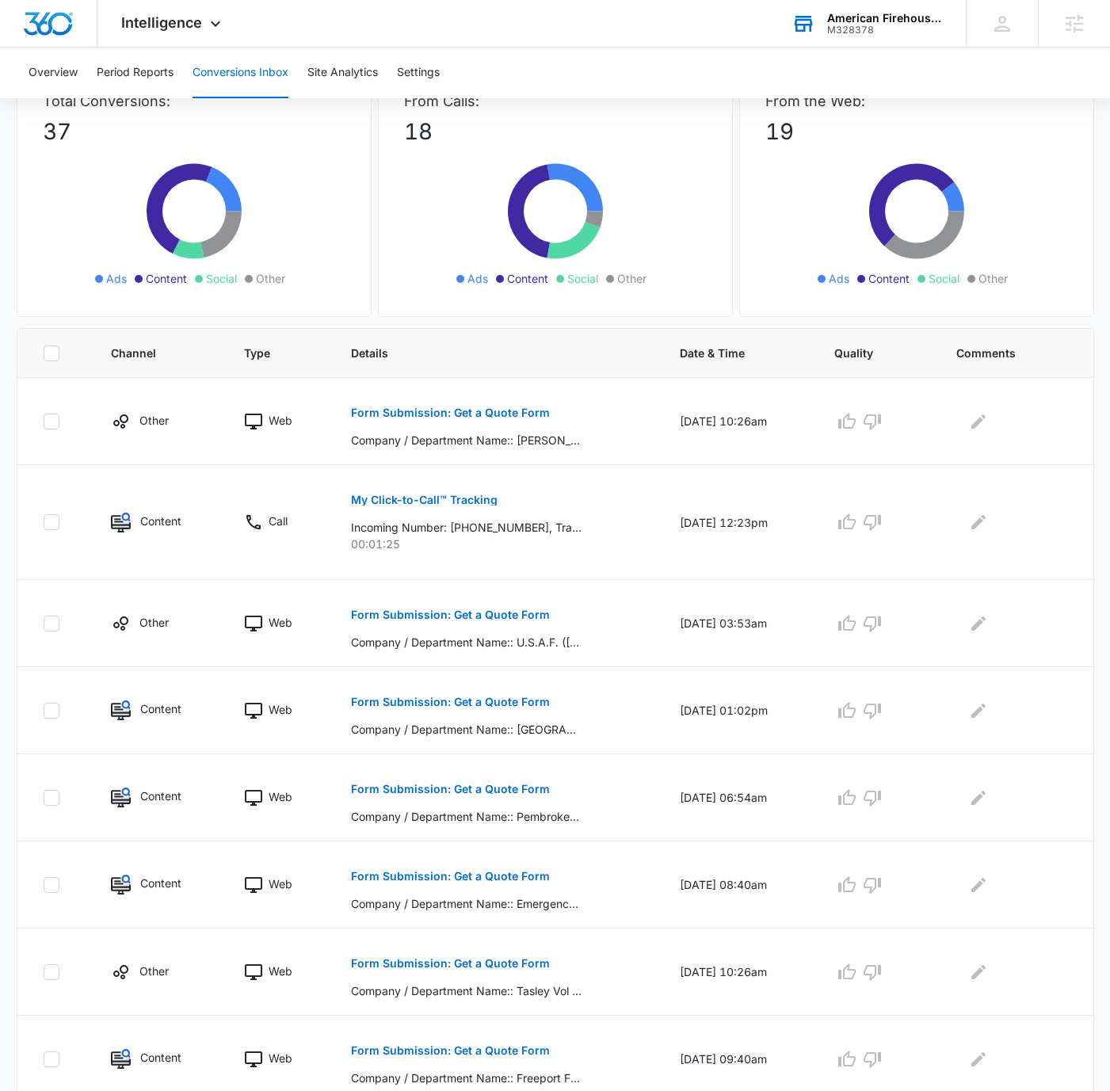
scroll to position [0, 0]
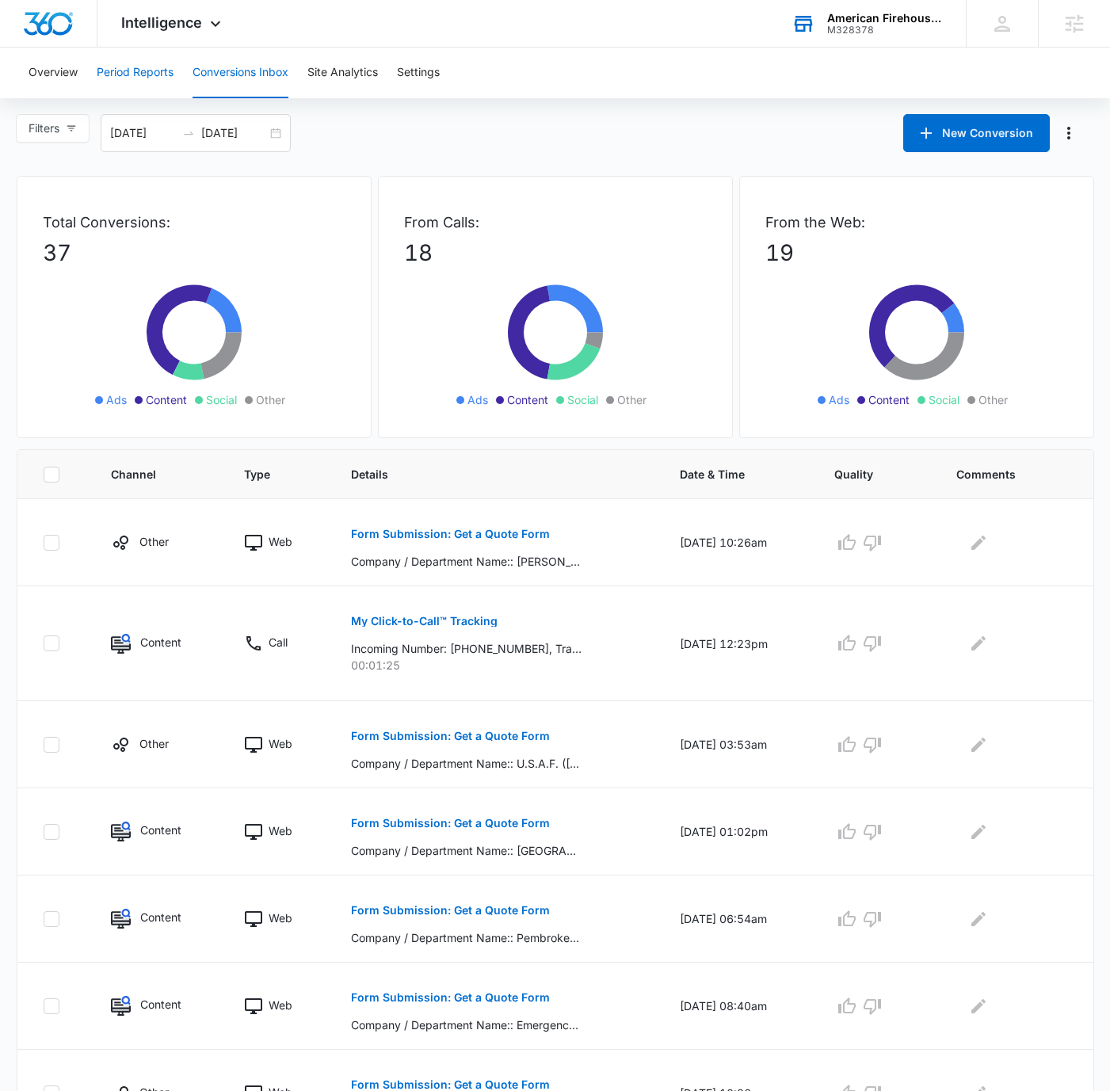
click at [166, 76] on button "Period Reports" at bounding box center [135, 73] width 77 height 51
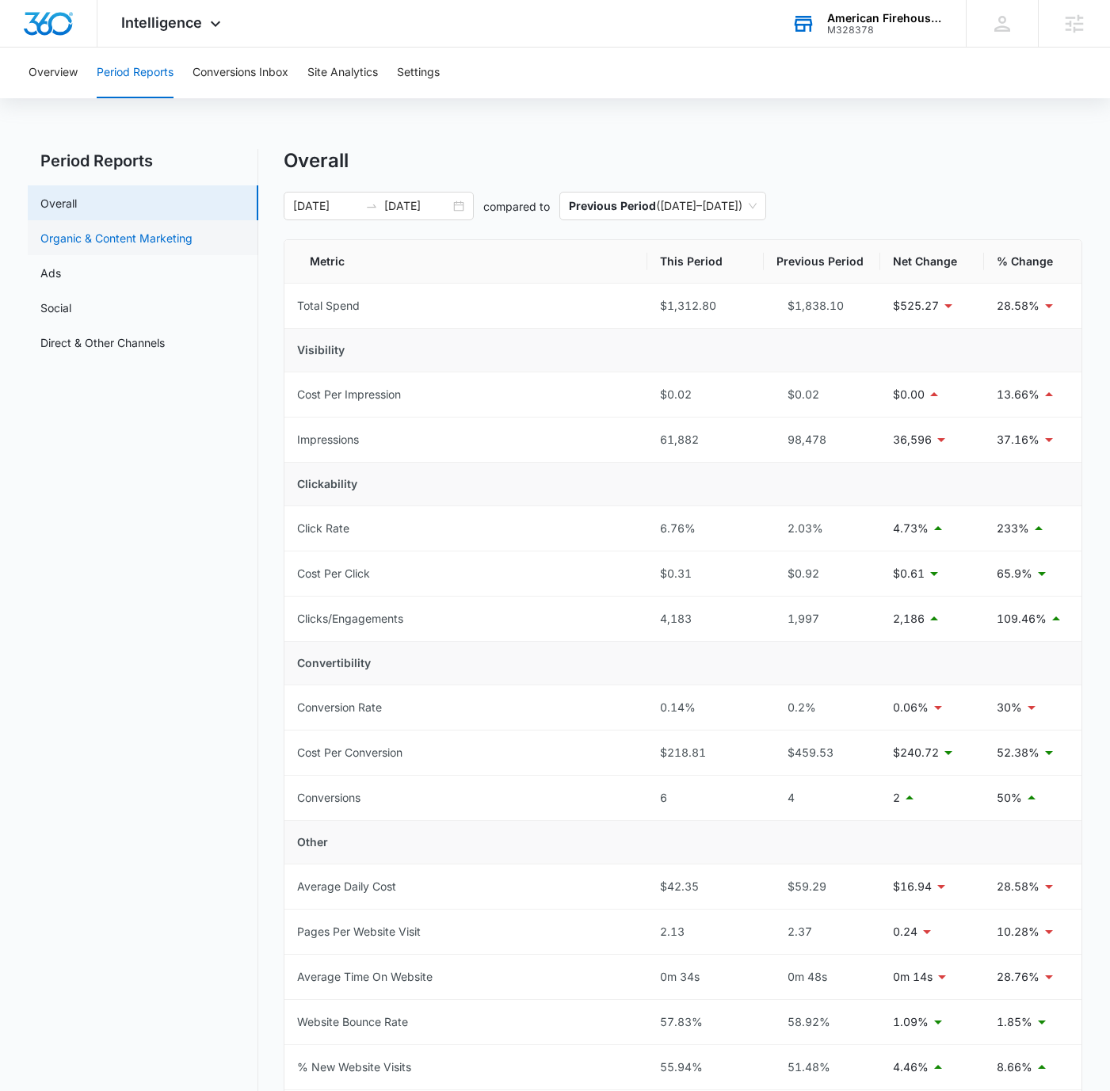
click at [161, 230] on link "Organic & Content Marketing" at bounding box center [116, 238] width 152 height 17
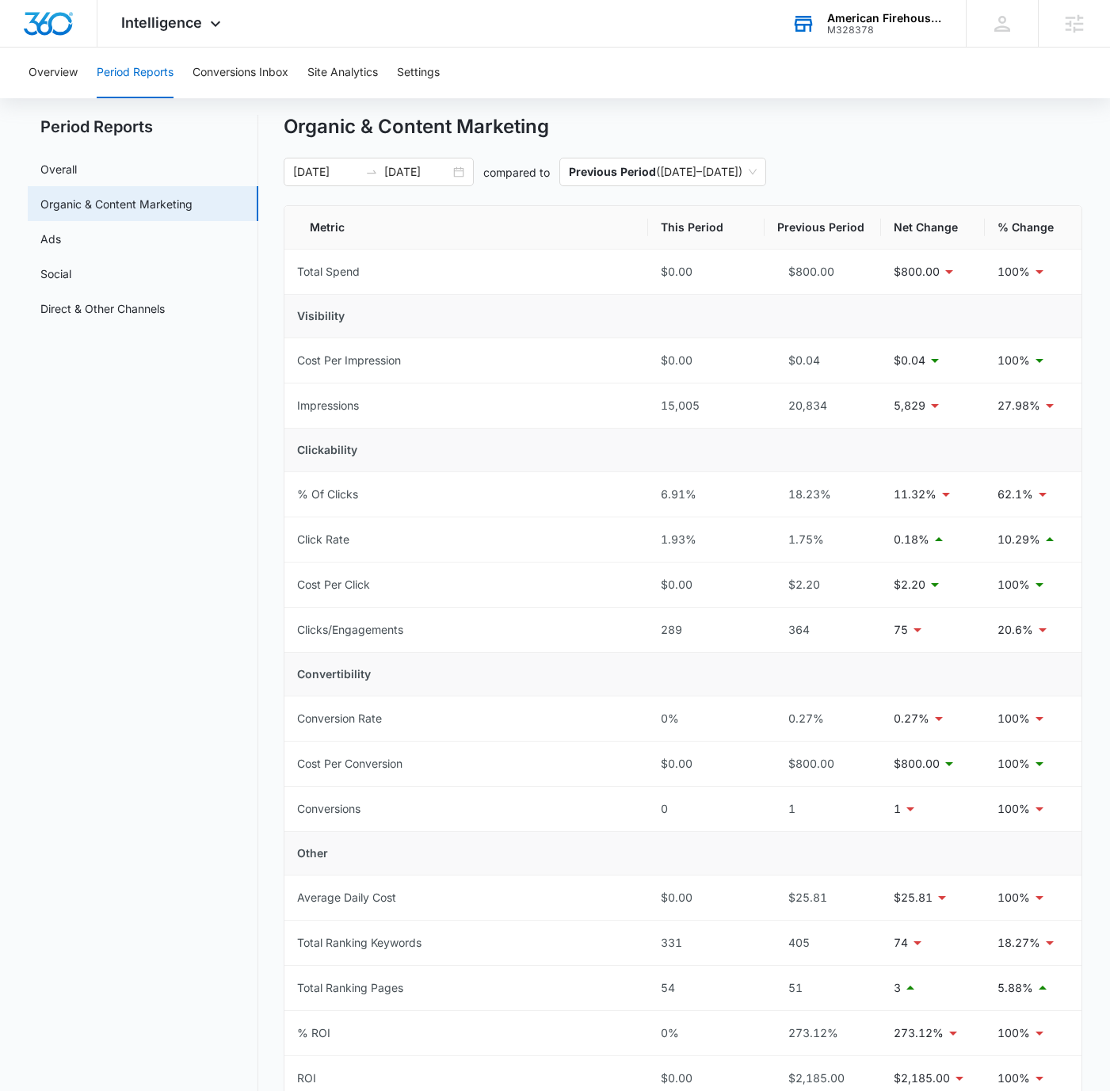
scroll to position [137, 0]
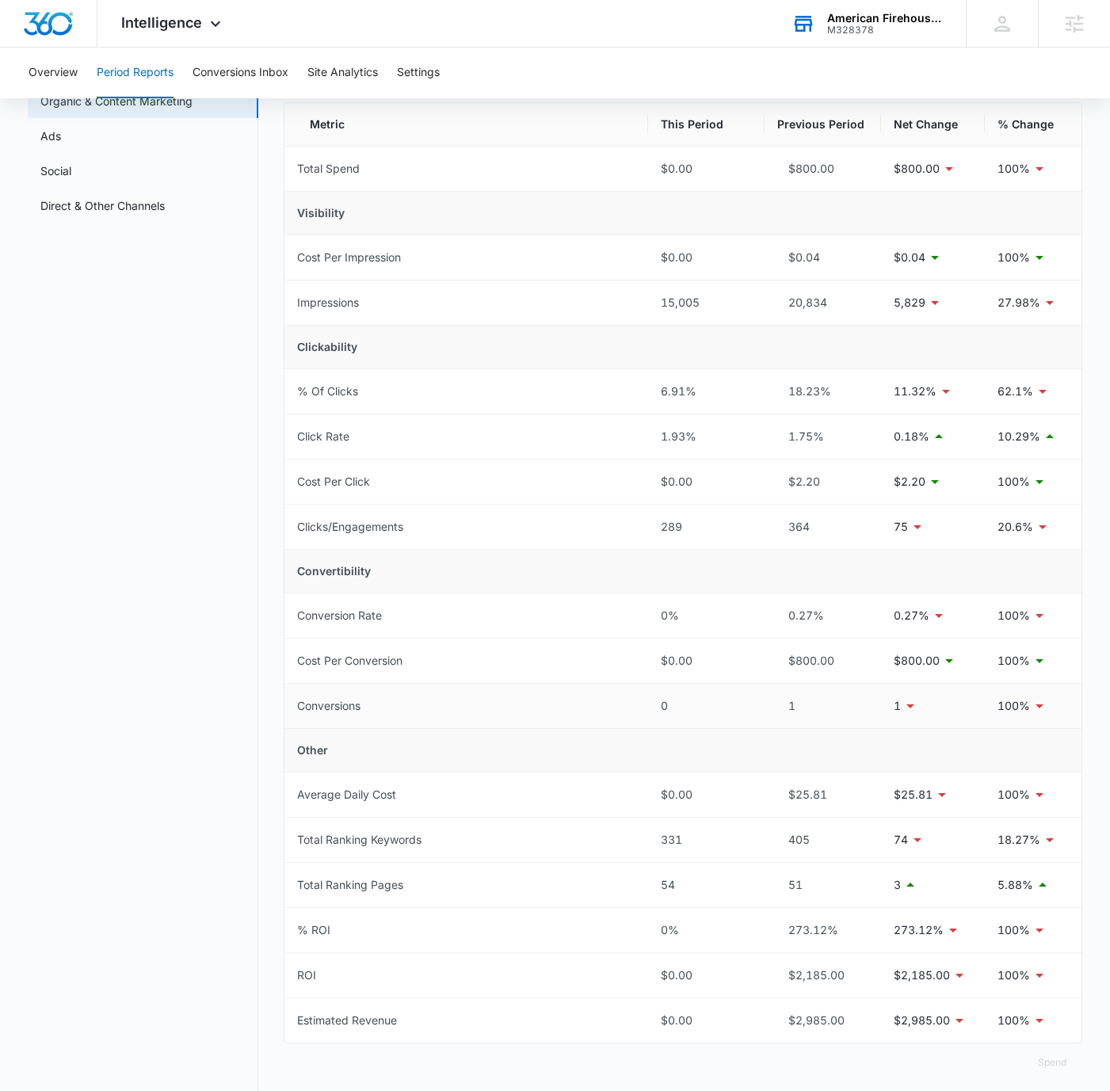
click at [671, 701] on div "0" at bounding box center [706, 706] width 91 height 17
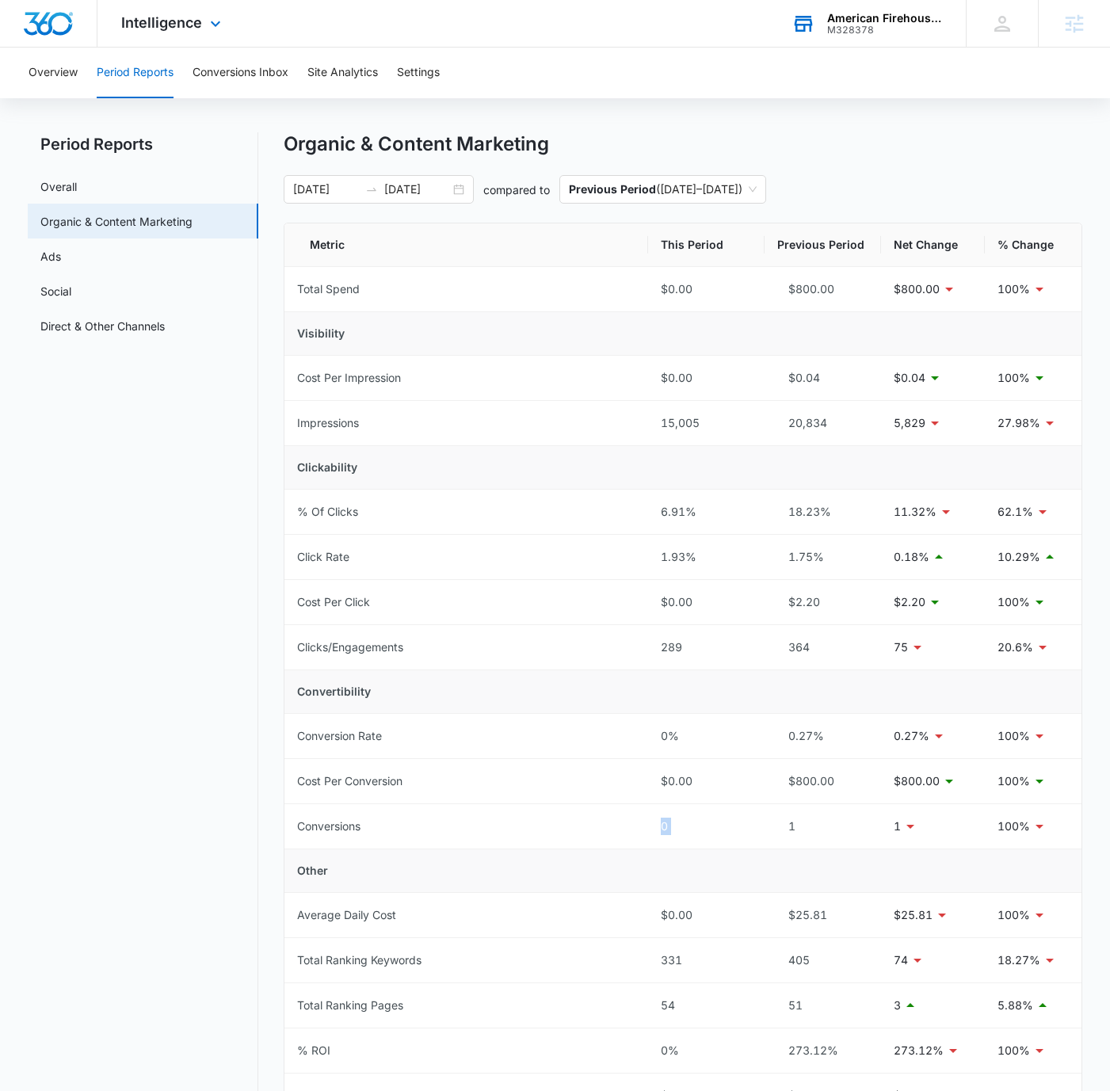
scroll to position [0, 0]
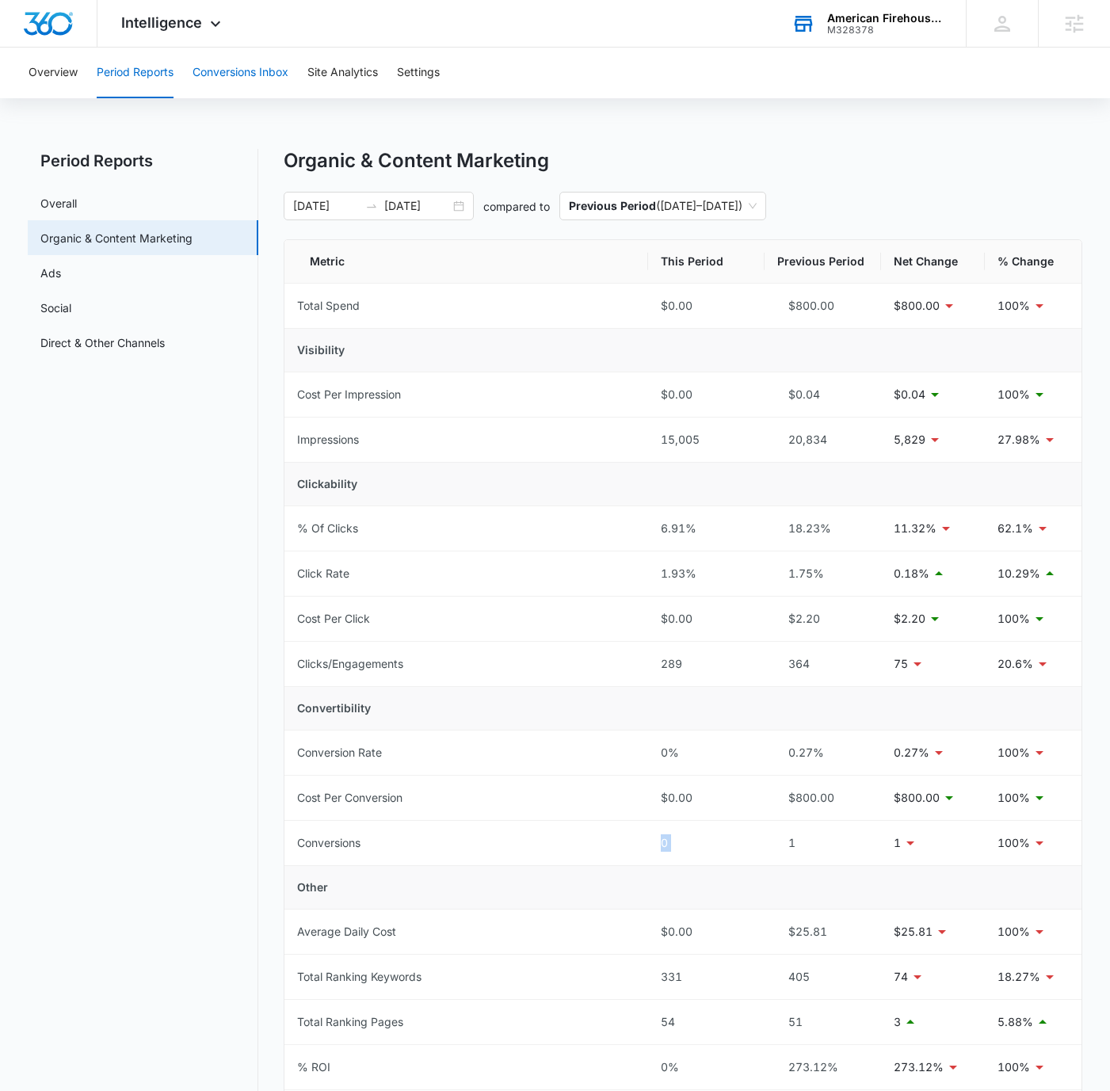
click at [247, 65] on button "Conversions Inbox" at bounding box center [241, 73] width 96 height 51
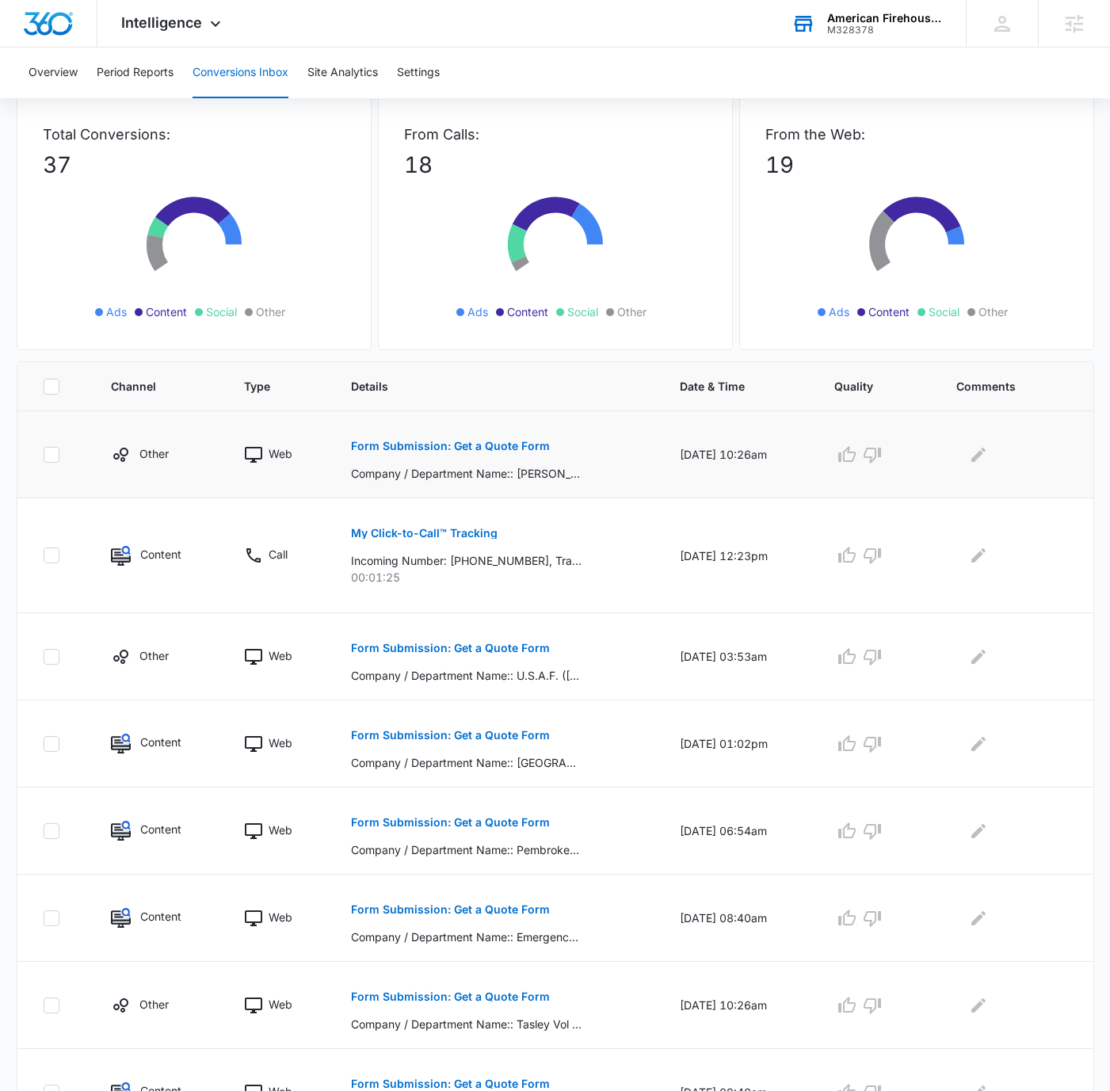
scroll to position [185, 0]
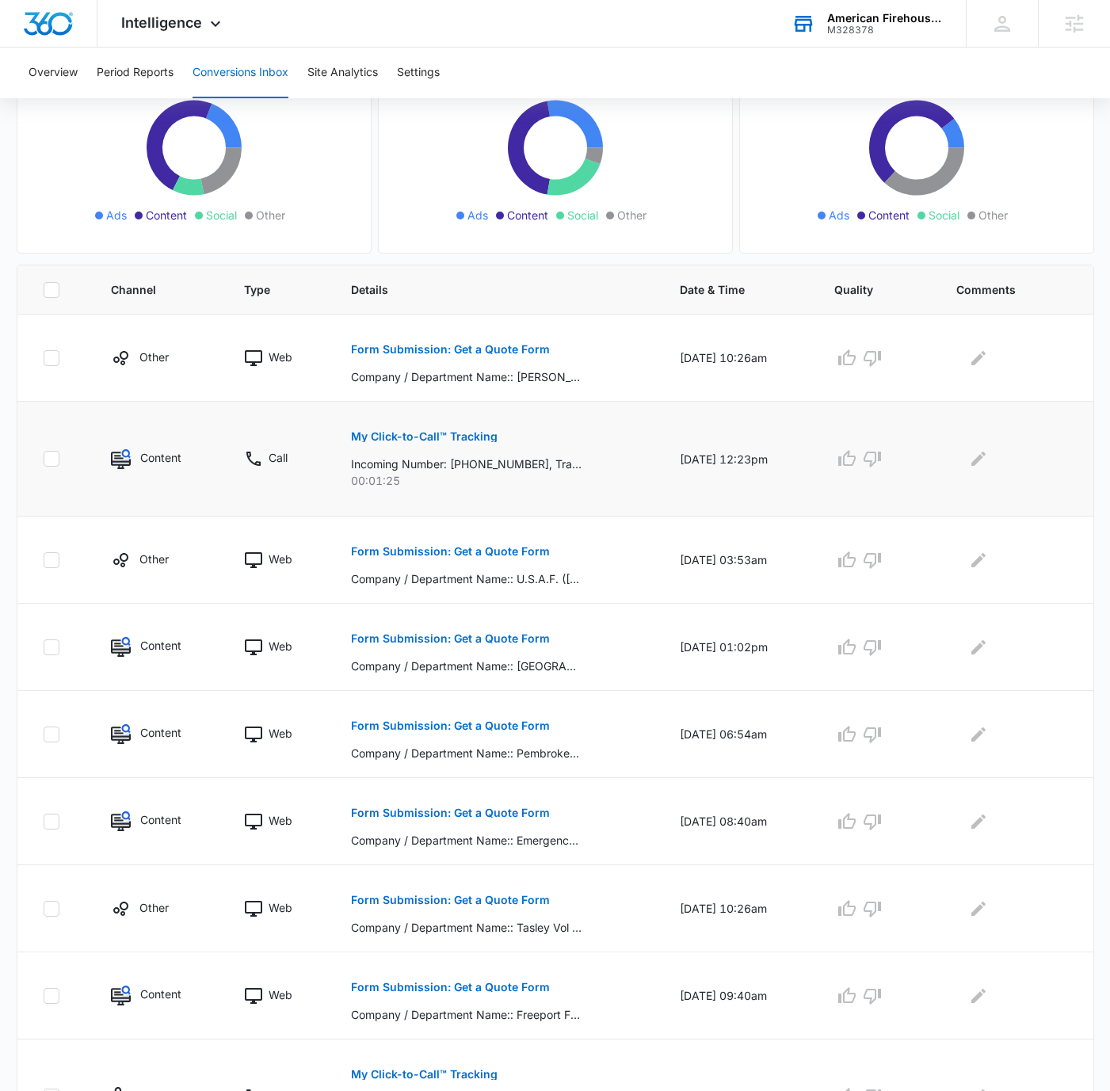
click at [158, 454] on p "Content" at bounding box center [160, 457] width 41 height 17
click at [158, 644] on p "Content" at bounding box center [160, 645] width 41 height 17
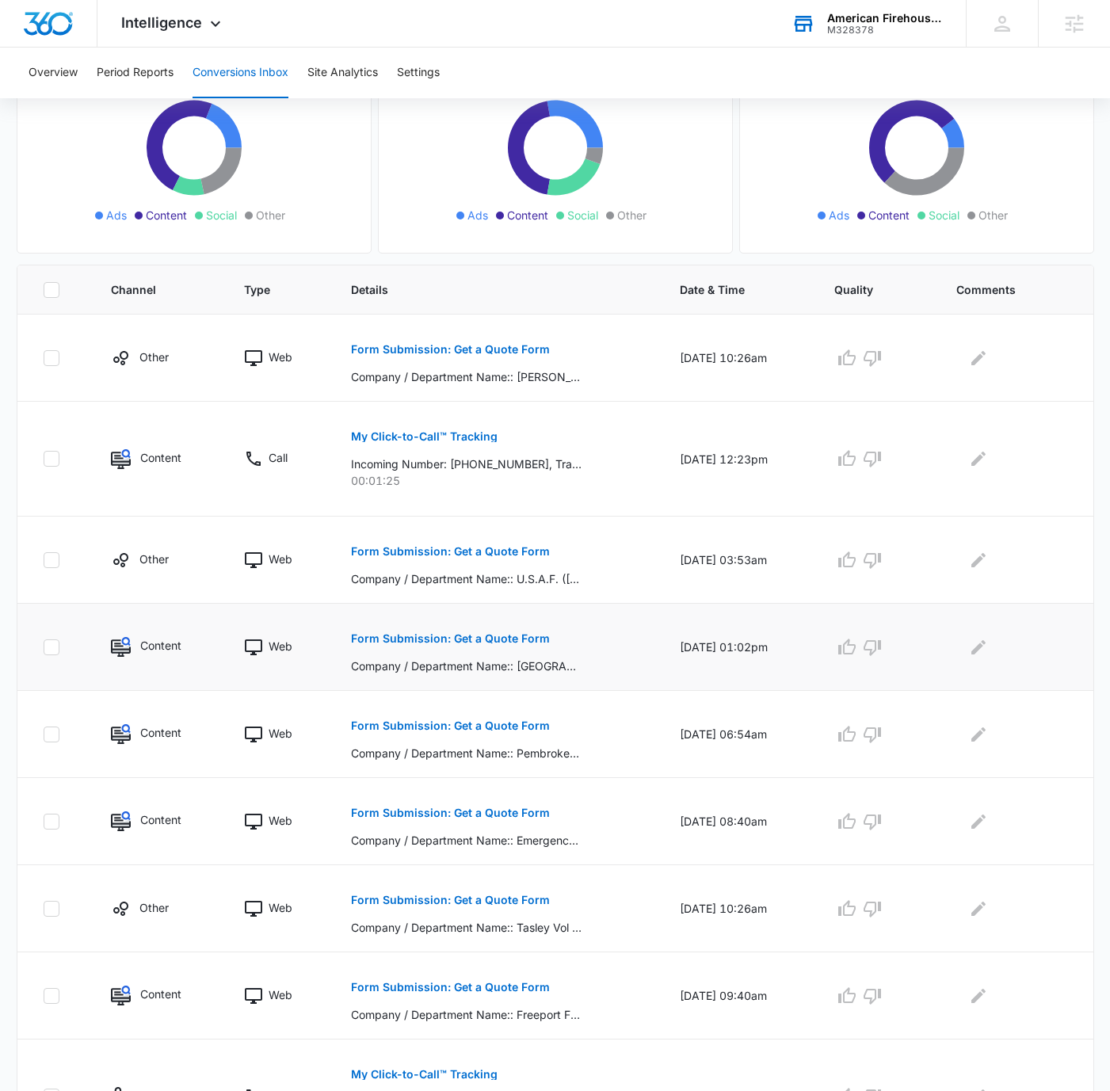
click at [614, 638] on div "Form Submission: Get a Quote Form Company / Department Name:: [GEOGRAPHIC_DATA]…" at bounding box center [496, 647] width 291 height 55
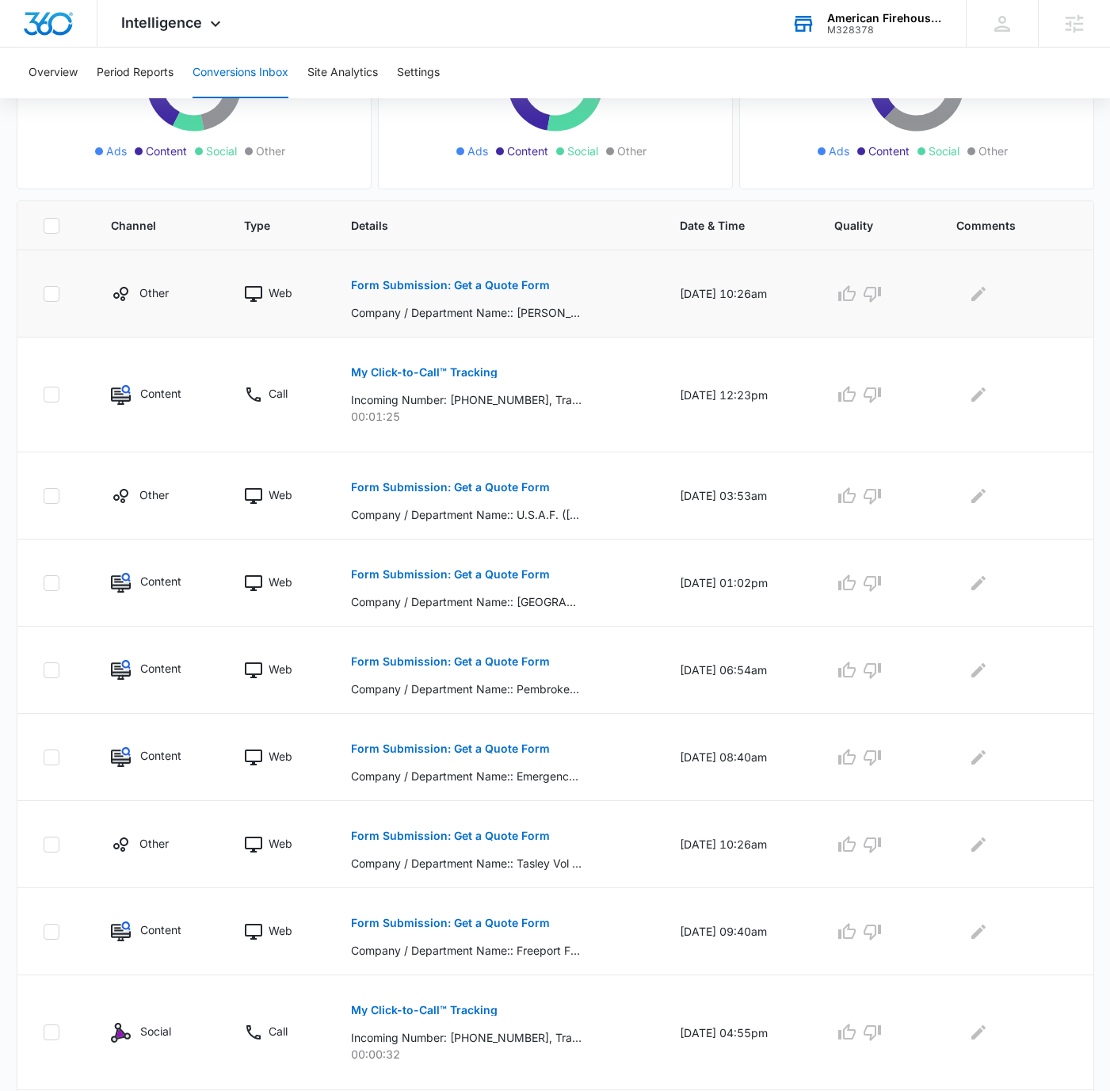
scroll to position [267, 0]
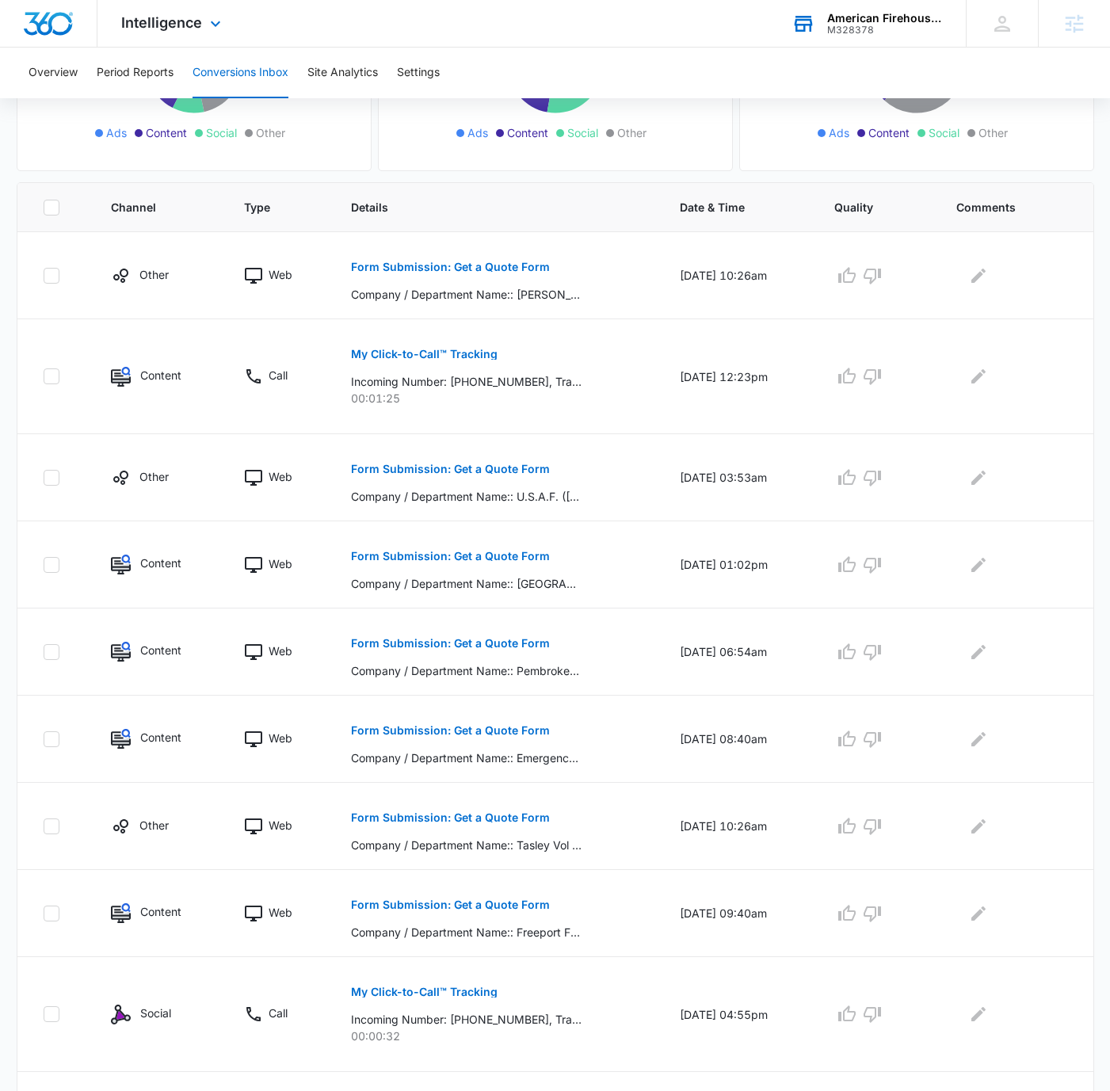
click at [680, 37] on div "Intelligence Apps Reputation Forms CRM Email Social POS Content Ads Intelligenc…" at bounding box center [555, 24] width 1110 height 48
click at [682, 32] on div "Intelligence Apps Reputation Forms CRM Email Social POS Content Ads Intelligenc…" at bounding box center [555, 24] width 1110 height 48
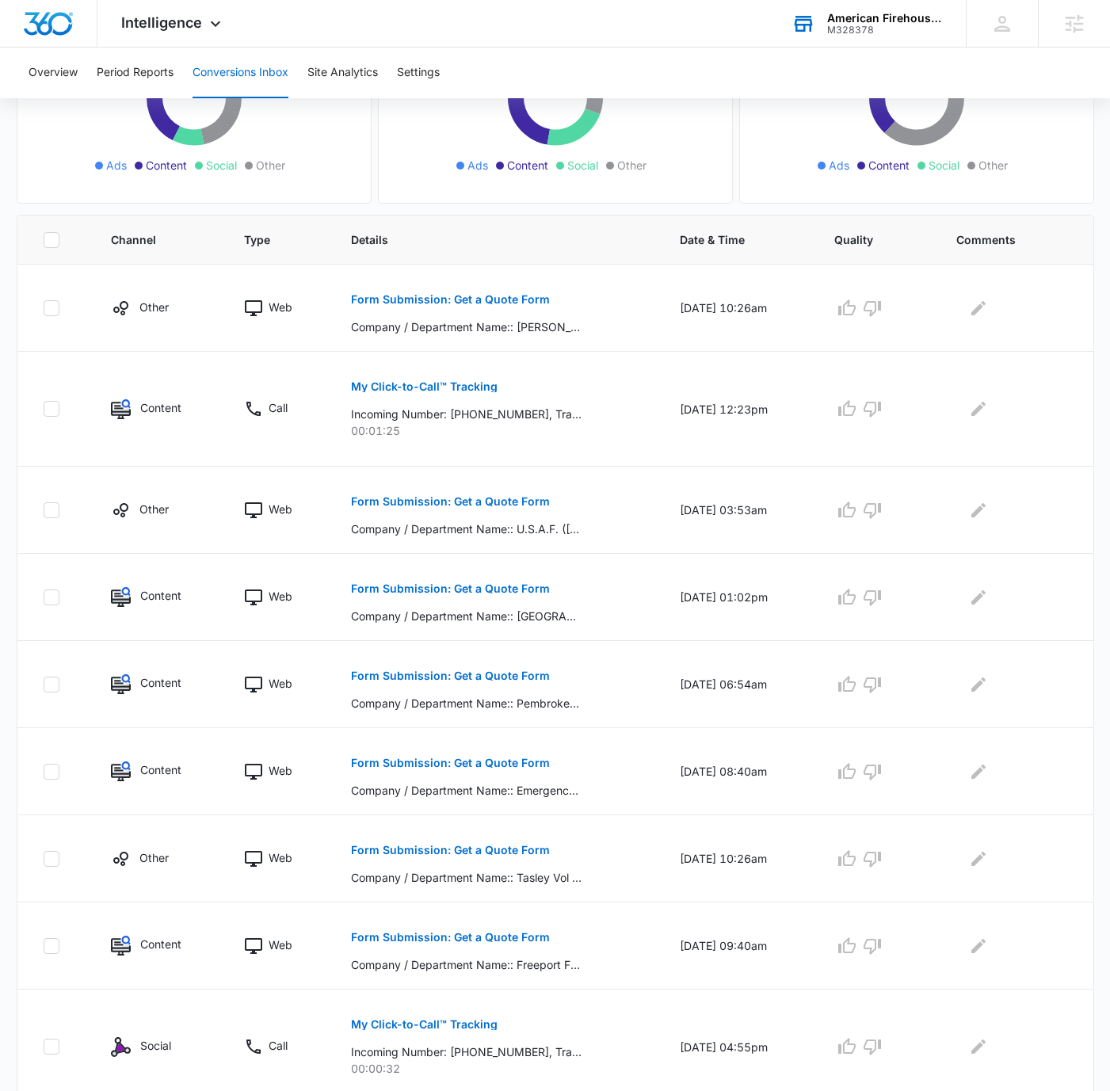
scroll to position [231, 0]
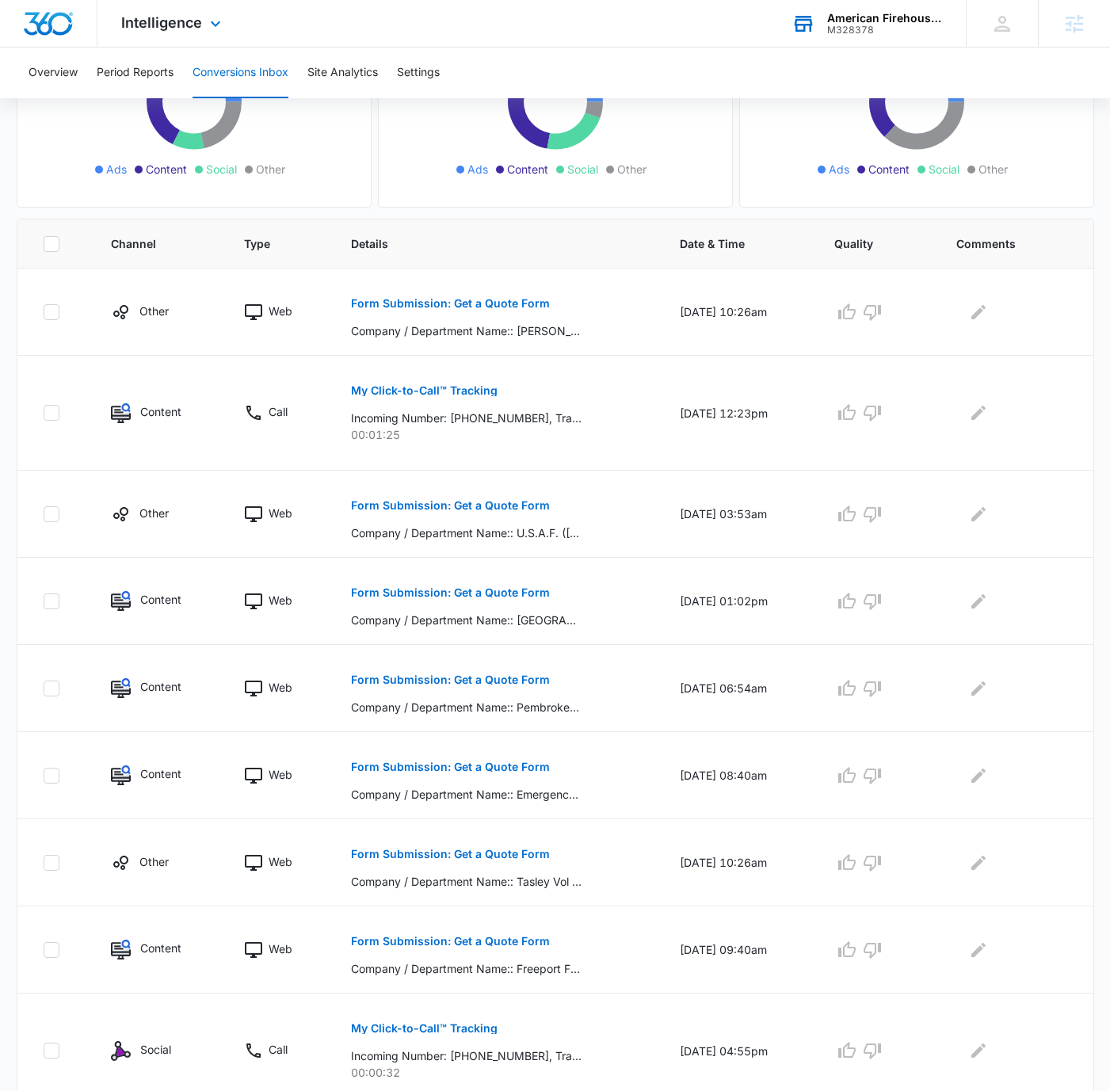
click at [678, 31] on div "Intelligence Apps Reputation Forms CRM Email Social POS Content Ads Intelligenc…" at bounding box center [555, 24] width 1110 height 48
click at [200, 11] on div "Intelligence Apps Reputation Forms CRM Email Social POS Content Ads Intelligenc…" at bounding box center [172, 23] width 151 height 47
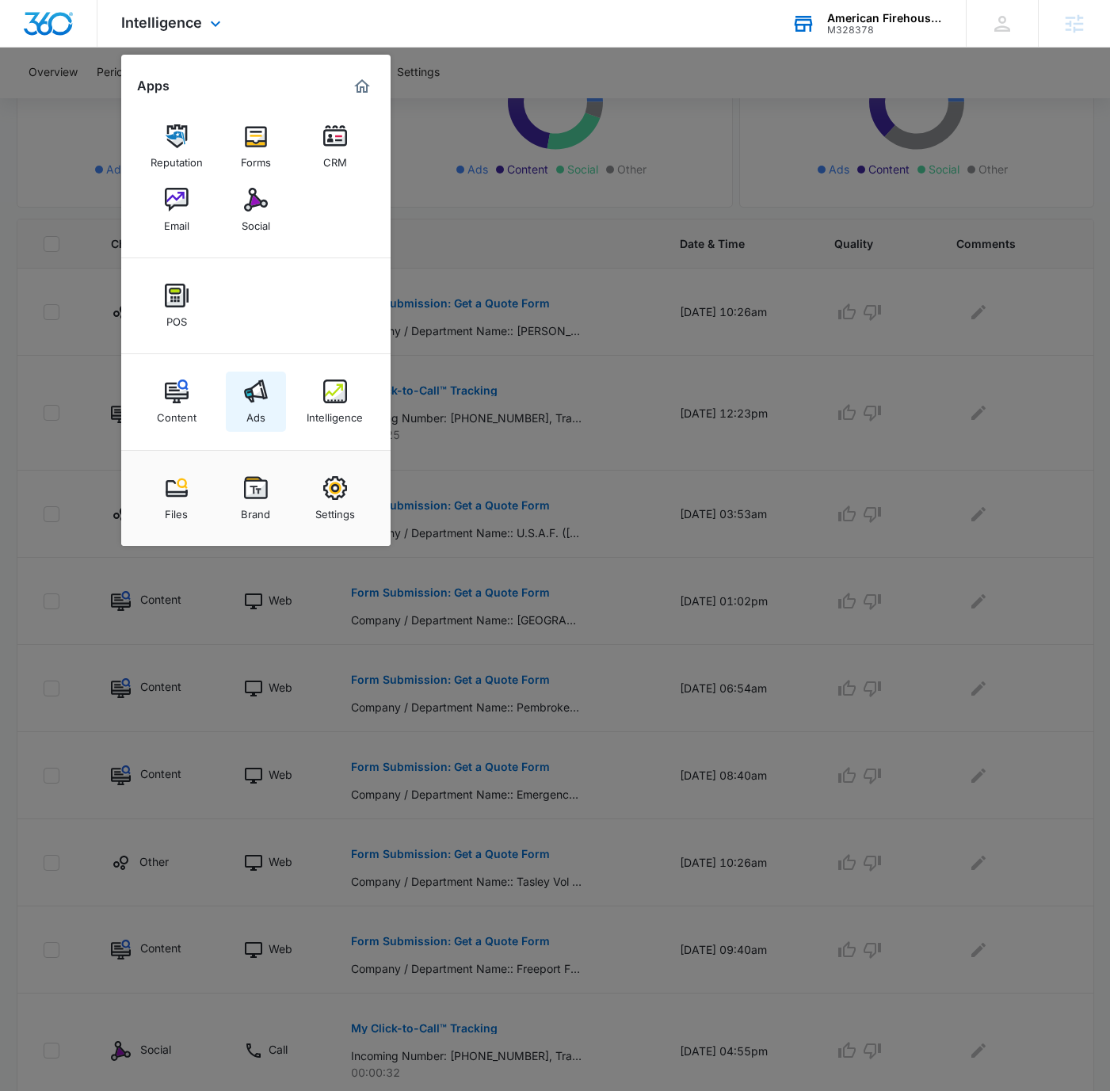
click at [262, 411] on div "Ads" at bounding box center [256, 413] width 19 height 21
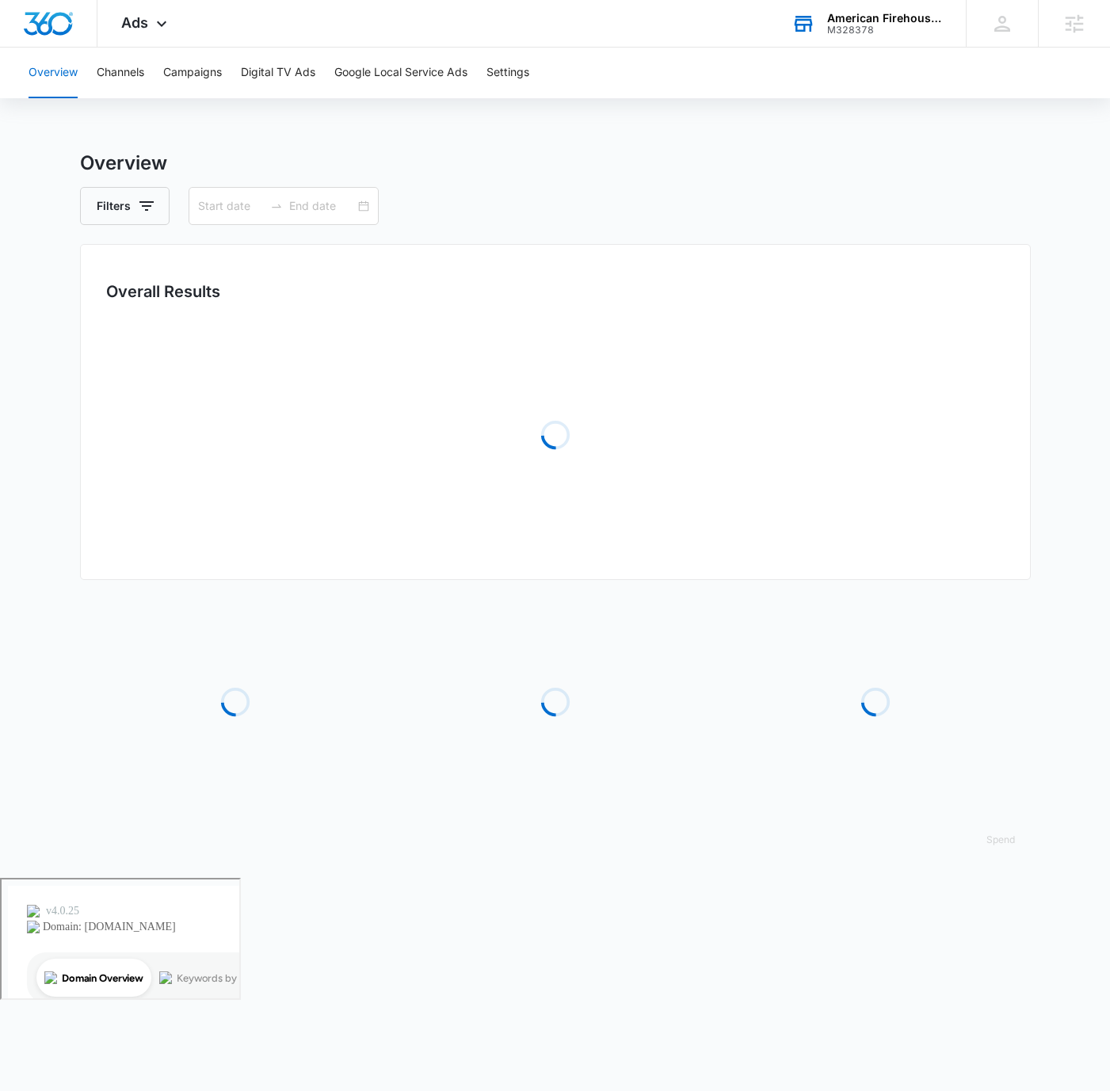
type input "[DATE]"
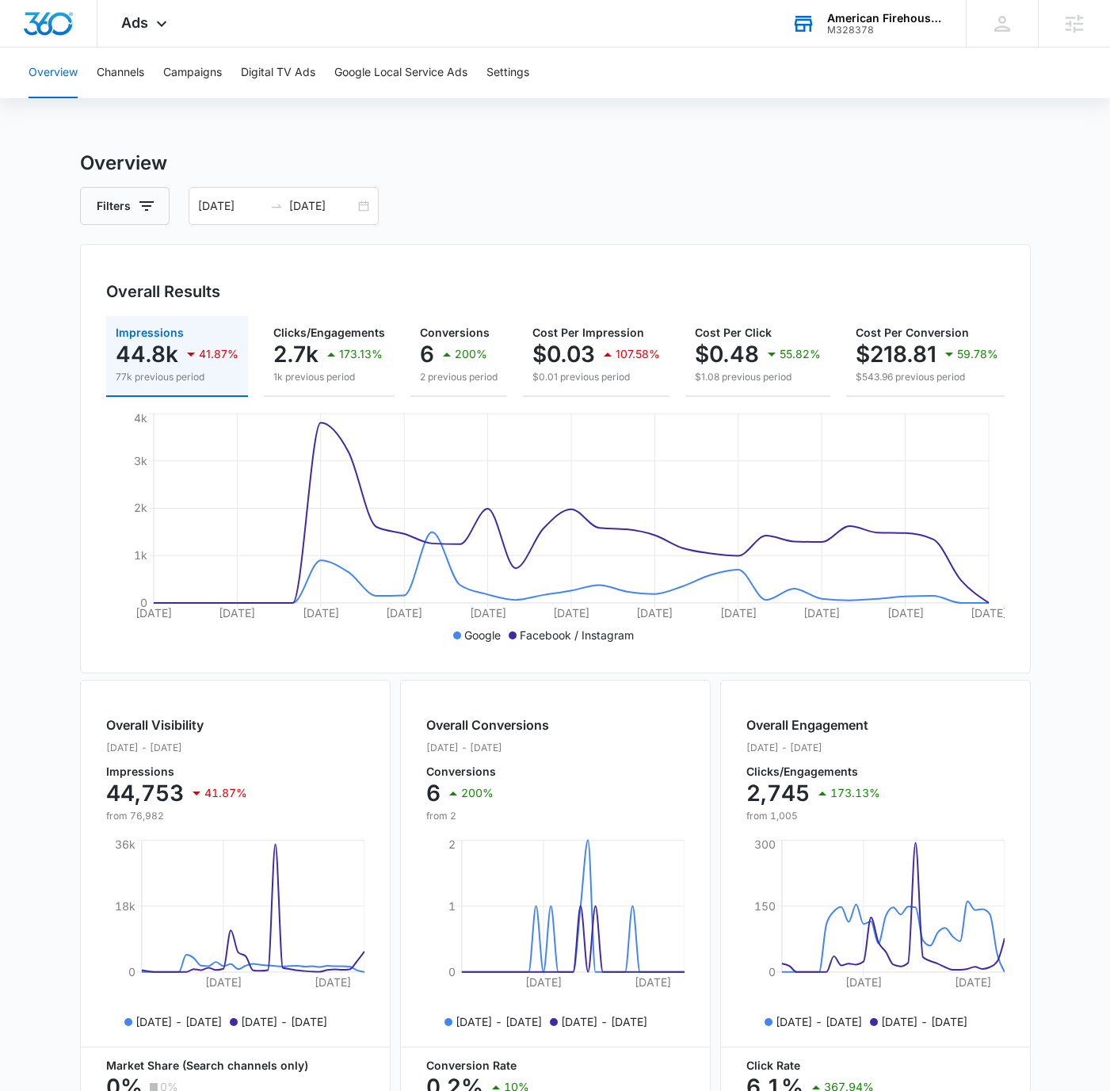
click at [946, 173] on h3 "Overview" at bounding box center [555, 163] width 951 height 29
click at [364, 208] on div "[DATE] [DATE]" at bounding box center [284, 206] width 190 height 38
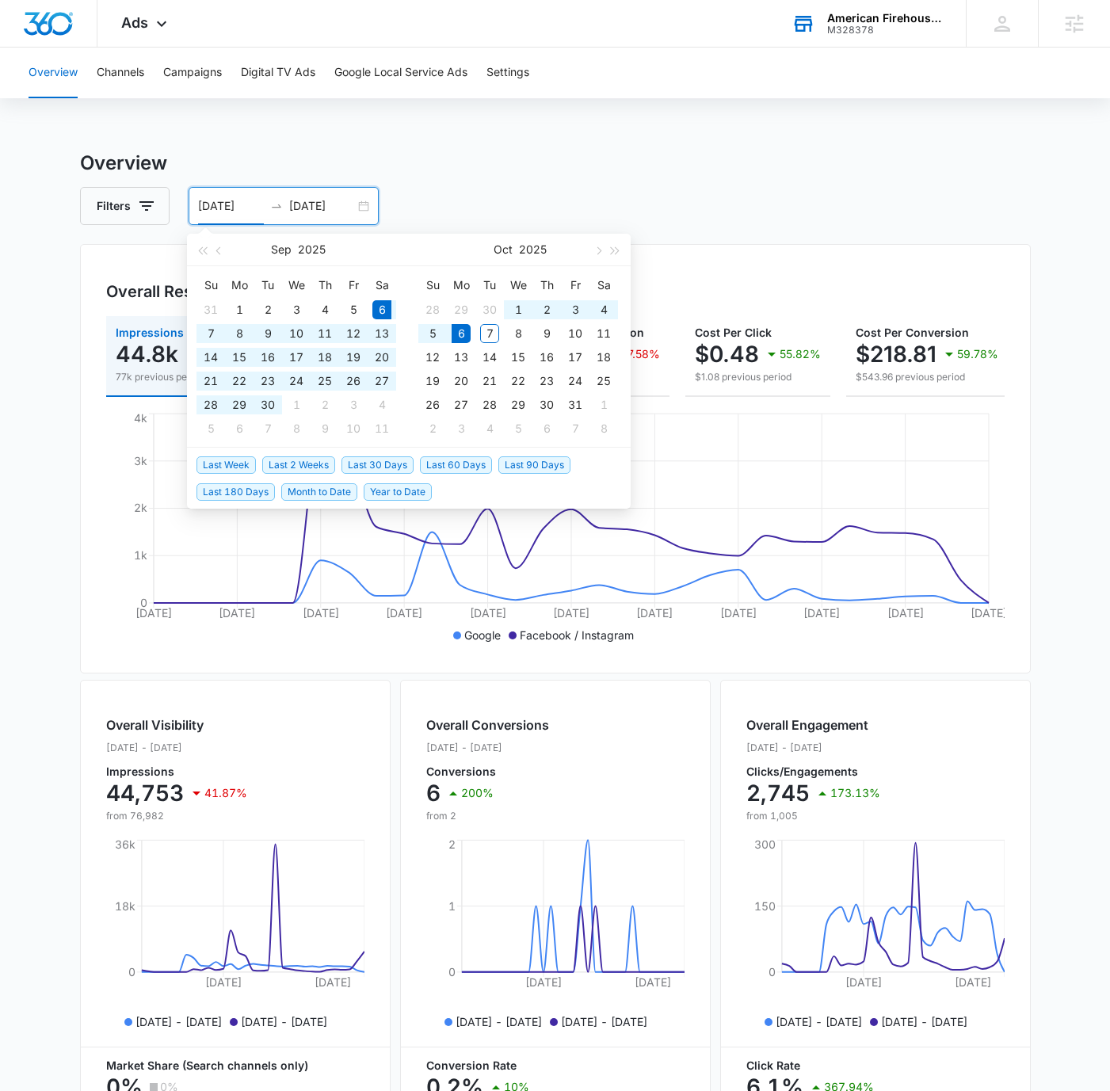
click at [449, 472] on span "Last 60 Days" at bounding box center [456, 465] width 72 height 17
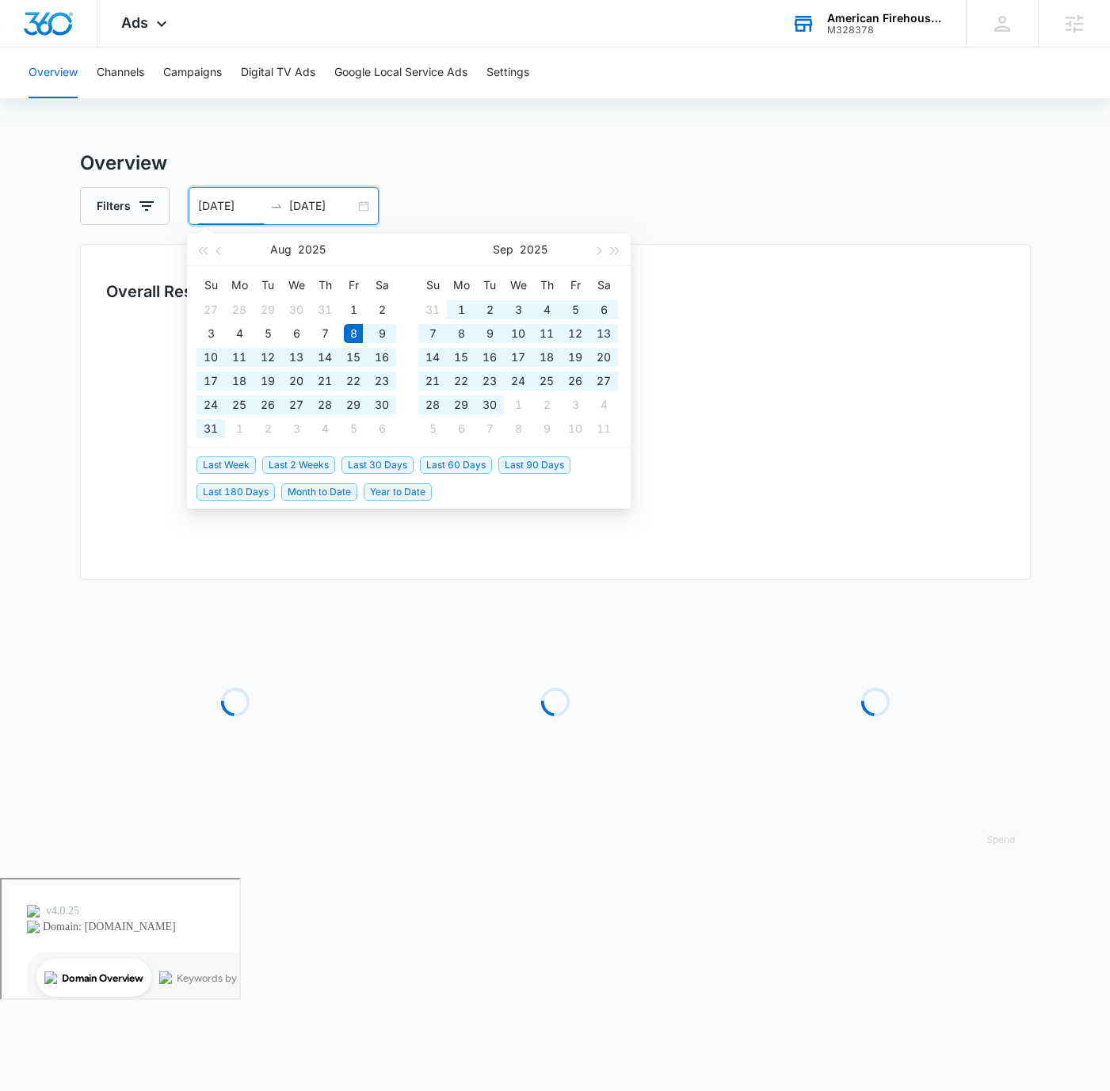
type input "[DATE]"
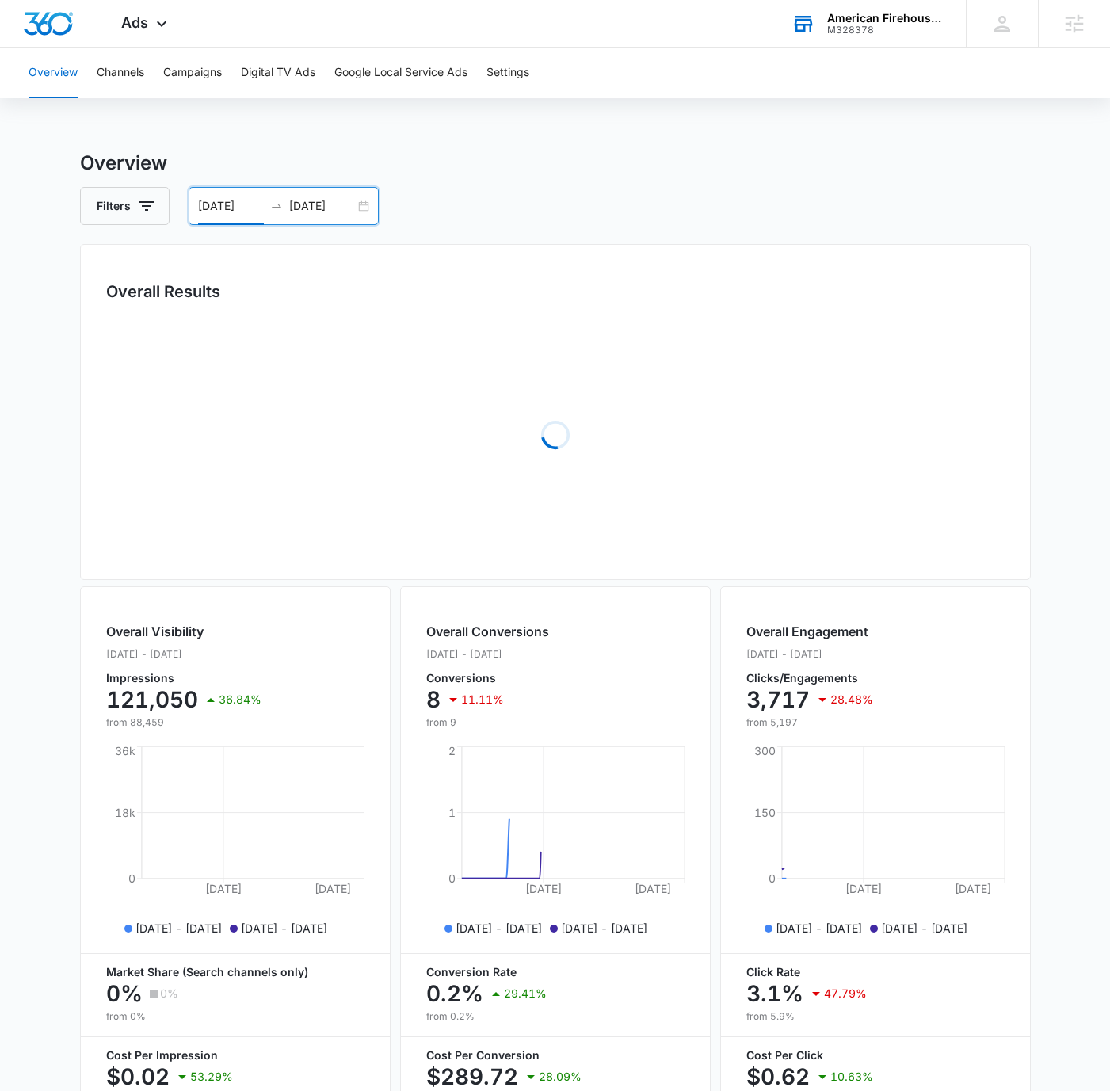
click at [368, 201] on div "[DATE] [DATE]" at bounding box center [284, 206] width 190 height 38
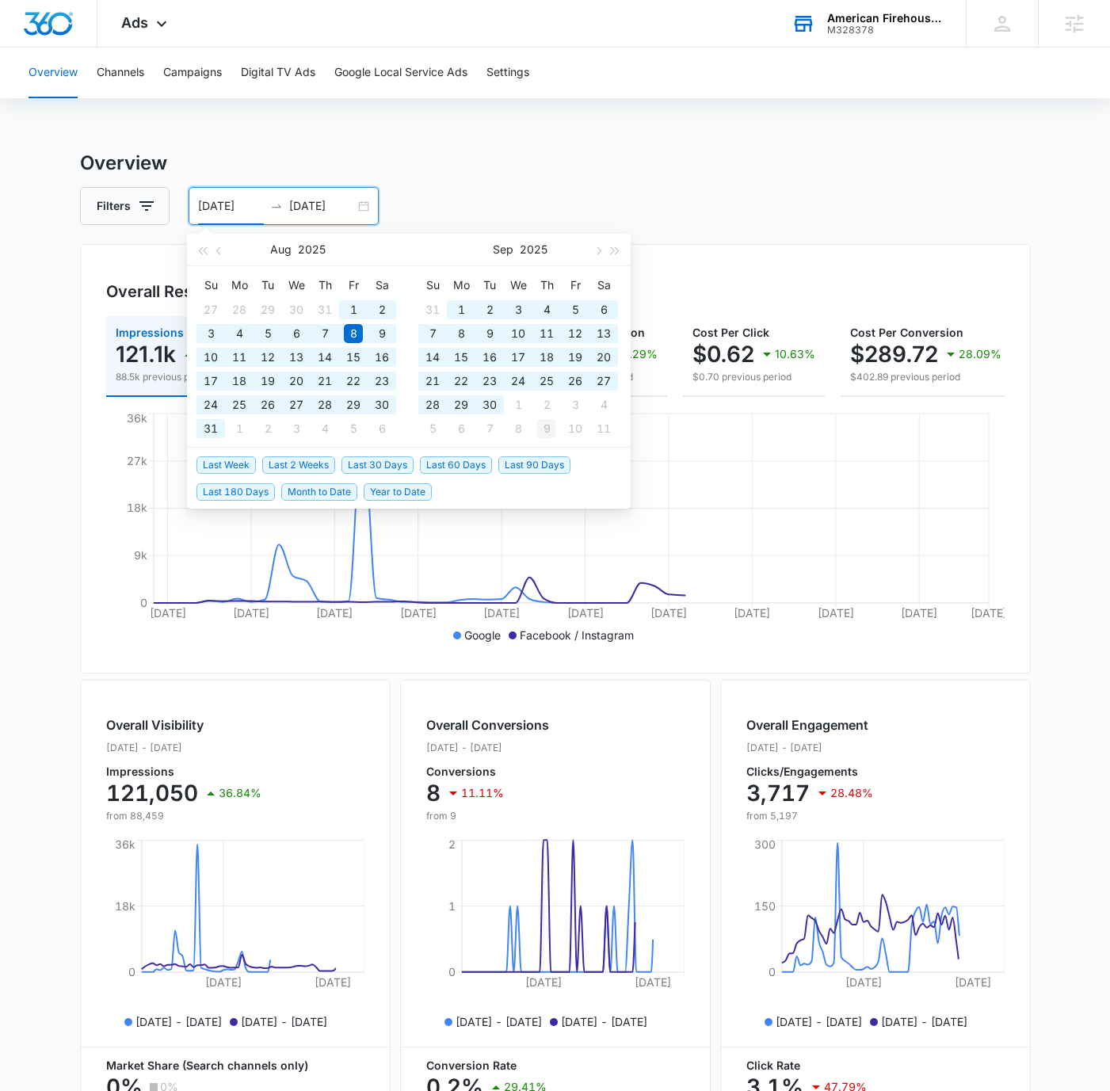
click at [533, 464] on span "Last 90 Days" at bounding box center [535, 465] width 72 height 17
type input "[DATE]"
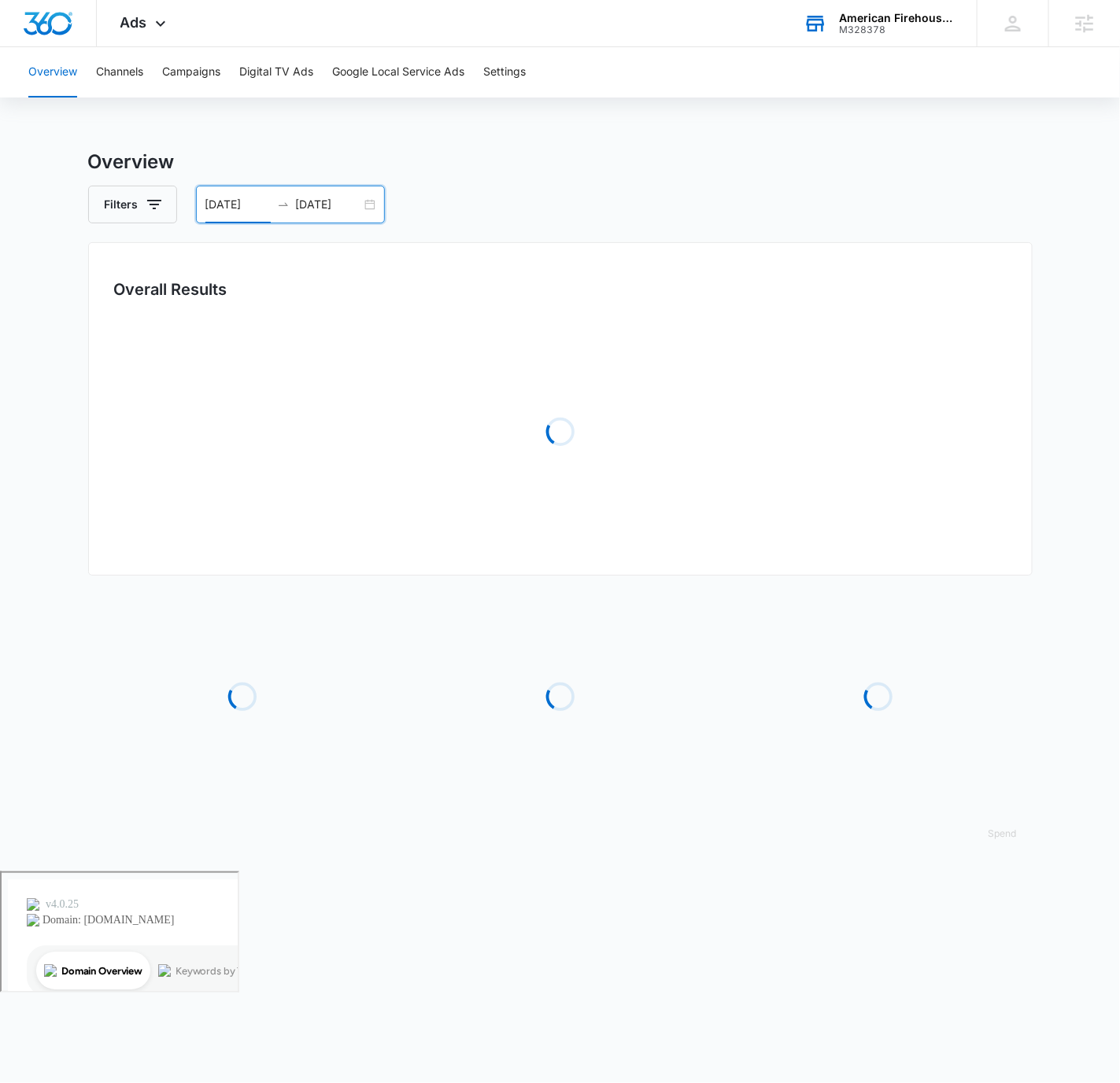
drag, startPoint x: 861, startPoint y: 81, endPoint x: 867, endPoint y: 90, distance: 10.8
click at [861, 81] on div "Overview Channels Campaigns Digital TV Ads Google Local Service Ads Settings" at bounding box center [560, 72] width 1082 height 51
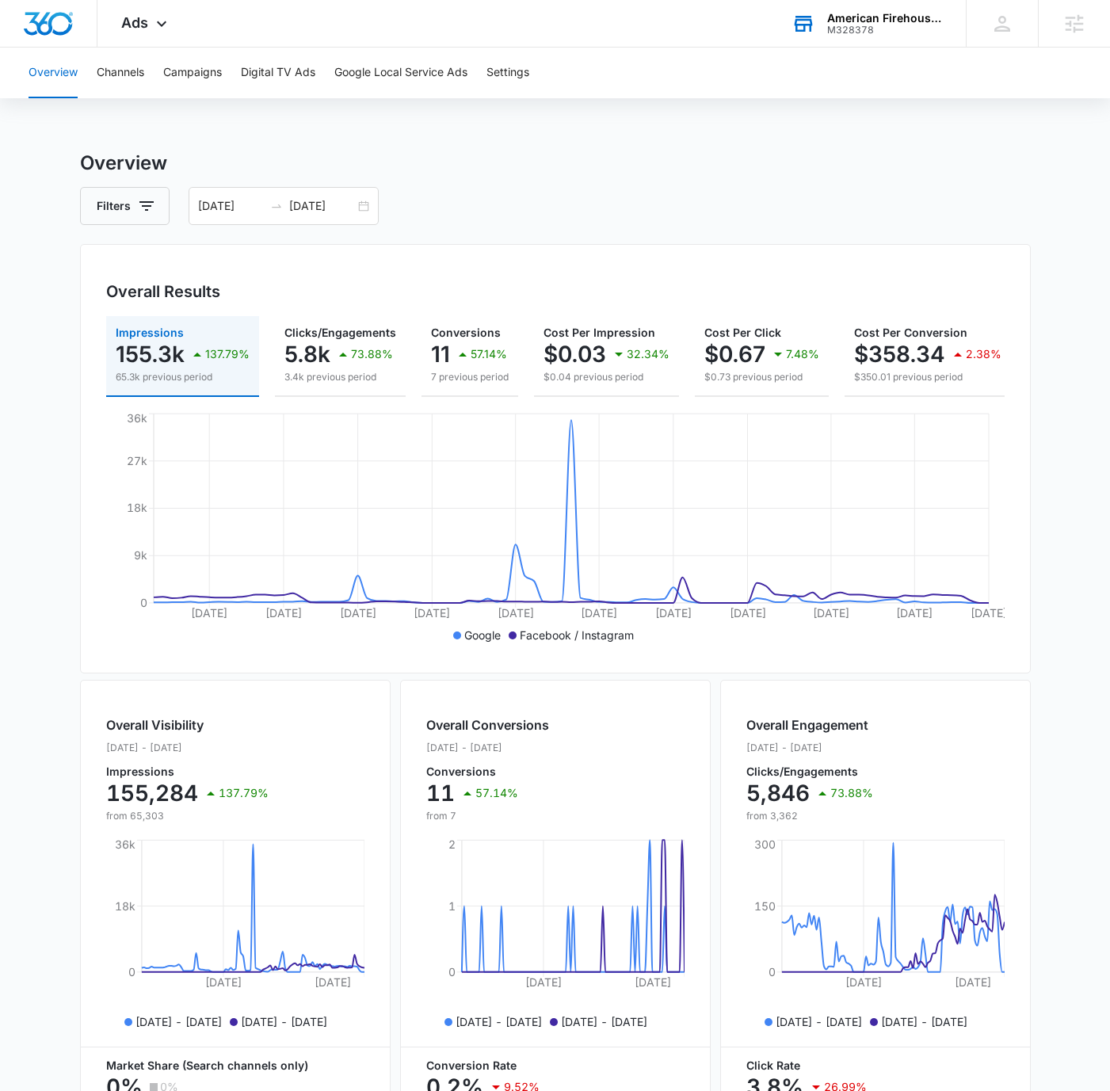
click at [789, 189] on div "Filters [DATE] [DATE]" at bounding box center [555, 206] width 951 height 38
click at [723, 159] on h3 "Overview" at bounding box center [555, 163] width 951 height 29
click at [216, 78] on button "Campaigns" at bounding box center [192, 73] width 59 height 51
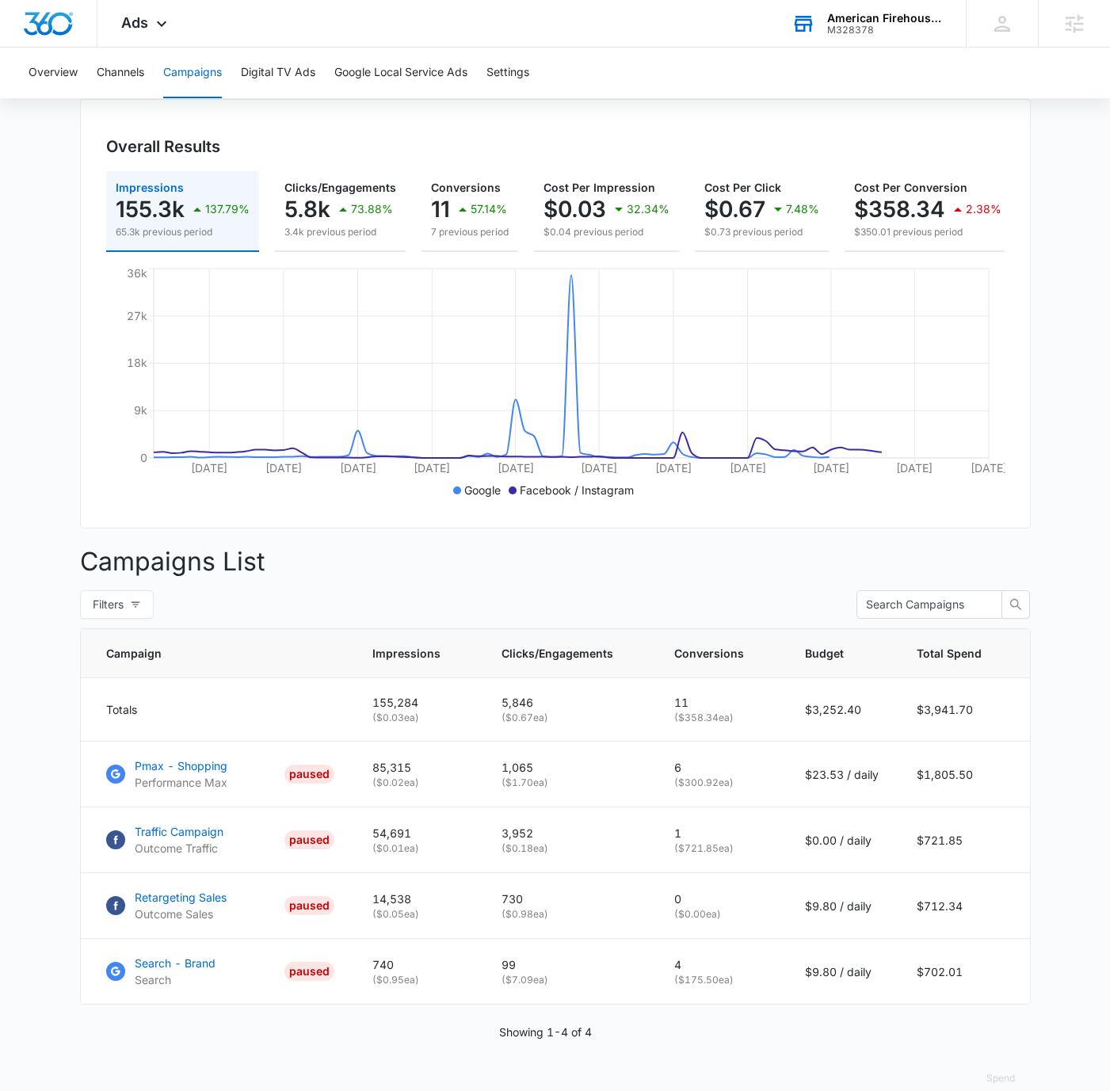
scroll to position [185, 0]
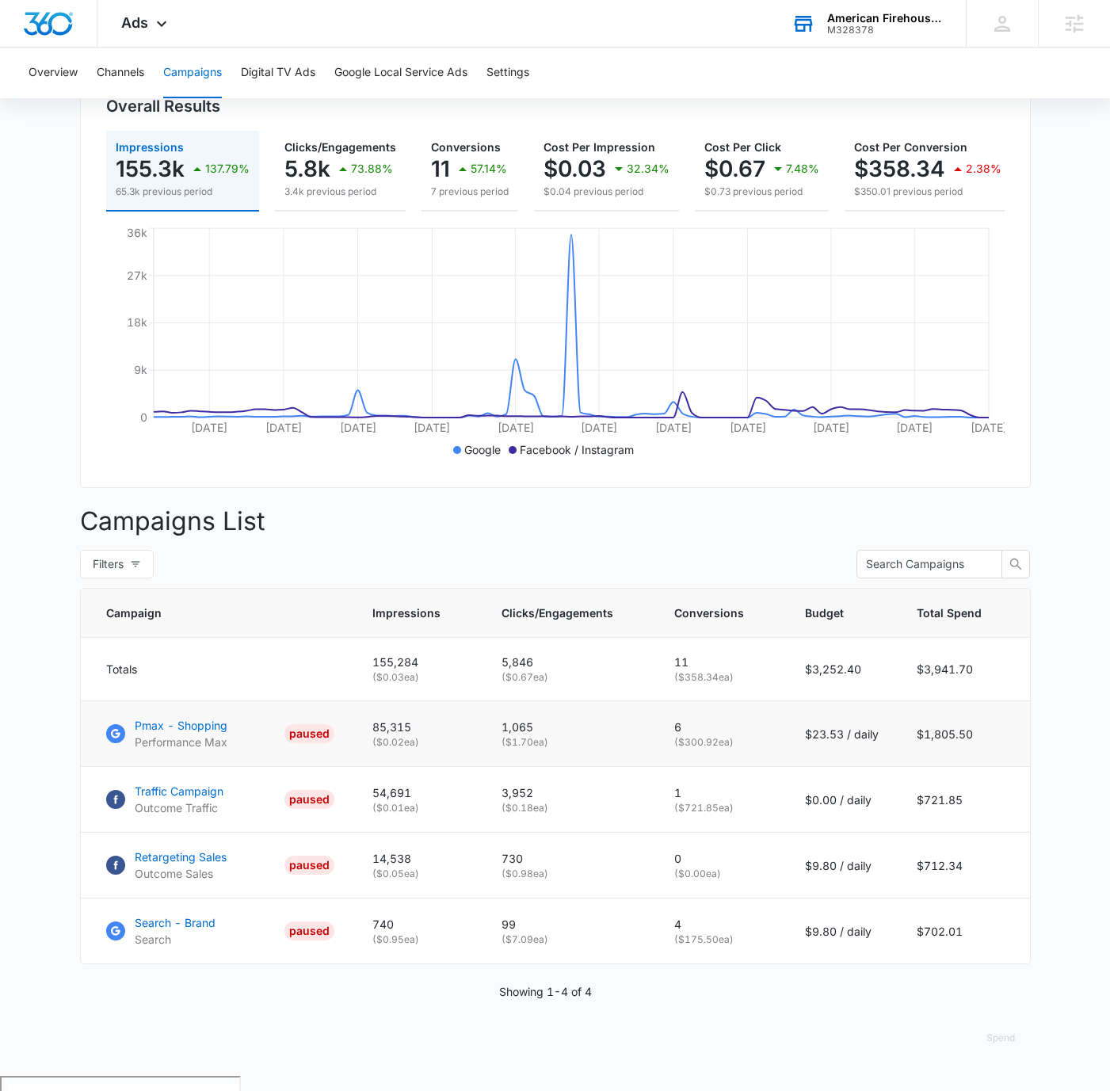
click at [826, 743] on p "$23.53 / daily" at bounding box center [842, 734] width 74 height 17
click at [831, 743] on p "$23.53 / daily" at bounding box center [842, 734] width 74 height 17
click at [837, 743] on p "$23.53 / daily" at bounding box center [842, 734] width 74 height 17
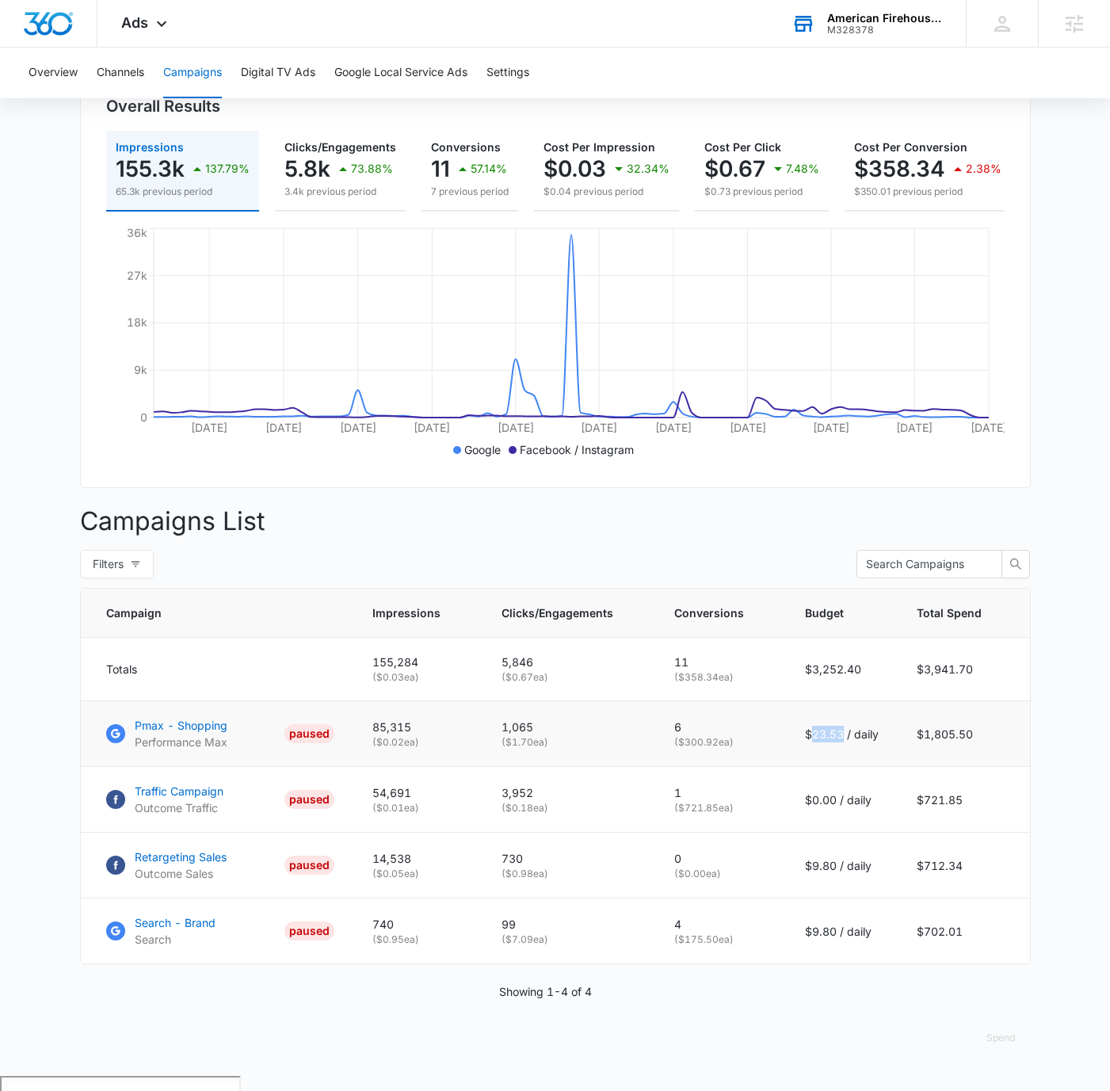
click at [837, 743] on p "$23.53 / daily" at bounding box center [842, 734] width 74 height 17
click at [831, 743] on p "$23.53 / daily" at bounding box center [842, 734] width 74 height 17
click at [717, 750] on p "( $300.92 ea)" at bounding box center [721, 743] width 93 height 14
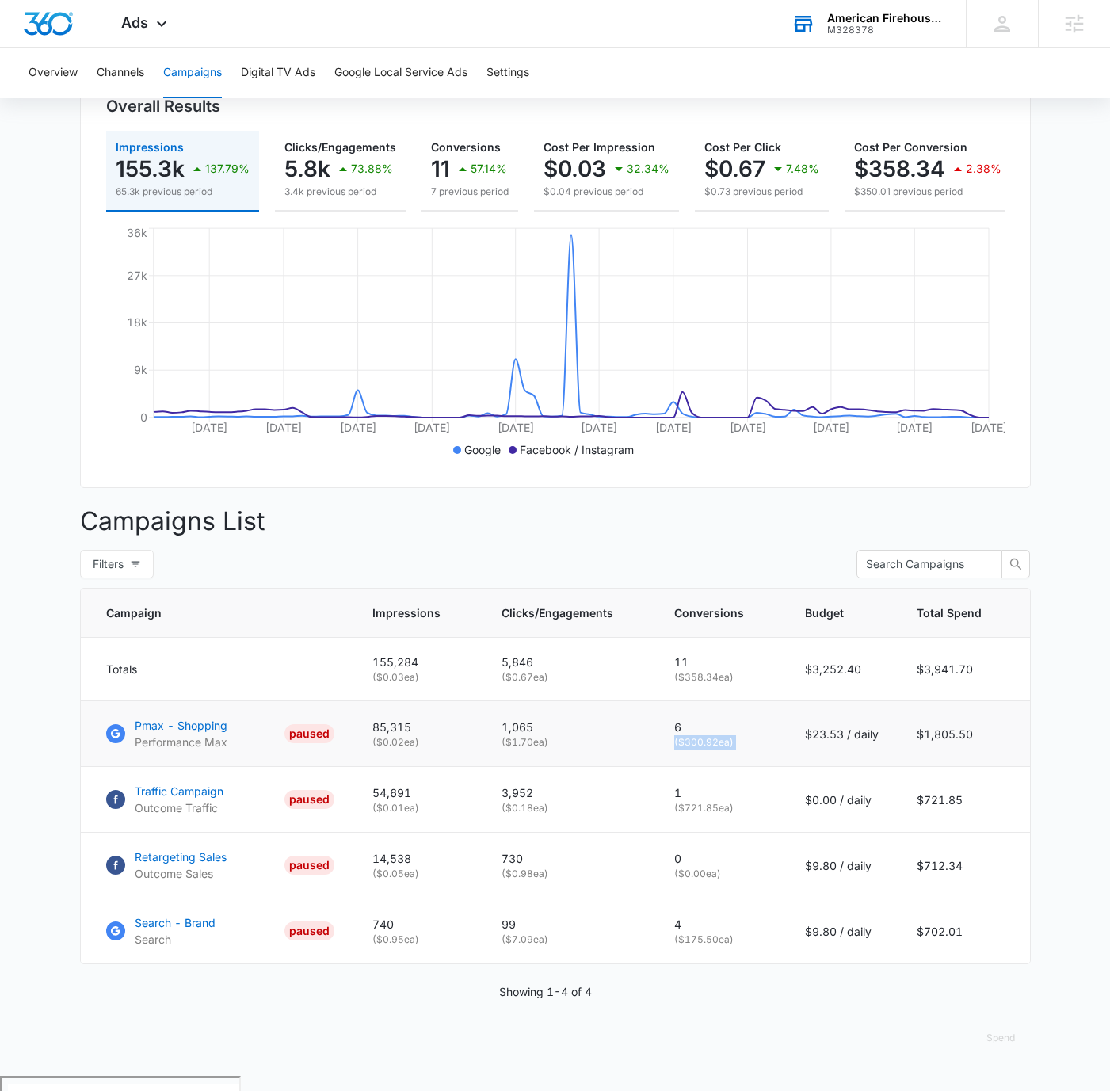
click at [717, 750] on p "( $300.92 ea)" at bounding box center [721, 743] width 93 height 14
click at [724, 750] on p "( $300.92 ea)" at bounding box center [721, 743] width 93 height 14
click at [607, 45] on div "Ads Apps Reputation Forms CRM Email Social POS Content Ads Intelligence Files B…" at bounding box center [555, 24] width 1110 height 48
click at [130, 30] on span "Ads" at bounding box center [134, 22] width 27 height 17
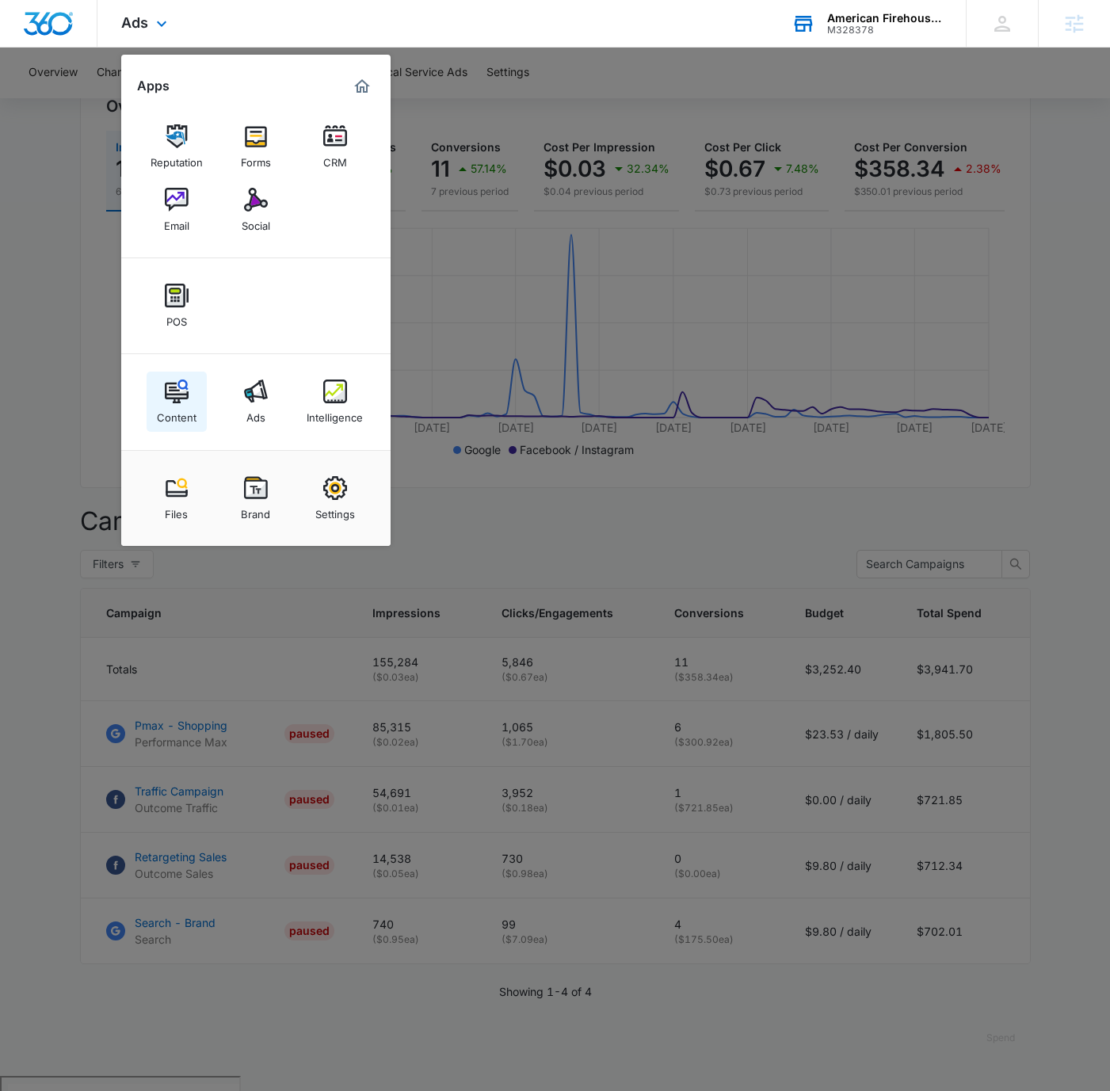
click at [170, 389] on img at bounding box center [177, 392] width 24 height 24
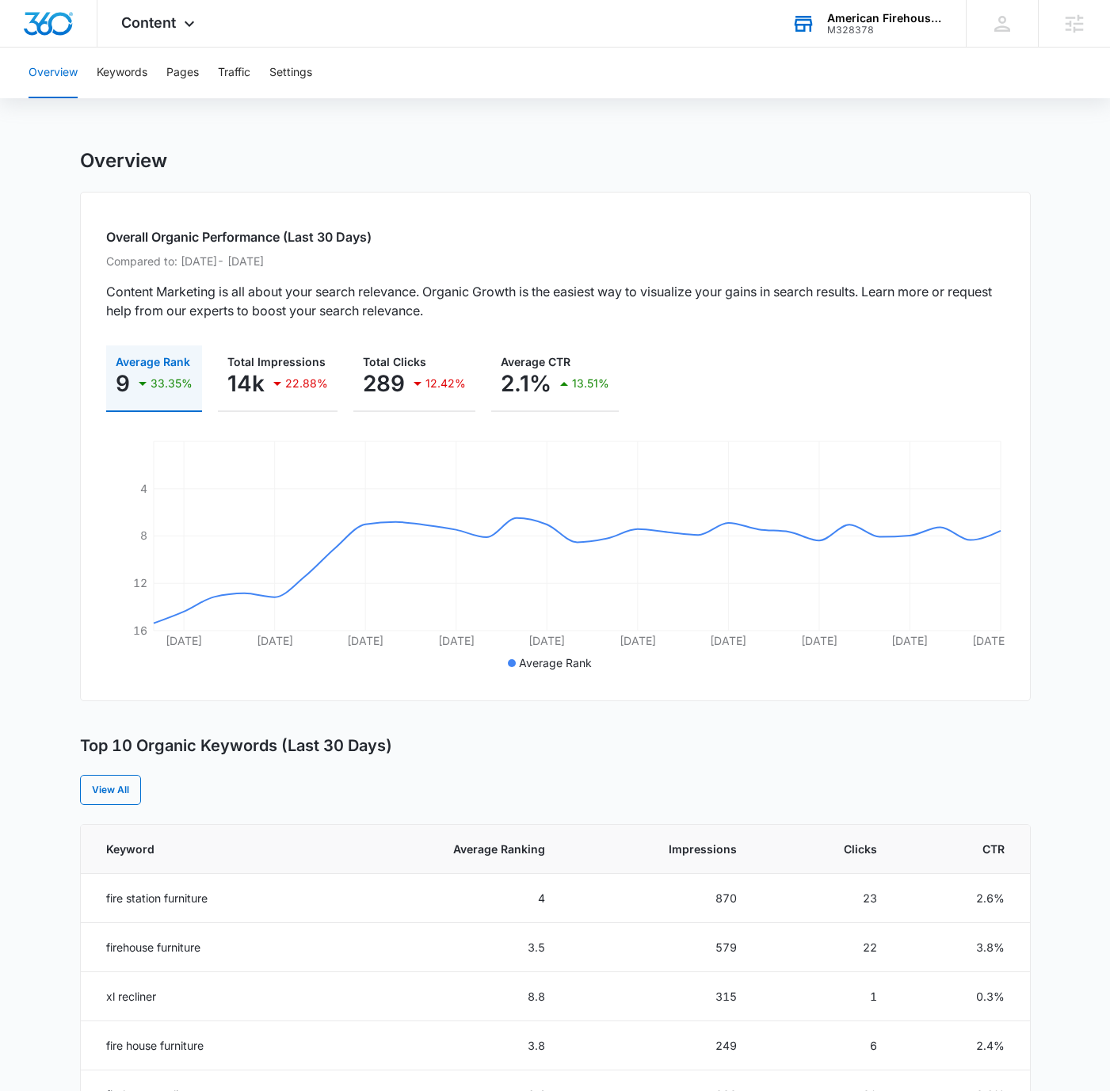
click at [505, 162] on div "Overview" at bounding box center [555, 161] width 951 height 24
click at [859, 25] on div "M328378" at bounding box center [885, 30] width 116 height 11
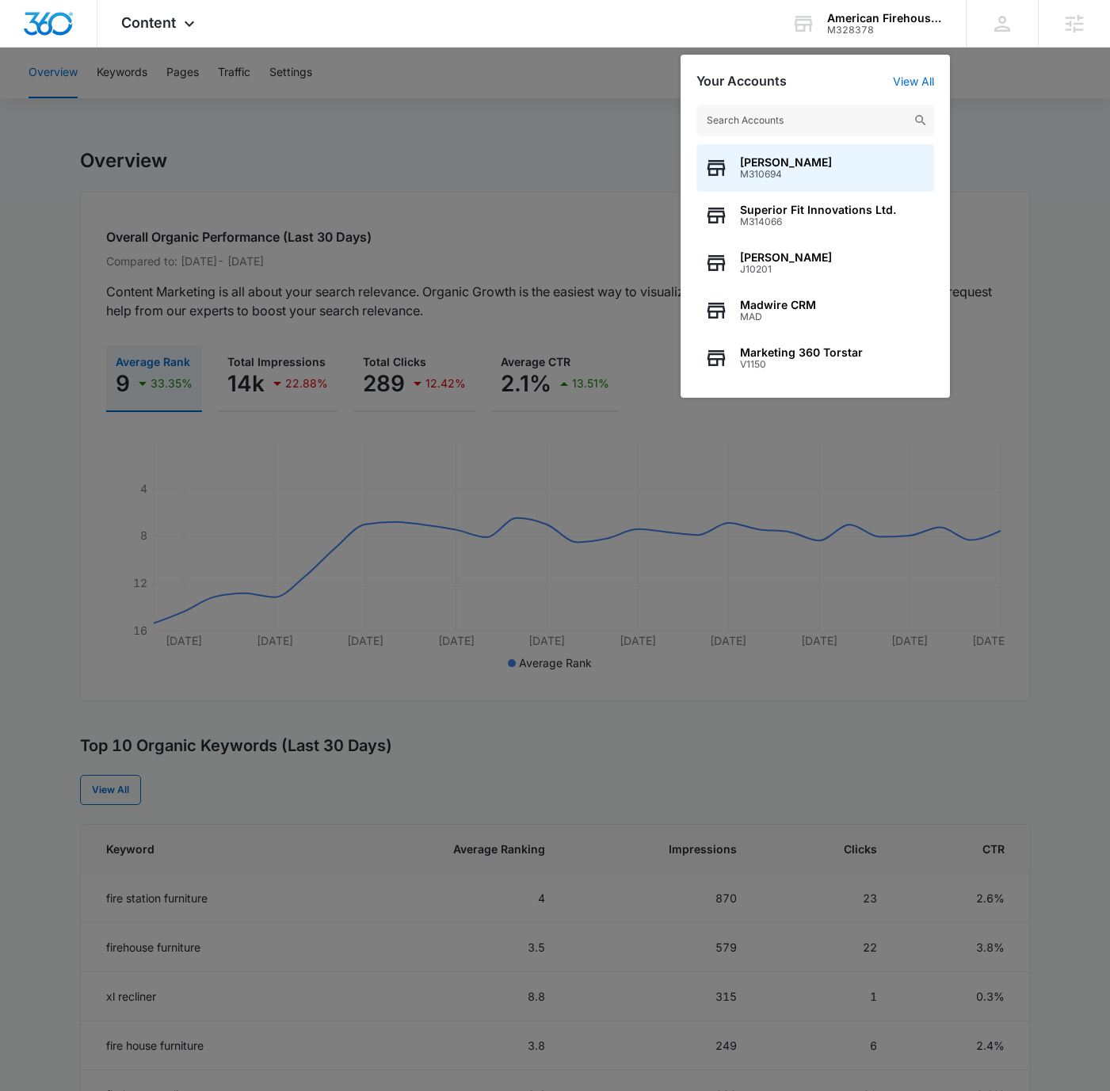
click at [847, 117] on input "text" at bounding box center [816, 121] width 238 height 32
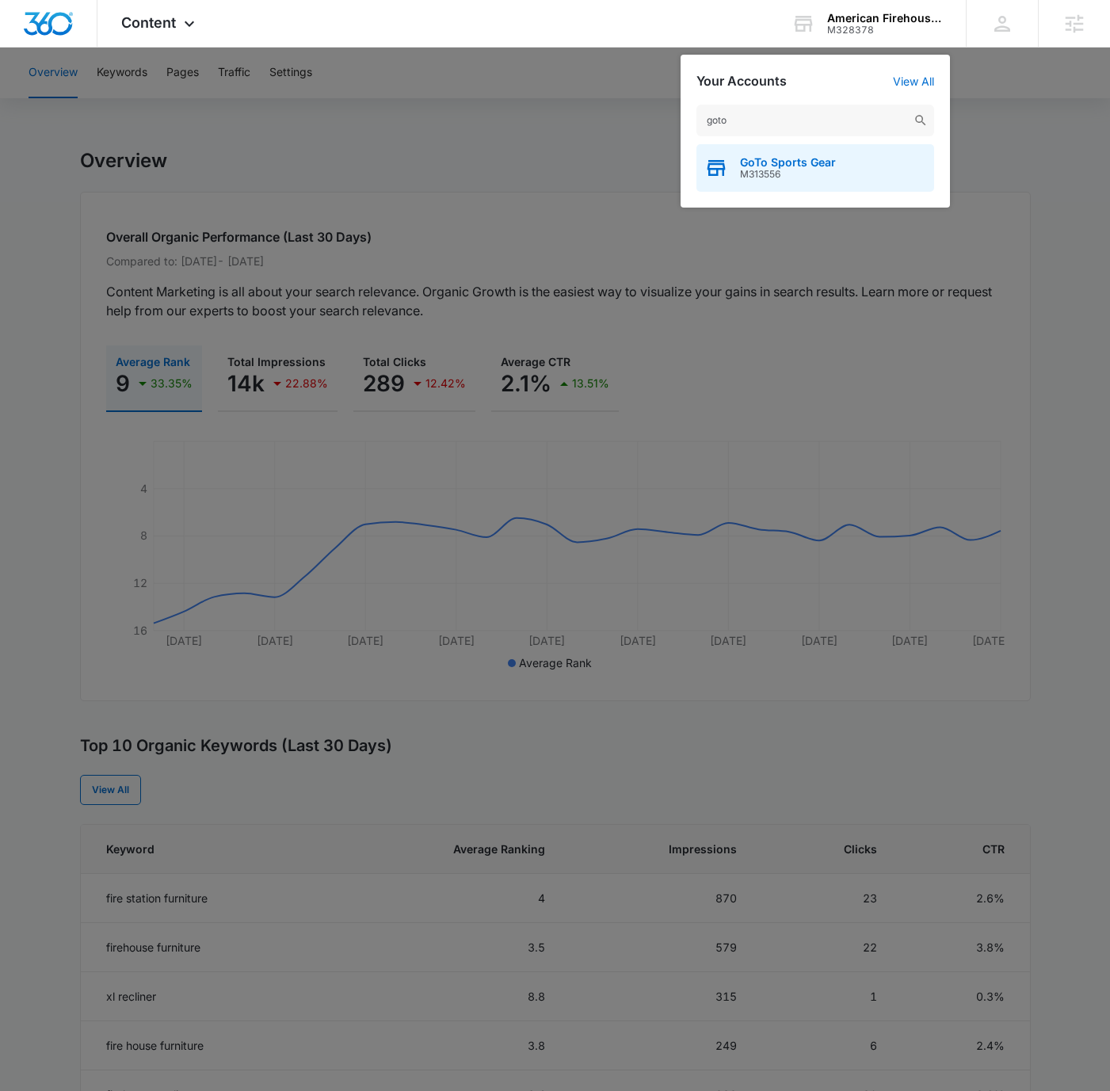
type input "goto"
click at [867, 155] on div "GoTo Sports Gear M313556" at bounding box center [816, 168] width 238 height 48
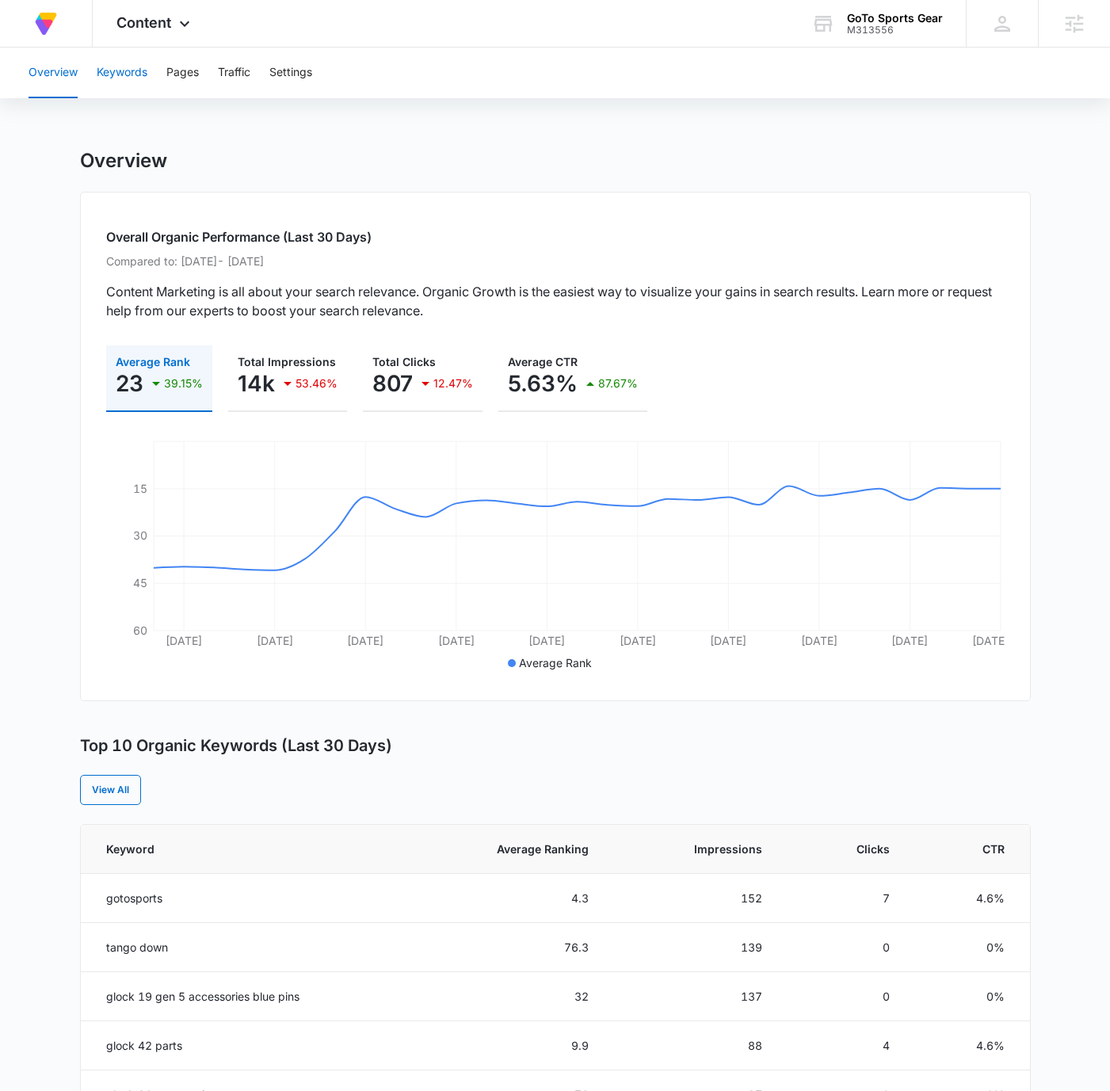
click at [122, 76] on button "Keywords" at bounding box center [122, 73] width 51 height 51
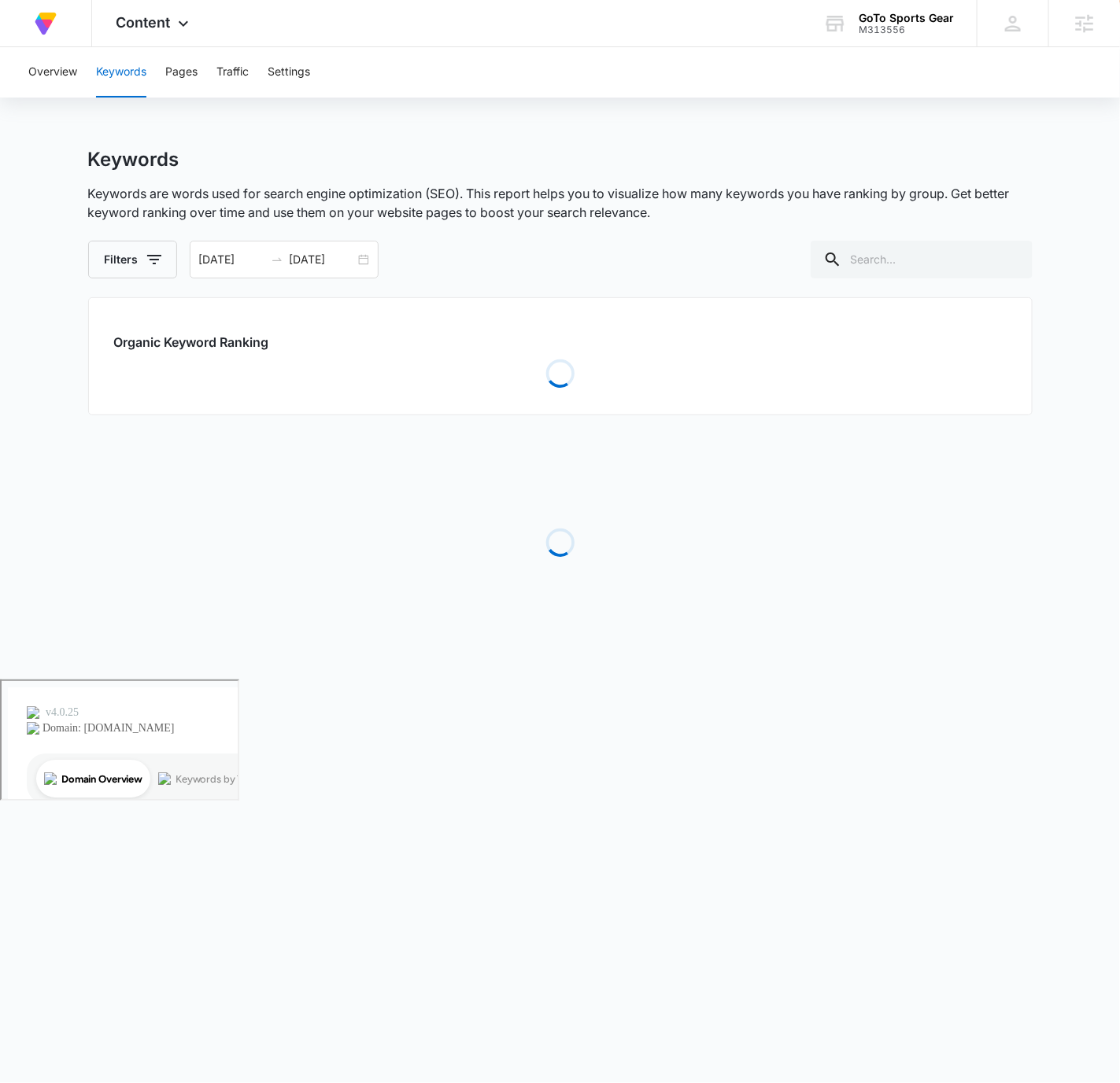
click at [122, 73] on button "Keywords" at bounding box center [121, 72] width 51 height 51
click at [119, 260] on button "Filters" at bounding box center [133, 260] width 89 height 38
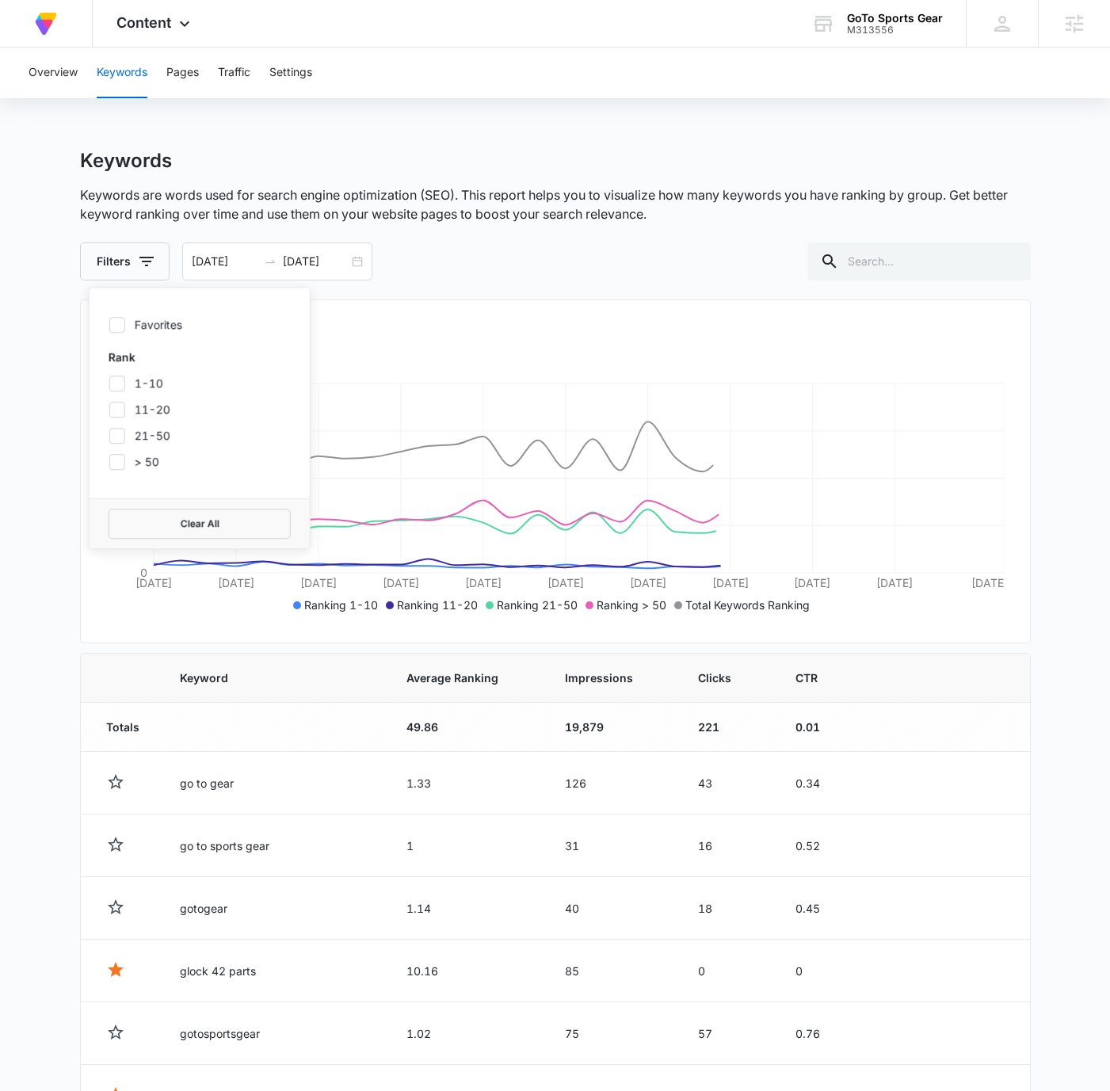
click at [813, 150] on div "Keywords" at bounding box center [555, 161] width 951 height 24
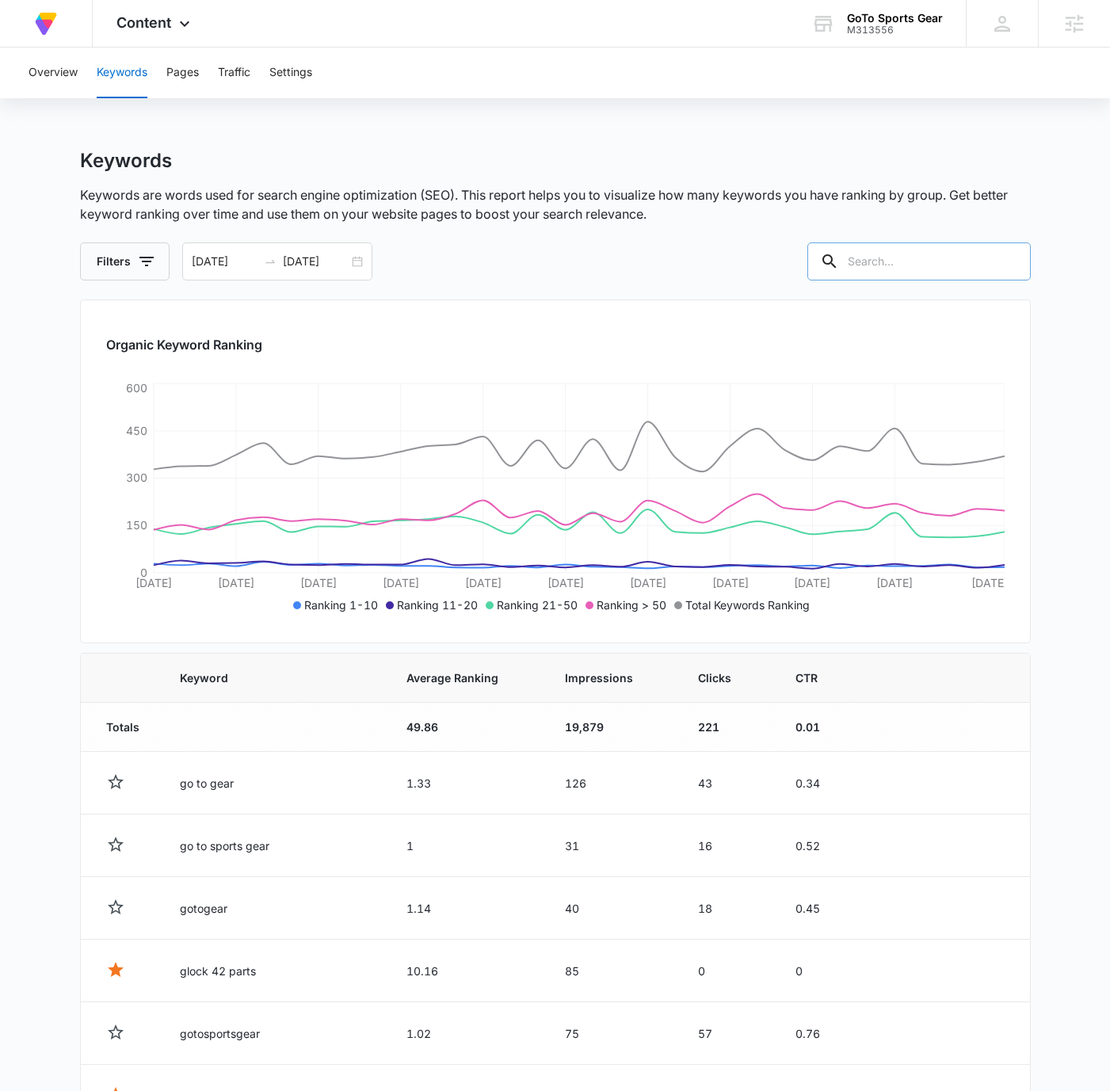
click at [906, 265] on input "text" at bounding box center [920, 262] width 224 height 38
paste input "g43x lower parts kit"
type input "g43x lower parts kit"
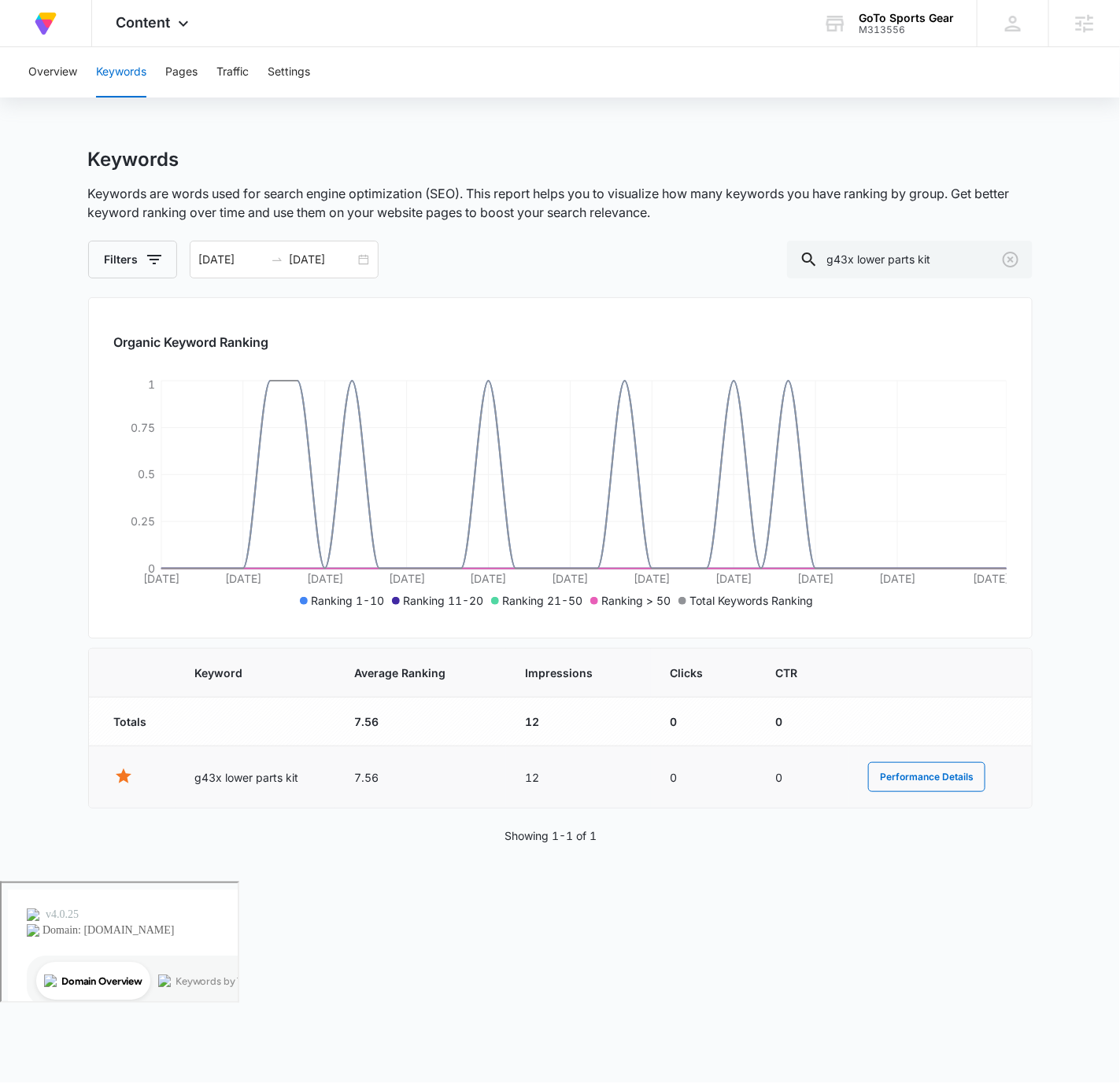
click at [353, 775] on td "7.56" at bounding box center [421, 777] width 172 height 63
click at [362, 776] on td "7.56" at bounding box center [421, 777] width 172 height 63
click at [211, 257] on input "[DATE]" at bounding box center [232, 259] width 66 height 17
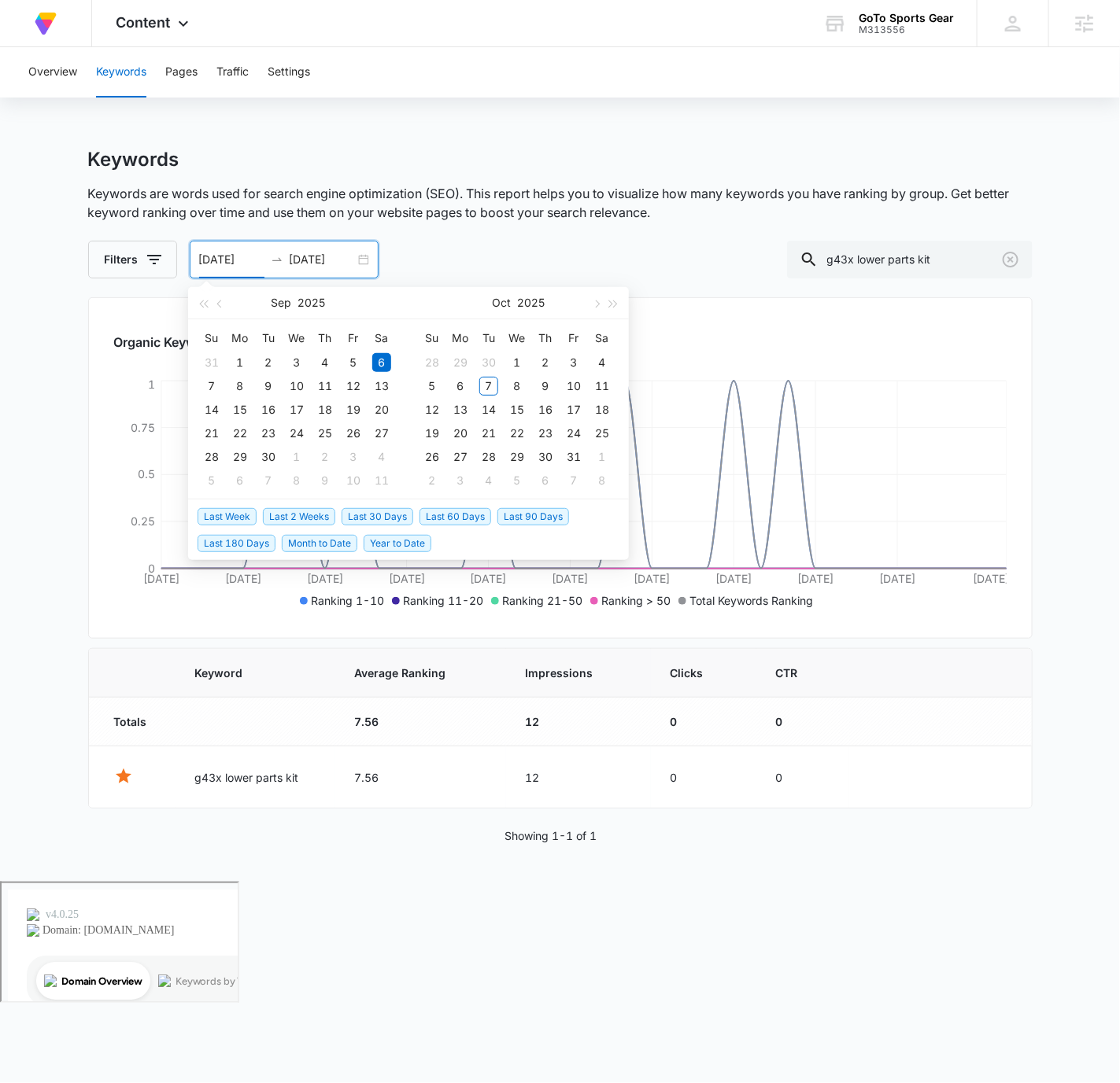
type input "[DATE]"
click at [300, 256] on input "[DATE]" at bounding box center [323, 259] width 66 height 17
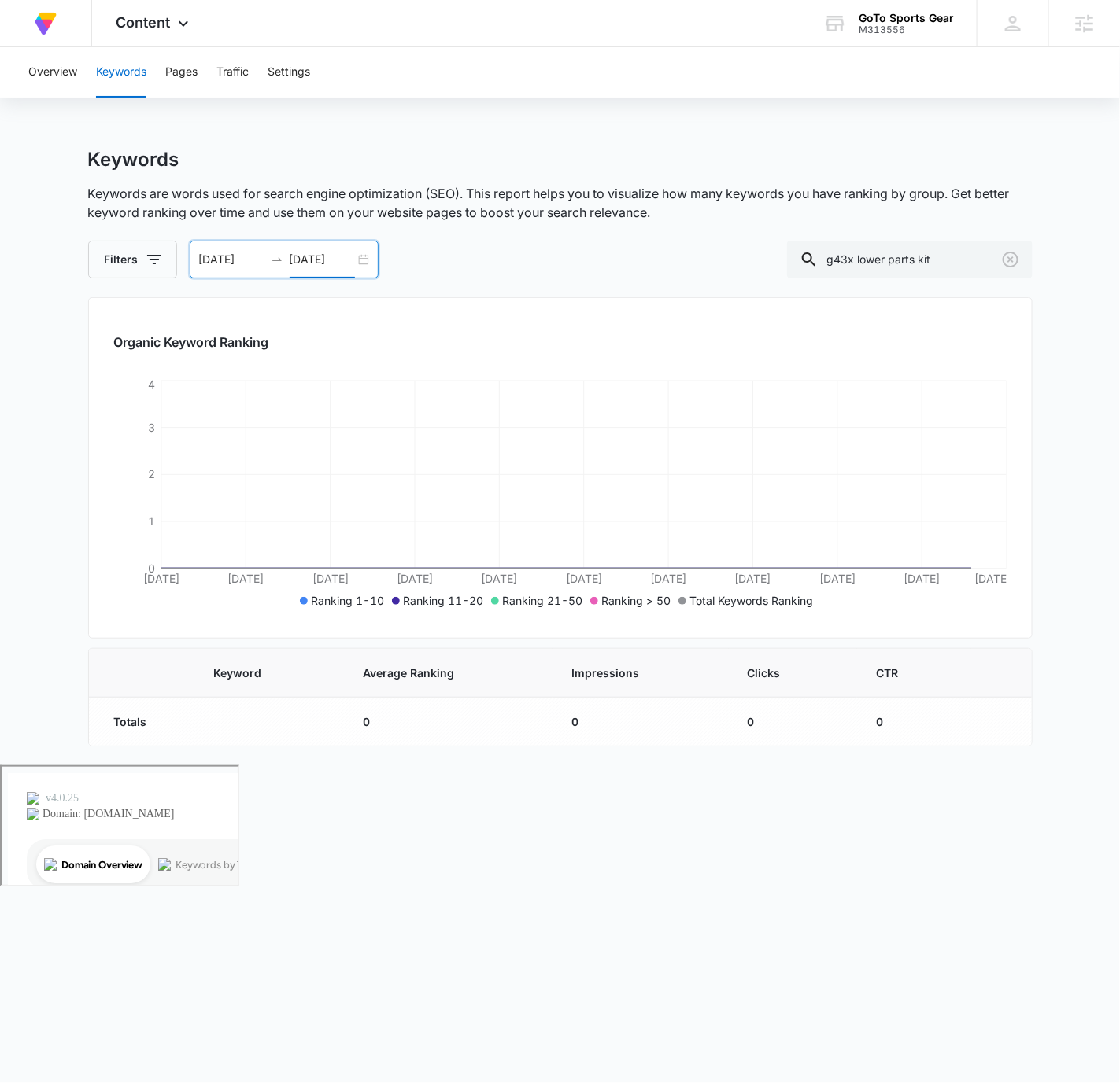
type input "[DATE]"
click at [984, 252] on input "g43x lower parts kit" at bounding box center [910, 260] width 245 height 38
paste input "43x"
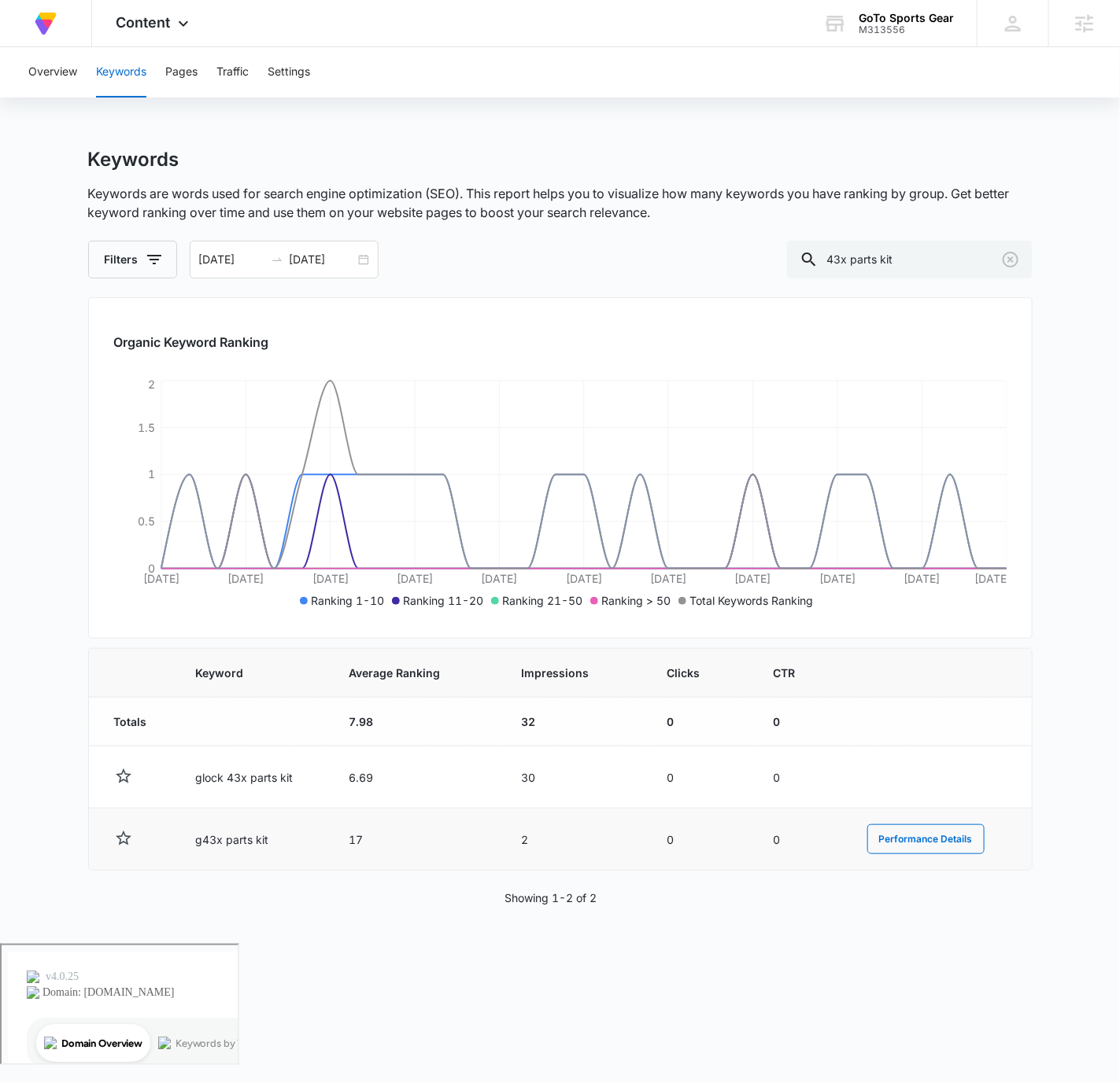
click at [351, 837] on td "17" at bounding box center [416, 840] width 173 height 63
click at [944, 267] on input "43x parts kit" at bounding box center [910, 260] width 245 height 38
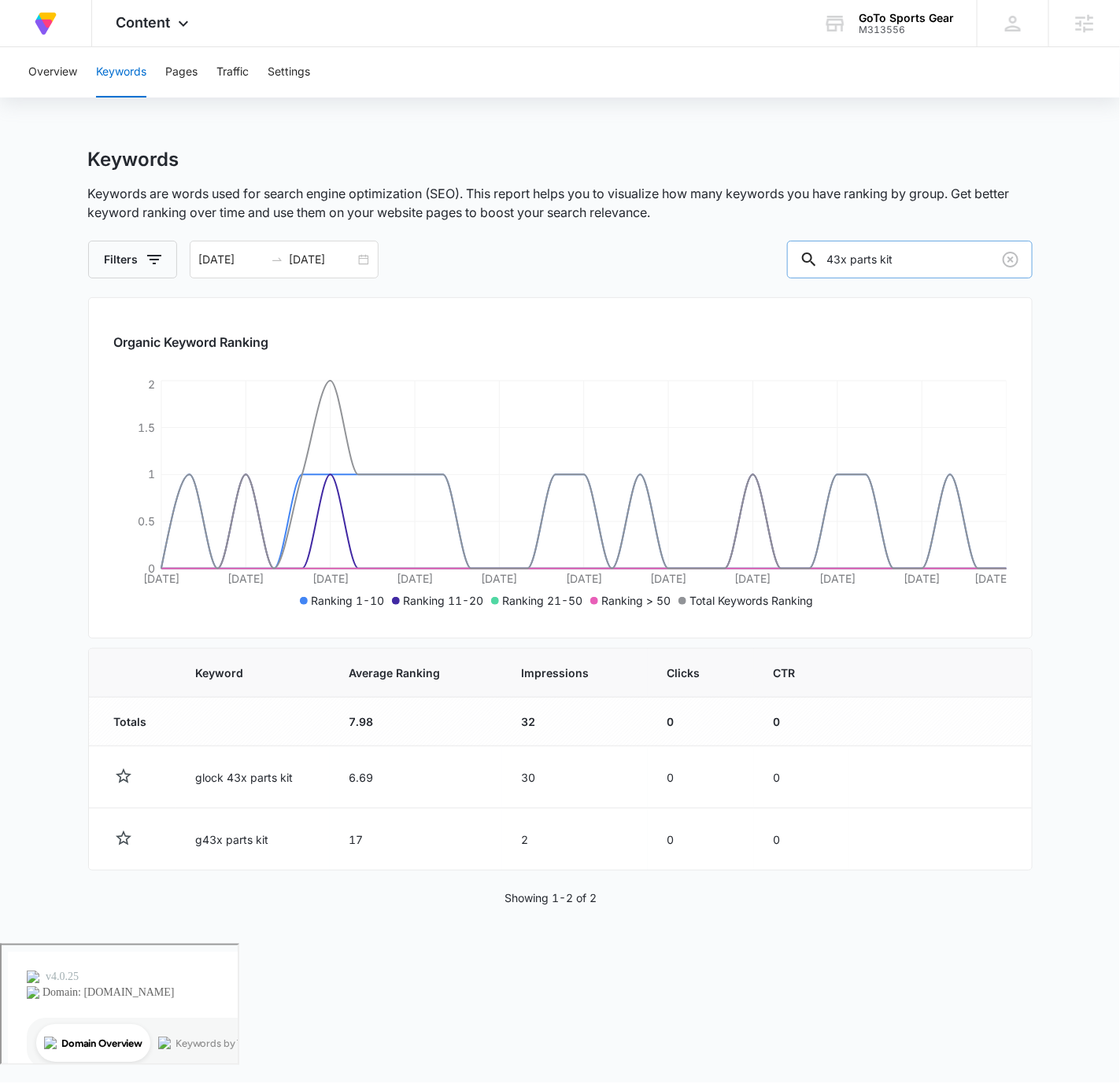
paste input "9mm compensator glock"
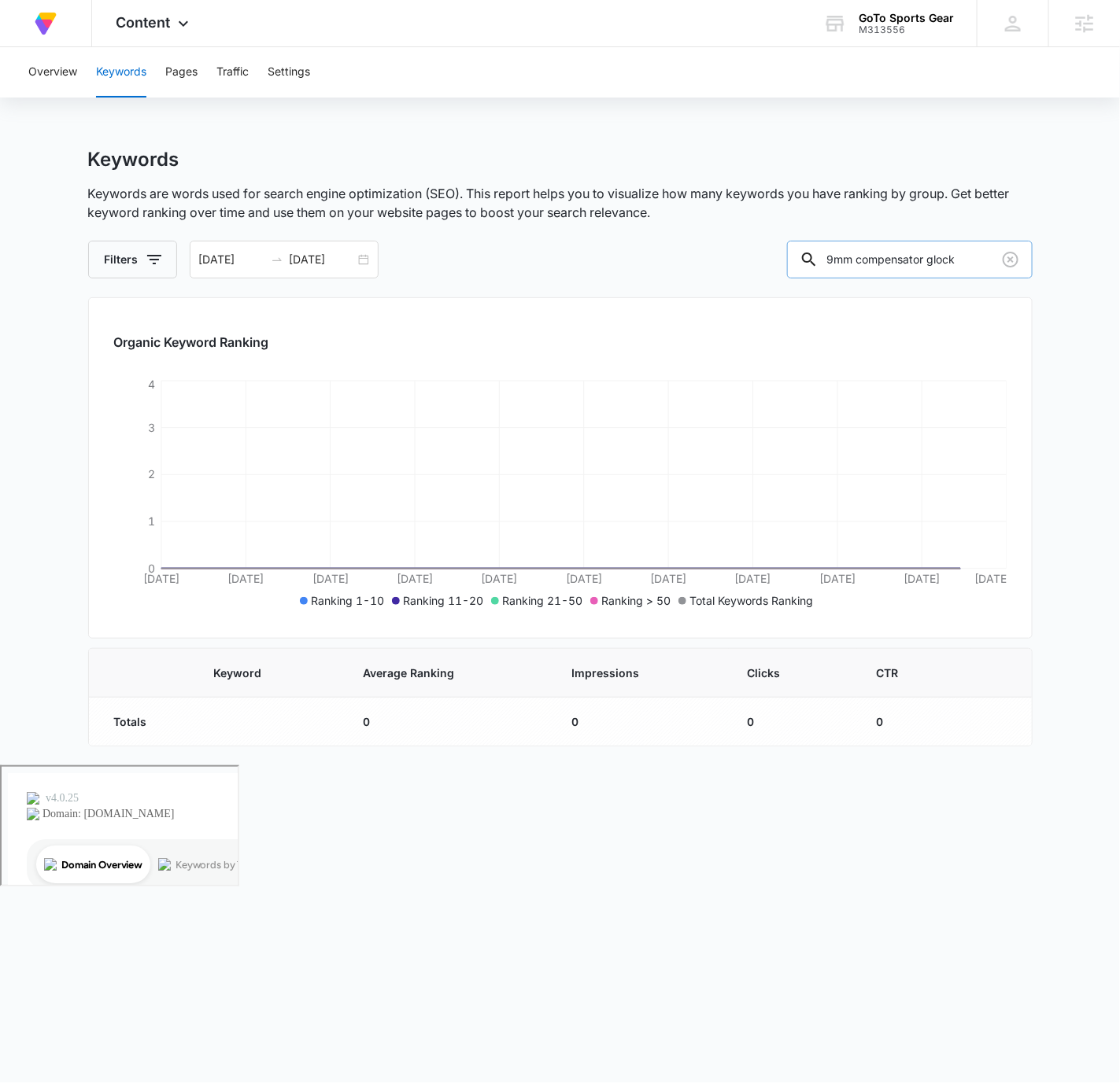
scroll to position [0, 4]
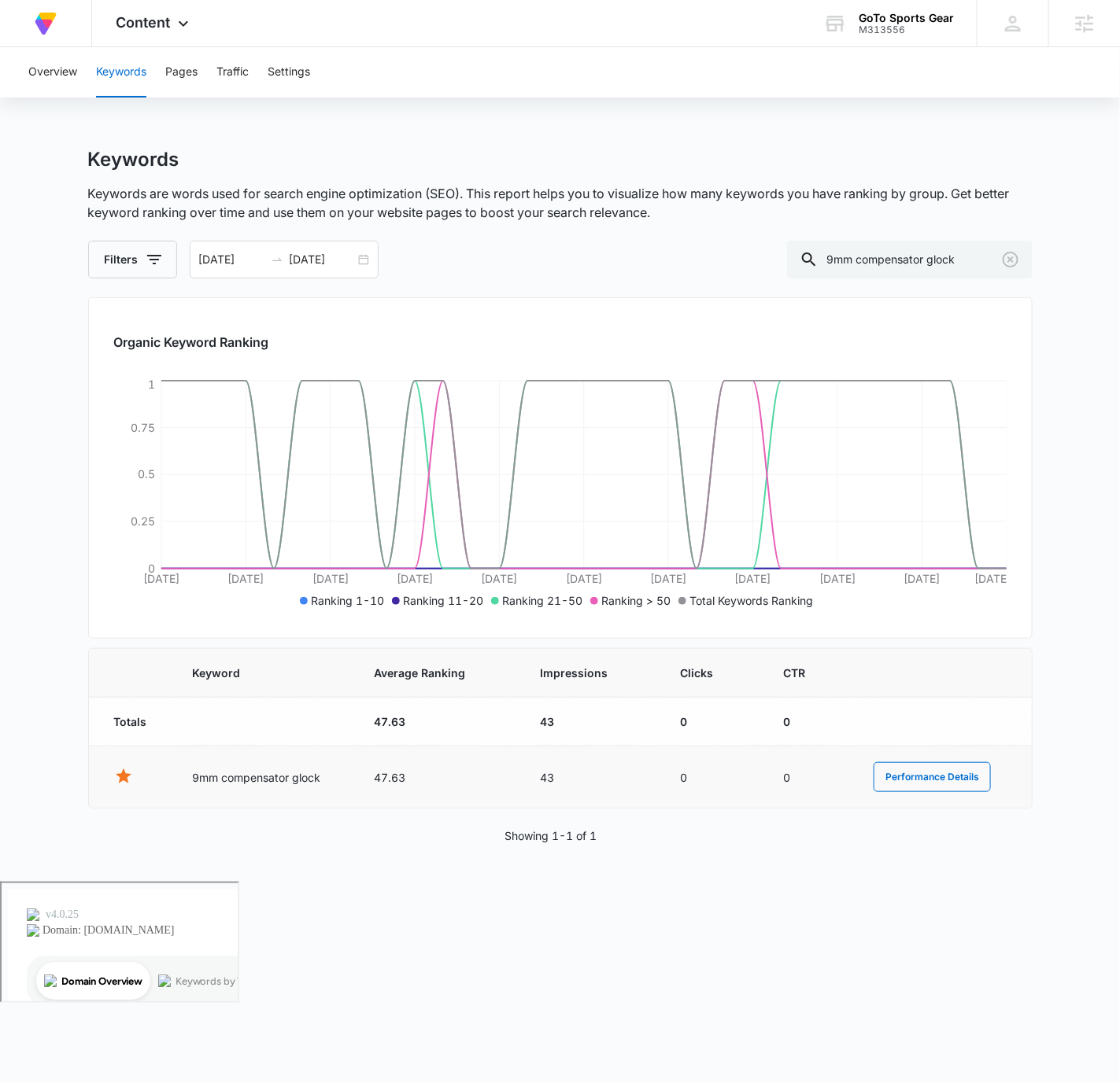
click at [400, 774] on td "47.63" at bounding box center [437, 777] width 166 height 63
click at [922, 267] on input "9mm compensator glock" at bounding box center [910, 260] width 245 height 38
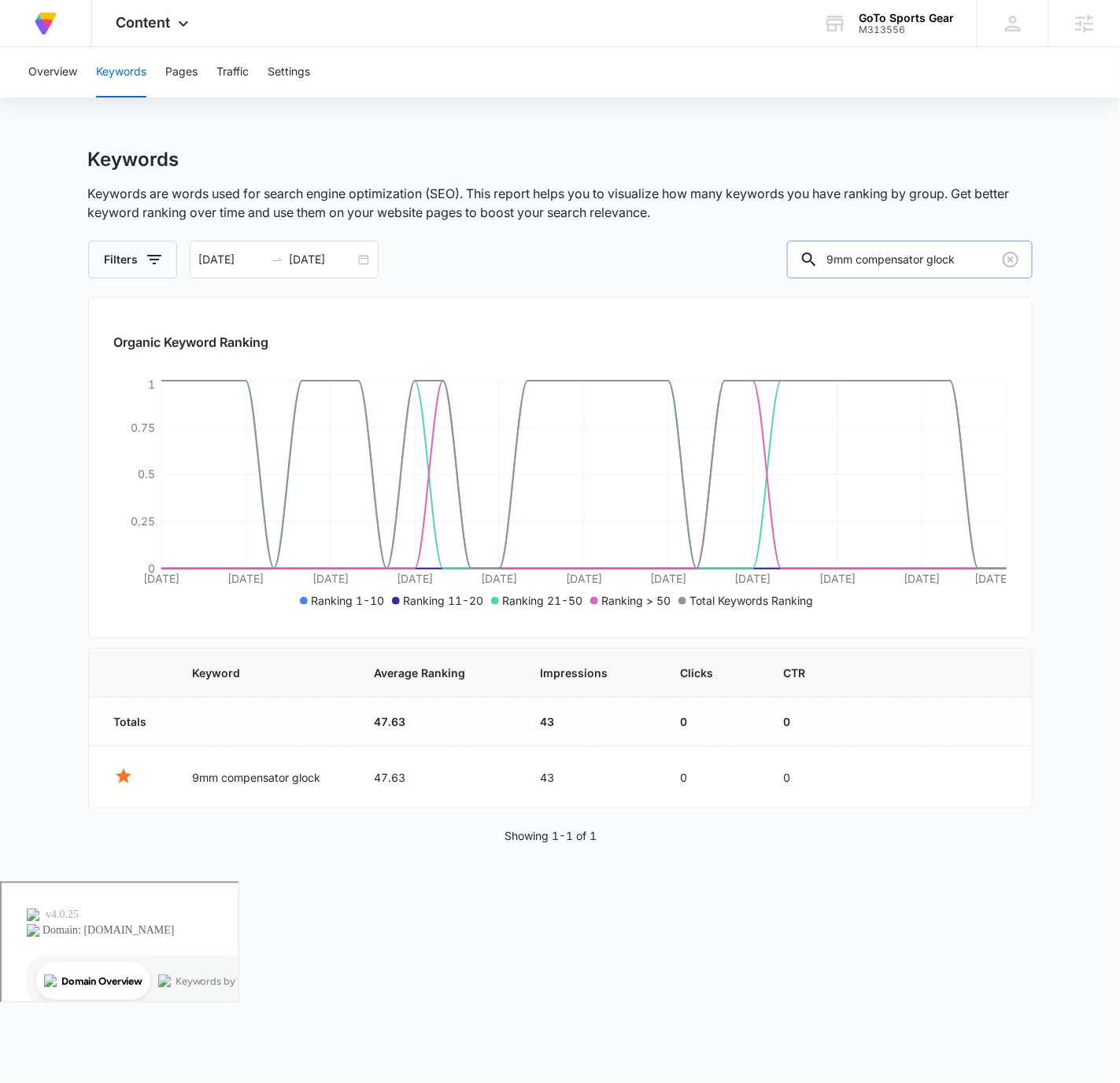
click at [922, 267] on input "9mm compensator glock" at bounding box center [910, 260] width 245 height 38
click at [924, 263] on input "9mm compensator glock" at bounding box center [910, 260] width 245 height 38
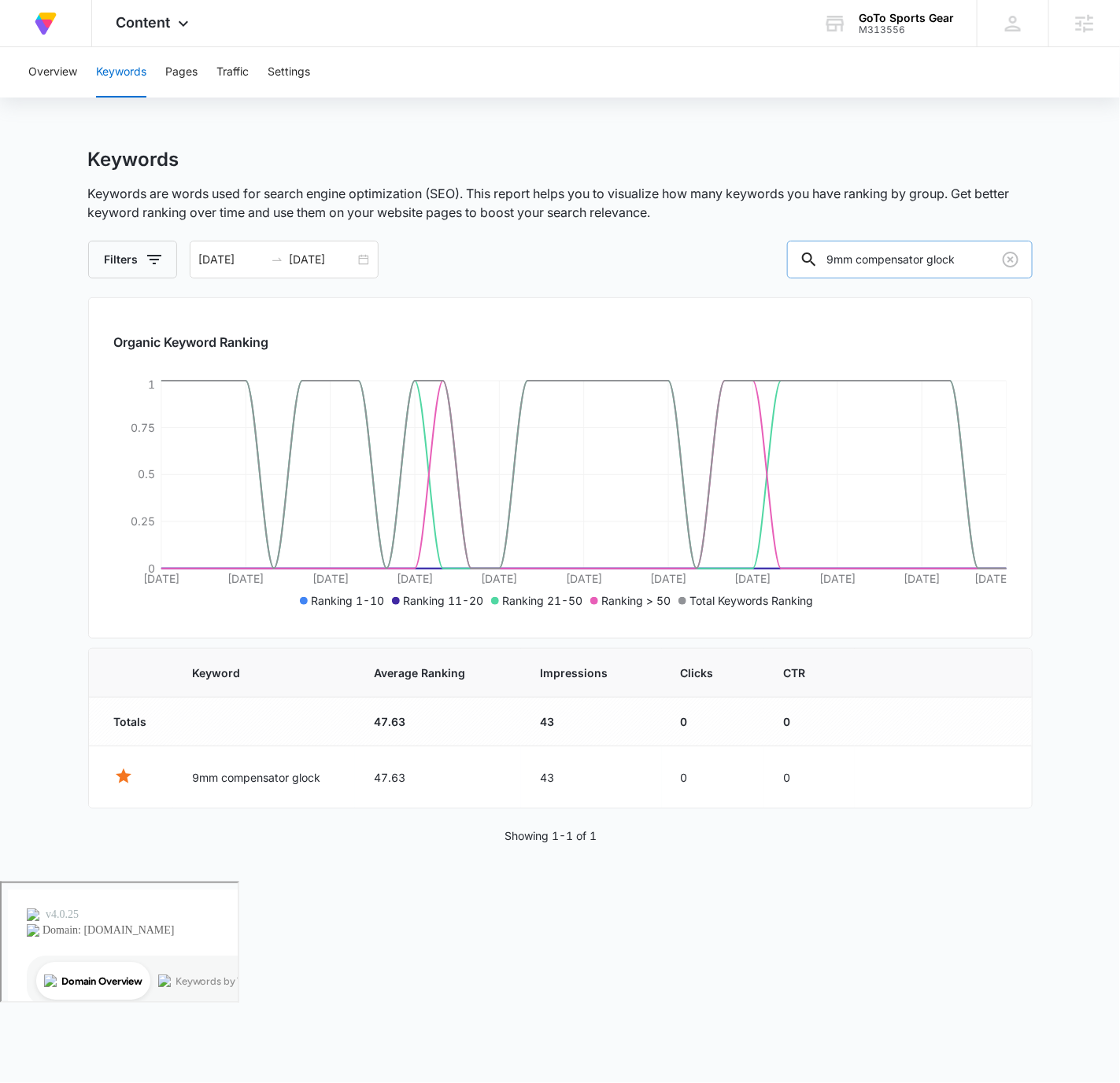
paste input "x19 barrel"
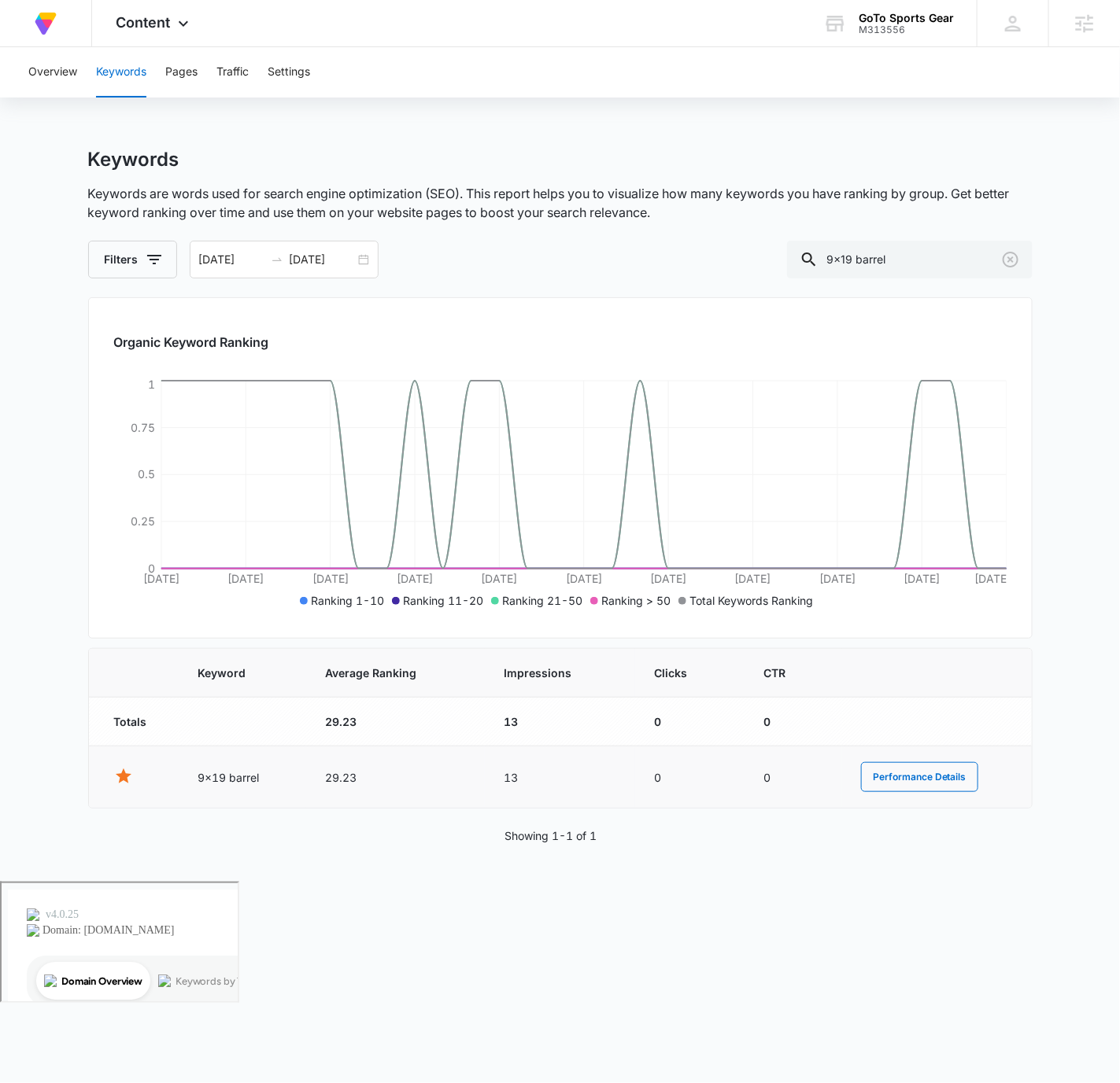
click at [338, 777] on td "29.23" at bounding box center [394, 777] width 178 height 63
click at [930, 260] on input "9x19 barrel" at bounding box center [910, 260] width 245 height 38
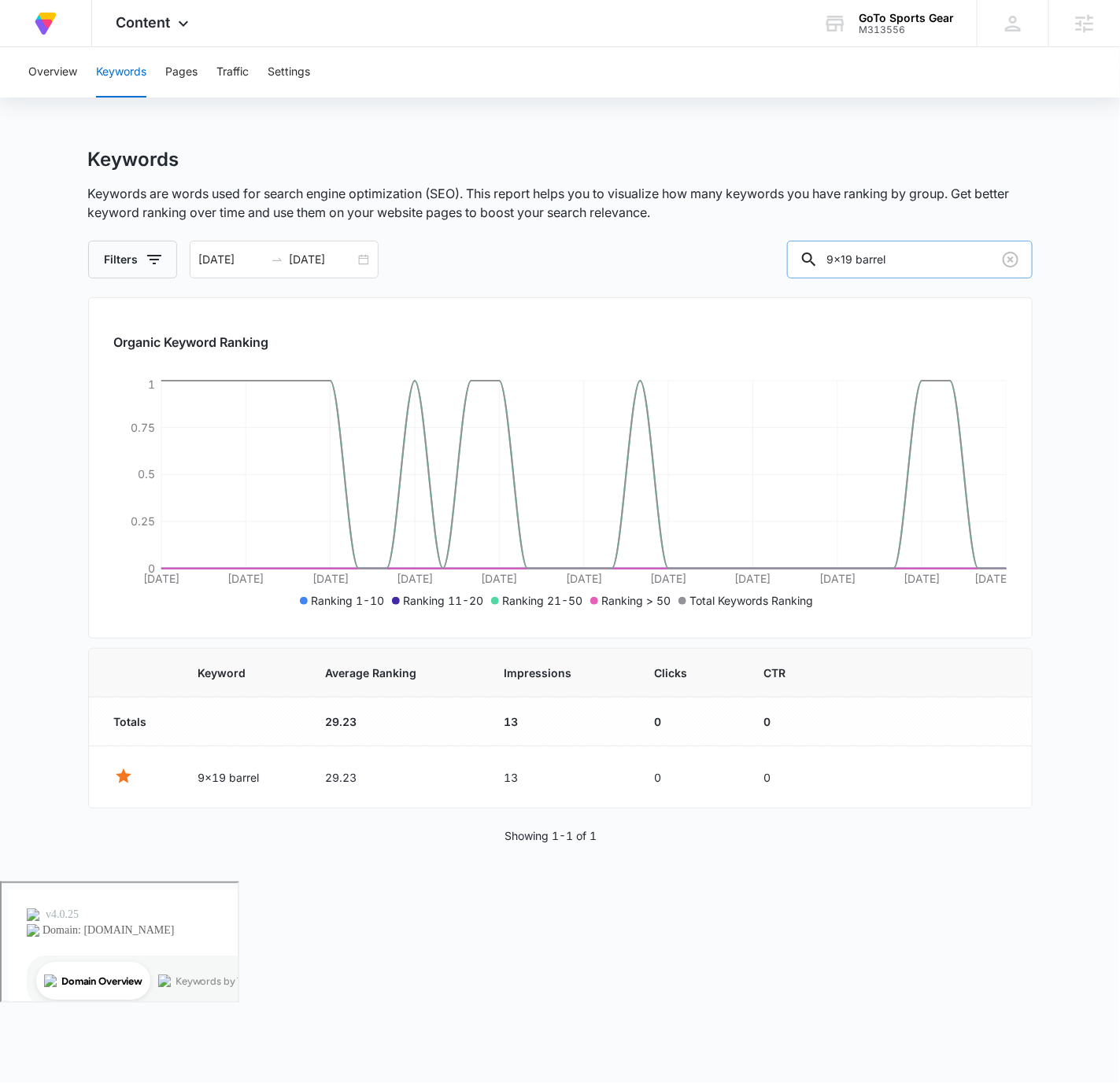
paste input "-19"
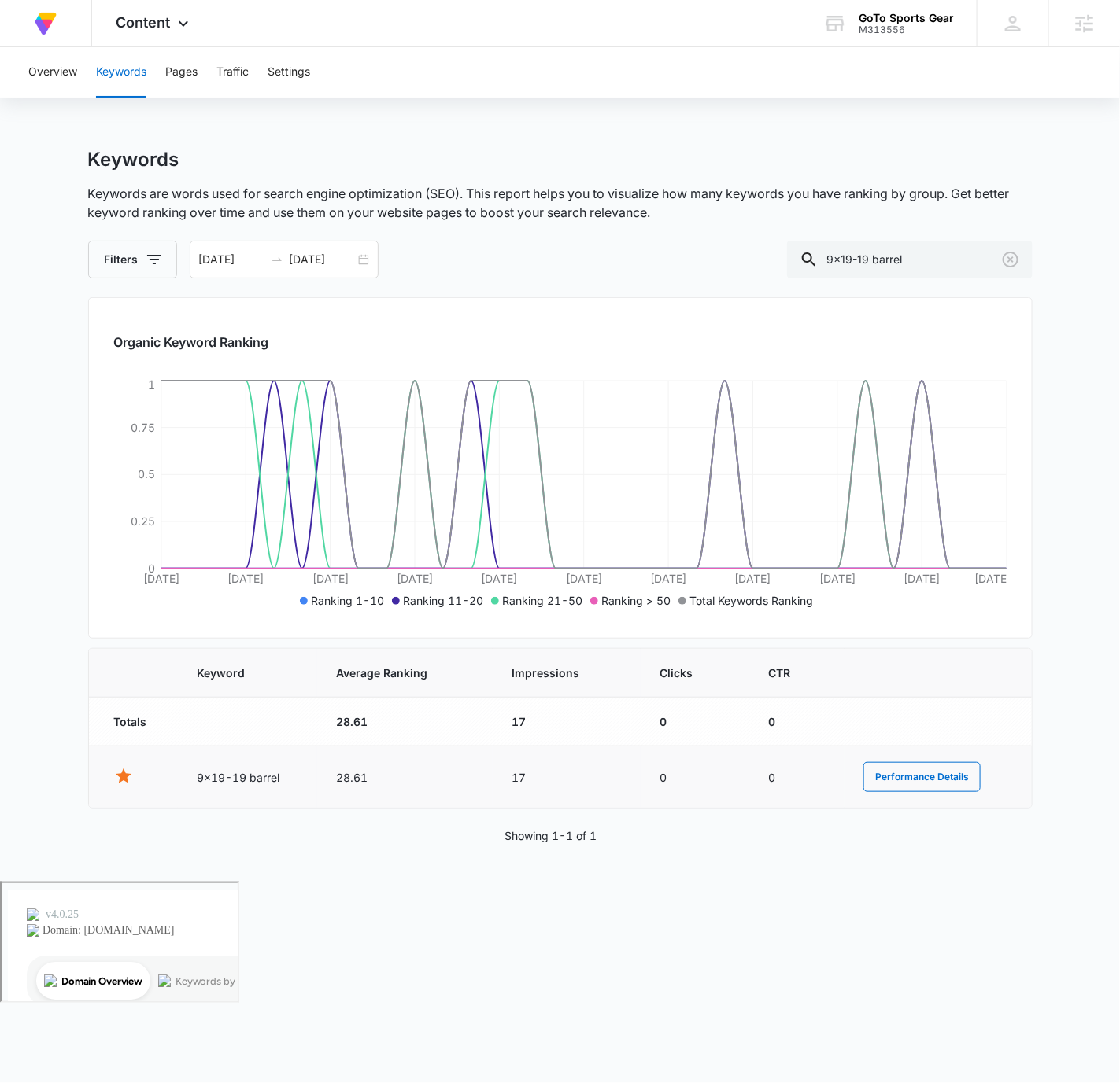
click at [341, 775] on td "28.61" at bounding box center [404, 777] width 176 height 63
click at [933, 255] on input "9x19-19 barrel" at bounding box center [910, 260] width 245 height 38
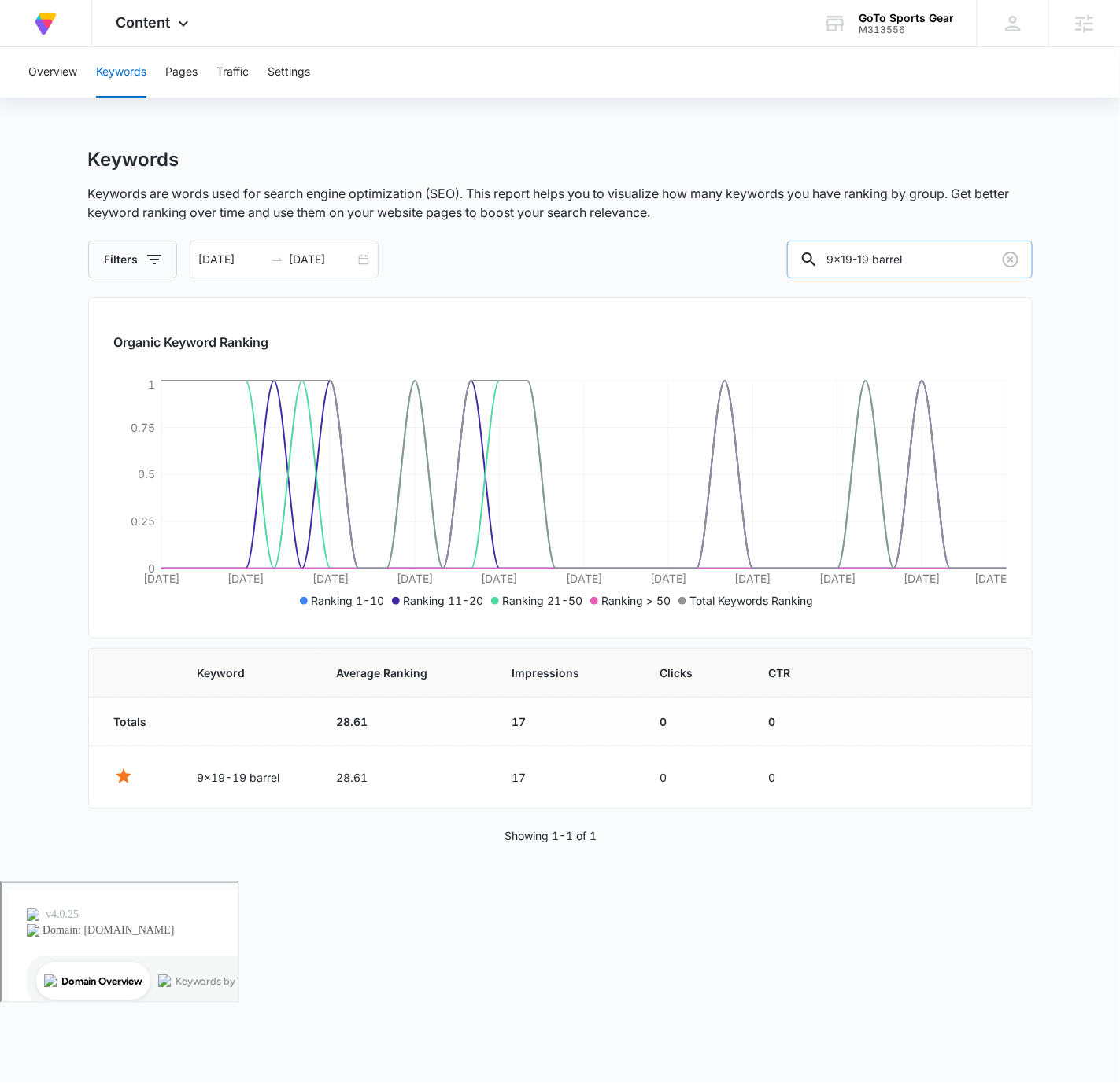
paste input "copper glock"
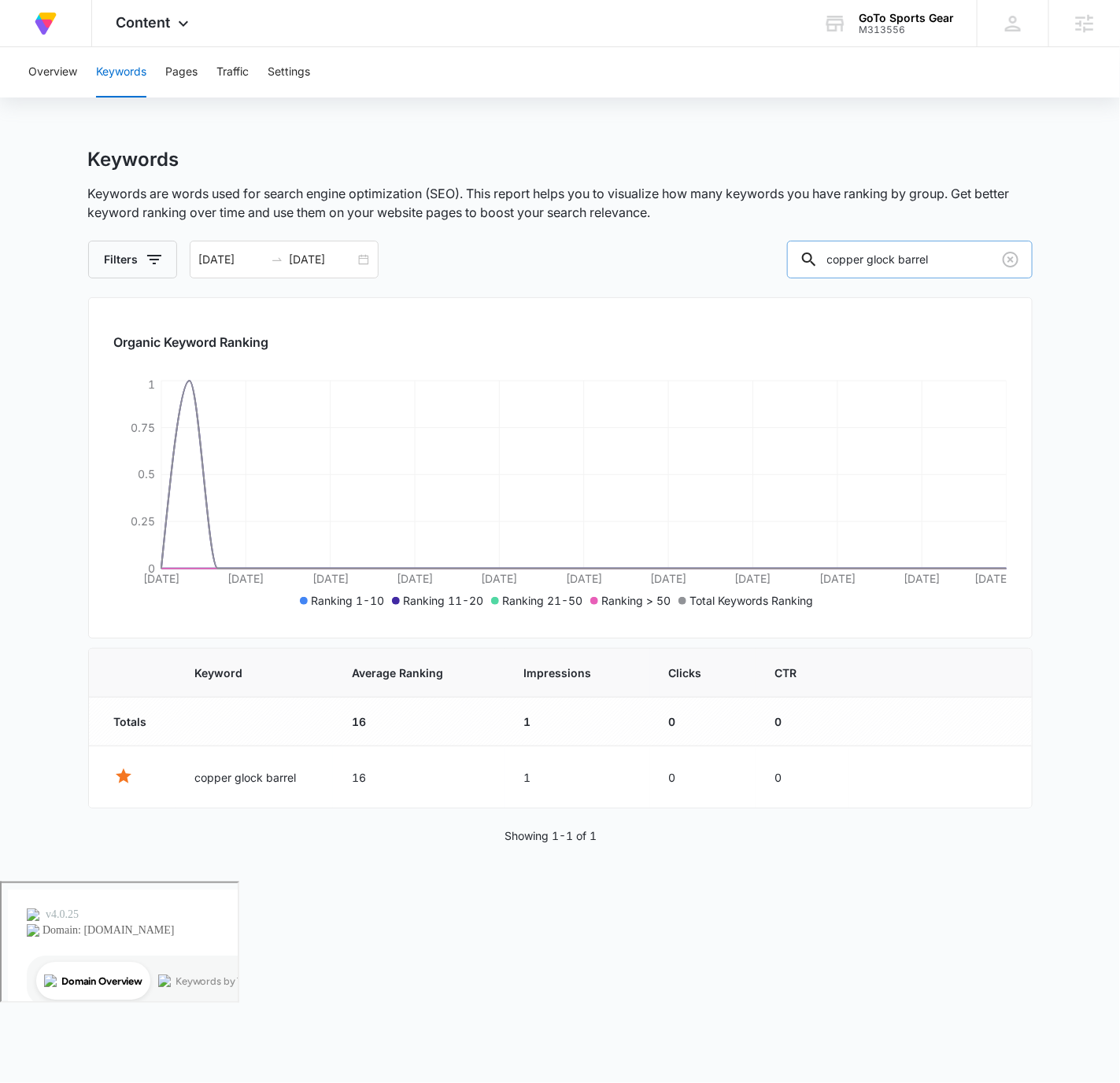
click at [905, 260] on input "copper glock barrel" at bounding box center [910, 260] width 245 height 38
paste input "g43 trigger housing"
click at [943, 248] on input "g43 trigger housing" at bounding box center [910, 260] width 245 height 38
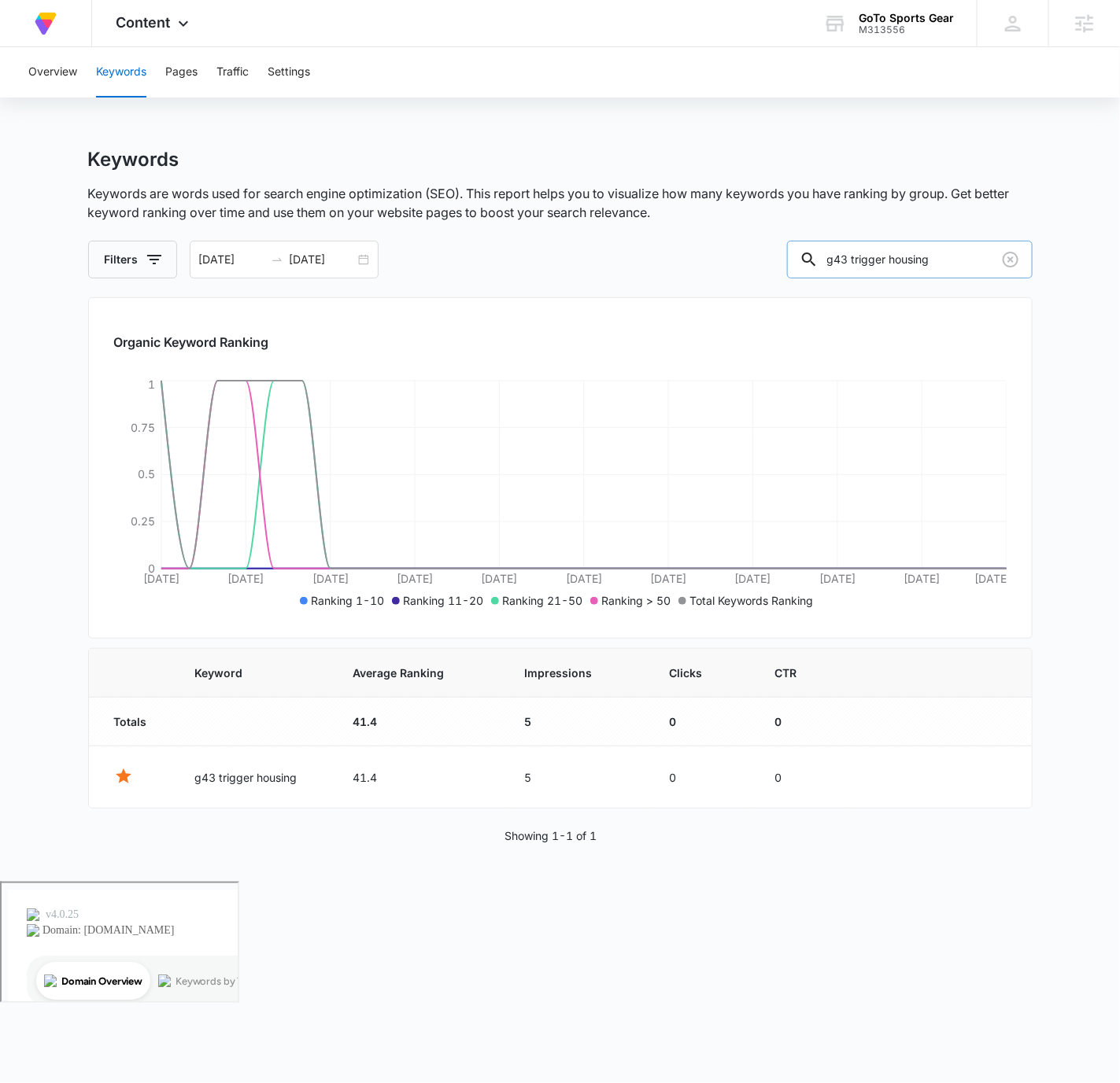
click at [943, 248] on input "g43 trigger housing" at bounding box center [910, 260] width 245 height 38
paste input "x lower parts kit"
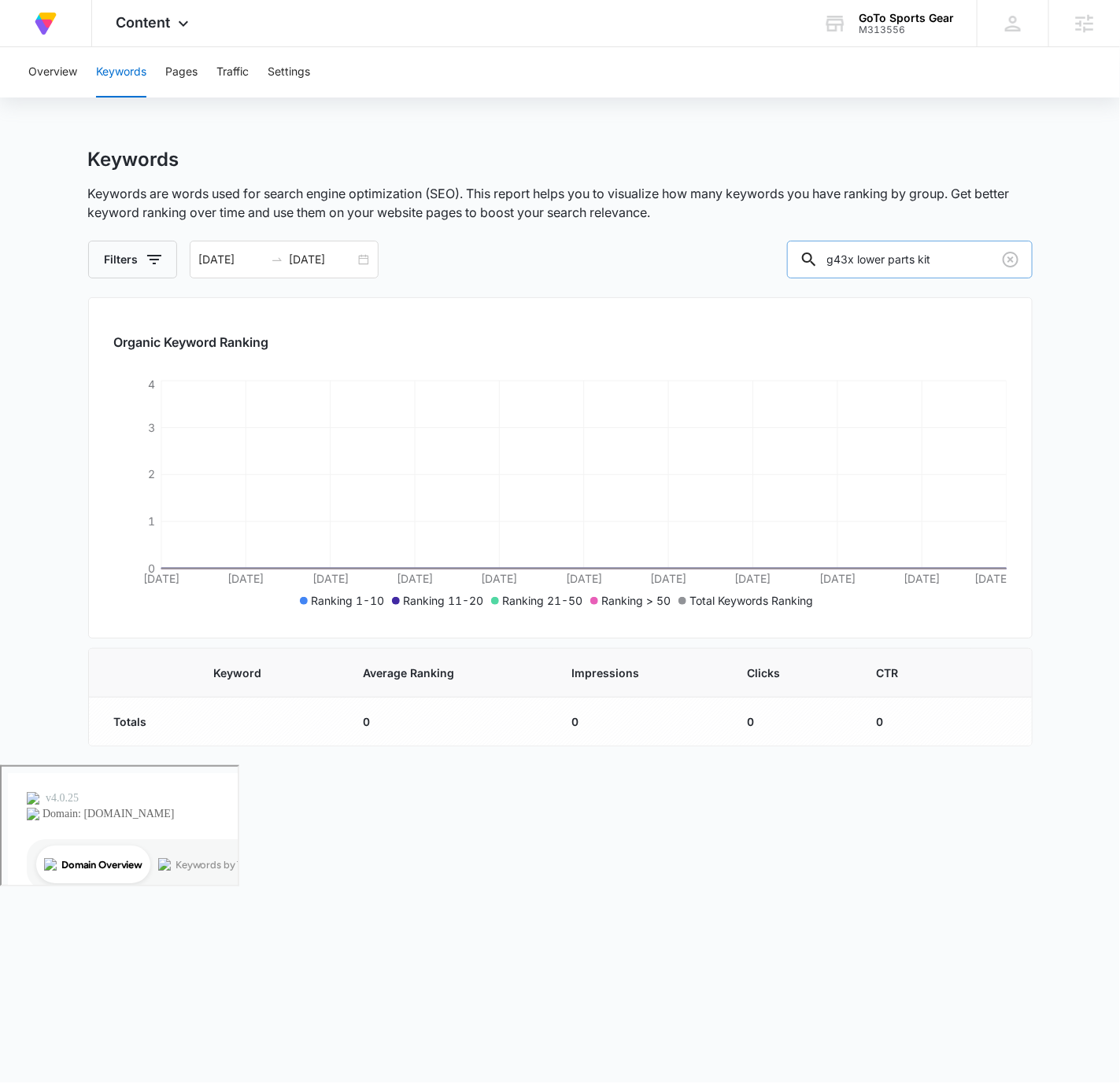
click at [929, 260] on input "g43x lower parts kit" at bounding box center [910, 260] width 245 height 38
paste input "glock 17 extended mag release"
click at [929, 260] on input "g43x lower glock 17 extended mag release kit" at bounding box center [910, 260] width 245 height 38
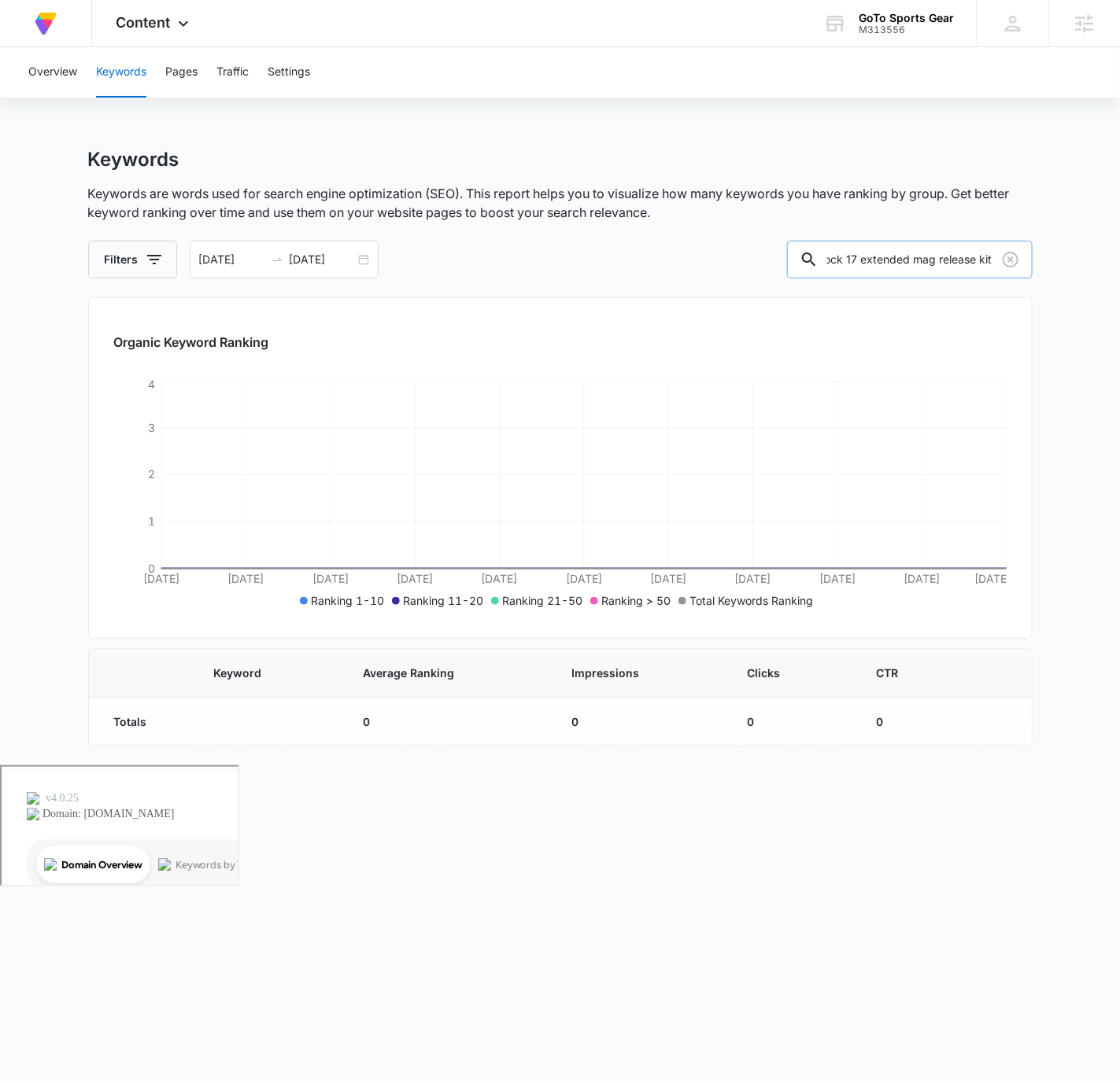
click at [929, 260] on input "g43x lower glock 17 extended mag release kit" at bounding box center [910, 260] width 245 height 38
paste input "lock 17 extended mag release"
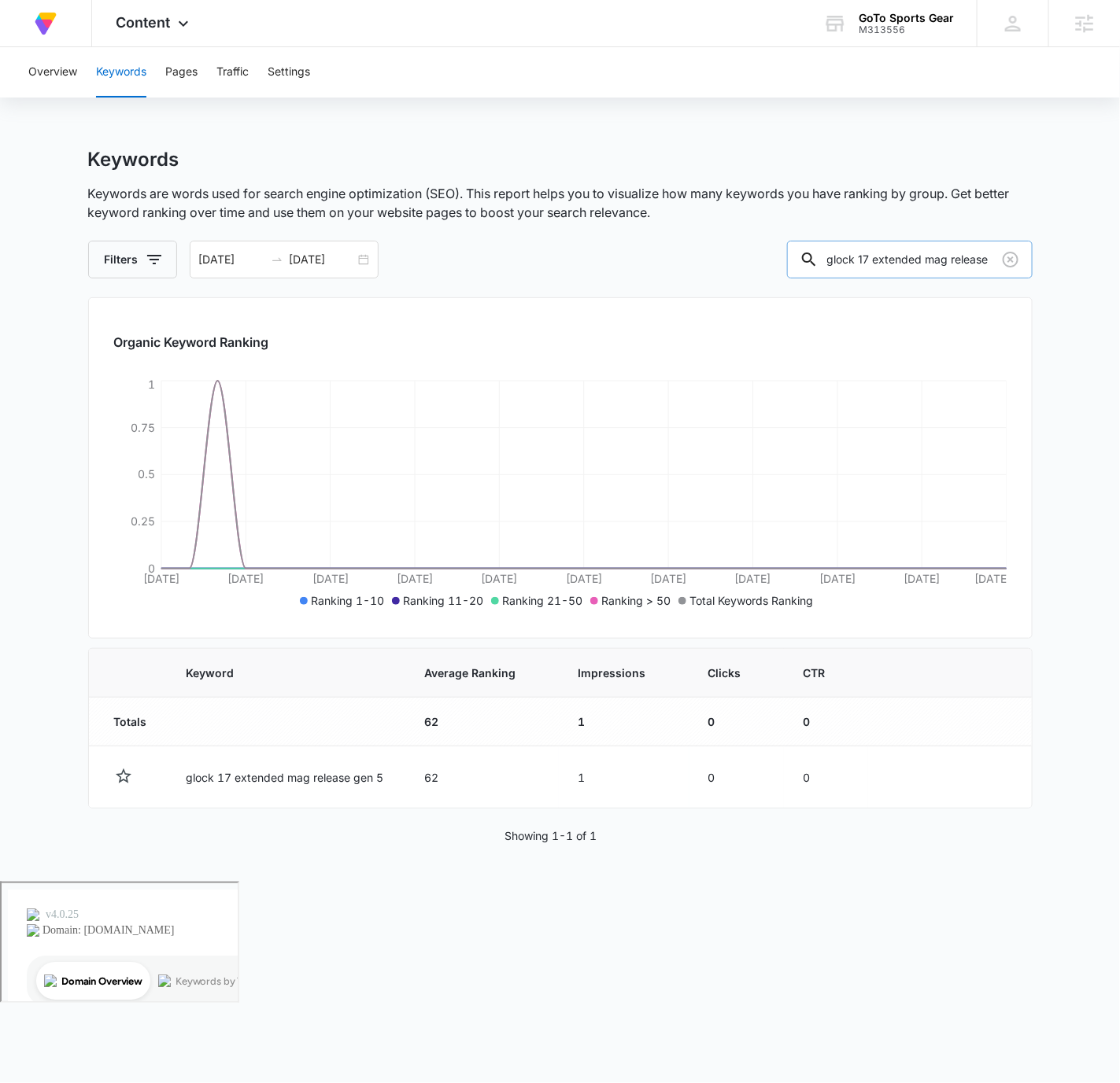
click at [930, 257] on input "glock 17 extended mag release" at bounding box center [910, 260] width 245 height 38
click at [865, 256] on input "glock 17 extended mag release" at bounding box center [910, 260] width 245 height 38
click at [867, 256] on input "glock 17 extended mag release" at bounding box center [910, 260] width 245 height 38
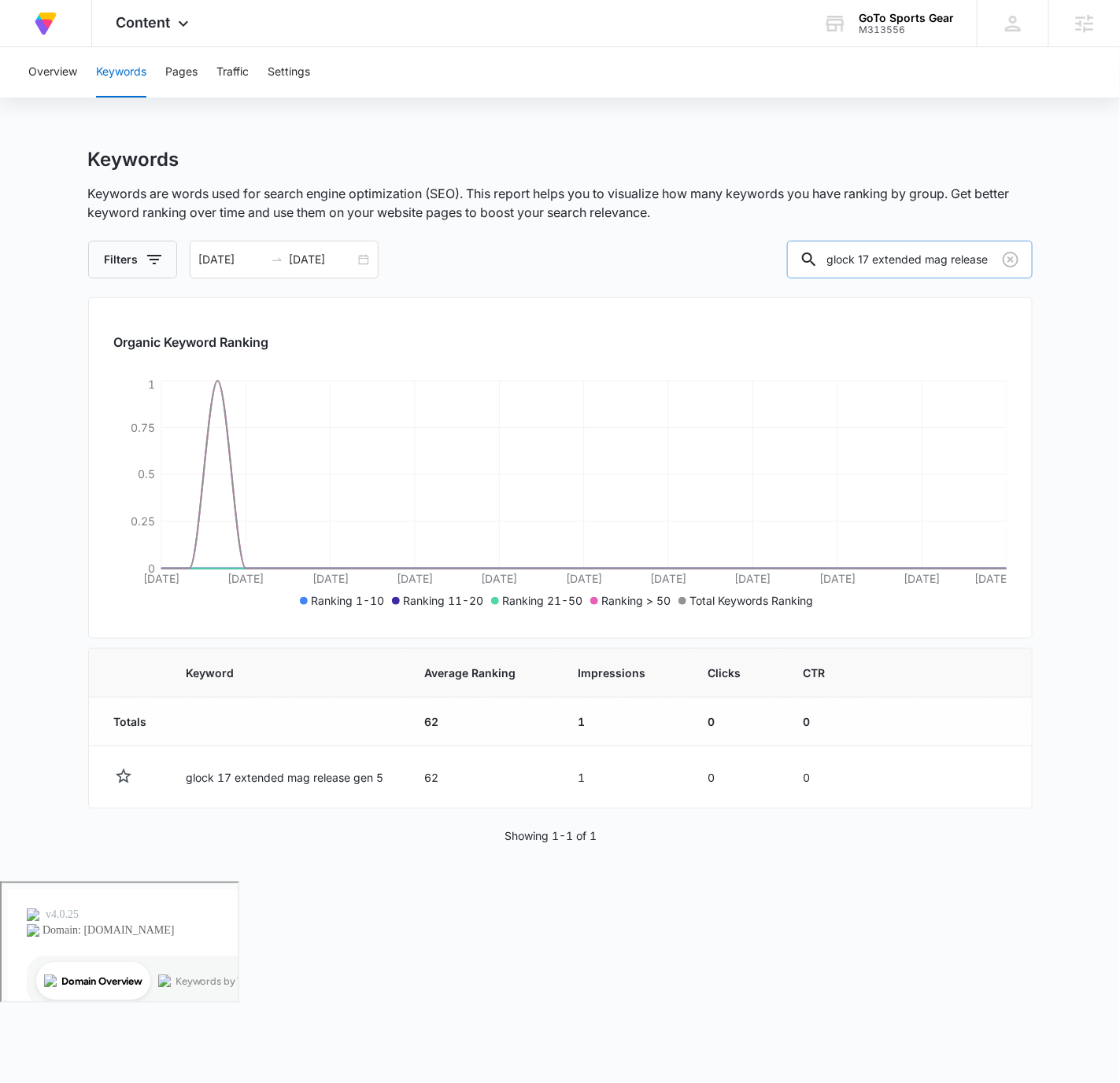
click at [959, 261] on input "glock 17 extended mag release" at bounding box center [910, 260] width 245 height 38
click at [433, 776] on td "62" at bounding box center [482, 777] width 154 height 63
click at [882, 254] on input "glock 17 extended mag release" at bounding box center [910, 260] width 245 height 38
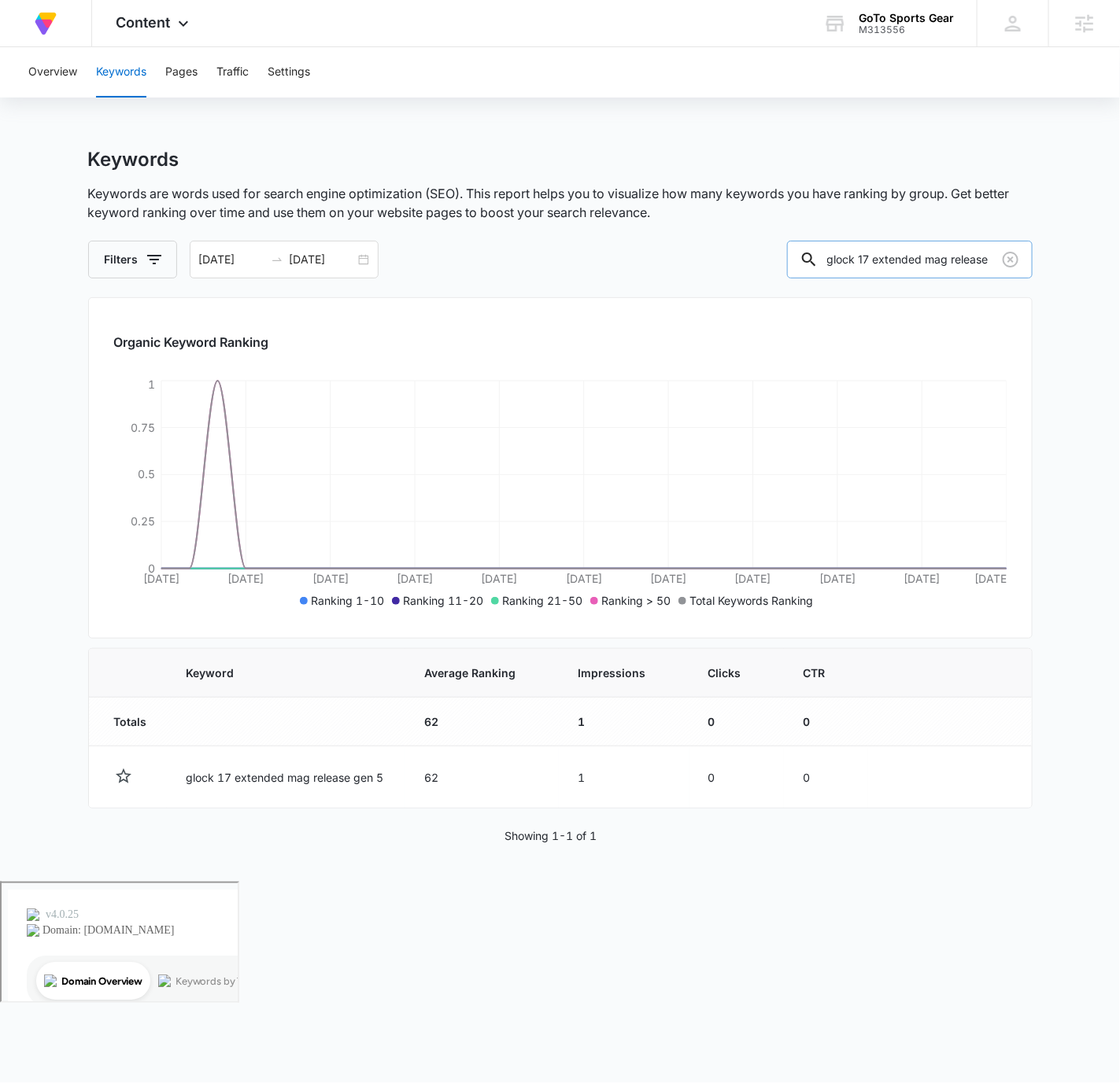
click at [882, 254] on input "glock 17 extended mag release" at bounding box center [910, 260] width 245 height 38
click at [910, 264] on input "glock 17 extended mag release" at bounding box center [910, 260] width 245 height 38
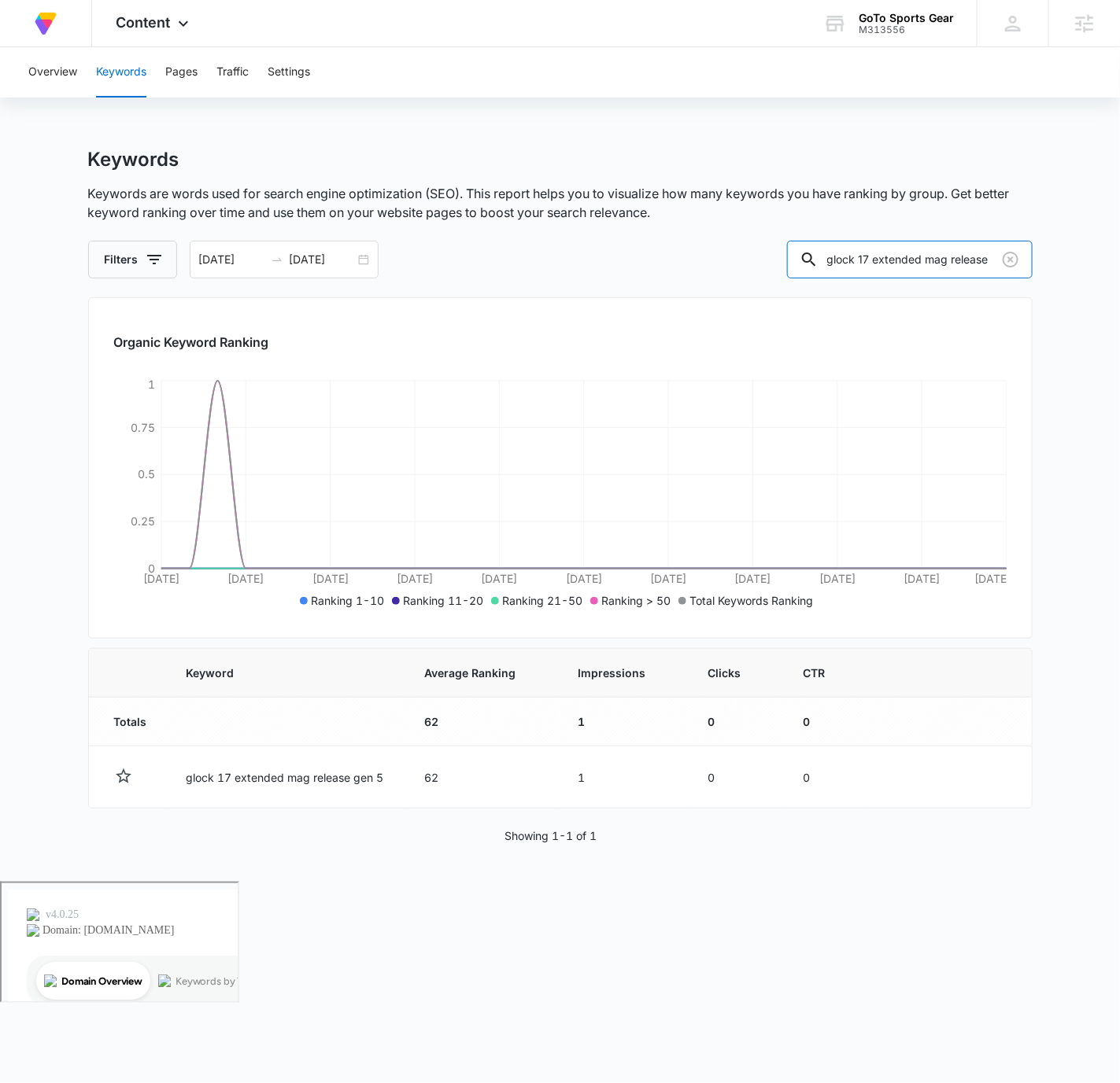
drag, startPoint x: 875, startPoint y: 260, endPoint x: 821, endPoint y: 258, distance: 54.0
click at [821, 258] on div "Filters [DATE] [DATE] [DATE] Su Mo Tu We Th Fr Sa 28 29 30 1 2 3 4 5 6 7 8 9 10…" at bounding box center [560, 260] width 944 height 38
click at [963, 254] on input "glock 17 extended mag release" at bounding box center [910, 260] width 245 height 38
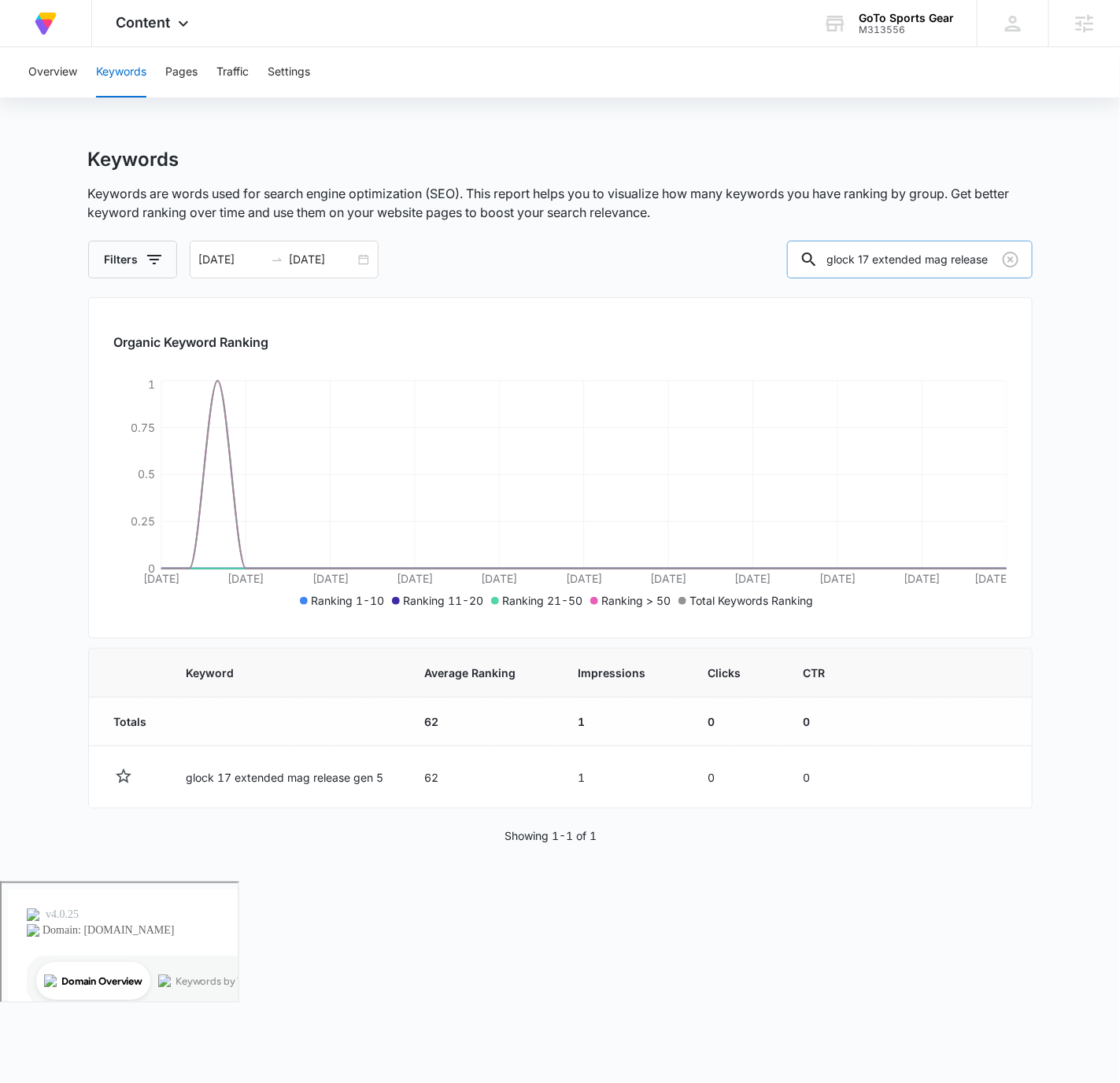
paste input "20 lower kit"
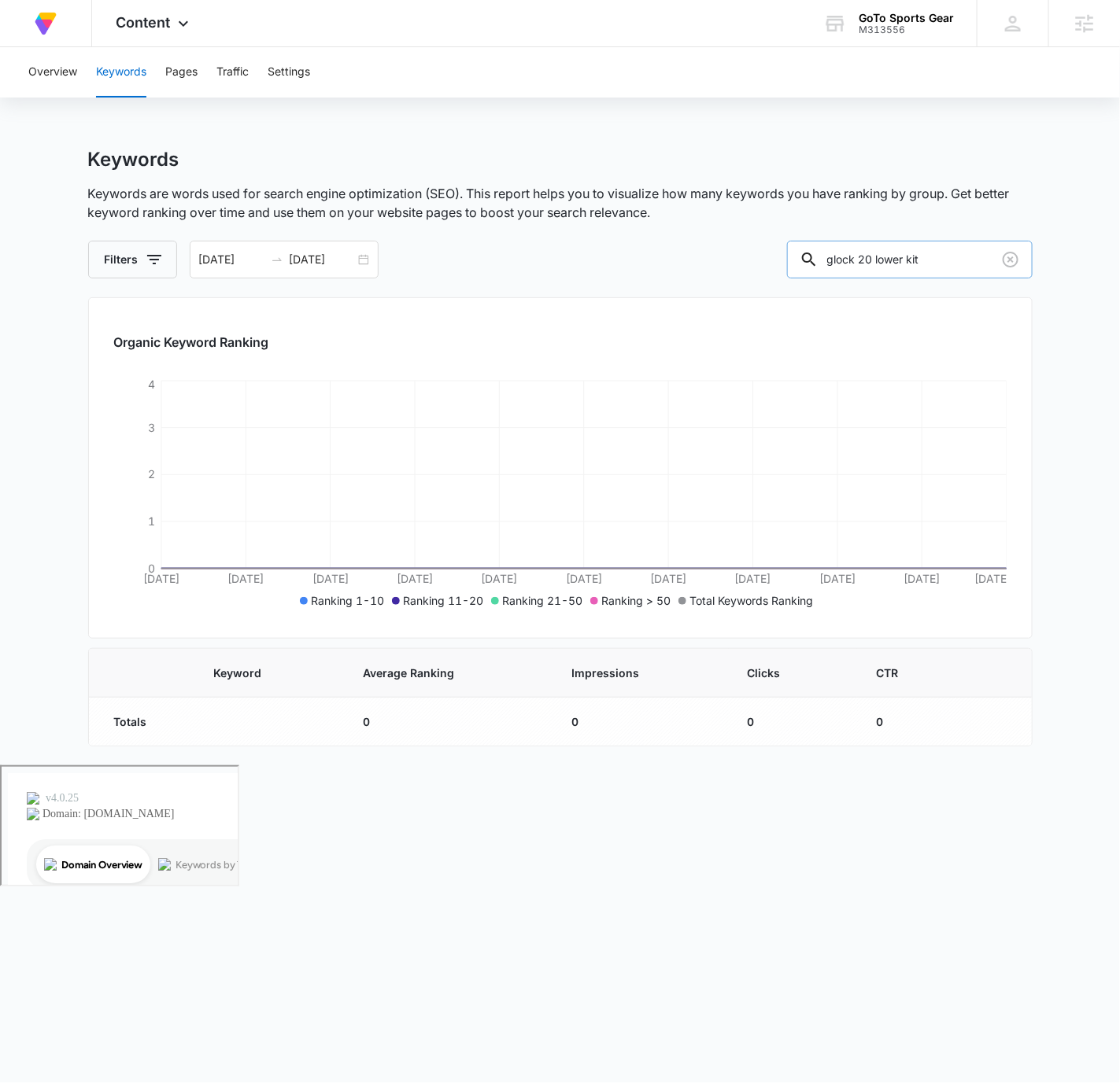
click at [940, 247] on input "glock 20 lower kit" at bounding box center [910, 260] width 245 height 38
paste input "42 accessories"
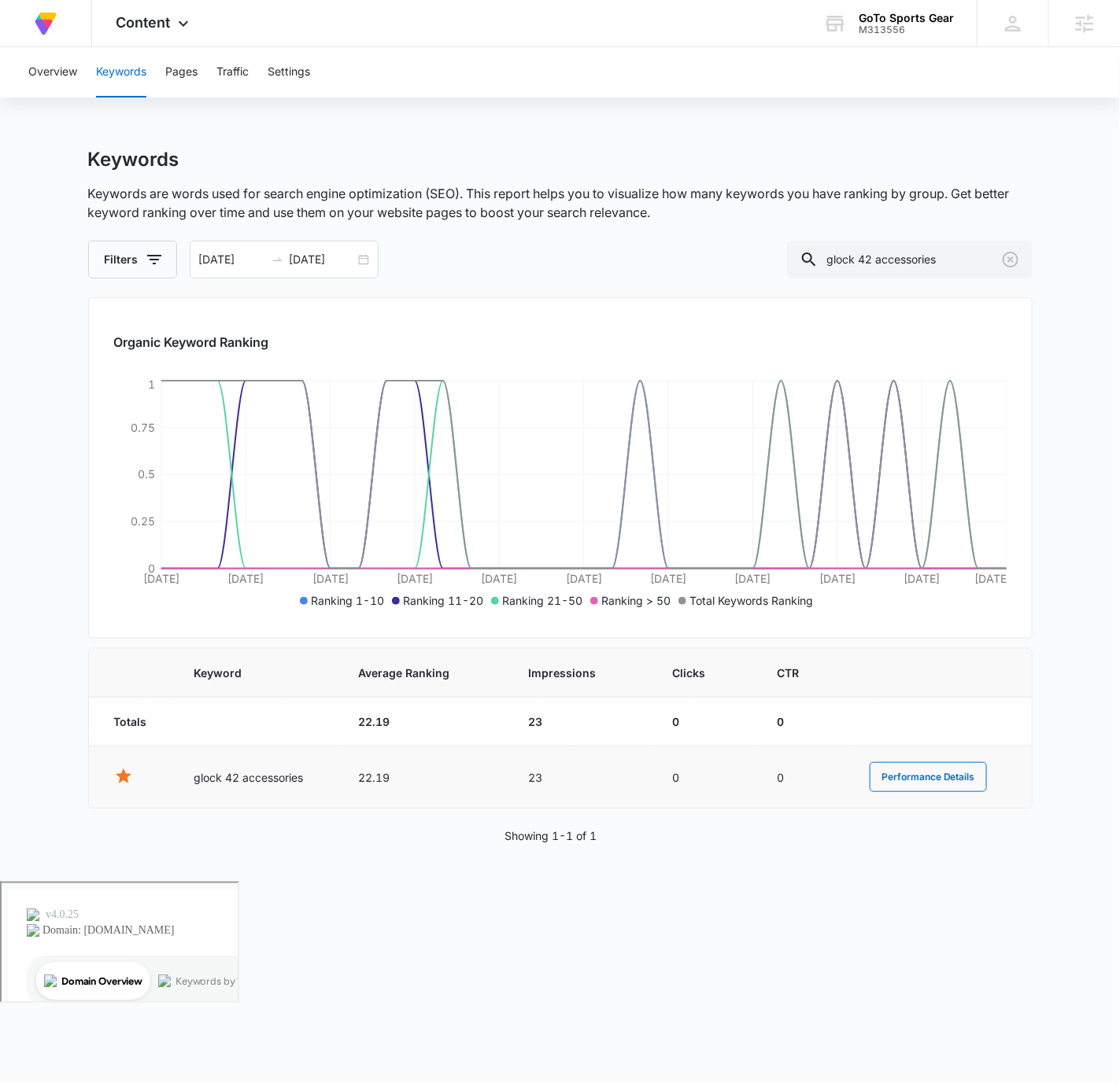
click at [376, 781] on td "22.19" at bounding box center [424, 777] width 170 height 63
click at [952, 267] on input "glock 42 accessories" at bounding box center [910, 260] width 245 height 38
click at [951, 265] on input "glock 42 accessories" at bounding box center [910, 260] width 245 height 38
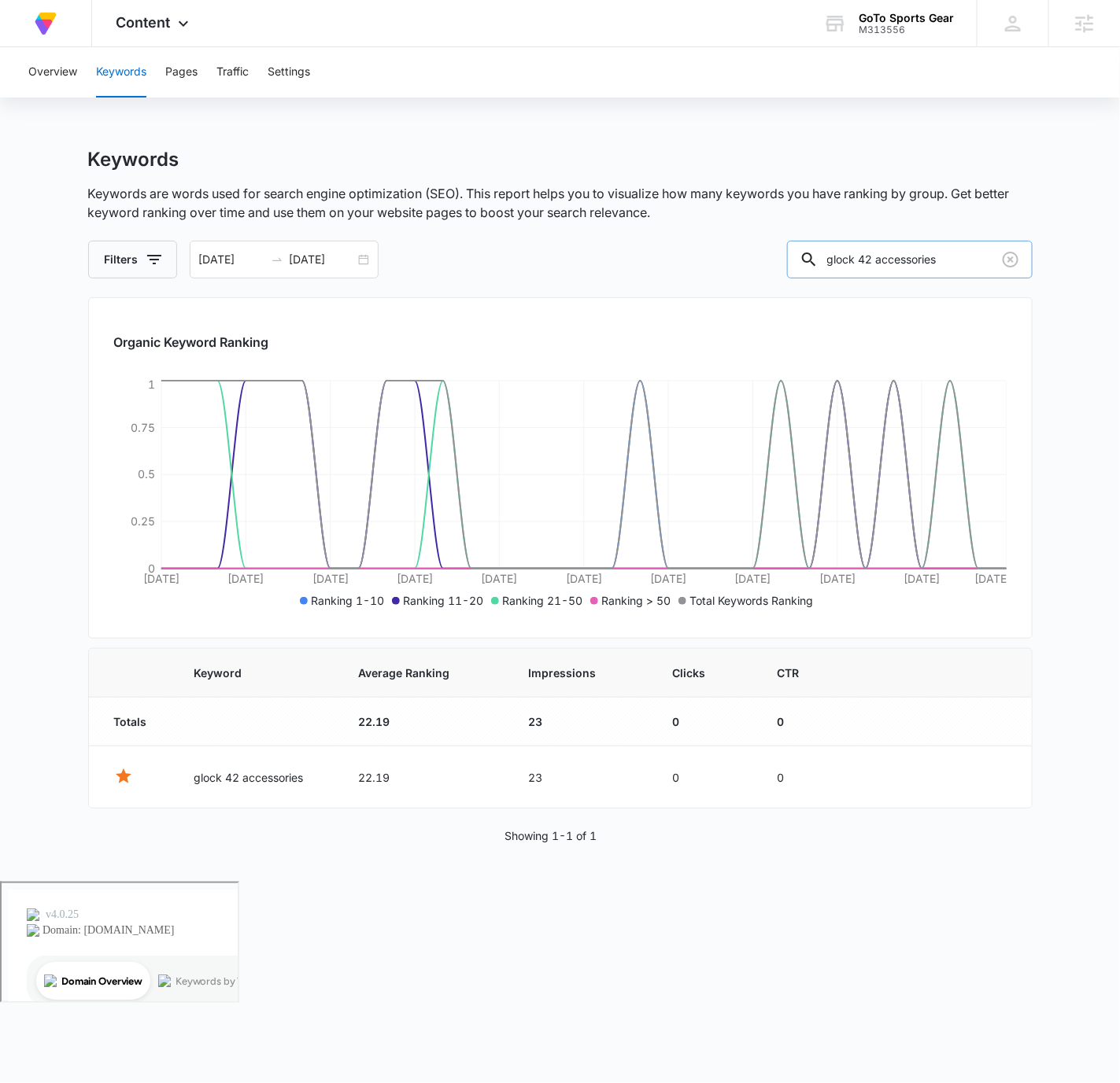
paste input "part"
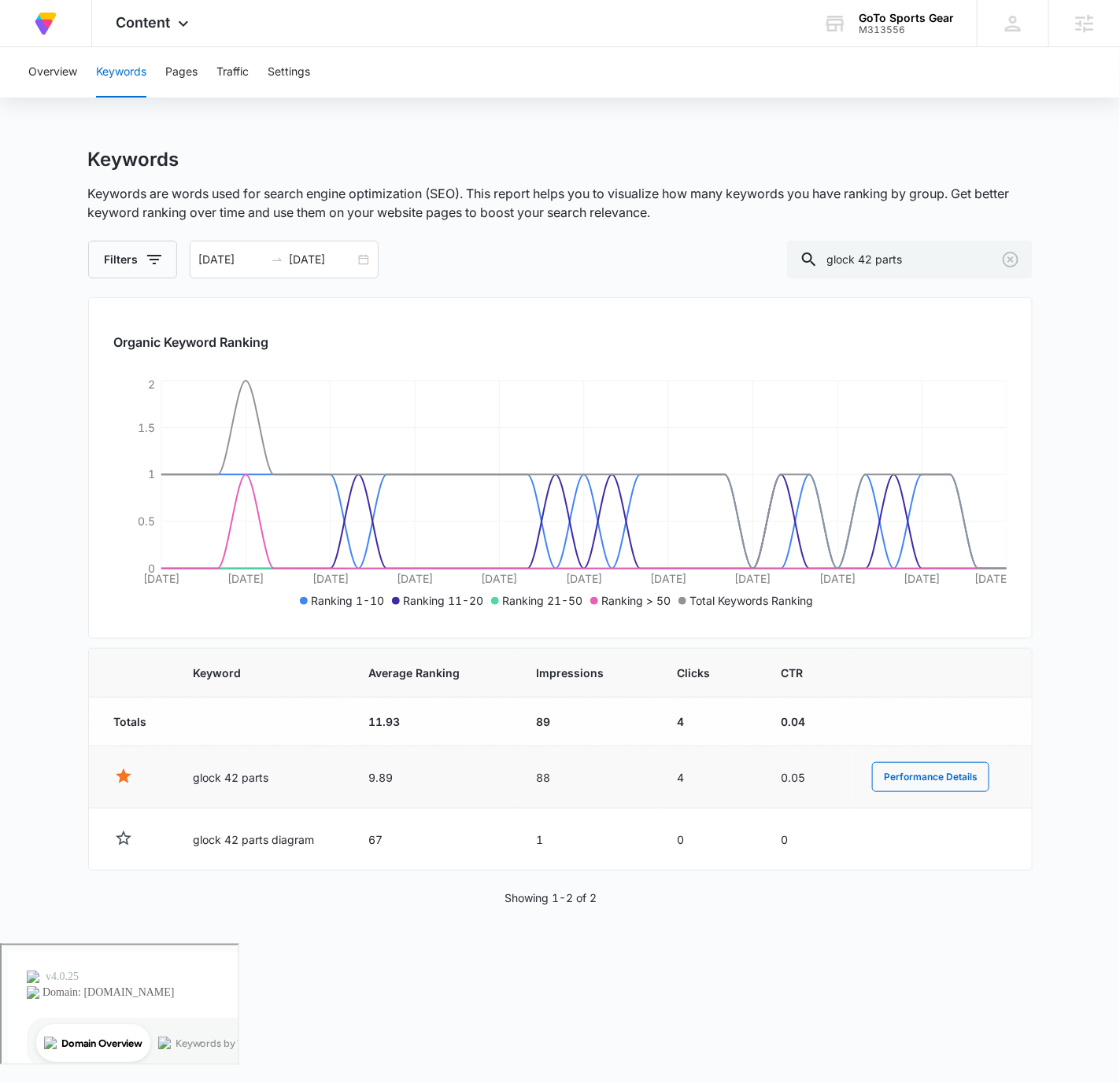
click at [385, 776] on td "9.89" at bounding box center [433, 777] width 168 height 63
click at [916, 255] on input "glock 42 parts" at bounding box center [910, 260] width 245 height 38
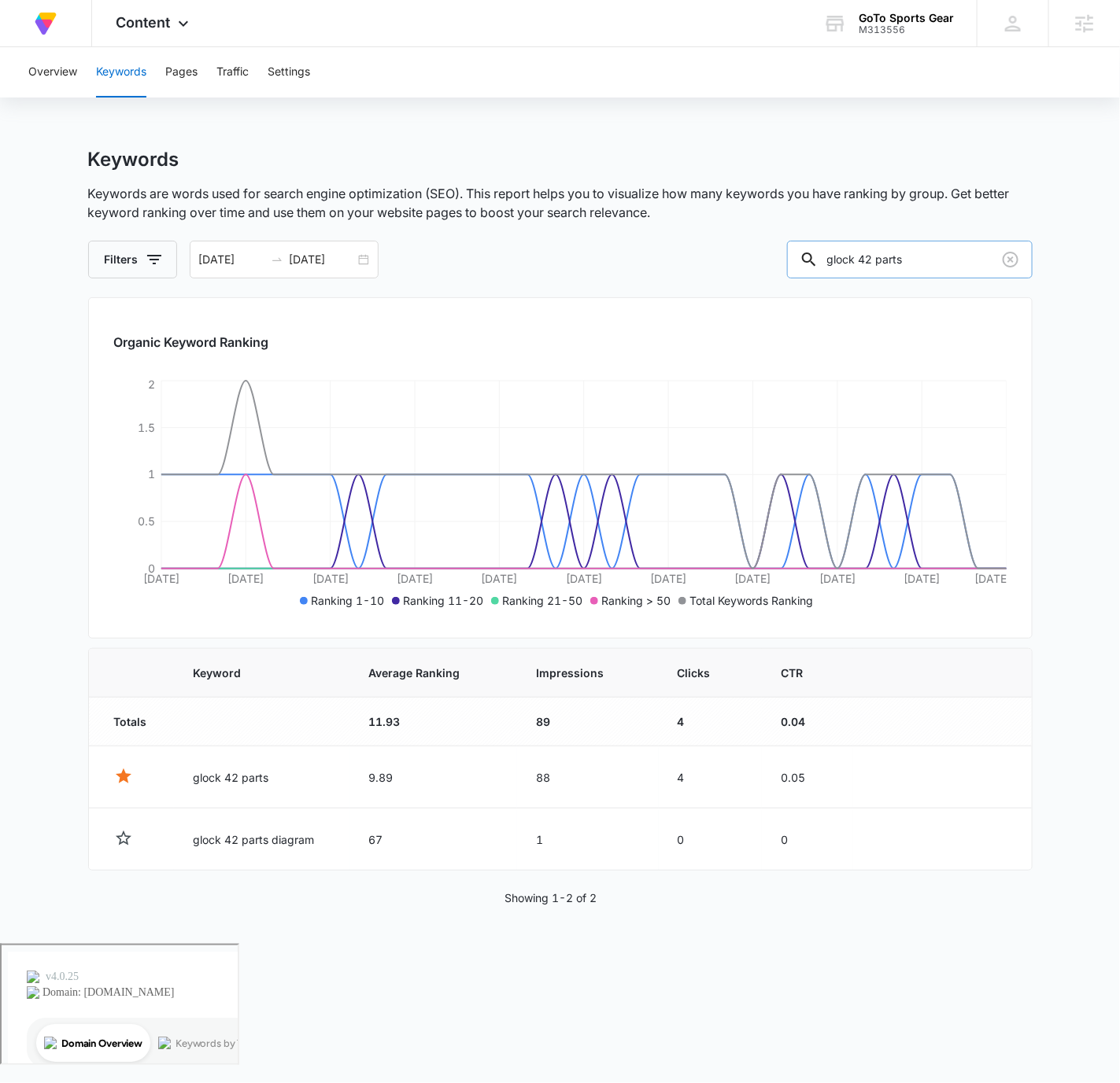
paste input "3x flat face trigger"
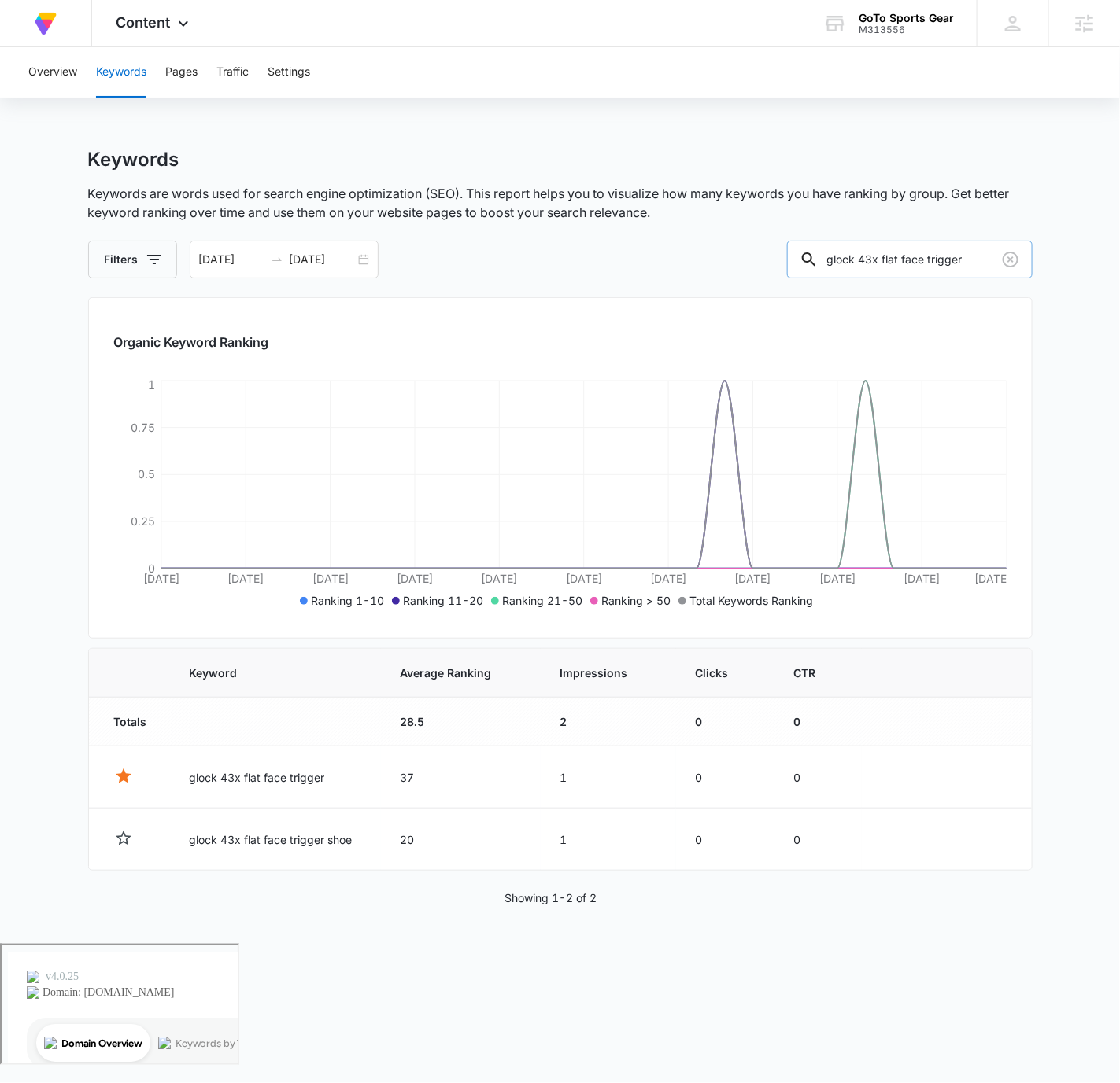
click at [920, 258] on input "glock 43x flat face trigger" at bounding box center [910, 260] width 245 height 38
paste input "upper slide parts oem"
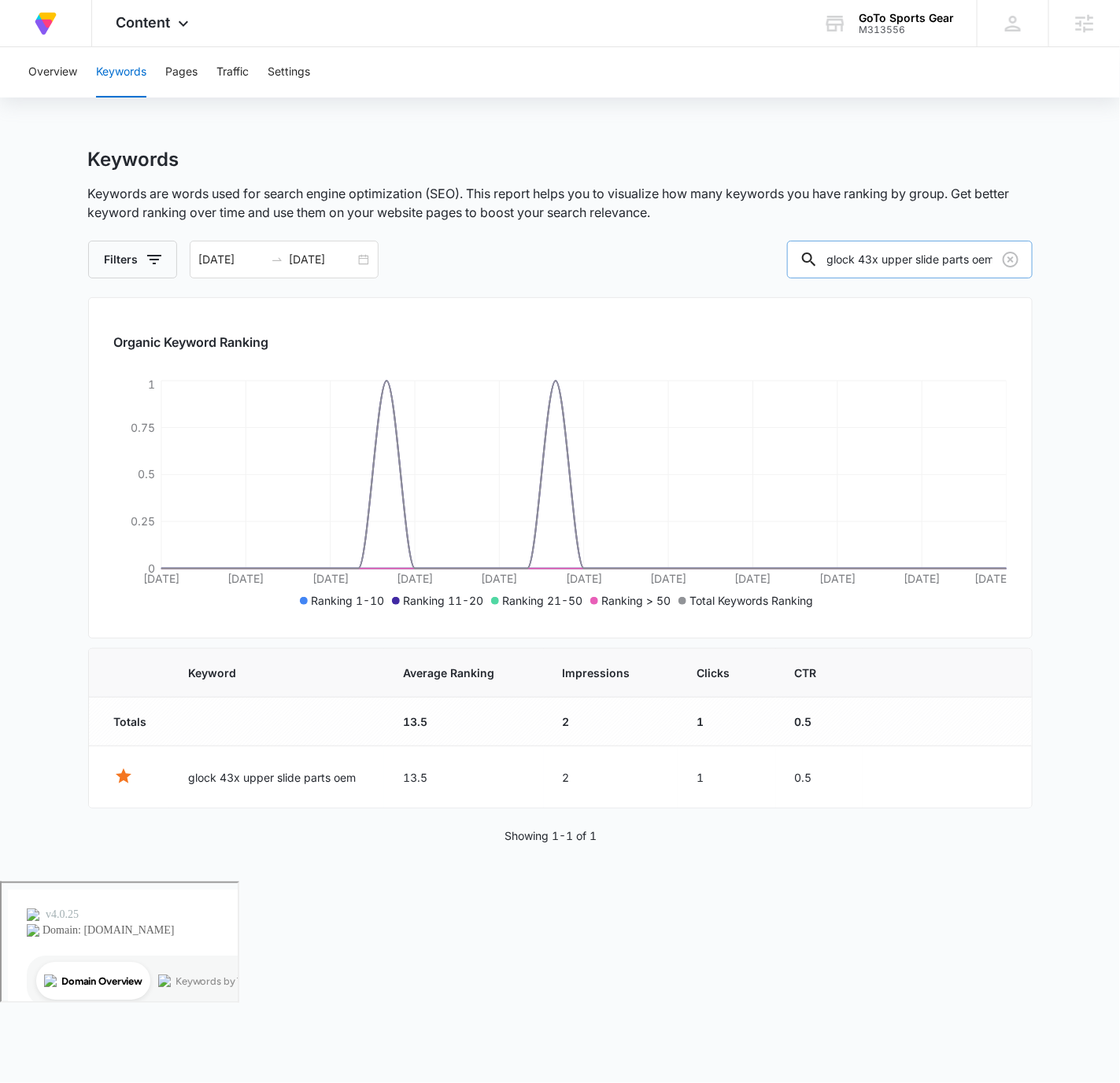
click at [911, 254] on input "glock 43x upper slide parts oem" at bounding box center [910, 260] width 245 height 38
paste input "extended slide release"
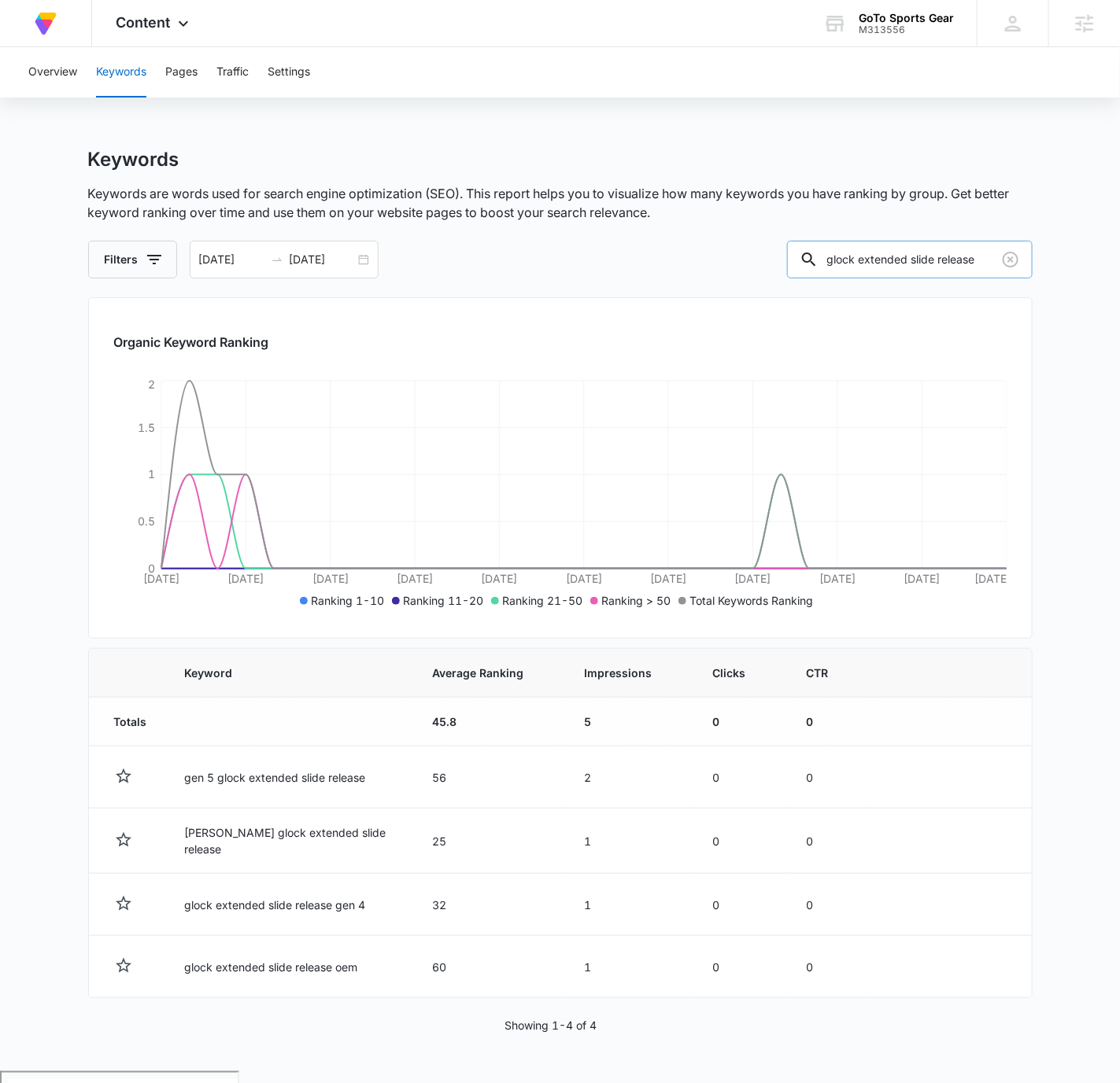
click at [916, 260] on input "glock extended slide release" at bounding box center [910, 260] width 245 height 38
paste input "locking block"
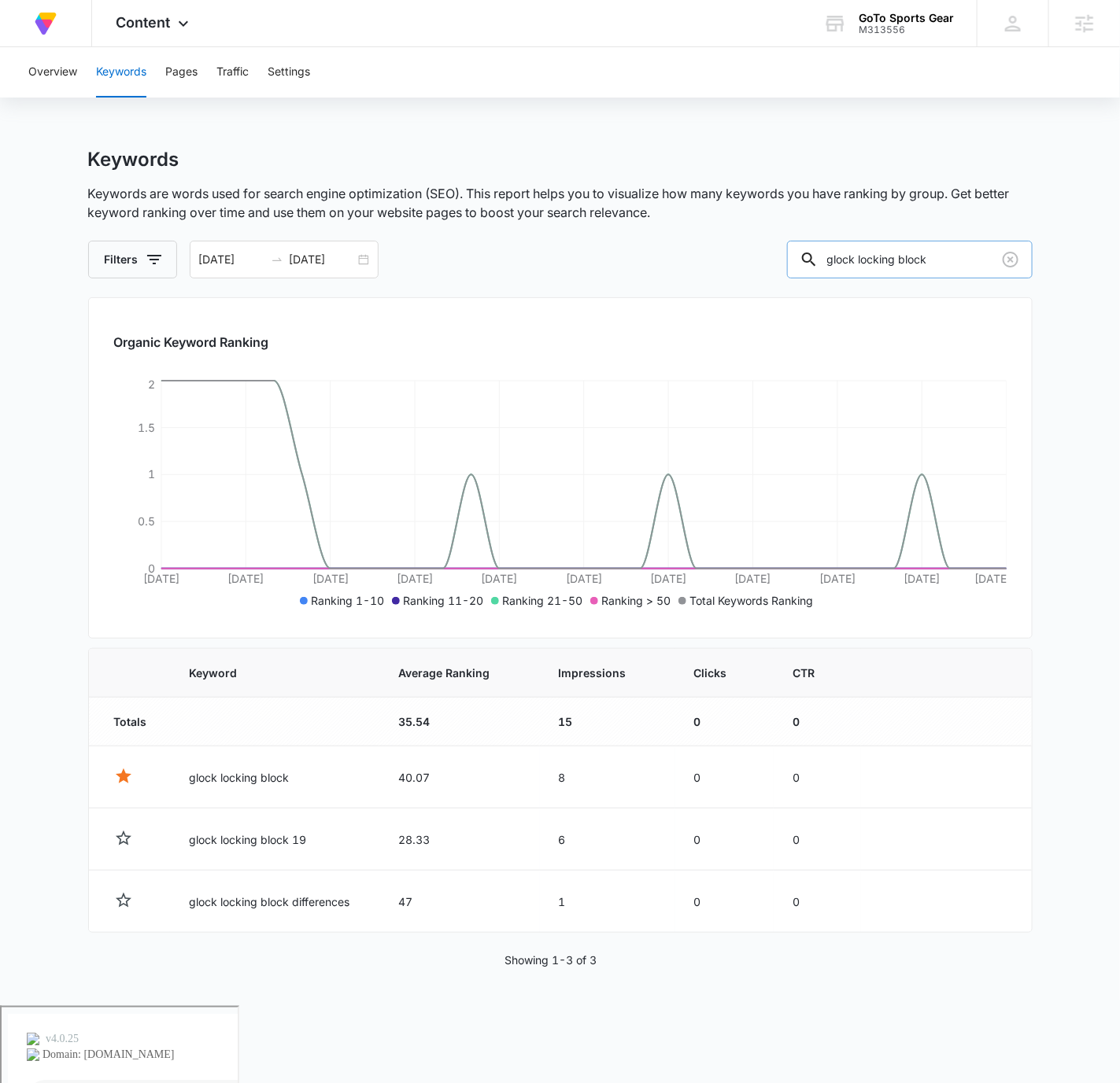
click at [903, 245] on input "glock locking block" at bounding box center [910, 260] width 245 height 38
paste input "wer parts kit"
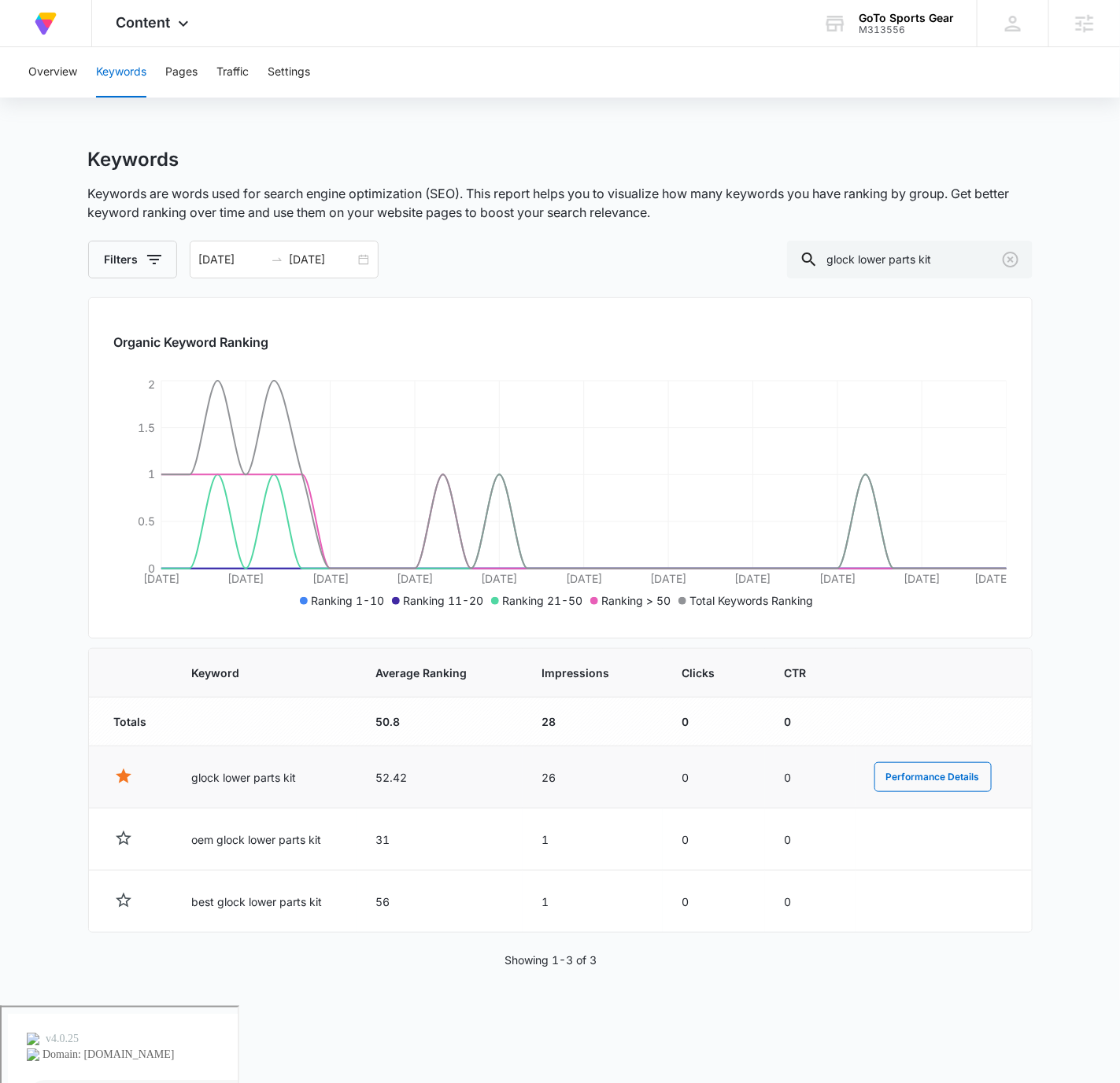
click at [391, 776] on td "52.42" at bounding box center [439, 777] width 166 height 63
click at [940, 267] on input "glock lower parts kit" at bounding box center [910, 260] width 245 height 38
click at [940, 264] on input "glock lower parts kit" at bounding box center [910, 260] width 245 height 38
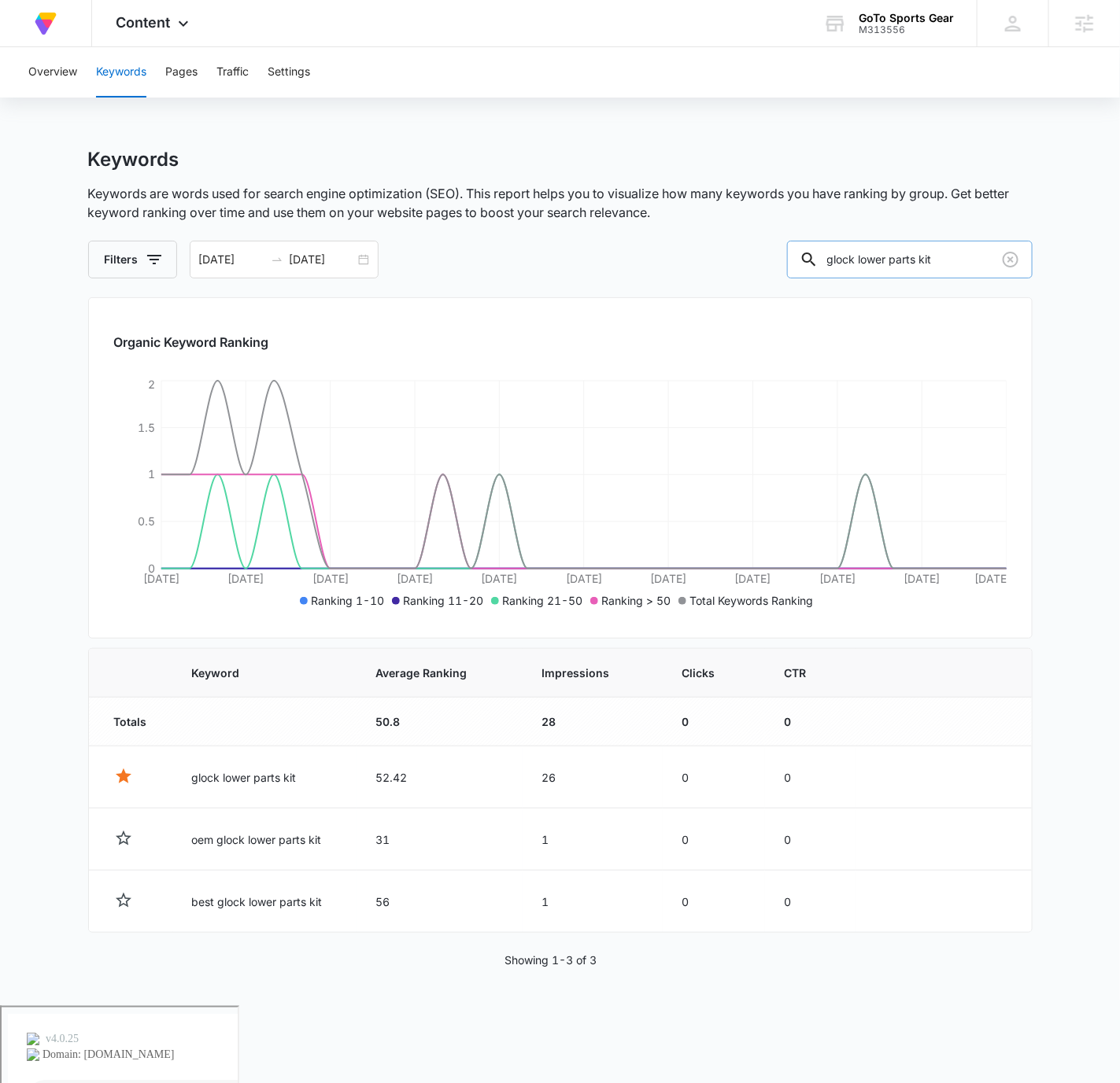
click at [940, 264] on input "glock lower parts kit" at bounding box center [910, 260] width 245 height 38
paste input "oem parts"
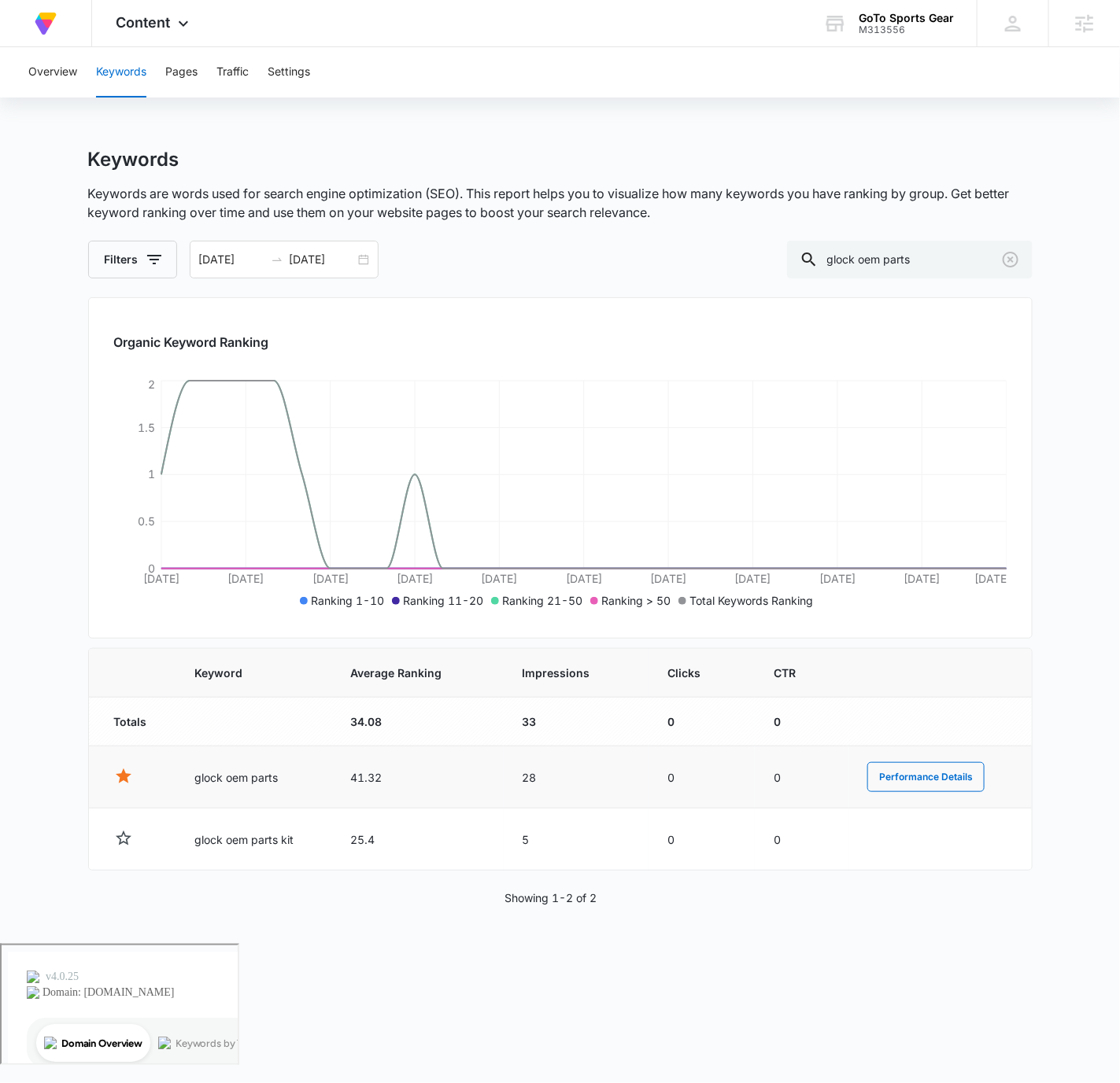
click at [367, 775] on td "41.32" at bounding box center [418, 777] width 173 height 63
click at [924, 256] on input "glock oem parts" at bounding box center [910, 260] width 245 height 38
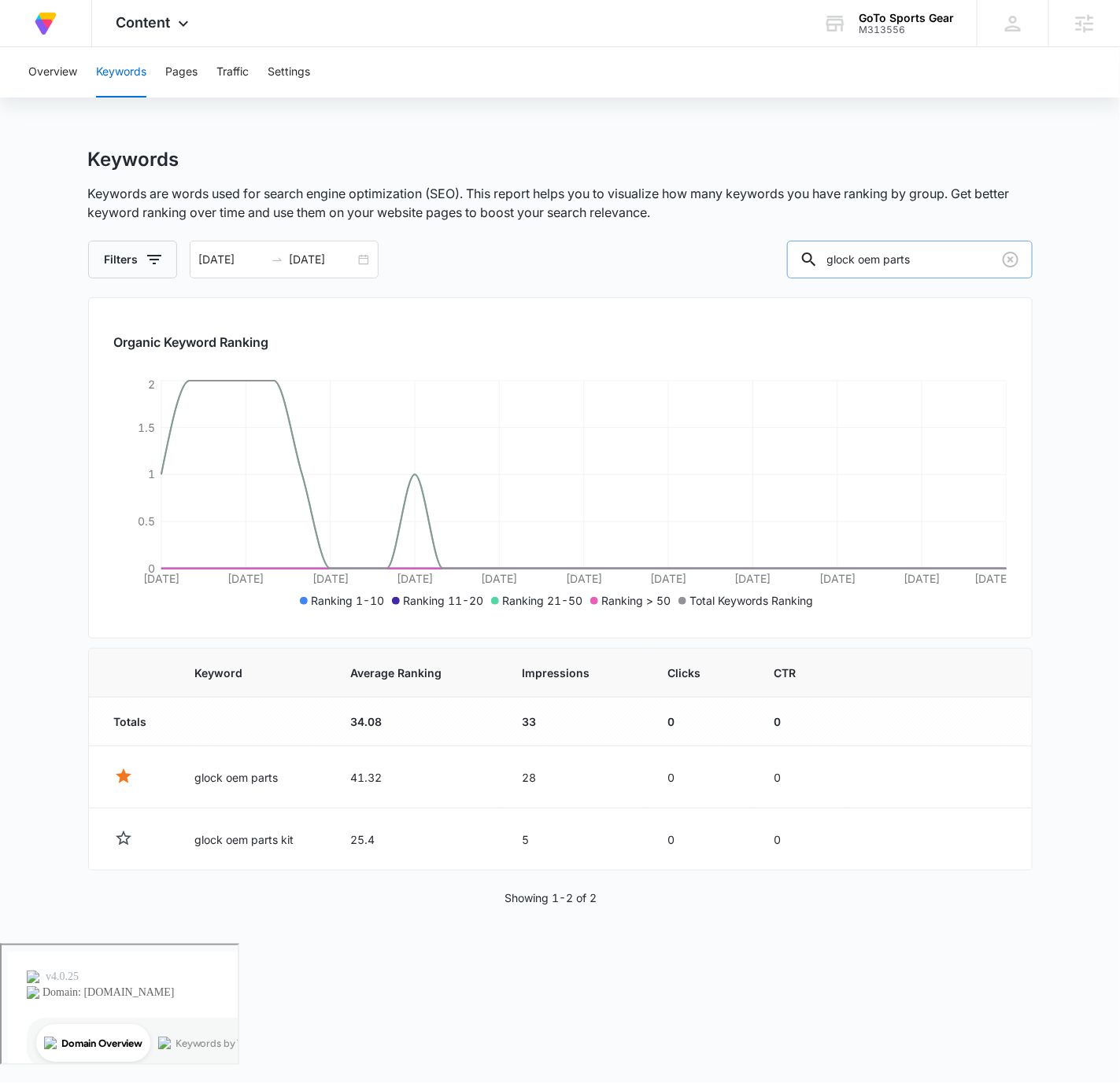
paste input "old barrel glock 17"
type input "gold barrel glock 17"
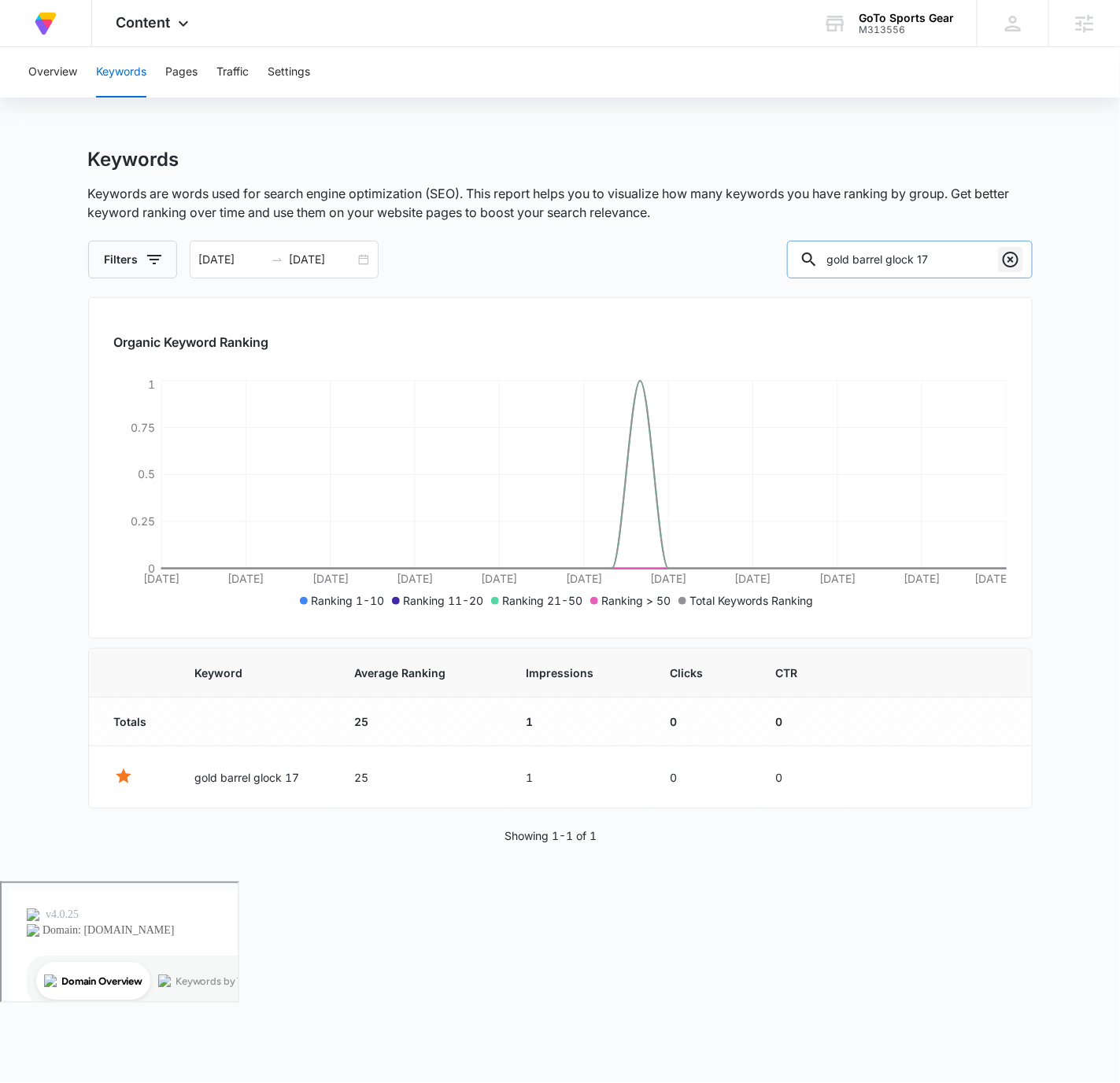
click at [1003, 260] on icon "Clear" at bounding box center [1011, 260] width 16 height 16
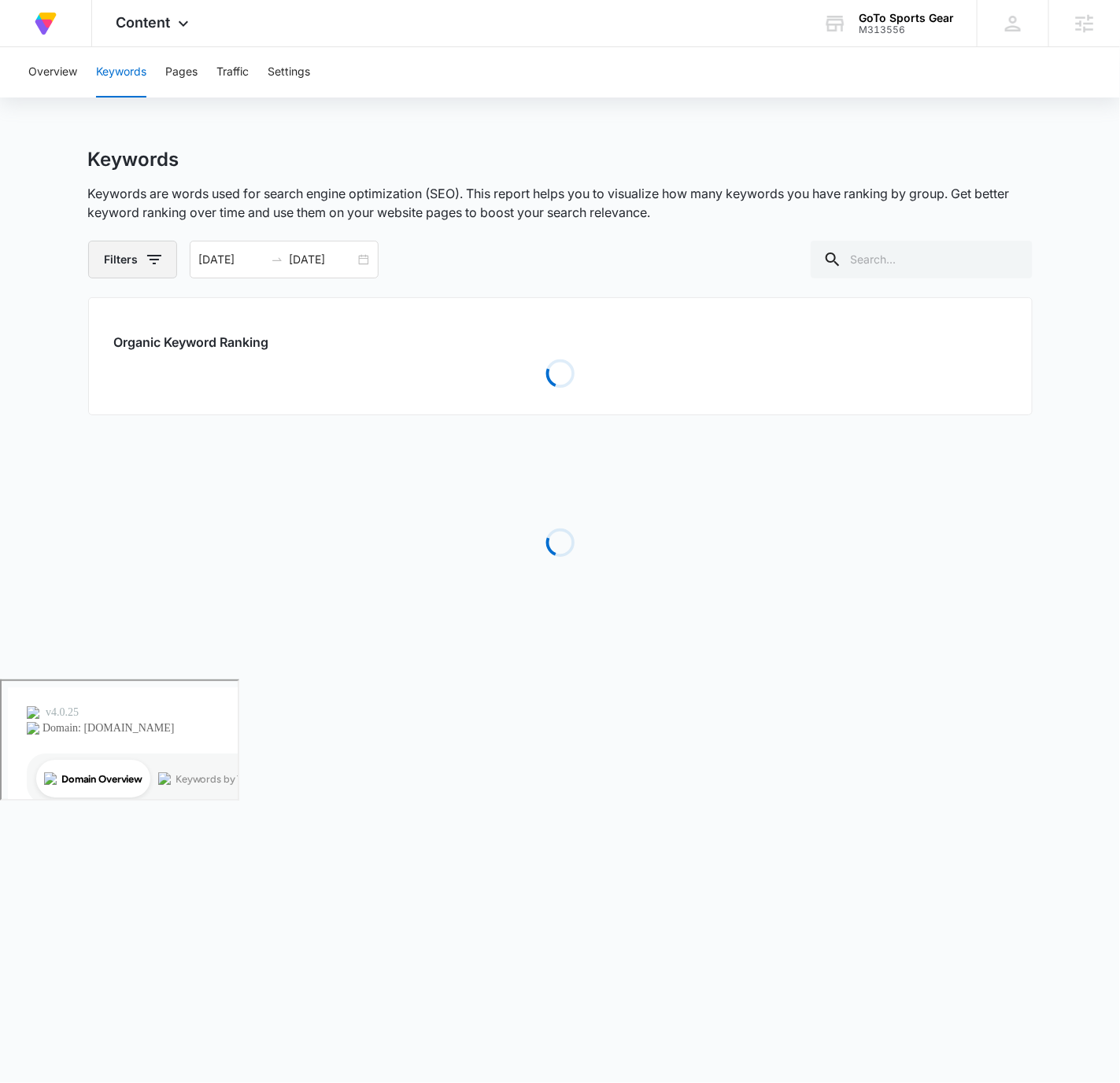
click at [150, 252] on icon "button" at bounding box center [154, 259] width 19 height 19
click at [123, 330] on label "Favorites" at bounding box center [199, 322] width 181 height 17
click at [108, 323] on input "Favorites" at bounding box center [108, 322] width 1 height 1
checkbox input "true"
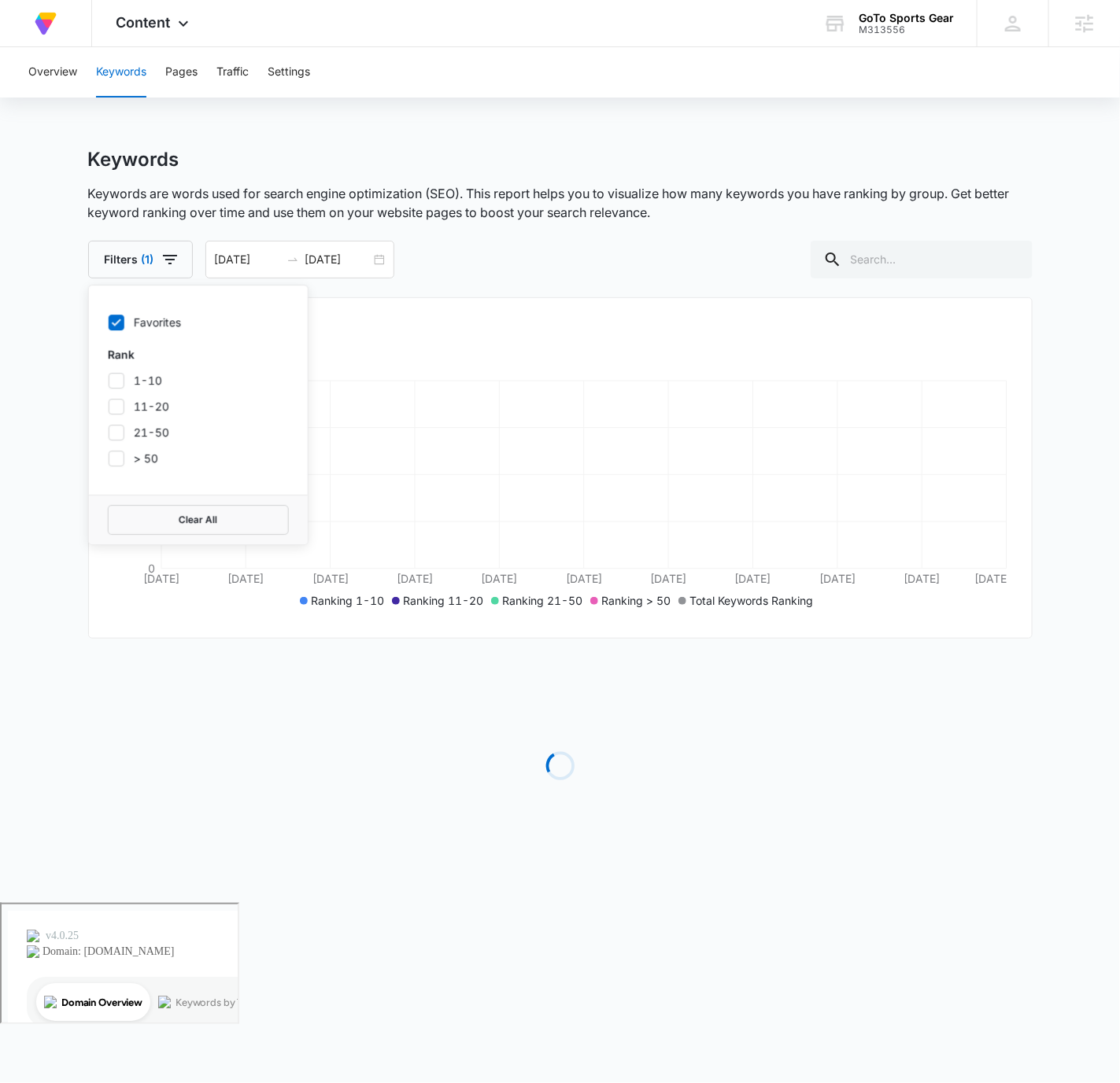
click at [489, 173] on div "Keywords Keywords are words used for search engine optimization (SEO). This rep…" at bounding box center [560, 213] width 944 height 131
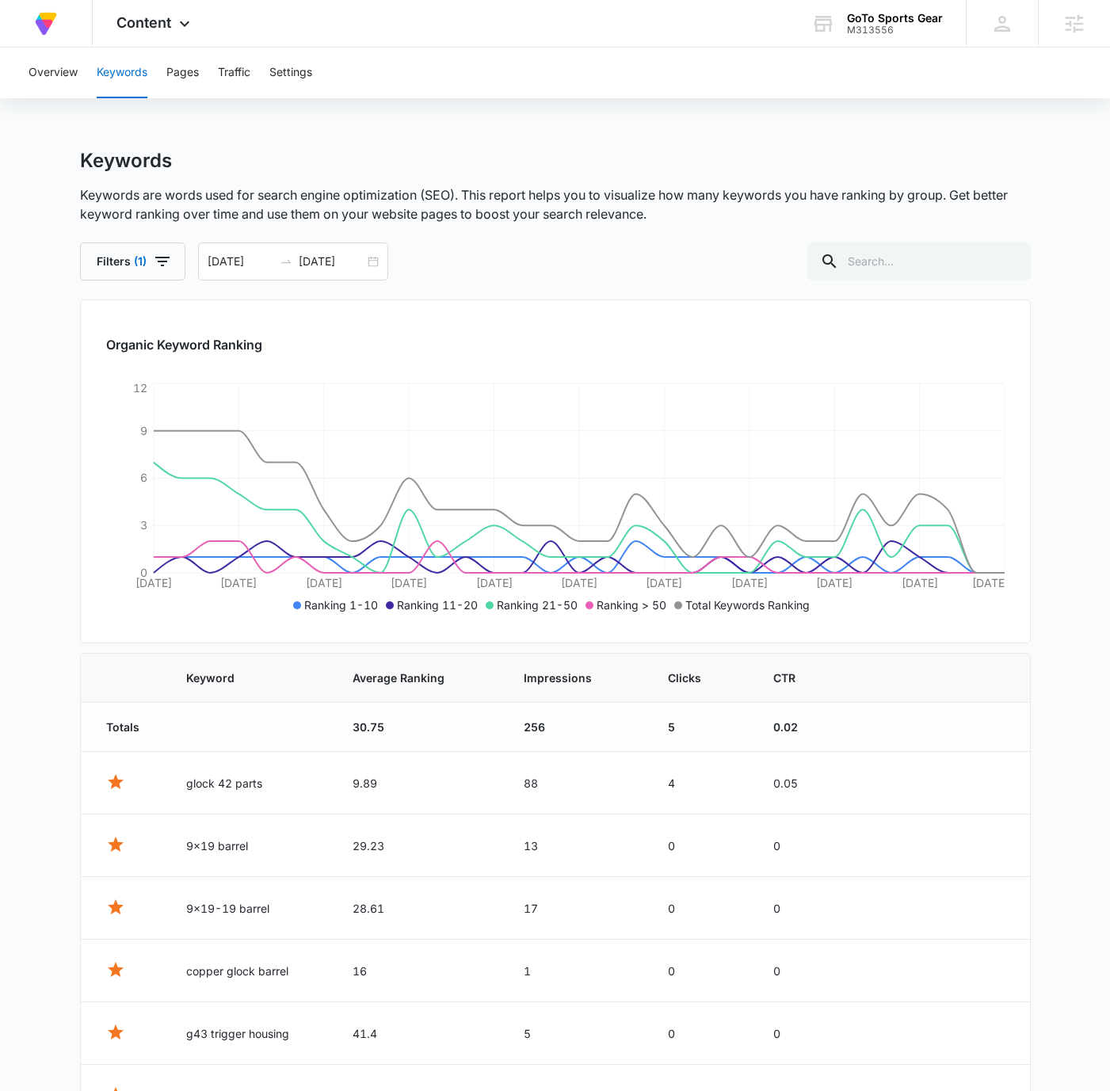
click at [81, 61] on div "Overview Keywords Pages Traffic Settings" at bounding box center [555, 73] width 1072 height 51
click at [81, 65] on div "Overview Keywords Pages Traffic Settings" at bounding box center [555, 73] width 1072 height 51
click at [62, 72] on button "Overview" at bounding box center [53, 73] width 49 height 51
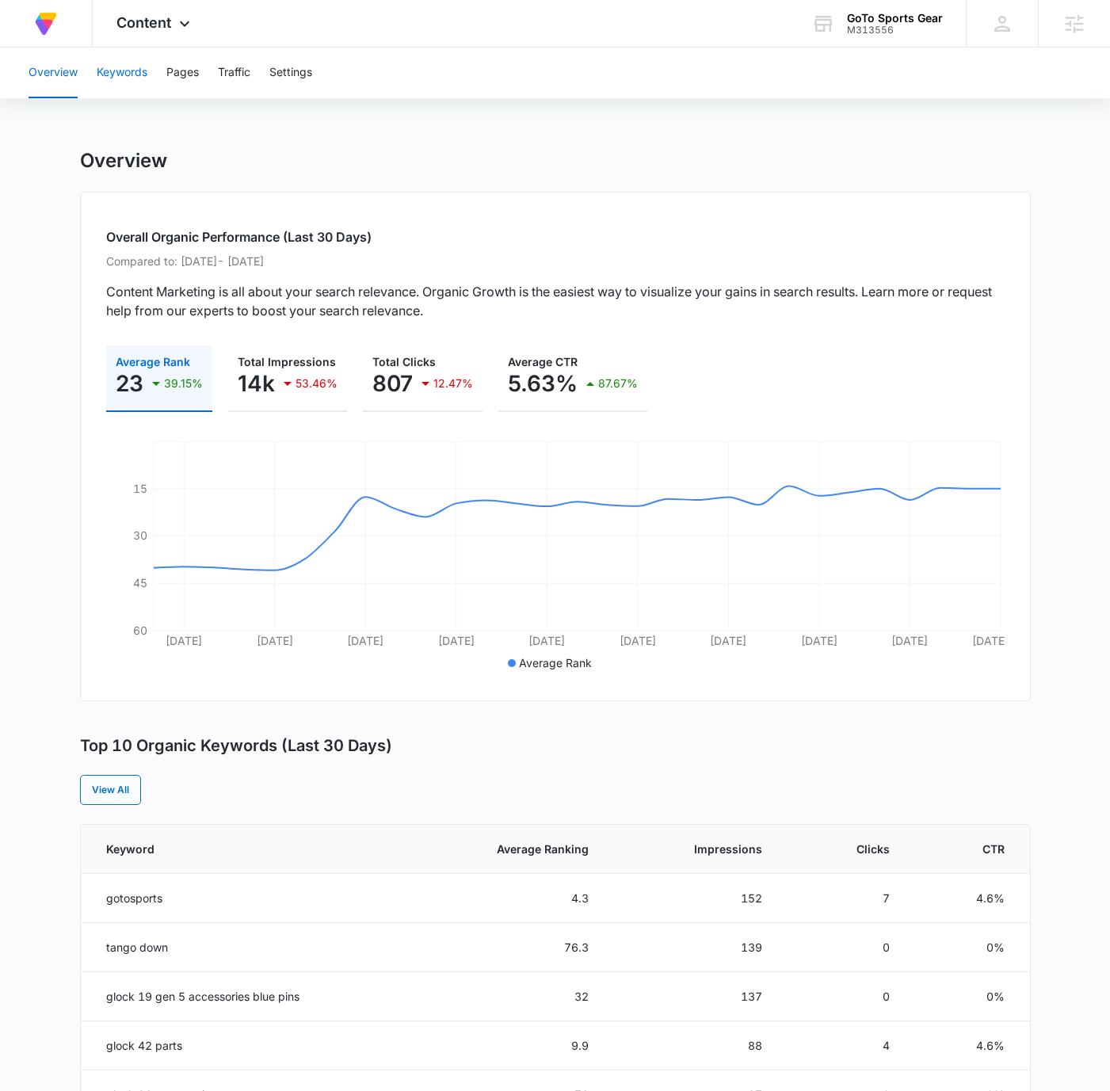
click at [131, 73] on button "Keywords" at bounding box center [122, 73] width 51 height 51
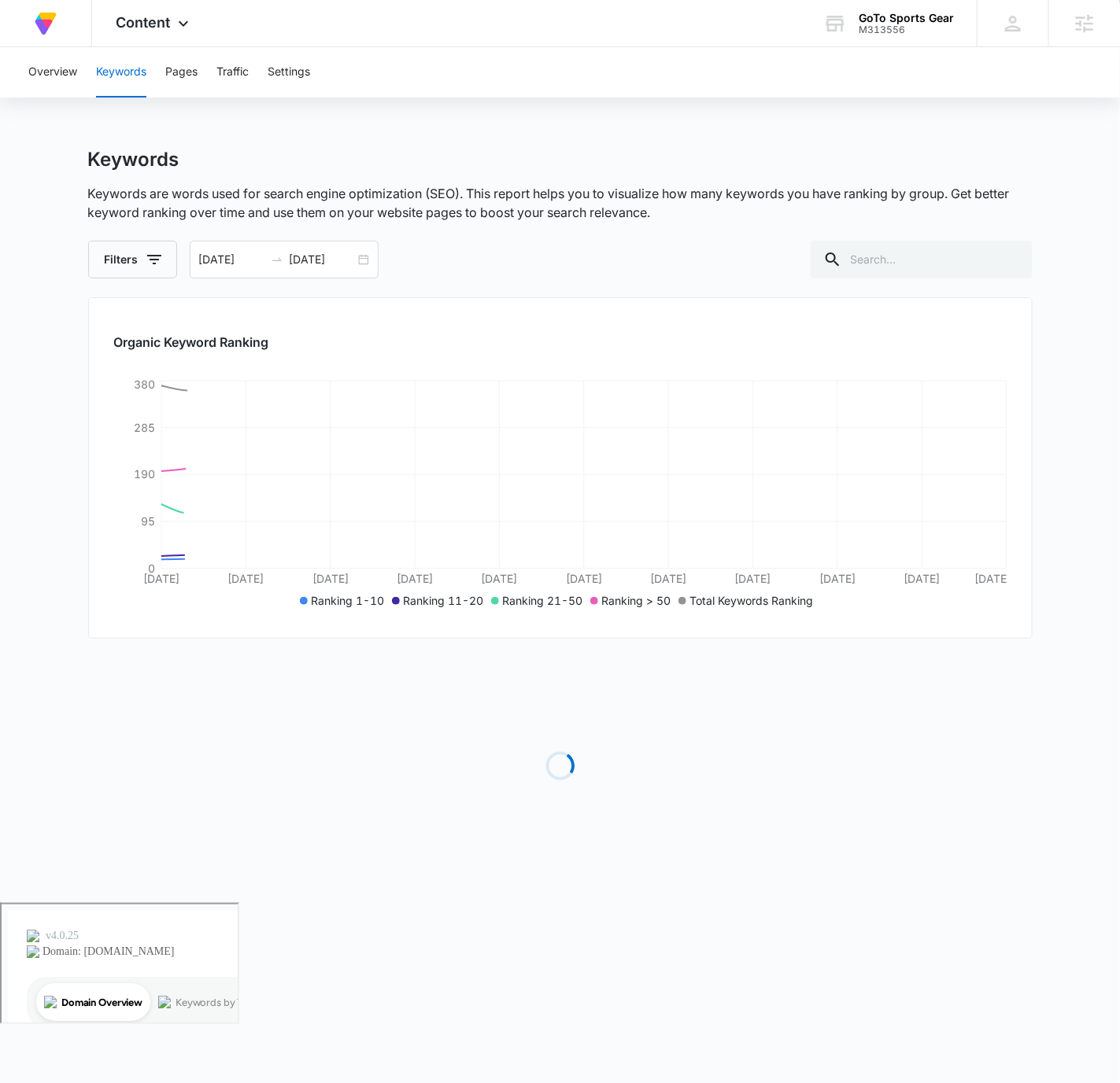
click at [831, 150] on div "Keywords" at bounding box center [560, 160] width 944 height 24
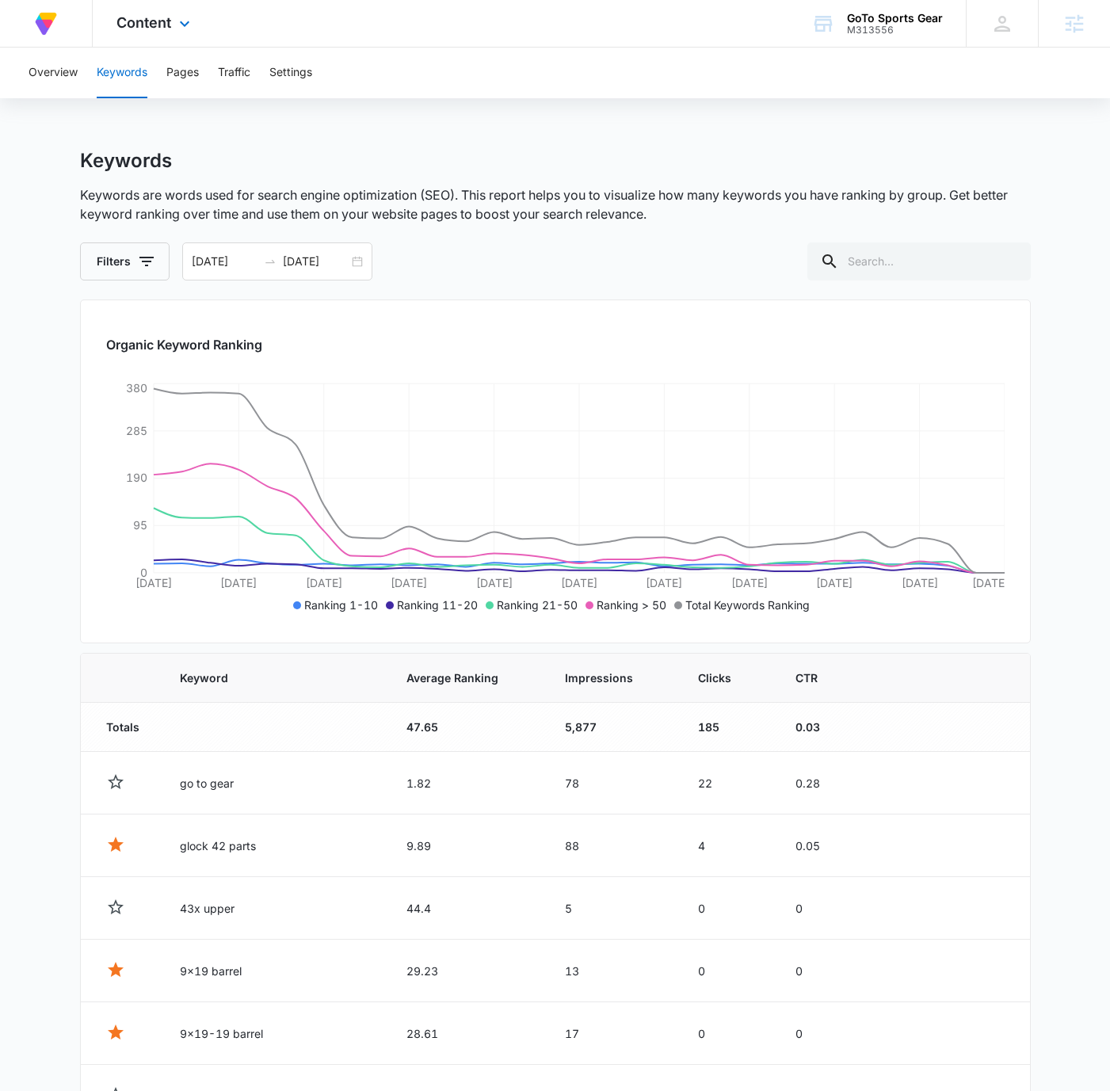
click at [186, 12] on div "Content Apps Reputation Forms CRM Email Social Content Ads Intelligence Files B…" at bounding box center [155, 23] width 125 height 47
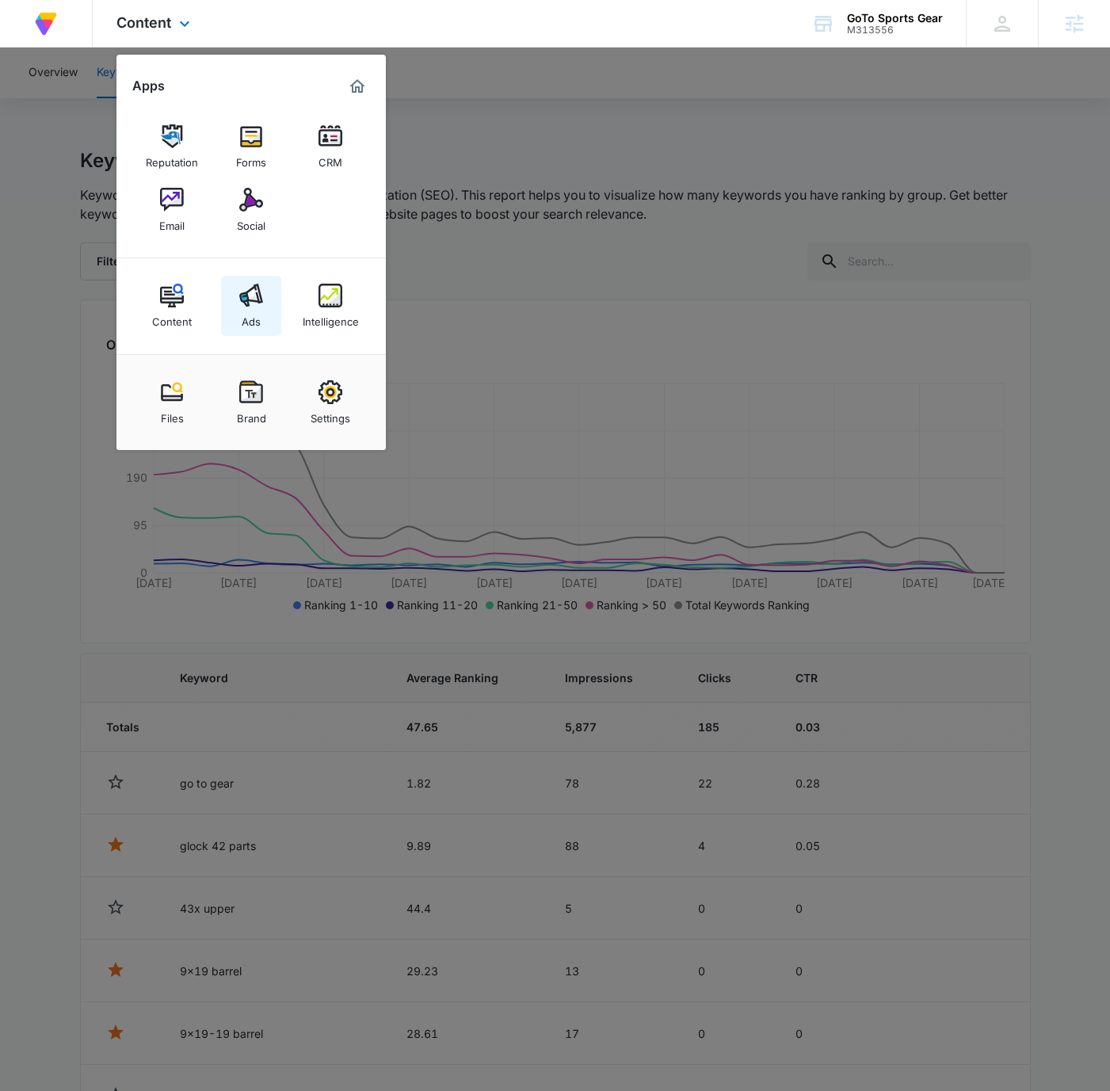
drag, startPoint x: 257, startPoint y: 305, endPoint x: 407, endPoint y: 292, distance: 150.3
click at [256, 304] on img at bounding box center [251, 296] width 24 height 24
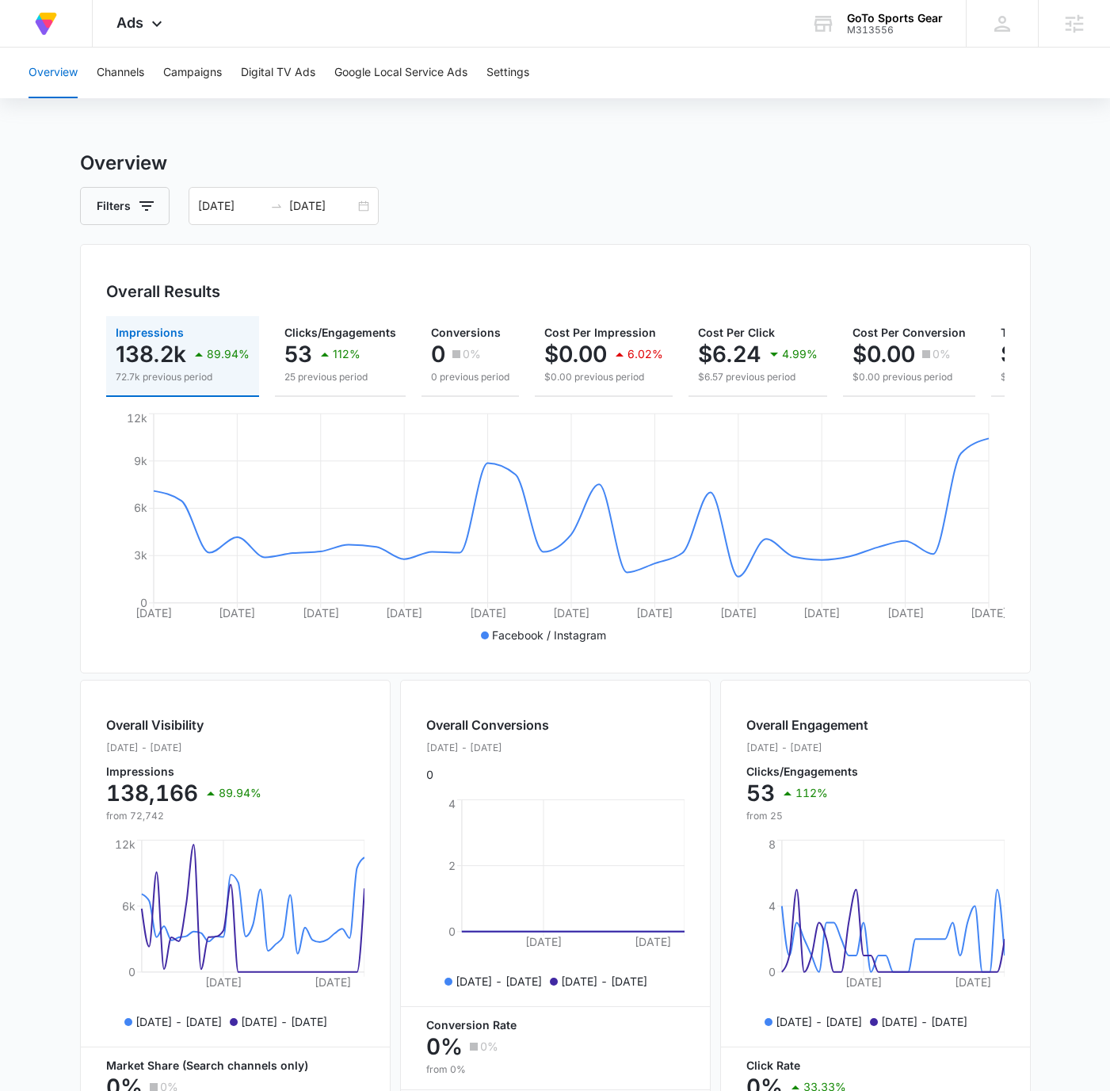
click at [161, 74] on div "Overview Channels Campaigns Digital TV Ads Google Local Service Ads Settings" at bounding box center [555, 73] width 1072 height 51
click at [174, 73] on button "Campaigns" at bounding box center [192, 73] width 59 height 51
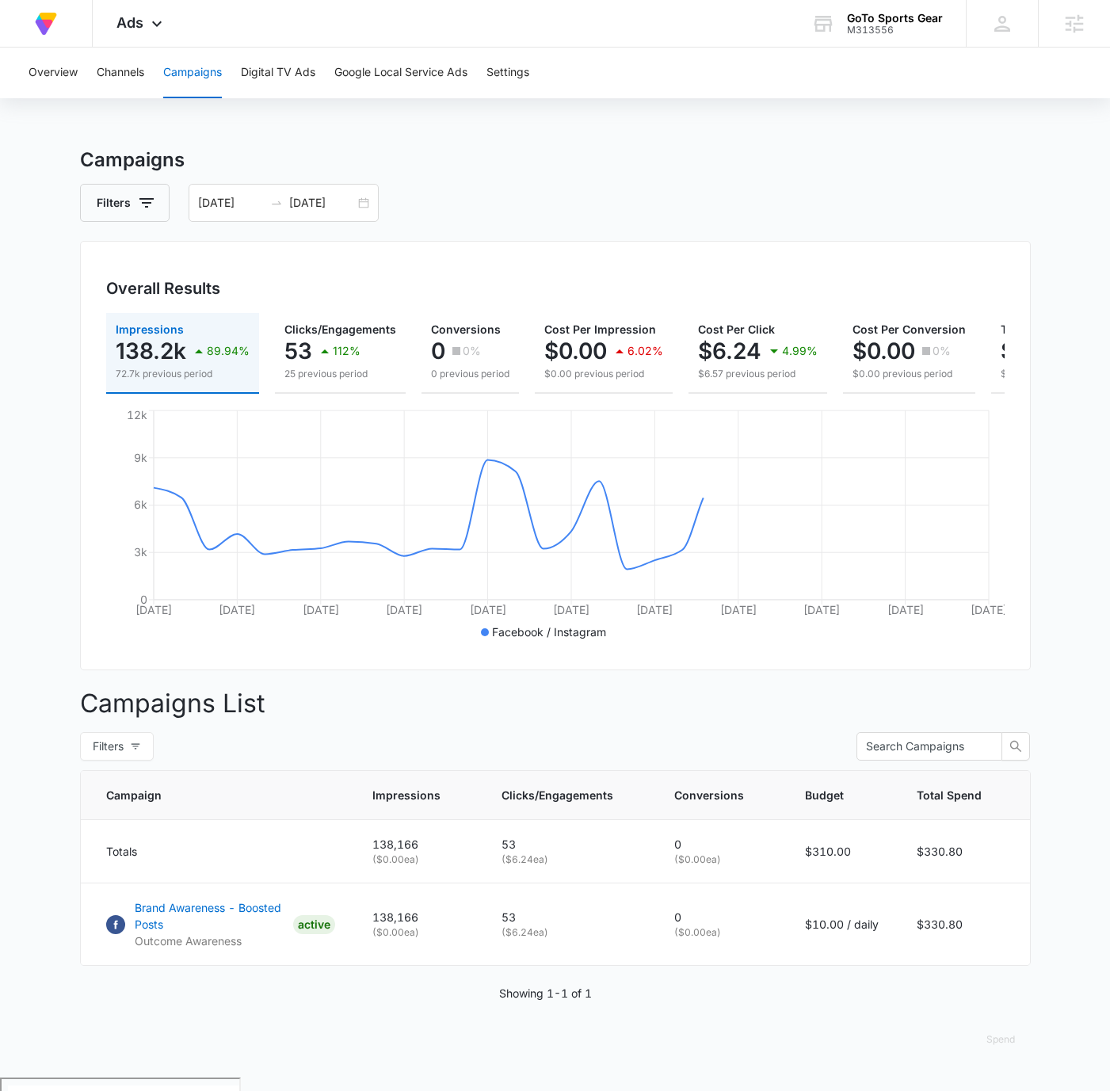
scroll to position [6, 0]
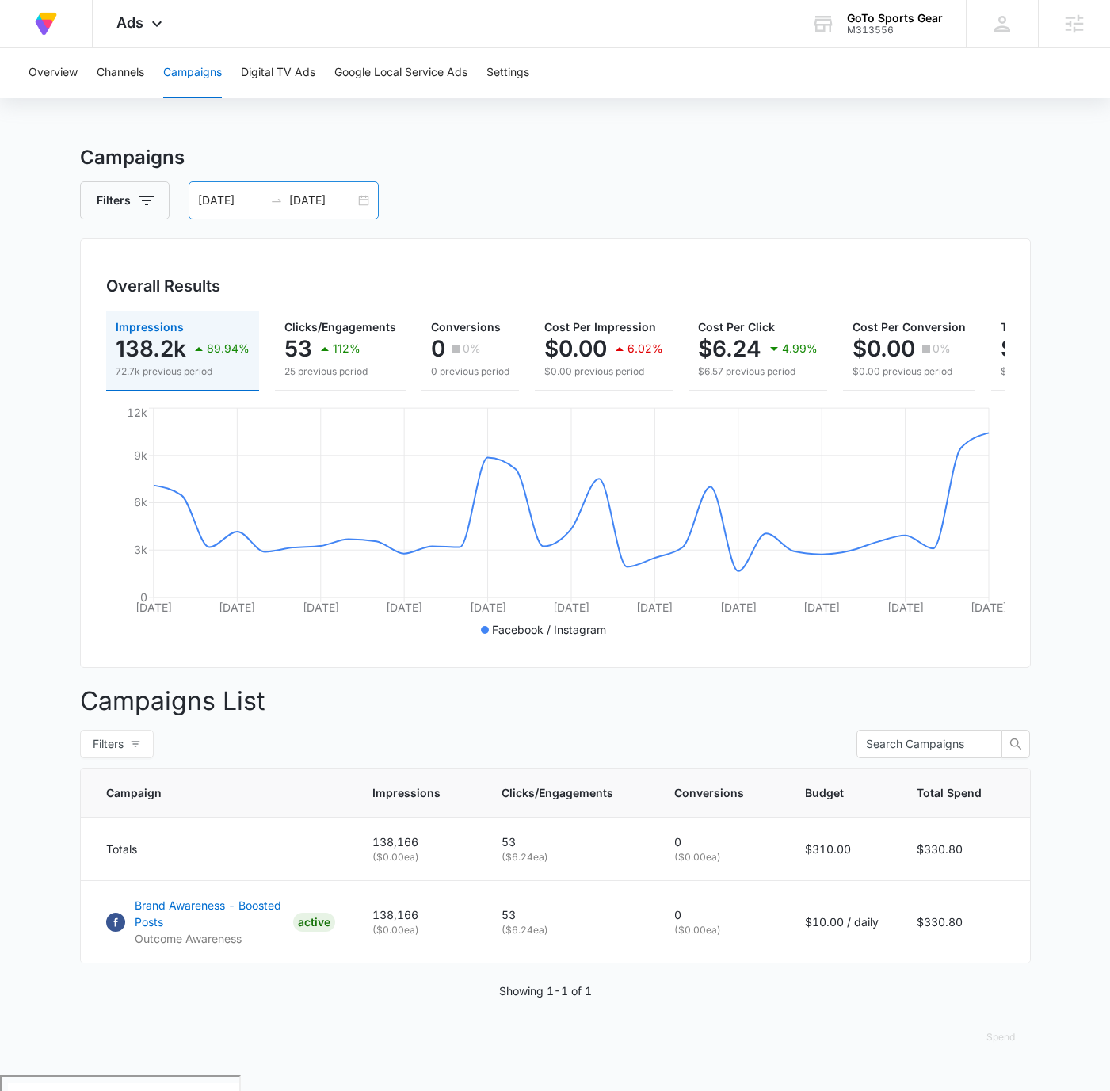
click at [365, 203] on div "[DATE] [DATE]" at bounding box center [284, 201] width 190 height 38
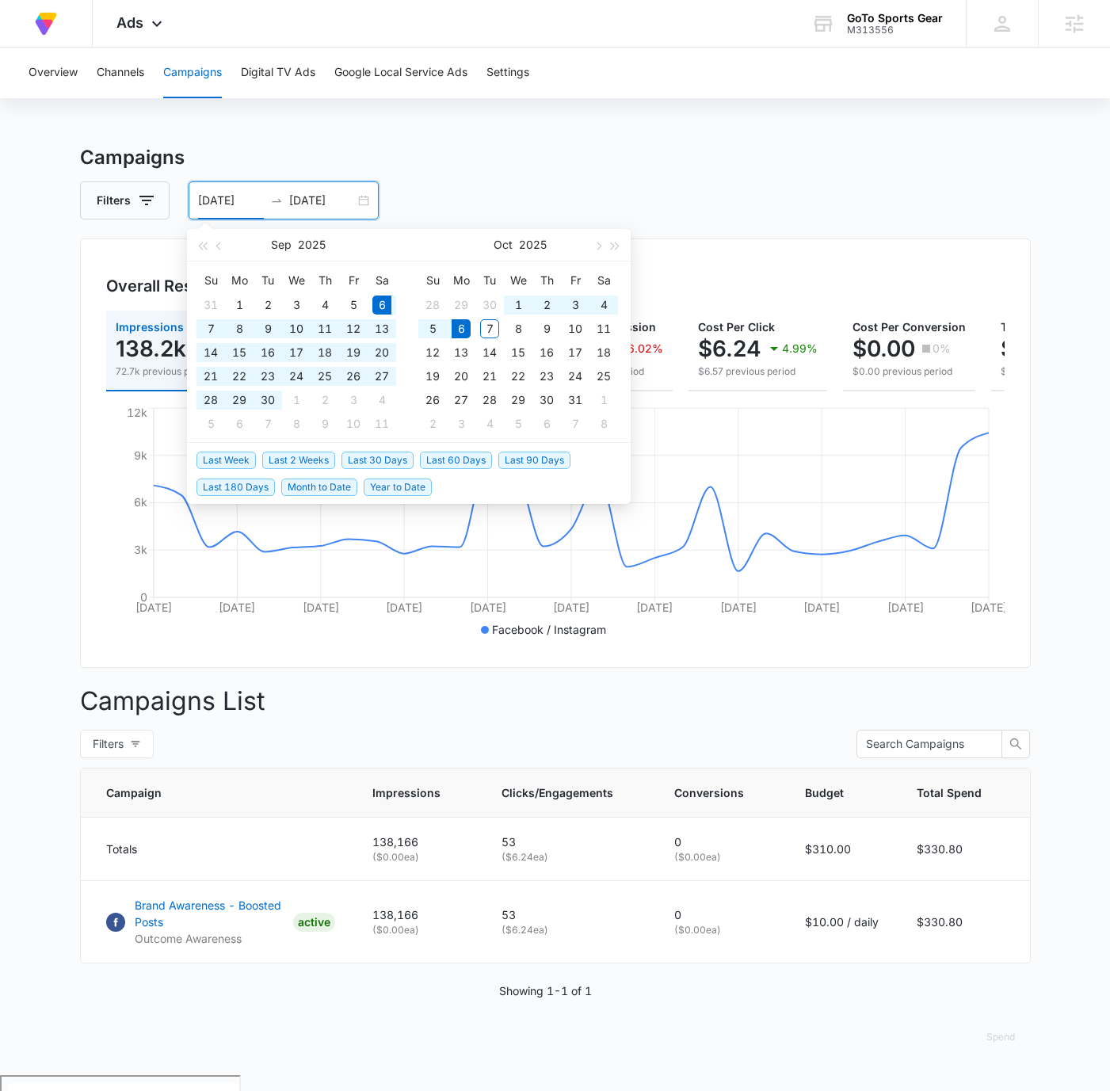
click at [440, 472] on ul "Last Week Last 2 Weeks Last 30 Days Last 60 Days Last 90 Days Last 180 Days Mon…" at bounding box center [409, 473] width 444 height 60
click at [467, 456] on span "Last 60 Days" at bounding box center [456, 460] width 72 height 17
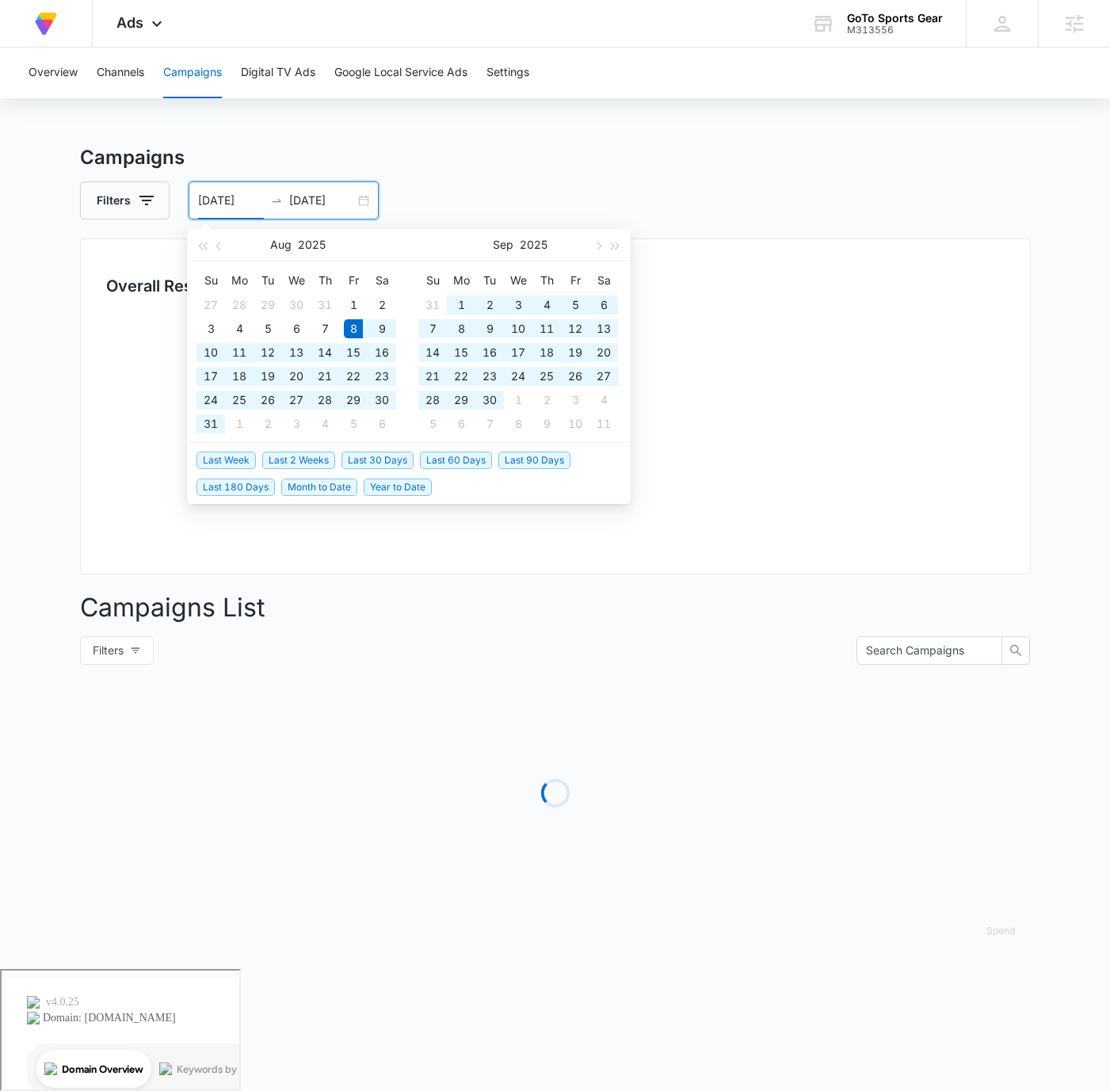
type input "[DATE]"
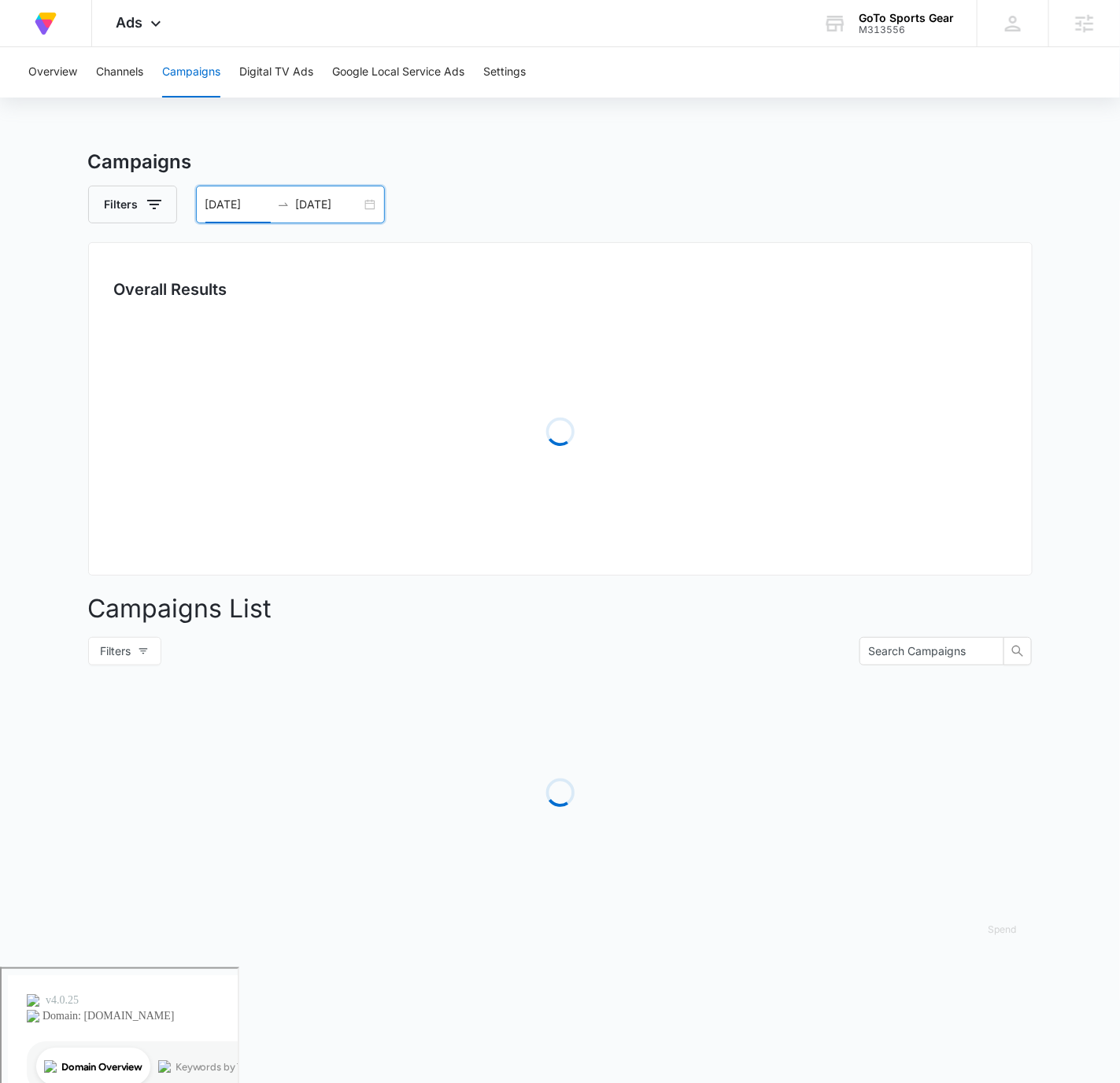
drag, startPoint x: 859, startPoint y: 122, endPoint x: 845, endPoint y: 162, distance: 42.4
click at [859, 123] on div "Overview Channels Campaigns Digital TV Ads Google Local Service Ads Settings Ca…" at bounding box center [560, 507] width 1120 height 920
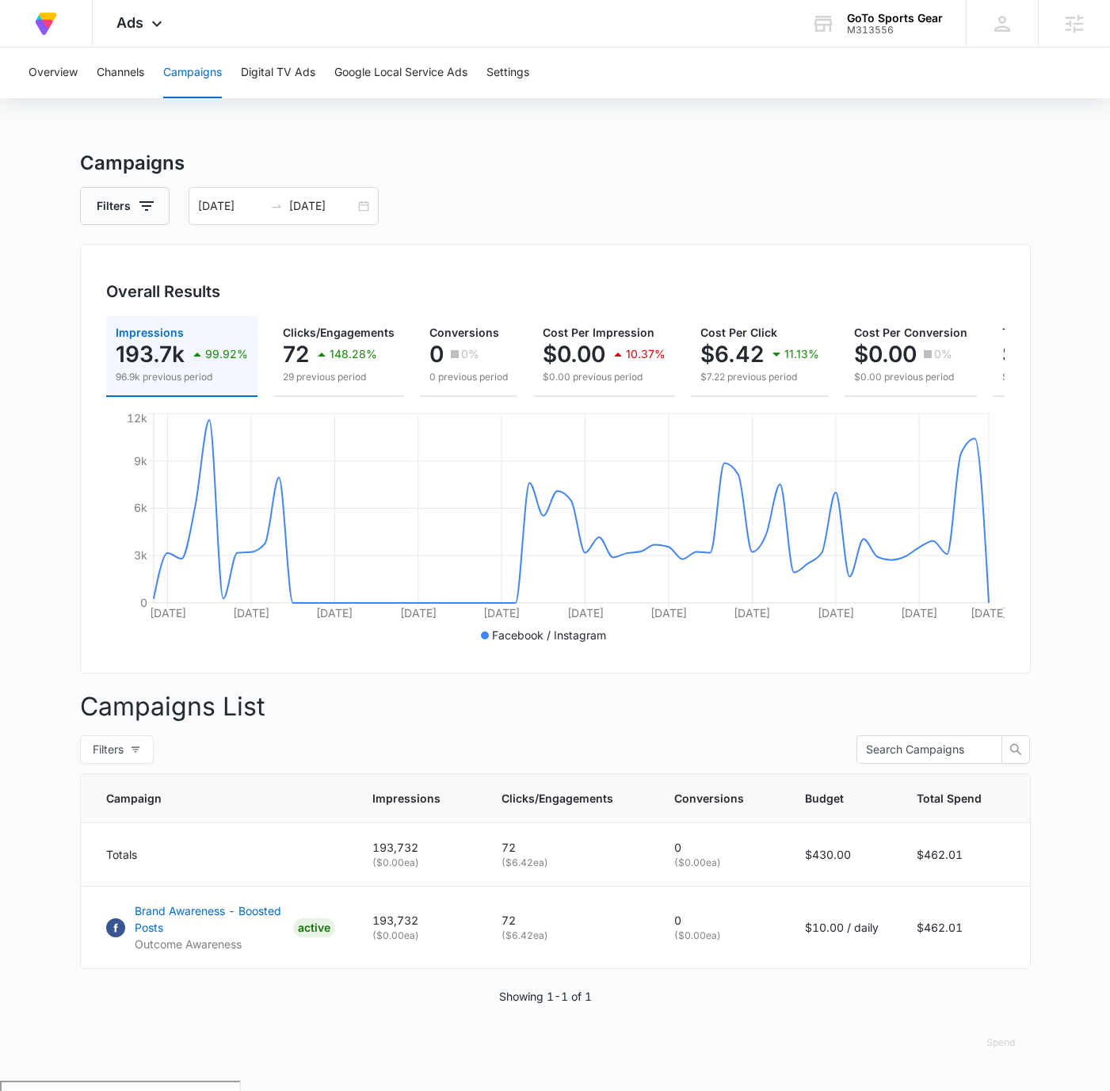
click at [877, 176] on h3 "Campaigns" at bounding box center [555, 163] width 951 height 29
click at [128, 18] on span "Ads" at bounding box center [130, 22] width 27 height 17
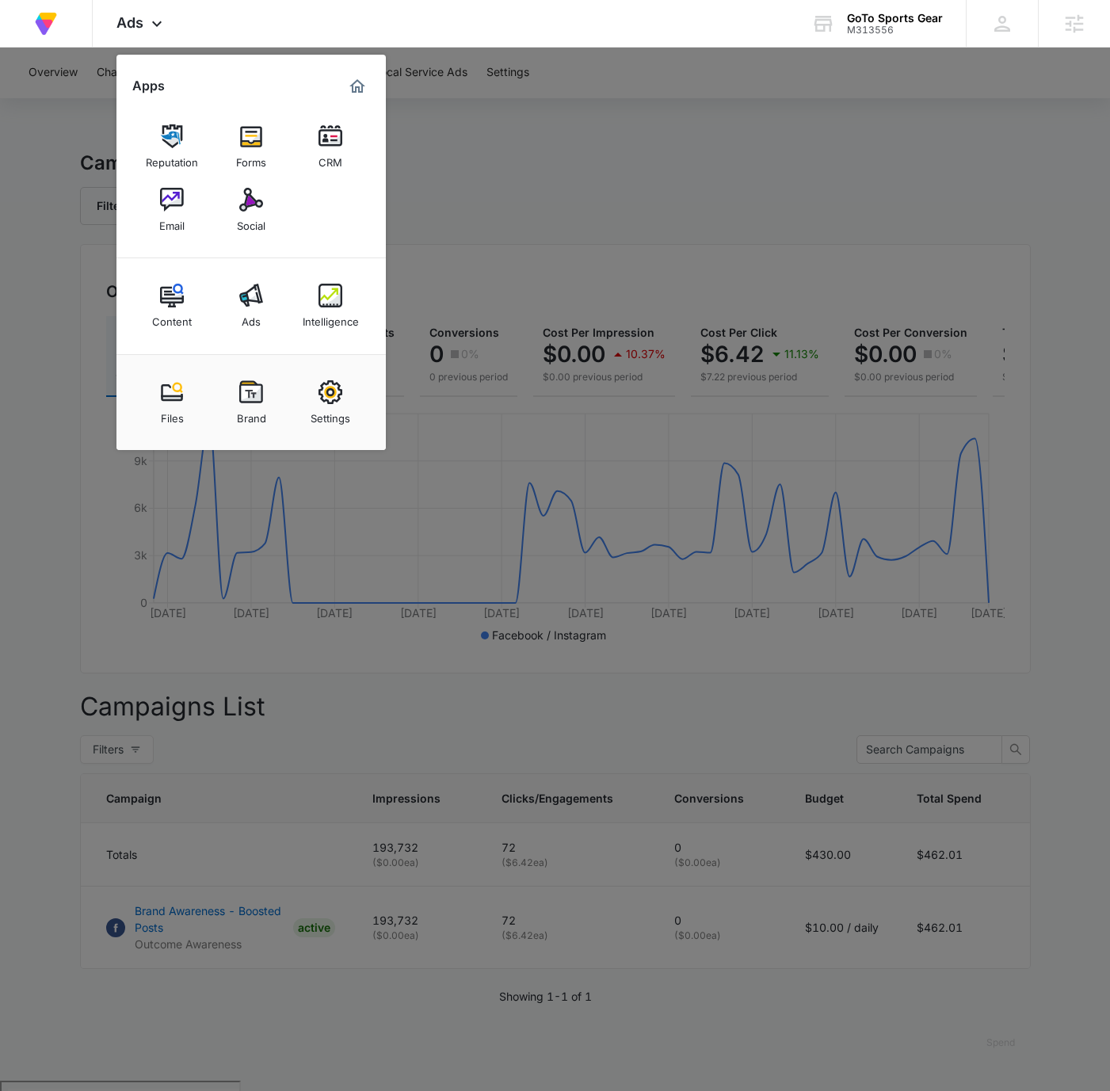
click at [173, 309] on div "Content" at bounding box center [172, 318] width 40 height 21
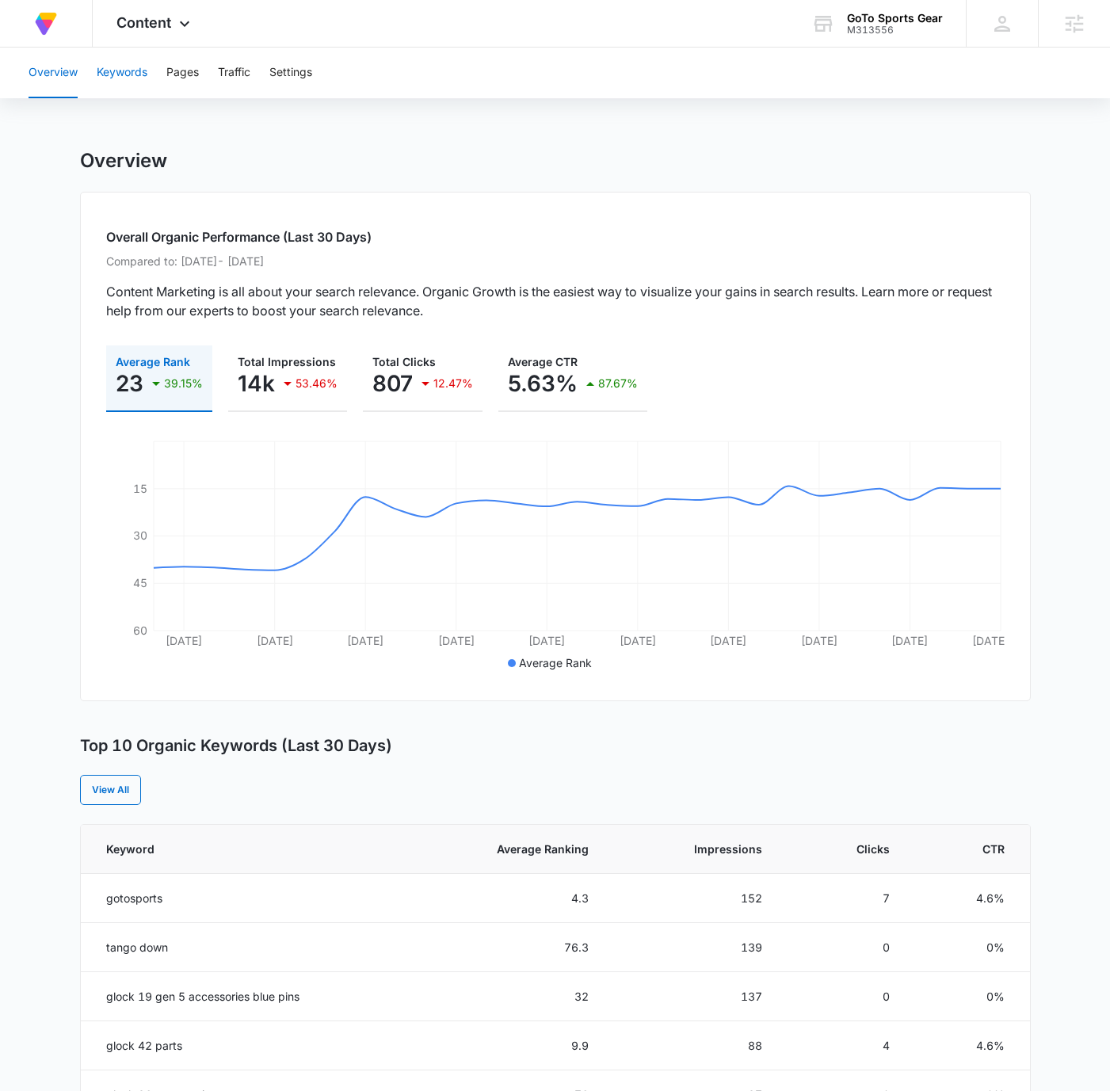
click at [109, 67] on button "Keywords" at bounding box center [122, 73] width 51 height 51
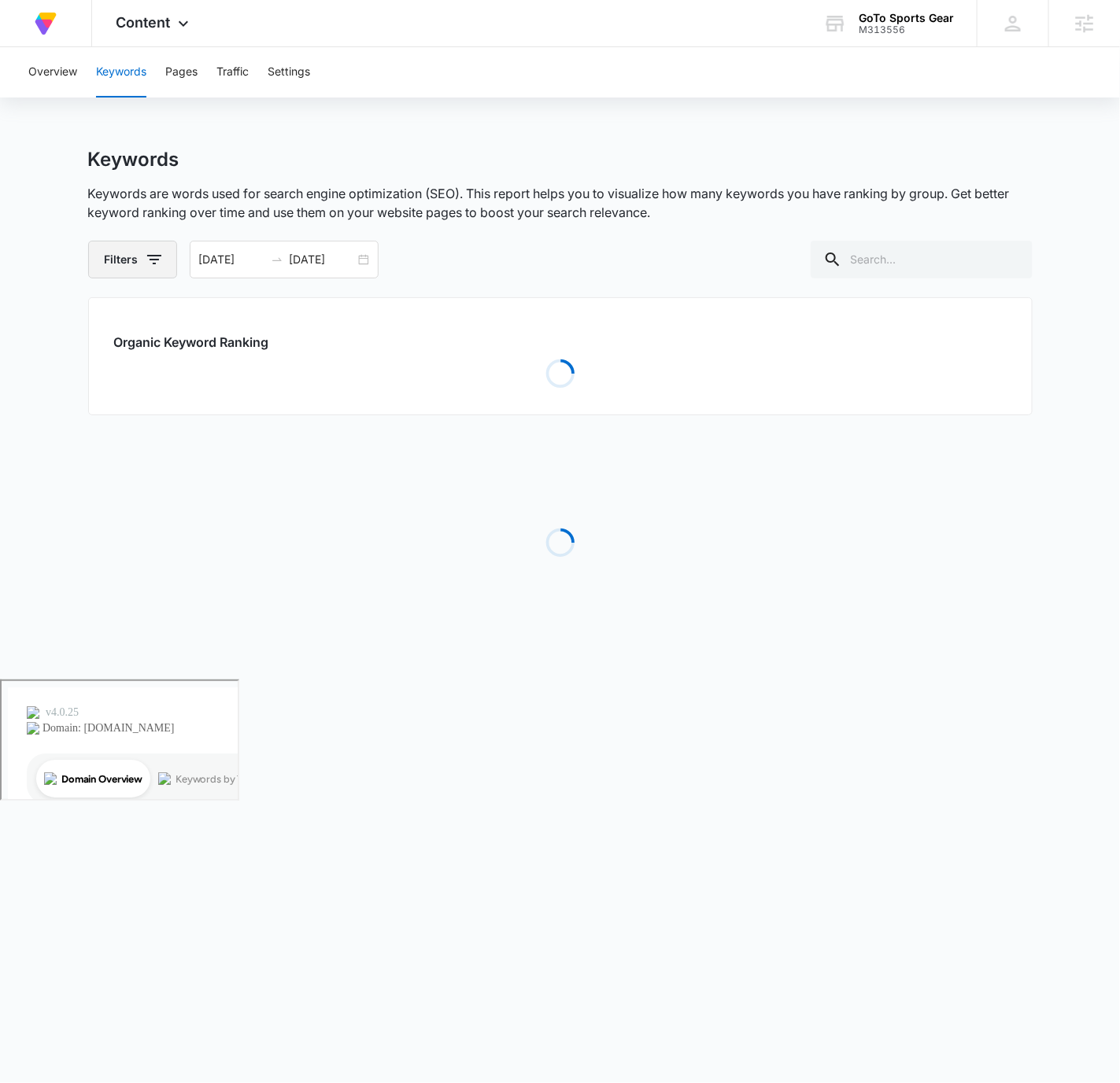
click at [169, 257] on button "Filters" at bounding box center [133, 260] width 89 height 38
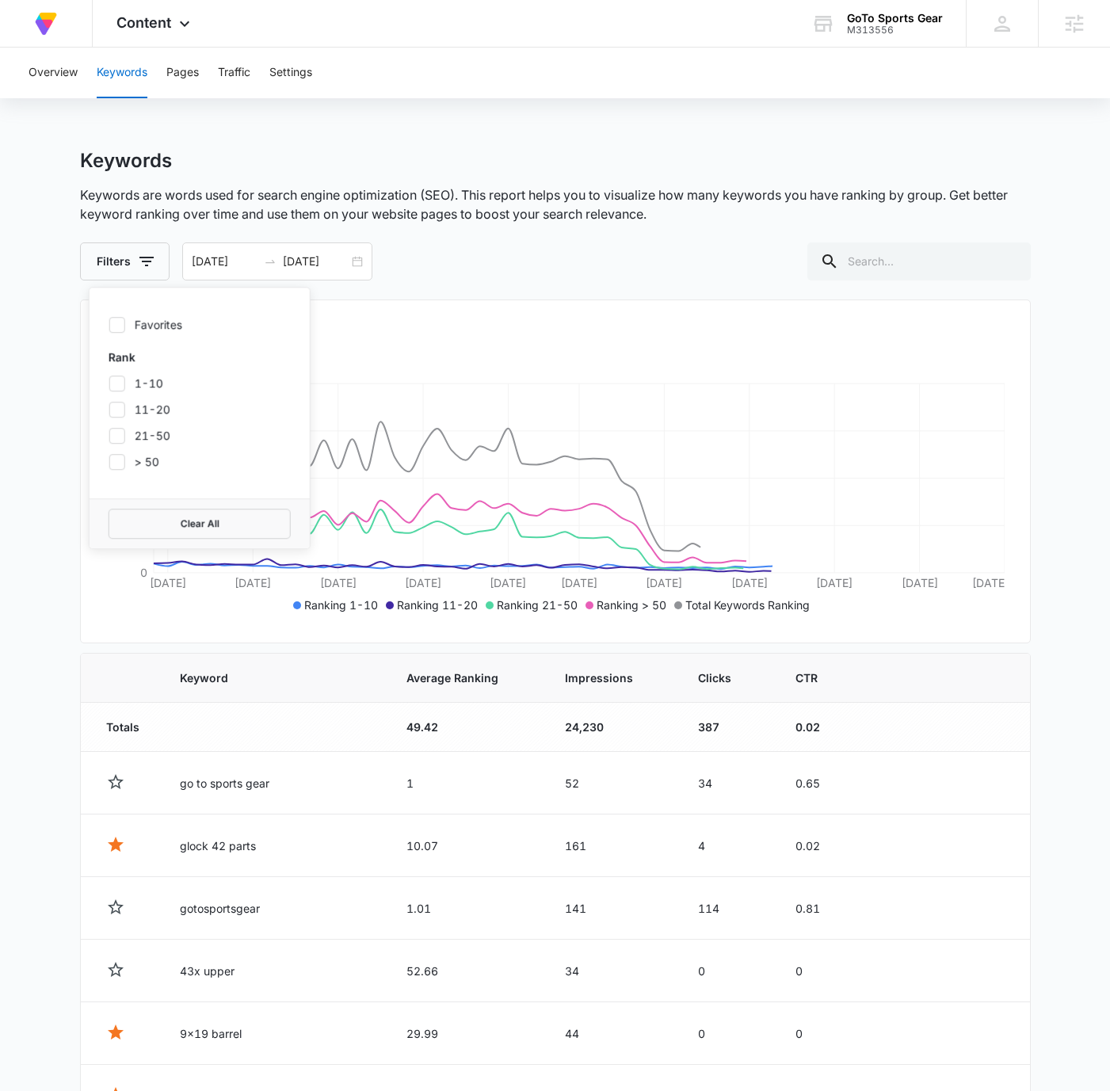
click at [111, 327] on icon at bounding box center [117, 325] width 14 height 14
click at [109, 325] on input "Favorites" at bounding box center [109, 324] width 1 height 1
checkbox input "true"
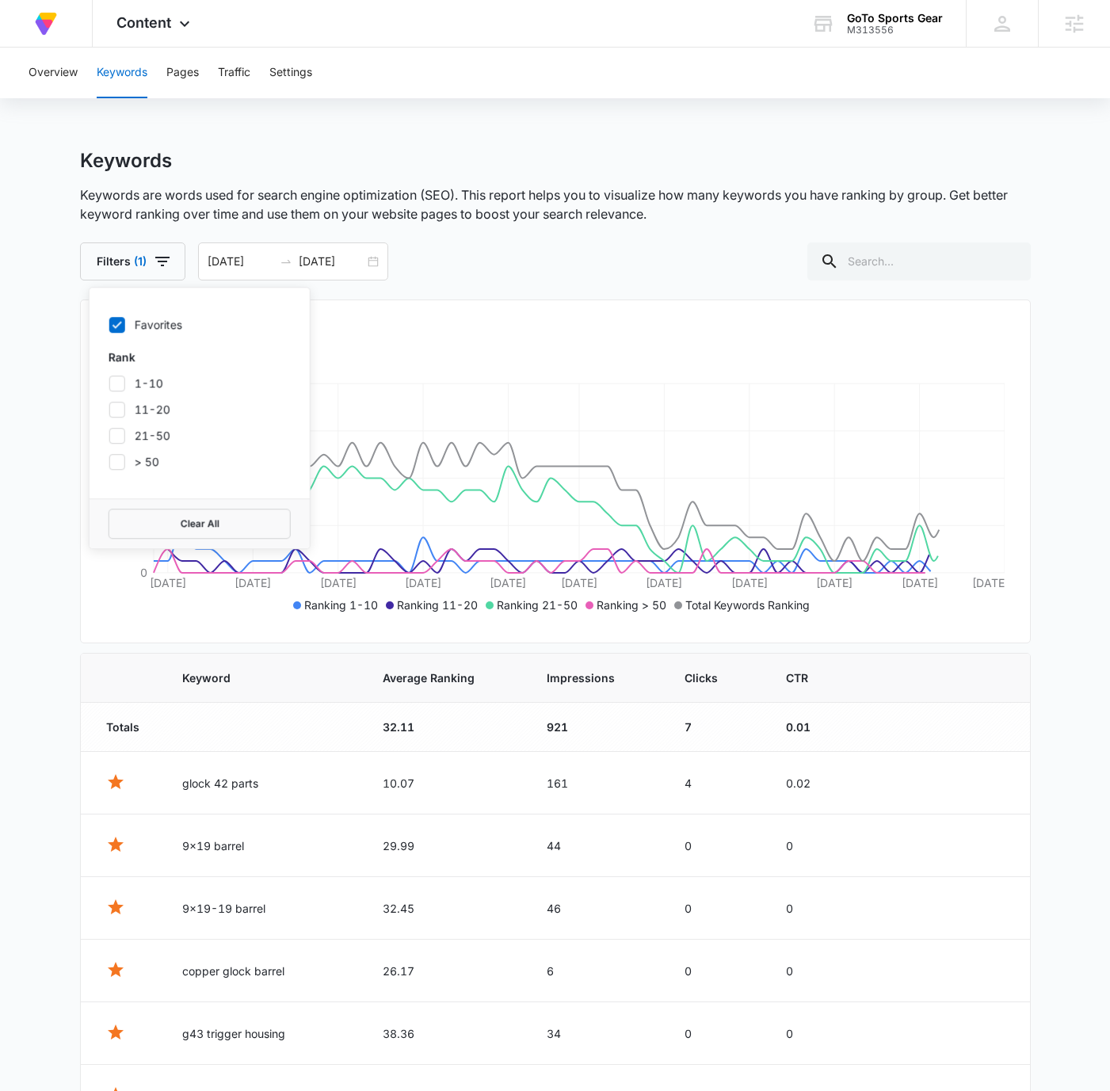
click at [468, 266] on div "Filters (1) Favorites Rank 1-10 11-20 21-50 > 50 Clear All [DATE] [DATE]" at bounding box center [555, 262] width 951 height 38
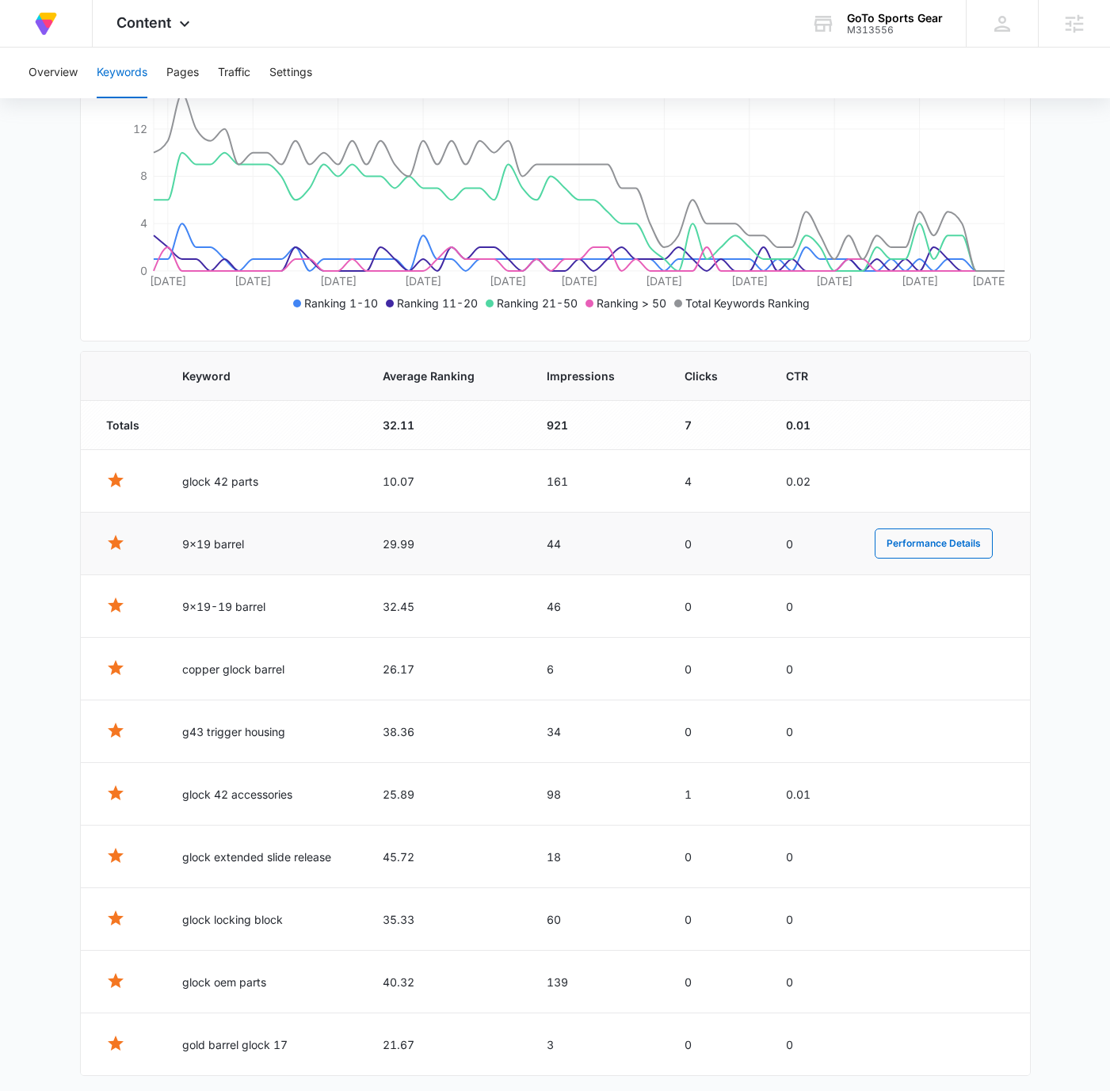
scroll to position [354, 0]
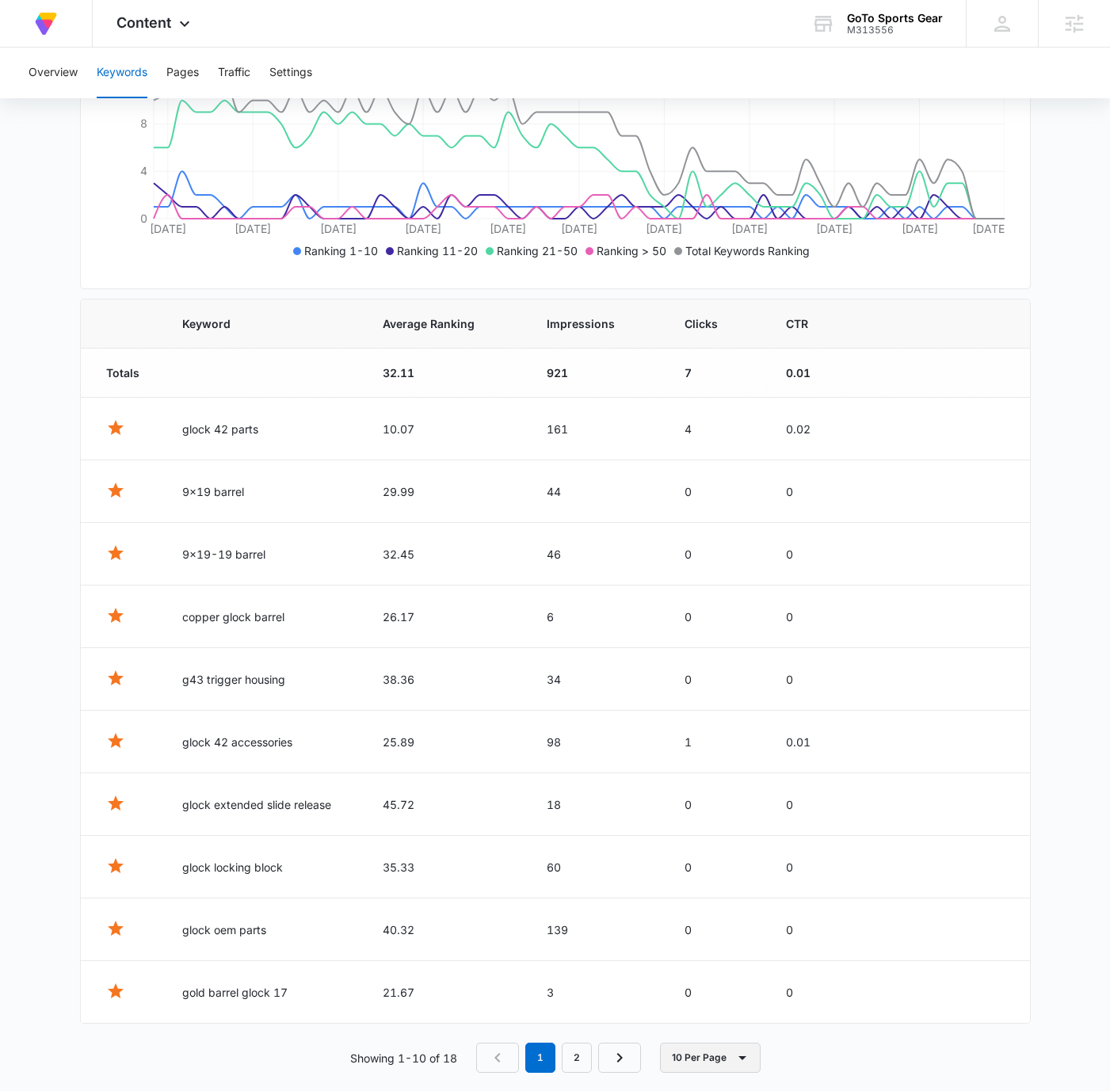
click at [675, 1053] on button "10 Per Page" at bounding box center [710, 1058] width 101 height 30
click at [715, 968] on button "20 Per Page" at bounding box center [724, 961] width 127 height 24
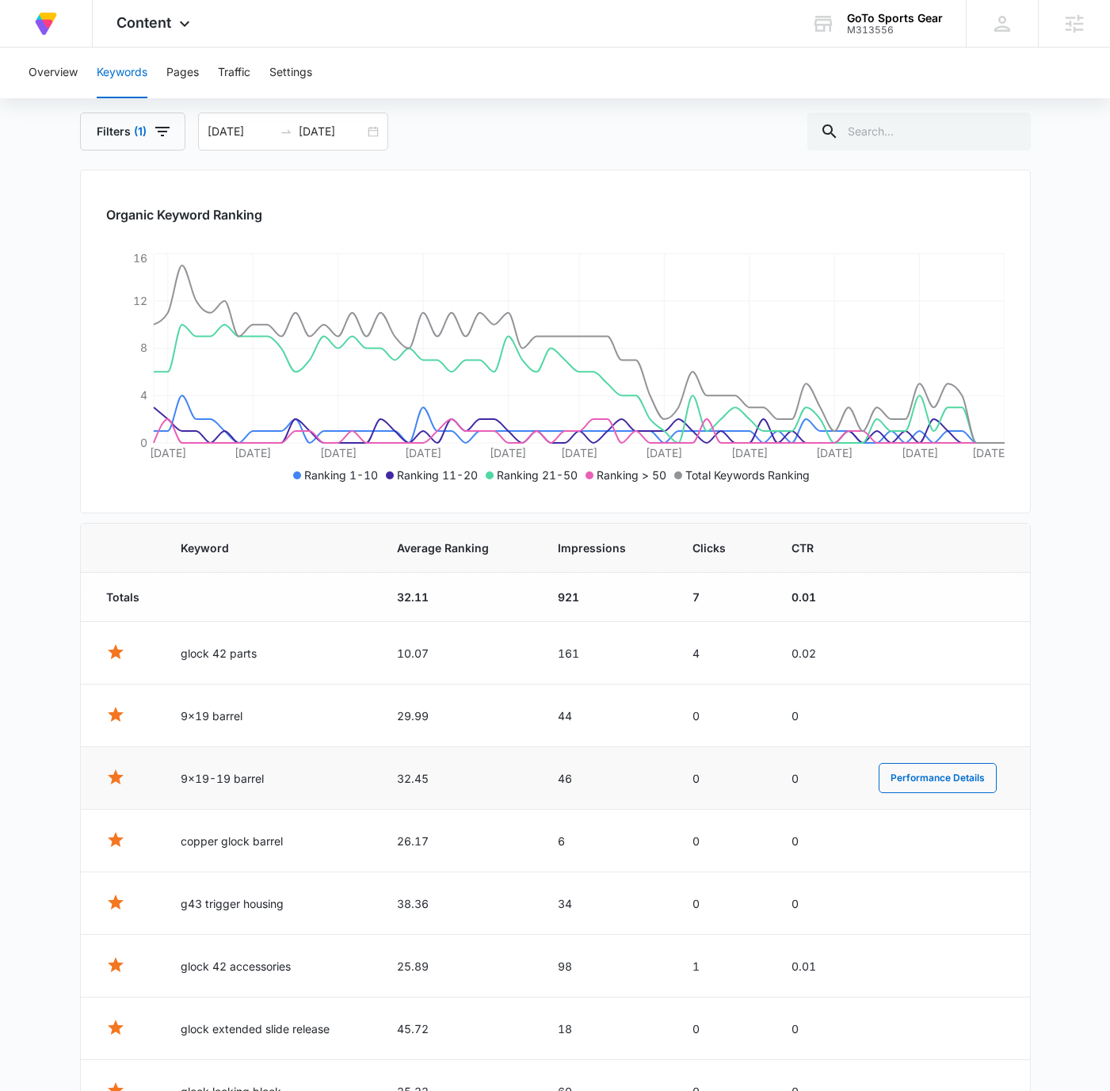
scroll to position [428, 0]
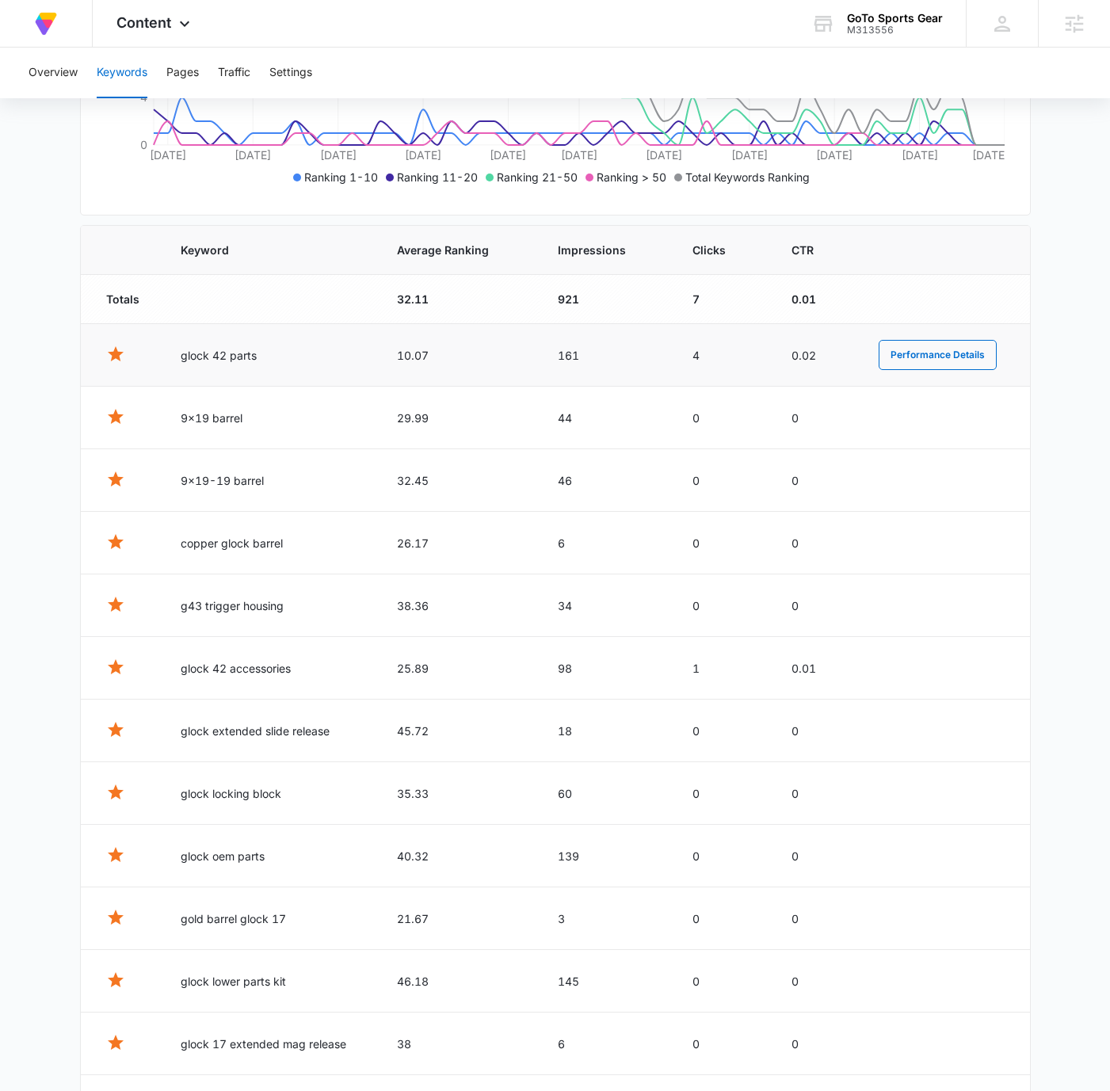
click at [243, 356] on td "glock 42 parts" at bounding box center [270, 355] width 216 height 63
click at [416, 354] on td "10.07" at bounding box center [458, 355] width 160 height 63
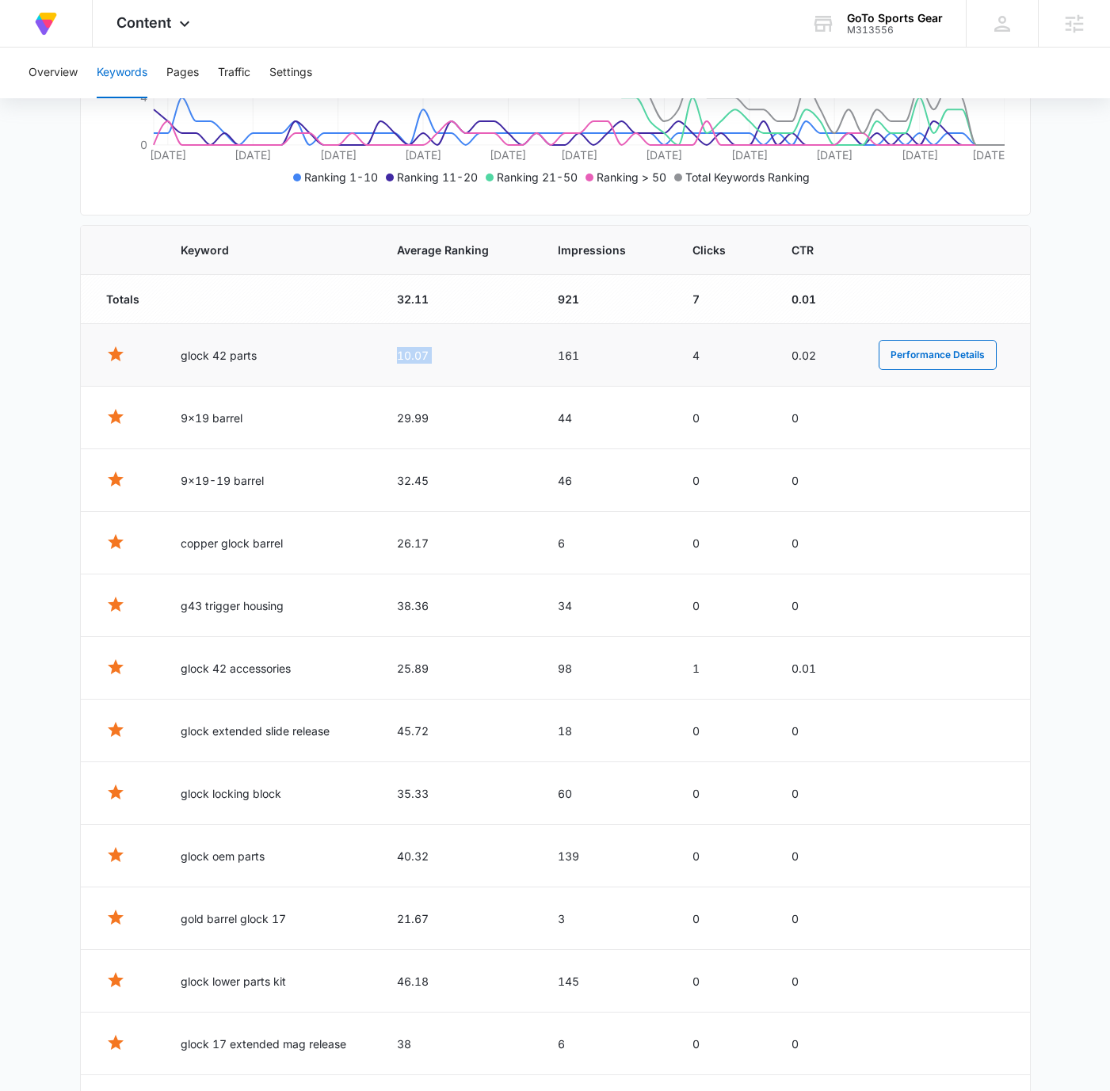
click at [415, 354] on td "10.07" at bounding box center [458, 355] width 160 height 63
click at [572, 352] on td "161" at bounding box center [607, 355] width 136 height 63
click at [695, 351] on td "4" at bounding box center [723, 355] width 99 height 63
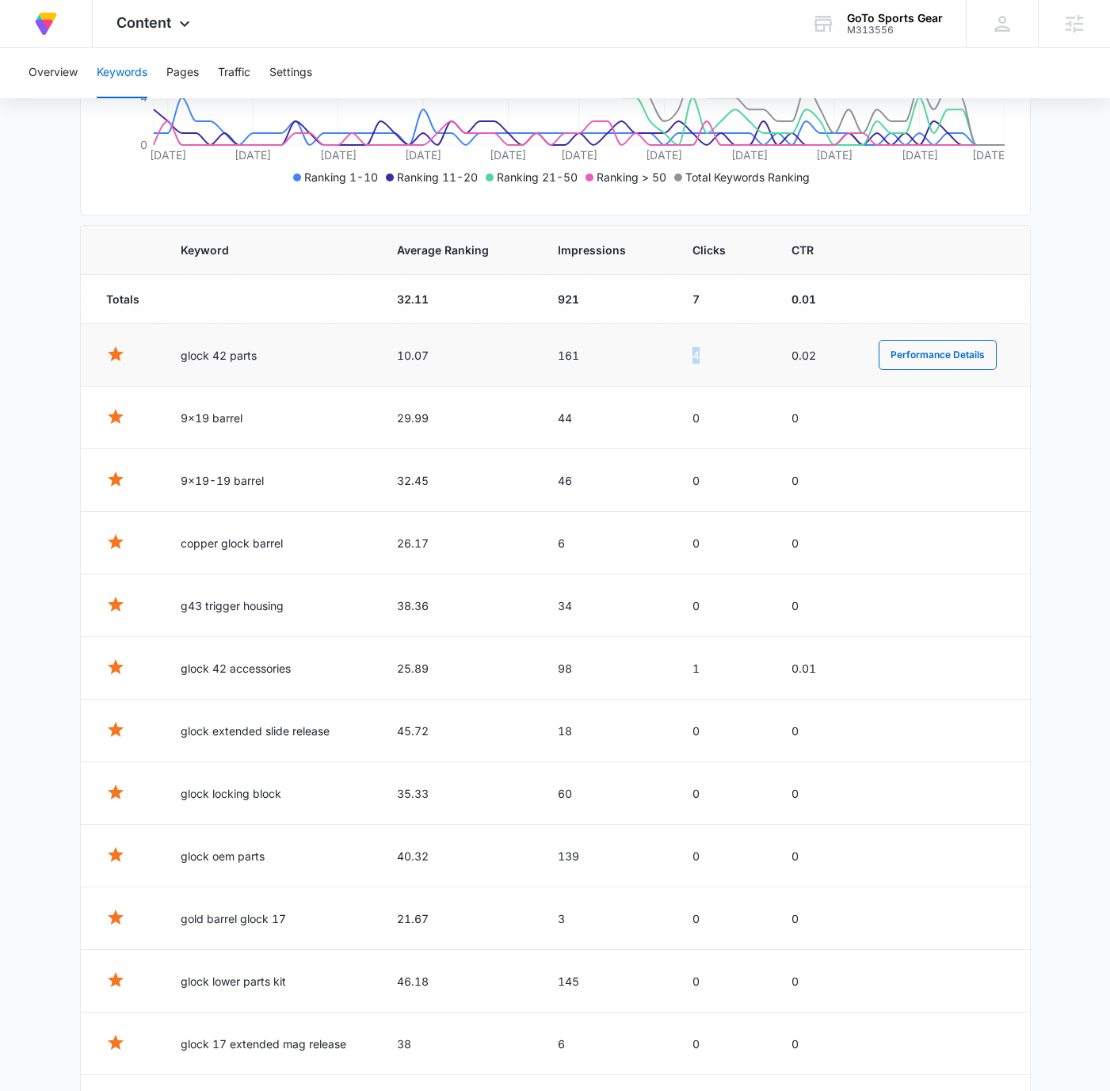
click at [694, 351] on td "4" at bounding box center [723, 355] width 99 height 63
click at [717, 352] on td "4" at bounding box center [723, 355] width 99 height 63
click at [404, 352] on td "10.07" at bounding box center [458, 355] width 160 height 63
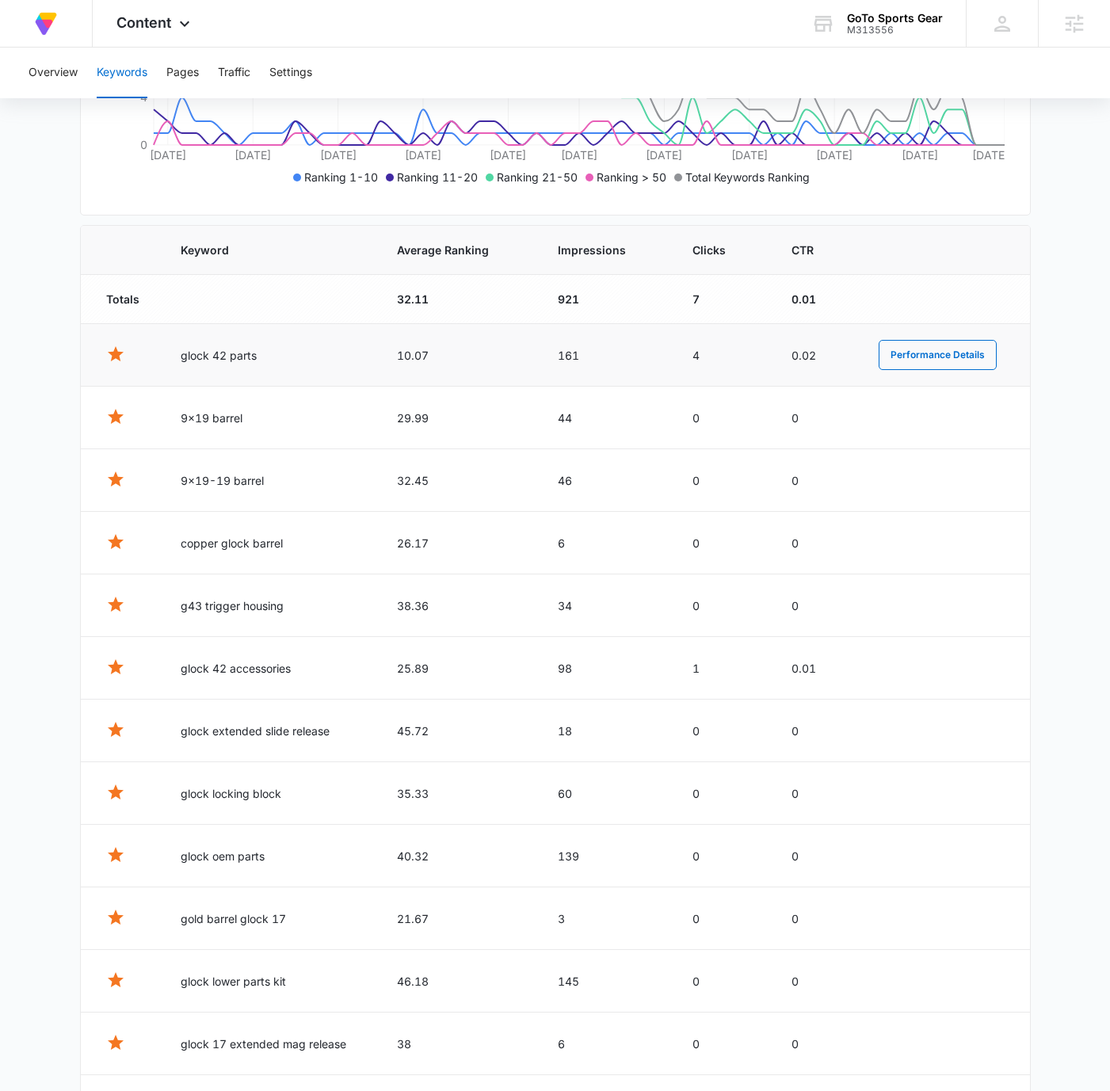
click at [573, 351] on td "161" at bounding box center [607, 355] width 136 height 63
click at [576, 350] on td "161" at bounding box center [607, 355] width 136 height 63
click at [572, 354] on td "161" at bounding box center [607, 355] width 136 height 63
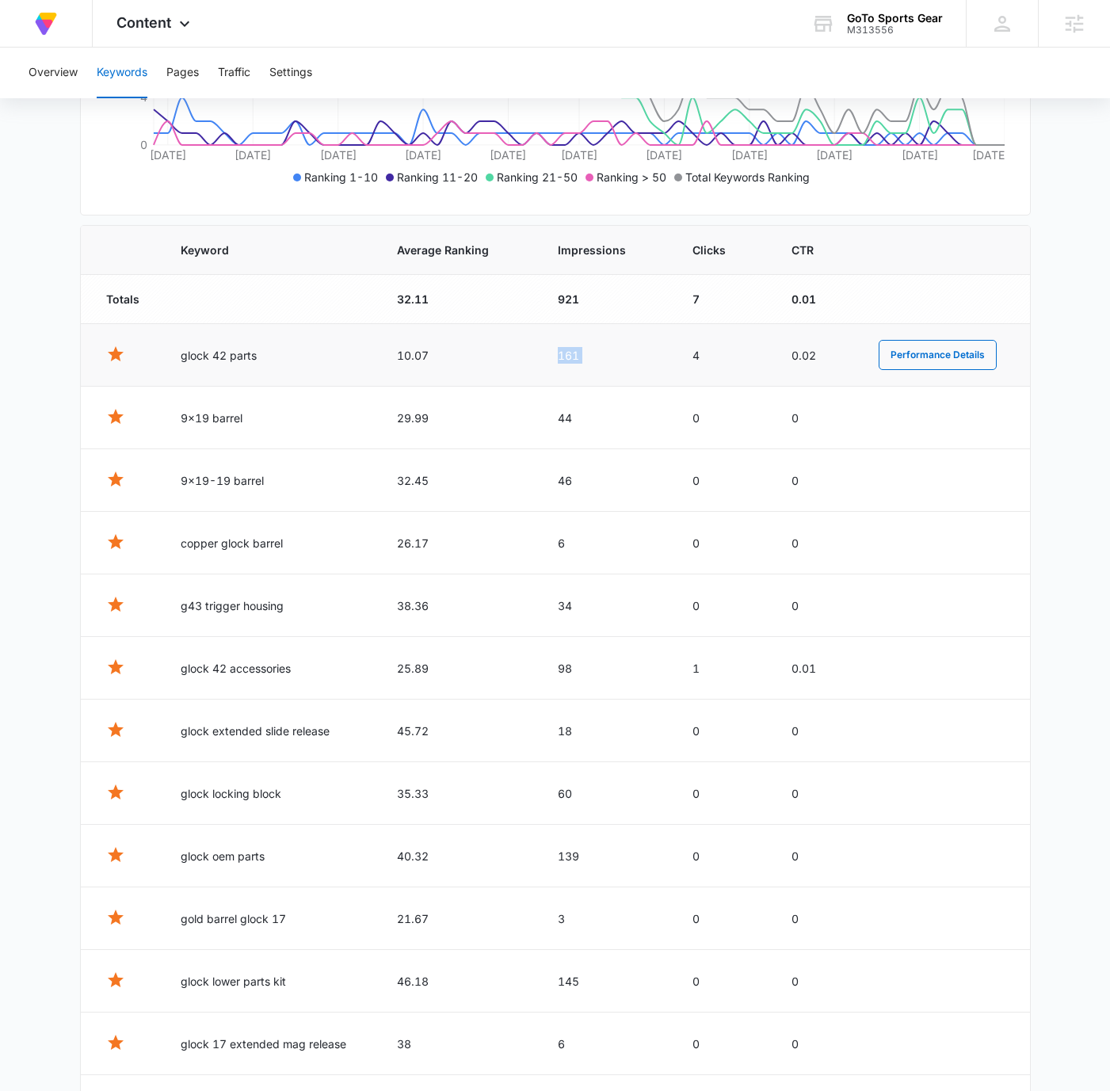
click at [572, 354] on td "161" at bounding box center [607, 355] width 136 height 63
click at [696, 356] on td "4" at bounding box center [723, 355] width 99 height 63
click at [740, 350] on td "4" at bounding box center [723, 355] width 99 height 63
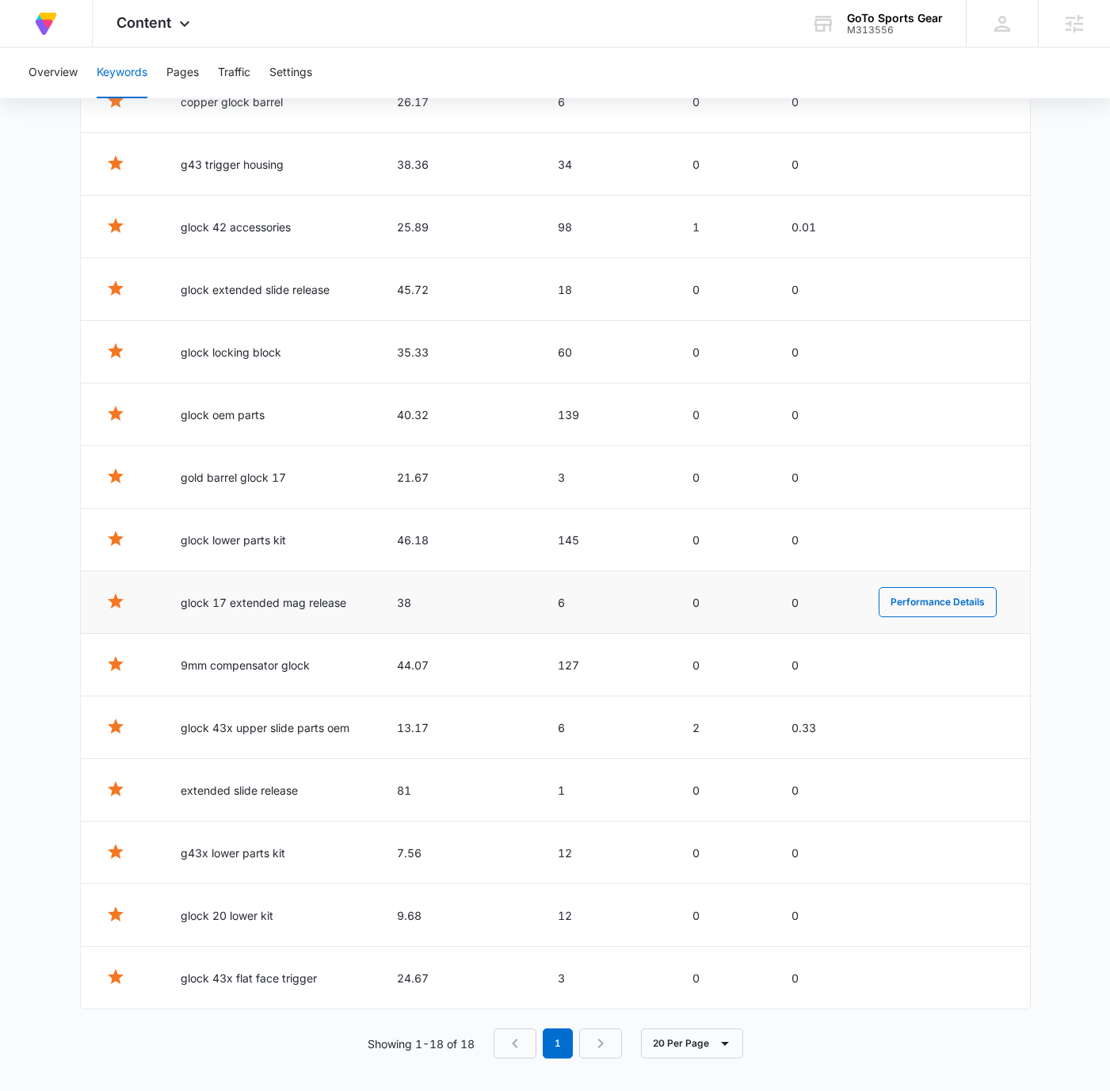
scroll to position [870, 0]
click at [187, 849] on td "g43x lower parts kit" at bounding box center [270, 852] width 216 height 63
click at [266, 598] on td "glock 17 extended mag release" at bounding box center [270, 602] width 216 height 63
drag, startPoint x: 182, startPoint y: 595, endPoint x: 230, endPoint y: 597, distance: 48.4
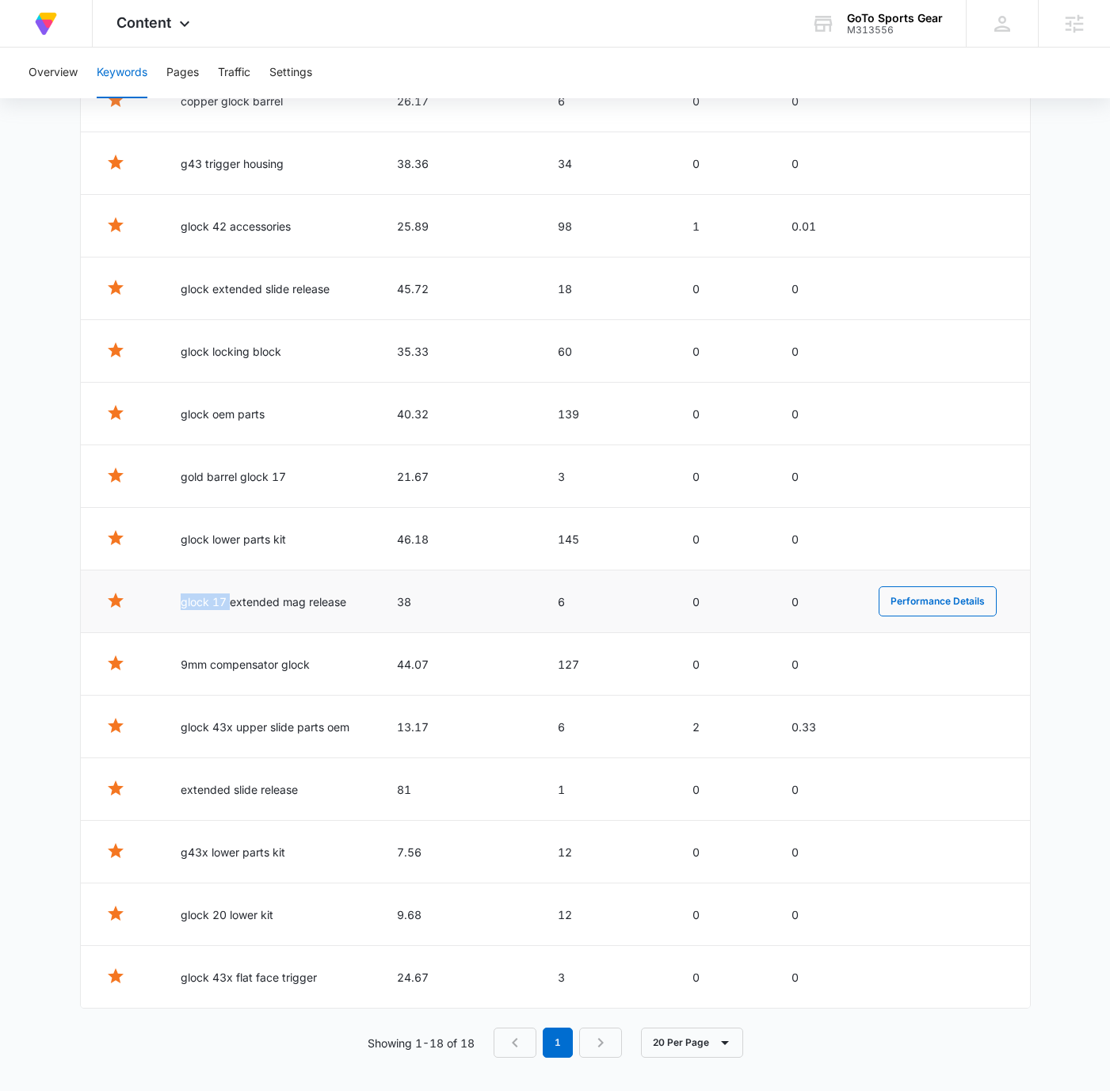
click at [229, 597] on td "glock 17 extended mag release" at bounding box center [270, 602] width 216 height 63
click at [263, 598] on td "glock 17 extended mag release" at bounding box center [270, 602] width 216 height 63
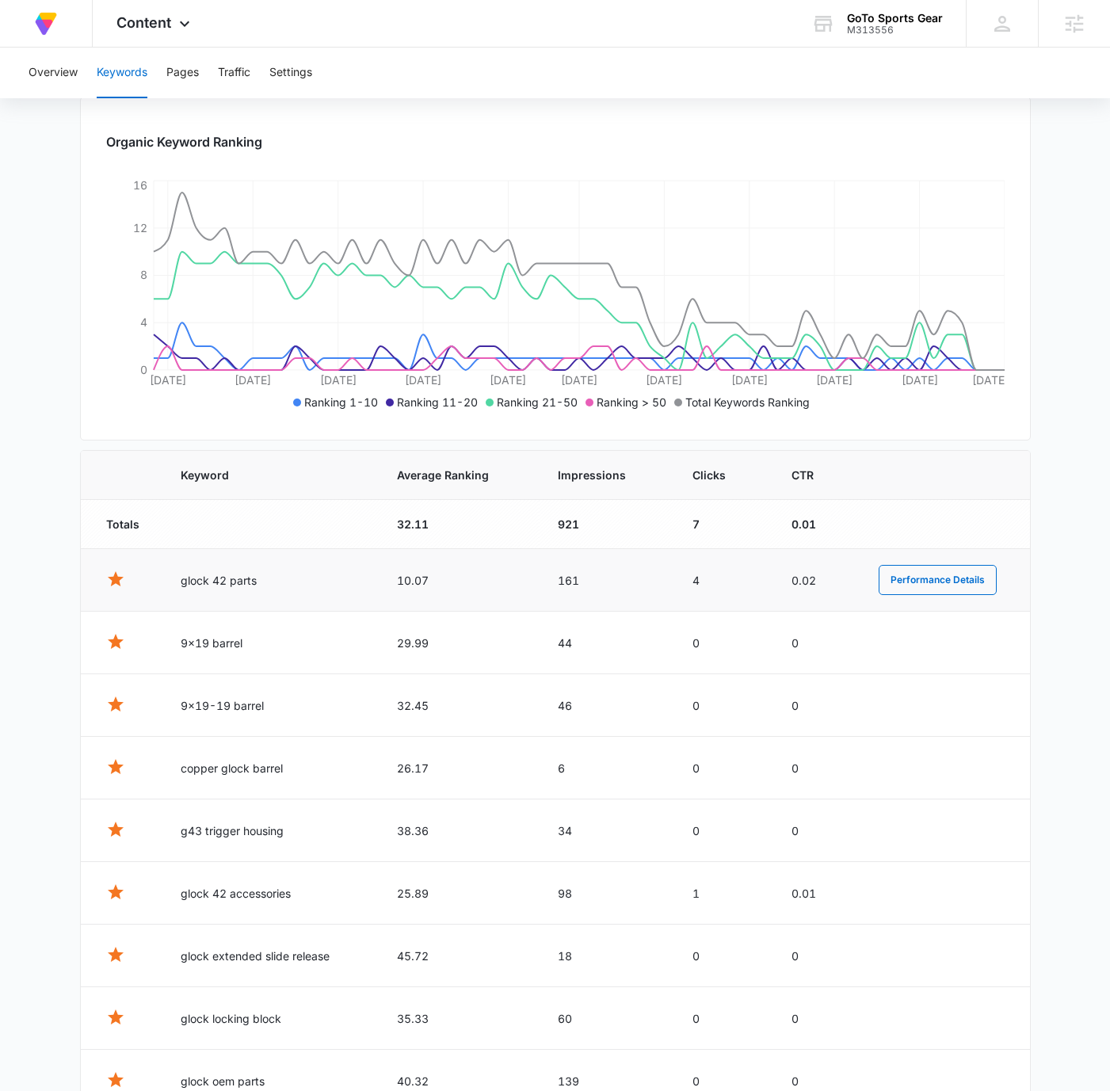
scroll to position [163, 0]
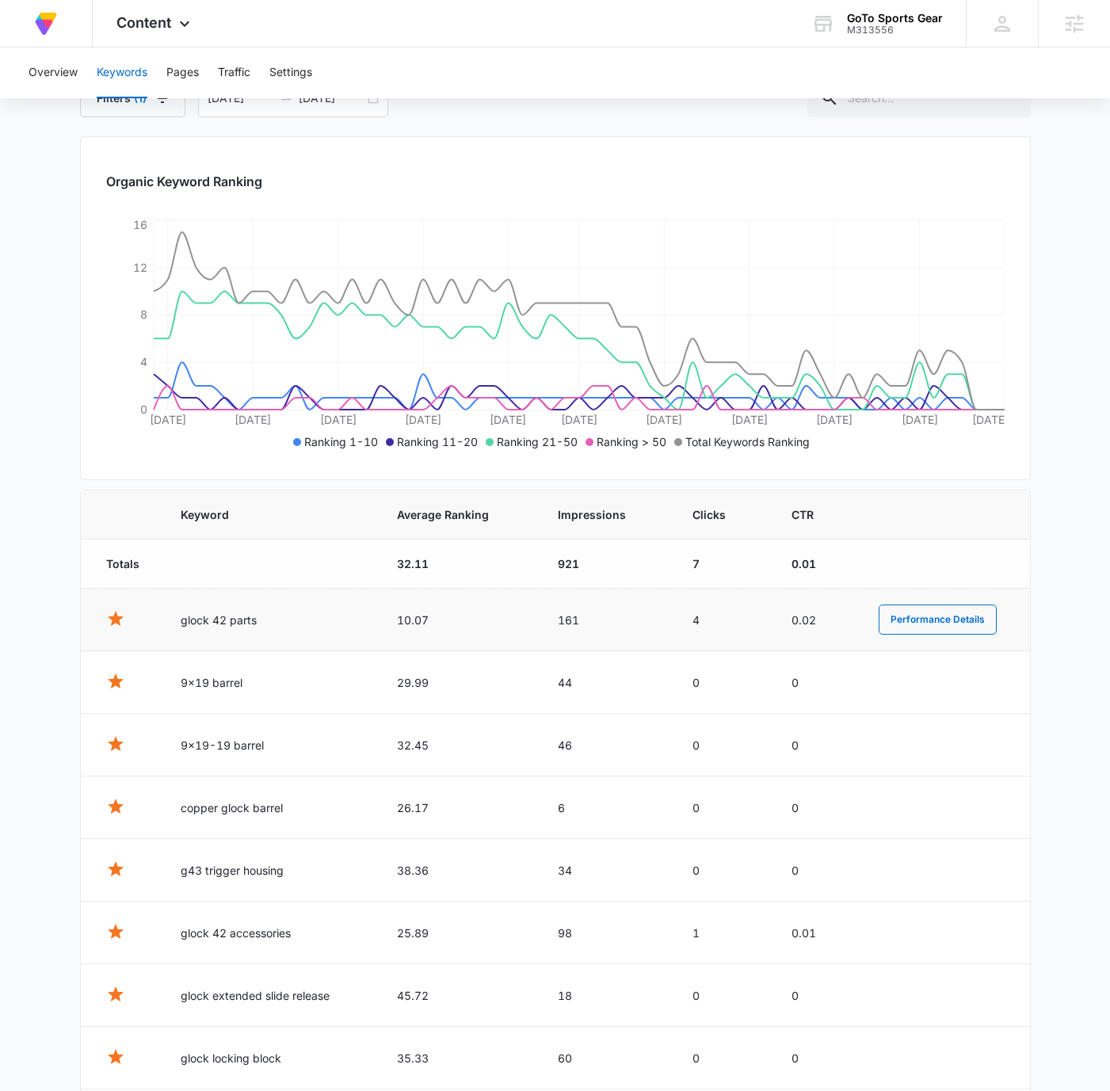
click at [413, 612] on td "10.07" at bounding box center [458, 620] width 160 height 63
click at [423, 618] on td "10.07" at bounding box center [458, 620] width 160 height 63
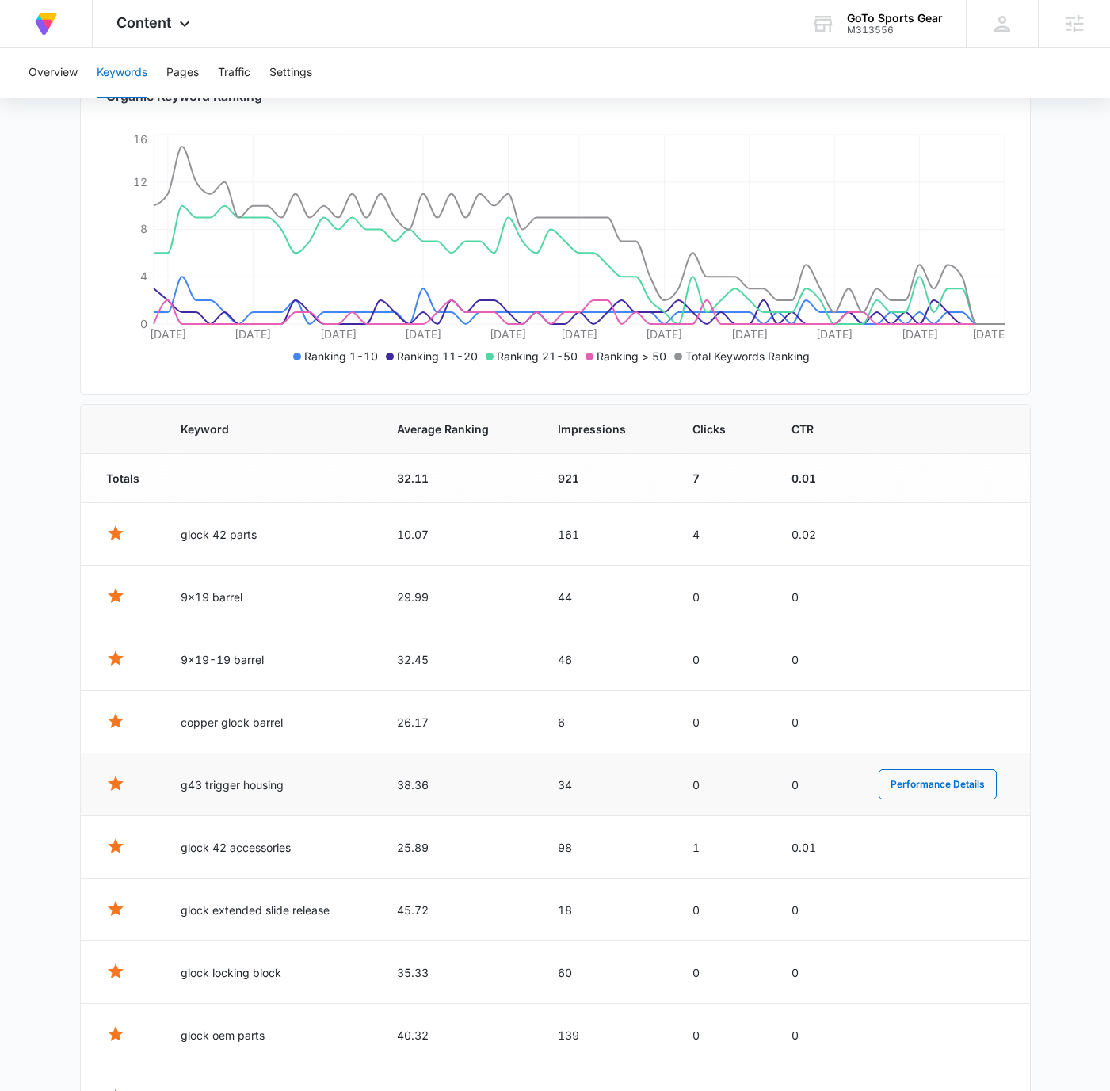
scroll to position [365, 0]
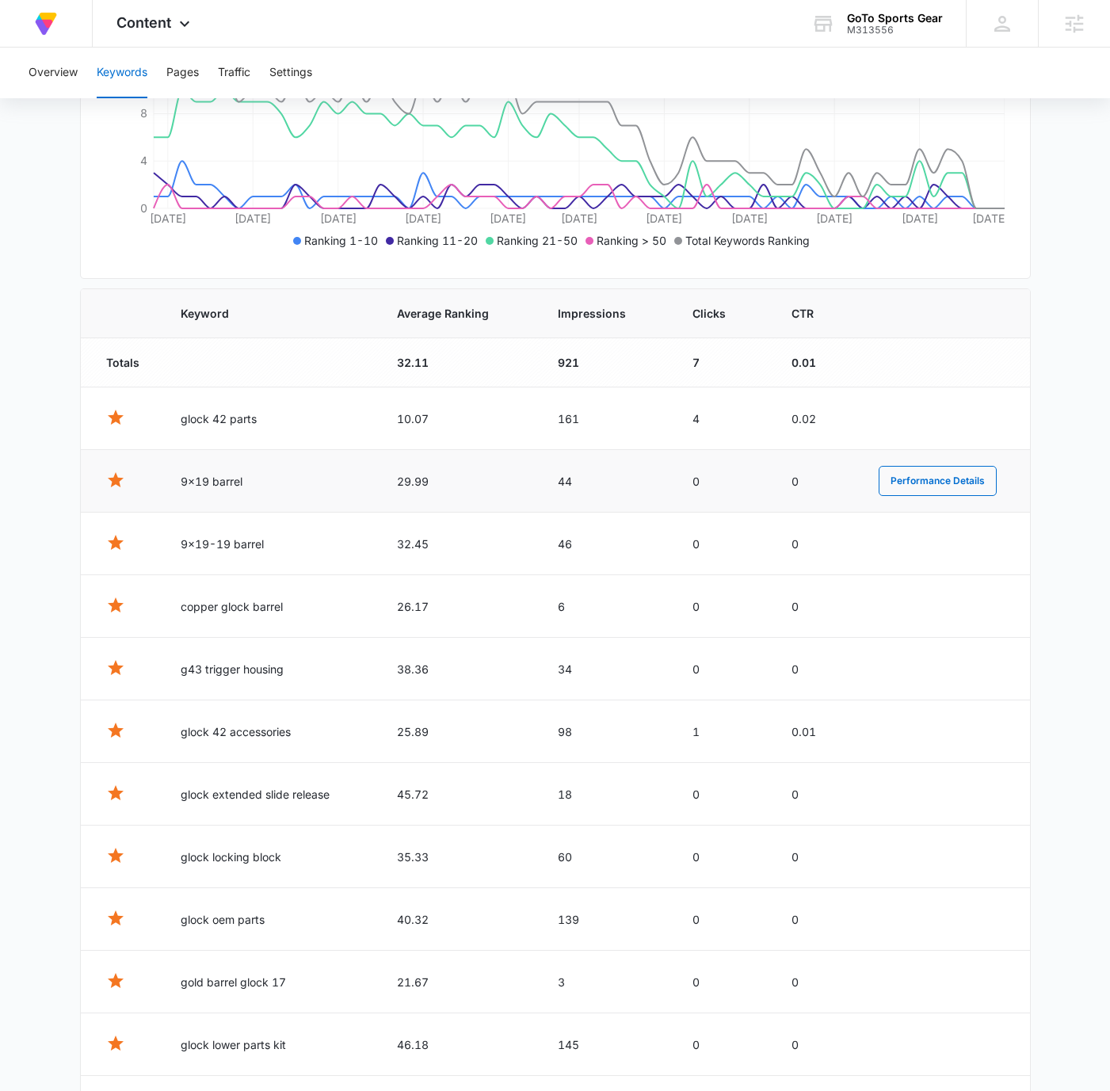
click at [222, 476] on td "9x19 barrel" at bounding box center [270, 481] width 216 height 63
click at [428, 475] on td "29.99" at bounding box center [458, 481] width 160 height 63
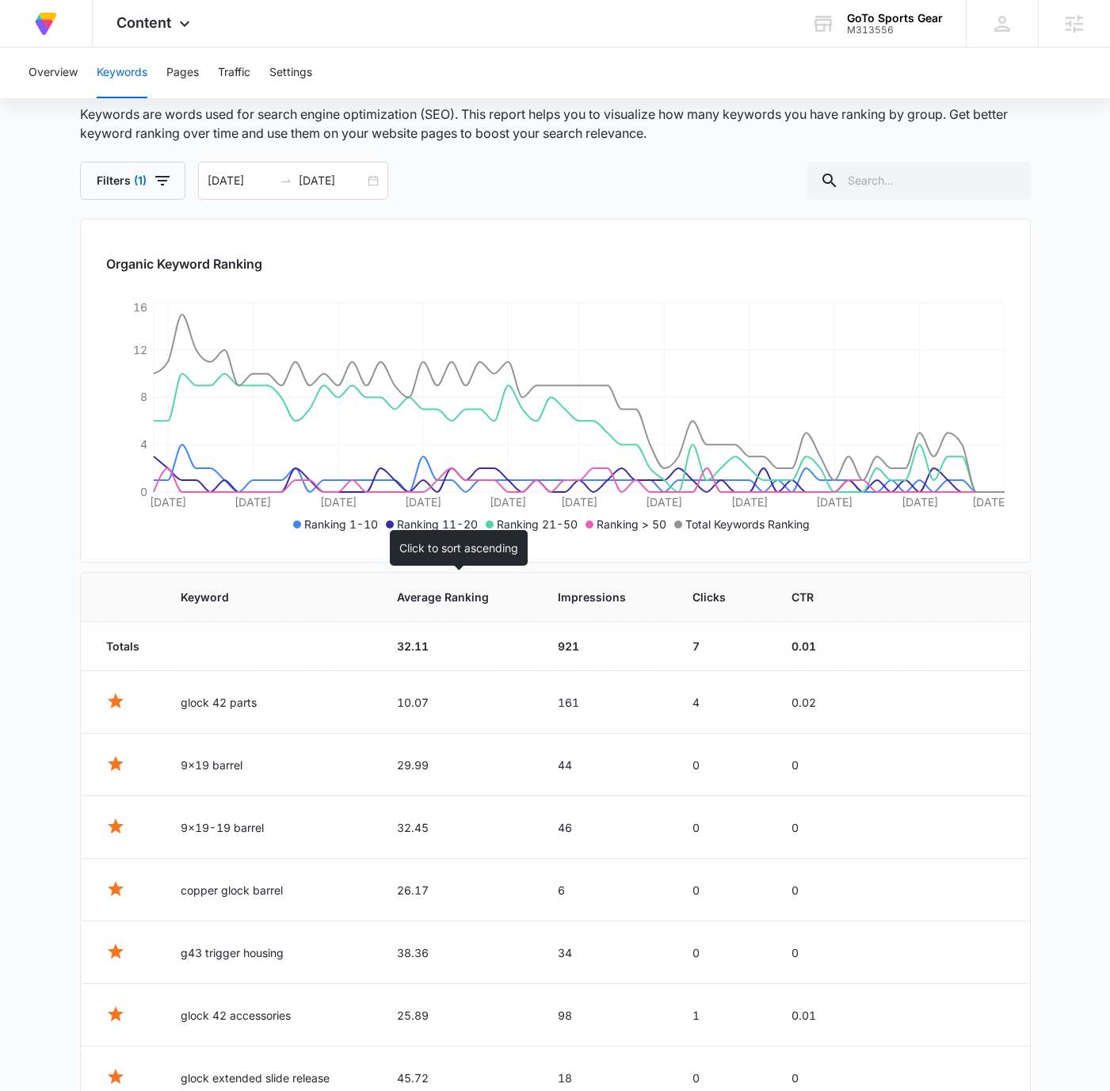
scroll to position [0, 0]
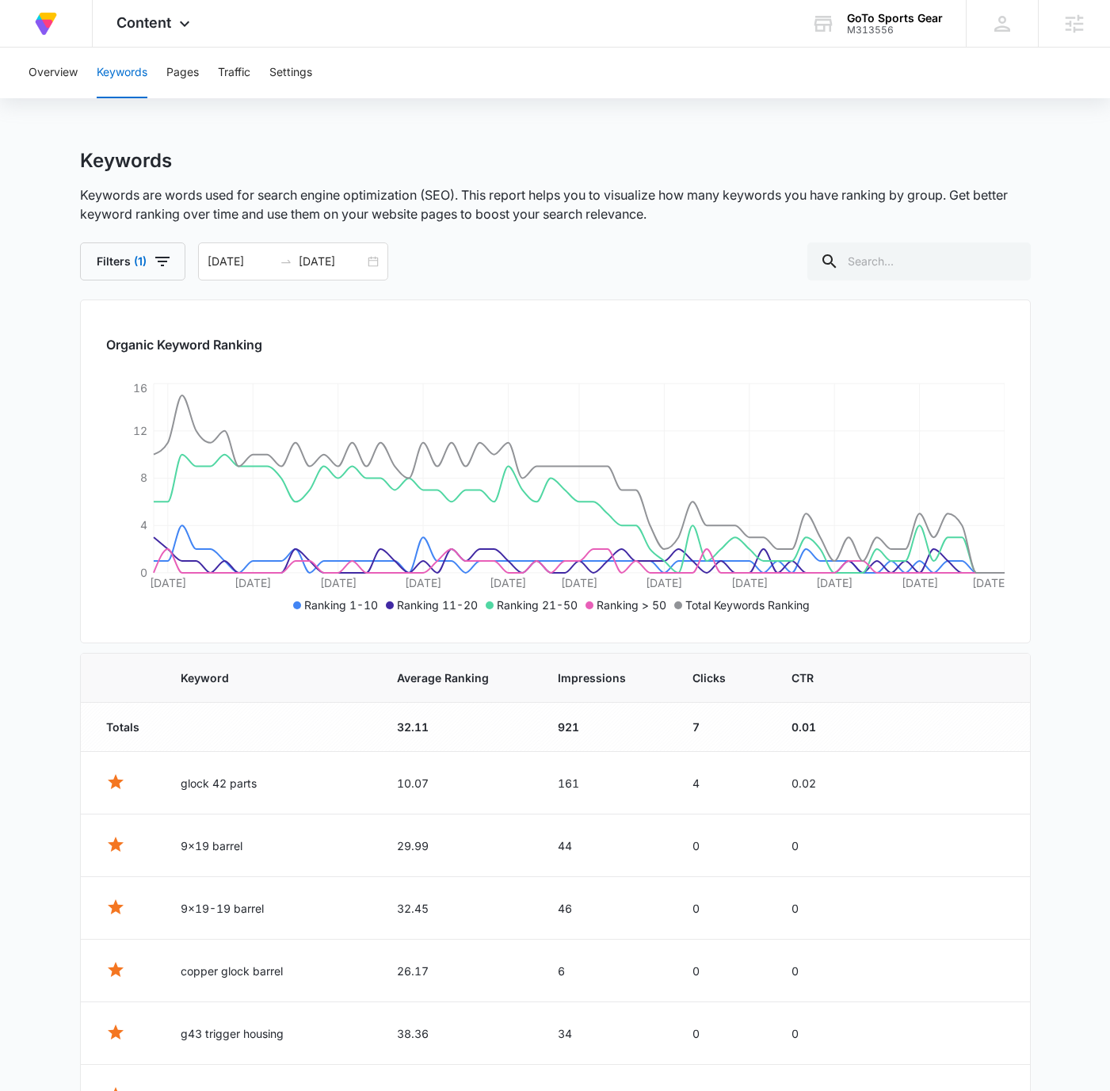
click at [756, 145] on div "Overview Keywords Pages Traffic Settings Keywords Keywords are words used for s…" at bounding box center [555, 1007] width 1110 height 1919
click at [673, 33] on div "At Volusion, we work hard to [PERSON_NAME] a great work environment where every…" at bounding box center [555, 24] width 1110 height 48
click at [686, 23] on div "At Volusion, we work hard to [PERSON_NAME] a great work environment where every…" at bounding box center [555, 24] width 1110 height 48
click at [182, 26] on icon at bounding box center [185, 28] width 10 height 6
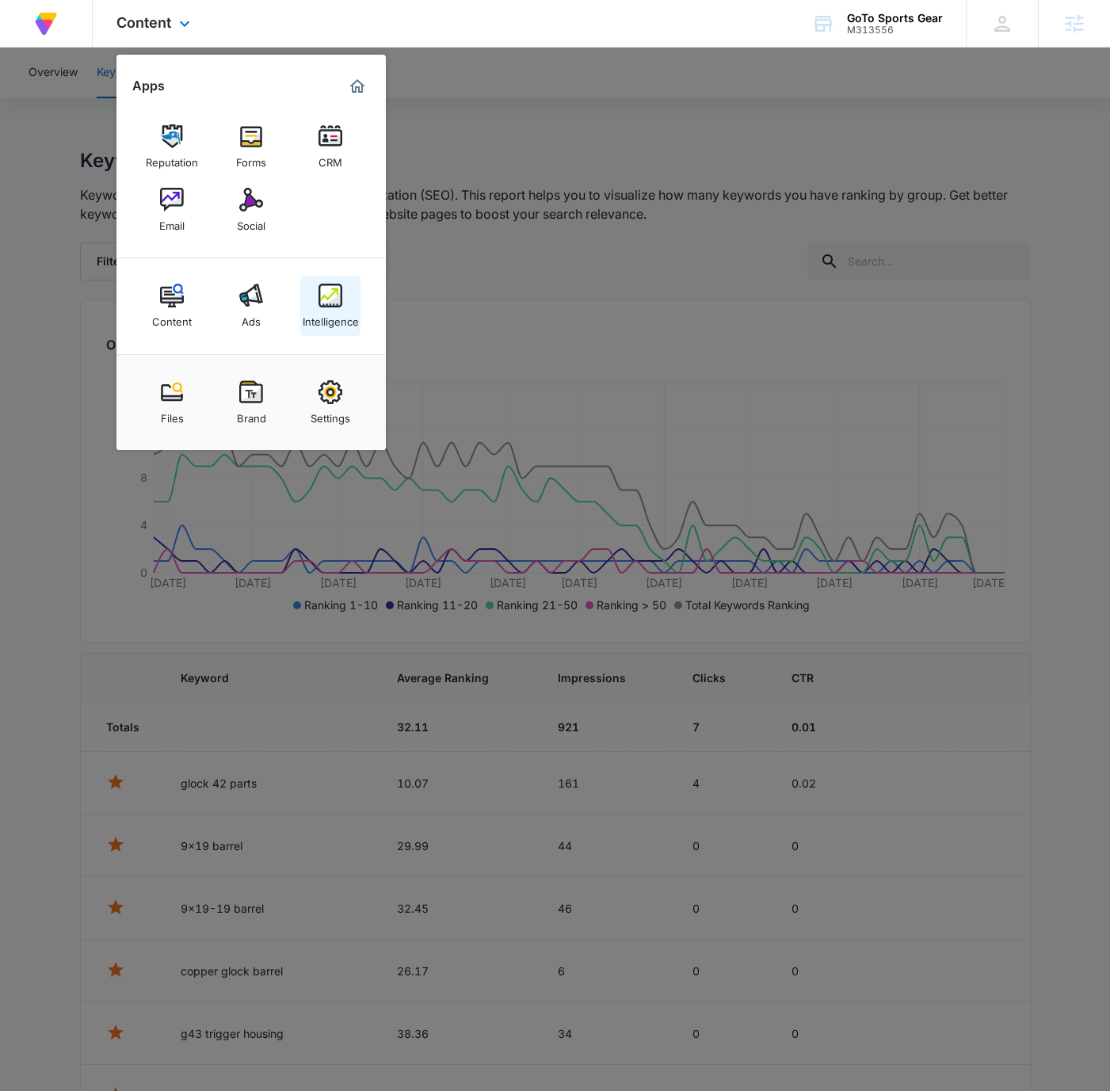
click at [334, 298] on img at bounding box center [331, 296] width 24 height 24
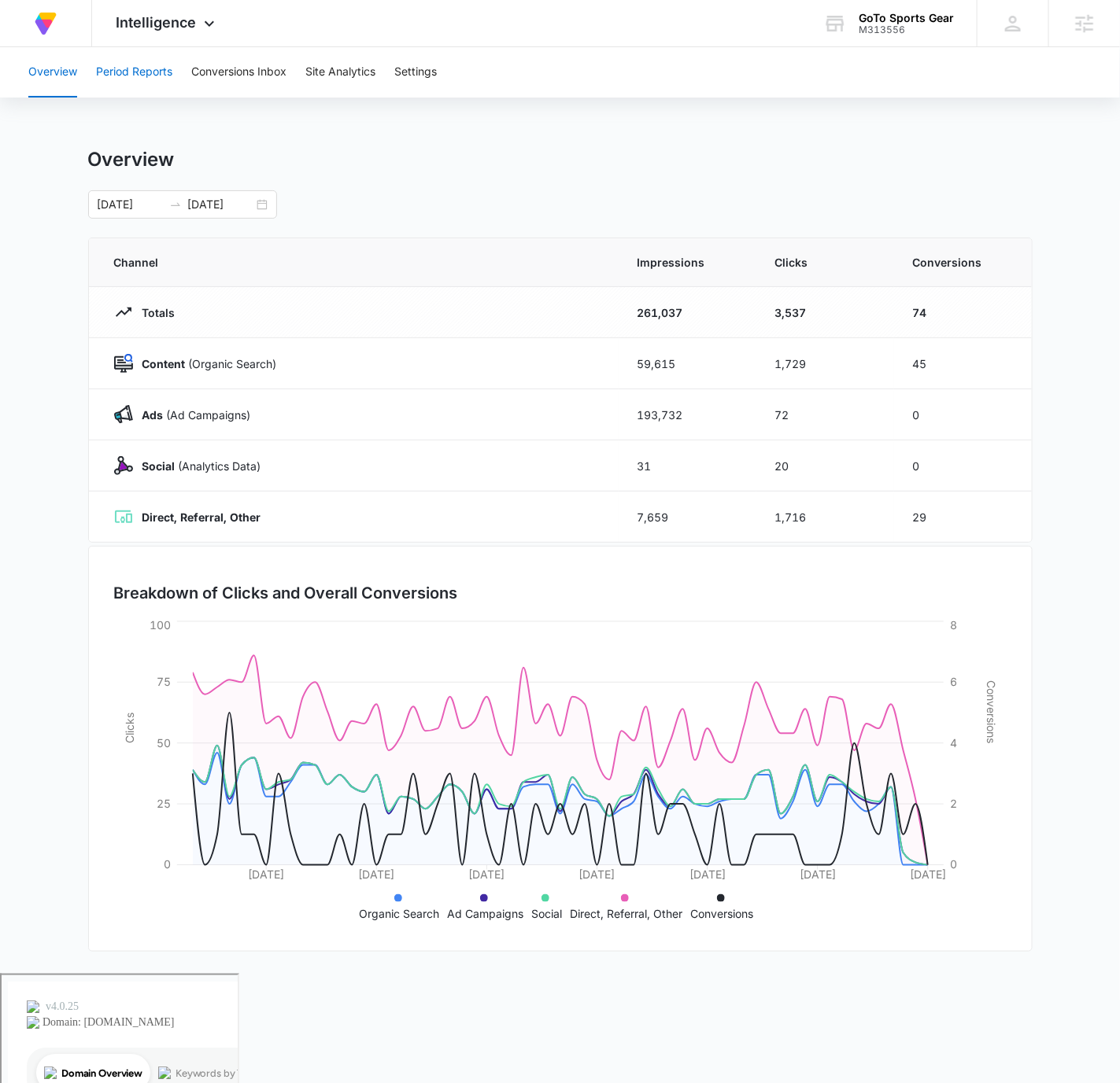
click at [155, 67] on button "Period Reports" at bounding box center [134, 72] width 76 height 51
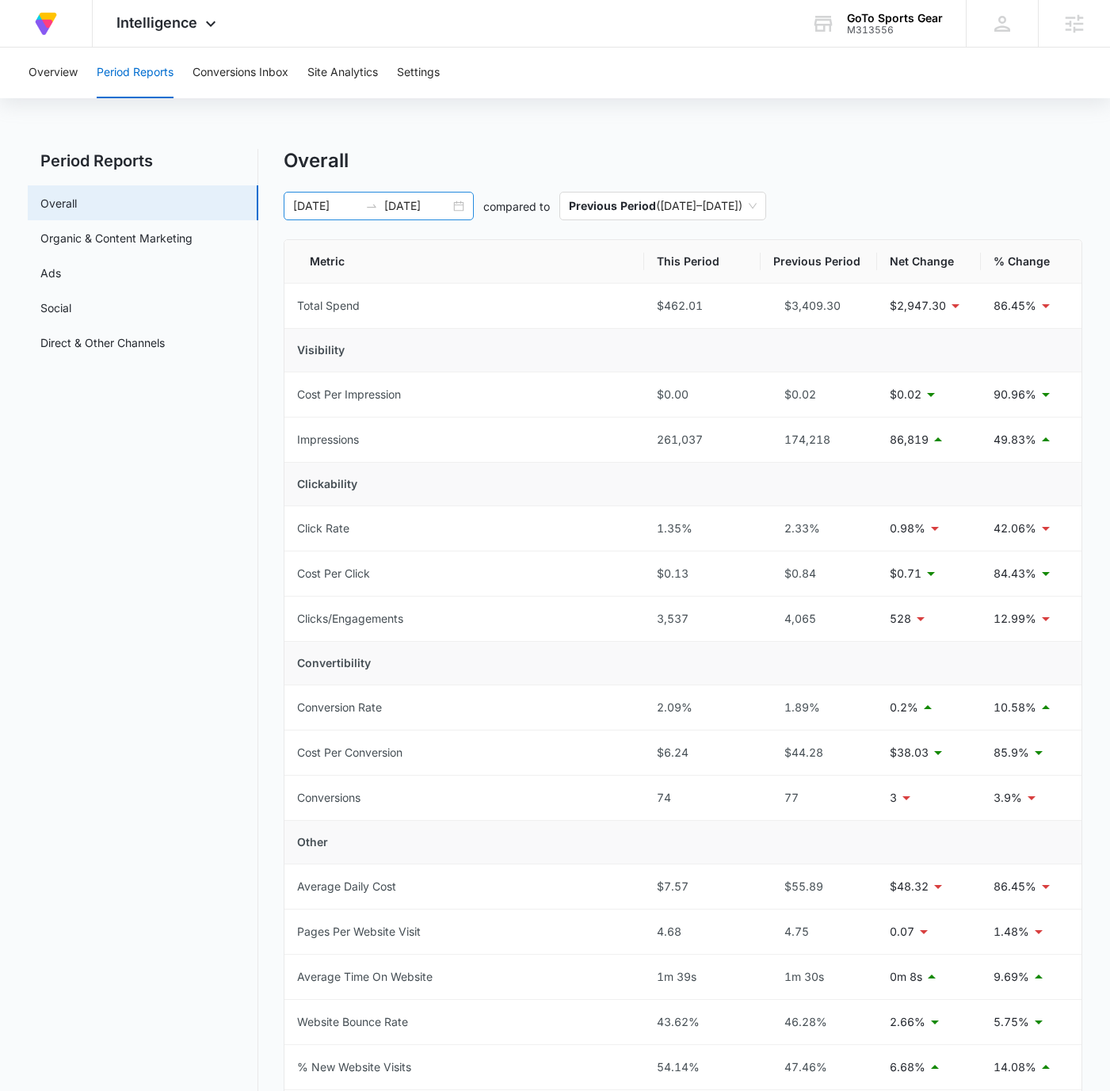
click at [459, 205] on div "[DATE] [DATE]" at bounding box center [379, 206] width 190 height 29
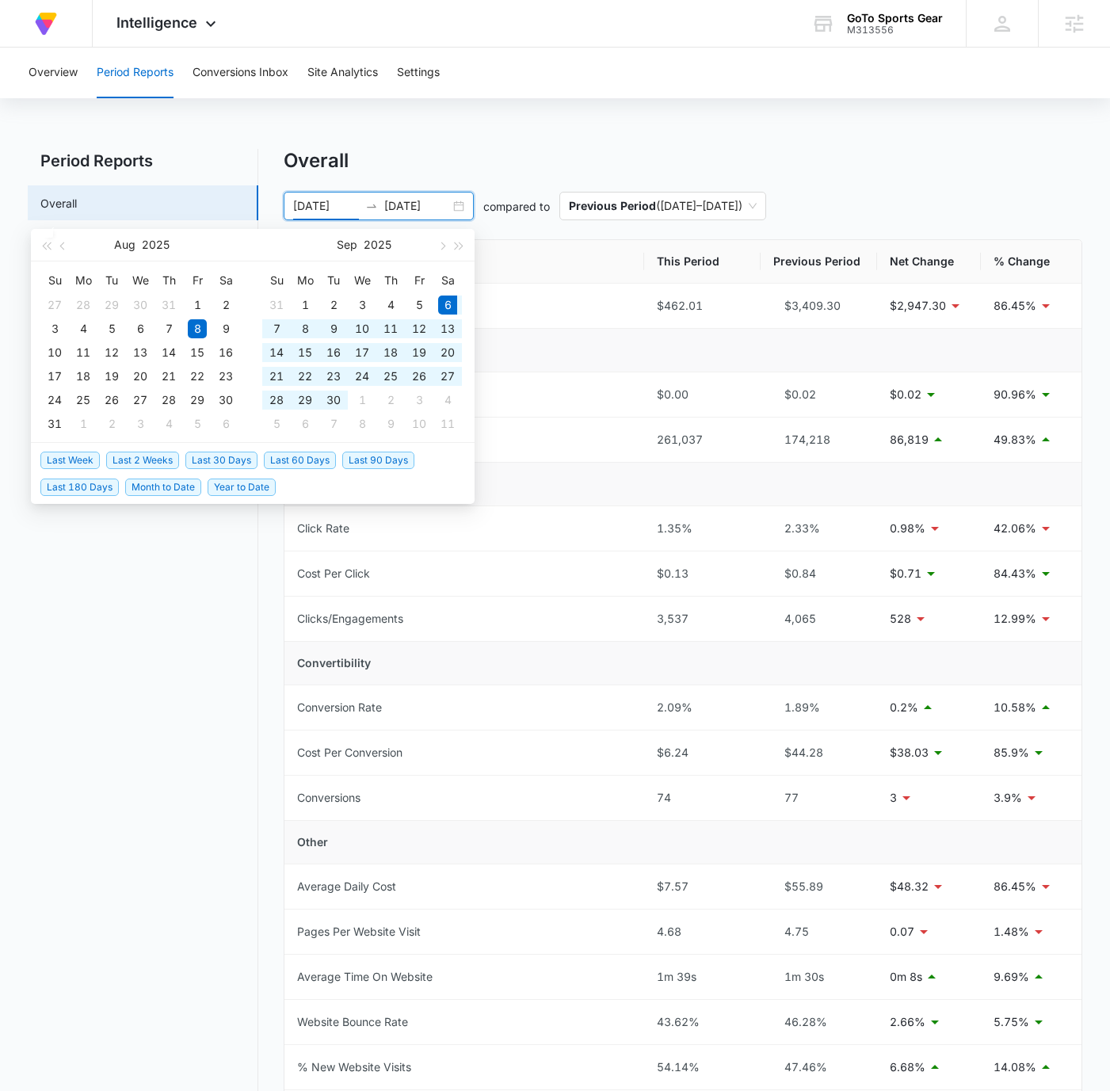
click at [240, 462] on span "Last 30 Days" at bounding box center [221, 460] width 72 height 17
type input "[DATE]"
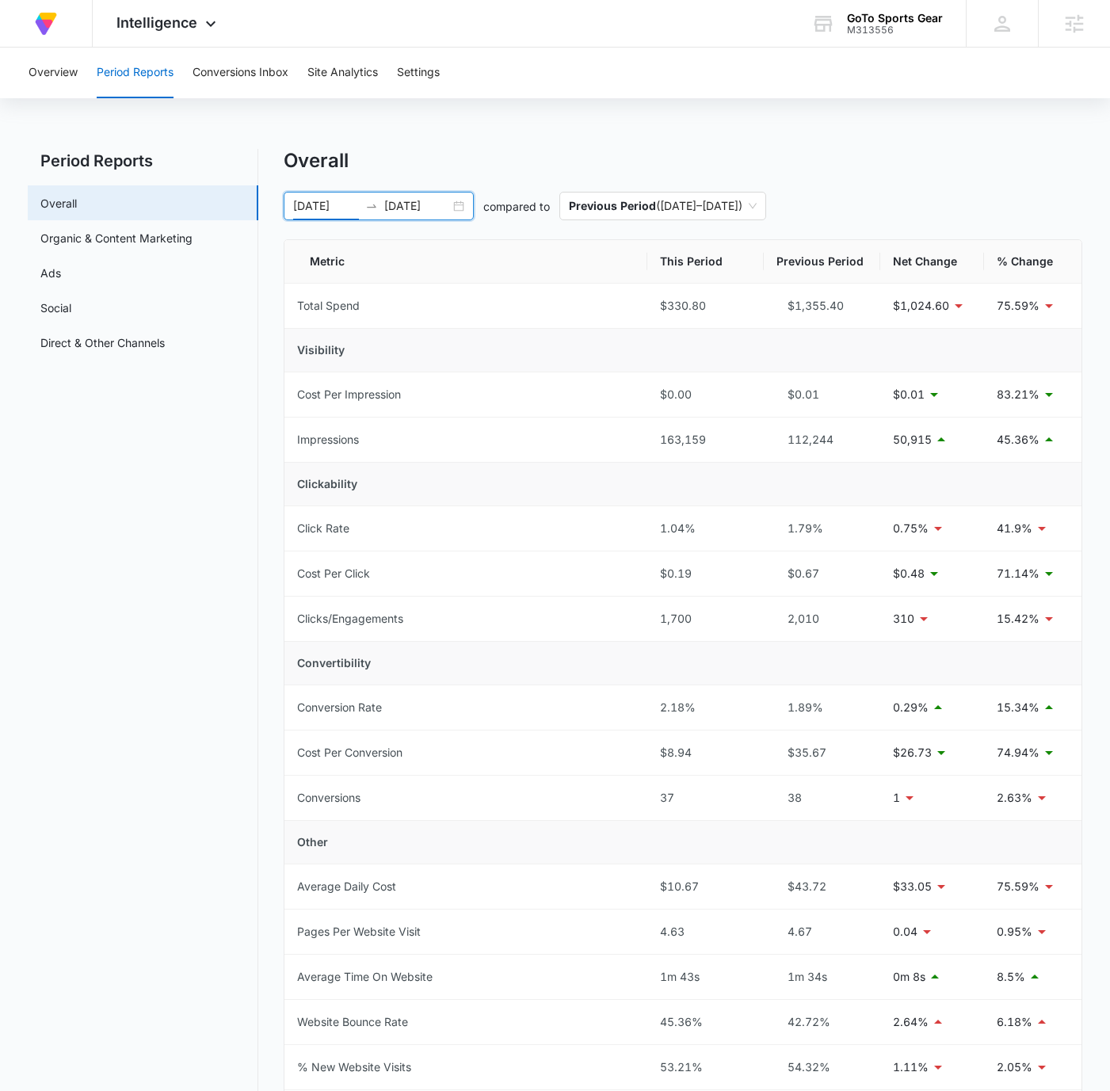
click at [701, 144] on div "Overview Period Reports Conversions Inbox Site Analytics Settings Period Report…" at bounding box center [555, 720] width 1110 height 1345
click at [620, 35] on div "At Volusion, we work hard to [PERSON_NAME] a great work environment where every…" at bounding box center [555, 24] width 1110 height 48
